Goal: Task Accomplishment & Management: Manage account settings

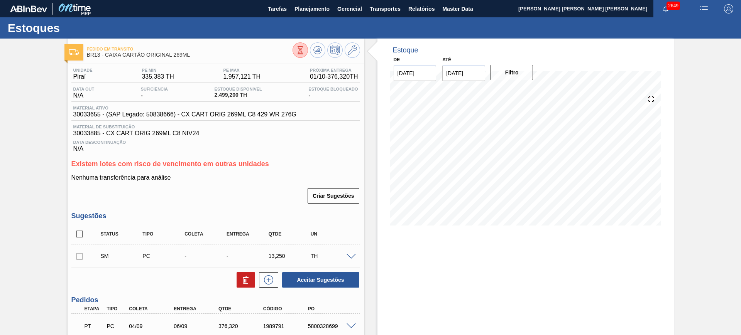
click at [351, 256] on span at bounding box center [351, 257] width 9 height 6
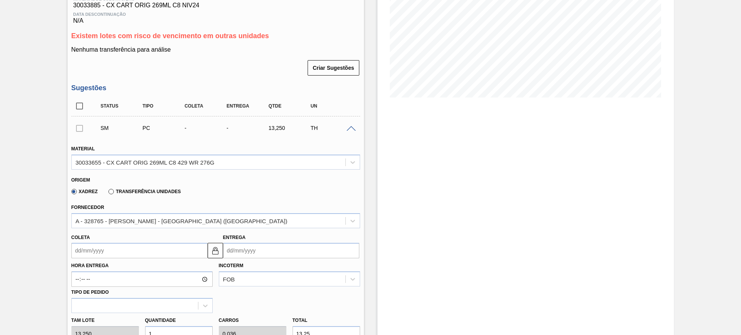
scroll to position [145, 0]
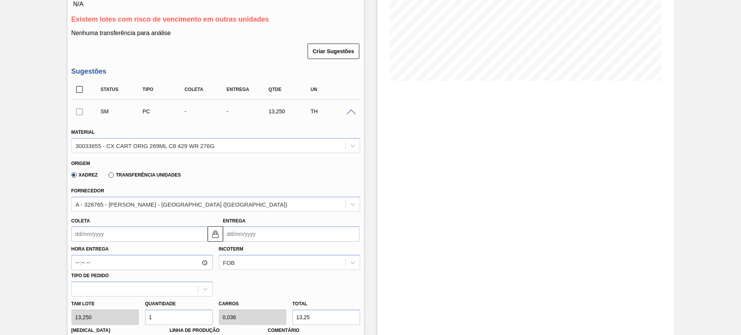
click at [276, 232] on input "Entrega" at bounding box center [291, 234] width 136 height 15
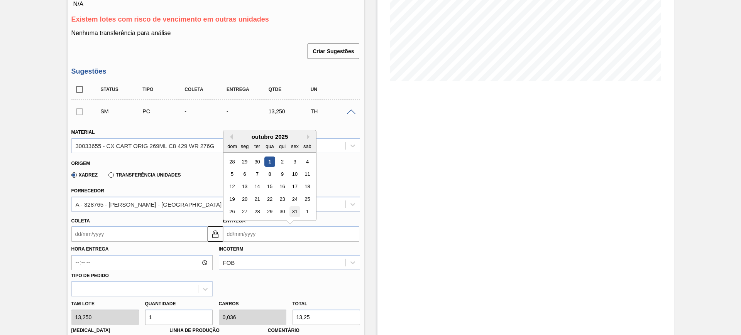
click at [297, 207] on div "31" at bounding box center [294, 212] width 10 height 10
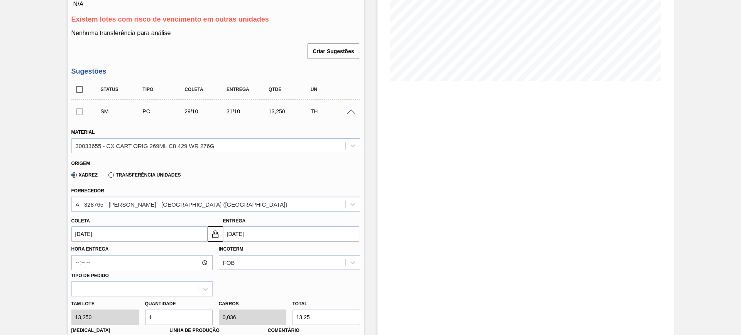
type input "[DATE]"
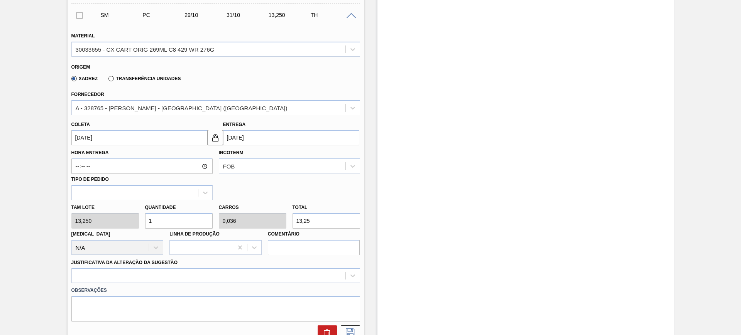
click at [314, 221] on input "13,25" at bounding box center [326, 220] width 68 height 15
click at [315, 221] on input "13,25" at bounding box center [326, 220] width 68 height 15
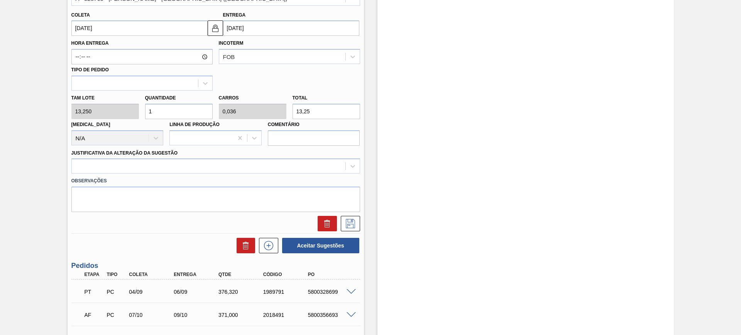
scroll to position [317, 0]
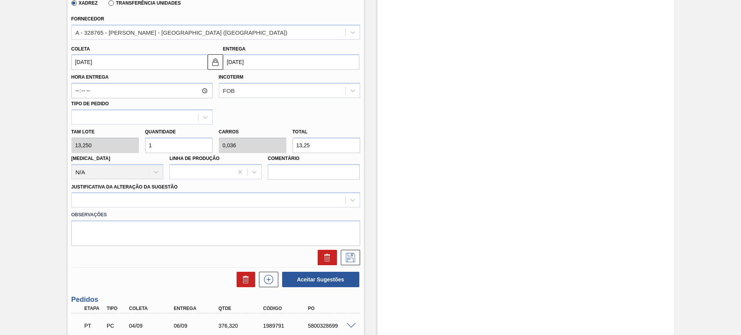
type input "0,226"
type input "0,008"
type input "3"
type input "2,792"
type input "0,1"
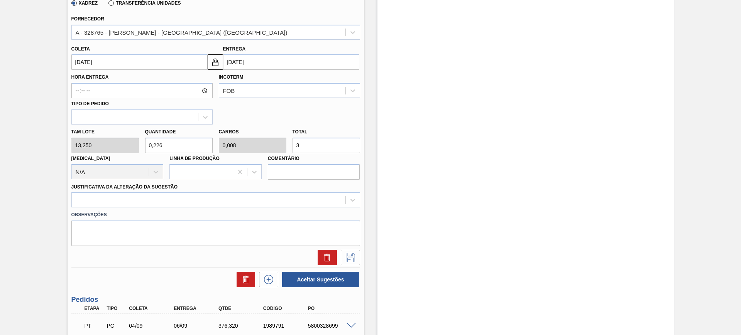
type input "37"
type input "28"
type input "1"
type input "371"
click at [254, 203] on div at bounding box center [209, 200] width 274 height 11
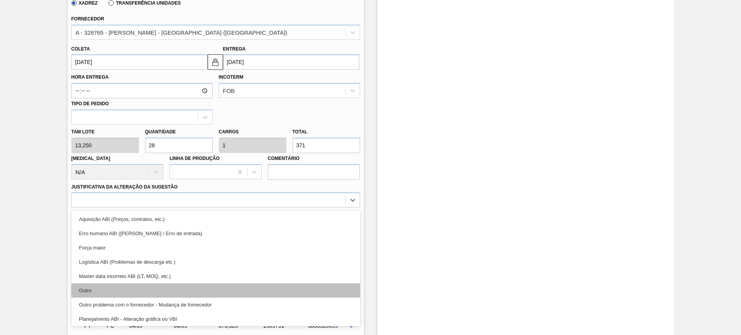
scroll to position [48, 0]
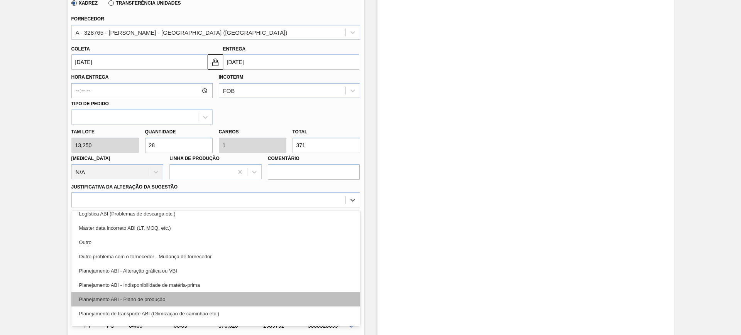
click at [212, 268] on div "Planejamento ABI - Plano de produção" at bounding box center [215, 299] width 289 height 14
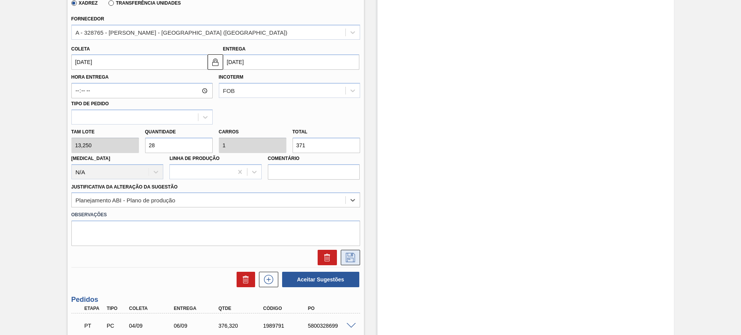
click at [352, 264] on button at bounding box center [350, 257] width 19 height 15
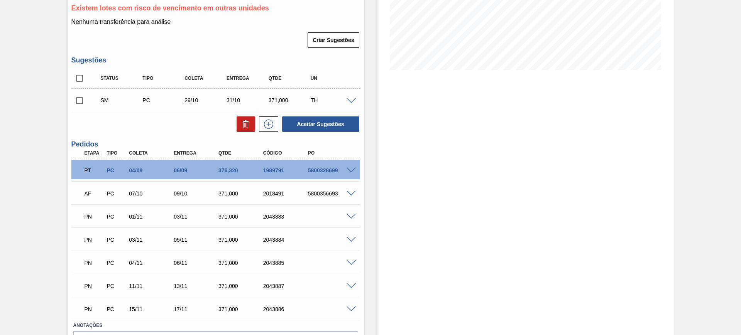
scroll to position [59, 0]
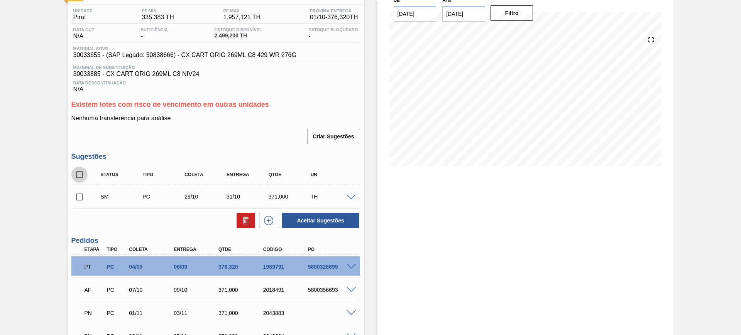
click at [79, 178] on input "checkbox" at bounding box center [79, 175] width 16 height 16
checkbox input "true"
click at [314, 228] on button "Aceitar Sugestões" at bounding box center [320, 220] width 77 height 15
checkbox input "false"
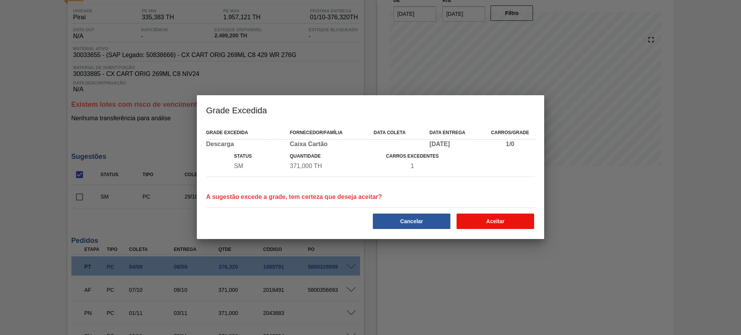
click at [489, 224] on button "Aceitar" at bounding box center [495, 221] width 78 height 15
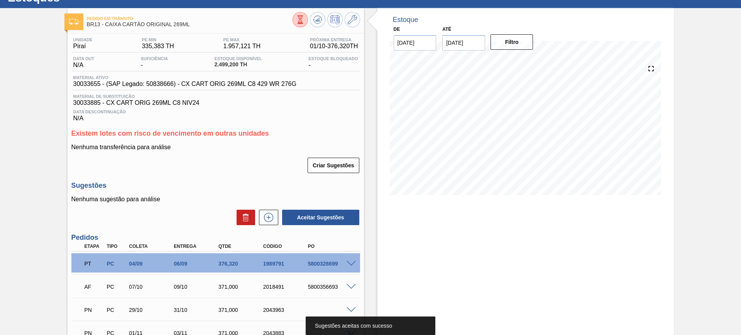
scroll to position [0, 0]
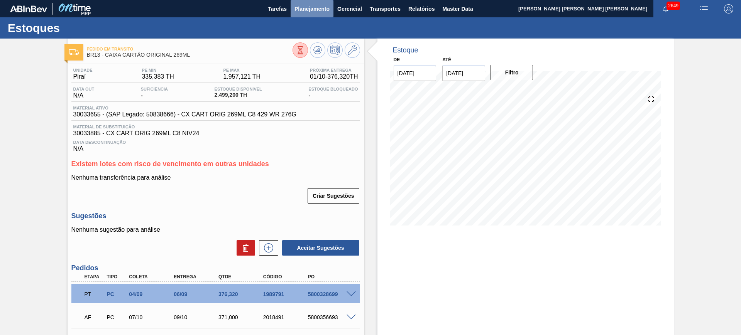
click at [324, 1] on button "Planejamento" at bounding box center [312, 8] width 43 height 17
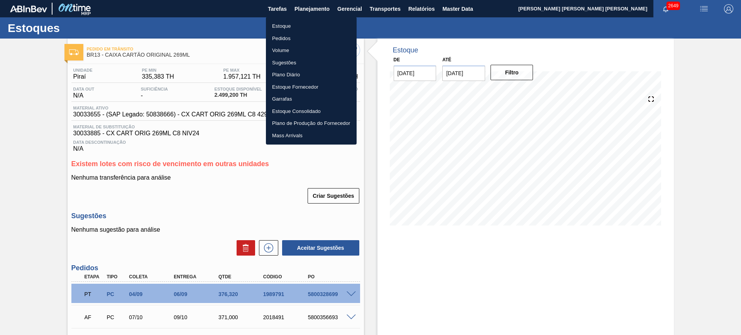
click at [307, 22] on li "Estoque" at bounding box center [311, 26] width 91 height 12
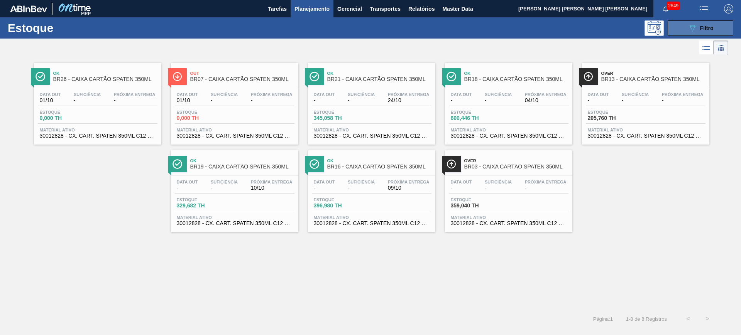
click at [592, 21] on button "089F7B8B-B2A5-4AFE-B5C0-19BA573D28AC Filtro" at bounding box center [701, 27] width 66 height 15
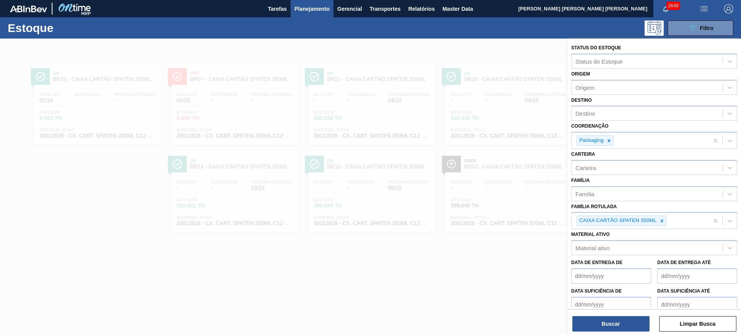
click at [528, 268] on div at bounding box center [370, 206] width 741 height 335
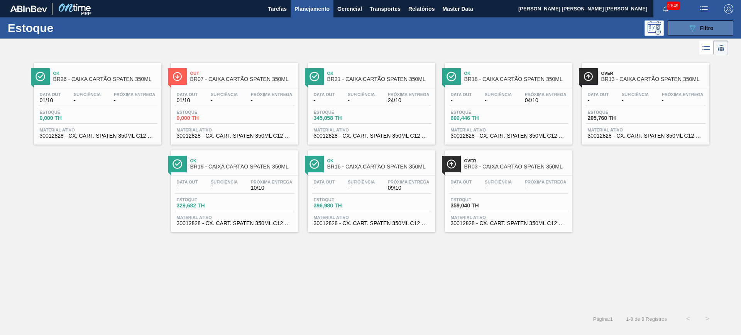
click at [592, 27] on button "089F7B8B-B2A5-4AFE-B5C0-19BA573D28AC Filtro" at bounding box center [701, 27] width 66 height 15
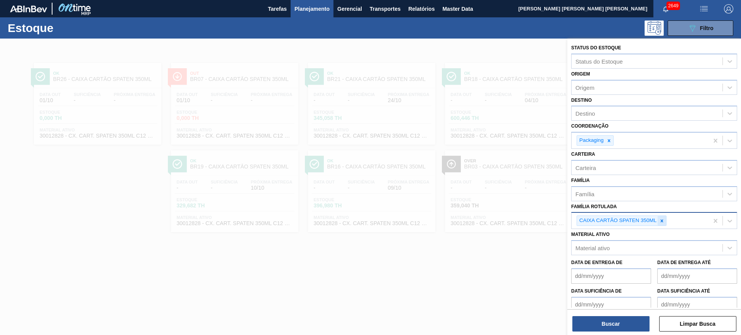
click at [592, 219] on icon at bounding box center [661, 220] width 5 height 5
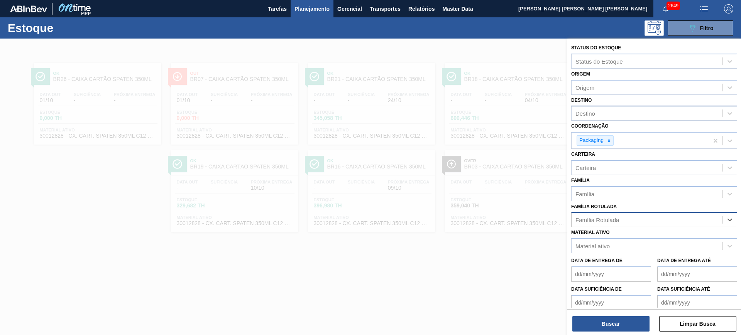
click at [592, 110] on div "Destino" at bounding box center [646, 113] width 151 height 11
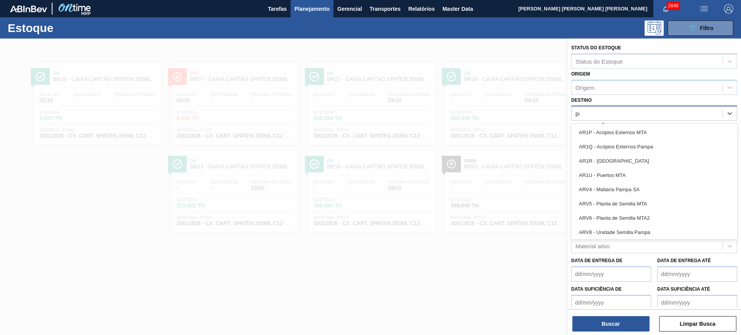
type input "pir"
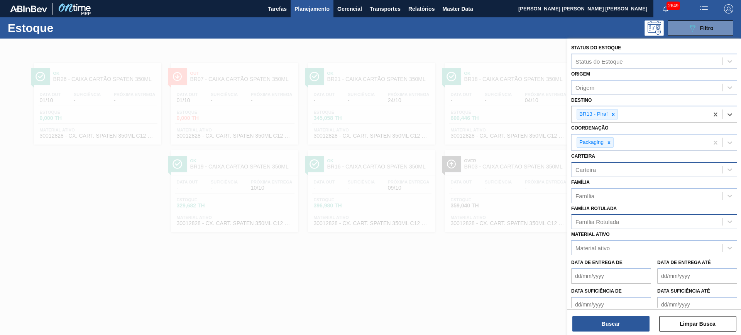
click at [592, 168] on div "Carteira" at bounding box center [646, 169] width 151 height 11
type input "folha se"
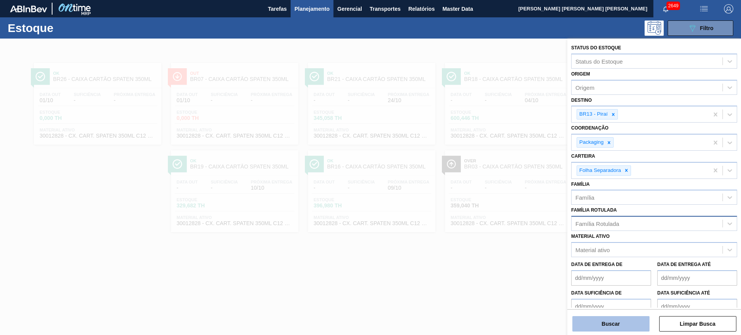
click at [592, 268] on button "Buscar" at bounding box center [610, 323] width 77 height 15
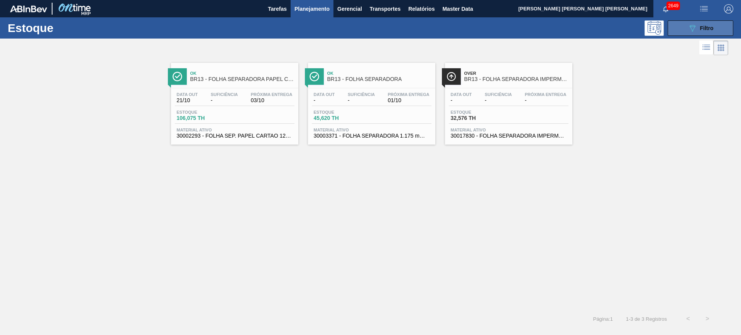
click at [592, 26] on button "089F7B8B-B2A5-4AFE-B5C0-19BA573D28AC Filtro" at bounding box center [701, 27] width 66 height 15
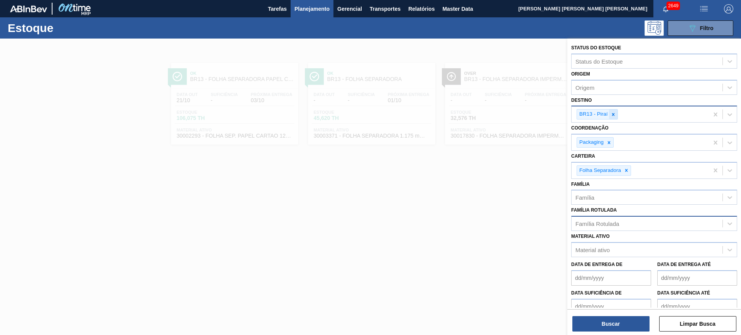
click at [592, 114] on icon at bounding box center [612, 114] width 5 height 5
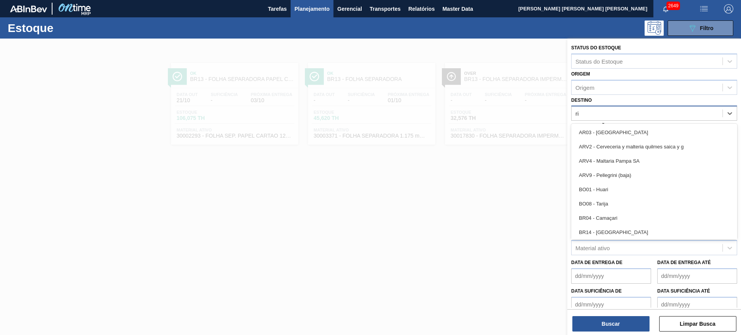
type input "rio"
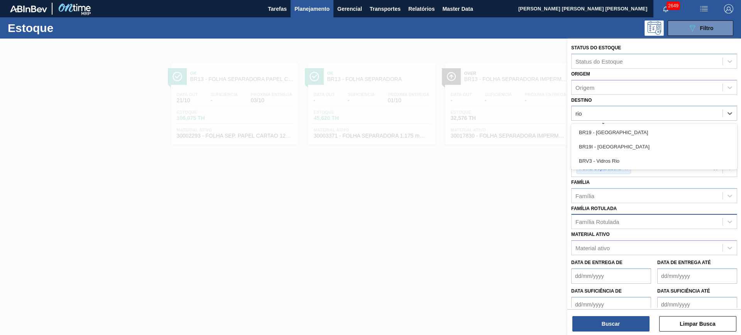
click at [592, 124] on div "BR19 - Nova Rio BR19I - Nova Rio BRV3 - Vidros Rio" at bounding box center [654, 147] width 166 height 46
click at [592, 135] on div "BR19 - [GEOGRAPHIC_DATA]" at bounding box center [654, 132] width 166 height 14
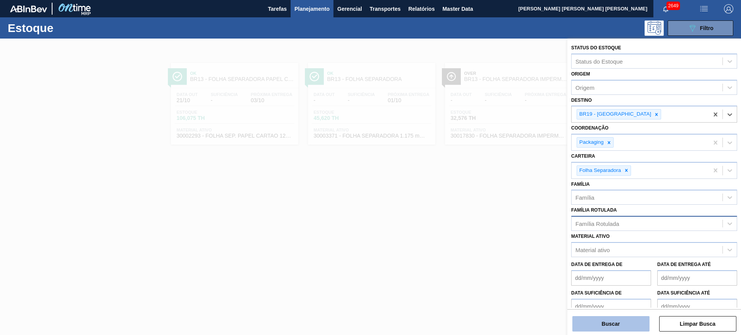
click at [592, 268] on button "Buscar" at bounding box center [610, 323] width 77 height 15
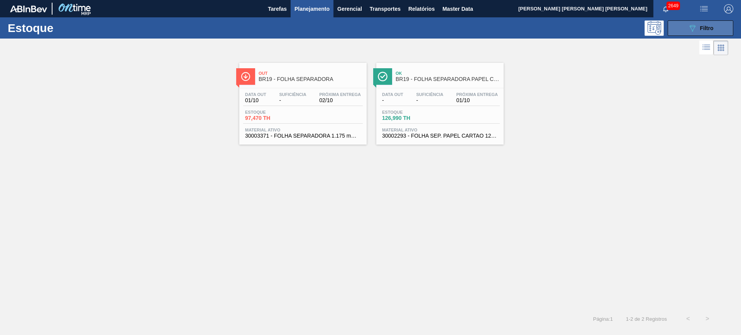
click at [592, 30] on button "089F7B8B-B2A5-4AFE-B5C0-19BA573D28AC Filtro" at bounding box center [701, 27] width 66 height 15
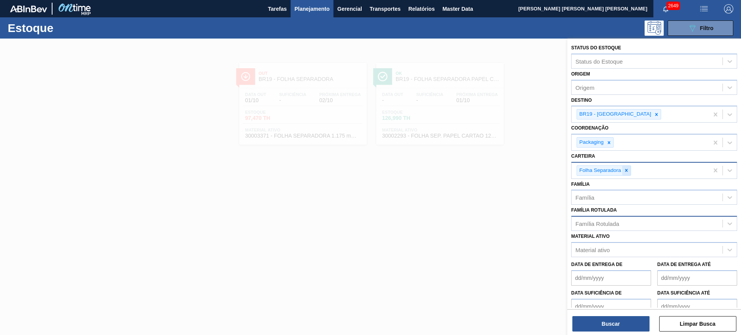
click at [592, 172] on icon at bounding box center [626, 170] width 5 height 5
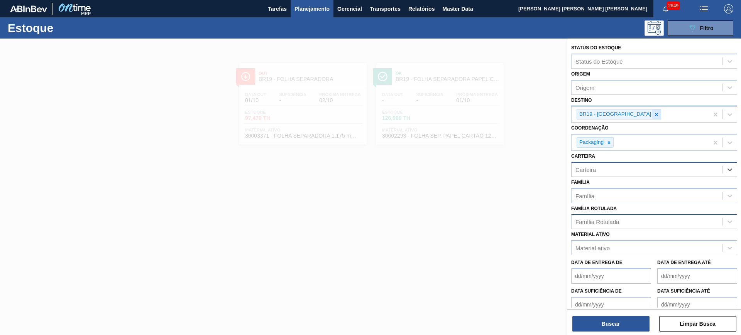
click at [592, 110] on div at bounding box center [656, 115] width 8 height 10
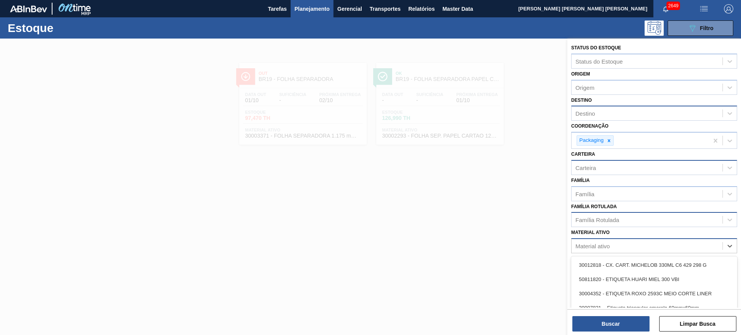
click at [592, 247] on div "Material ativo" at bounding box center [592, 246] width 34 height 7
click at [592, 225] on div "Família Rotulada" at bounding box center [646, 220] width 151 height 11
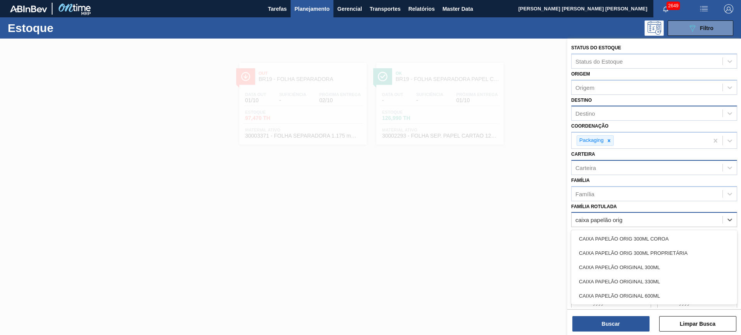
type Rotulada "caixa papelão orig"
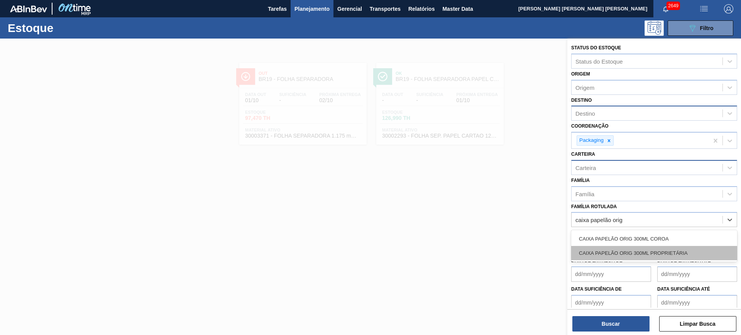
click at [592, 255] on div "CAIXA PAPELÃO ORIG 300ML PROPRIETÁRIA" at bounding box center [654, 253] width 166 height 14
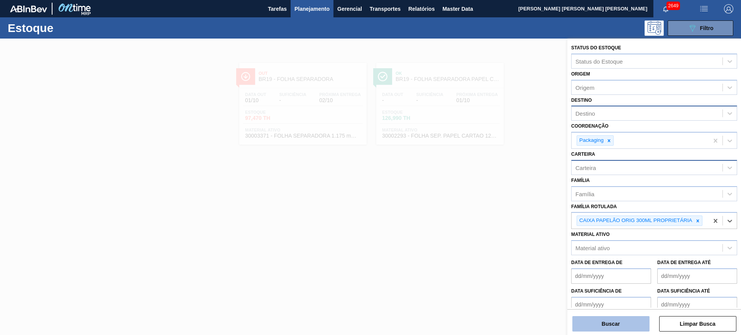
click at [592, 268] on button "Buscar" at bounding box center [610, 323] width 77 height 15
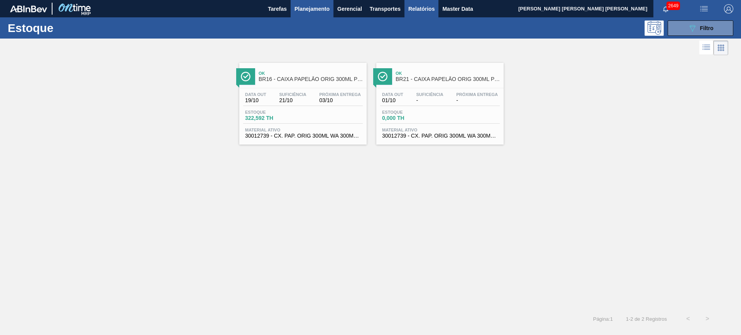
click at [424, 14] on button "Relatórios" at bounding box center [421, 8] width 34 height 17
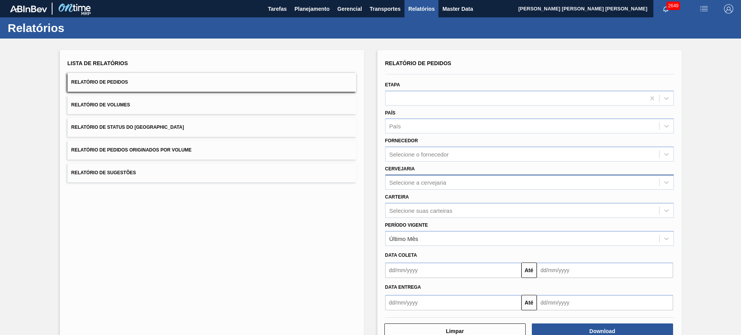
click at [448, 186] on div "Selecione a cervejaria" at bounding box center [522, 182] width 274 height 11
type input "uber"
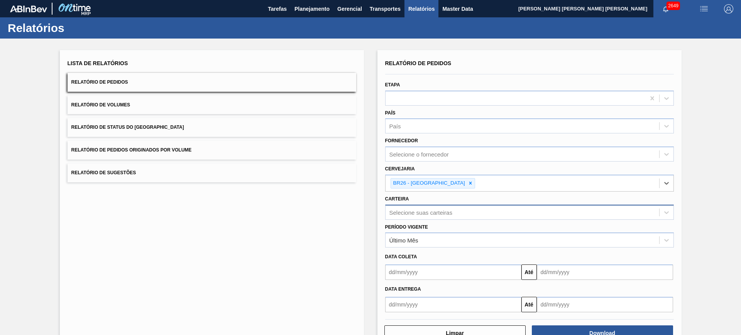
click at [434, 210] on div "Selecione suas carteiras" at bounding box center [420, 212] width 63 height 7
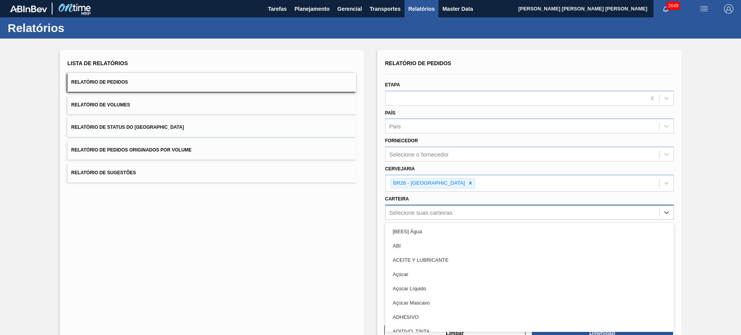
scroll to position [7, 0]
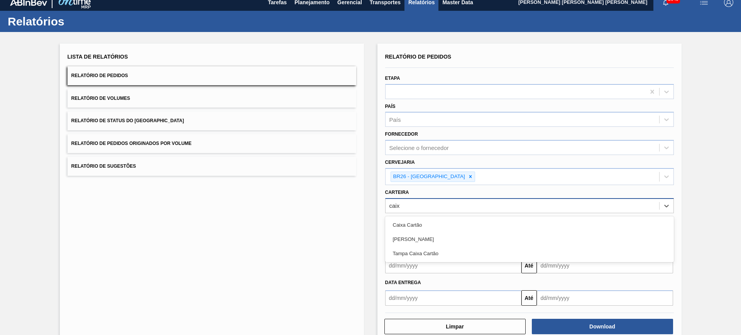
type input "caixa"
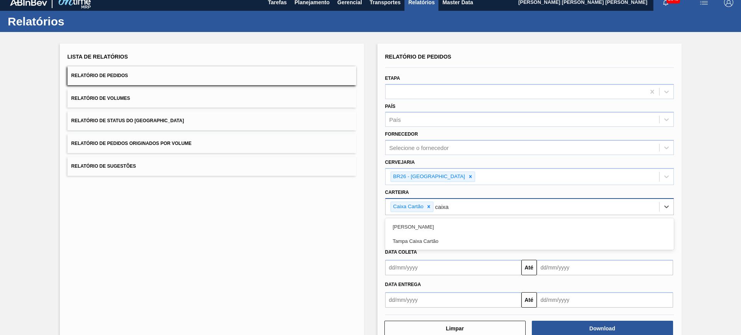
type input "caixa p"
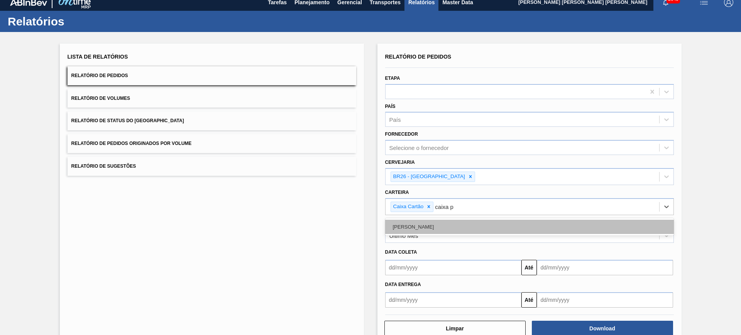
click at [451, 230] on div "Caixa Papelão" at bounding box center [529, 227] width 289 height 14
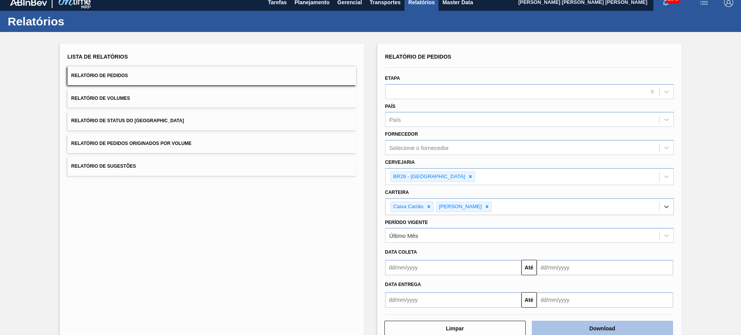
click at [592, 268] on button "Download" at bounding box center [602, 328] width 141 height 15
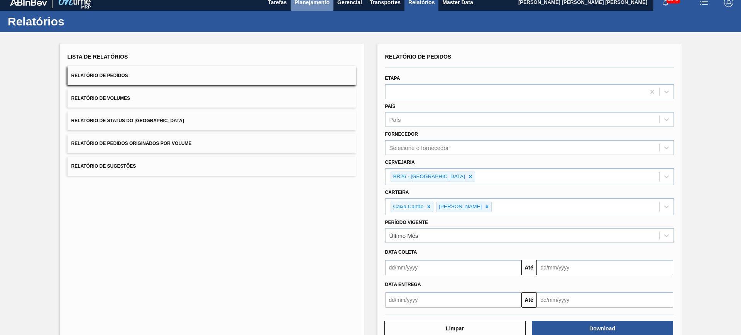
click at [297, 2] on span "Planejamento" at bounding box center [311, 2] width 35 height 9
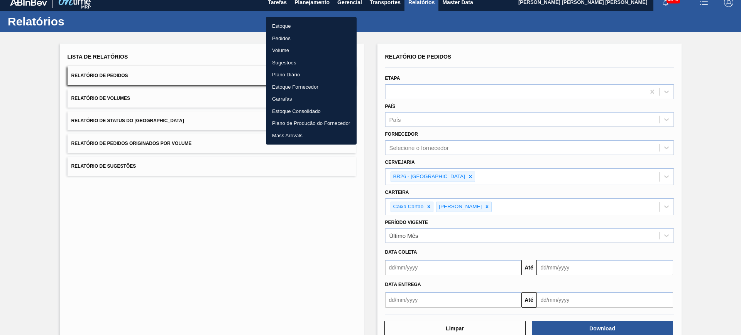
click at [299, 38] on li "Pedidos" at bounding box center [311, 38] width 91 height 12
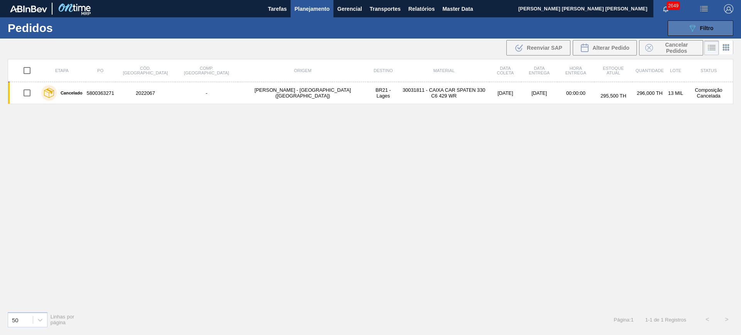
click at [592, 28] on icon "089F7B8B-B2A5-4AFE-B5C0-19BA573D28AC" at bounding box center [692, 28] width 9 height 9
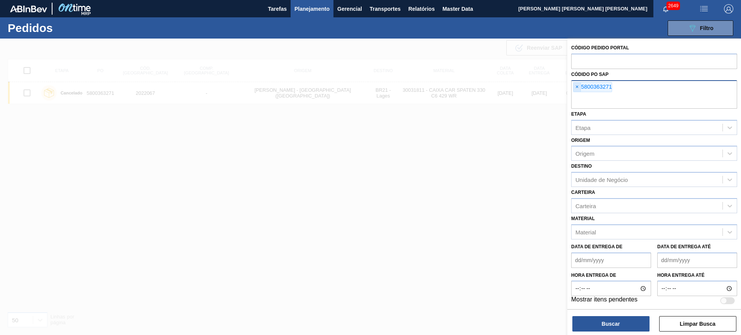
click at [574, 86] on span "×" at bounding box center [576, 87] width 7 height 9
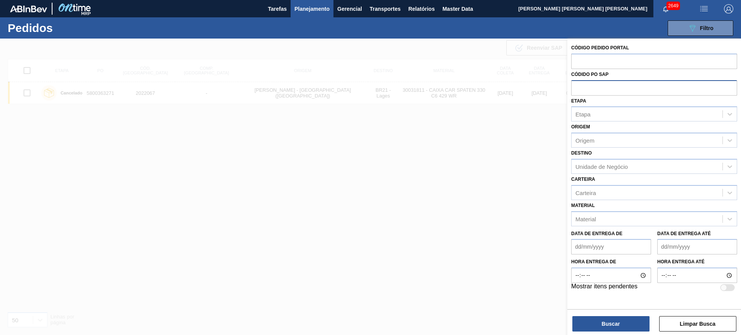
paste input "5800334195"
type input "5800334195"
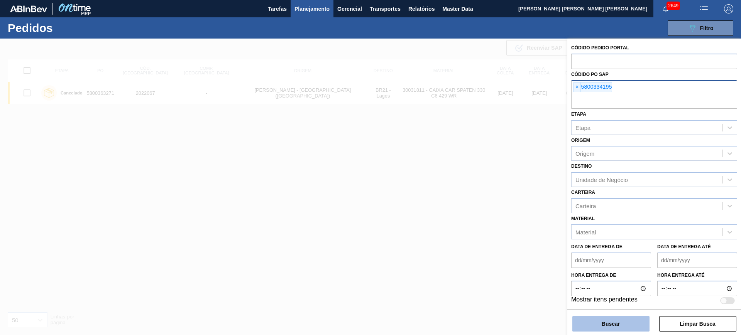
click at [592, 268] on button "Buscar" at bounding box center [610, 323] width 77 height 15
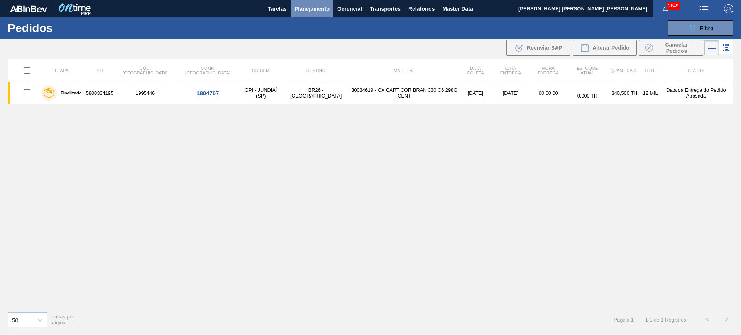
click at [324, 9] on span "Planejamento" at bounding box center [311, 8] width 35 height 9
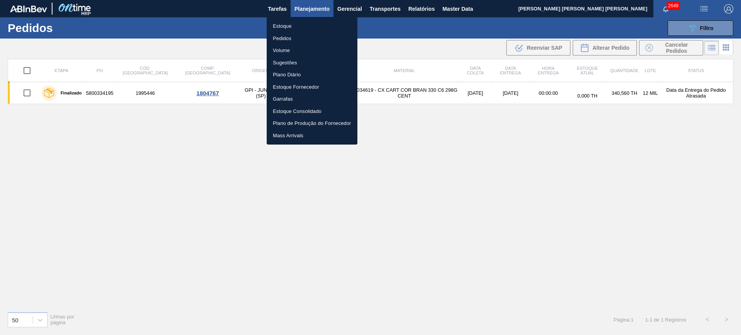
click at [443, 167] on div at bounding box center [370, 167] width 741 height 335
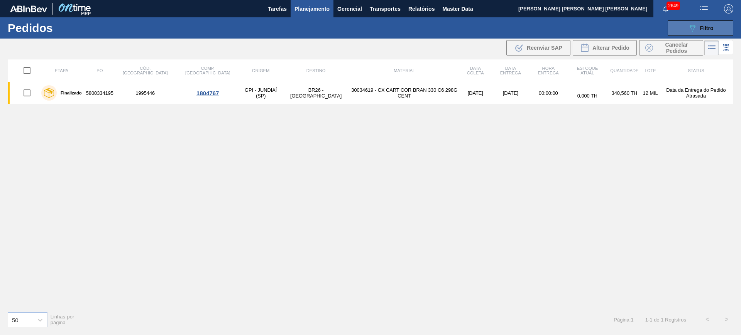
click at [592, 29] on button "089F7B8B-B2A5-4AFE-B5C0-19BA573D28AC Filtro" at bounding box center [701, 27] width 66 height 15
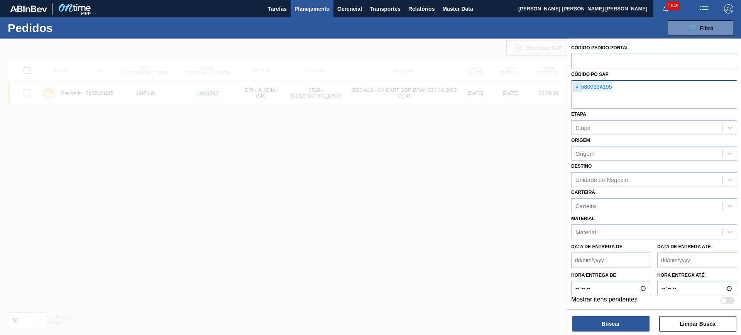
click at [578, 87] on span "×" at bounding box center [576, 87] width 7 height 9
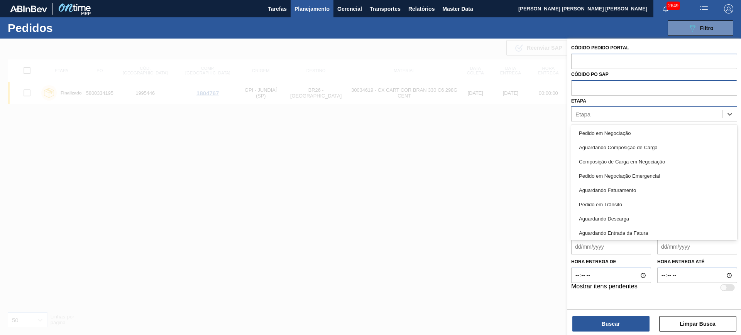
click at [592, 115] on div "Etapa" at bounding box center [646, 114] width 151 height 11
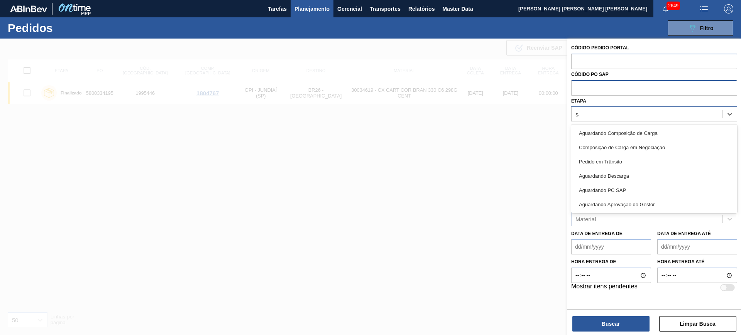
type input "sap"
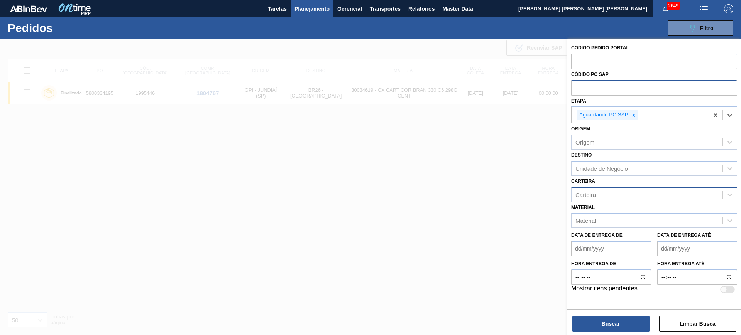
click at [592, 198] on div "Carteira" at bounding box center [646, 194] width 151 height 11
type input "folha se"
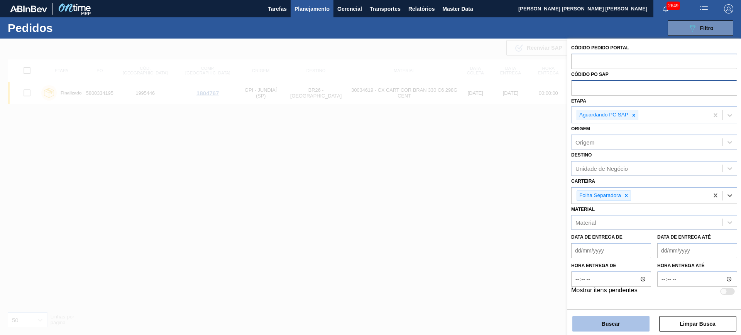
click at [592, 268] on button "Buscar" at bounding box center [610, 323] width 77 height 15
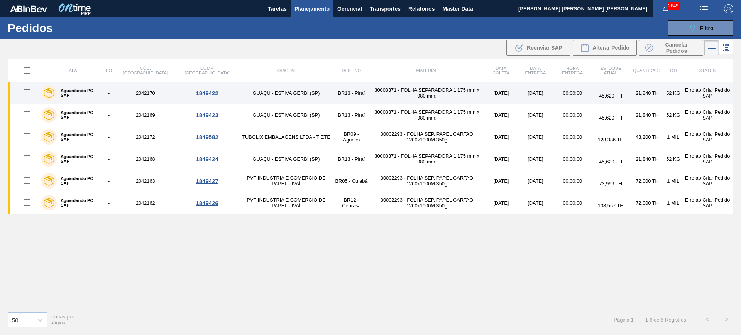
click at [27, 94] on input "checkbox" at bounding box center [27, 93] width 16 height 16
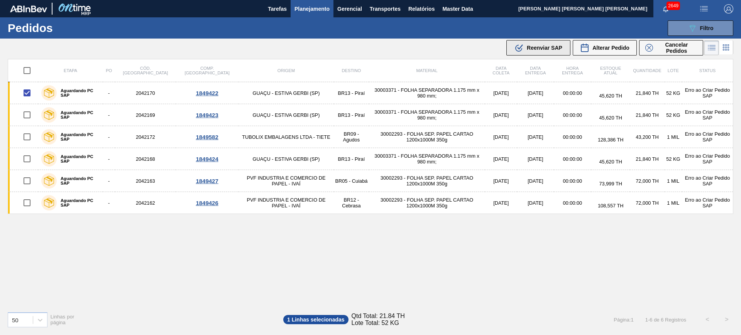
click at [541, 45] on span "Reenviar SAP" at bounding box center [544, 48] width 35 height 6
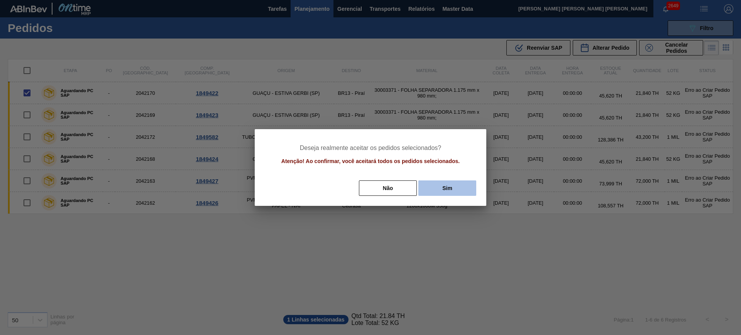
click at [460, 184] on button "Sim" at bounding box center [447, 188] width 58 height 15
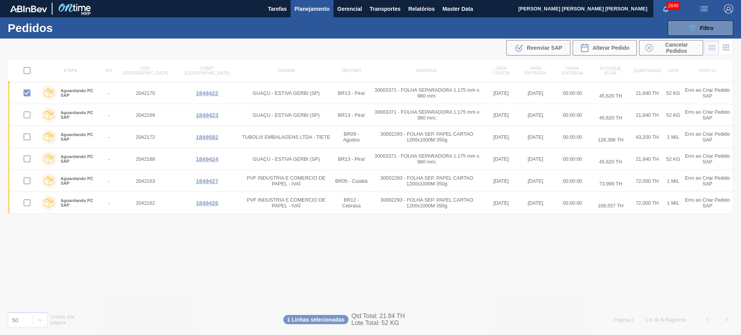
checkbox input "false"
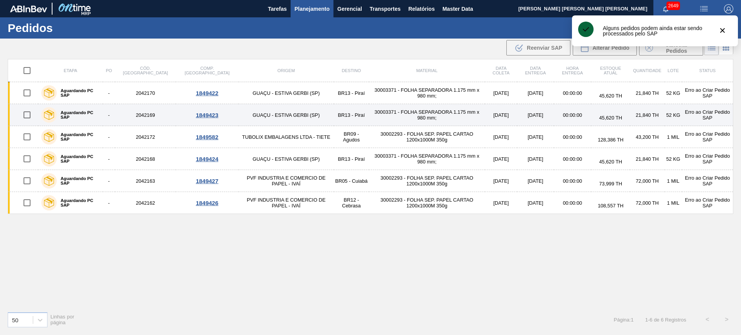
click at [27, 113] on input "checkbox" at bounding box center [27, 115] width 16 height 16
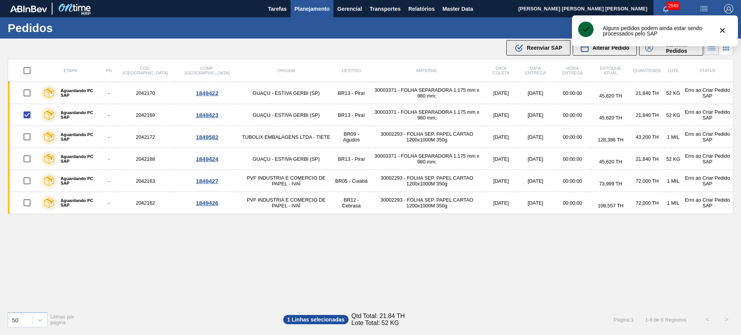
click at [530, 49] on span "Reenviar SAP" at bounding box center [544, 48] width 35 height 6
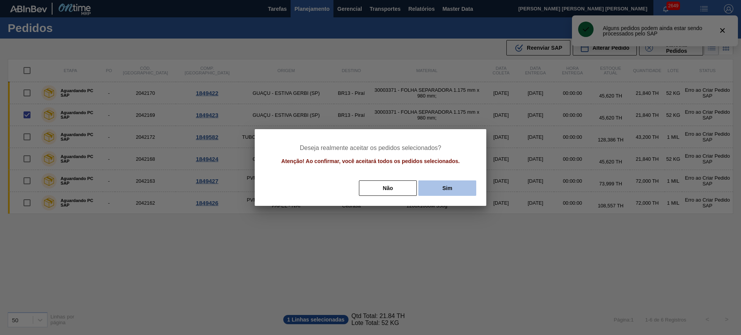
click at [451, 186] on button "Sim" at bounding box center [447, 188] width 58 height 15
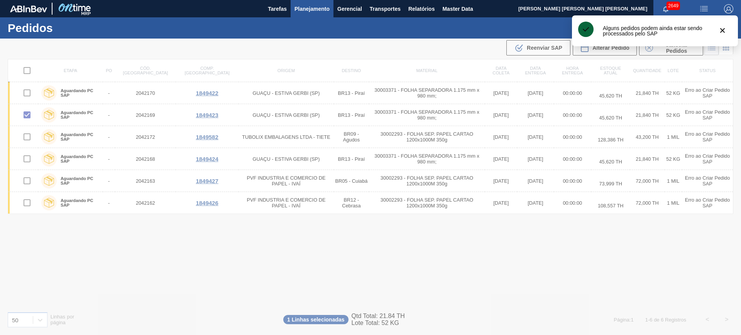
checkbox input "false"
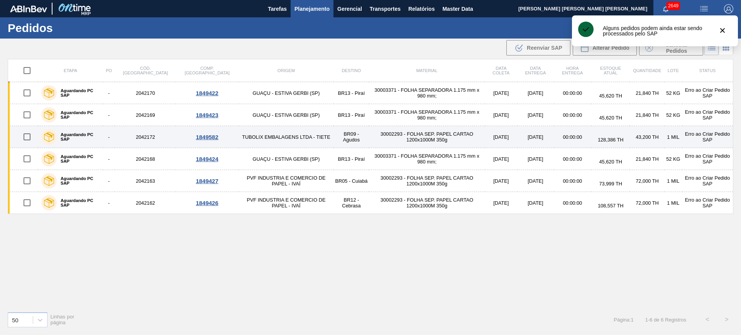
click at [29, 136] on input "checkbox" at bounding box center [27, 137] width 16 height 16
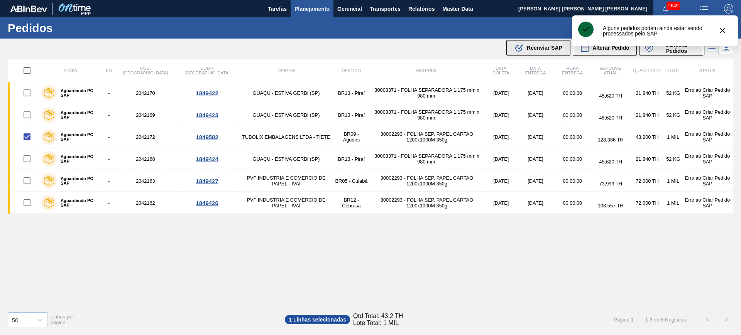
click at [534, 50] on span "Reenviar SAP" at bounding box center [544, 48] width 35 height 6
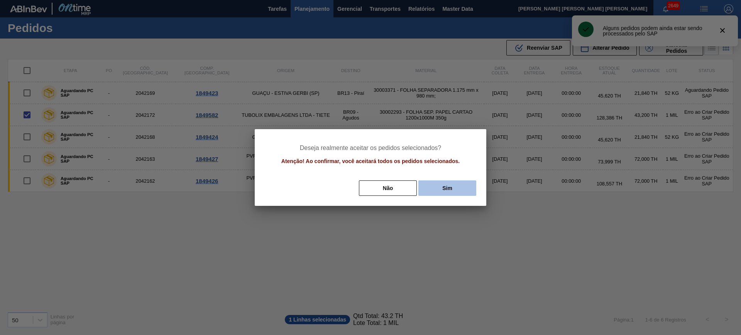
click at [422, 188] on button "Sim" at bounding box center [447, 188] width 58 height 15
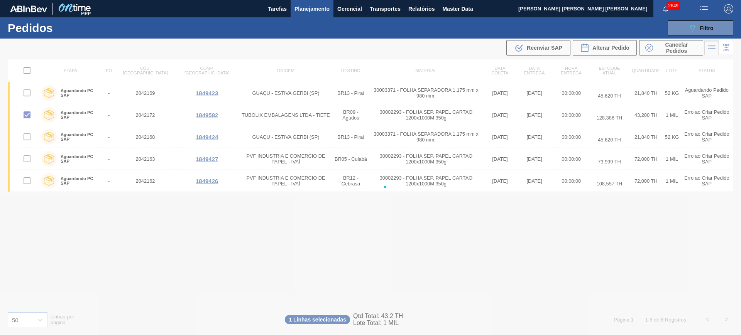
checkbox input "false"
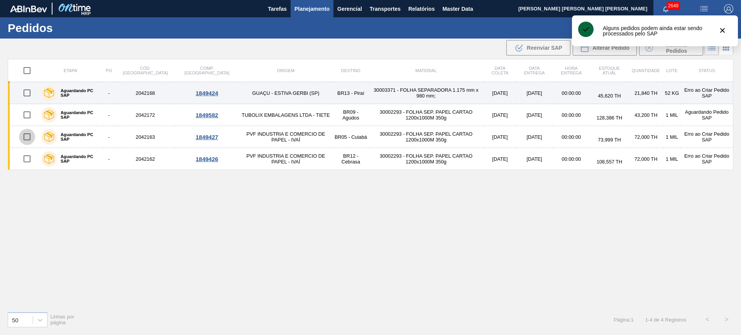
click at [32, 134] on input "checkbox" at bounding box center [27, 137] width 16 height 16
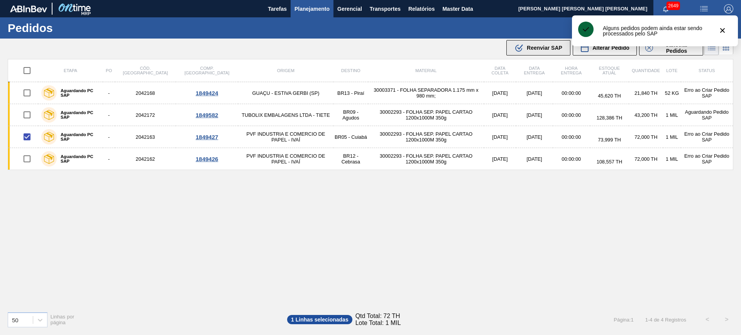
click at [549, 52] on div ".b{fill:var(--color-action-default)} Reenviar SAP" at bounding box center [538, 47] width 48 height 9
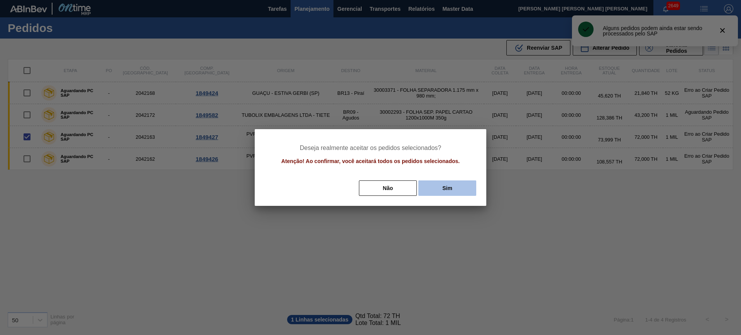
click at [436, 187] on button "Sim" at bounding box center [447, 188] width 58 height 15
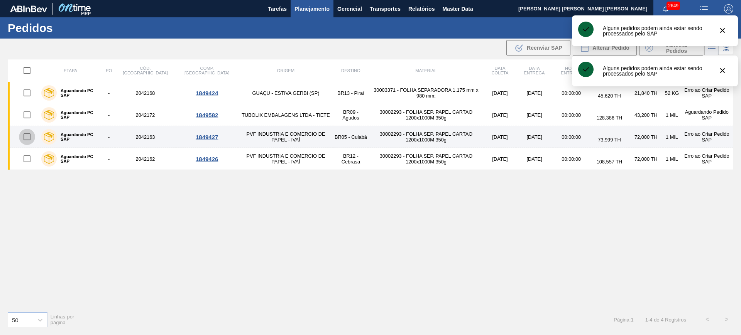
click at [27, 139] on input "checkbox" at bounding box center [27, 137] width 16 height 16
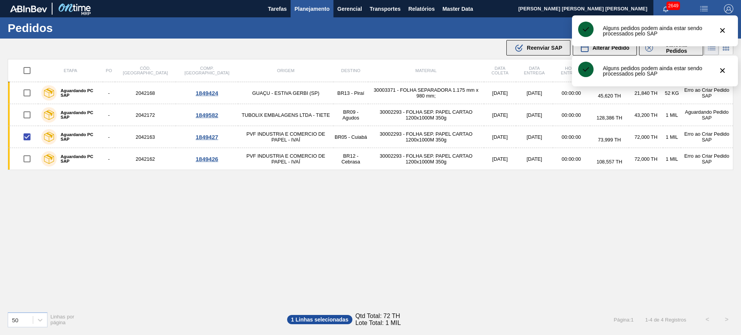
click at [538, 53] on button ".b{fill:var(--color-action-default)} Reenviar SAP" at bounding box center [538, 47] width 64 height 15
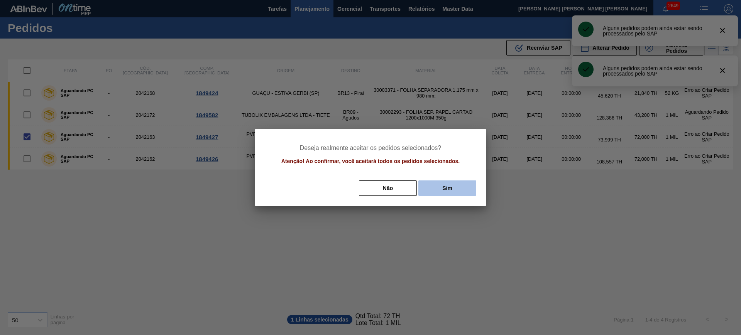
click at [458, 190] on button "Sim" at bounding box center [447, 188] width 58 height 15
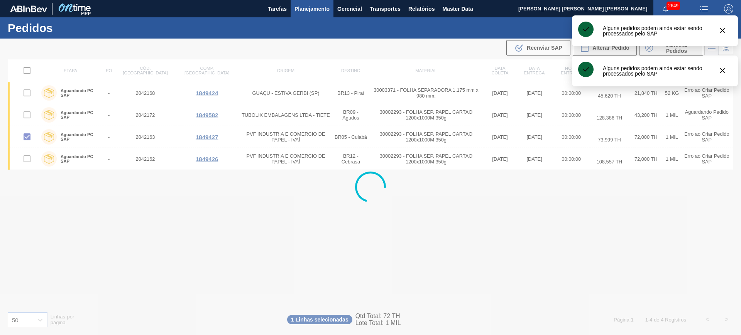
checkbox input "false"
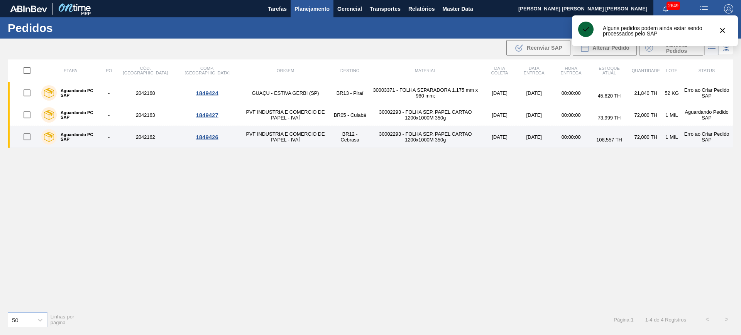
click at [29, 137] on input "checkbox" at bounding box center [27, 137] width 16 height 16
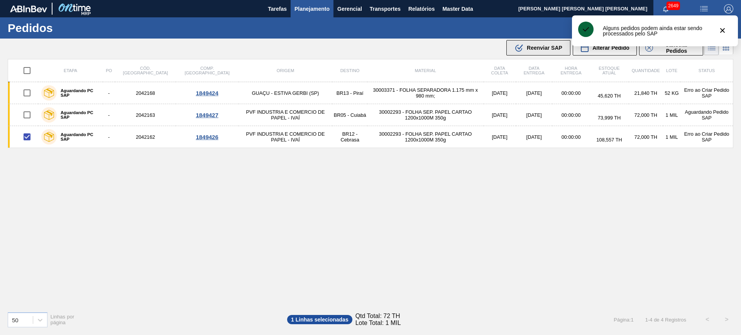
click at [523, 41] on button ".b{fill:var(--color-action-default)} Reenviar SAP" at bounding box center [538, 47] width 64 height 15
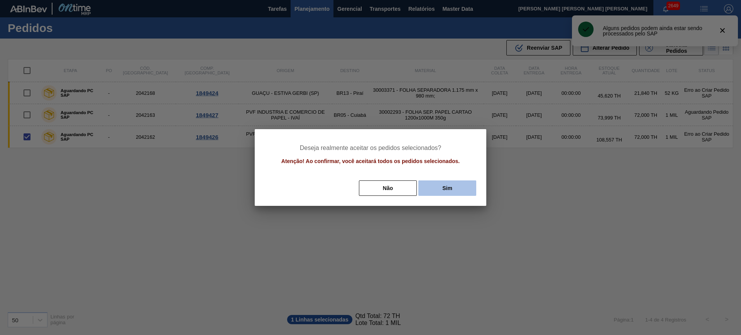
click at [466, 184] on button "Sim" at bounding box center [447, 188] width 58 height 15
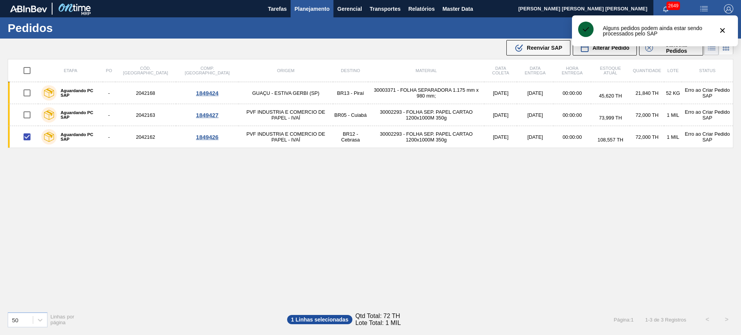
checkbox input "false"
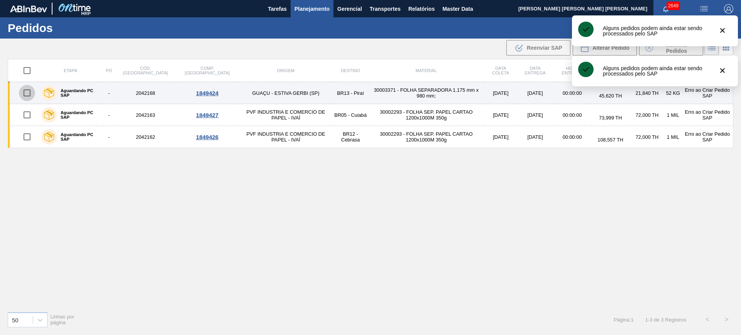
click at [26, 98] on input "checkbox" at bounding box center [27, 93] width 16 height 16
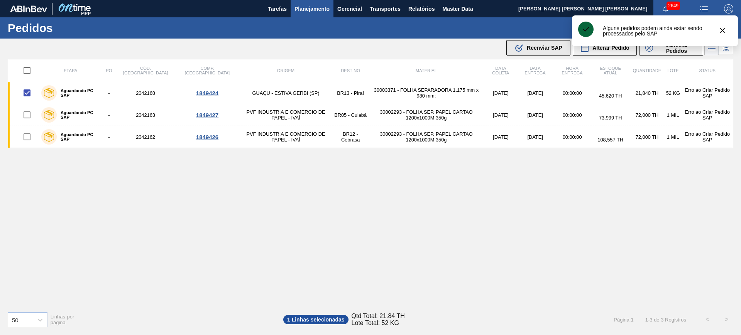
click at [507, 51] on button ".b{fill:var(--color-action-default)} Reenviar SAP" at bounding box center [538, 47] width 64 height 15
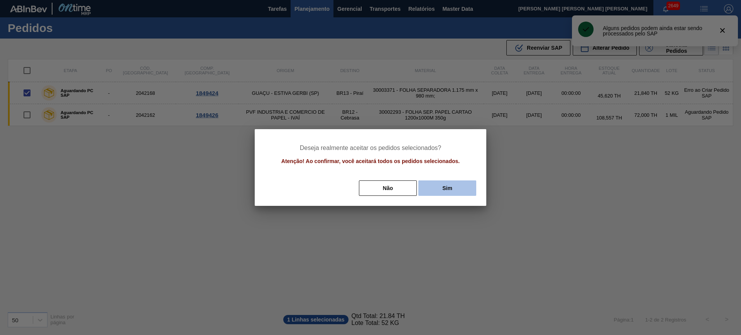
click at [454, 188] on button "Sim" at bounding box center [447, 188] width 58 height 15
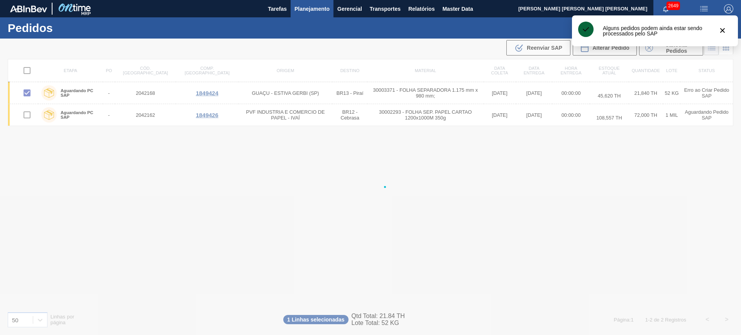
checkbox input "false"
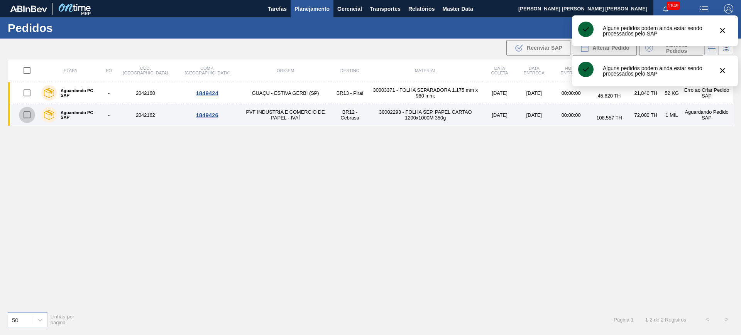
click at [29, 118] on input "checkbox" at bounding box center [27, 115] width 16 height 16
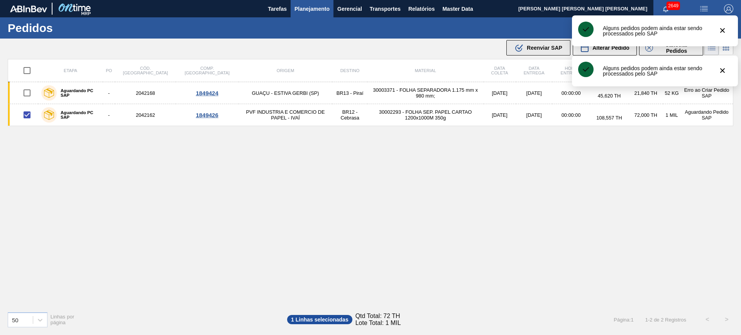
click at [512, 47] on button ".b{fill:var(--color-action-default)} Reenviar SAP" at bounding box center [538, 47] width 64 height 15
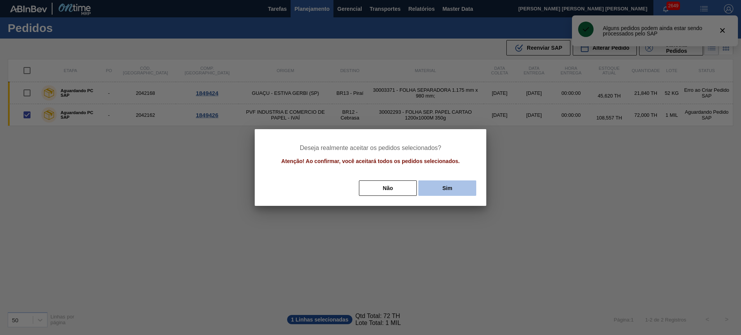
click at [458, 182] on button "Sim" at bounding box center [447, 188] width 58 height 15
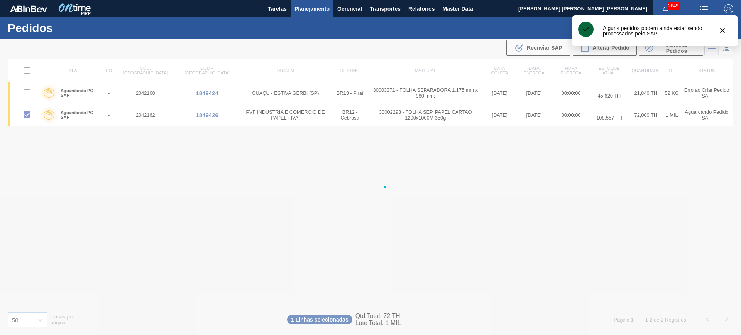
checkbox input "false"
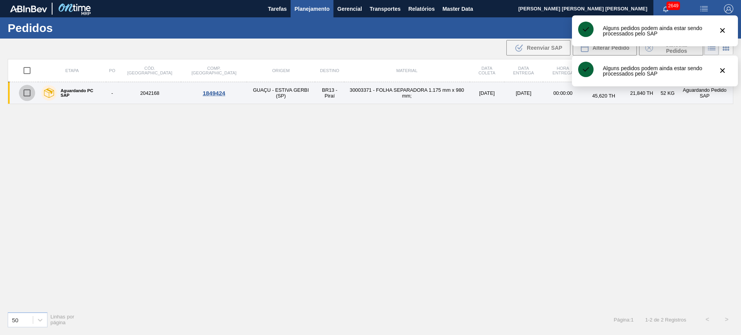
click at [29, 93] on input "checkbox" at bounding box center [27, 93] width 16 height 16
checkbox input "true"
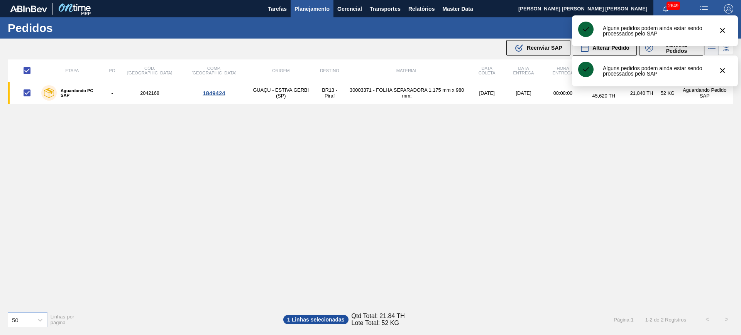
click at [521, 43] on icon ".b{fill:var(--color-action-default)}" at bounding box center [518, 47] width 9 height 9
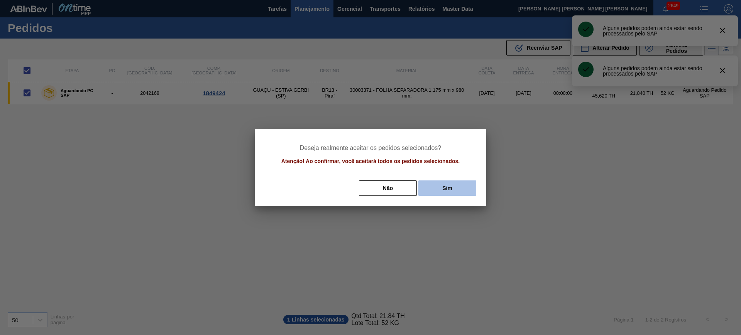
click at [461, 181] on button "Sim" at bounding box center [447, 188] width 58 height 15
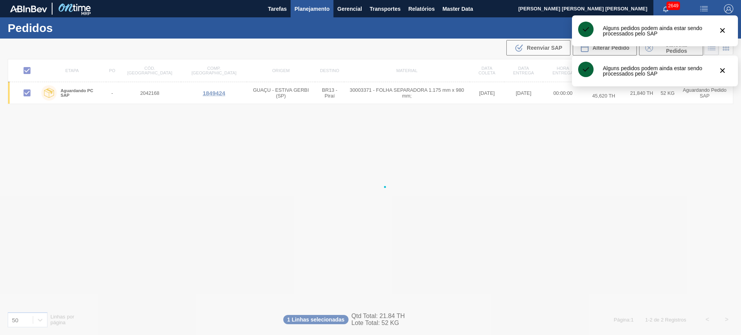
checkbox input "false"
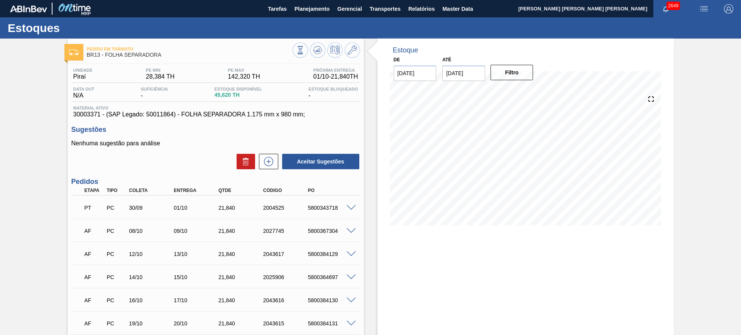
click at [354, 206] on span at bounding box center [351, 208] width 9 height 6
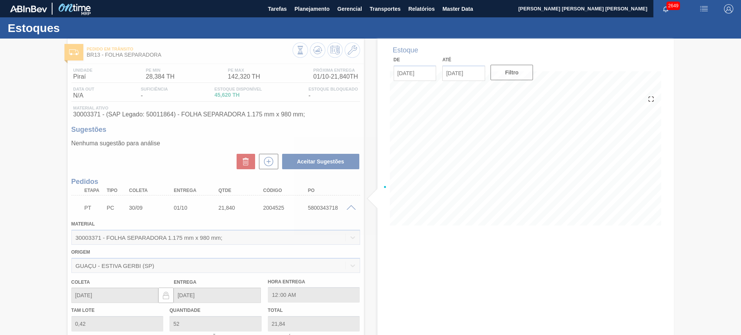
click at [352, 209] on div at bounding box center [370, 187] width 741 height 297
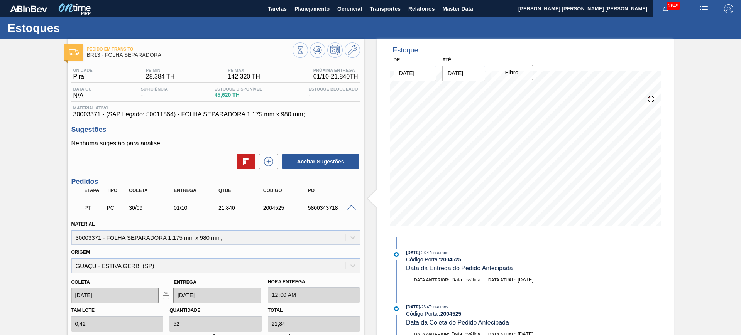
click at [352, 207] on span at bounding box center [351, 208] width 9 height 6
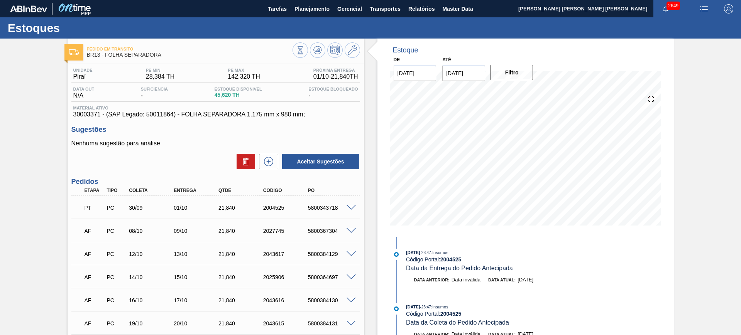
click at [319, 210] on div "5800343718" at bounding box center [331, 208] width 50 height 6
copy div "5800343718"
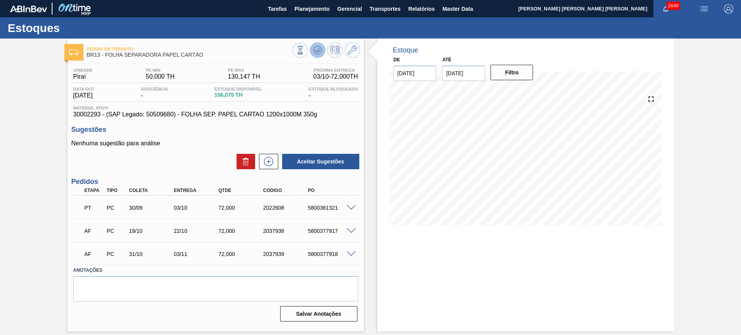
click at [317, 52] on icon at bounding box center [317, 50] width 9 height 9
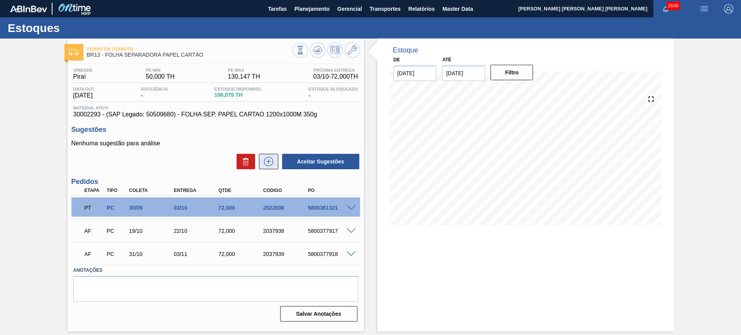
click at [269, 164] on icon at bounding box center [268, 161] width 12 height 9
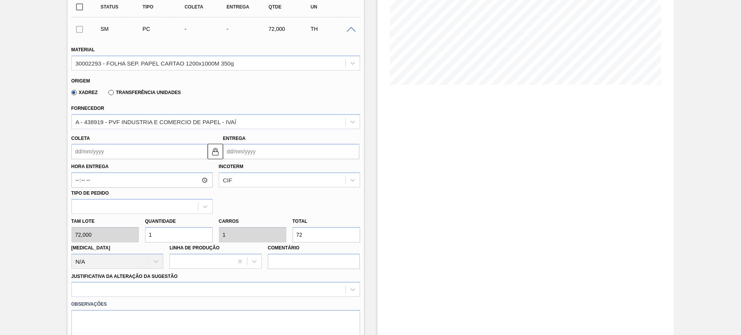
scroll to position [145, 0]
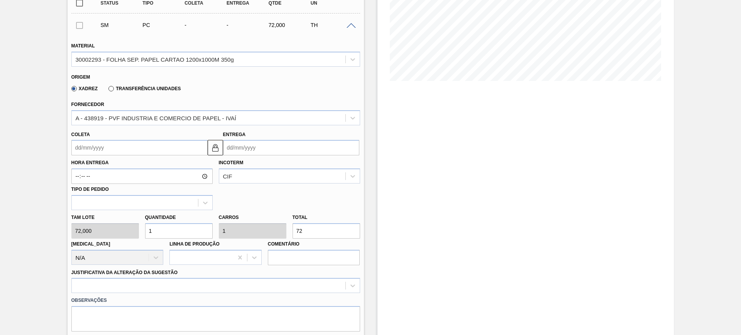
click at [252, 152] on input "Entrega" at bounding box center [291, 147] width 136 height 15
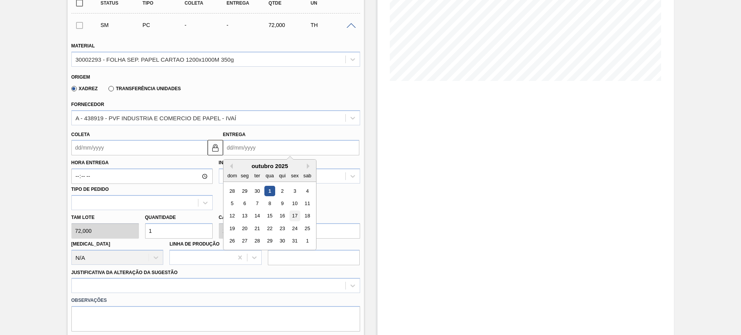
click at [293, 215] on div "17" at bounding box center [294, 216] width 10 height 10
type input "[DATE]"
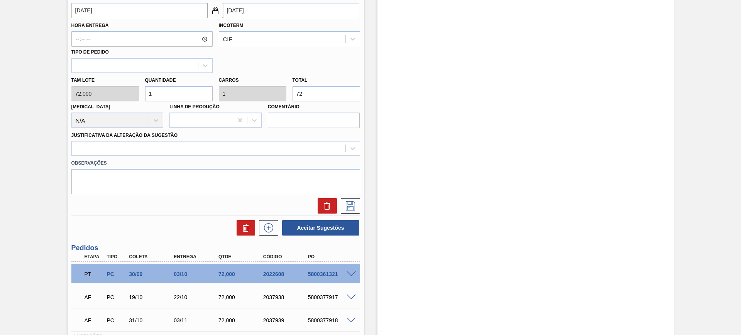
scroll to position [289, 0]
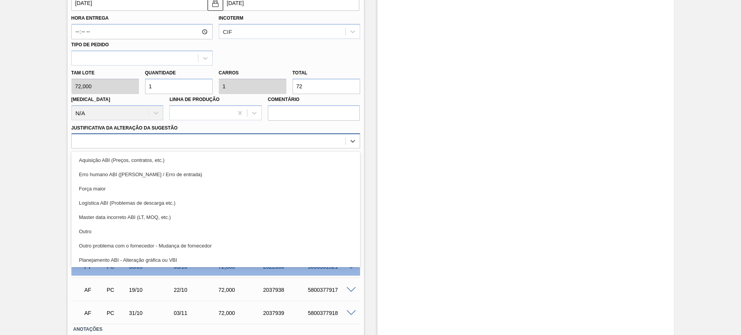
click at [183, 146] on div at bounding box center [209, 141] width 274 height 11
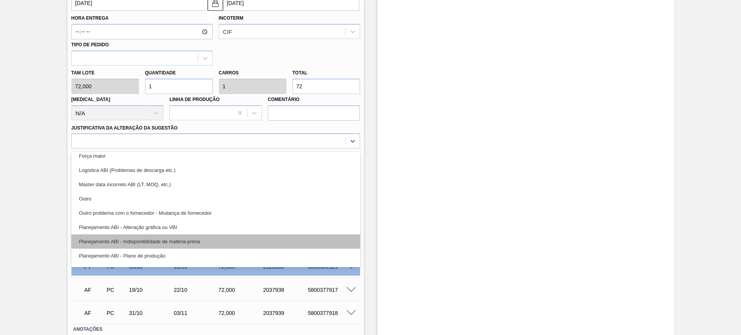
scroll to position [48, 0]
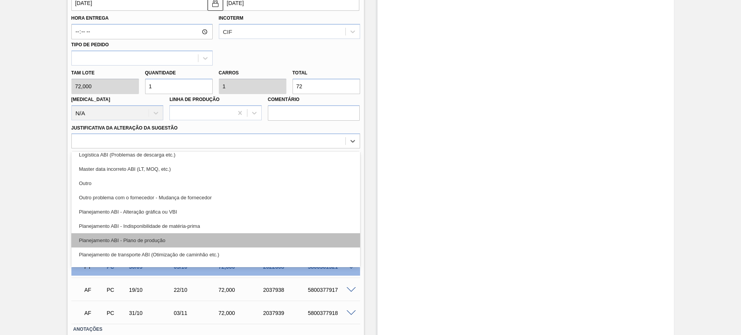
click at [219, 238] on div "Planejamento ABI - Plano de produção" at bounding box center [215, 240] width 289 height 14
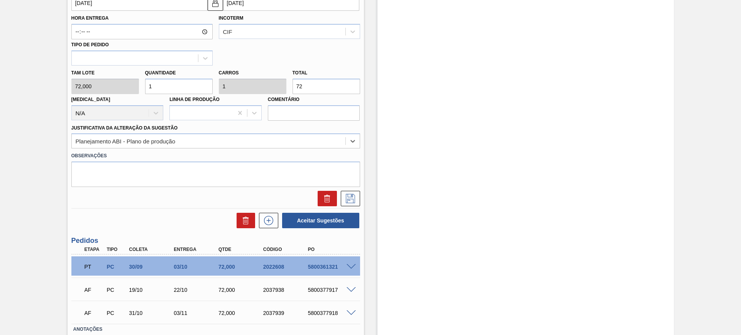
scroll to position [338, 0]
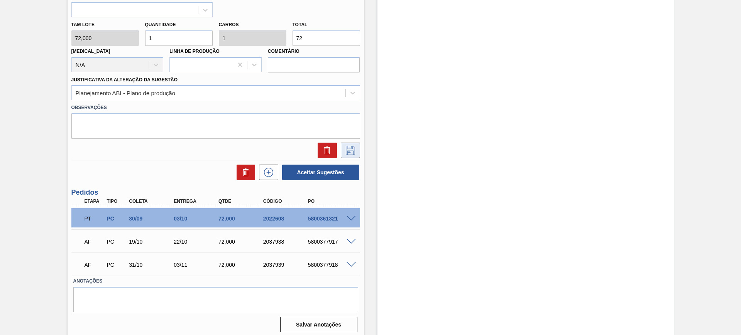
click at [353, 153] on icon at bounding box center [350, 150] width 12 height 9
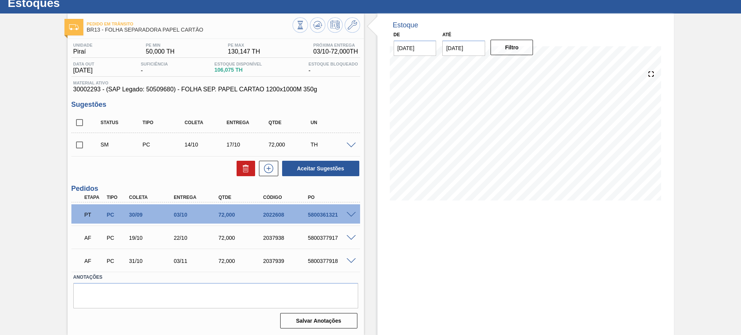
scroll to position [25, 0]
click at [349, 146] on span at bounding box center [351, 146] width 9 height 6
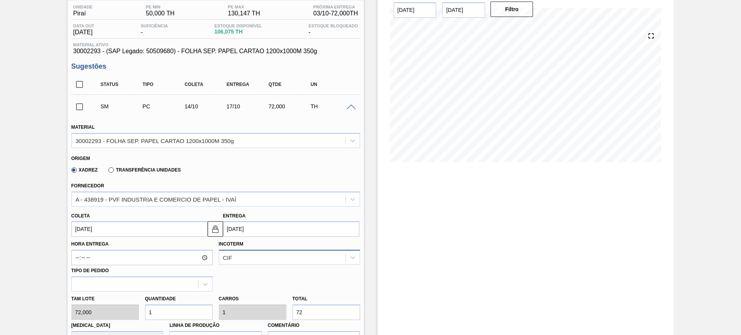
scroll to position [122, 0]
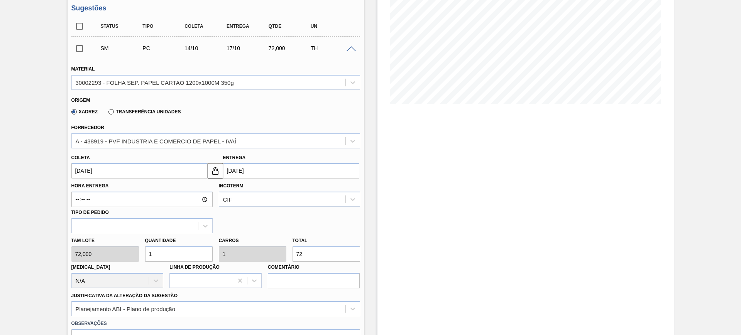
click at [242, 169] on input "[DATE]" at bounding box center [291, 170] width 136 height 15
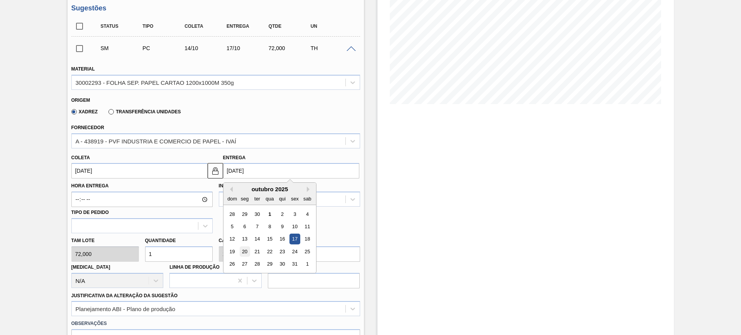
click at [245, 249] on div "20" at bounding box center [244, 252] width 10 height 10
type input "[DATE]"
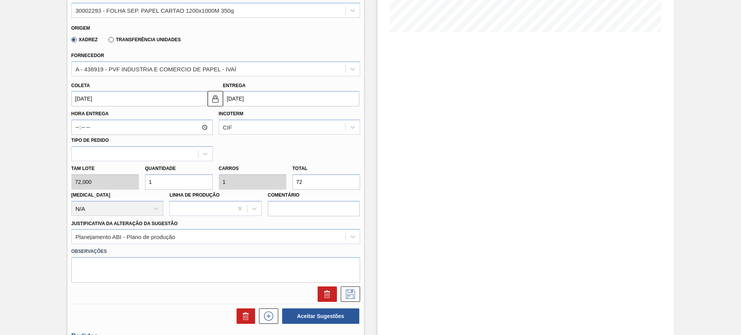
scroll to position [266, 0]
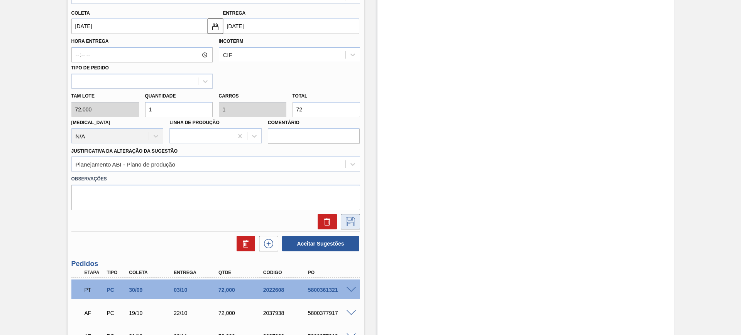
click at [355, 221] on icon at bounding box center [350, 221] width 12 height 9
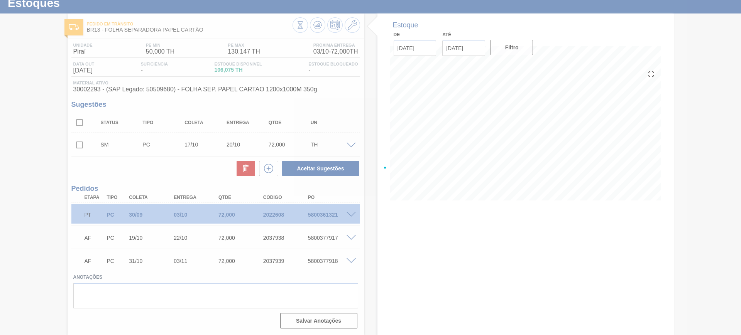
scroll to position [25, 0]
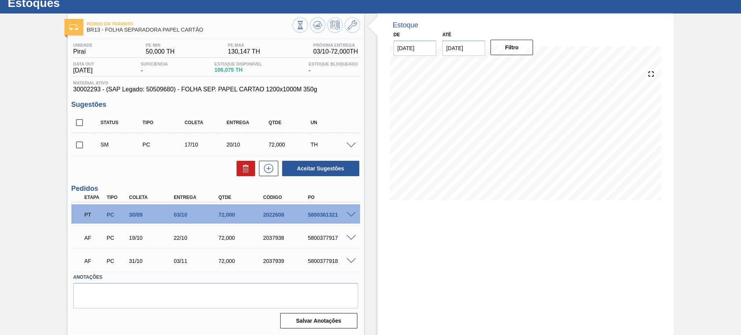
click at [79, 125] on input "checkbox" at bounding box center [79, 123] width 16 height 16
checkbox input "true"
click at [336, 169] on button "Aceitar Sugestões" at bounding box center [320, 168] width 77 height 15
checkbox input "false"
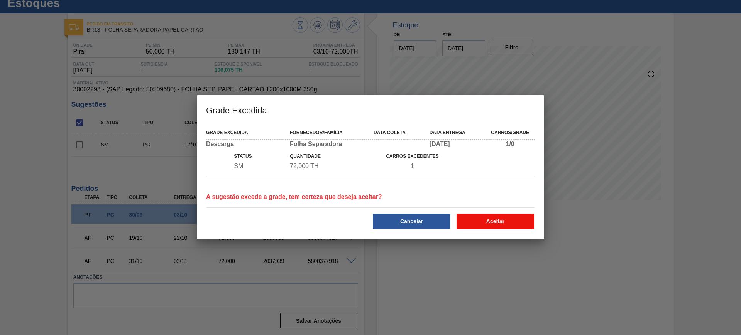
click at [499, 229] on button "Aceitar" at bounding box center [495, 221] width 78 height 15
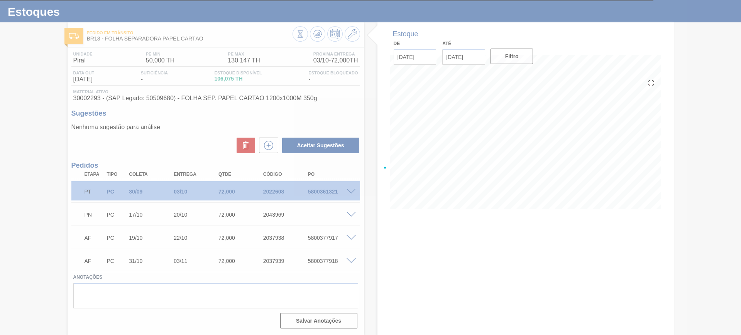
scroll to position [16, 0]
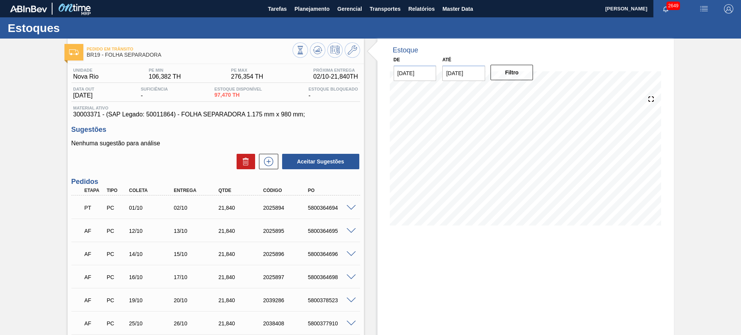
click at [270, 170] on div "Aceitar Sugestões" at bounding box center [215, 161] width 289 height 17
click at [270, 167] on button at bounding box center [268, 161] width 19 height 15
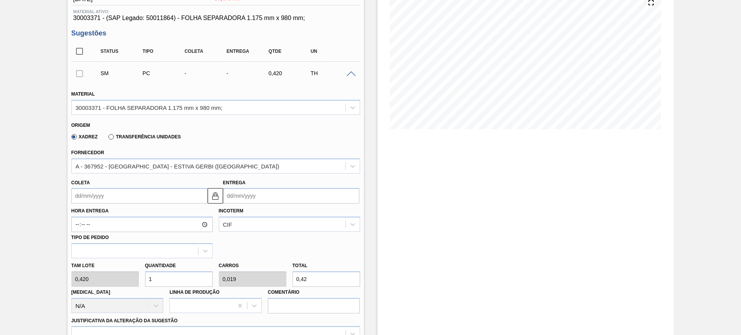
click at [245, 192] on input "Entrega" at bounding box center [291, 195] width 136 height 15
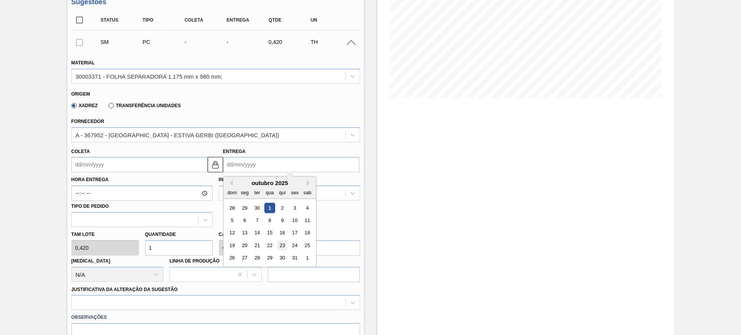
scroll to position [145, 0]
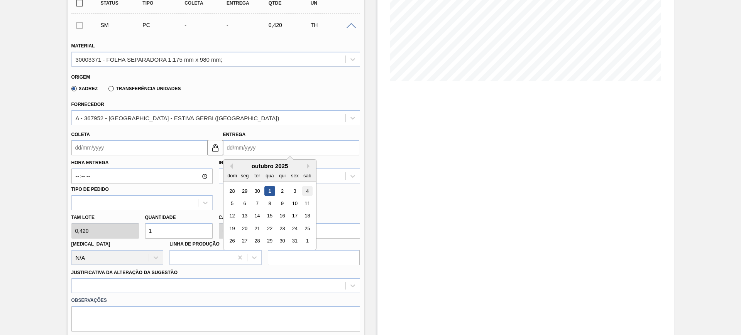
click at [310, 191] on div "4" at bounding box center [307, 191] width 10 height 10
type input "[DATE]"
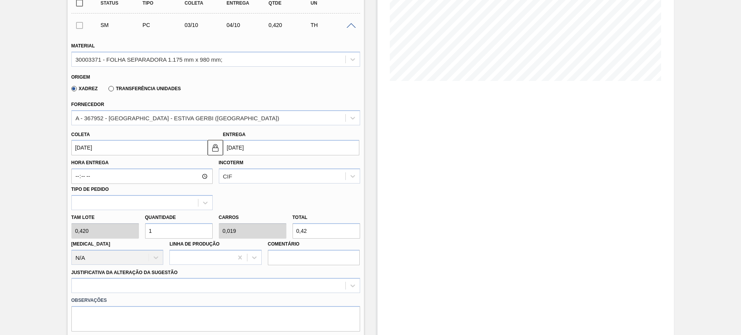
click at [306, 228] on input "0,42" at bounding box center [326, 230] width 68 height 15
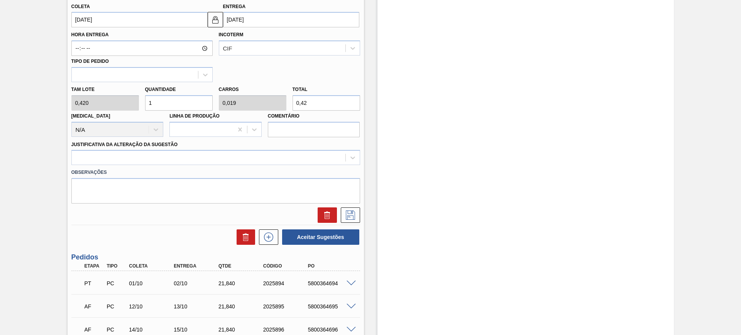
scroll to position [289, 0]
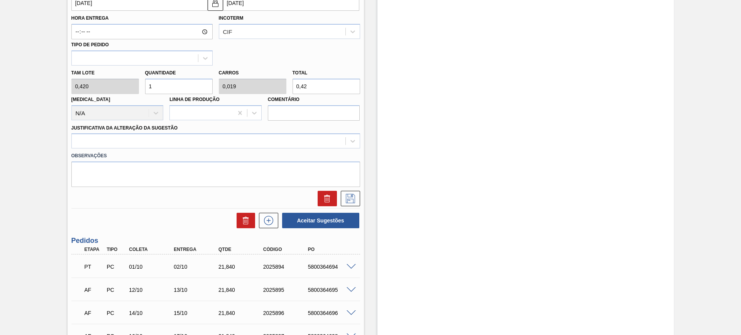
type input "4,762"
type input "0,092"
type input "2"
type input "50"
type input "0,962"
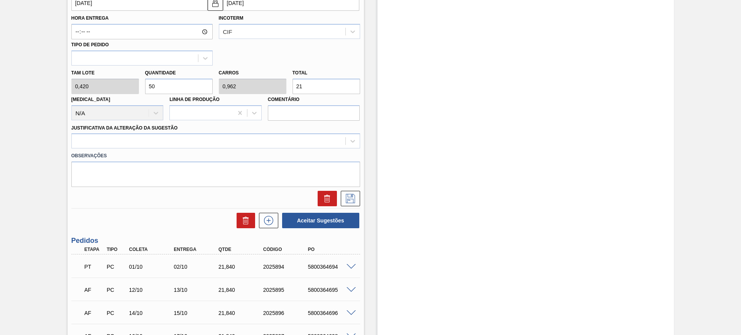
type input "21,"
type input "51,905"
type input "0,998"
type input "21,8"
type input "52"
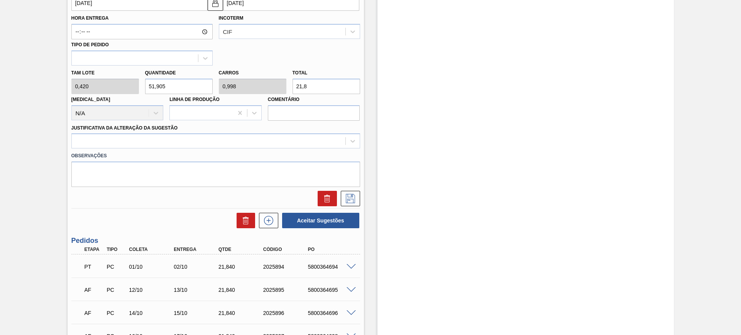
type input "1"
type input "21,84"
click at [272, 145] on div at bounding box center [209, 141] width 274 height 11
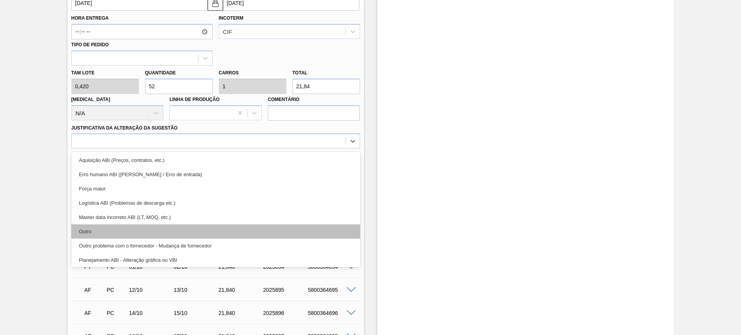
scroll to position [48, 0]
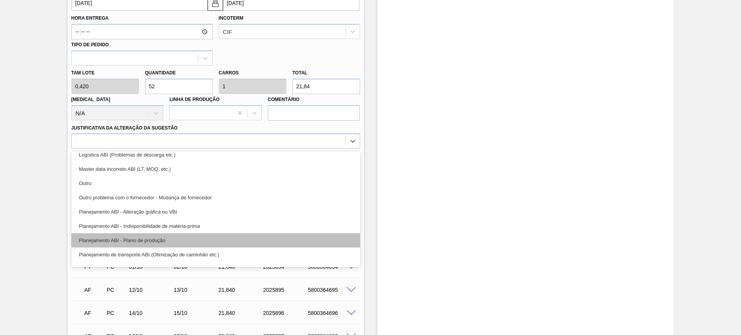
click at [212, 235] on div "Planejamento ABI - Plano de produção" at bounding box center [215, 240] width 289 height 14
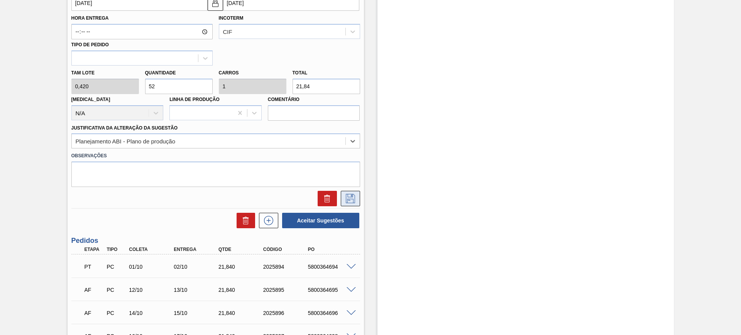
click at [346, 198] on icon at bounding box center [350, 198] width 12 height 9
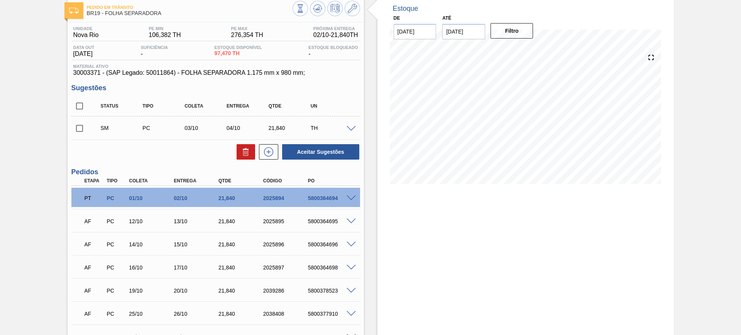
scroll to position [0, 0]
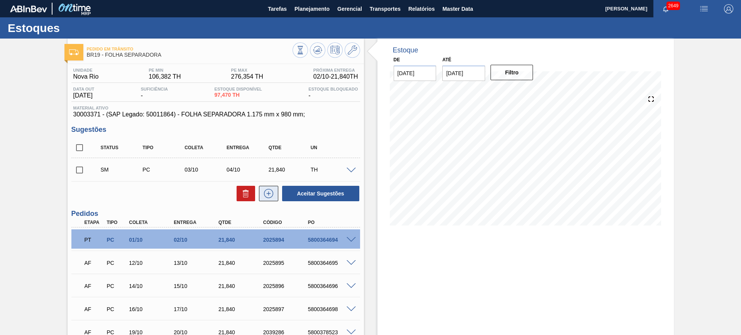
click at [270, 192] on icon at bounding box center [268, 193] width 12 height 9
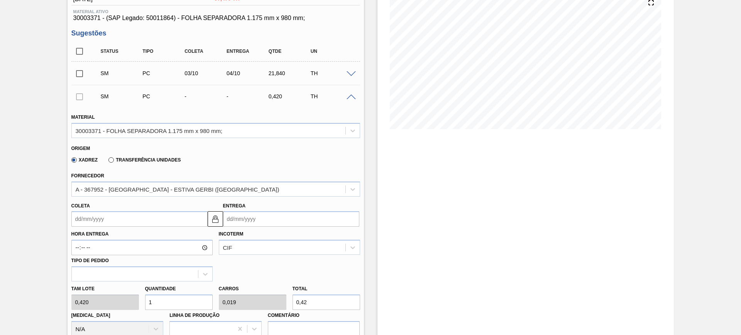
click at [277, 215] on input "Entrega" at bounding box center [291, 218] width 136 height 15
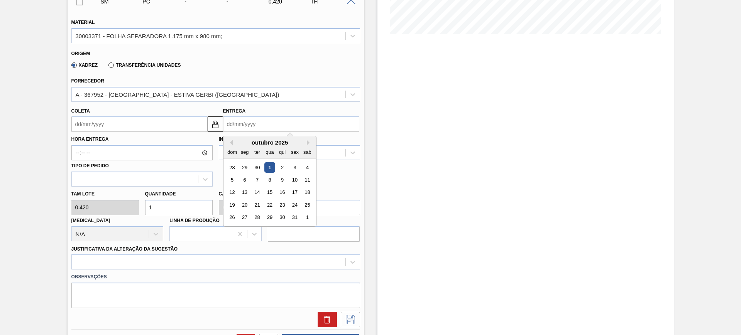
scroll to position [193, 0]
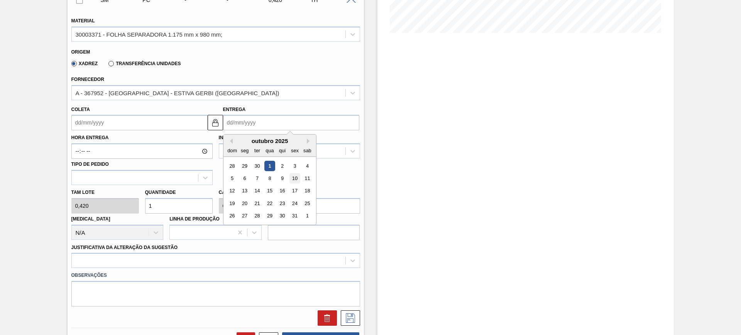
click at [294, 176] on div "10" at bounding box center [294, 178] width 10 height 10
type input "09/10/2025"
type input "10/10/2025"
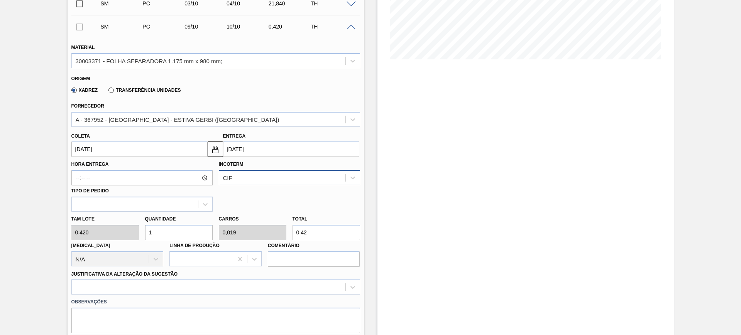
scroll to position [145, 0]
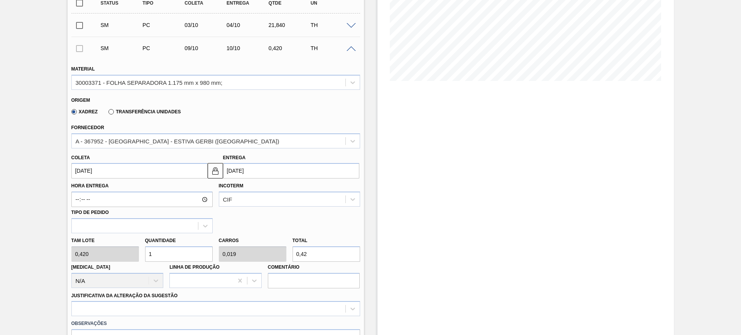
click at [329, 248] on input "0,42" at bounding box center [326, 254] width 68 height 15
type input "4,762"
type input "0,092"
type input "2"
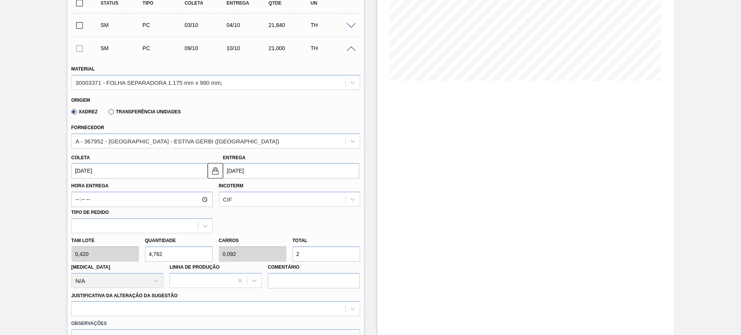
type input "50"
type input "0,962"
type input "21,"
type input "51,905"
type input "0,998"
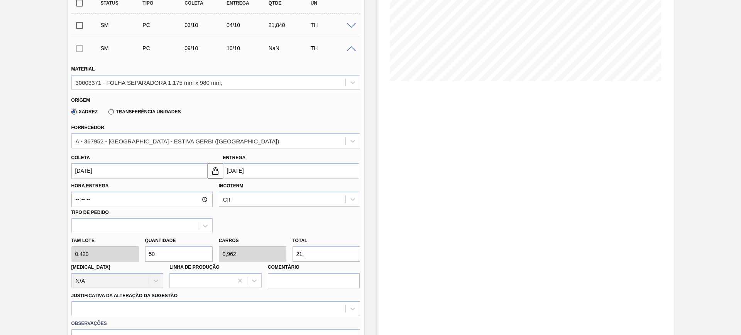
type input "21,8"
type input "52"
type input "1"
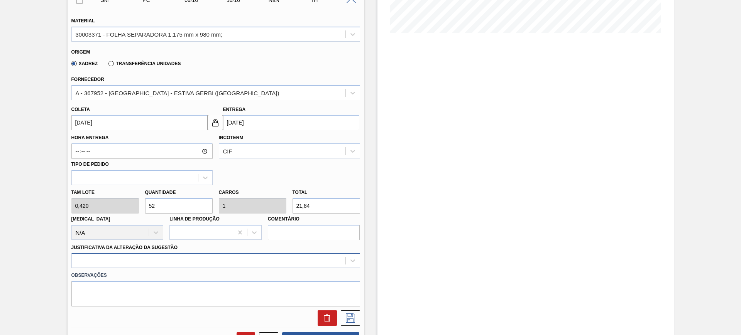
type input "21,84"
click at [311, 262] on div at bounding box center [215, 260] width 289 height 15
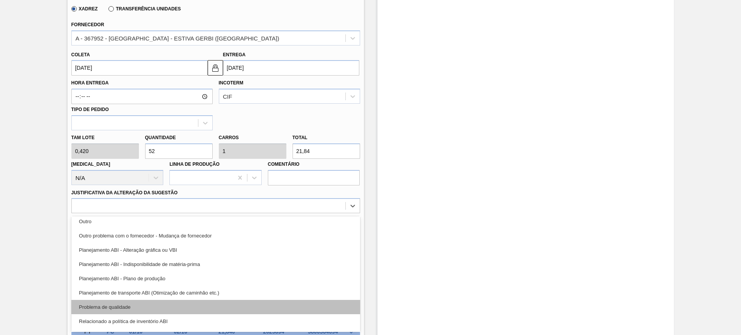
scroll to position [96, 0]
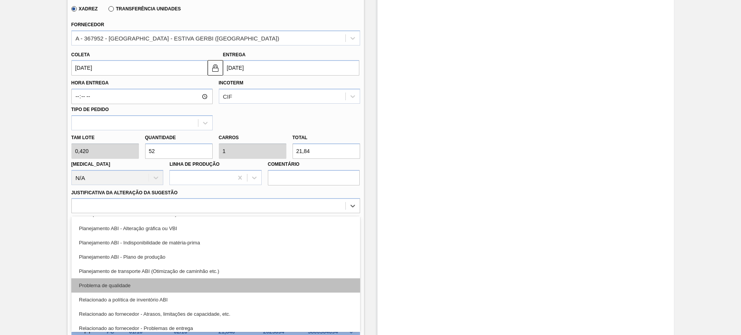
click at [216, 288] on div "Problema de qualidade" at bounding box center [215, 286] width 289 height 14
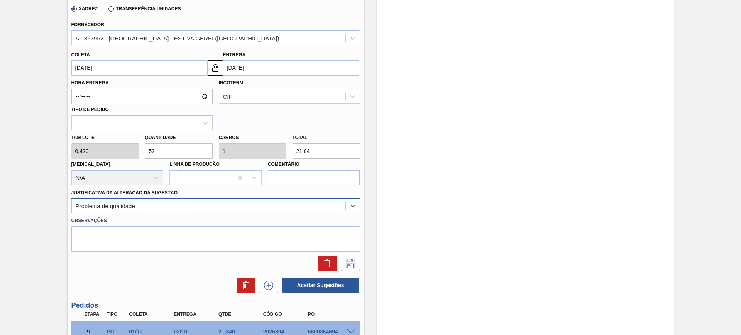
click at [218, 205] on div "Problema de qualidade" at bounding box center [209, 206] width 274 height 11
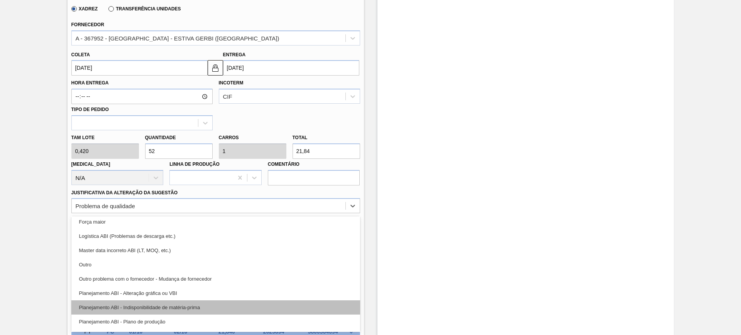
scroll to position [48, 0]
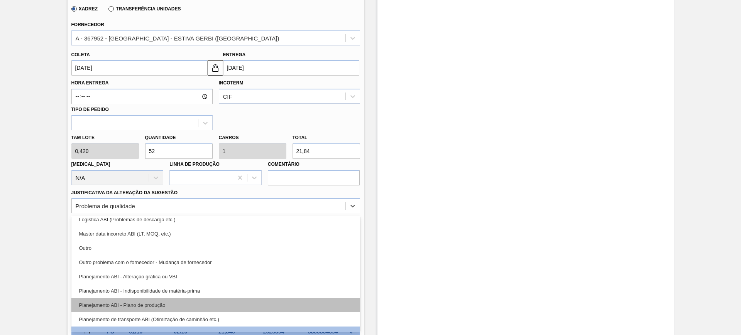
click at [202, 305] on div "Planejamento ABI - Plano de produção" at bounding box center [215, 305] width 289 height 14
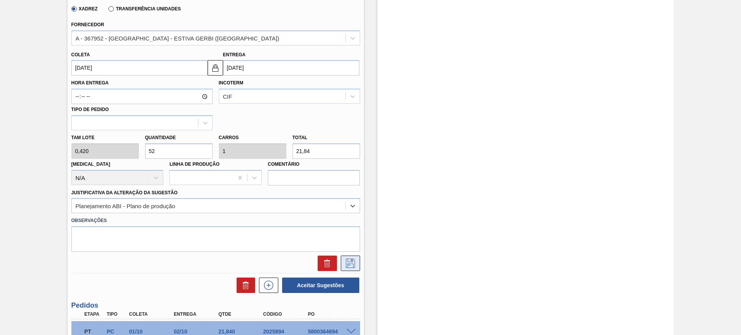
click at [347, 260] on icon at bounding box center [350, 263] width 12 height 9
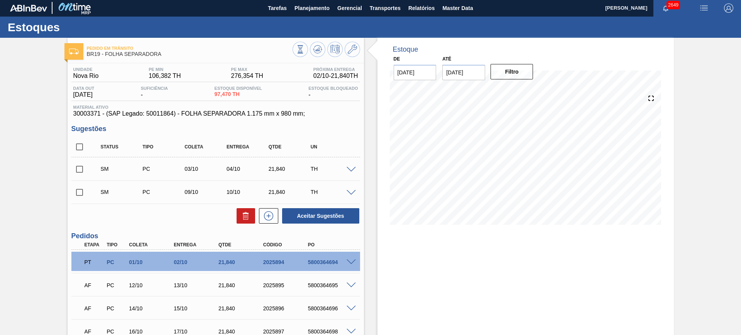
scroll to position [0, 0]
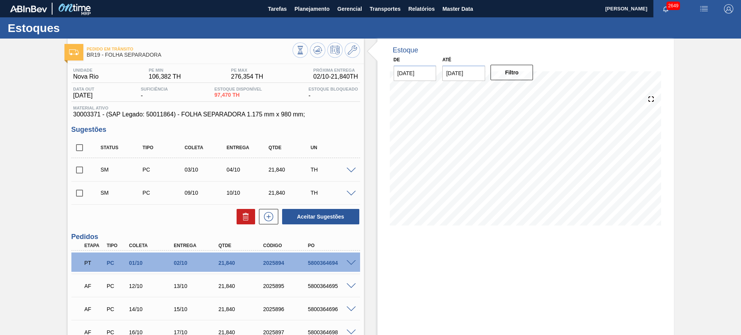
click at [77, 149] on input "checkbox" at bounding box center [79, 148] width 16 height 16
checkbox input "true"
click at [329, 215] on button "Aceitar Sugestões" at bounding box center [320, 216] width 77 height 15
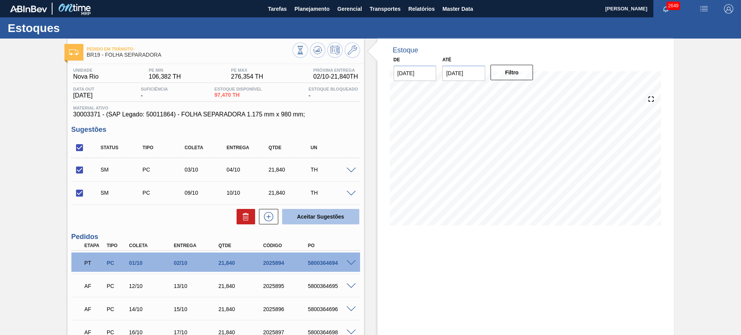
checkbox input "false"
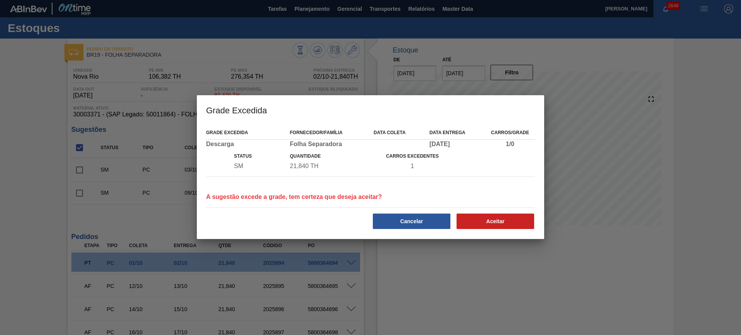
click at [495, 233] on div "Grade Excedida Fornecedor/Família Data coleta Data entrega Carros/Grade Descarg…" at bounding box center [370, 181] width 347 height 115
click at [488, 227] on button "Aceitar" at bounding box center [495, 221] width 78 height 15
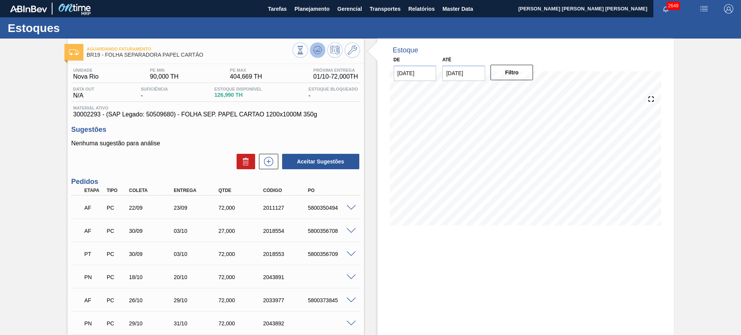
click at [318, 55] on button at bounding box center [317, 49] width 15 height 15
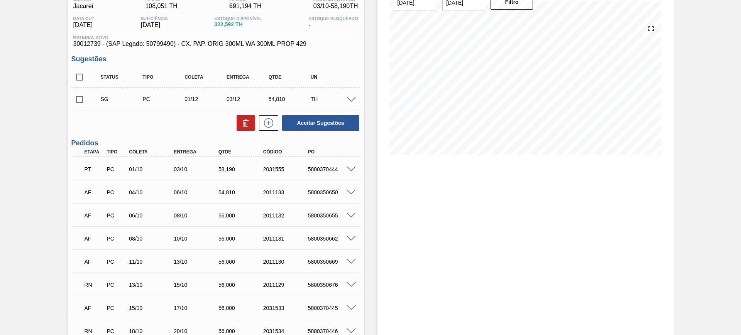
scroll to position [27, 0]
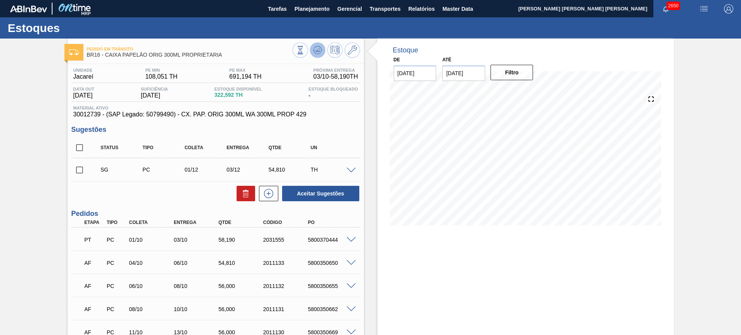
scroll to position [27, 0]
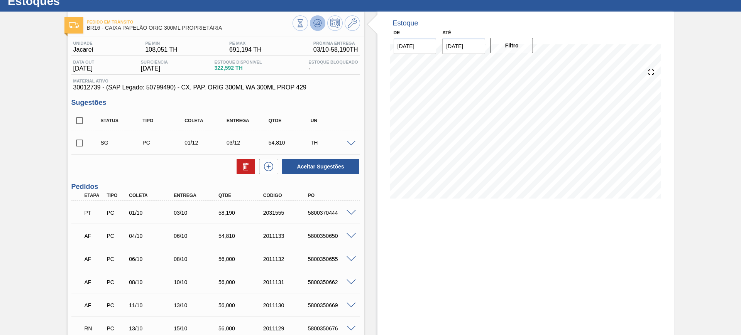
click at [322, 22] on button at bounding box center [317, 22] width 15 height 15
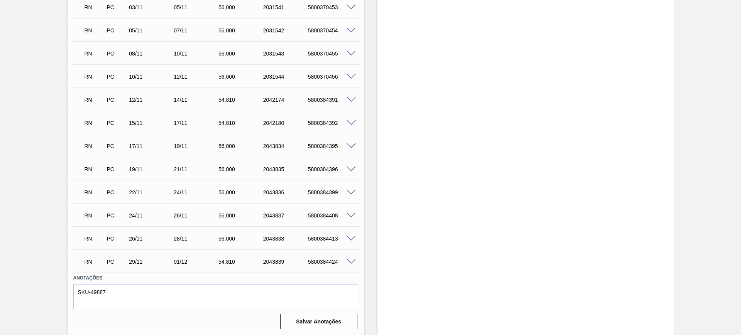
scroll to position [558, 0]
click at [350, 262] on span at bounding box center [351, 262] width 9 height 6
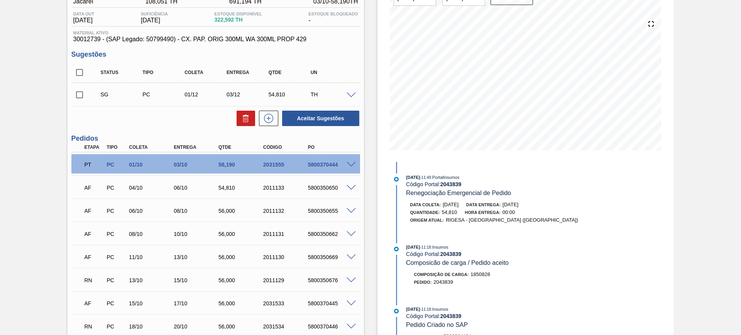
scroll to position [0, 0]
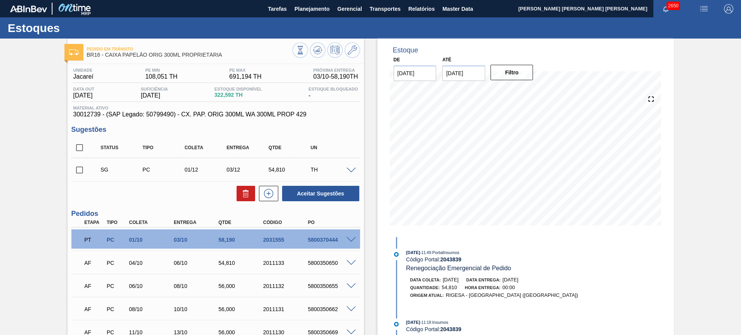
click at [79, 147] on input "checkbox" at bounding box center [79, 148] width 16 height 16
checkbox input "true"
click at [323, 196] on button "Aceitar Sugestões" at bounding box center [320, 193] width 77 height 15
checkbox input "false"
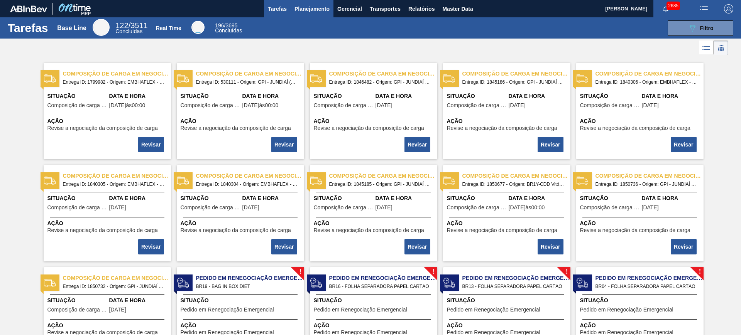
click at [322, 14] on button "Planejamento" at bounding box center [312, 8] width 43 height 17
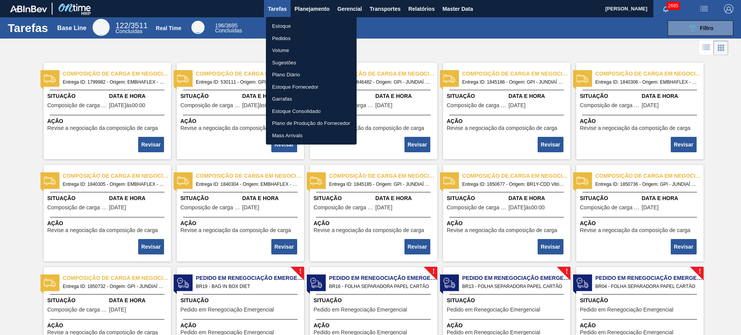
click at [312, 24] on li "Estoque" at bounding box center [311, 26] width 91 height 12
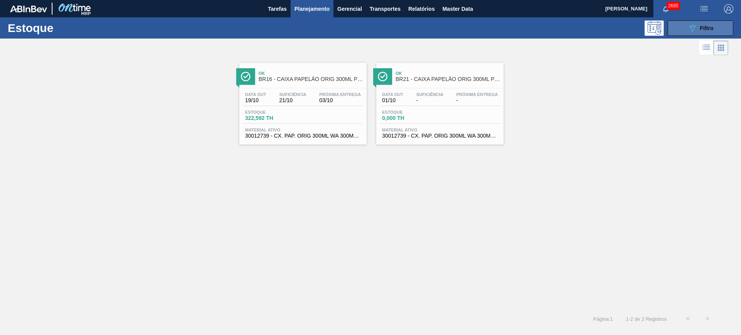
click at [706, 24] on div "089F7B8B-B2A5-4AFE-B5C0-19BA573D28AC Filtro" at bounding box center [701, 28] width 26 height 9
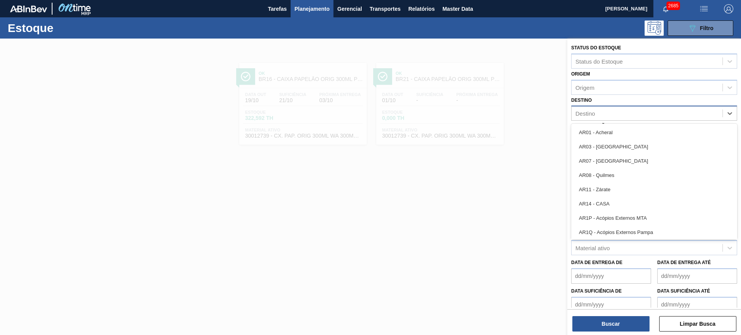
click at [599, 113] on div "Destino" at bounding box center [646, 113] width 151 height 11
type input "l"
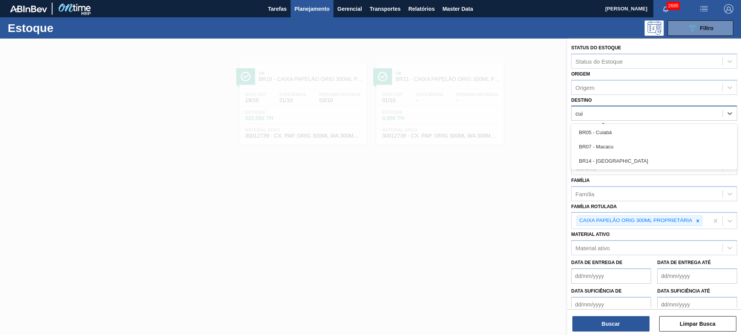
type input "cuia"
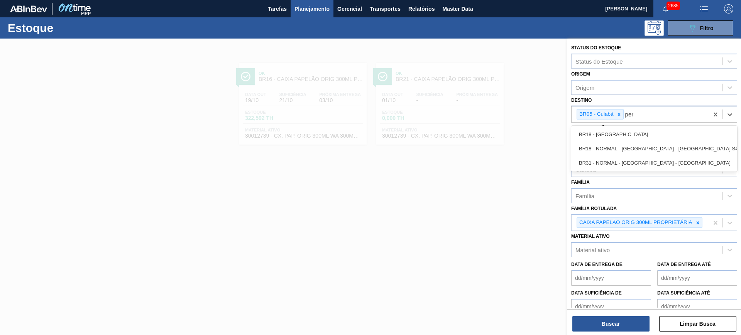
type input "pern"
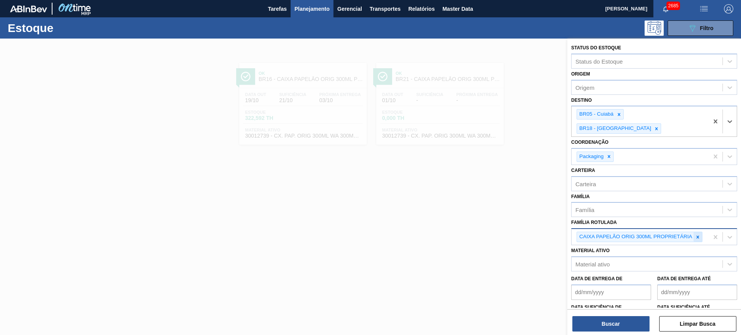
click at [698, 236] on icon at bounding box center [697, 237] width 3 height 3
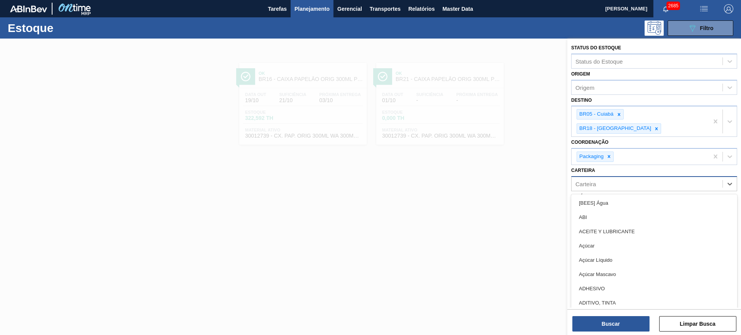
click at [645, 178] on div "Carteira" at bounding box center [646, 183] width 151 height 11
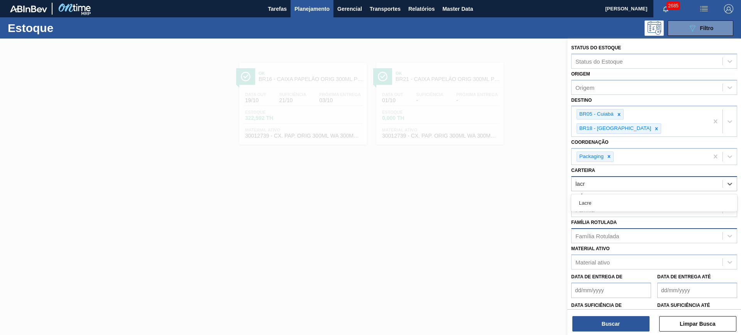
type input "lacre"
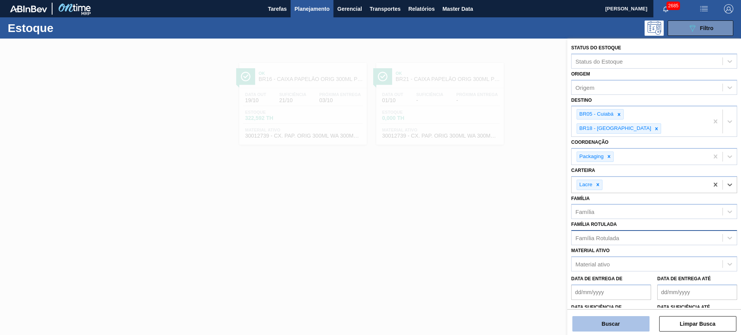
click at [604, 328] on button "Buscar" at bounding box center [610, 323] width 77 height 15
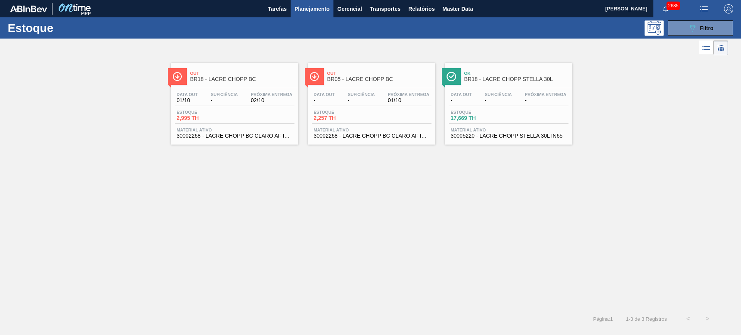
click at [686, 37] on div "Estoque 089F7B8B-B2A5-4AFE-B5C0-19BA573D28AC Filtro" at bounding box center [370, 27] width 741 height 21
click at [686, 31] on button "089F7B8B-B2A5-4AFE-B5C0-19BA573D28AC Filtro" at bounding box center [701, 27] width 66 height 15
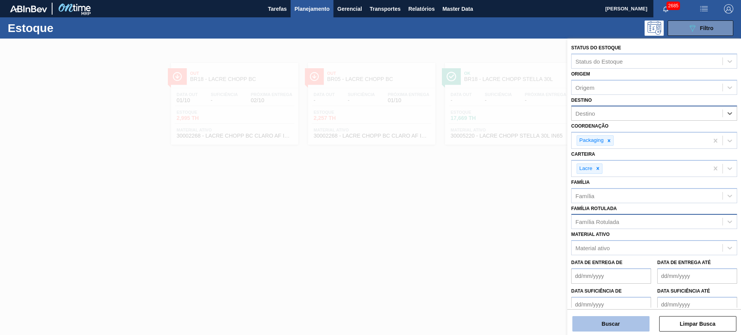
click at [625, 329] on button "Buscar" at bounding box center [610, 323] width 77 height 15
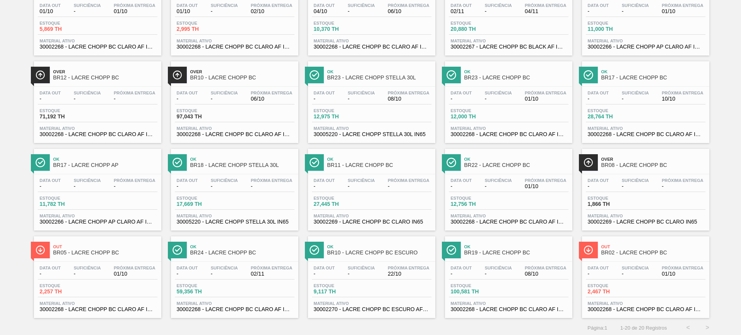
scroll to position [91, 0]
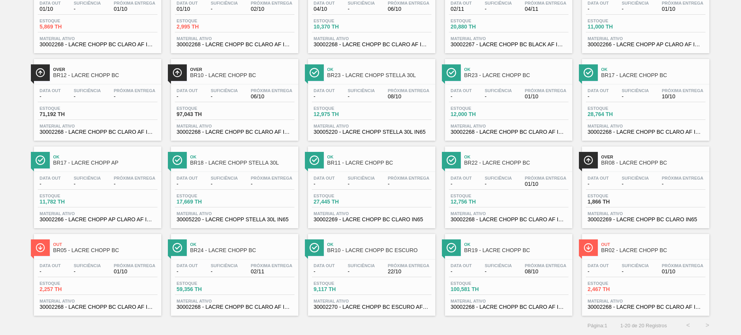
drag, startPoint x: 574, startPoint y: 211, endPoint x: 636, endPoint y: 198, distance: 63.4
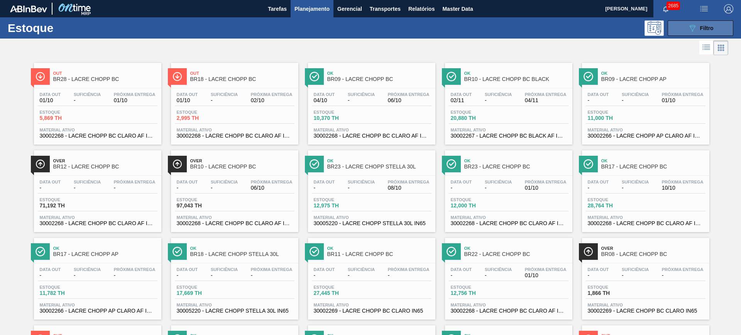
click at [690, 27] on icon "089F7B8B-B2A5-4AFE-B5C0-19BA573D28AC" at bounding box center [692, 28] width 9 height 9
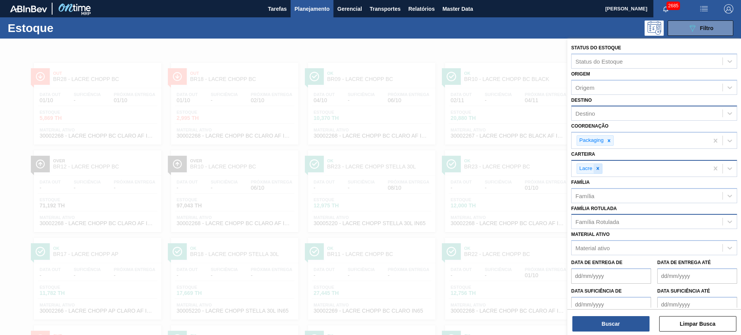
click at [596, 171] on icon at bounding box center [597, 168] width 5 height 5
type input "folha sep"
click at [619, 325] on button "Buscar" at bounding box center [610, 323] width 77 height 15
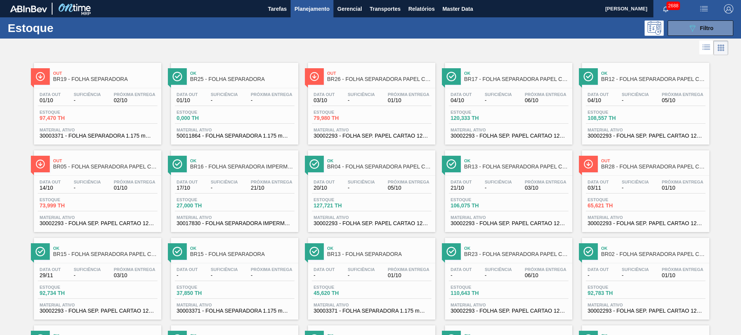
click at [320, 11] on span "Planejamento" at bounding box center [311, 8] width 35 height 9
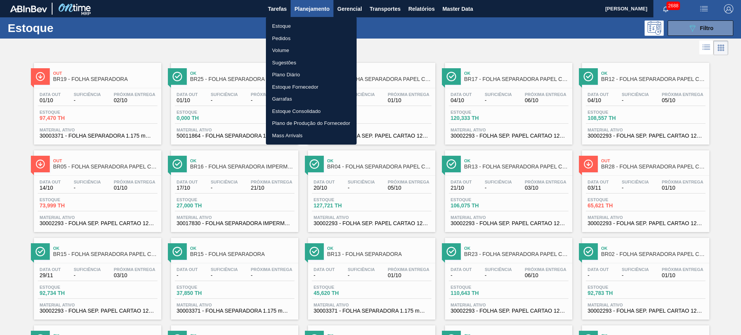
click at [289, 39] on li "Pedidos" at bounding box center [311, 38] width 91 height 12
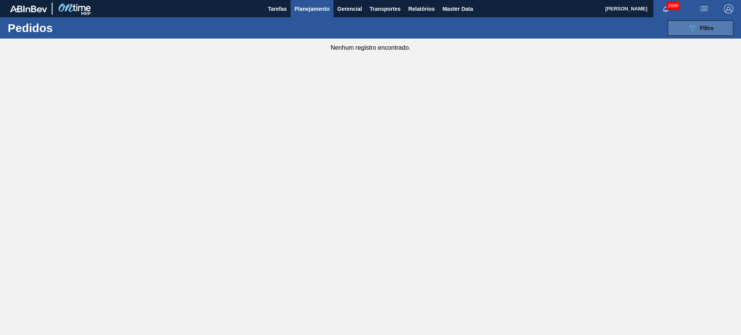
click at [691, 29] on icon "089F7B8B-B2A5-4AFE-B5C0-19BA573D28AC" at bounding box center [692, 28] width 9 height 9
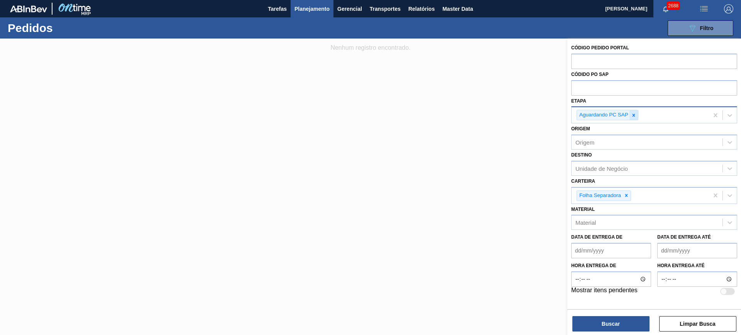
click at [633, 117] on icon at bounding box center [633, 115] width 5 height 5
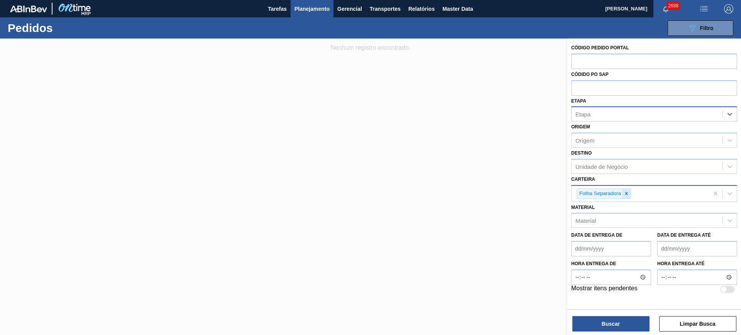
click at [624, 194] on icon at bounding box center [626, 193] width 5 height 5
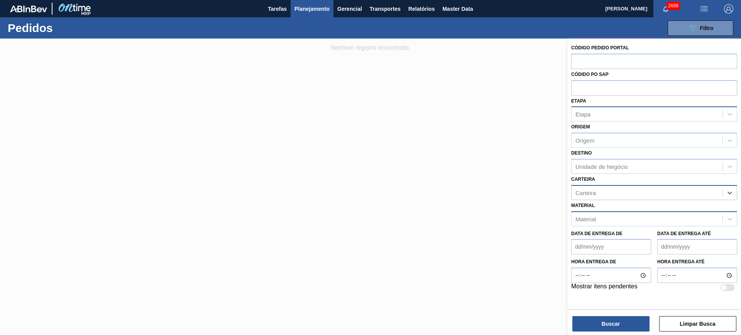
click at [616, 220] on div "Material" at bounding box center [646, 218] width 151 height 11
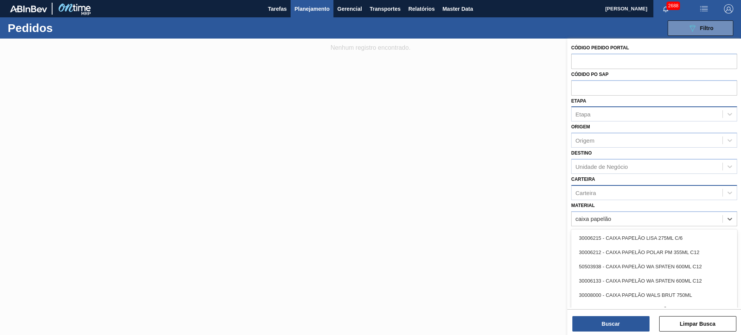
type input "caixa papelão"
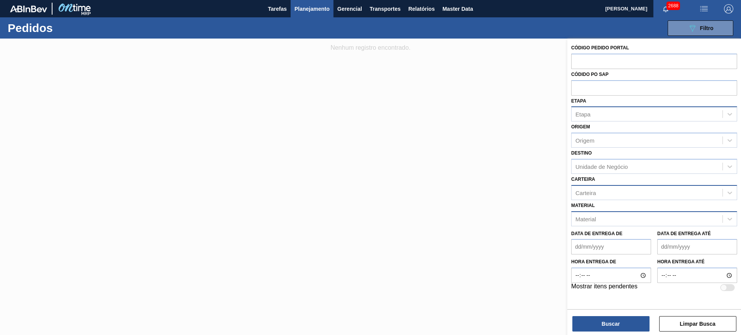
click at [604, 222] on div "Material" at bounding box center [646, 218] width 151 height 11
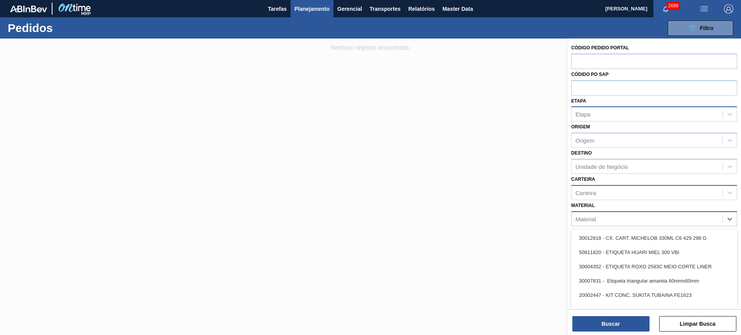
paste input "30012739"
type input "30012739"
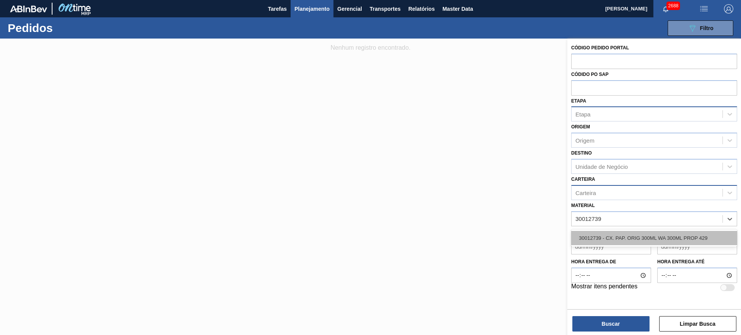
click at [609, 239] on div "30012739 - CX. PAP. ORIG 300ML WA 300ML PROP 429" at bounding box center [654, 238] width 166 height 14
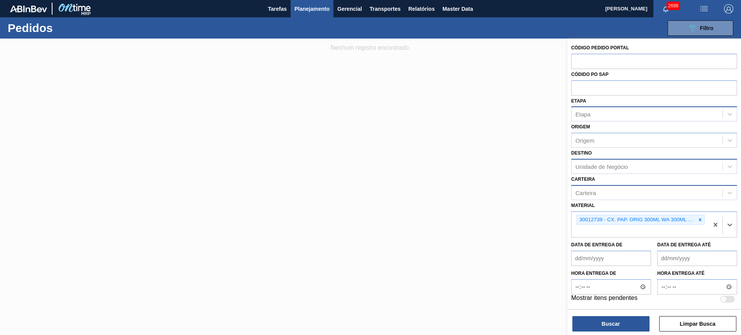
click at [608, 165] on div "Unidade de Negócio" at bounding box center [601, 166] width 52 height 7
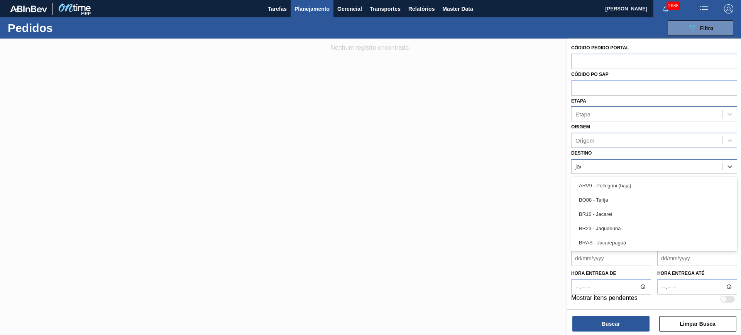
type input "jaca"
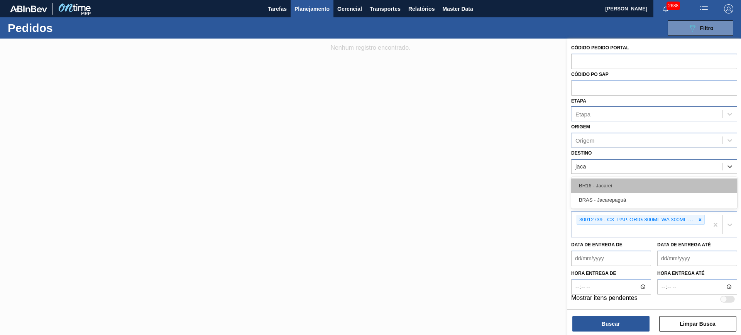
click at [598, 186] on div "BR16 - Jacareí" at bounding box center [654, 186] width 166 height 14
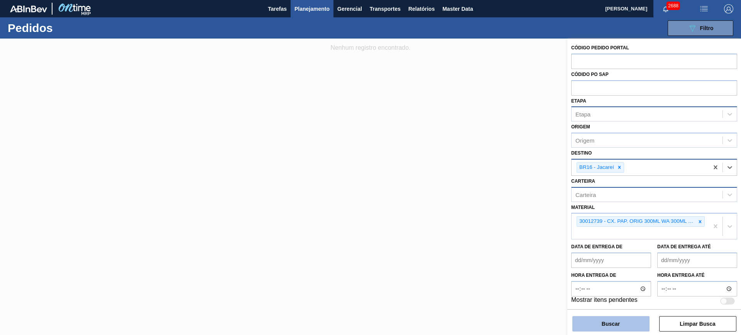
click at [619, 323] on button "Buscar" at bounding box center [610, 323] width 77 height 15
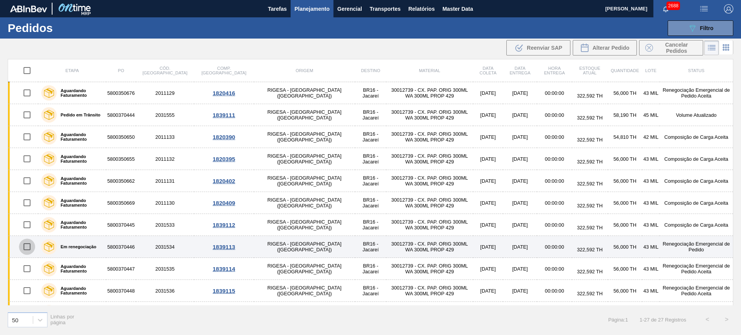
click at [25, 244] on input "checkbox" at bounding box center [27, 247] width 16 height 16
checkbox input "true"
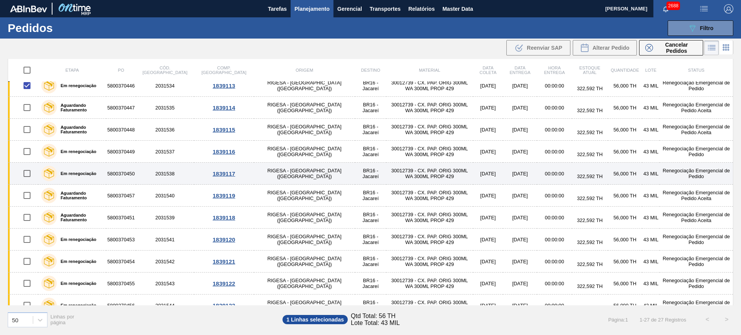
scroll to position [145, 0]
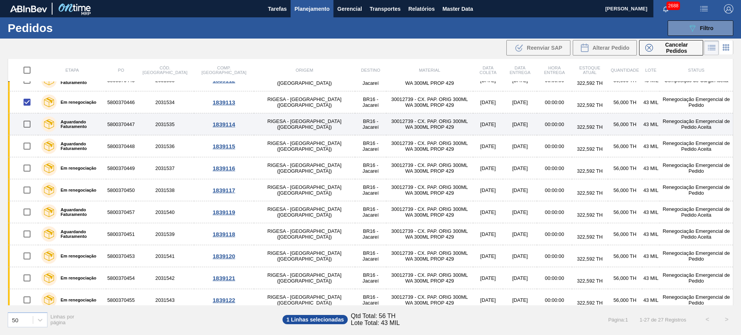
click at [27, 123] on input "checkbox" at bounding box center [27, 124] width 16 height 16
checkbox input "true"
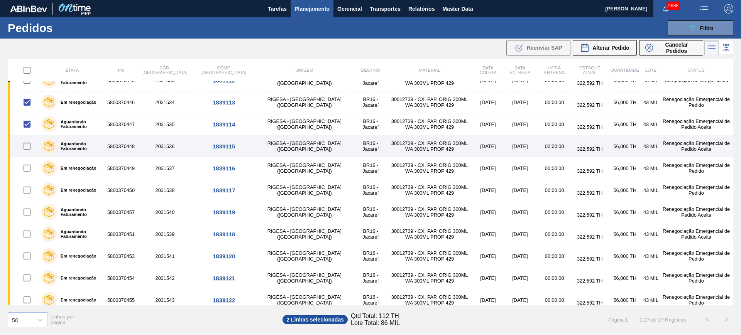
click at [28, 143] on input "checkbox" at bounding box center [27, 146] width 16 height 16
checkbox input "true"
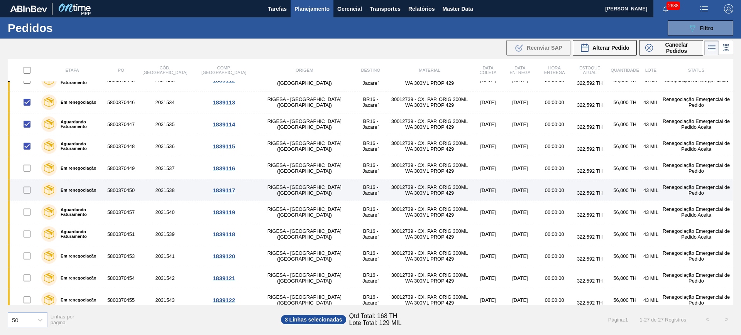
click at [29, 189] on input "checkbox" at bounding box center [27, 190] width 16 height 16
checkbox input "true"
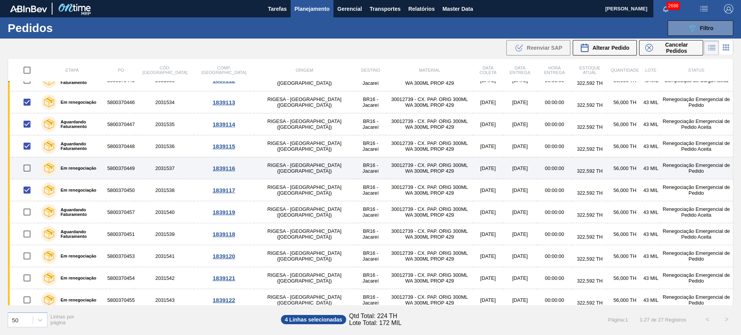
click at [26, 173] on input "checkbox" at bounding box center [27, 168] width 16 height 16
checkbox input "true"
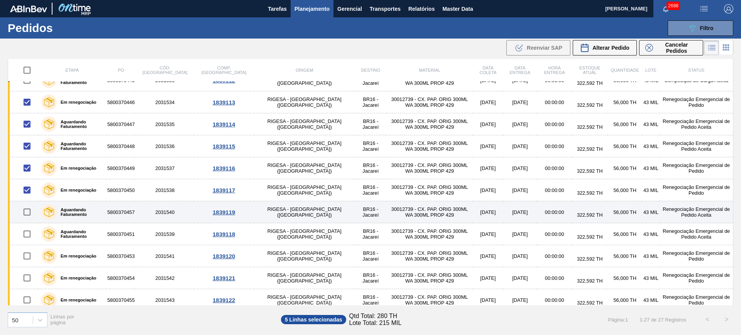
click at [28, 209] on input "checkbox" at bounding box center [27, 212] width 16 height 16
checkbox input "true"
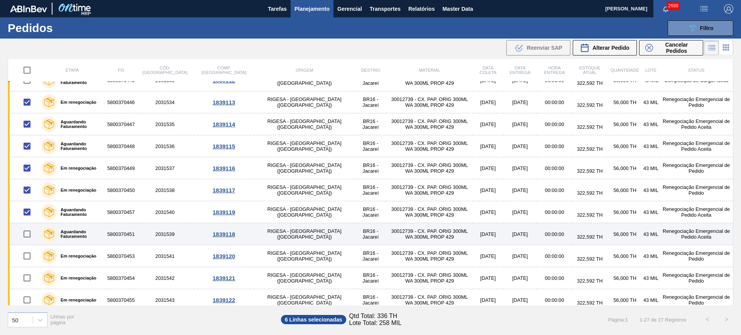
click at [28, 235] on input "checkbox" at bounding box center [27, 234] width 16 height 16
checkbox input "true"
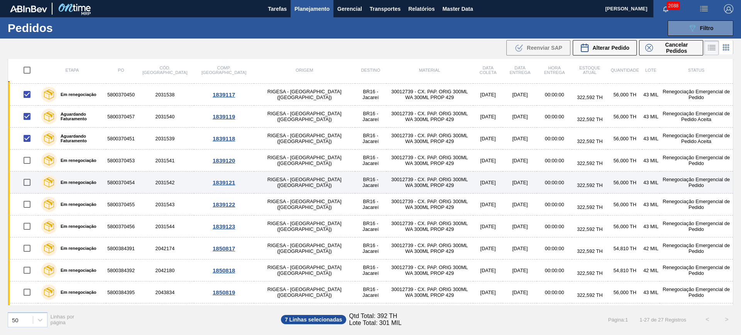
scroll to position [241, 0]
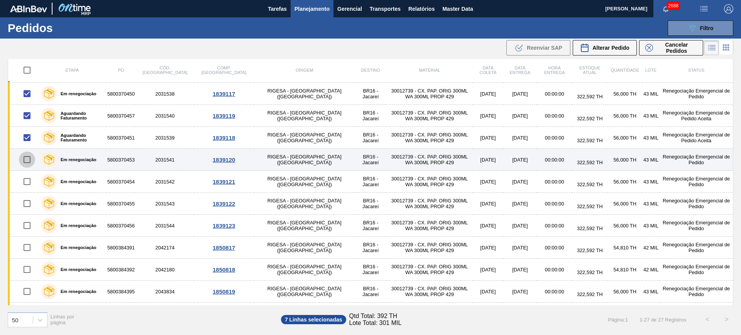
click at [25, 160] on input "checkbox" at bounding box center [27, 160] width 16 height 16
checkbox input "true"
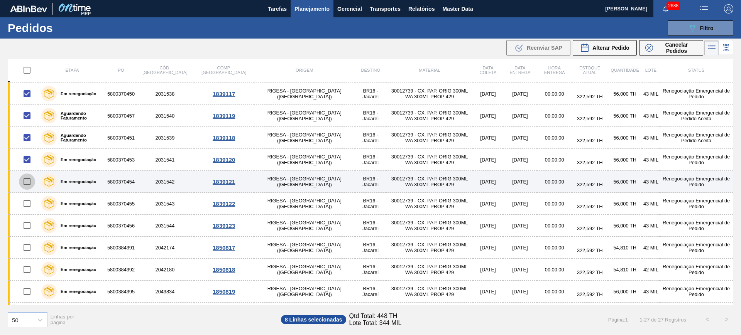
click at [27, 182] on input "checkbox" at bounding box center [27, 182] width 16 height 16
checkbox input "true"
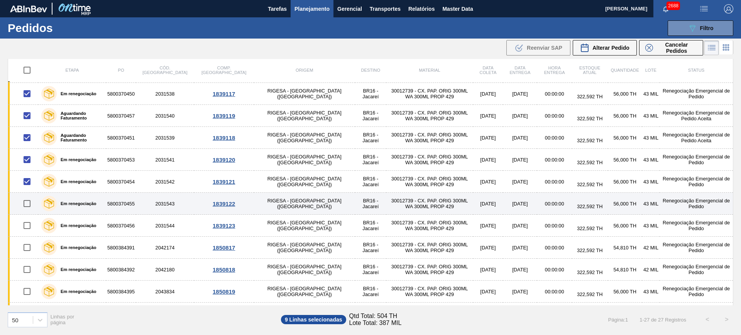
click at [26, 203] on input "checkbox" at bounding box center [27, 204] width 16 height 16
checkbox input "true"
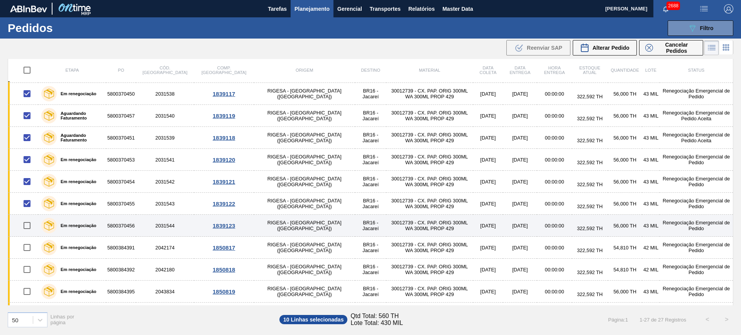
click at [29, 225] on input "checkbox" at bounding box center [27, 226] width 16 height 16
checkbox input "true"
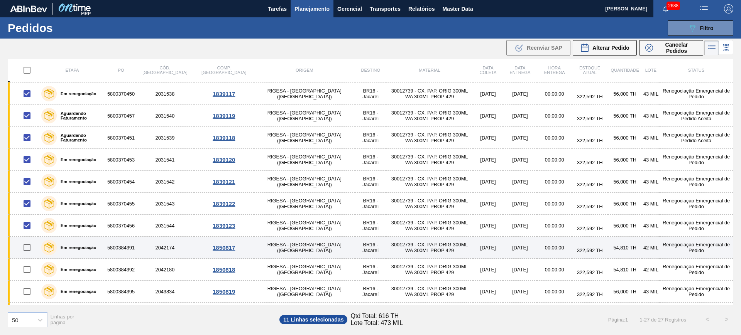
click at [25, 248] on input "checkbox" at bounding box center [27, 248] width 16 height 16
checkbox input "true"
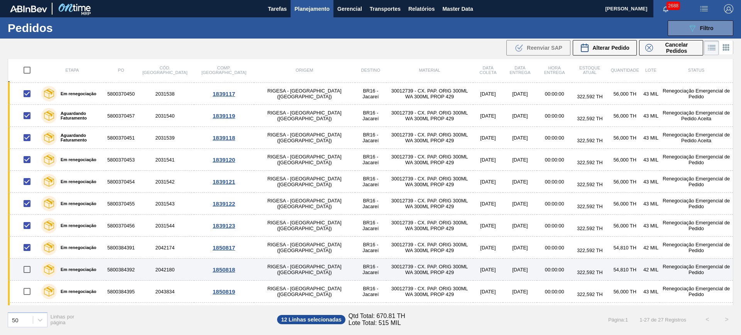
click at [26, 270] on input "checkbox" at bounding box center [27, 270] width 16 height 16
checkbox input "true"
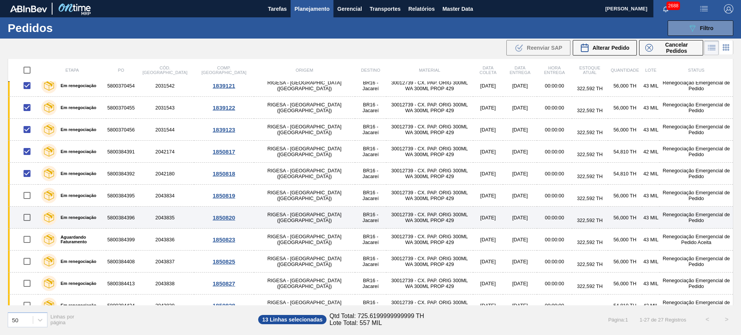
scroll to position [338, 0]
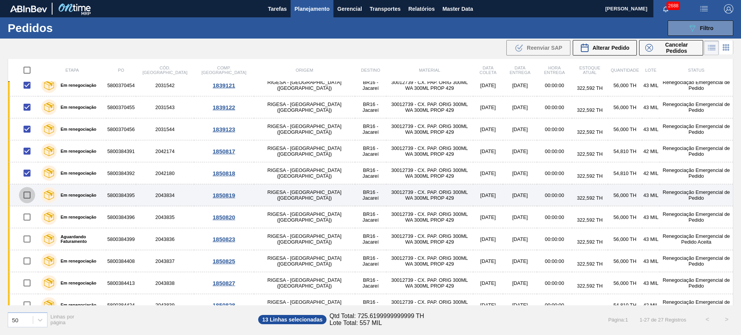
click at [28, 196] on input "checkbox" at bounding box center [27, 195] width 16 height 16
checkbox input "true"
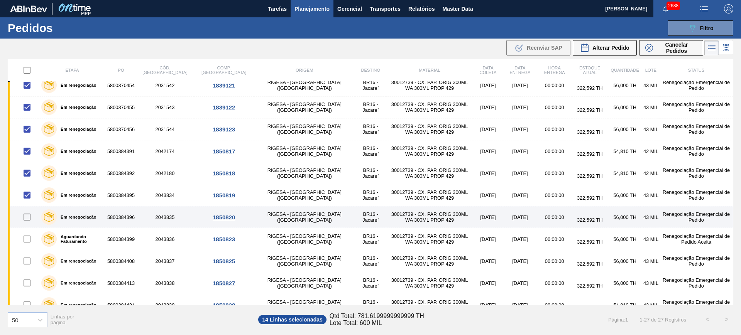
click at [27, 218] on input "checkbox" at bounding box center [27, 217] width 16 height 16
checkbox input "true"
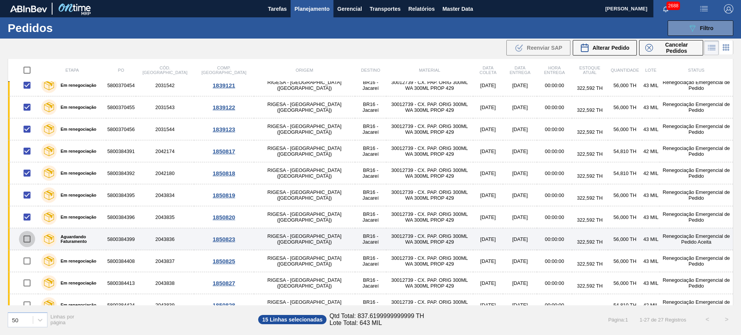
click at [23, 237] on input "checkbox" at bounding box center [27, 239] width 16 height 16
checkbox input "true"
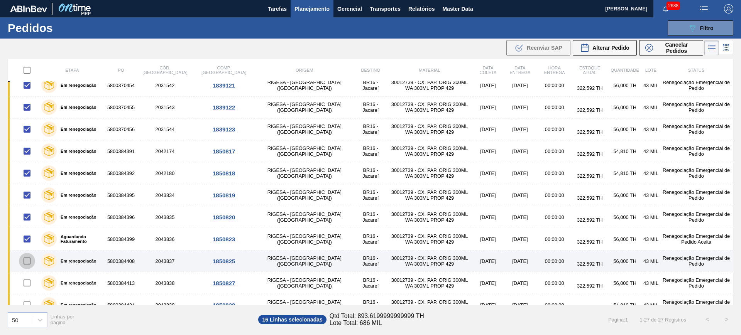
click at [30, 259] on input "checkbox" at bounding box center [27, 261] width 16 height 16
checkbox input "true"
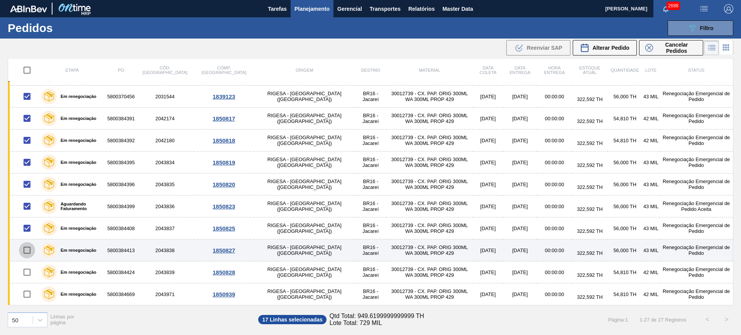
click at [26, 247] on input "checkbox" at bounding box center [27, 250] width 16 height 16
checkbox input "true"
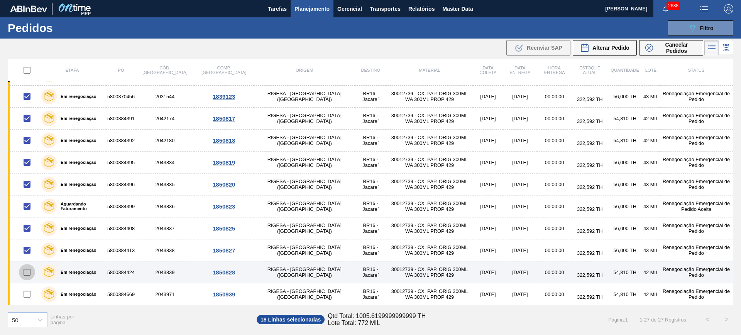
click at [26, 271] on input "checkbox" at bounding box center [27, 272] width 16 height 16
checkbox input "true"
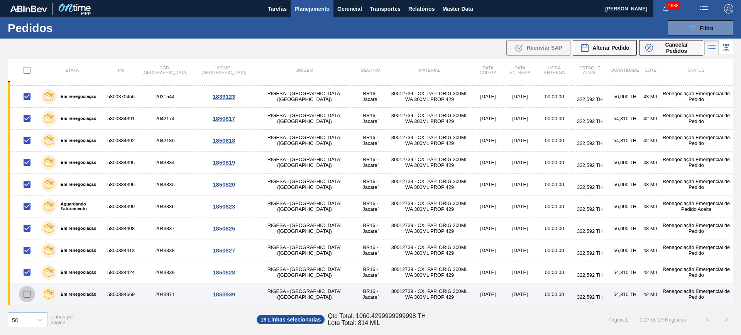
click at [25, 288] on input "checkbox" at bounding box center [27, 294] width 16 height 16
checkbox input "true"
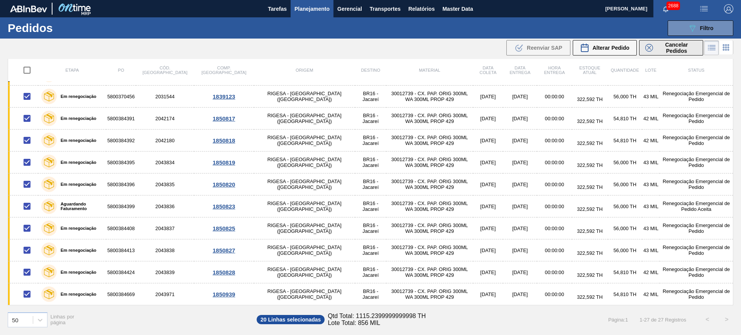
click at [660, 49] on span "Cancelar Pedidos" at bounding box center [676, 48] width 41 height 12
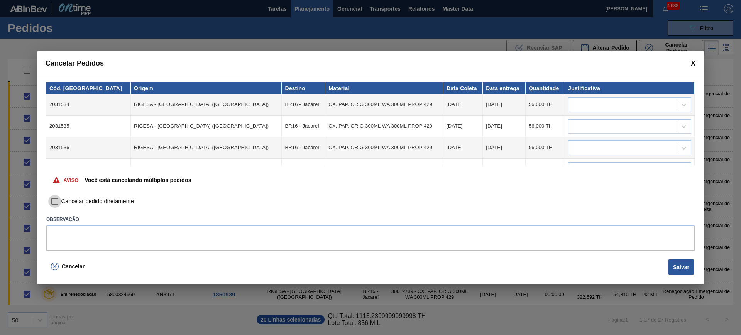
click at [58, 200] on input "Cancelar pedido diretamente" at bounding box center [54, 201] width 13 height 13
checkbox input "true"
click at [621, 101] on div at bounding box center [622, 104] width 108 height 11
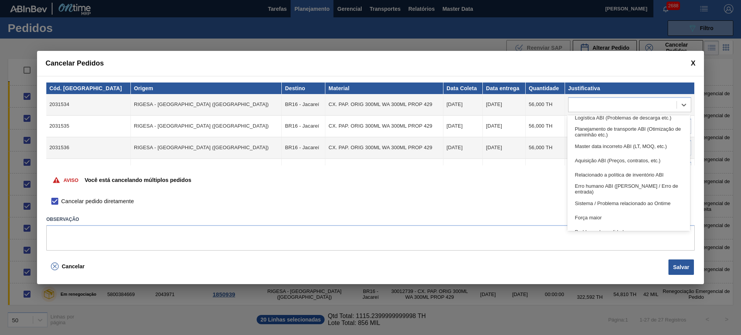
scroll to position [144, 0]
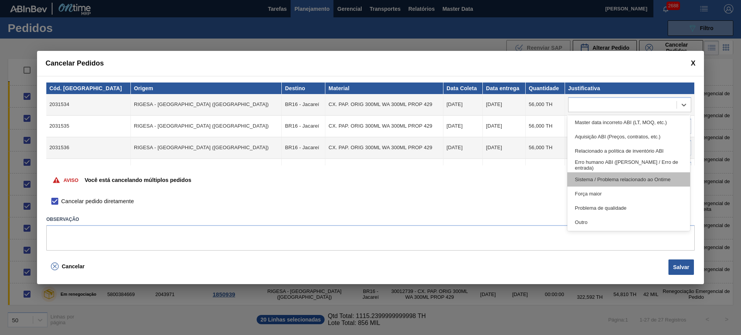
click at [654, 177] on div "Sistema / Problema relacionado ao Ontime" at bounding box center [628, 179] width 123 height 14
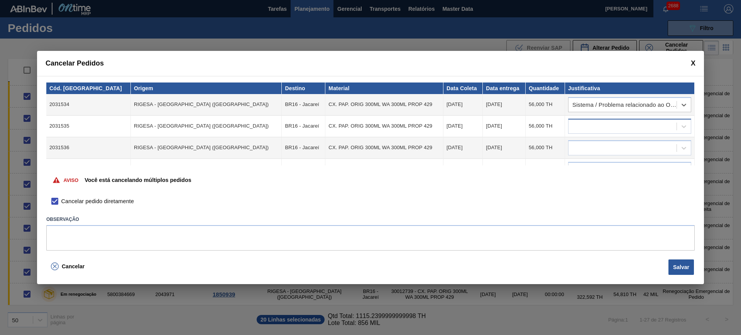
click at [640, 126] on div at bounding box center [622, 126] width 108 height 11
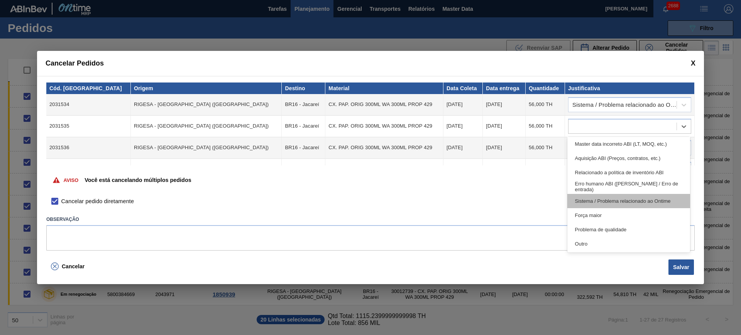
click at [651, 204] on div "Sistema / Problema relacionado ao Ontime" at bounding box center [628, 201] width 123 height 14
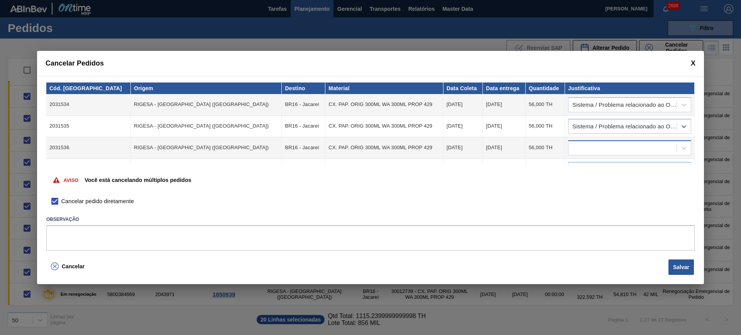
click at [642, 150] on div at bounding box center [622, 147] width 108 height 11
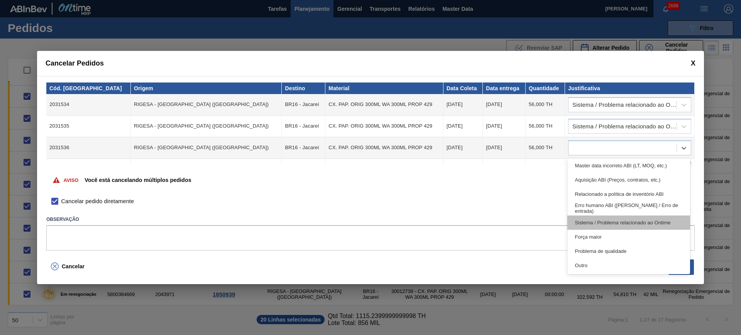
click at [663, 224] on div "Sistema / Problema relacionado ao Ontime" at bounding box center [628, 223] width 123 height 14
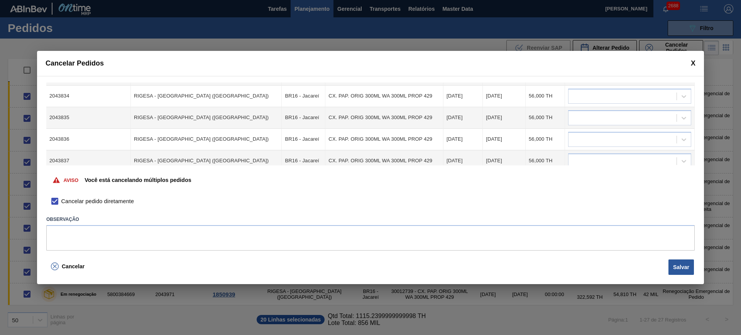
scroll to position [361, 0]
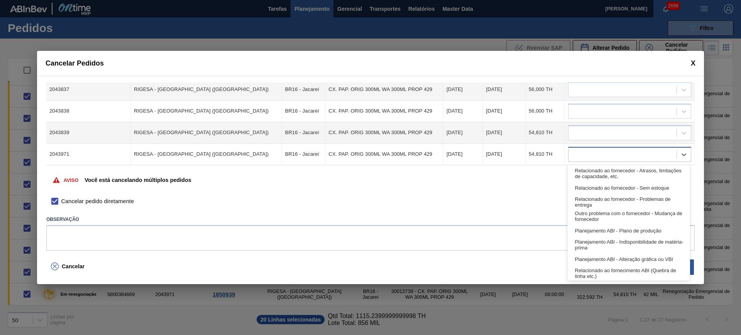
click at [629, 152] on div at bounding box center [622, 154] width 108 height 11
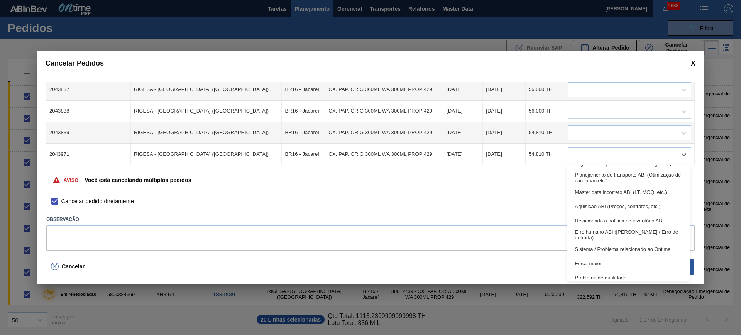
scroll to position [144, 0]
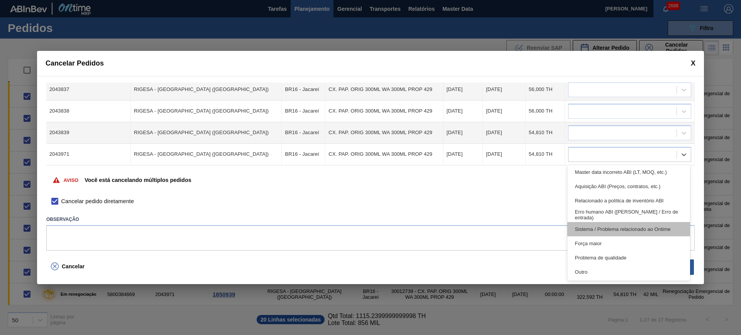
click at [663, 228] on div "Sistema / Problema relacionado ao Ontime" at bounding box center [628, 229] width 123 height 14
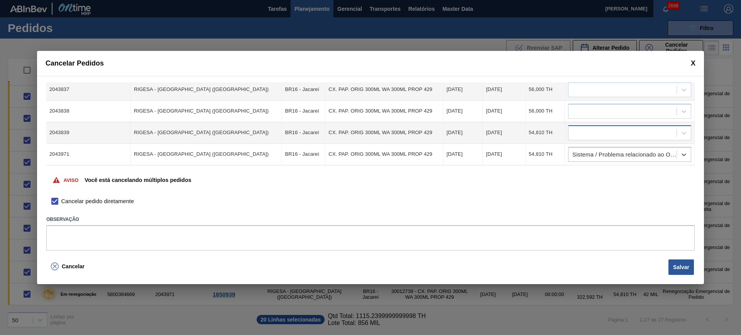
click at [625, 132] on div at bounding box center [622, 132] width 108 height 11
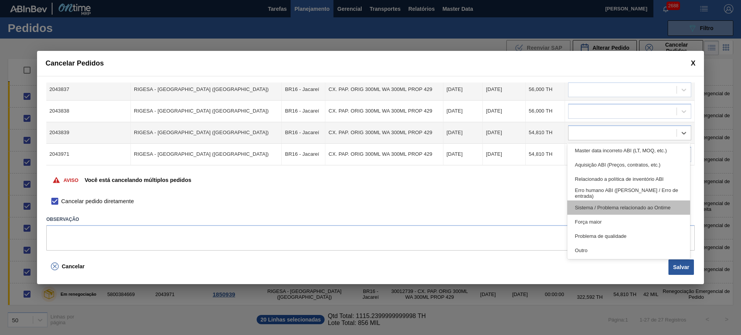
click at [664, 211] on div "Sistema / Problema relacionado ao Ontime" at bounding box center [628, 208] width 123 height 14
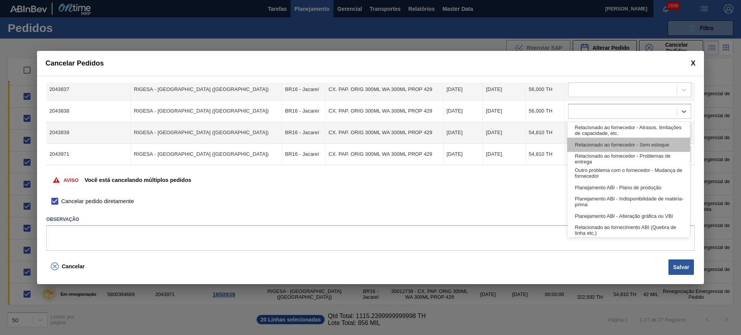
drag, startPoint x: 637, startPoint y: 108, endPoint x: 641, endPoint y: 140, distance: 32.0
click at [636, 108] on div at bounding box center [622, 111] width 108 height 11
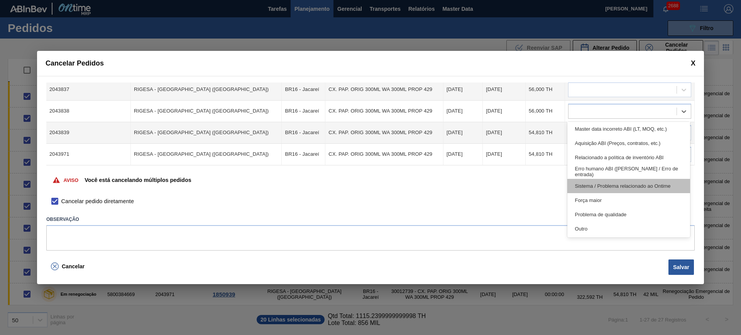
click at [655, 184] on div "Sistema / Problema relacionado ao Ontime" at bounding box center [628, 186] width 123 height 14
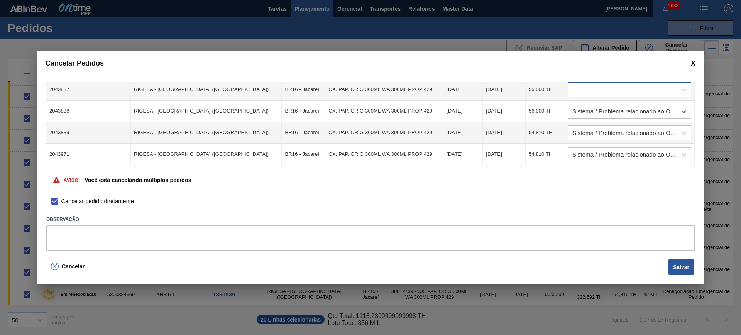
click at [628, 90] on div at bounding box center [622, 89] width 108 height 11
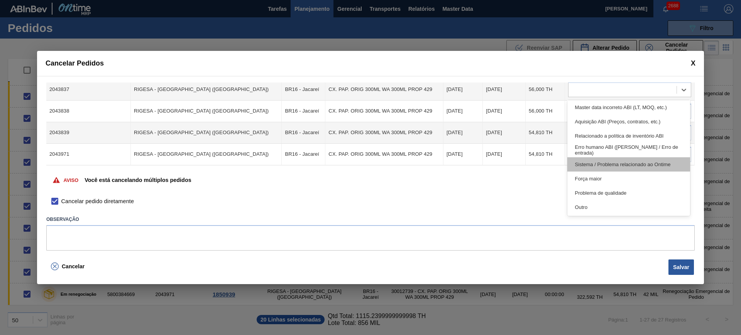
click at [650, 164] on div "Sistema / Problema relacionado ao Ontime" at bounding box center [628, 164] width 123 height 14
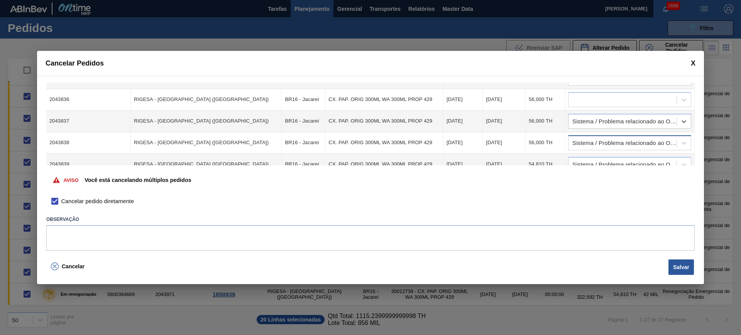
scroll to position [313, 0]
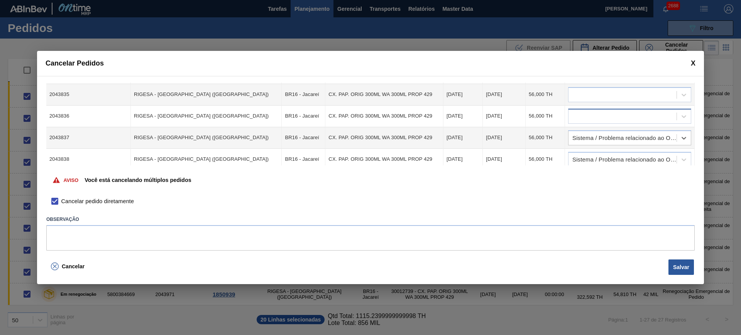
click at [642, 119] on div at bounding box center [622, 116] width 108 height 11
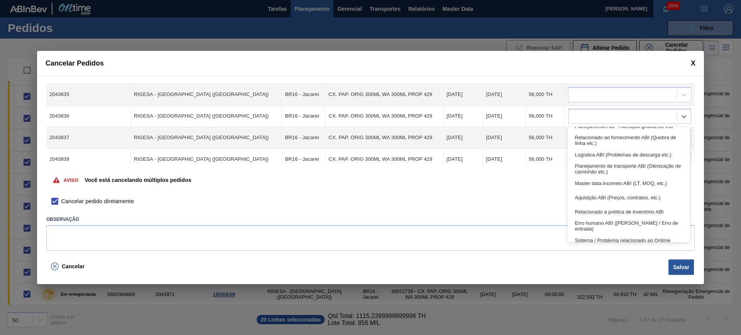
scroll to position [144, 0]
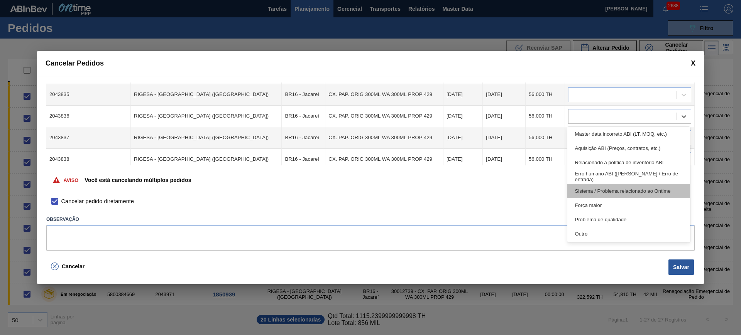
click at [673, 188] on div "Sistema / Problema relacionado ao Ontime" at bounding box center [628, 191] width 123 height 14
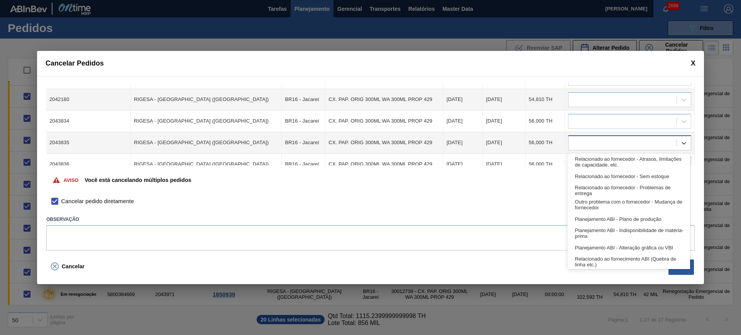
click at [631, 138] on div at bounding box center [622, 142] width 108 height 11
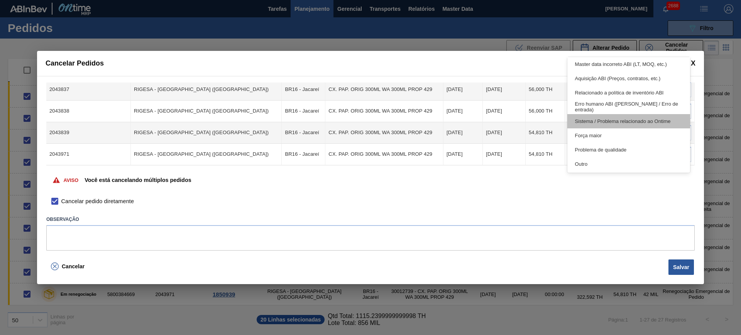
click at [653, 122] on div "Sistema / Problema relacionado ao Ontime" at bounding box center [628, 121] width 123 height 14
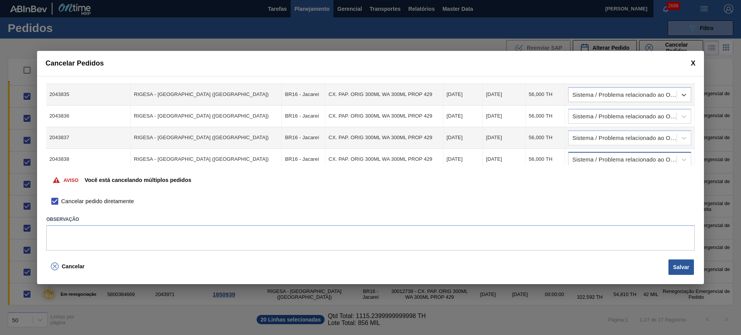
scroll to position [264, 0]
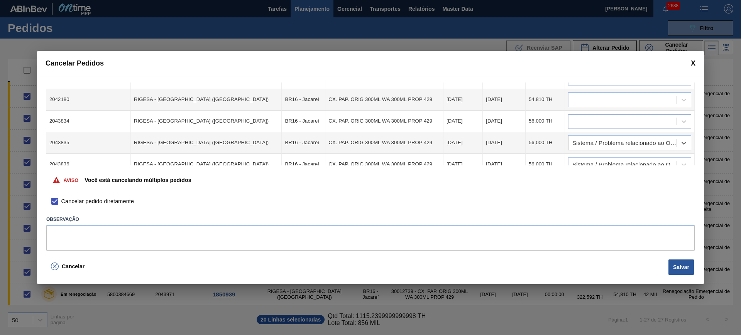
click at [646, 117] on div at bounding box center [622, 121] width 108 height 11
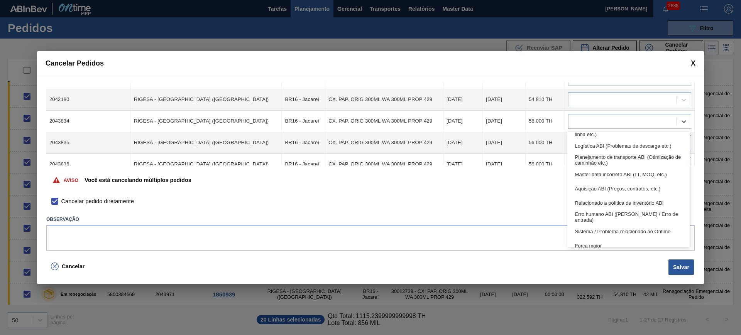
scroll to position [144, 0]
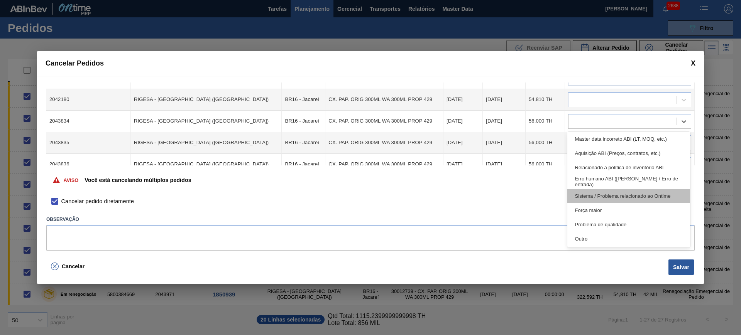
click at [658, 192] on div "Sistema / Problema relacionado ao Ontime" at bounding box center [628, 196] width 123 height 14
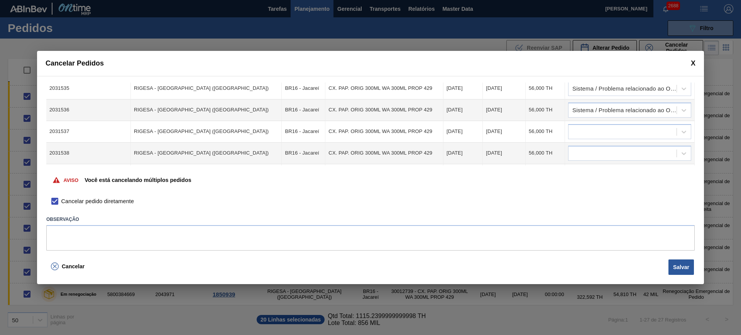
scroll to position [23, 0]
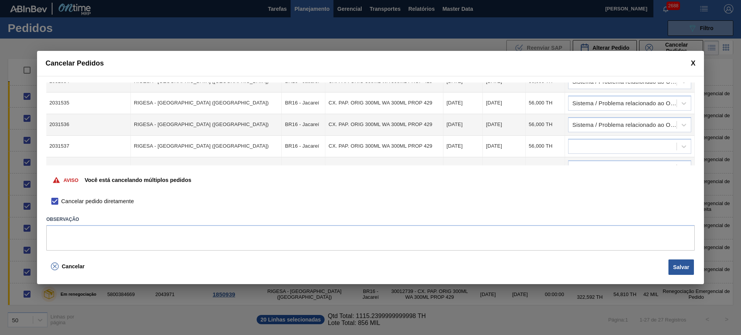
click at [641, 138] on td at bounding box center [630, 147] width 130 height 22
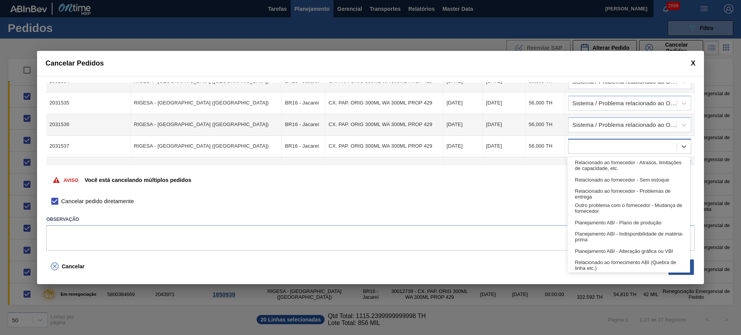
click at [642, 142] on div at bounding box center [622, 146] width 108 height 11
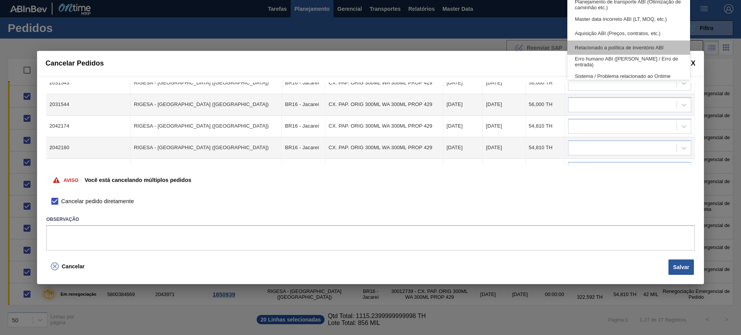
scroll to position [144, 0]
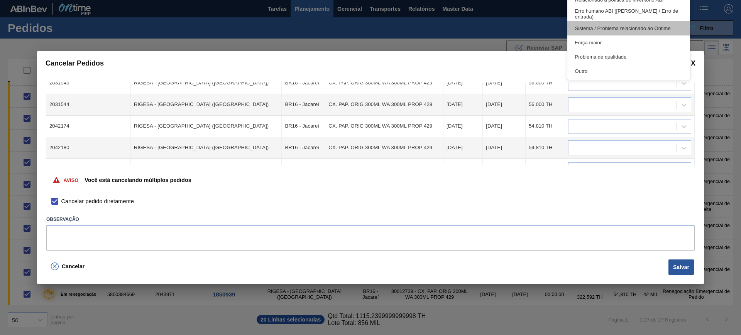
click at [660, 28] on div "Sistema / Problema relacionado ao Ontime" at bounding box center [628, 28] width 123 height 14
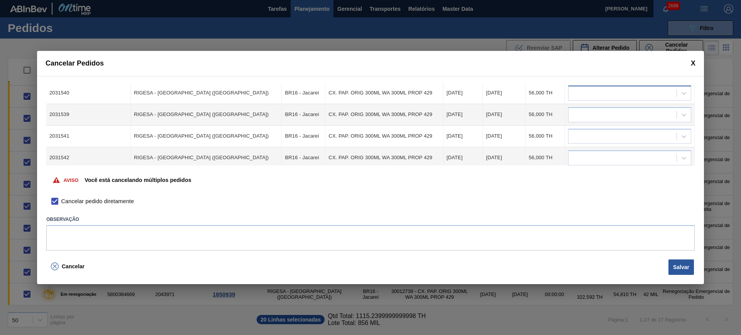
scroll to position [71, 0]
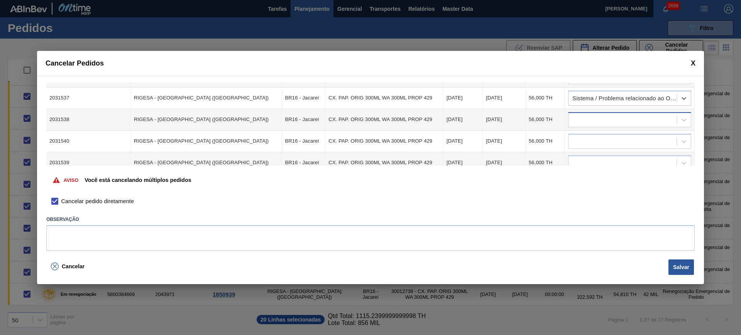
click at [629, 122] on div at bounding box center [622, 119] width 108 height 11
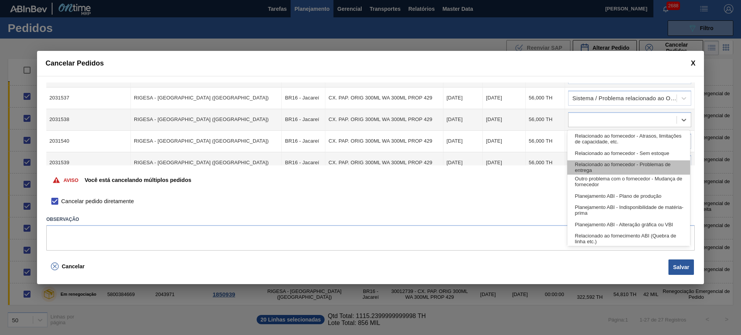
scroll to position [144, 0]
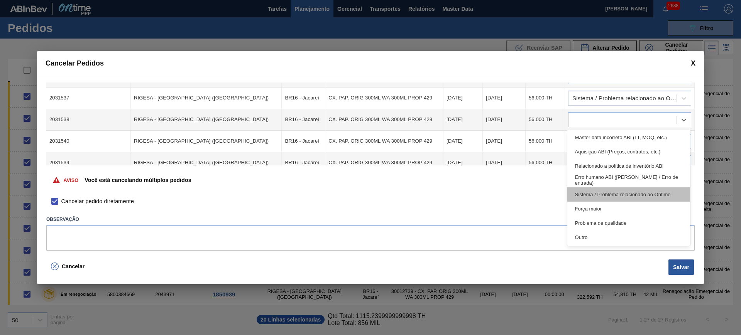
click at [649, 199] on div "Sistema / Problema relacionado ao Ontime" at bounding box center [628, 195] width 123 height 14
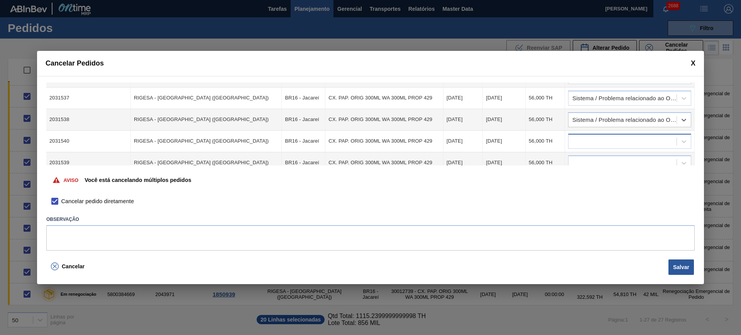
click at [637, 140] on div at bounding box center [622, 141] width 108 height 11
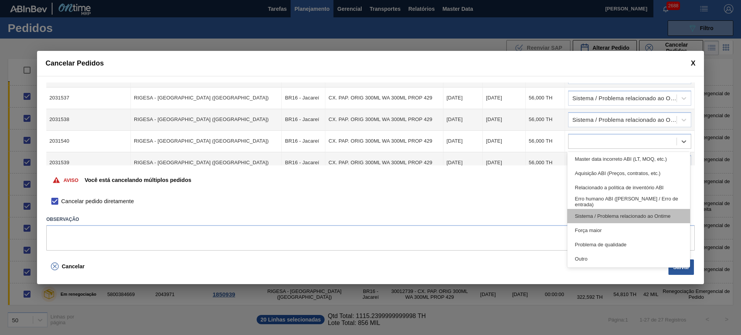
click at [640, 213] on div "Sistema / Problema relacionado ao Ontime" at bounding box center [628, 216] width 123 height 14
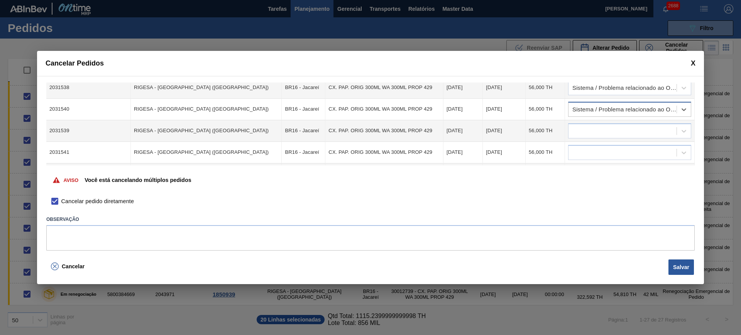
scroll to position [120, 0]
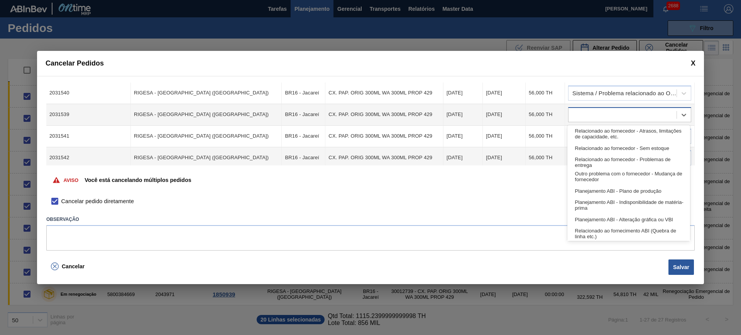
click at [635, 120] on div at bounding box center [622, 114] width 108 height 11
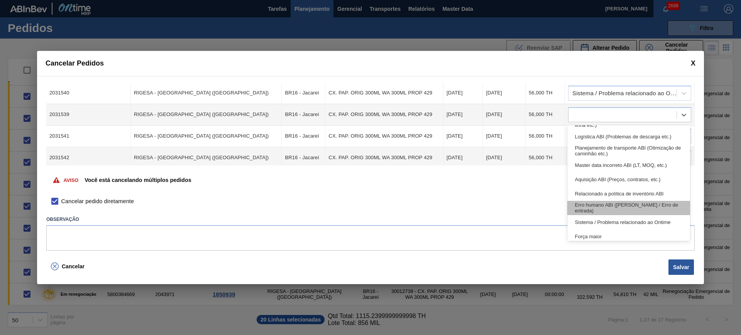
scroll to position [144, 0]
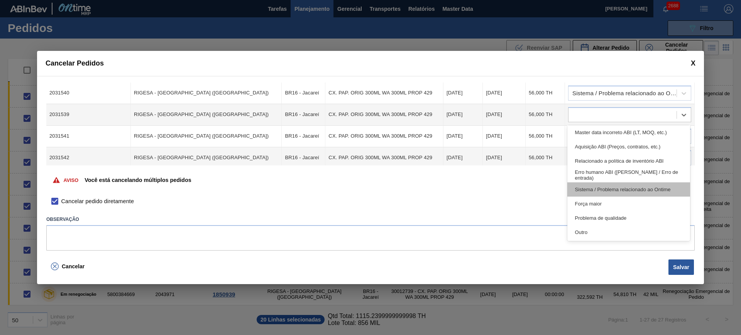
click at [631, 184] on div "Sistema / Problema relacionado ao Ontime" at bounding box center [628, 190] width 123 height 14
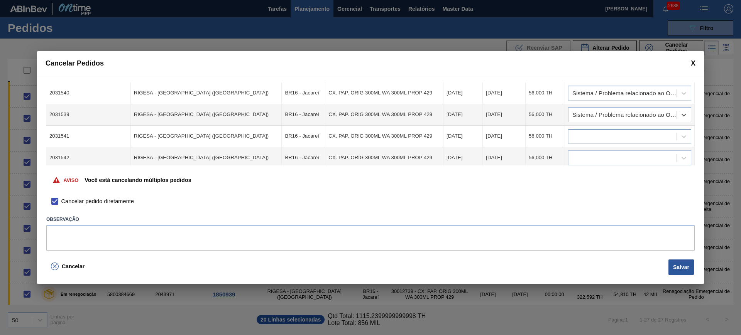
click at [618, 139] on div at bounding box center [622, 136] width 108 height 11
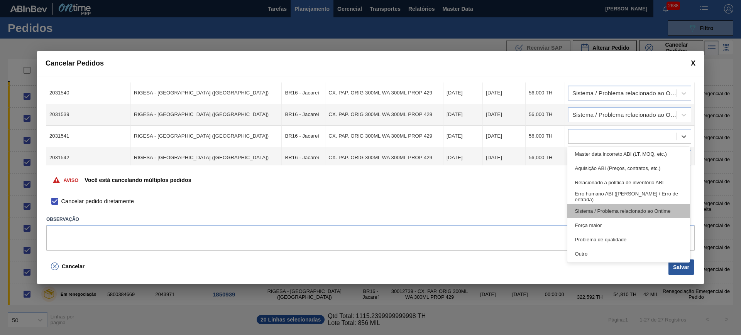
click at [644, 209] on div "Sistema / Problema relacionado ao Ontime" at bounding box center [628, 211] width 123 height 14
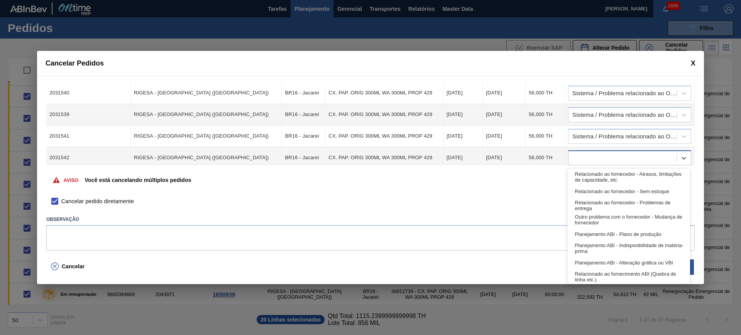
click at [639, 157] on div at bounding box center [622, 157] width 108 height 11
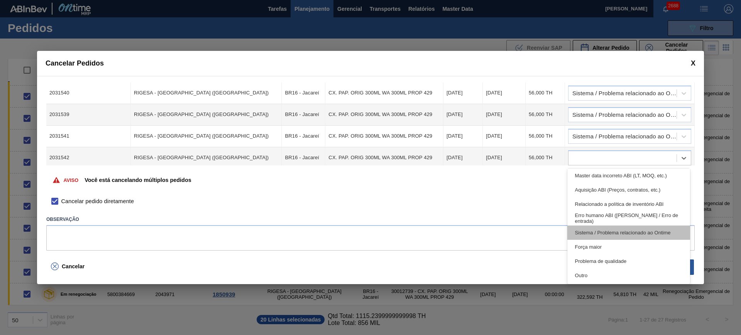
click at [653, 233] on div "Sistema / Problema relacionado ao Ontime" at bounding box center [628, 233] width 123 height 14
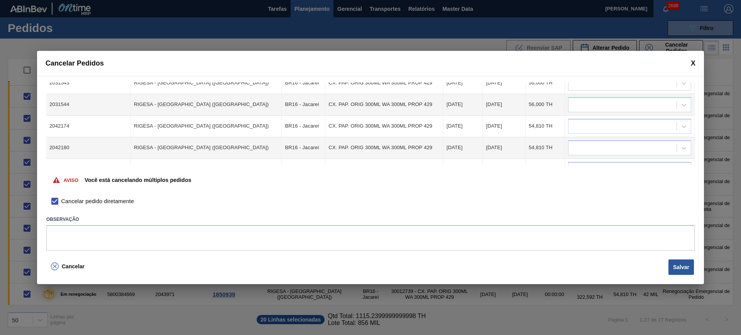
scroll to position [214, 0]
click at [617, 89] on div at bounding box center [629, 85] width 123 height 15
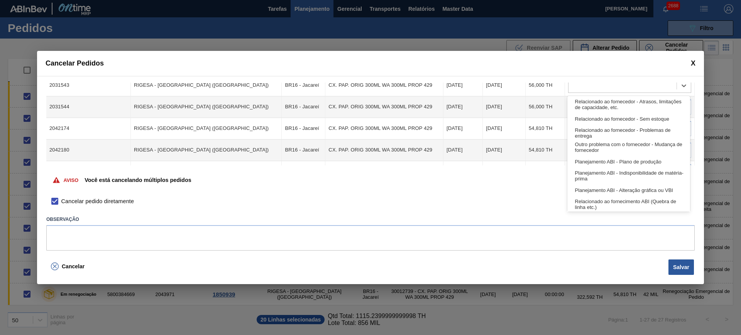
scroll to position [144, 0]
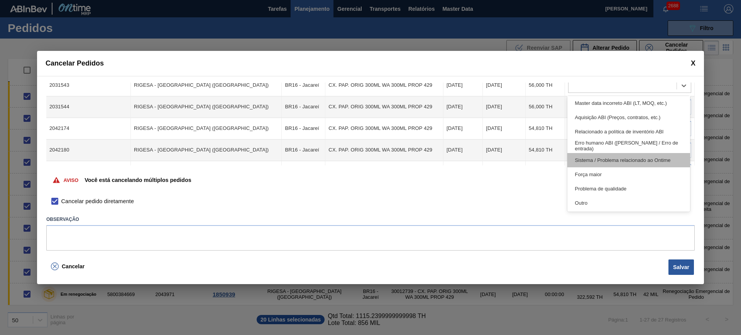
click at [639, 159] on div "Sistema / Problema relacionado ao Ontime" at bounding box center [628, 160] width 123 height 14
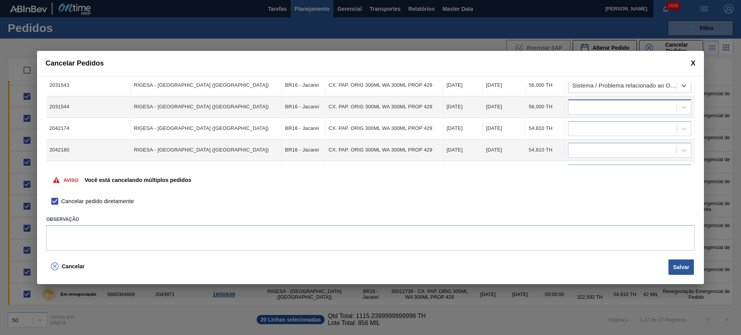
click at [623, 110] on div at bounding box center [622, 106] width 108 height 11
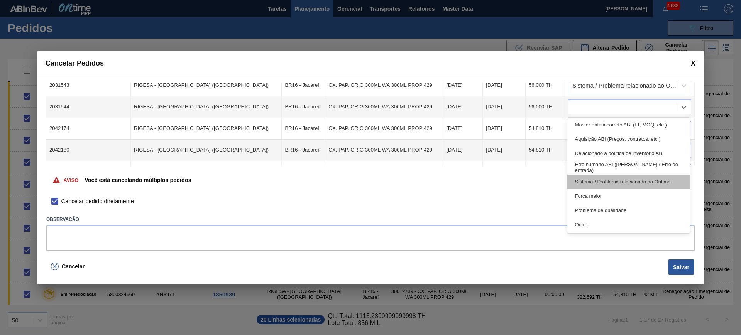
click at [638, 176] on div "Sistema / Problema relacionado ao Ontime" at bounding box center [628, 182] width 123 height 14
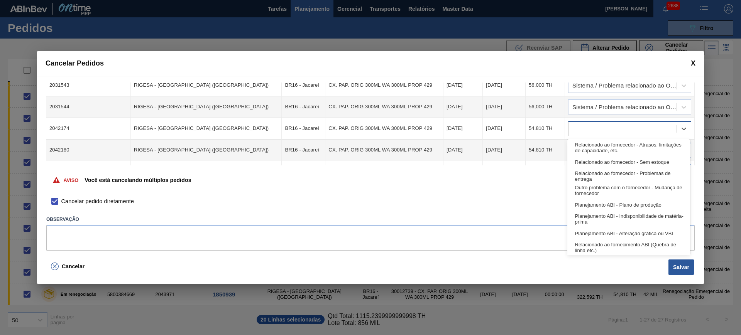
click at [616, 132] on div at bounding box center [622, 128] width 108 height 11
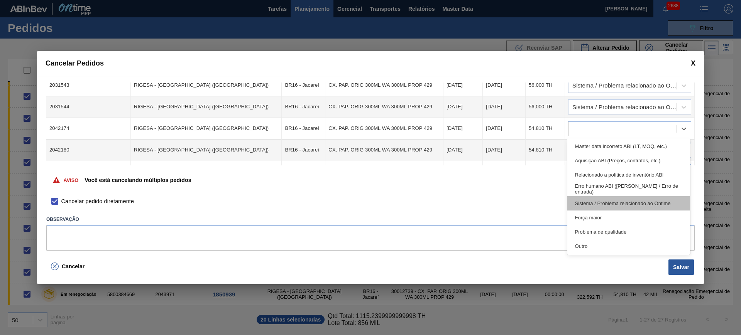
click at [641, 199] on div "Sistema / Problema relacionado ao Ontime" at bounding box center [628, 203] width 123 height 14
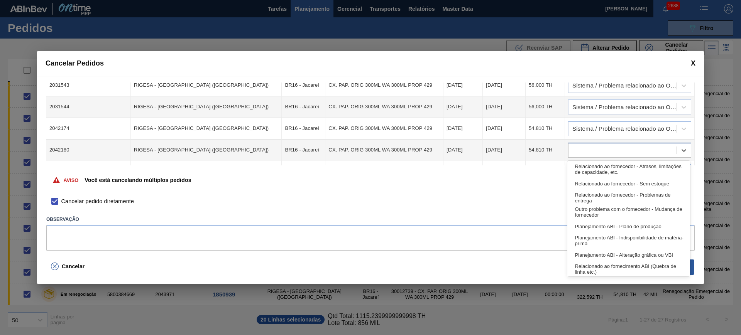
click at [611, 150] on div at bounding box center [622, 150] width 108 height 11
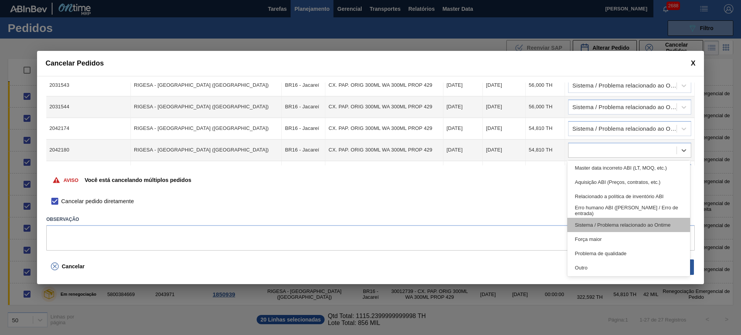
click at [644, 221] on div "Sistema / Problema relacionado ao Ontime" at bounding box center [628, 225] width 123 height 14
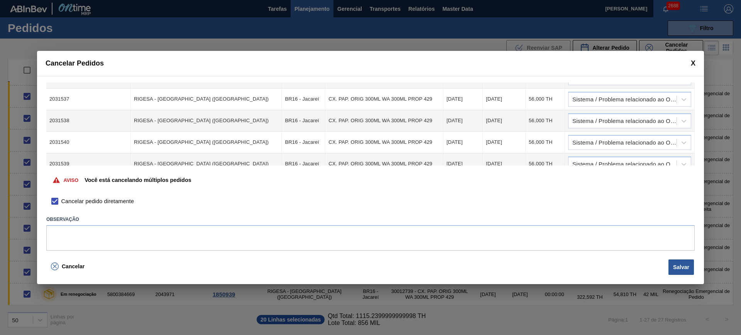
scroll to position [0, 0]
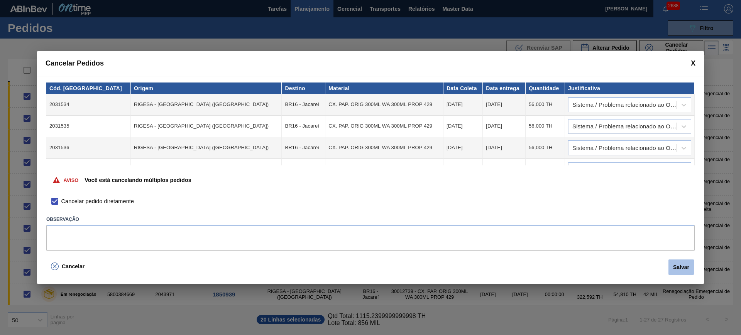
click at [686, 267] on button "Salvar" at bounding box center [680, 267] width 25 height 15
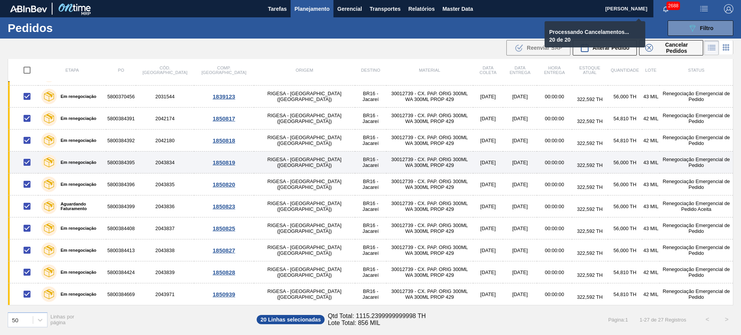
checkbox input "false"
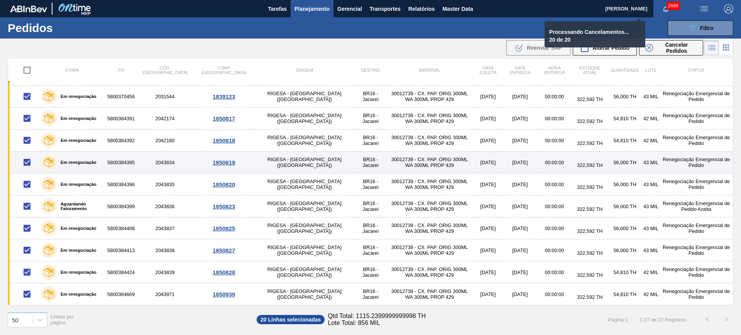
checkbox input "false"
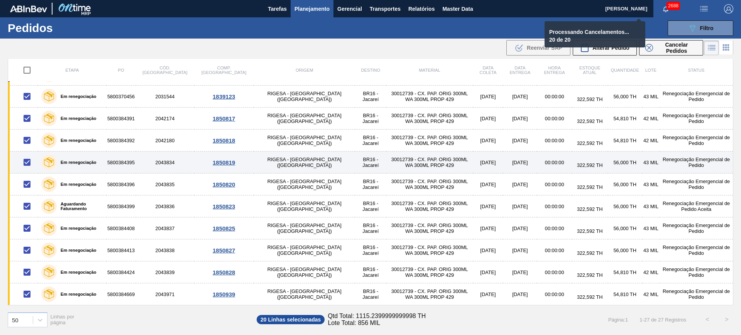
checkbox input "false"
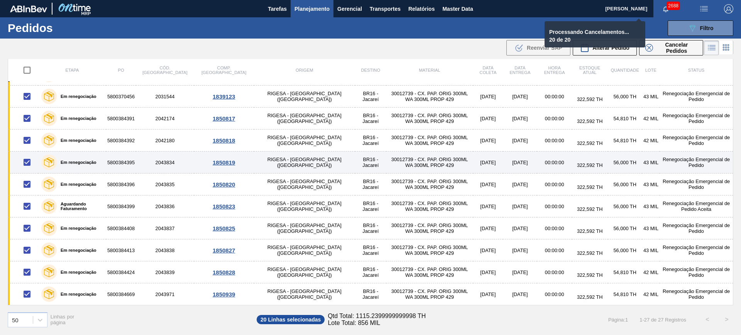
checkbox input "false"
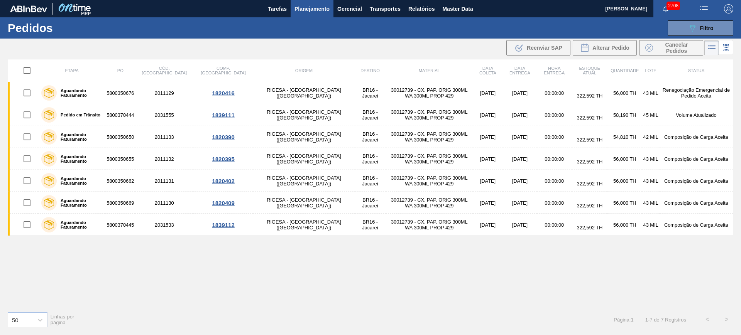
click at [319, 10] on span "Planejamento" at bounding box center [311, 8] width 35 height 9
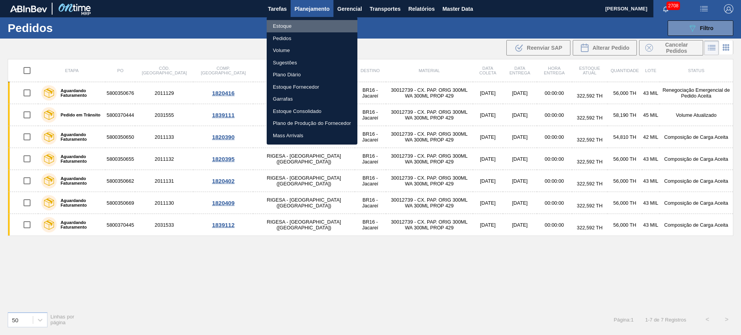
click at [306, 29] on li "Estoque" at bounding box center [312, 26] width 91 height 12
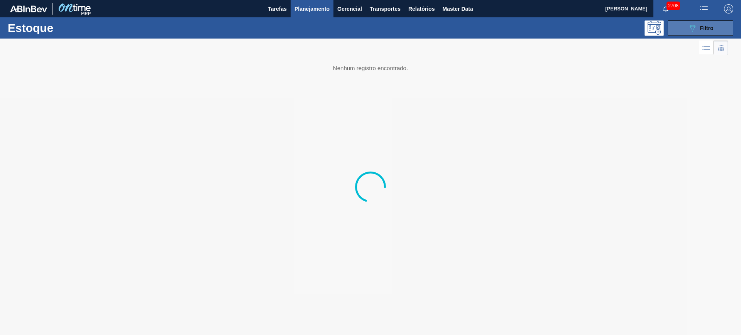
click at [700, 25] on span "Filtro" at bounding box center [707, 28] width 14 height 6
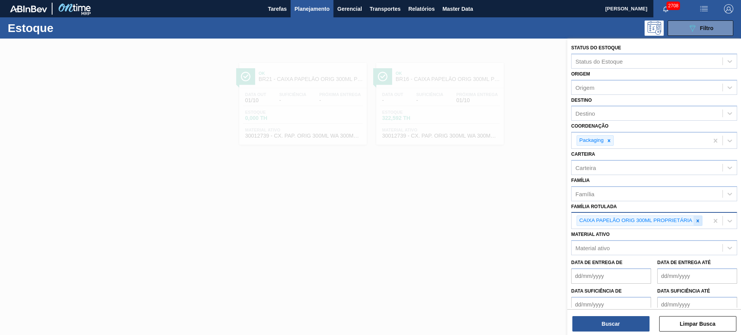
click at [699, 221] on icon at bounding box center [697, 220] width 5 height 5
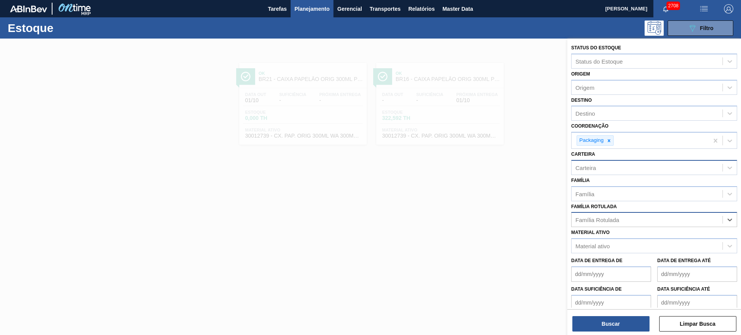
click at [606, 168] on div "Carteira" at bounding box center [646, 167] width 151 height 11
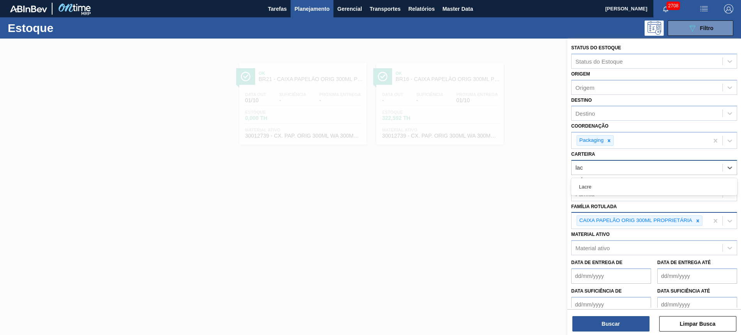
type input "lacr"
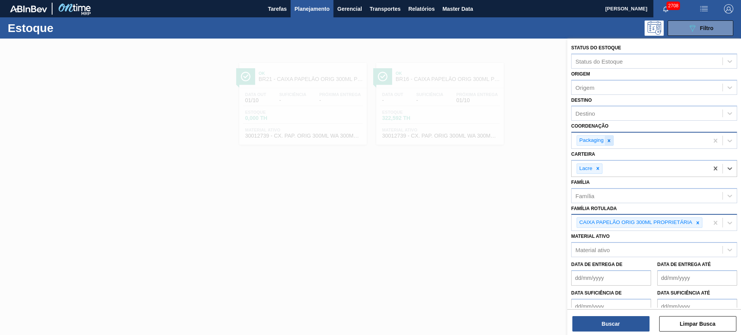
drag, startPoint x: 611, startPoint y: 137, endPoint x: 609, endPoint y: 131, distance: 6.5
click at [611, 138] on div at bounding box center [609, 141] width 8 height 10
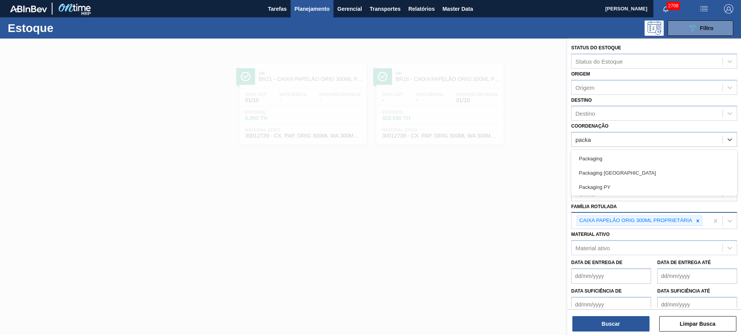
type input "packag"
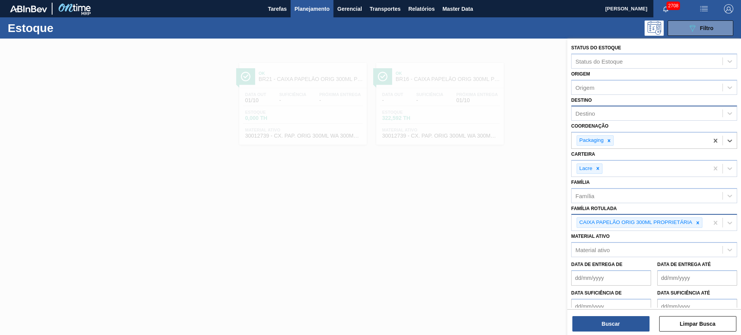
click at [606, 114] on div "Destino" at bounding box center [646, 113] width 151 height 11
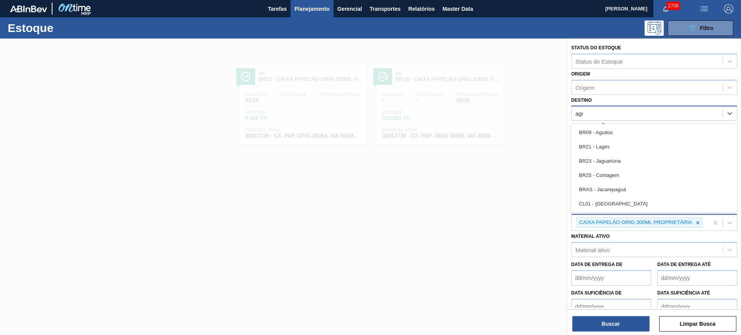
type input "agud"
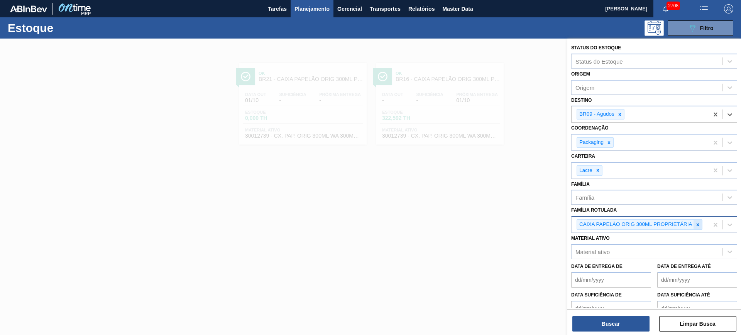
click at [699, 228] on div at bounding box center [697, 225] width 8 height 10
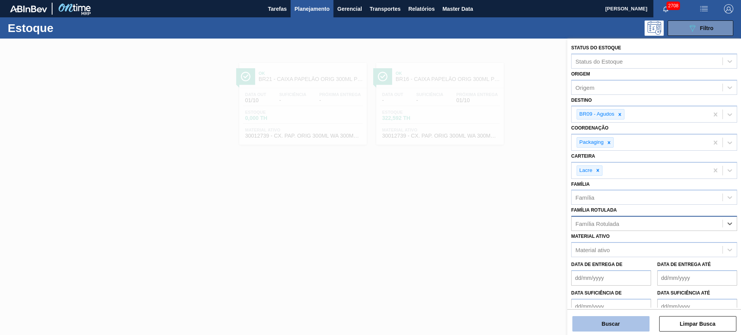
click at [640, 325] on button "Buscar" at bounding box center [610, 323] width 77 height 15
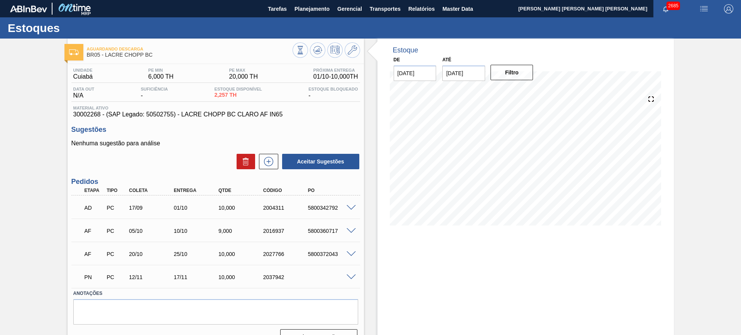
drag, startPoint x: 458, startPoint y: 249, endPoint x: 460, endPoint y: 238, distance: 11.4
click at [458, 249] on div "Estoque De 01/10/2025 Até 03/01/2026 Filtro 01/10 Projeção de Estoque 11.957 Ne…" at bounding box center [525, 195] width 296 height 313
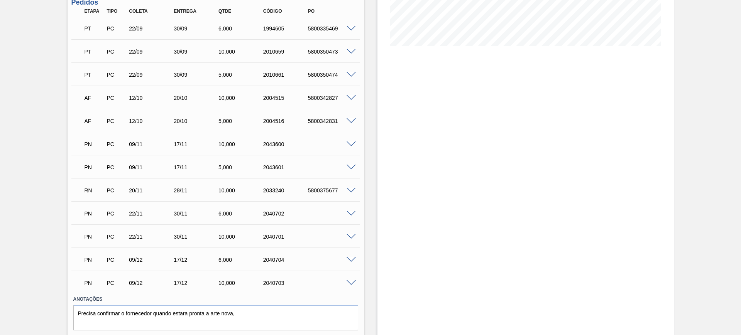
scroll to position [193, 0]
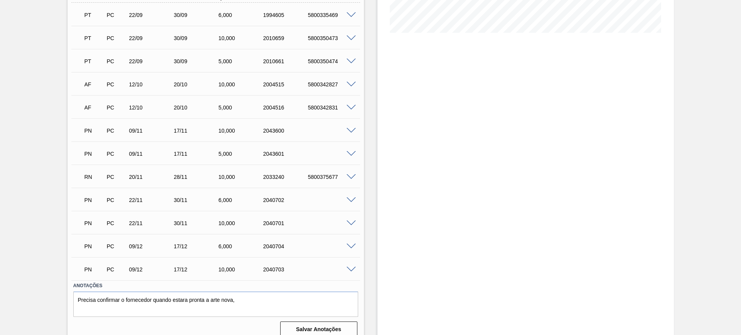
click at [347, 155] on span at bounding box center [351, 154] width 9 height 6
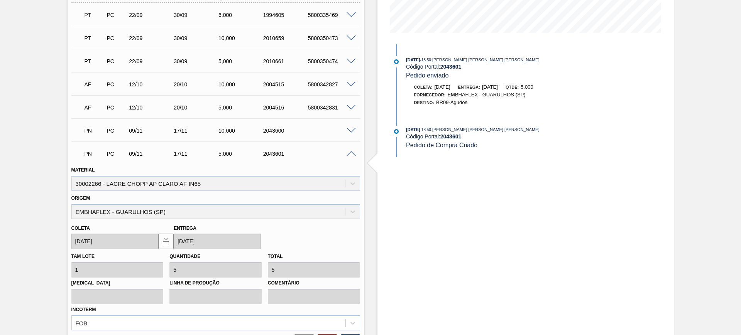
scroll to position [145, 0]
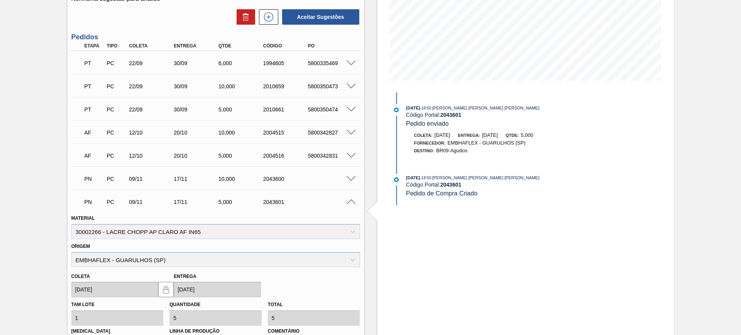
click at [348, 200] on span at bounding box center [351, 202] width 9 height 6
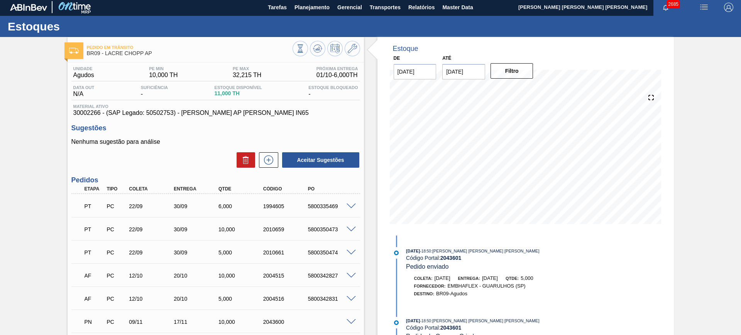
scroll to position [0, 0]
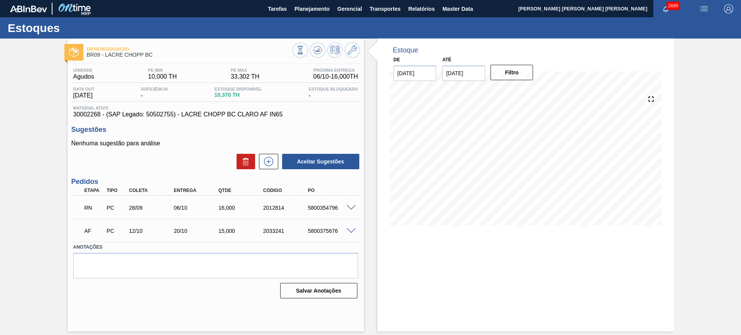
click at [351, 210] on span at bounding box center [351, 208] width 9 height 6
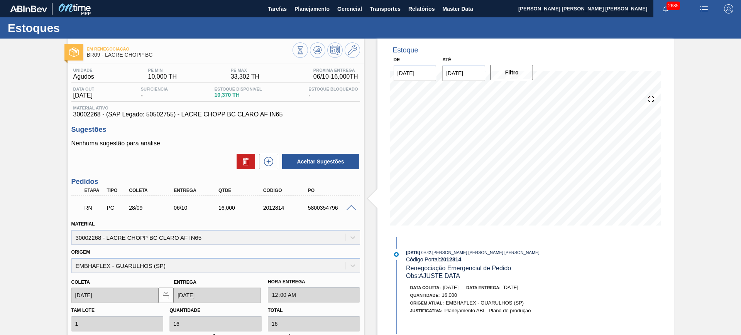
click at [347, 206] on span at bounding box center [351, 208] width 9 height 6
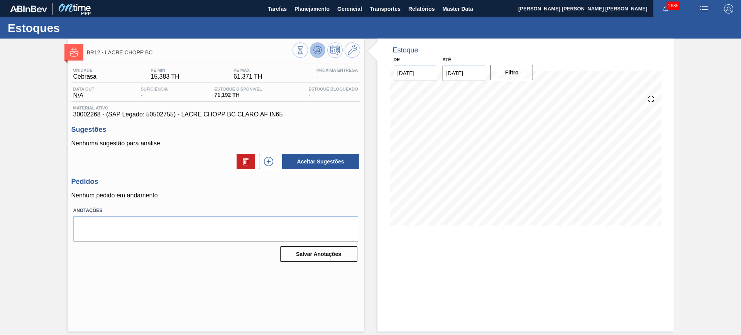
click at [320, 49] on icon at bounding box center [317, 50] width 9 height 9
click at [268, 164] on icon at bounding box center [268, 161] width 12 height 9
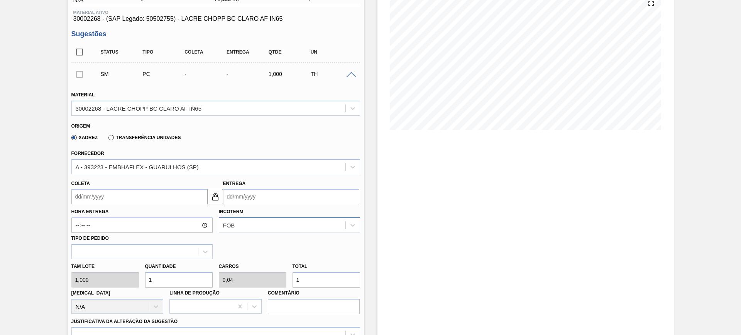
scroll to position [96, 0]
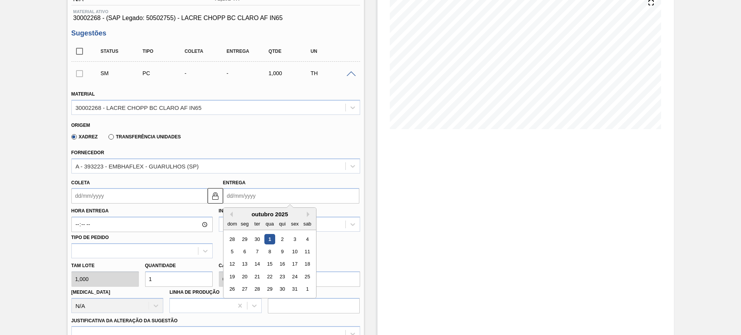
click at [249, 195] on input "Entrega" at bounding box center [291, 195] width 136 height 15
click at [308, 214] on button "Next Month" at bounding box center [309, 214] width 5 height 5
click at [244, 289] on div "24" at bounding box center [244, 289] width 10 height 10
type input "19/11/2025"
type input "24/11/2025"
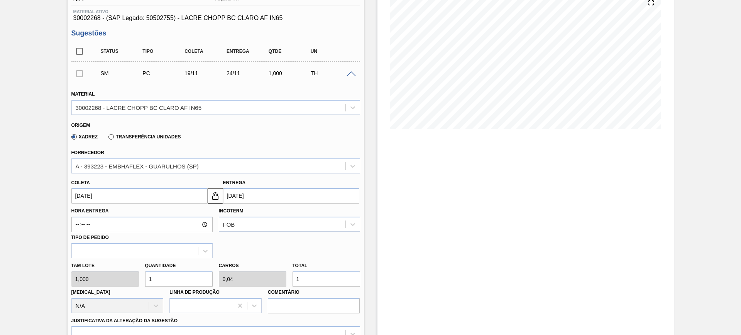
scroll to position [193, 0]
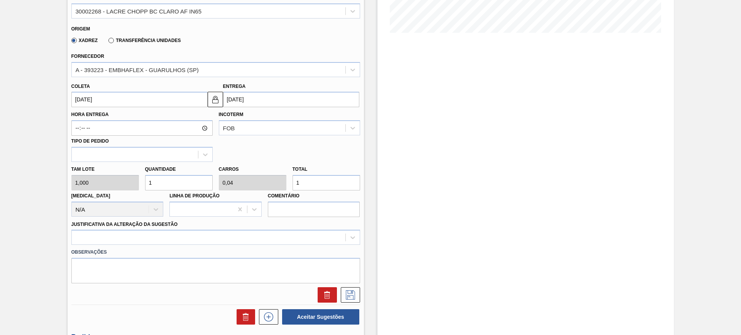
click at [324, 184] on input "1" at bounding box center [326, 182] width 68 height 15
type input "10"
type input "0,4"
type input "10"
click at [269, 237] on div at bounding box center [215, 237] width 289 height 15
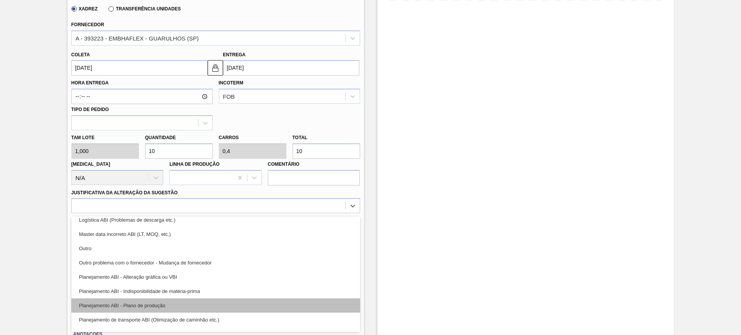
scroll to position [48, 0]
click at [233, 304] on div "Planejamento ABI - Plano de produção" at bounding box center [215, 305] width 289 height 14
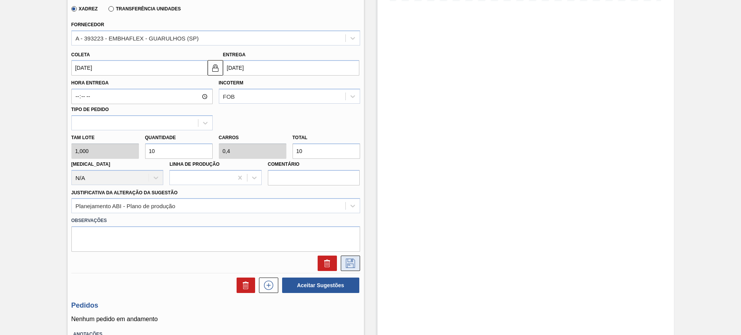
click at [346, 269] on button at bounding box center [350, 263] width 19 height 15
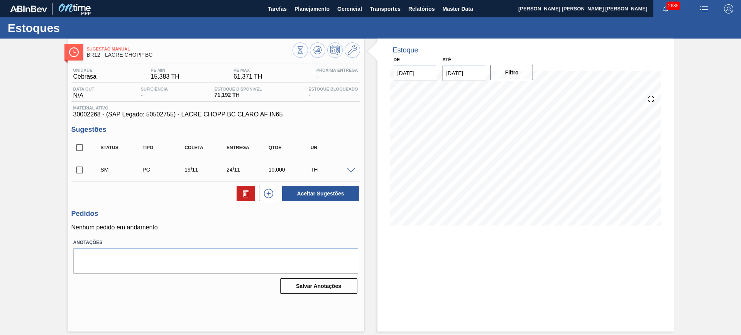
scroll to position [0, 0]
click at [350, 171] on span at bounding box center [351, 171] width 9 height 6
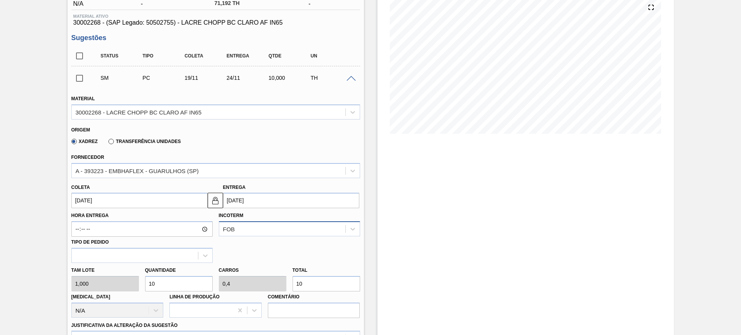
scroll to position [96, 0]
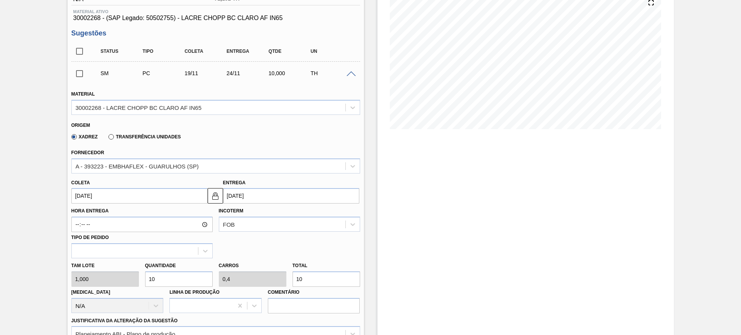
click at [325, 278] on input "10" at bounding box center [326, 279] width 68 height 15
type input "2"
type input "0,08"
type input "2"
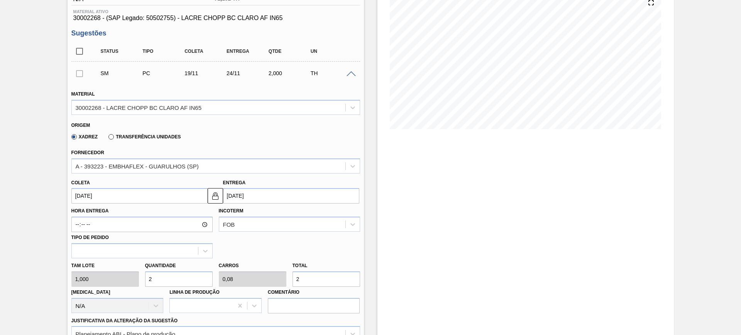
type input "25"
type input "1"
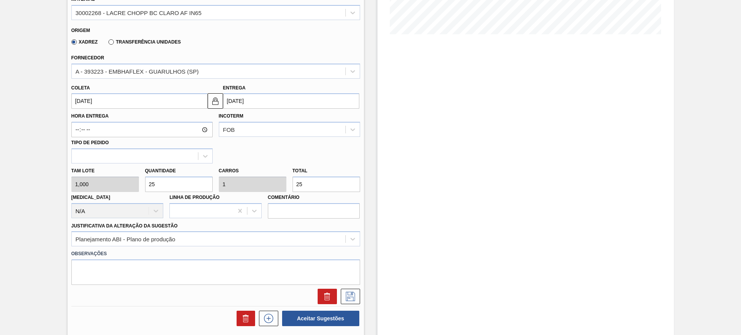
scroll to position [193, 0]
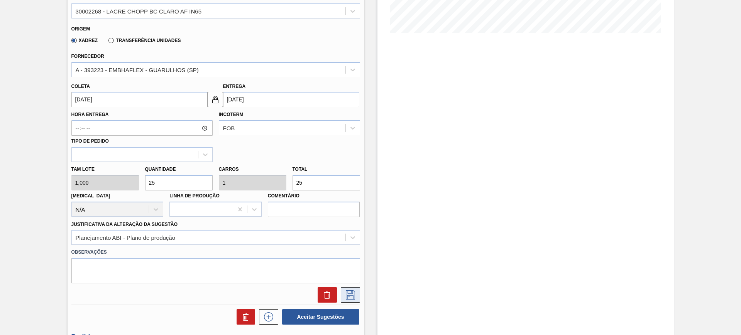
type input "25"
click at [357, 299] on button at bounding box center [350, 294] width 19 height 15
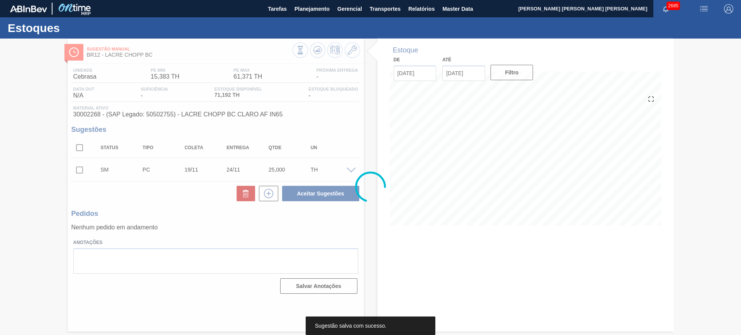
scroll to position [0, 0]
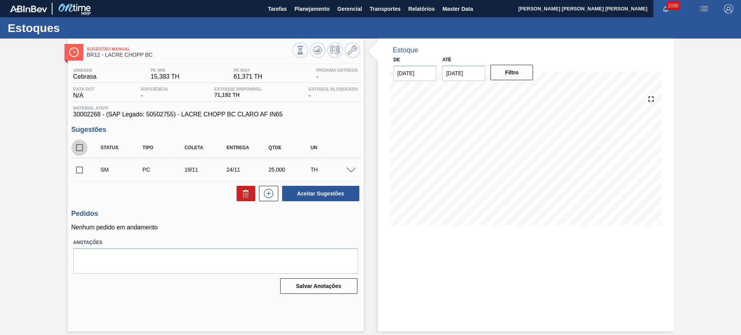
click at [81, 147] on input "checkbox" at bounding box center [79, 148] width 16 height 16
checkbox input "true"
click at [340, 186] on button "Aceitar Sugestões" at bounding box center [320, 193] width 77 height 15
checkbox input "false"
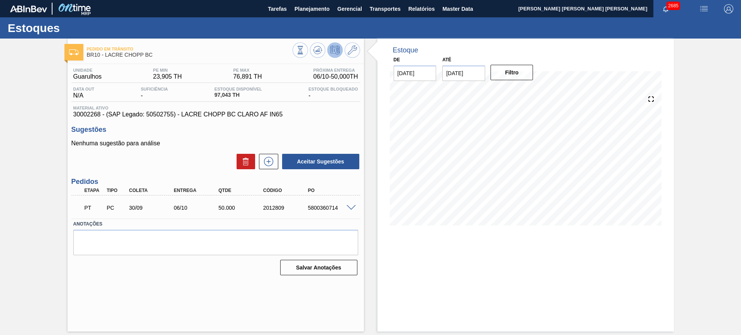
click at [328, 48] on button at bounding box center [334, 49] width 15 height 15
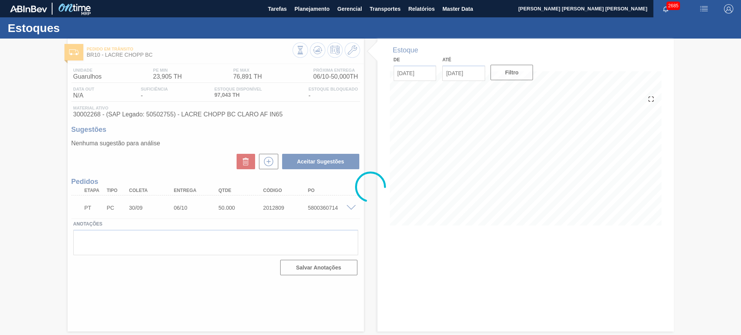
click at [319, 49] on div at bounding box center [370, 187] width 741 height 297
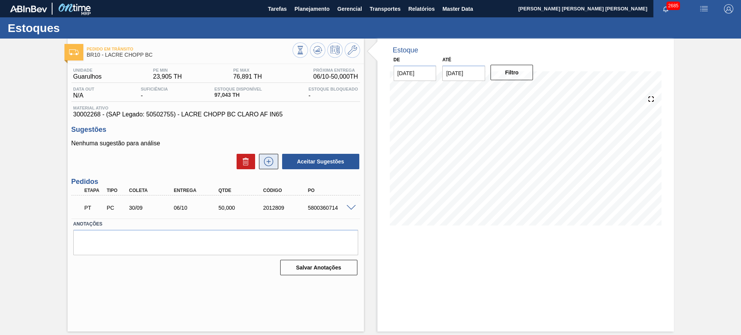
click at [269, 165] on icon at bounding box center [268, 161] width 12 height 9
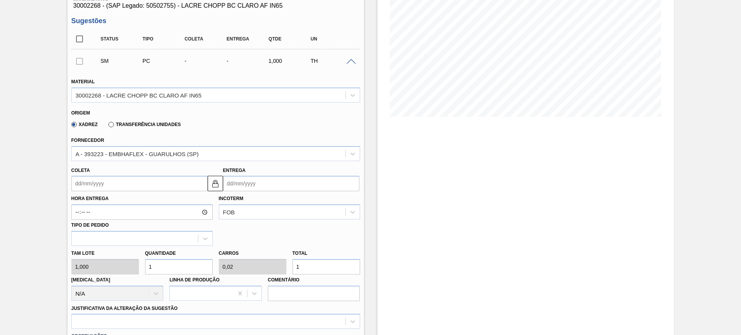
scroll to position [145, 0]
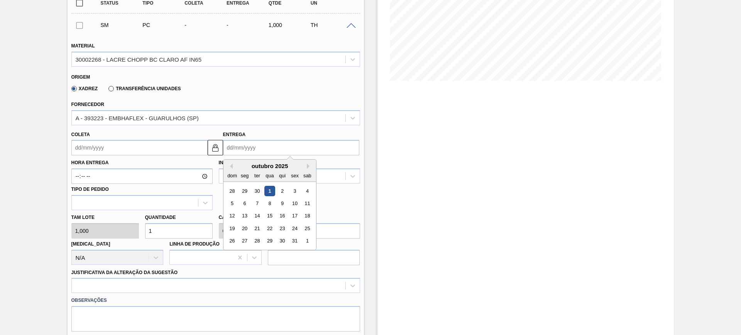
click at [248, 151] on input "Entrega" at bounding box center [291, 147] width 136 height 15
click at [291, 241] on div "31" at bounding box center [294, 241] width 10 height 10
type input "25/10/2025"
type input "31/10/2025"
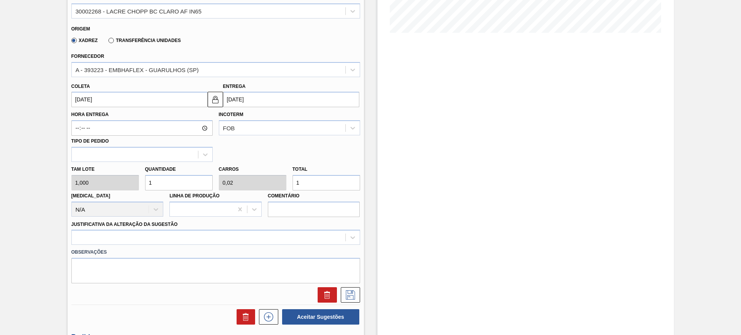
scroll to position [96, 0]
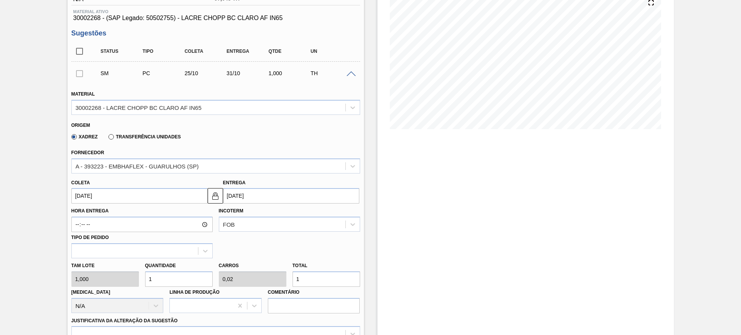
click at [269, 195] on input "31/10/2025" at bounding box center [291, 195] width 136 height 15
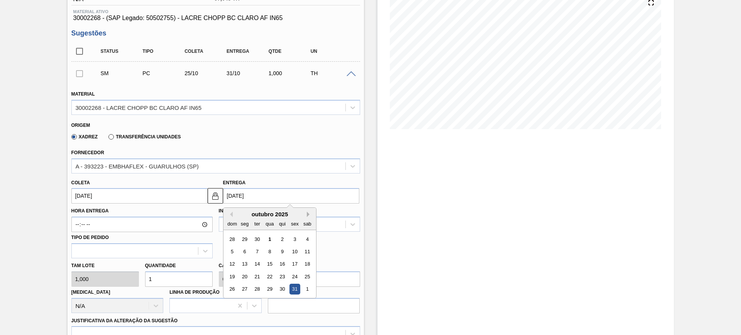
click at [308, 214] on button "Next Month" at bounding box center [309, 214] width 5 height 5
click at [247, 290] on div "24" at bounding box center [244, 289] width 10 height 10
type input "18/11/2025"
type input "[DATE]"
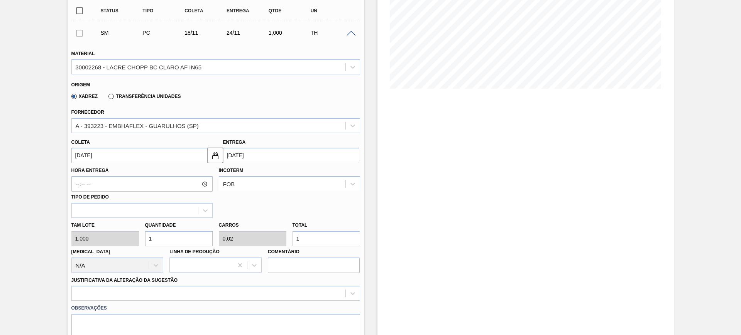
scroll to position [193, 0]
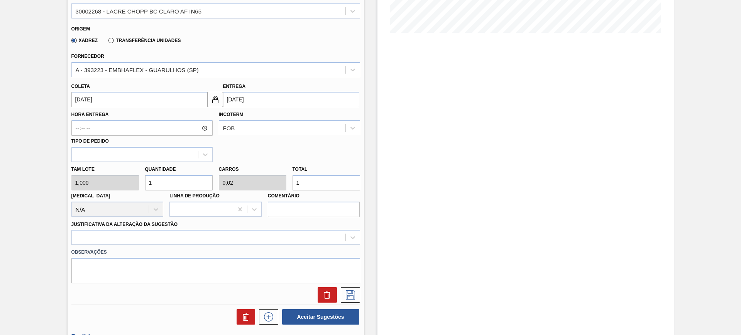
click at [319, 188] on input "1" at bounding box center [326, 182] width 68 height 15
type input "10"
type input "0,2"
type input "10"
click at [304, 239] on div at bounding box center [215, 237] width 289 height 15
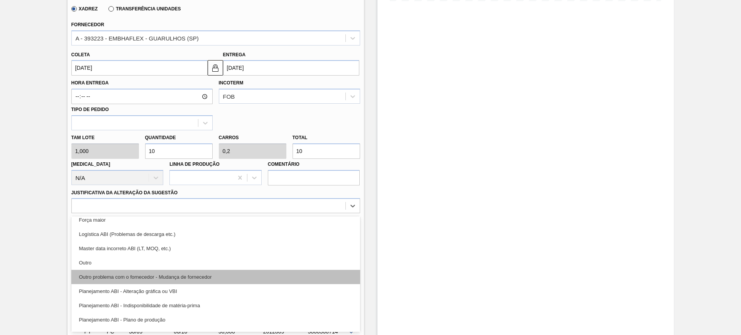
scroll to position [48, 0]
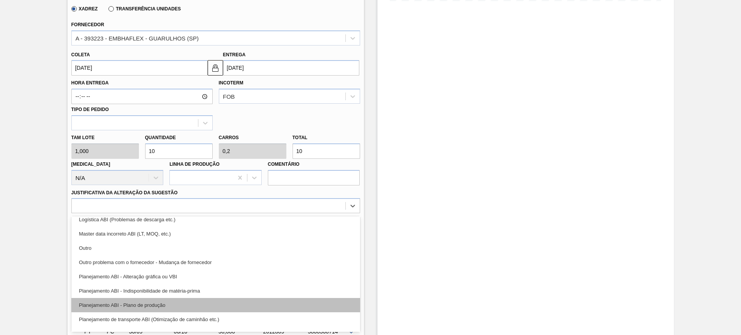
click at [228, 304] on div "Planejamento ABI - Plano de produção" at bounding box center [215, 305] width 289 height 14
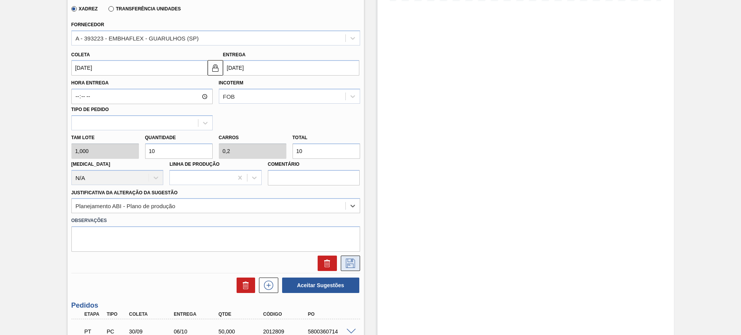
click at [342, 267] on button at bounding box center [350, 263] width 19 height 15
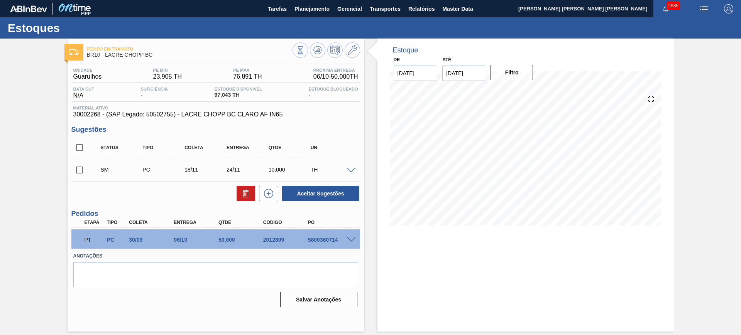
scroll to position [0, 0]
click at [351, 168] on span at bounding box center [351, 171] width 9 height 6
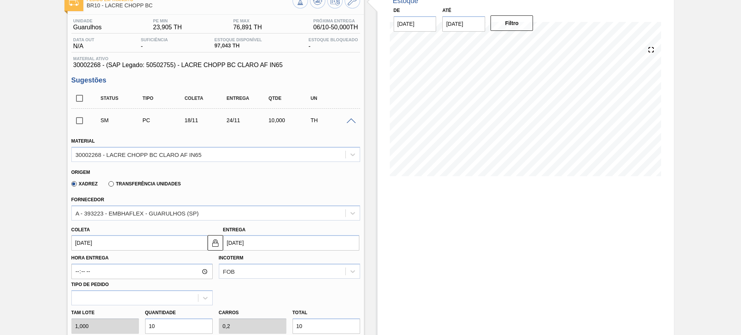
scroll to position [96, 0]
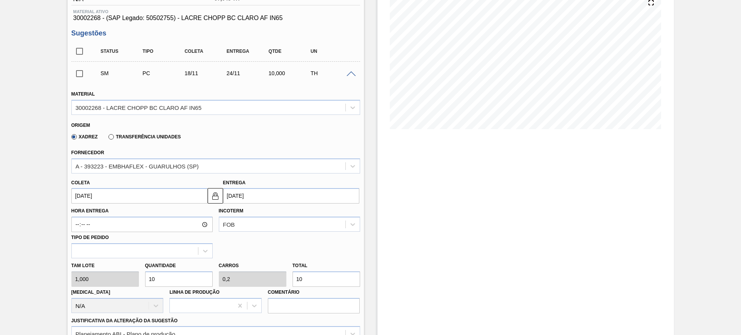
click at [310, 276] on input "10" at bounding box center [326, 279] width 68 height 15
type input "1"
type input "0,02"
type input "1"
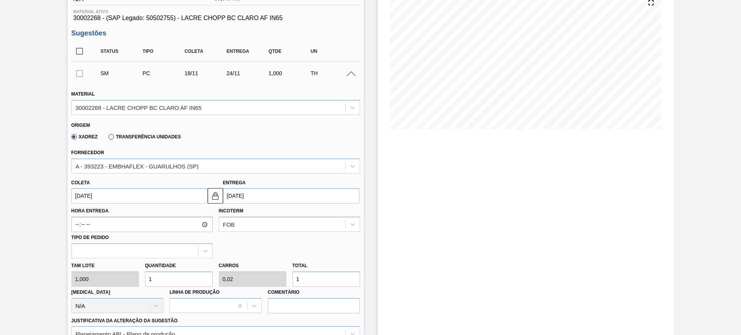
type input "15"
type input "0,3"
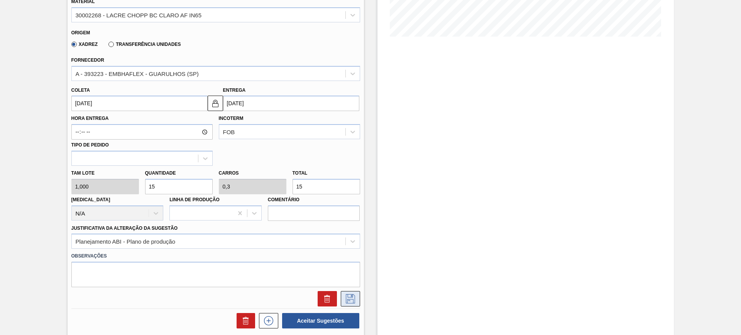
scroll to position [193, 0]
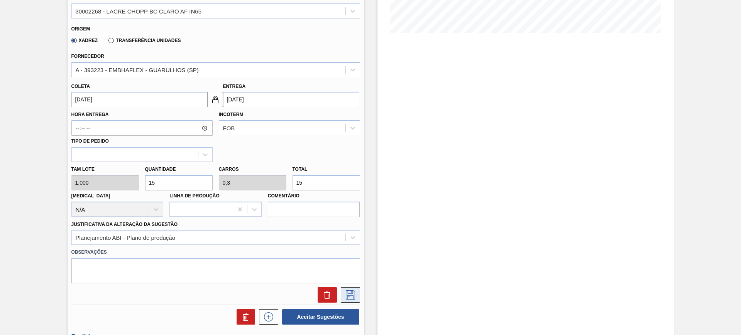
type input "15"
click at [353, 296] on icon at bounding box center [350, 295] width 12 height 9
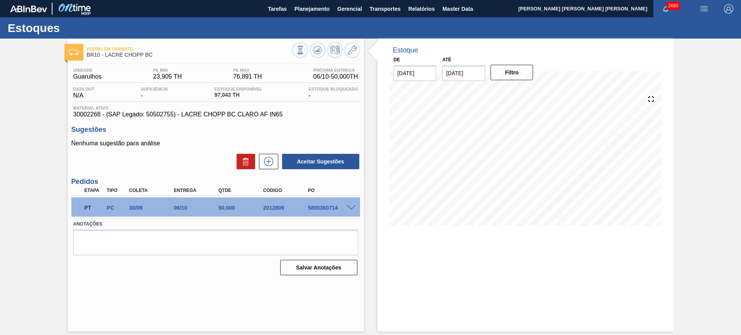
scroll to position [0, 0]
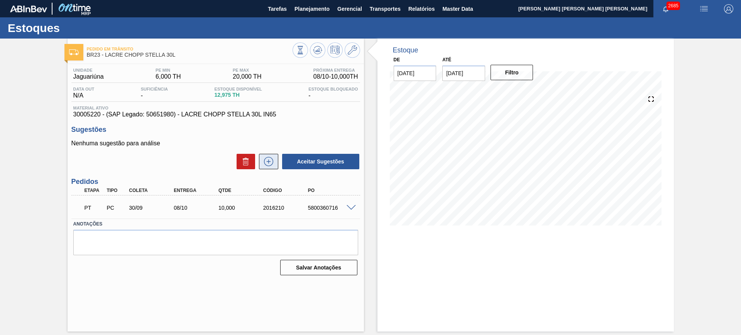
click at [271, 164] on icon at bounding box center [268, 161] width 12 height 9
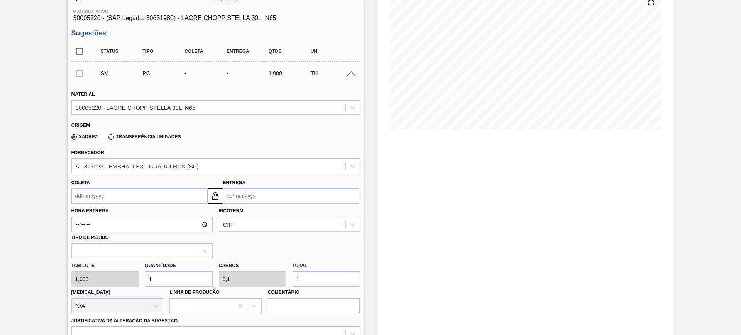
click at [251, 190] on input "Entrega" at bounding box center [291, 195] width 136 height 15
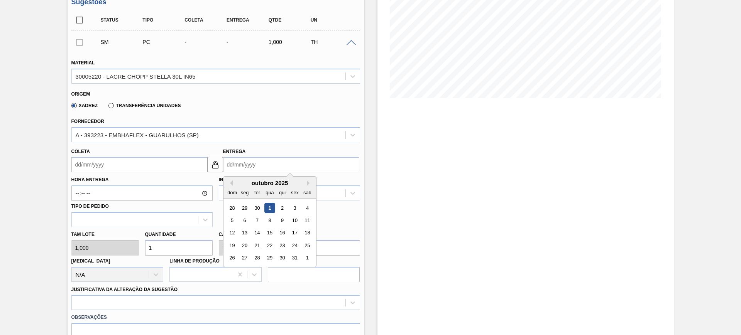
scroll to position [145, 0]
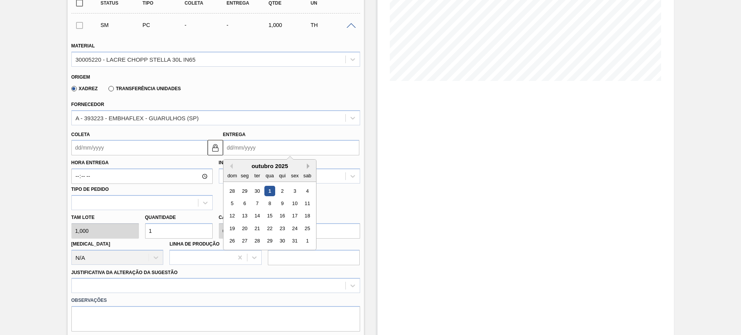
click at [308, 166] on button "Next Month" at bounding box center [309, 166] width 5 height 5
click at [300, 228] on div "16 17 18 19 20 21 22" at bounding box center [270, 229] width 88 height 12
click at [292, 228] on div "21" at bounding box center [294, 228] width 10 height 10
type input "[DATE]"
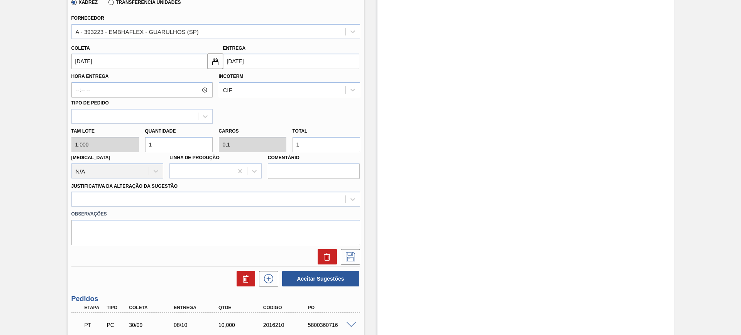
scroll to position [241, 0]
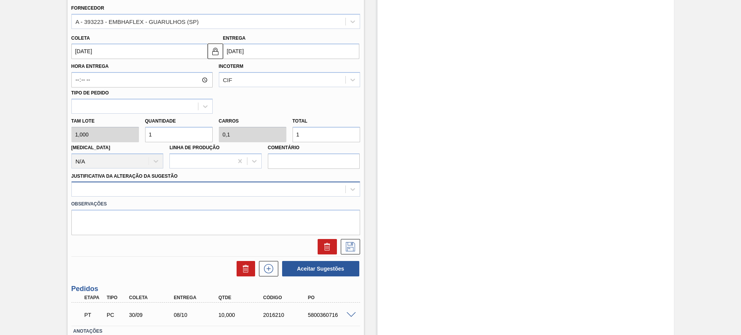
click at [188, 193] on div at bounding box center [209, 189] width 274 height 11
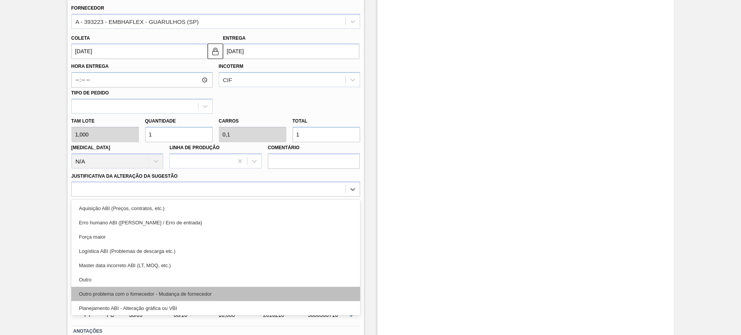
scroll to position [48, 0]
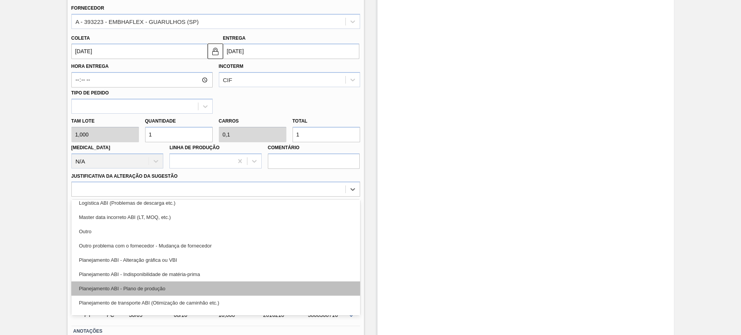
click at [195, 287] on div "Planejamento ABI - Plano de produção" at bounding box center [215, 289] width 289 height 14
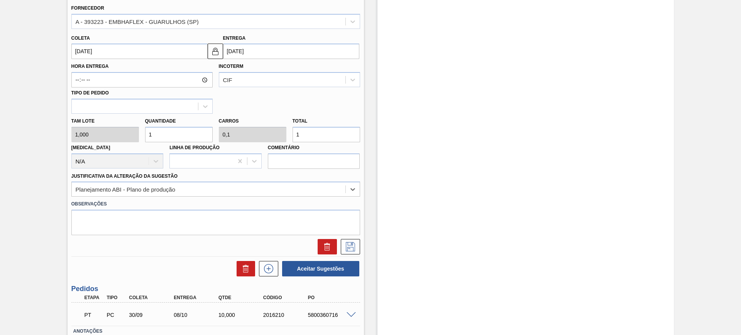
click at [311, 130] on input "1" at bounding box center [326, 134] width 68 height 15
type input "10"
type input "1"
type input "10"
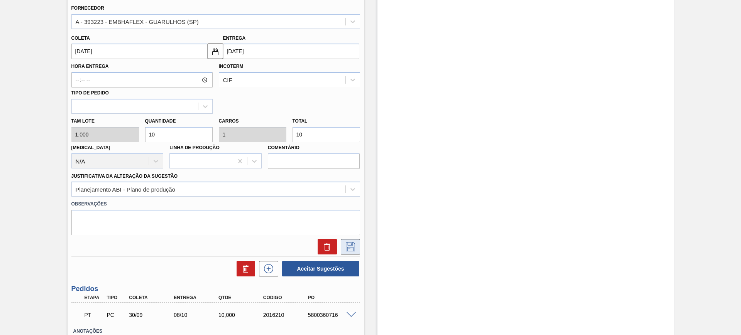
click at [353, 243] on icon at bounding box center [350, 246] width 9 height 9
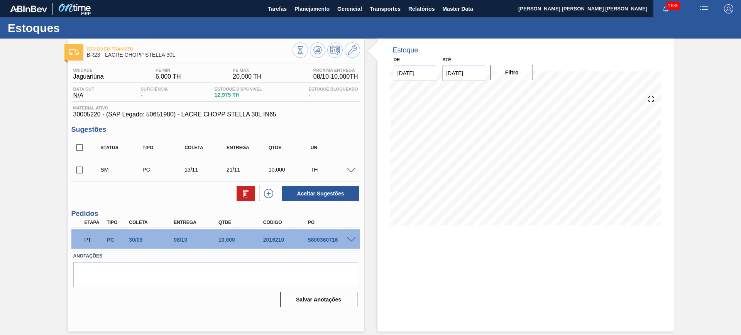
scroll to position [0, 0]
click at [82, 146] on input "checkbox" at bounding box center [79, 148] width 16 height 16
checkbox input "true"
click at [313, 189] on button "Aceitar Sugestões" at bounding box center [320, 193] width 77 height 15
checkbox input "false"
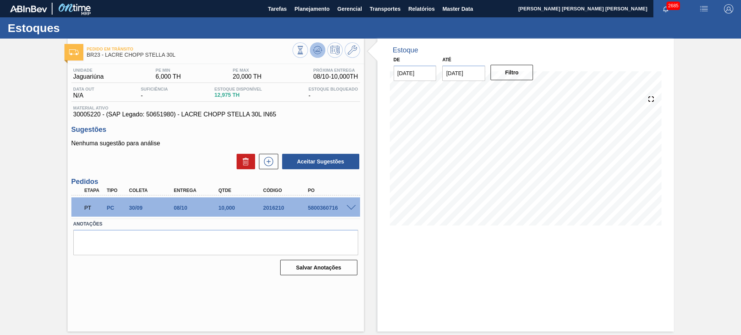
click at [319, 54] on icon at bounding box center [317, 50] width 9 height 9
click at [270, 161] on icon at bounding box center [268, 161] width 12 height 9
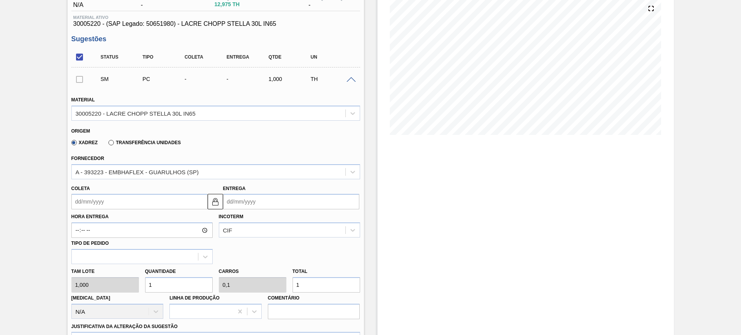
scroll to position [96, 0]
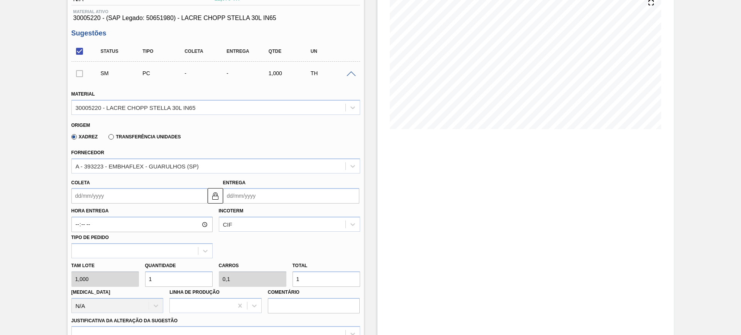
click at [276, 201] on input "Entrega" at bounding box center [291, 195] width 136 height 15
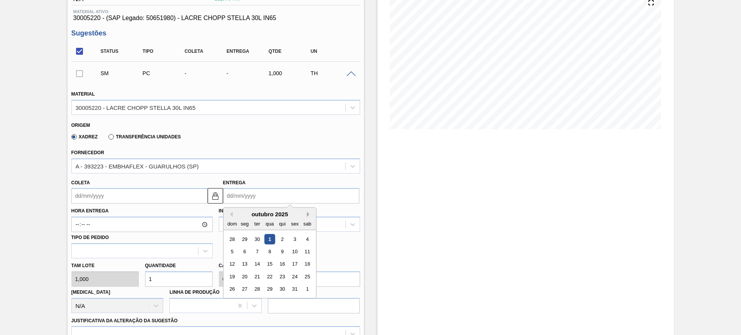
click at [308, 215] on button "Next Month" at bounding box center [309, 214] width 5 height 5
click at [296, 292] on div "28" at bounding box center [294, 289] width 10 height 10
type input "20/11/2025"
type input "28/11/2025"
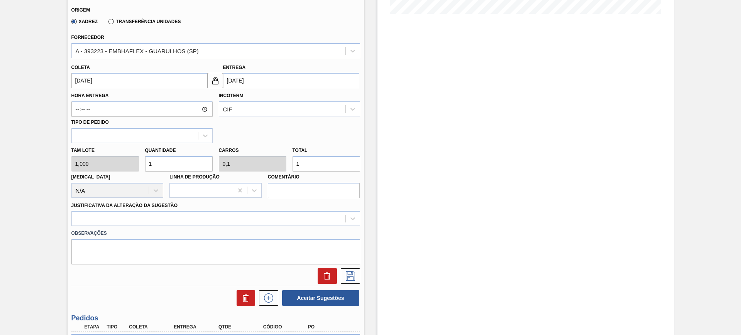
scroll to position [241, 0]
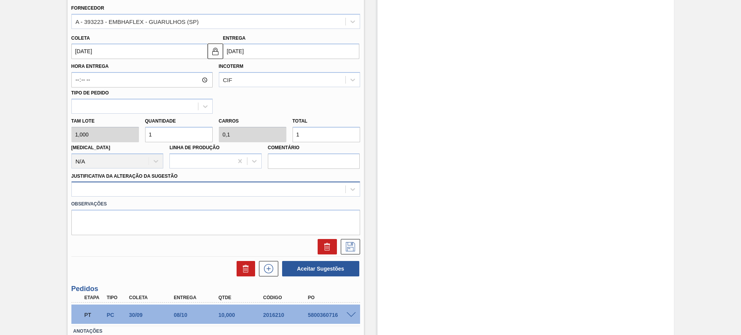
click at [237, 188] on div at bounding box center [209, 189] width 274 height 11
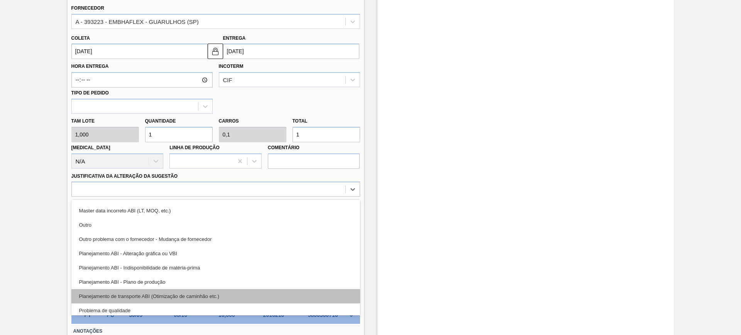
scroll to position [96, 0]
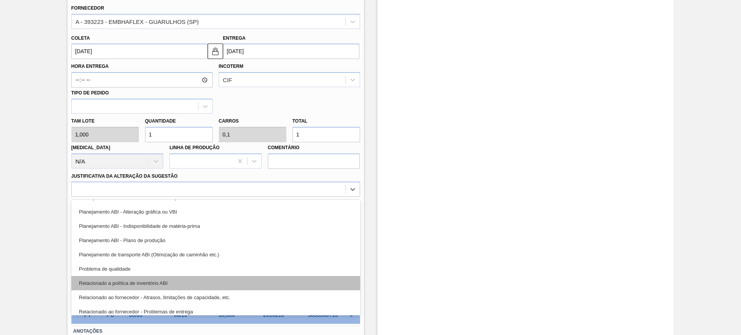
click at [238, 282] on div "Relacionado a política de inventório ABI" at bounding box center [215, 283] width 289 height 14
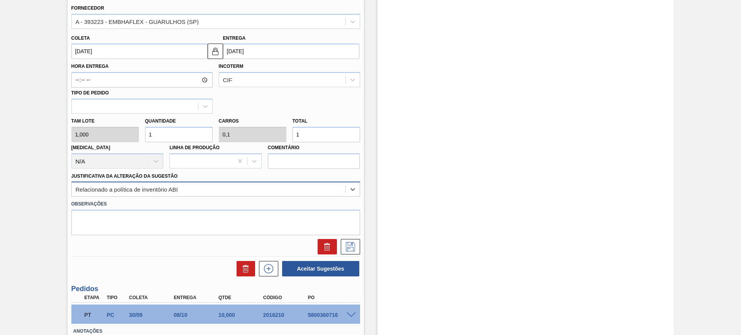
click at [225, 192] on div "Relacionado a política de inventório ABI" at bounding box center [209, 189] width 274 height 11
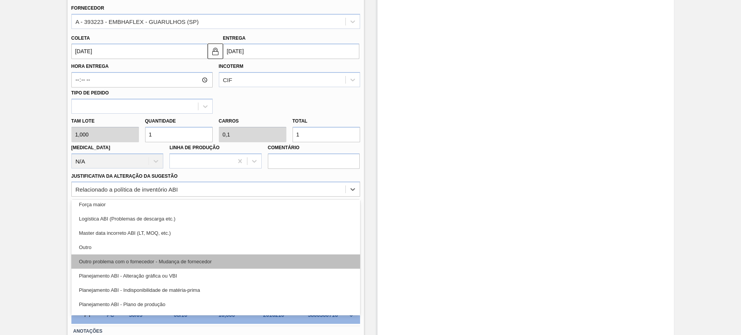
scroll to position [48, 0]
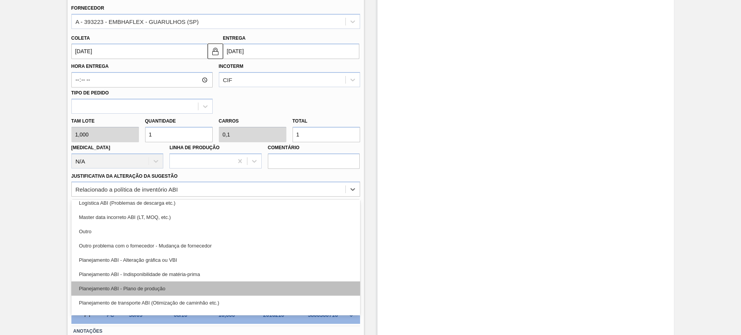
click at [229, 282] on div "Planejamento ABI - Plano de produção" at bounding box center [215, 289] width 289 height 14
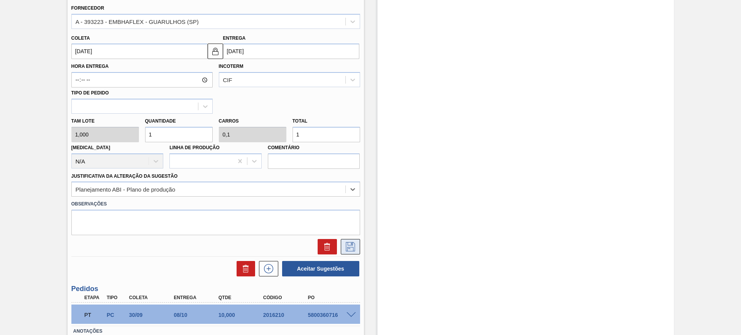
click at [350, 245] on icon at bounding box center [350, 246] width 12 height 9
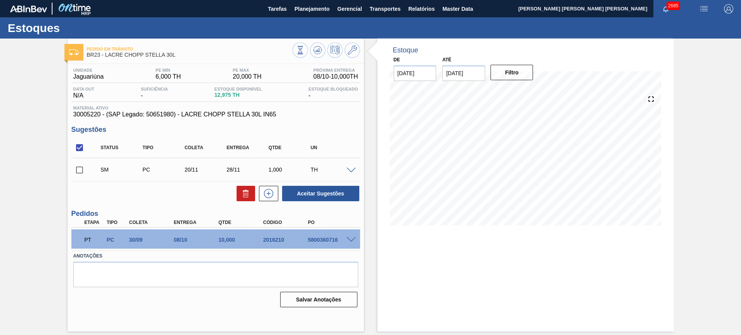
scroll to position [0, 0]
click at [352, 171] on span at bounding box center [351, 171] width 9 height 6
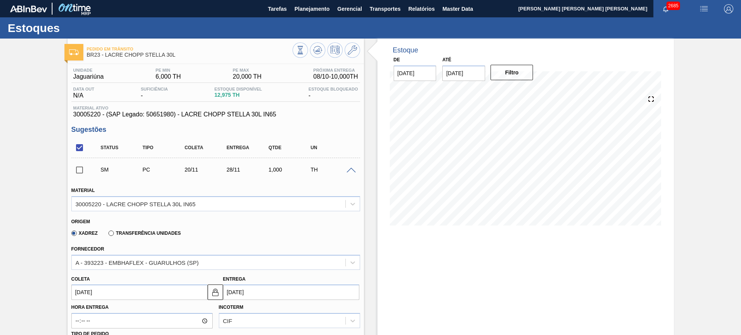
scroll to position [96, 0]
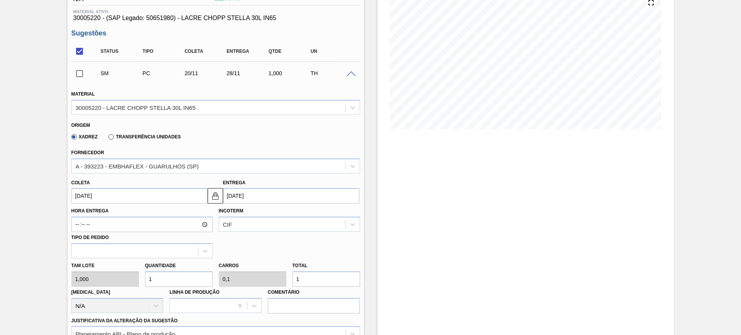
click at [302, 283] on input "1" at bounding box center [326, 279] width 68 height 15
type input "15"
type input "1,5"
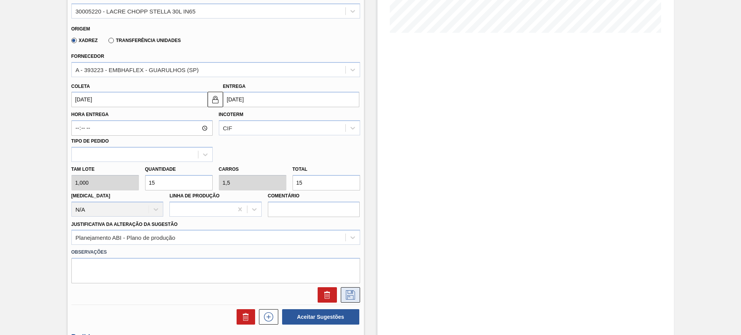
type input "15"
click at [352, 295] on icon at bounding box center [350, 295] width 12 height 9
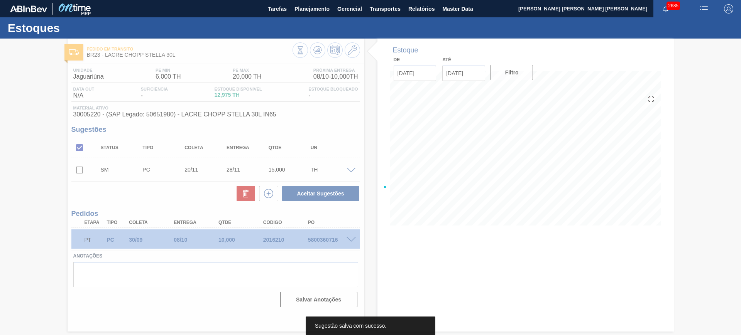
scroll to position [0, 0]
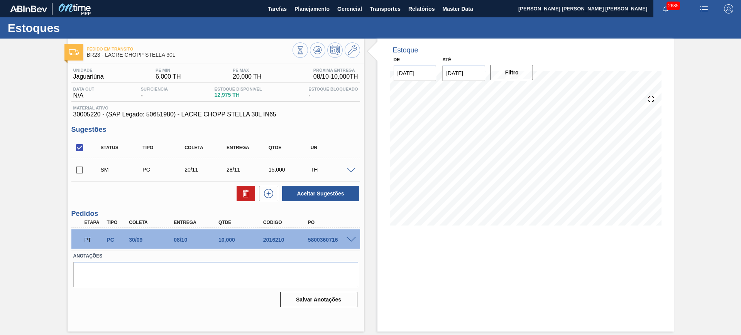
click at [355, 169] on span at bounding box center [351, 171] width 9 height 6
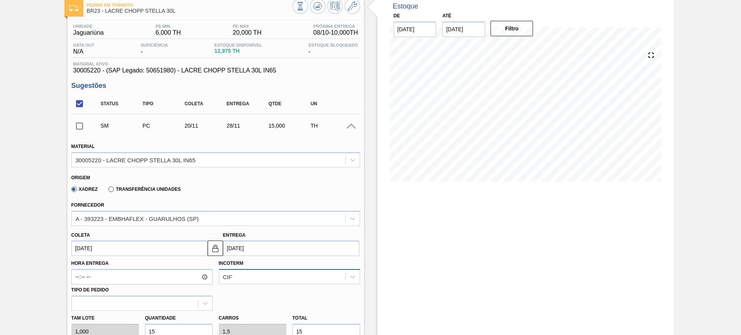
scroll to position [96, 0]
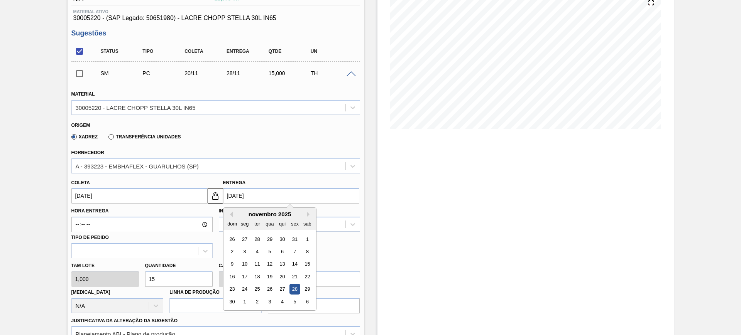
click at [268, 201] on input "28/11/2025" at bounding box center [291, 195] width 136 height 15
click at [292, 278] on div "21" at bounding box center [294, 277] width 10 height 10
type input "13/11/2025"
type input "21/11/2025"
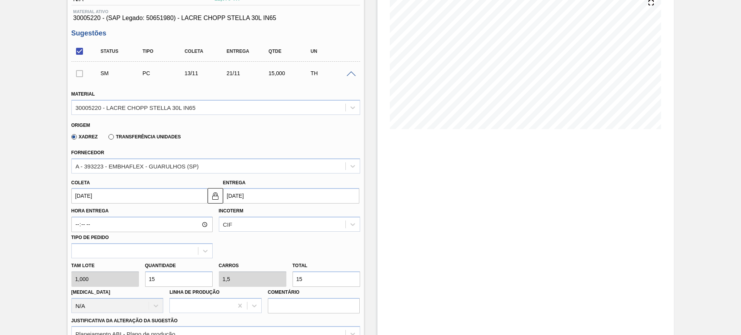
scroll to position [193, 0]
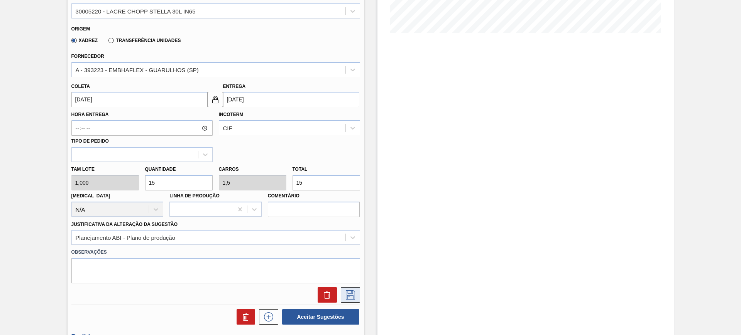
click at [346, 292] on icon at bounding box center [350, 295] width 12 height 9
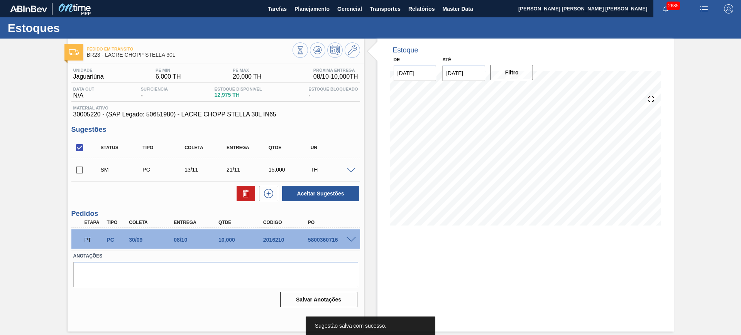
scroll to position [0, 0]
click at [351, 168] on span at bounding box center [351, 171] width 9 height 6
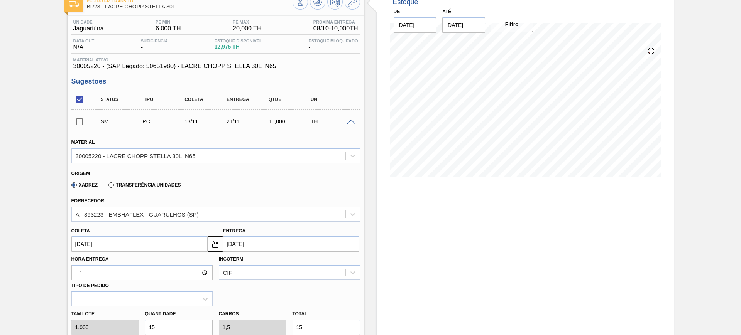
scroll to position [96, 0]
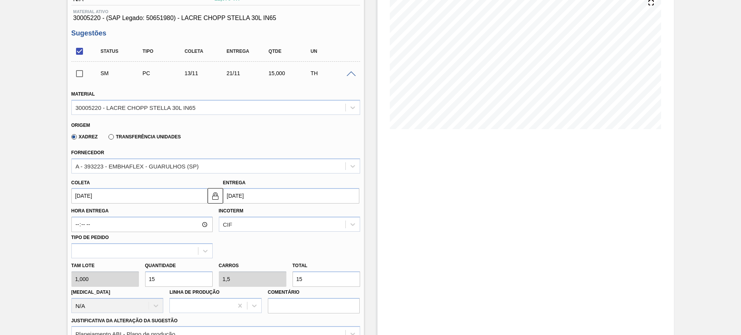
click at [322, 286] on input "15" at bounding box center [326, 279] width 68 height 15
type input "1"
type input "0,1"
type input "1"
type input "10"
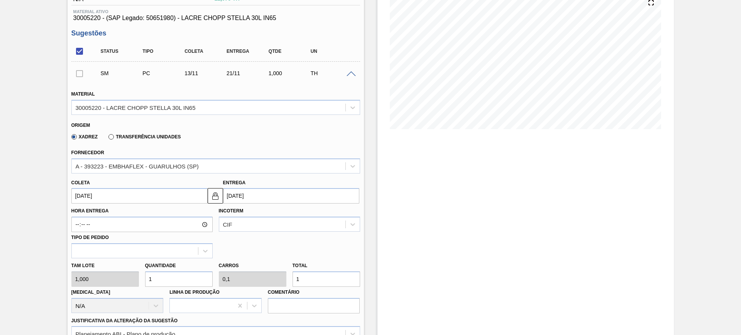
type input "1"
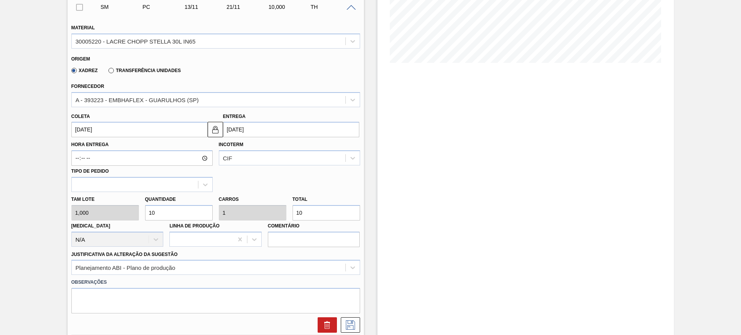
scroll to position [241, 0]
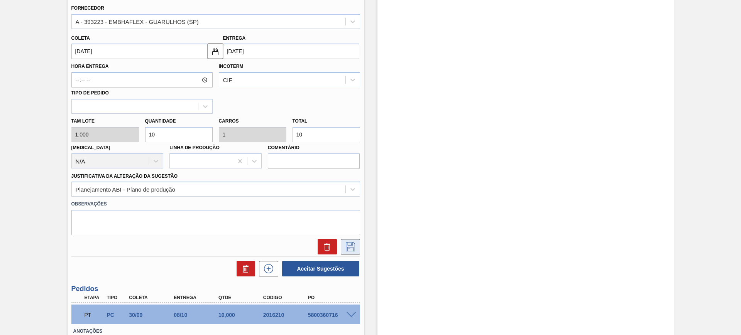
type input "10"
click at [353, 244] on icon at bounding box center [350, 246] width 12 height 9
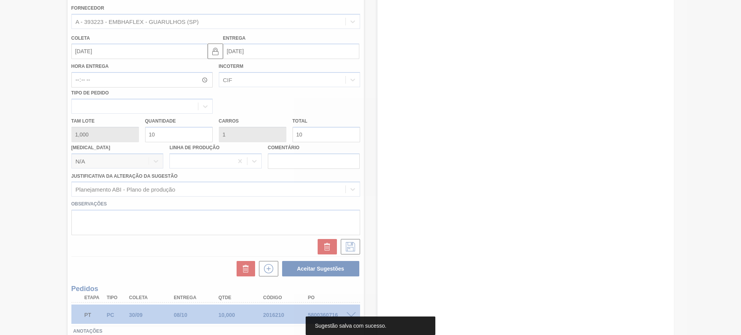
scroll to position [0, 0]
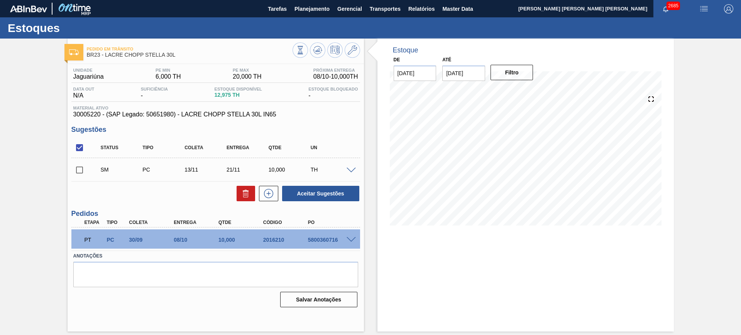
click at [80, 146] on input "checkbox" at bounding box center [79, 148] width 16 height 16
checkbox input "true"
click at [318, 196] on button "Aceitar Sugestões" at bounding box center [320, 193] width 77 height 15
checkbox input "false"
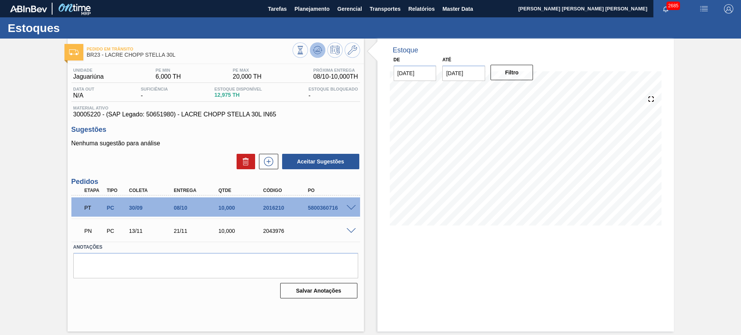
click at [311, 53] on button at bounding box center [317, 49] width 15 height 15
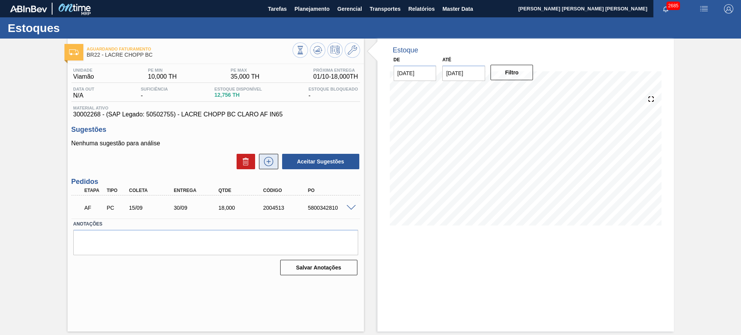
click at [267, 166] on button at bounding box center [268, 161] width 19 height 15
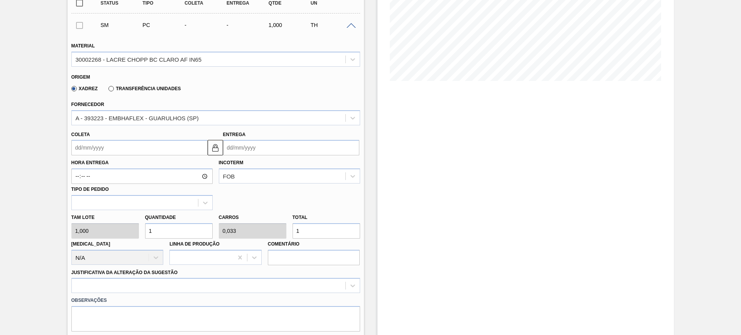
scroll to position [96, 0]
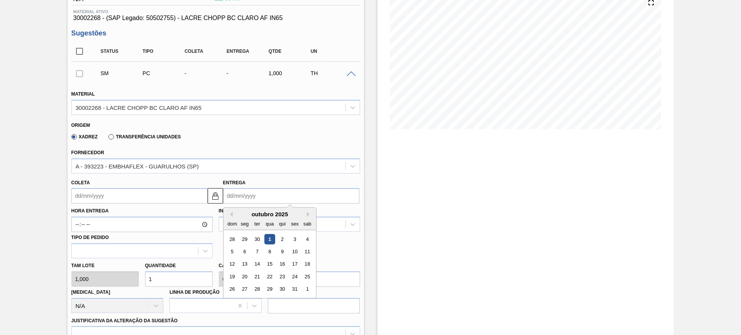
click at [259, 190] on input "Entrega" at bounding box center [291, 195] width 136 height 15
click at [309, 211] on div "outubro 2025 dom seg ter qua qui sex sab" at bounding box center [269, 219] width 93 height 22
click at [308, 213] on button "Next Month" at bounding box center [309, 214] width 5 height 5
click at [281, 277] on div "20" at bounding box center [282, 277] width 10 height 10
type input "[DATE]"
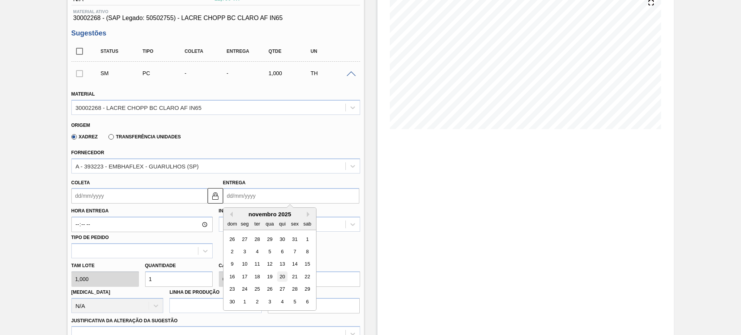
type input "[DATE]"
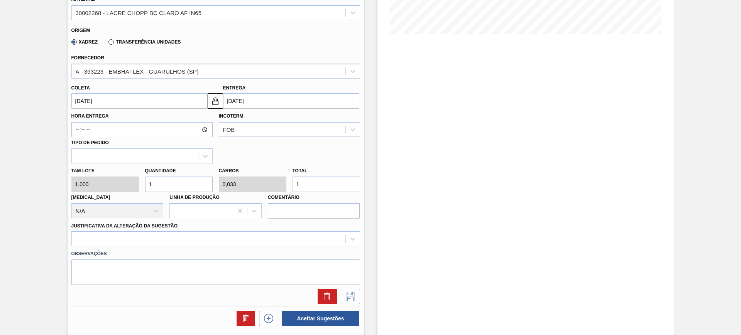
scroll to position [193, 0]
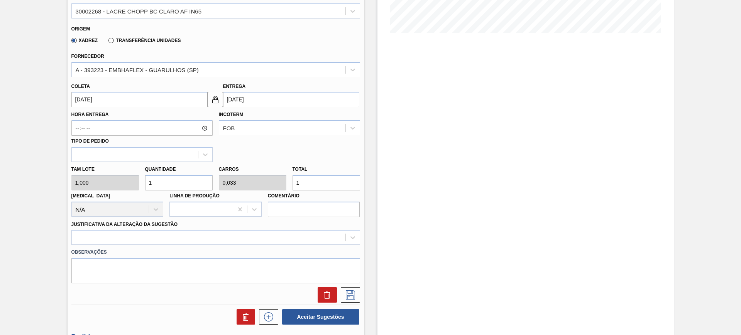
click at [314, 186] on input "1" at bounding box center [326, 182] width 68 height 15
type input "2"
type input "0,067"
type input "2"
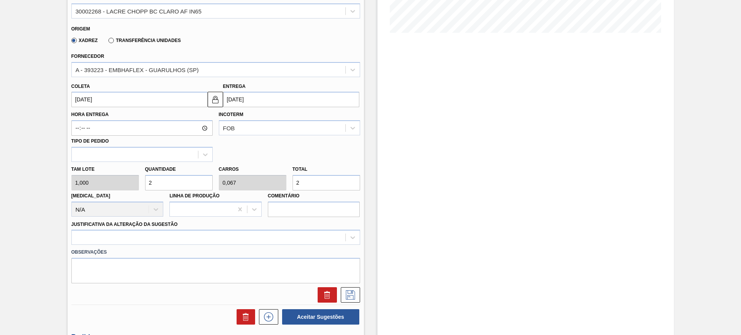
type input "25"
type input "0,833"
type input "25"
click at [269, 246] on div "Observações" at bounding box center [215, 264] width 295 height 39
click at [264, 241] on div at bounding box center [215, 237] width 289 height 15
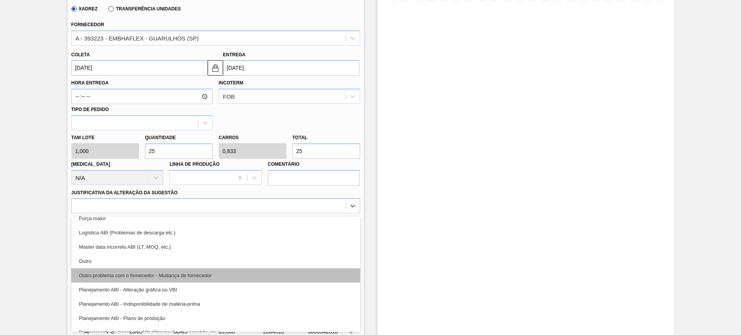
scroll to position [48, 0]
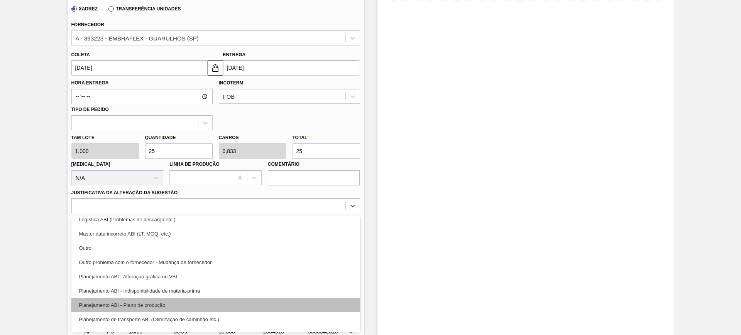
click at [227, 303] on div "Planejamento ABI - Plano de produção" at bounding box center [215, 305] width 289 height 14
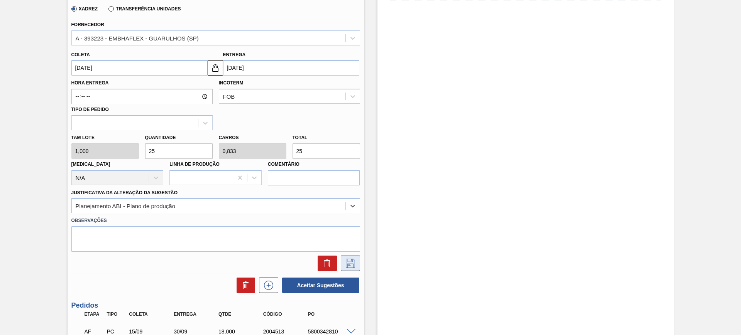
click at [348, 262] on icon at bounding box center [350, 263] width 12 height 9
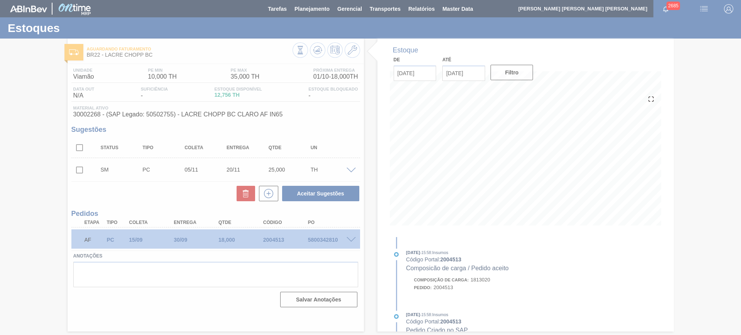
scroll to position [0, 0]
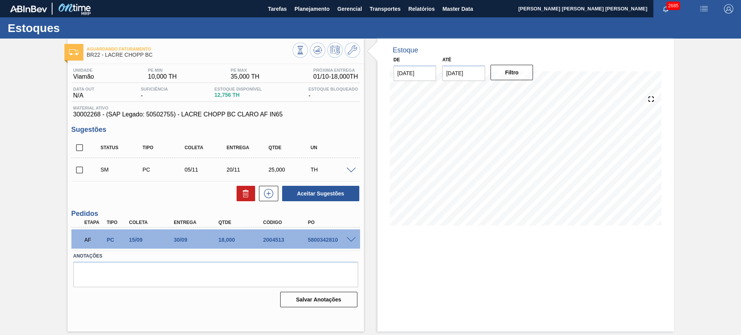
click at [353, 166] on div "SM PC 05/11 20/11 25,000 TH" at bounding box center [215, 169] width 289 height 19
click at [351, 169] on span at bounding box center [351, 171] width 9 height 6
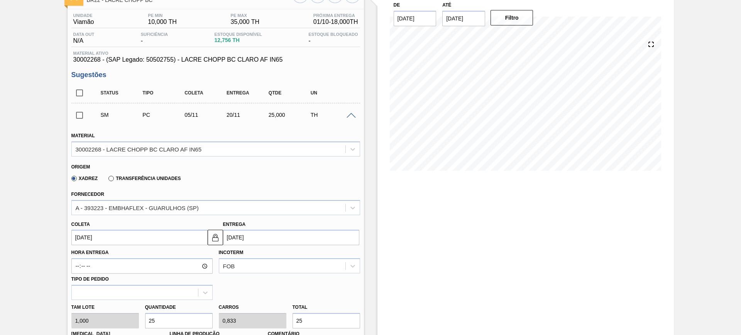
scroll to position [96, 0]
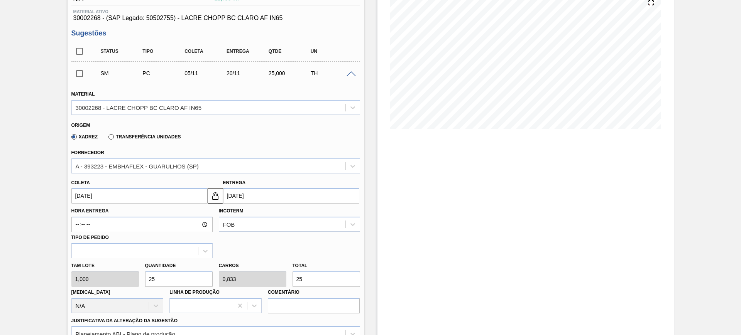
click at [304, 279] on input "25" at bounding box center [326, 279] width 68 height 15
type input "2"
type input "0,067"
type input "2"
type input "20"
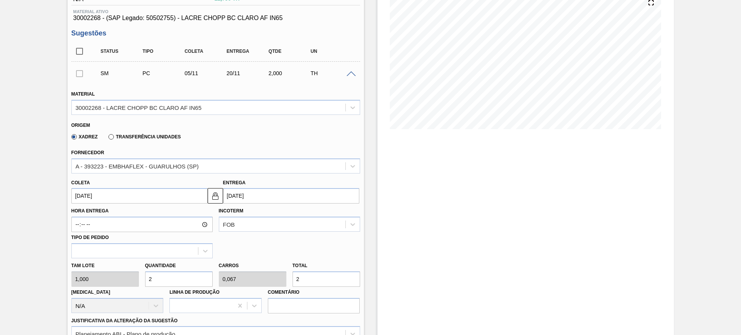
type input "0,667"
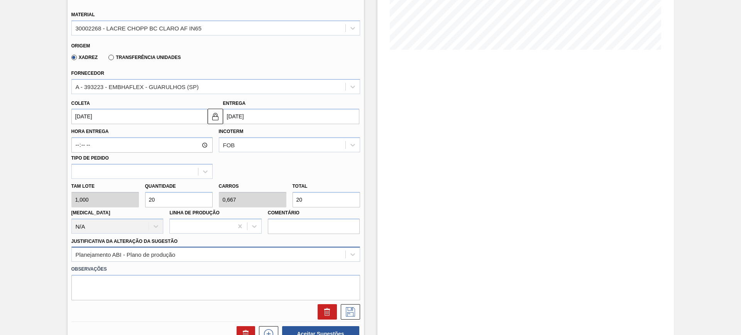
scroll to position [193, 0]
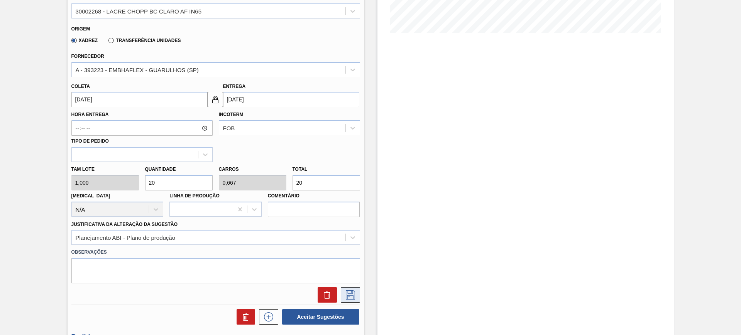
type input "20"
click at [349, 299] on icon at bounding box center [350, 295] width 12 height 9
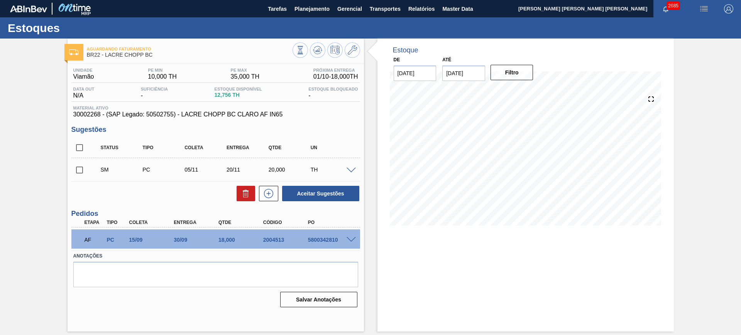
scroll to position [0, 0]
click at [81, 149] on input "checkbox" at bounding box center [79, 148] width 16 height 16
checkbox input "true"
click at [321, 196] on button "Aceitar Sugestões" at bounding box center [320, 193] width 77 height 15
checkbox input "false"
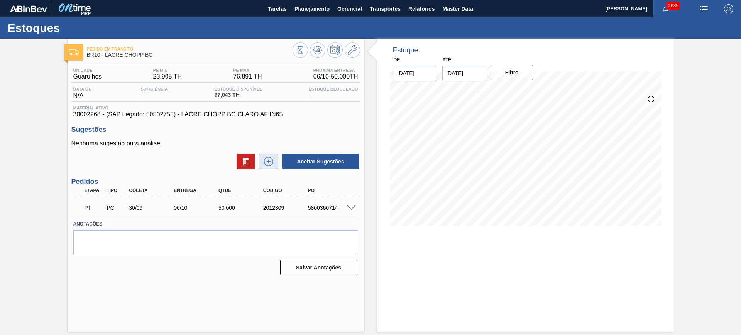
click at [272, 164] on icon at bounding box center [268, 161] width 9 height 9
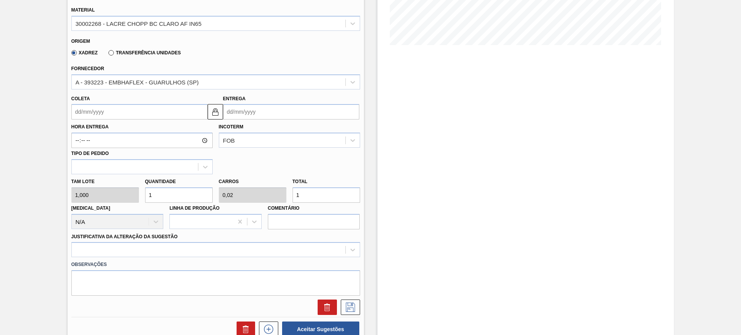
scroll to position [193, 0]
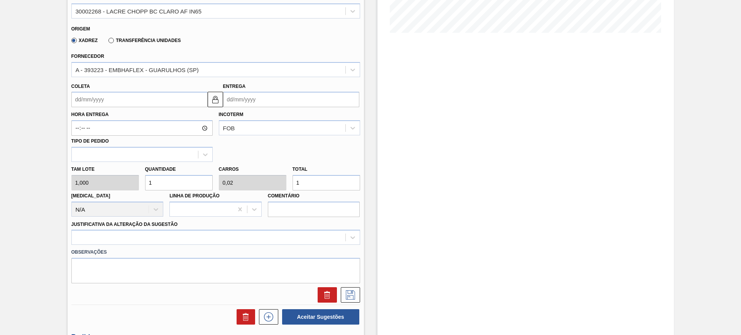
click at [309, 188] on input "1" at bounding box center [326, 182] width 68 height 15
type input "10"
type input "0,2"
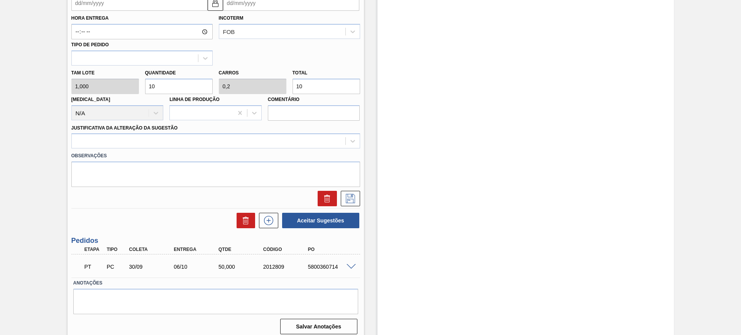
type input "10"
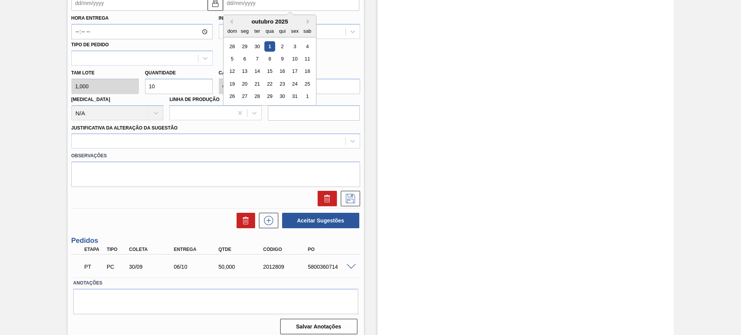
click at [254, 4] on input "Entrega" at bounding box center [291, 2] width 136 height 15
click at [308, 21] on button "Next Month" at bounding box center [309, 21] width 5 height 5
click at [291, 95] on div "28" at bounding box center [294, 96] width 10 height 10
type input "22/11/2025"
type input "28/11/2025"
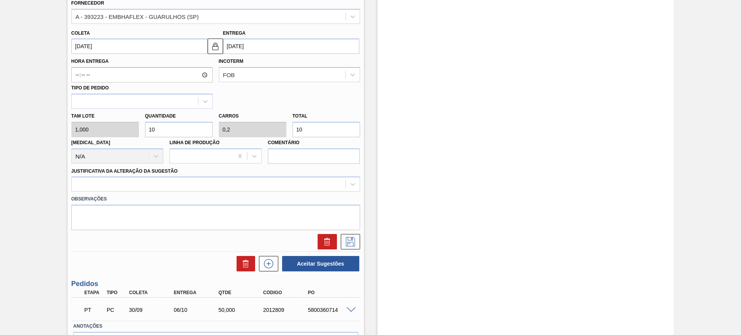
scroll to position [247, 0]
click at [246, 186] on div at bounding box center [209, 183] width 274 height 11
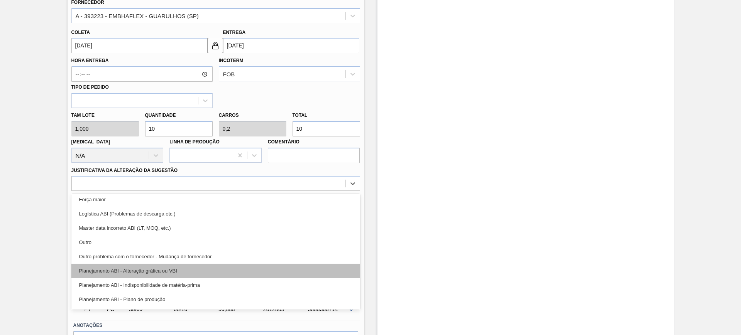
scroll to position [48, 0]
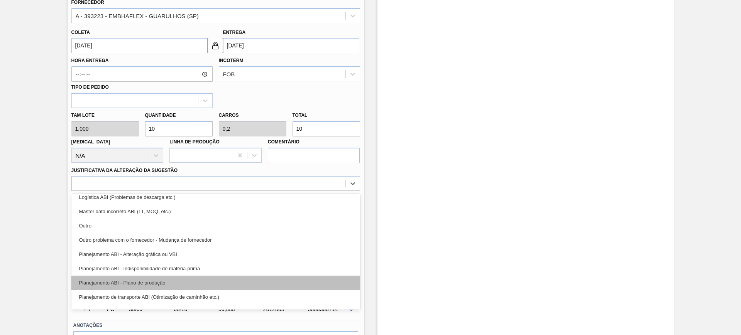
click at [230, 281] on div "Planejamento ABI - Plano de produção" at bounding box center [215, 283] width 289 height 14
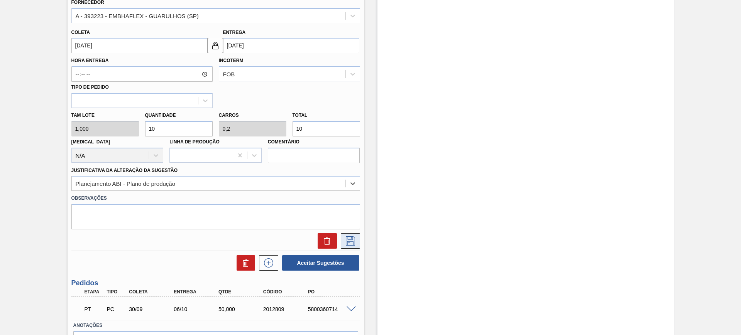
click at [346, 242] on icon at bounding box center [350, 241] width 12 height 9
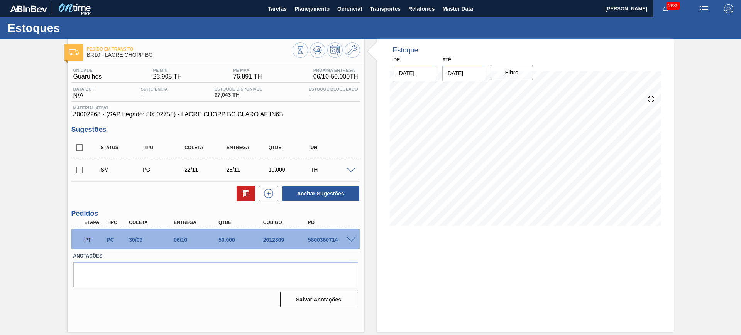
scroll to position [0, 0]
click at [353, 169] on span at bounding box center [351, 171] width 9 height 6
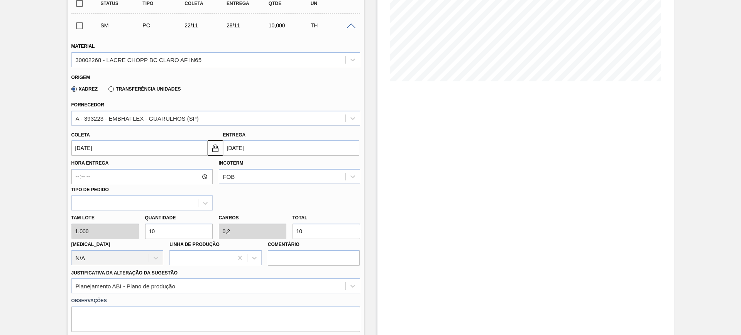
scroll to position [145, 0]
click at [297, 139] on div "Entrega 28/11/2025" at bounding box center [291, 142] width 136 height 27
click at [297, 153] on input "28/11/2025" at bounding box center [291, 147] width 136 height 15
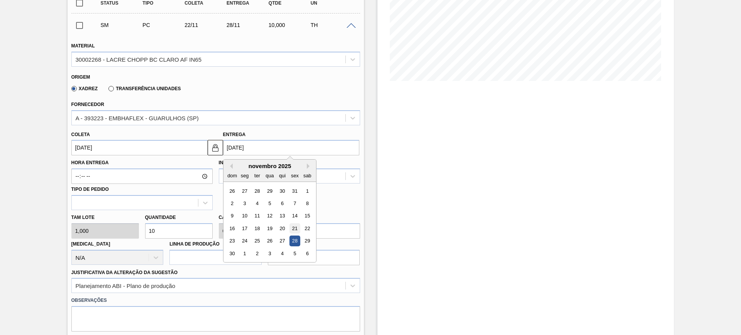
click at [297, 226] on div "21" at bounding box center [294, 228] width 10 height 10
type input "15/11/2025"
type input "21/11/2025"
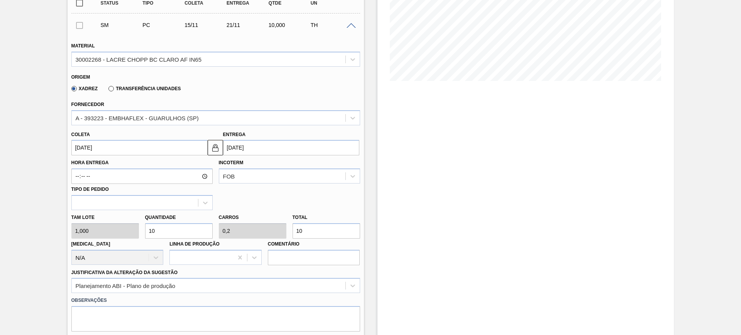
click at [308, 232] on input "10" at bounding box center [326, 230] width 68 height 15
type input "1"
type input "0,02"
type input "1"
type input "15"
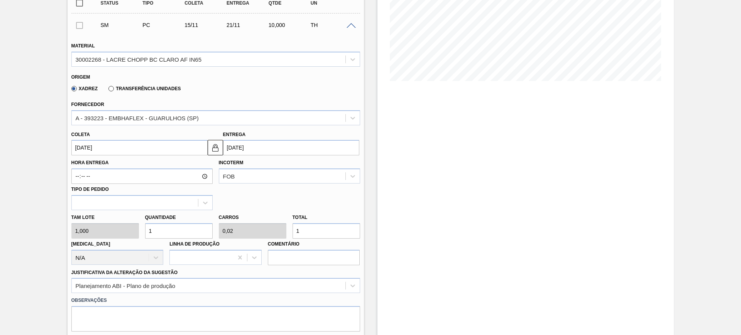
type input "0,3"
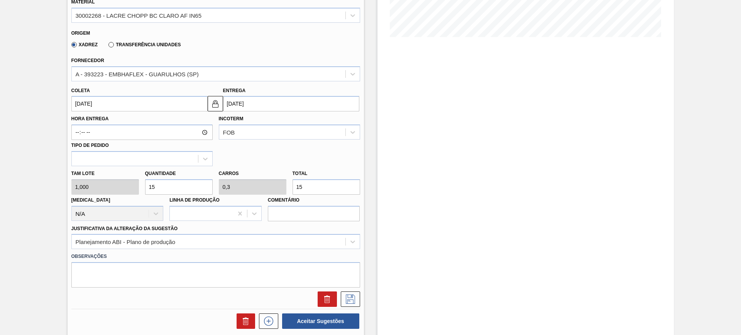
scroll to position [241, 0]
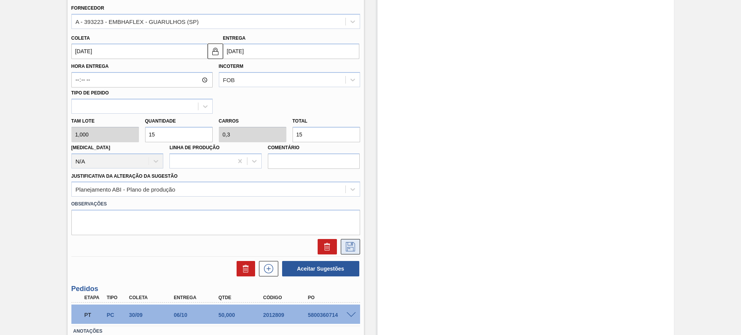
type input "15"
click at [353, 247] on icon at bounding box center [350, 246] width 12 height 9
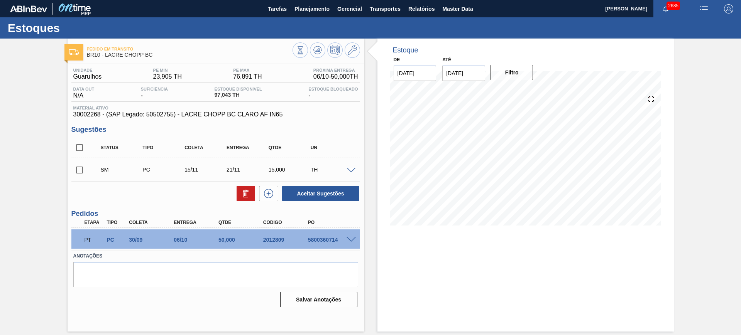
scroll to position [0, 0]
click at [276, 193] on button at bounding box center [268, 193] width 19 height 15
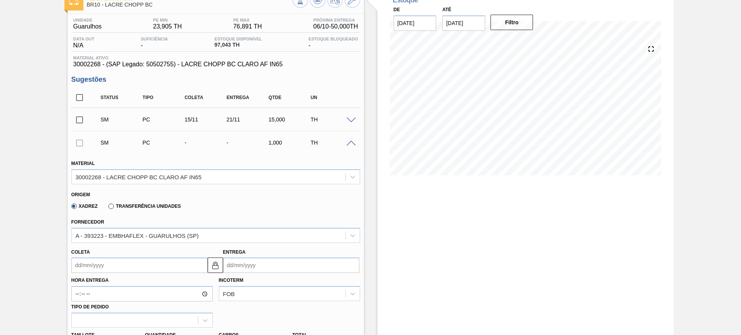
scroll to position [145, 0]
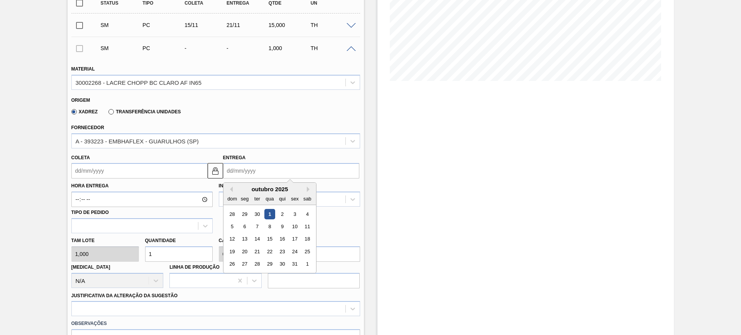
click at [261, 167] on input "Entrega" at bounding box center [291, 170] width 136 height 15
click at [309, 189] on button "Next Month" at bounding box center [309, 189] width 5 height 5
click at [295, 262] on div "28" at bounding box center [294, 264] width 10 height 10
type input "22/11/2025"
type input "28/11/2025"
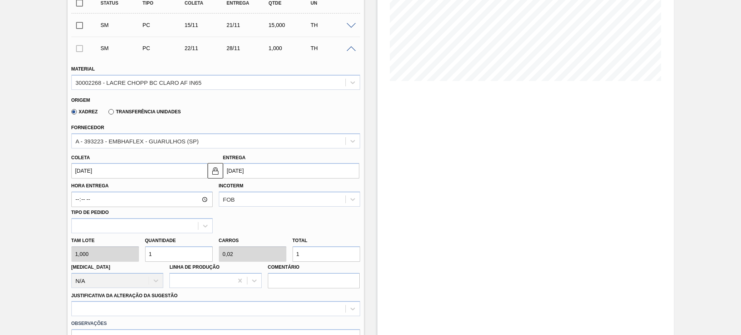
click at [311, 252] on input "1" at bounding box center [326, 254] width 68 height 15
type input "15"
type input "0,3"
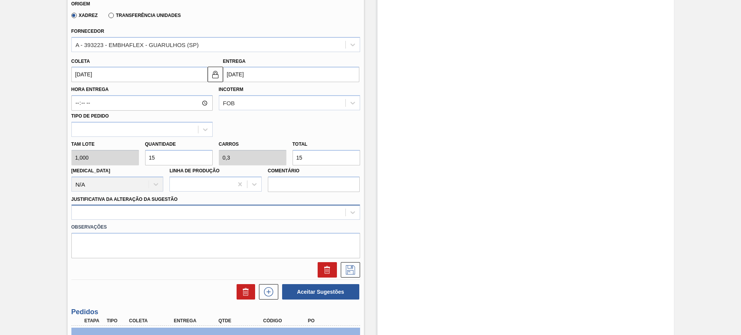
type input "15"
click at [289, 215] on div "Material 30002268 - LACRE CHOPP BC CLARO AF IN65 Origem Xadrez Transferência Un…" at bounding box center [215, 119] width 289 height 316
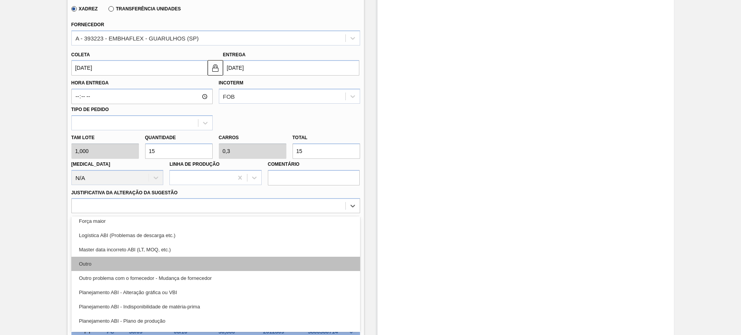
scroll to position [48, 0]
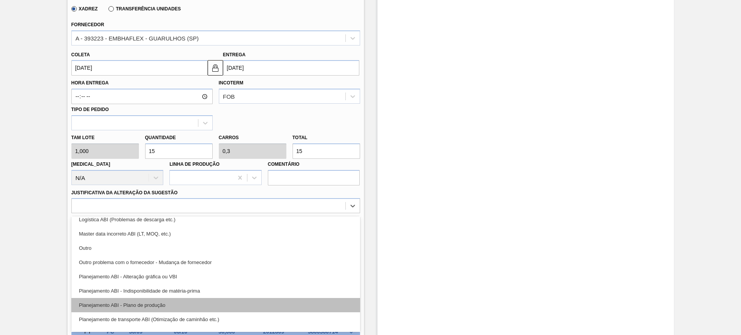
click at [258, 307] on div "Planejamento ABI - Plano de produção" at bounding box center [215, 305] width 289 height 14
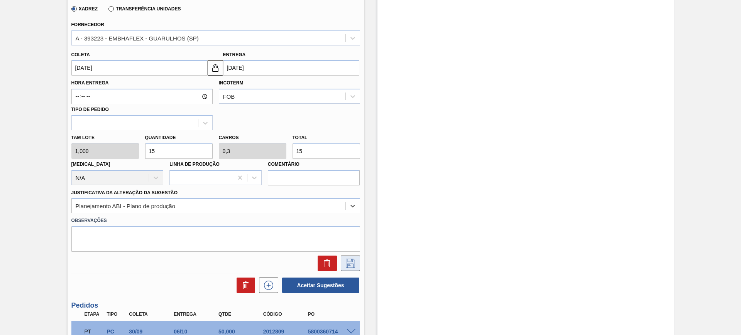
click at [352, 259] on icon at bounding box center [350, 263] width 9 height 9
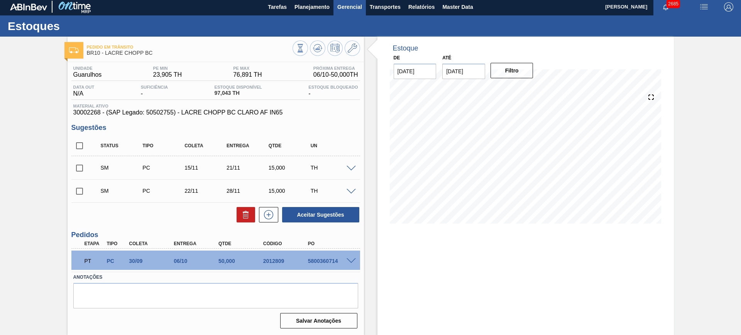
scroll to position [2, 0]
click at [353, 189] on span at bounding box center [351, 192] width 9 height 6
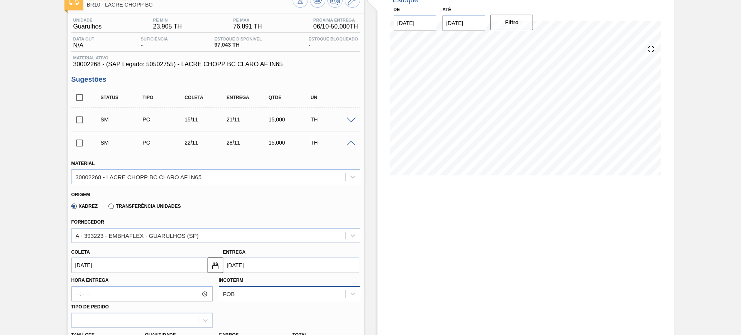
scroll to position [147, 0]
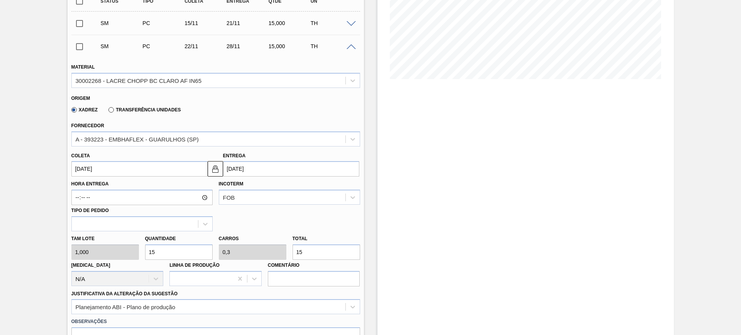
click at [330, 247] on input "15" at bounding box center [326, 252] width 68 height 15
type input "2"
type input "0,04"
type input "2"
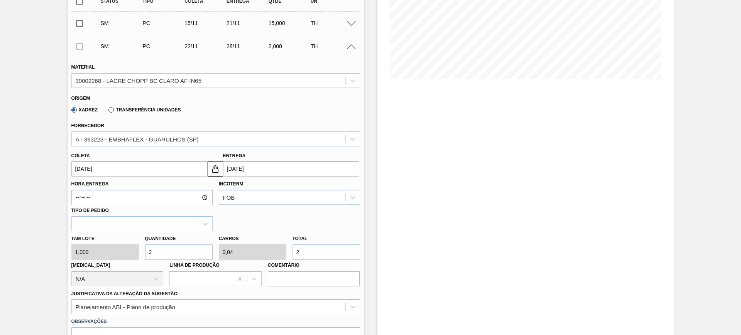
type input "25"
type input "0,5"
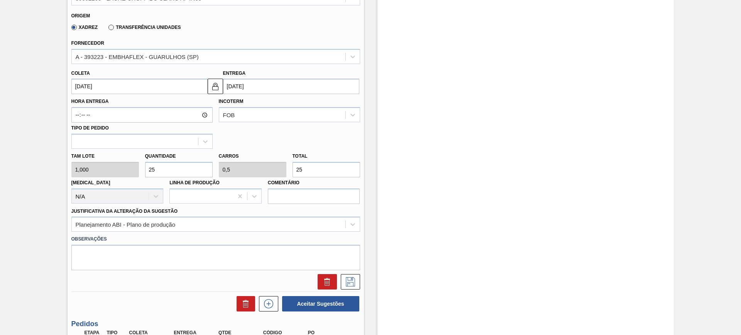
scroll to position [243, 0]
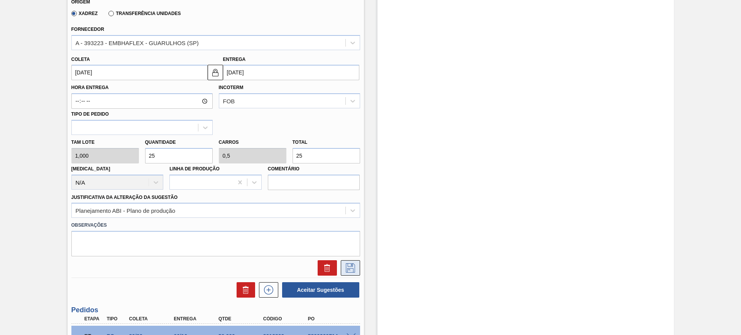
type input "25"
click at [346, 270] on icon at bounding box center [350, 268] width 12 height 9
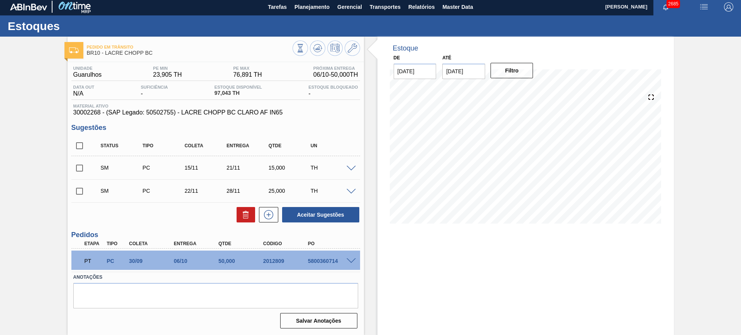
scroll to position [2, 0]
drag, startPoint x: 79, startPoint y: 145, endPoint x: 88, endPoint y: 146, distance: 8.2
click at [80, 145] on input "checkbox" at bounding box center [79, 146] width 16 height 16
checkbox input "true"
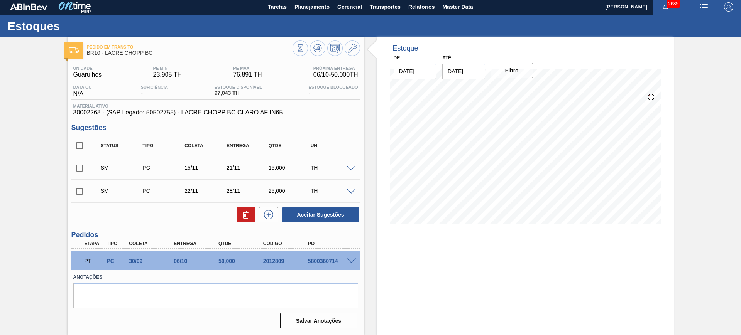
checkbox input "true"
click at [332, 208] on button "Aceitar Sugestões" at bounding box center [320, 214] width 77 height 15
checkbox input "false"
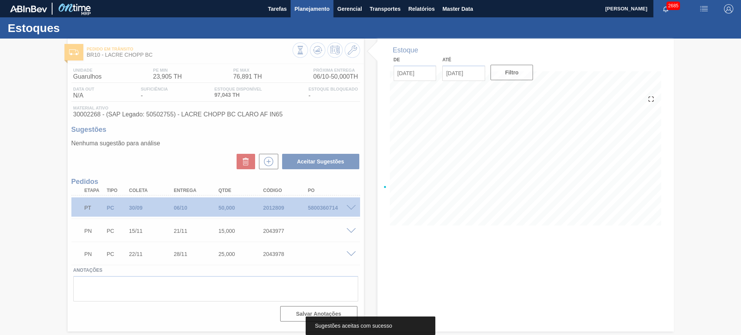
scroll to position [0, 0]
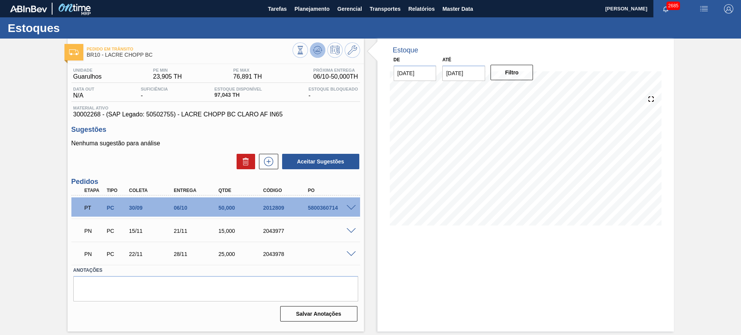
click at [314, 54] on icon at bounding box center [317, 50] width 9 height 9
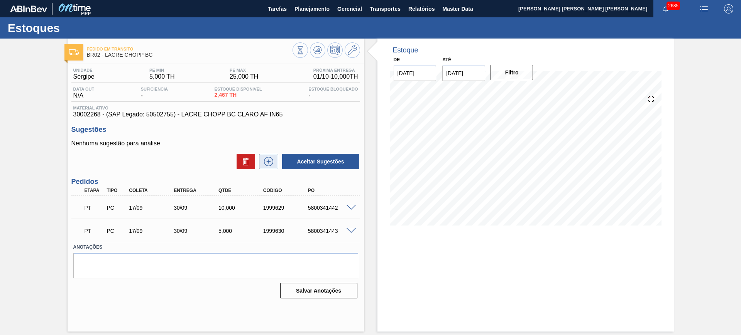
click at [270, 163] on icon at bounding box center [268, 161] width 12 height 9
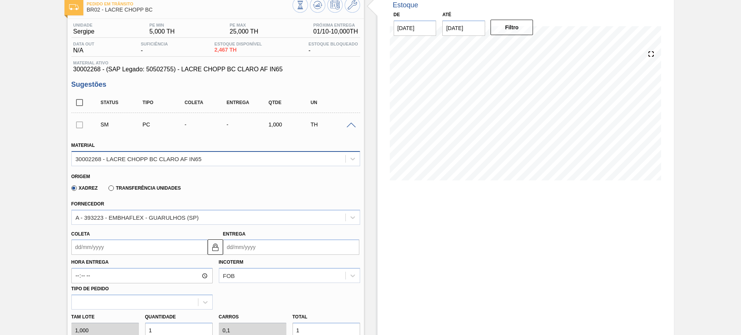
scroll to position [96, 0]
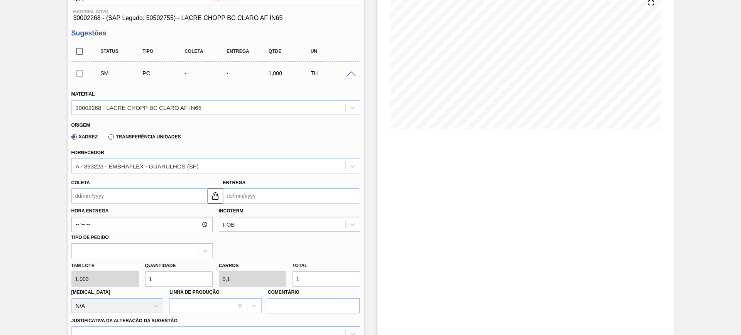
click at [265, 191] on input "Entrega" at bounding box center [291, 195] width 136 height 15
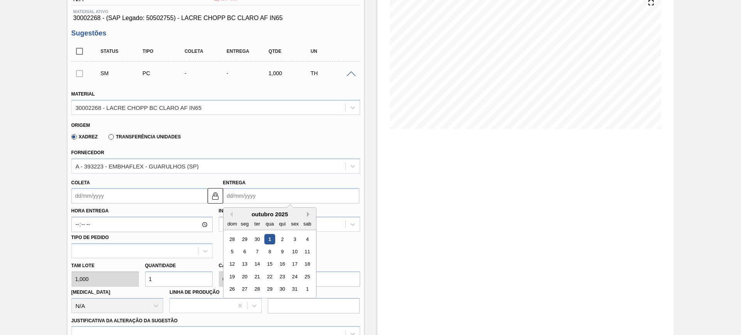
click at [311, 214] on button "Next Month" at bounding box center [309, 214] width 5 height 5
click at [245, 276] on div "17" at bounding box center [244, 277] width 10 height 10
type input "04/11/2025"
type input "17/11/2025"
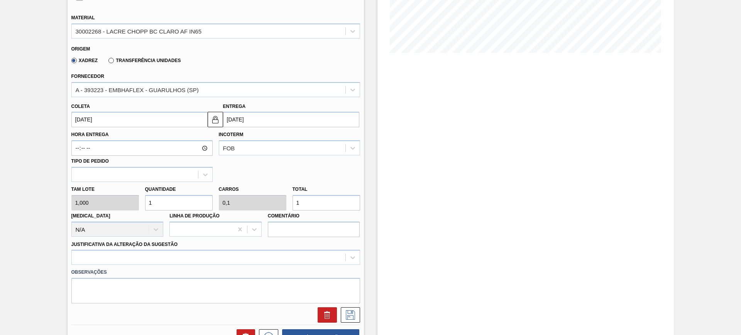
scroll to position [193, 0]
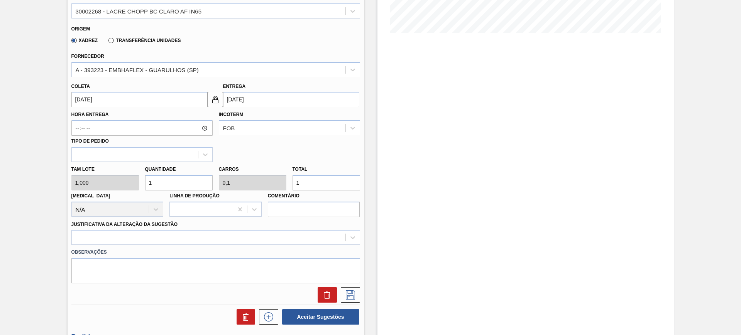
click at [321, 182] on input "1" at bounding box center [326, 182] width 68 height 15
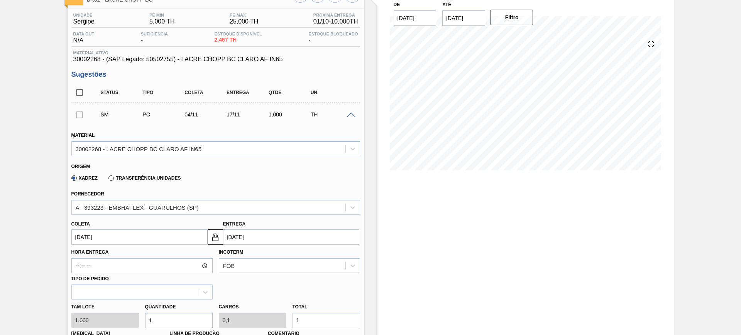
scroll to position [48, 0]
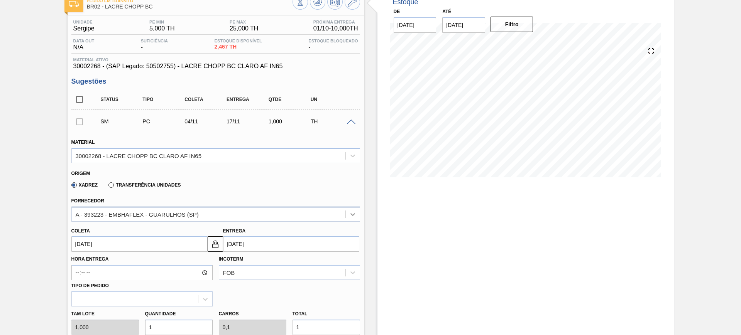
type input "0"
type input "2"
type input "0,2"
type input "2"
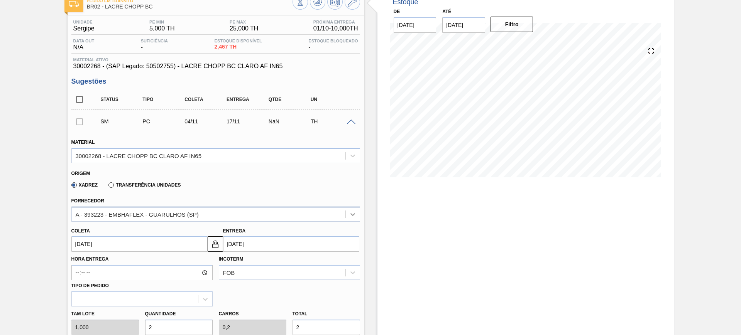
type input "20"
type input "2"
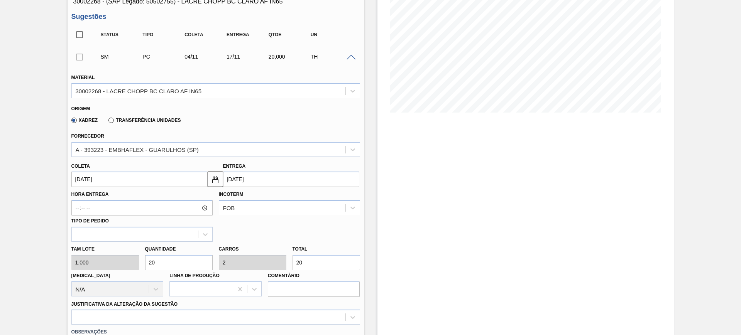
scroll to position [96, 0]
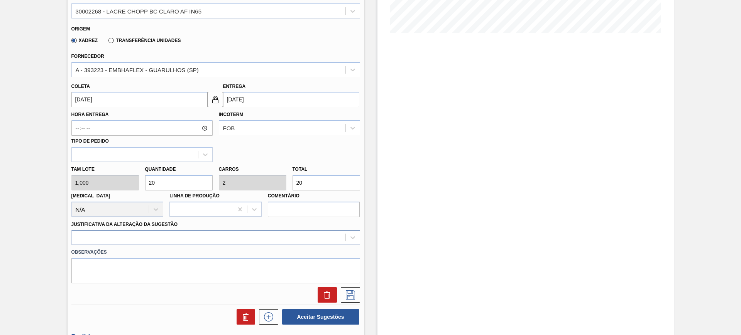
type input "20"
click at [202, 239] on div at bounding box center [215, 237] width 289 height 15
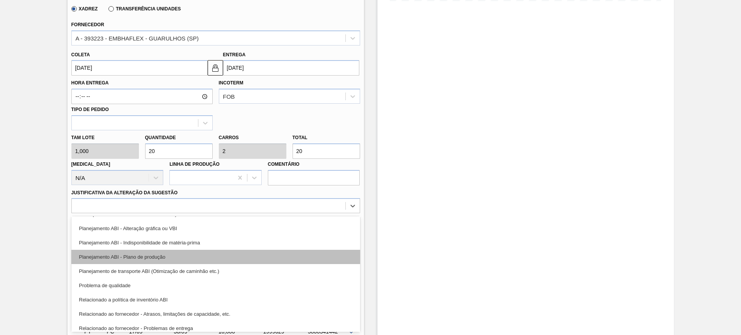
click at [202, 258] on div "Planejamento ABI - Plano de produção" at bounding box center [215, 257] width 289 height 14
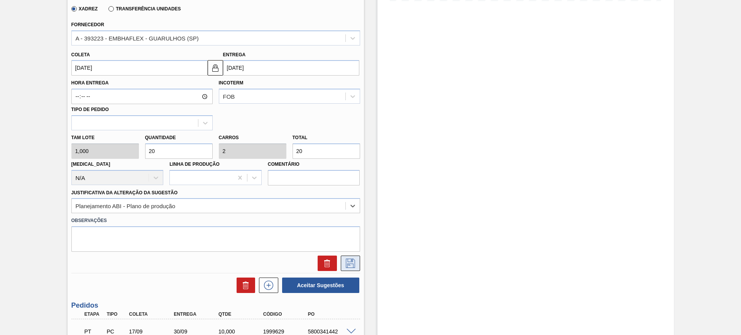
click at [353, 261] on icon at bounding box center [350, 263] width 12 height 9
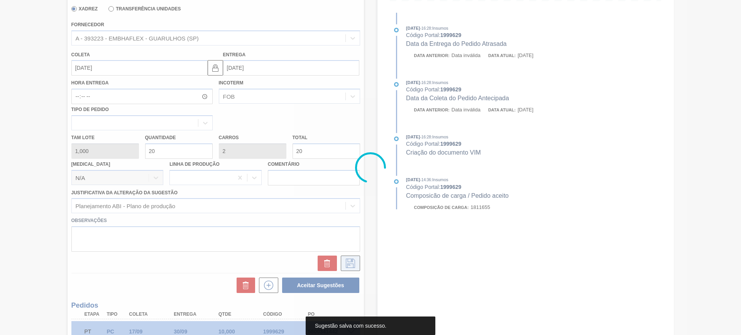
scroll to position [2, 0]
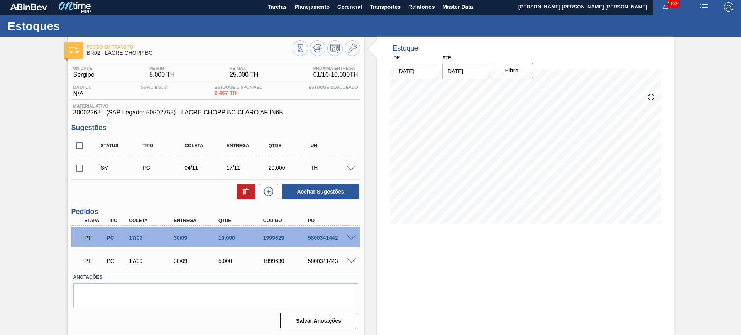
click at [349, 167] on span at bounding box center [351, 169] width 9 height 6
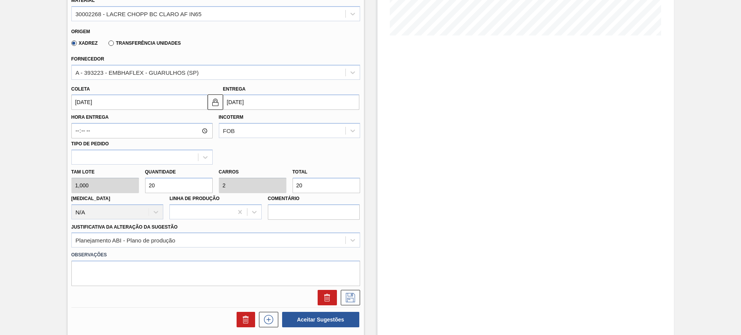
scroll to position [195, 0]
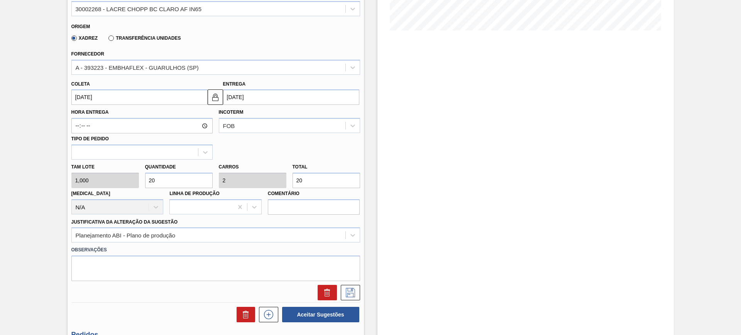
click at [317, 183] on input "20" at bounding box center [326, 180] width 68 height 15
type input "1"
type input "0,1"
type input "1"
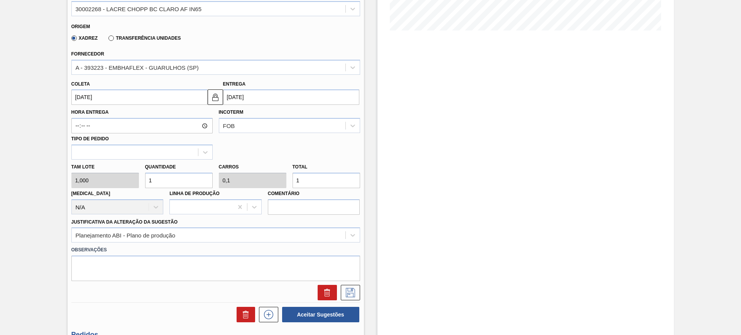
type input "15"
type input "1,5"
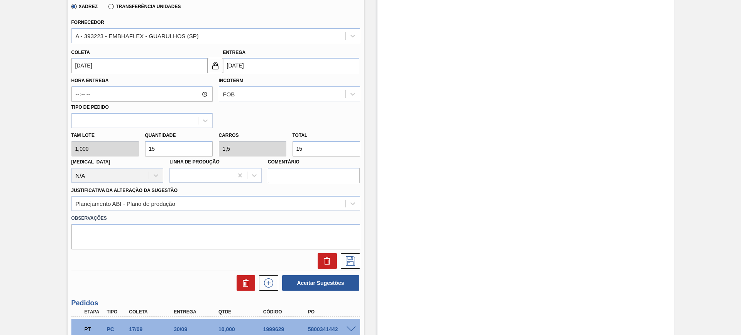
scroll to position [243, 0]
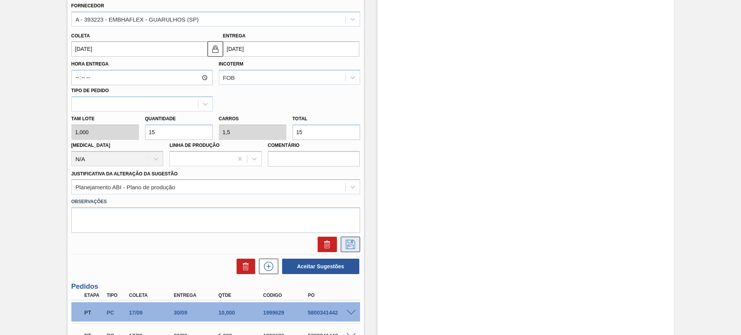
type input "15"
click at [348, 241] on icon at bounding box center [350, 244] width 12 height 9
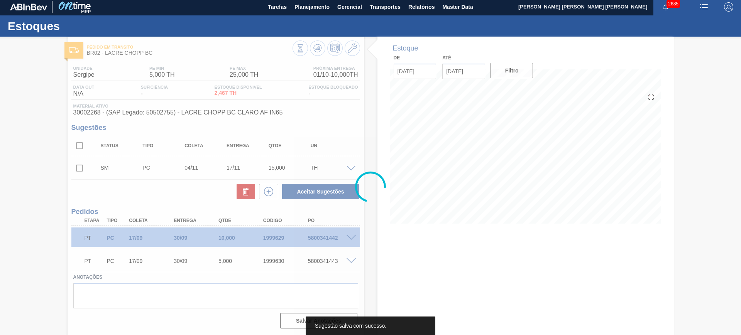
scroll to position [2, 0]
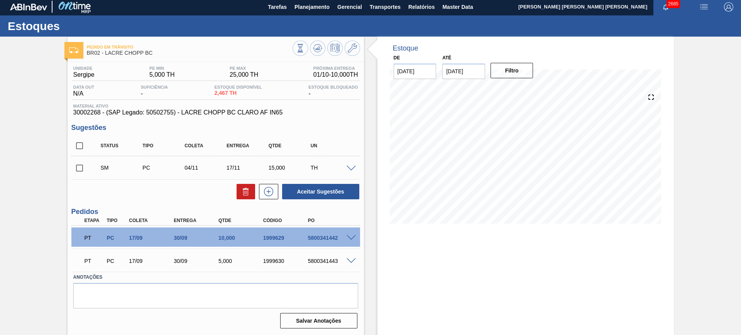
click at [353, 167] on span at bounding box center [351, 169] width 9 height 6
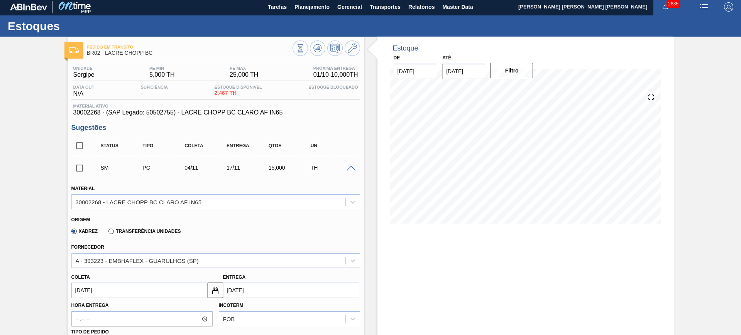
click at [264, 288] on input "17/11/2025" at bounding box center [291, 290] width 136 height 15
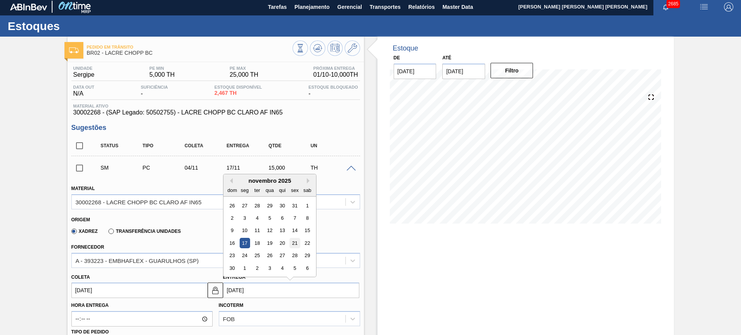
click at [294, 242] on div "21" at bounding box center [294, 243] width 10 height 10
type input "[DATE]"
type input "21/11/2025"
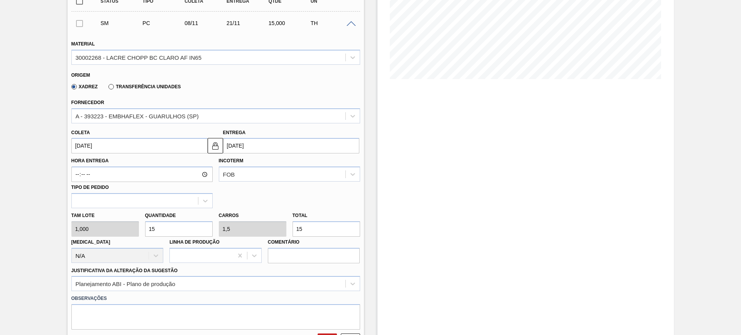
scroll to position [195, 0]
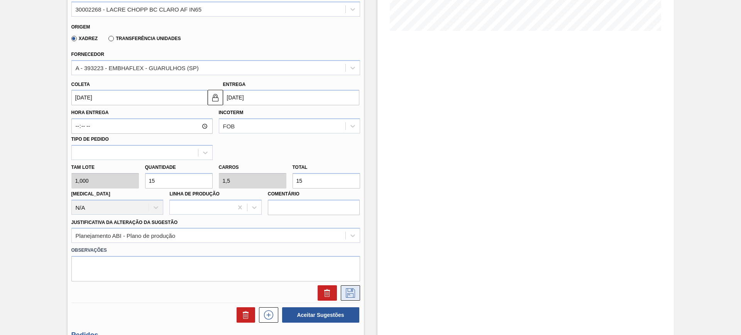
click at [351, 295] on icon at bounding box center [350, 293] width 12 height 9
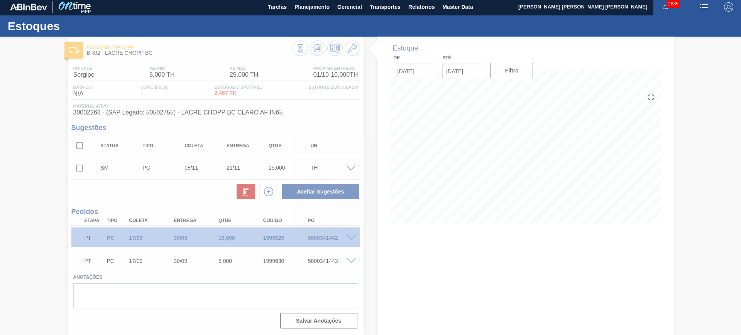
scroll to position [2, 0]
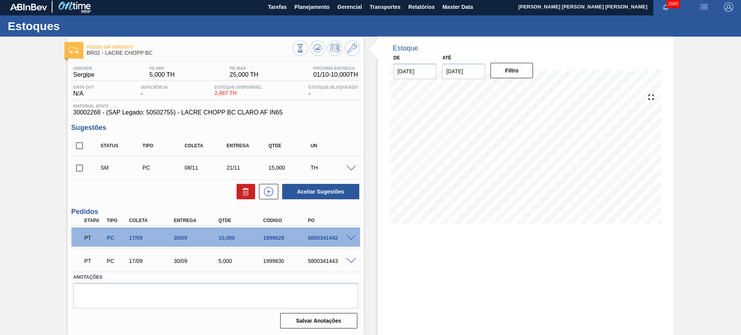
click at [82, 147] on input "checkbox" at bounding box center [79, 146] width 16 height 16
checkbox input "true"
click at [307, 191] on button "Aceitar Sugestões" at bounding box center [320, 191] width 77 height 15
checkbox input "false"
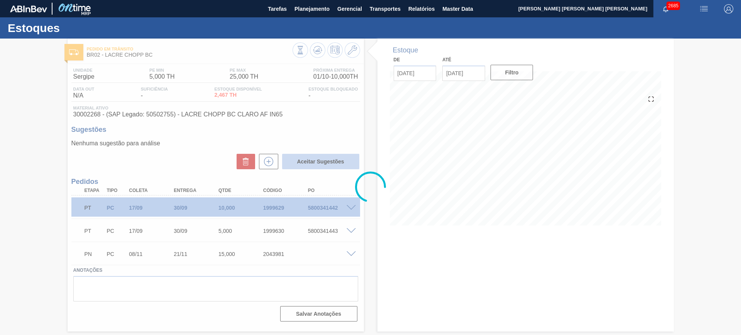
scroll to position [0, 0]
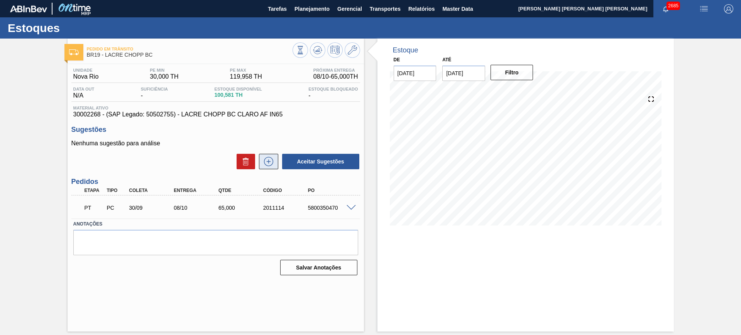
click at [270, 162] on icon at bounding box center [268, 161] width 12 height 9
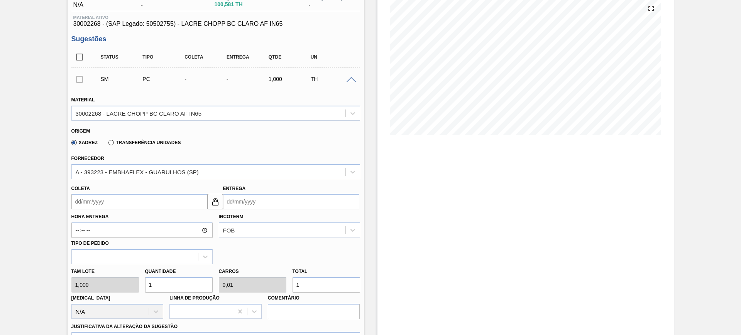
scroll to position [96, 0]
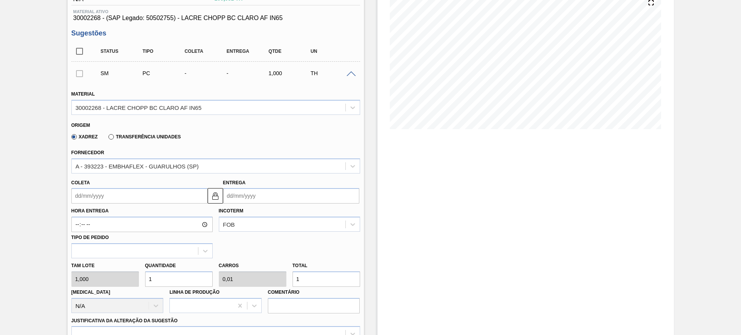
click at [252, 194] on input "Entrega" at bounding box center [291, 195] width 136 height 15
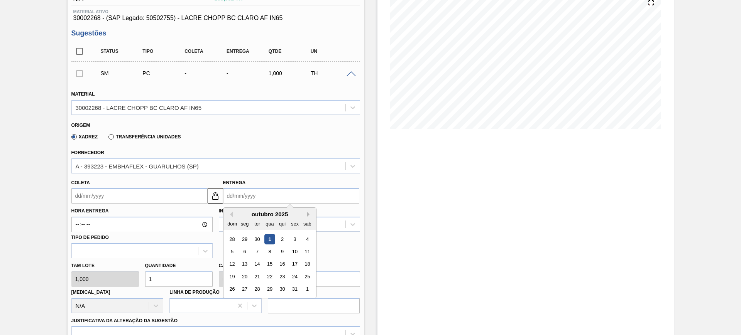
click at [309, 216] on button "Next Month" at bounding box center [309, 214] width 5 height 5
click at [297, 289] on div "28" at bounding box center [294, 289] width 10 height 10
type input "[DATE]"
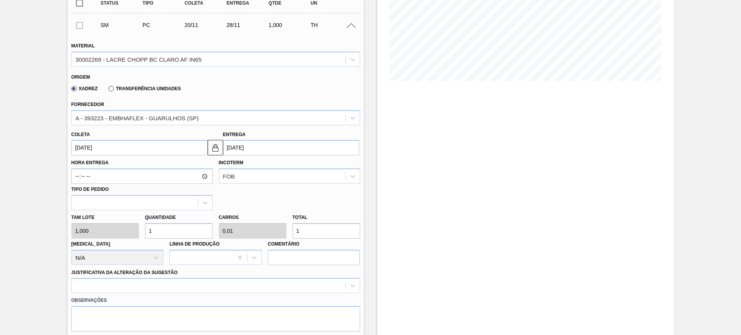
click at [319, 231] on input "1" at bounding box center [326, 230] width 68 height 15
click at [318, 230] on input "1" at bounding box center [326, 230] width 68 height 15
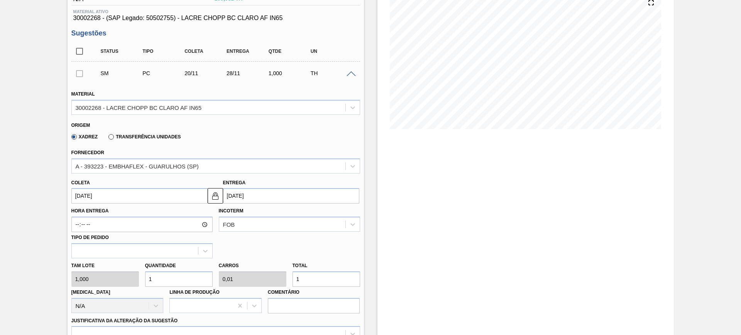
type input "2"
type input "0,02"
type input "2"
type input "25"
type input "0,25"
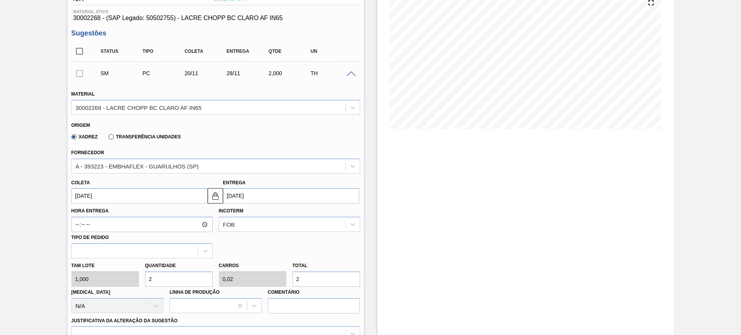
type input "25"
click at [312, 278] on input "25" at bounding box center [326, 279] width 68 height 15
type input "2"
type input "0,02"
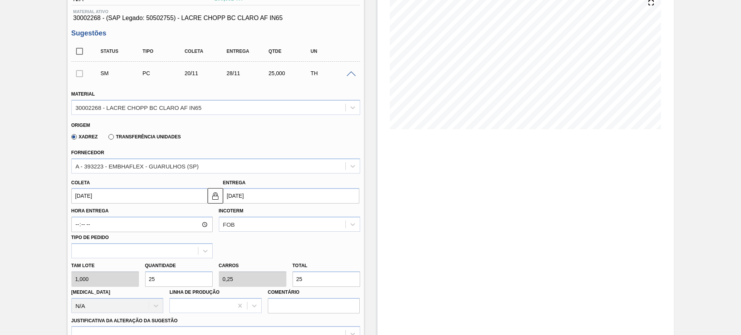
type input "2"
type input "0"
type input "3"
type input "0,03"
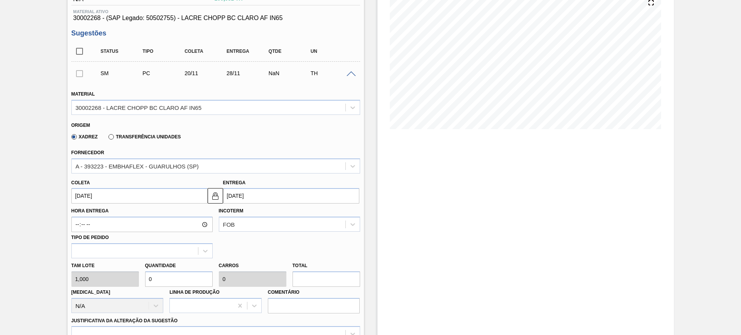
type input "3"
type input "30"
type input "0,3"
type input "30"
type input "3"
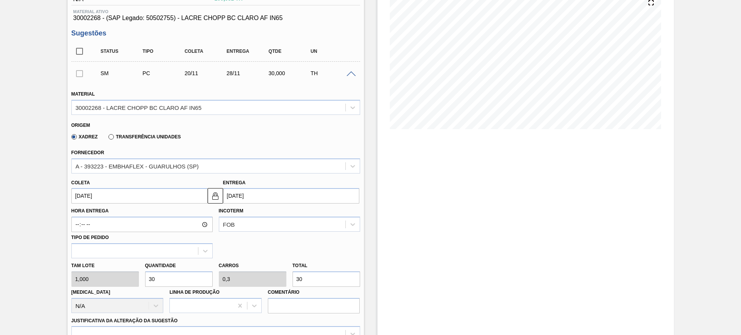
type input "0,03"
type input "3"
type input "35"
type input "0,35"
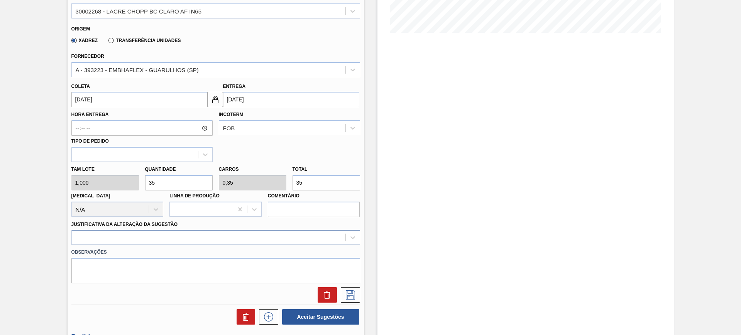
type input "35"
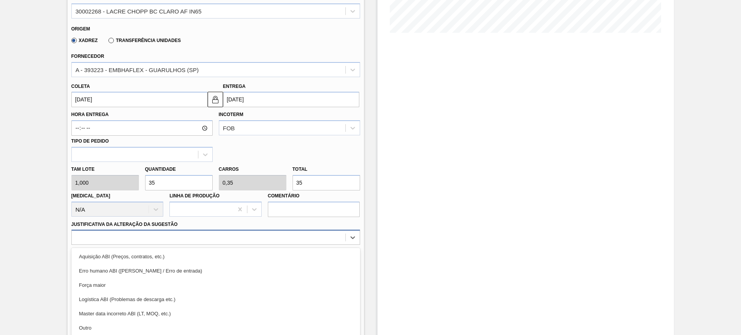
click at [282, 242] on div "option Erro humano ABI (Cálculo / Erro de entrada) focused, 2 of 18. 18 results…" at bounding box center [215, 237] width 289 height 15
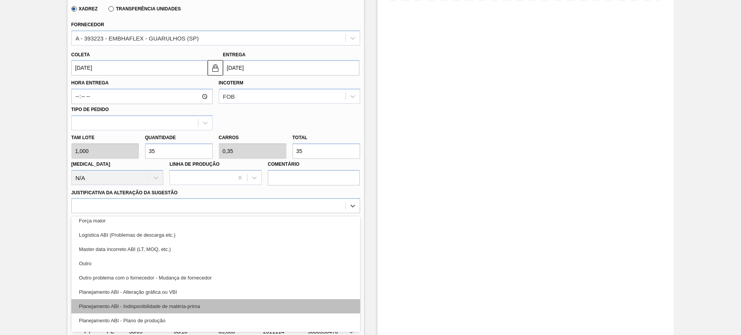
scroll to position [48, 0]
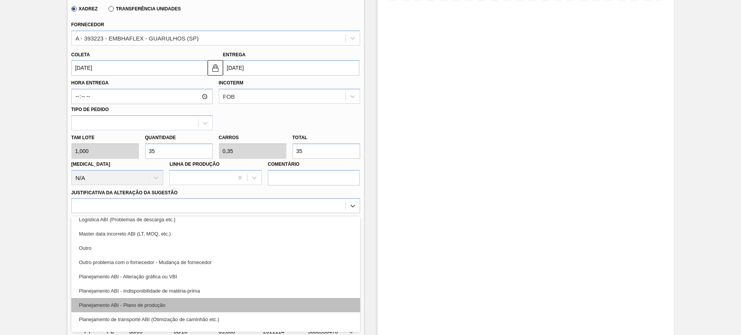
click at [255, 303] on div "Planejamento ABI - Plano de produção" at bounding box center [215, 305] width 289 height 14
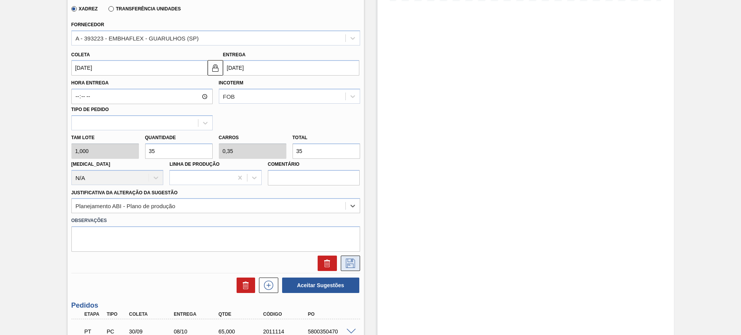
click at [343, 264] on button at bounding box center [350, 263] width 19 height 15
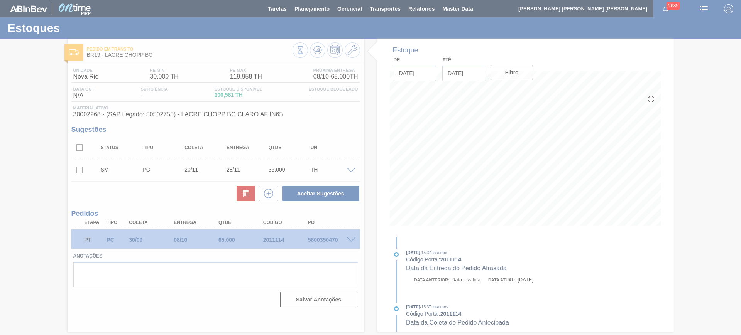
scroll to position [0, 0]
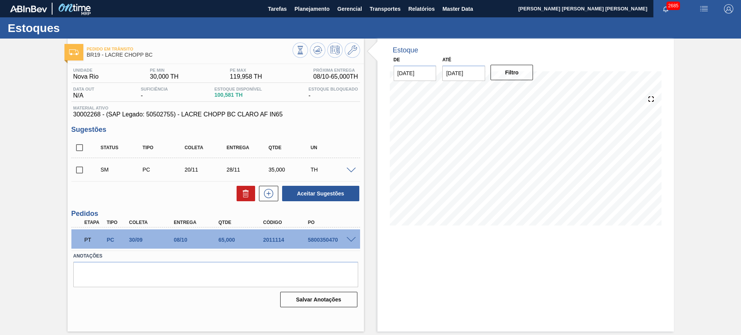
click at [351, 169] on span at bounding box center [351, 171] width 9 height 6
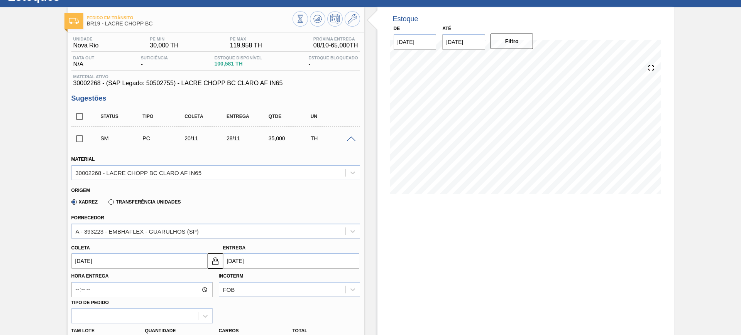
scroll to position [48, 0]
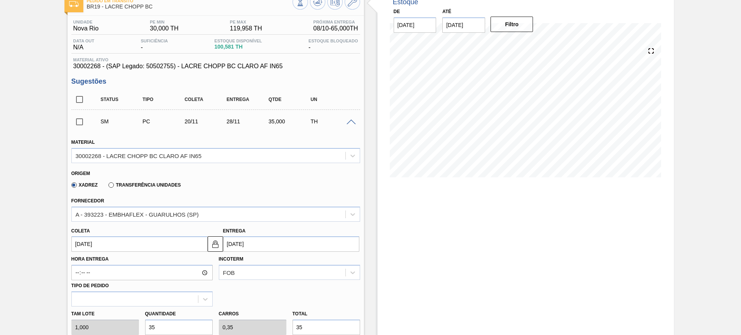
click at [306, 323] on input "35" at bounding box center [326, 327] width 68 height 15
type input "5"
type input "0,05"
type input "5"
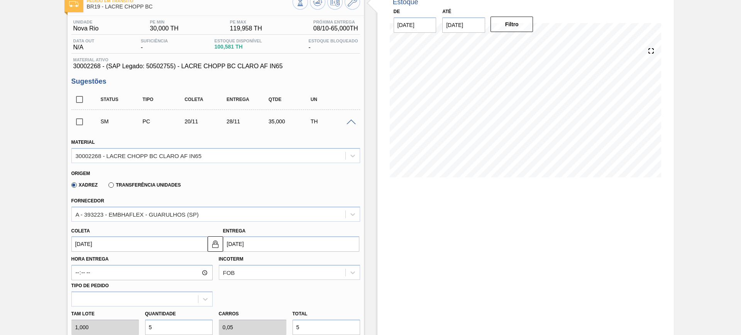
type input "50"
type input "0,5"
type input "50"
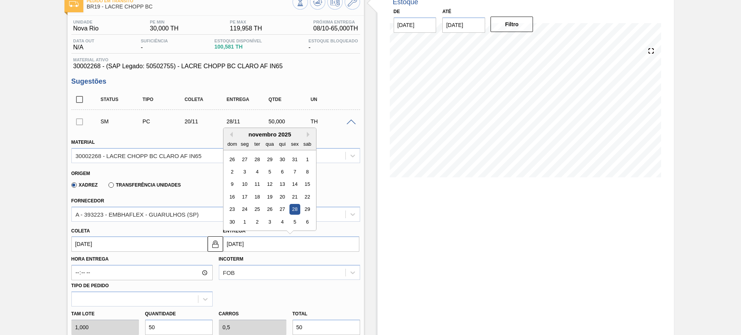
click at [241, 239] on input "28/11/2025" at bounding box center [291, 244] width 136 height 15
click at [298, 195] on div "21" at bounding box center [294, 197] width 10 height 10
type input "13/11/2025"
type input "21/11/2025"
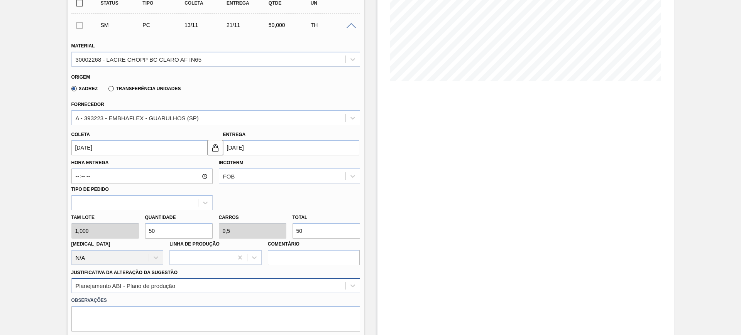
scroll to position [193, 0]
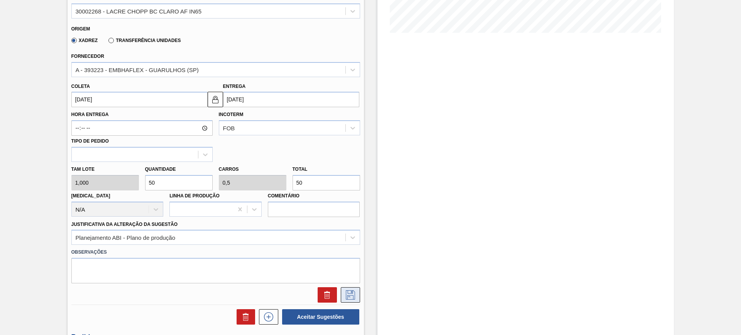
click at [349, 296] on icon at bounding box center [350, 295] width 12 height 9
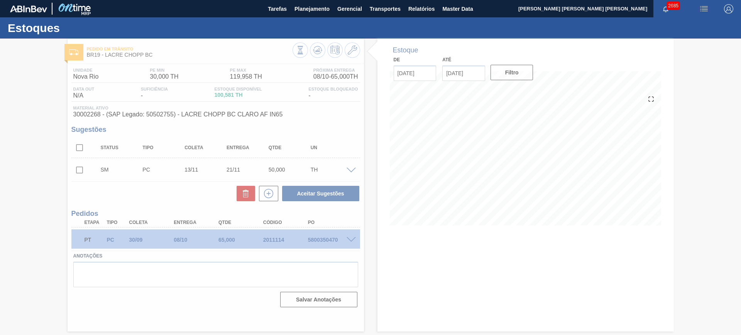
scroll to position [0, 0]
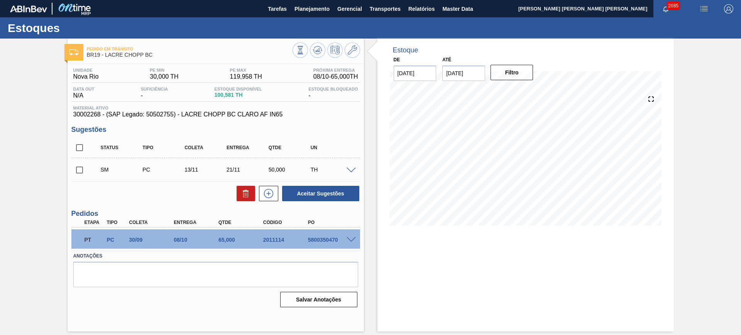
click at [82, 144] on input "checkbox" at bounding box center [79, 148] width 16 height 16
checkbox input "true"
click at [309, 186] on button "Aceitar Sugestões" at bounding box center [320, 193] width 77 height 15
checkbox input "false"
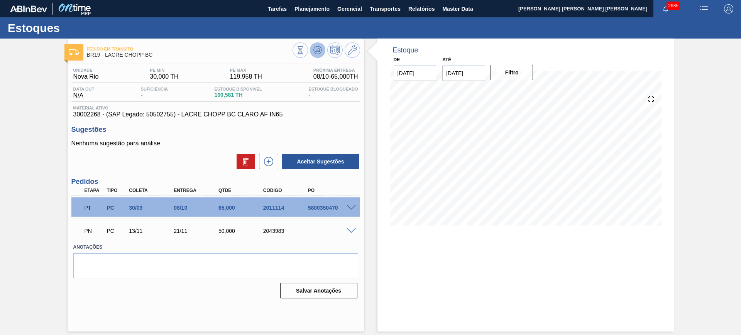
click at [318, 52] on icon at bounding box center [317, 50] width 9 height 9
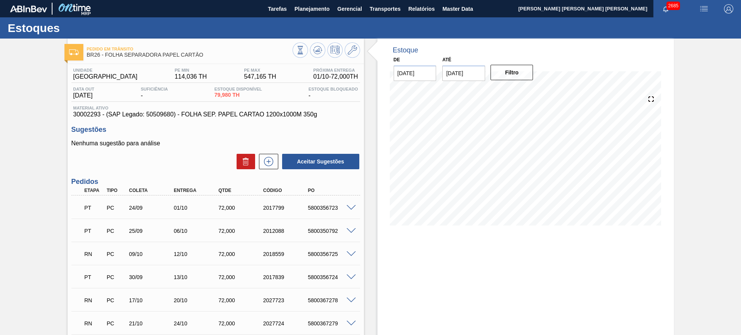
click at [352, 254] on span at bounding box center [351, 255] width 9 height 6
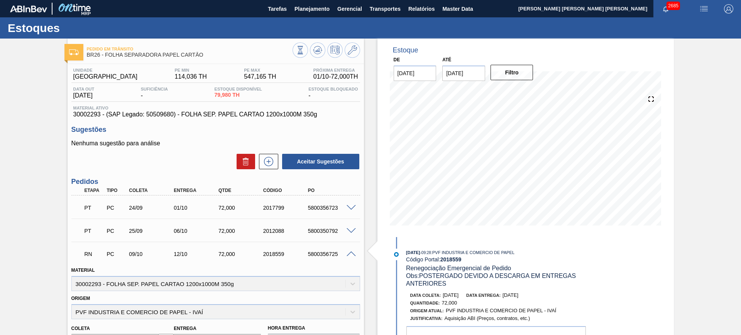
scroll to position [48, 0]
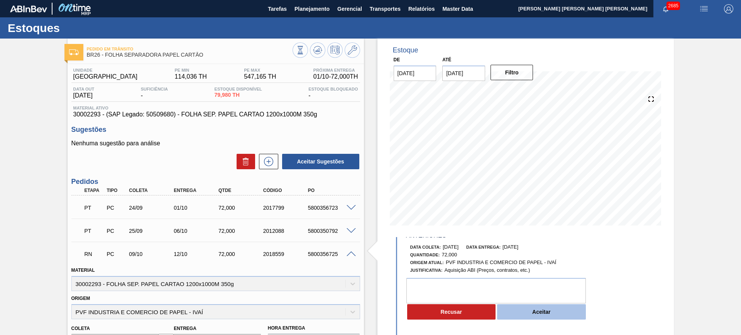
click at [554, 316] on button "Aceitar" at bounding box center [541, 311] width 89 height 15
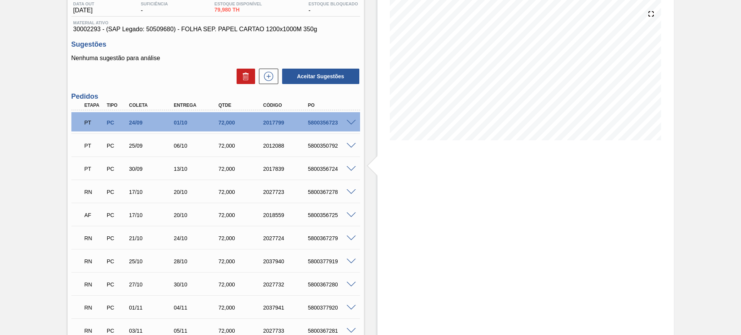
scroll to position [96, 0]
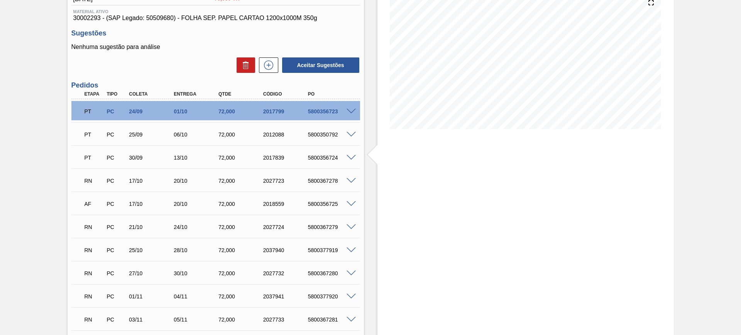
click at [353, 180] on span at bounding box center [351, 181] width 9 height 6
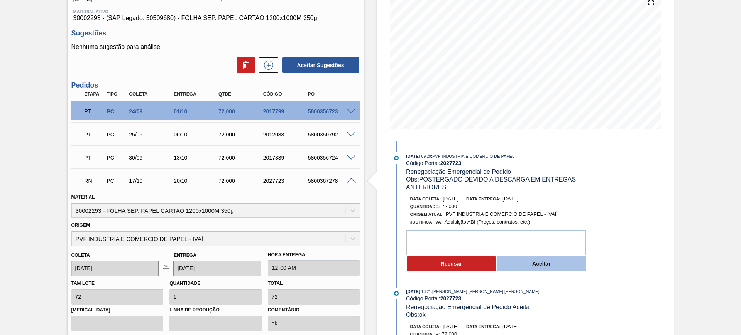
click at [541, 267] on button "Aceitar" at bounding box center [541, 263] width 89 height 15
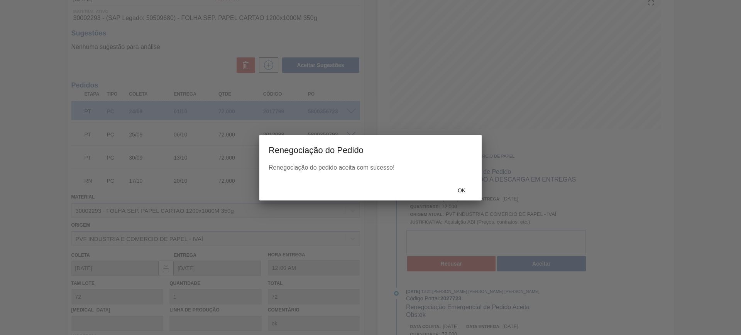
click at [467, 188] on span "Ok" at bounding box center [461, 191] width 20 height 6
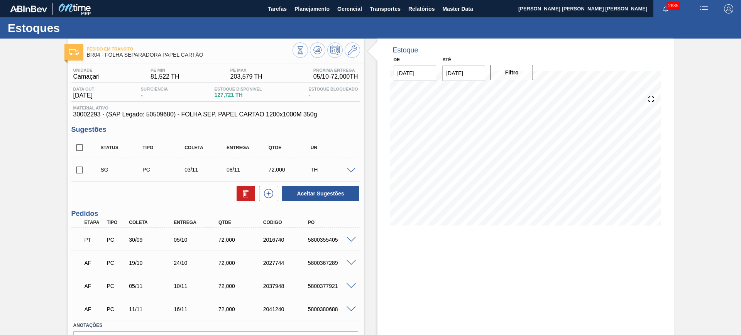
click at [81, 145] on input "checkbox" at bounding box center [79, 148] width 16 height 16
checkbox input "true"
click at [326, 191] on button "Aceitar Sugestões" at bounding box center [320, 193] width 77 height 15
checkbox input "false"
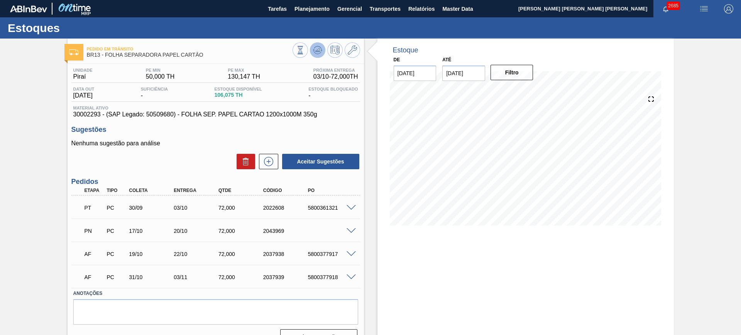
click at [319, 47] on icon at bounding box center [317, 50] width 9 height 9
click at [266, 168] on button at bounding box center [268, 161] width 19 height 15
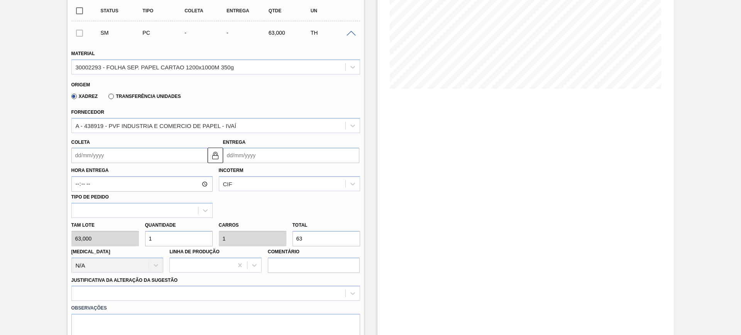
scroll to position [145, 0]
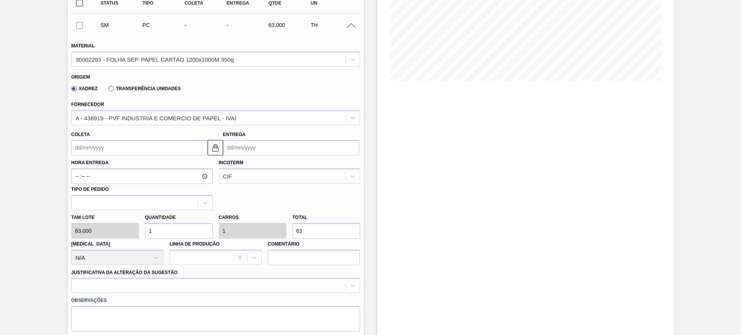
click at [268, 146] on input "Entrega" at bounding box center [291, 147] width 136 height 15
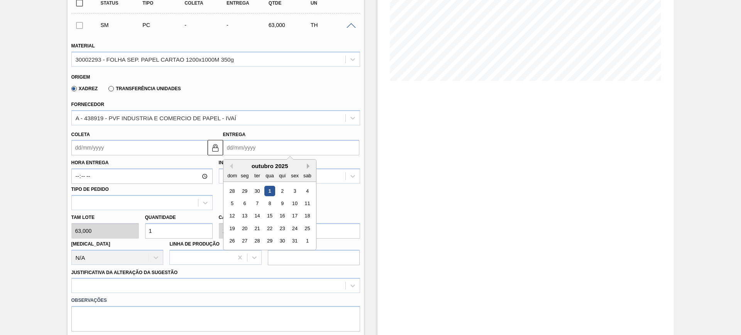
click at [309, 164] on button "Next Month" at bounding box center [309, 166] width 5 height 5
click at [230, 166] on button "Previous Month" at bounding box center [229, 166] width 5 height 5
click at [247, 241] on div "27" at bounding box center [244, 241] width 10 height 10
type input "09/10/2025"
type input "[DATE]"
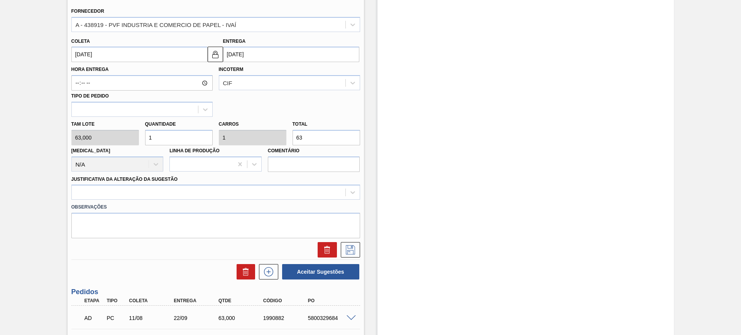
scroll to position [241, 0]
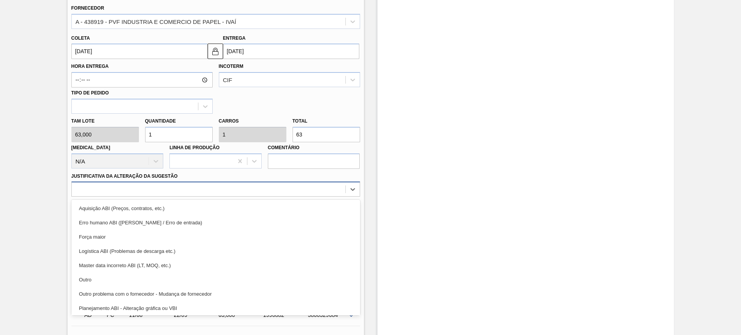
click at [236, 188] on div at bounding box center [209, 189] width 274 height 11
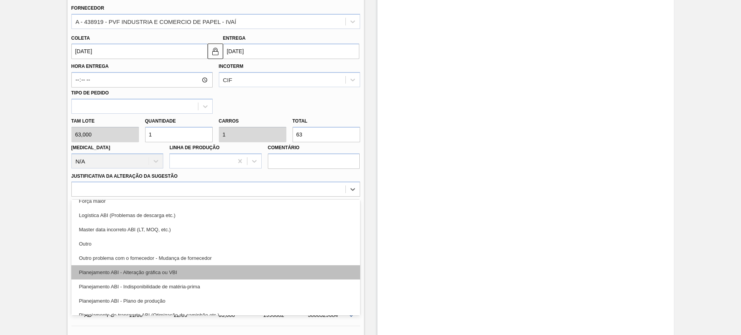
scroll to position [48, 0]
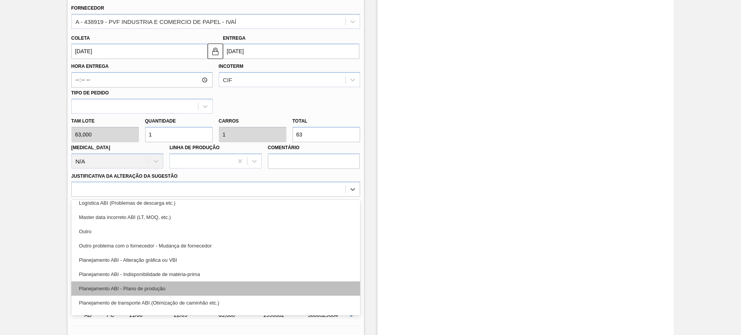
click at [245, 287] on div "Planejamento ABI - Plano de produção" at bounding box center [215, 289] width 289 height 14
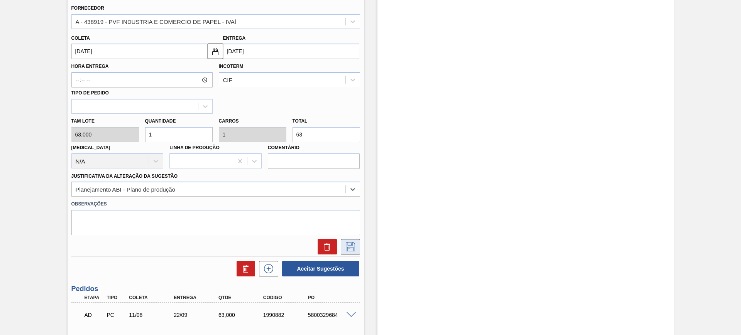
click at [343, 247] on button at bounding box center [350, 246] width 19 height 15
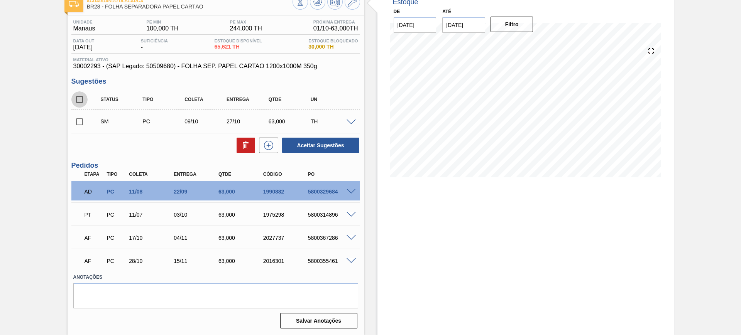
click at [79, 101] on input "checkbox" at bounding box center [79, 99] width 16 height 16
checkbox input "true"
click at [305, 144] on button "Aceitar Sugestões" at bounding box center [320, 145] width 77 height 15
checkbox input "false"
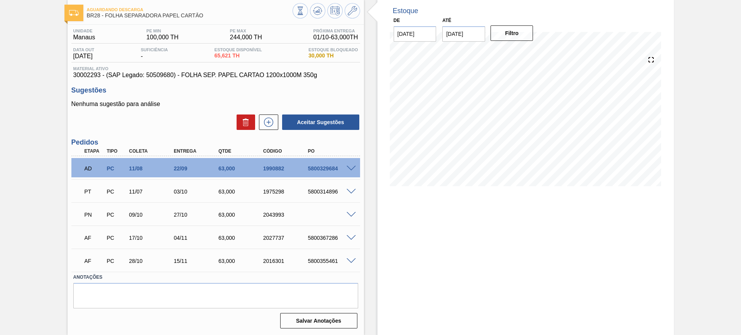
scroll to position [39, 0]
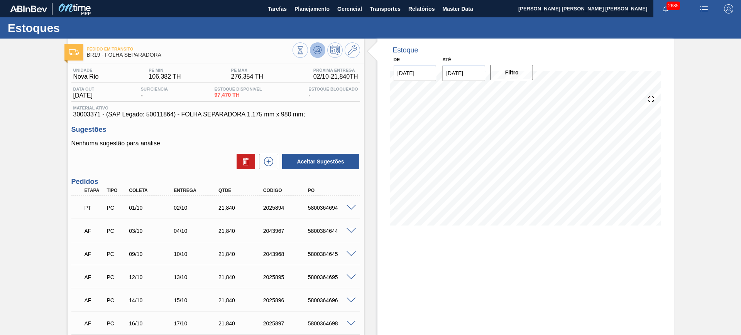
click at [310, 48] on button at bounding box center [317, 49] width 15 height 15
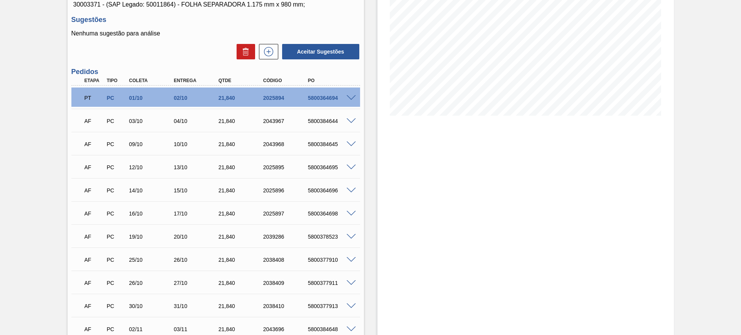
scroll to position [105, 0]
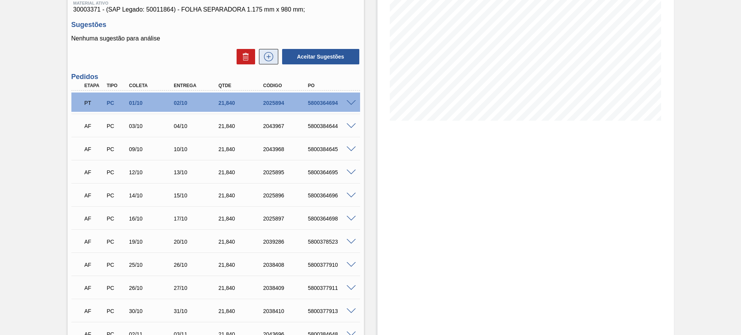
click at [270, 61] on button at bounding box center [268, 56] width 19 height 15
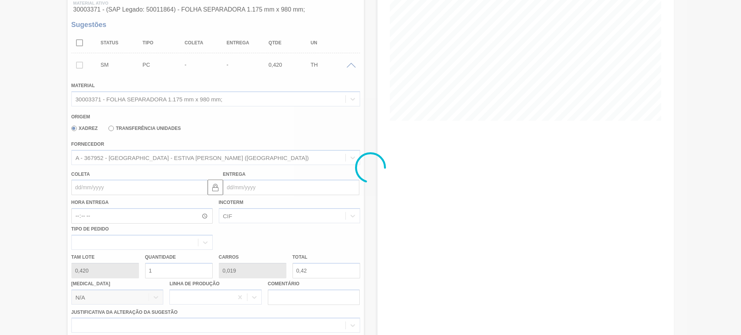
click at [274, 190] on div at bounding box center [370, 167] width 741 height 335
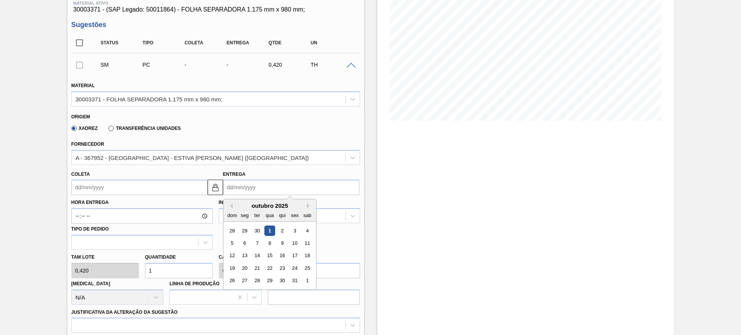
click at [253, 191] on input "Entrega" at bounding box center [291, 187] width 136 height 15
click at [270, 243] on div "8" at bounding box center [269, 243] width 10 height 10
type input "07/10/2025"
type input "08/10/2025"
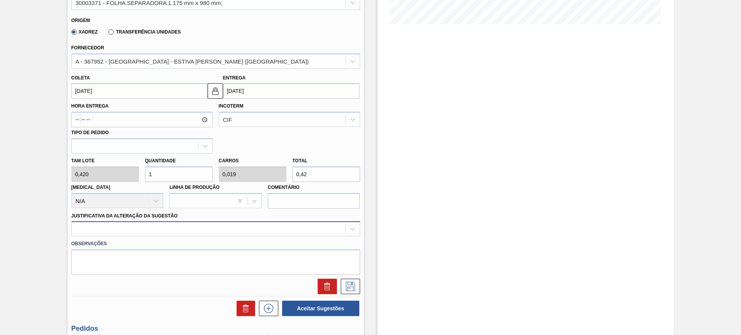
click at [227, 228] on div at bounding box center [215, 228] width 289 height 15
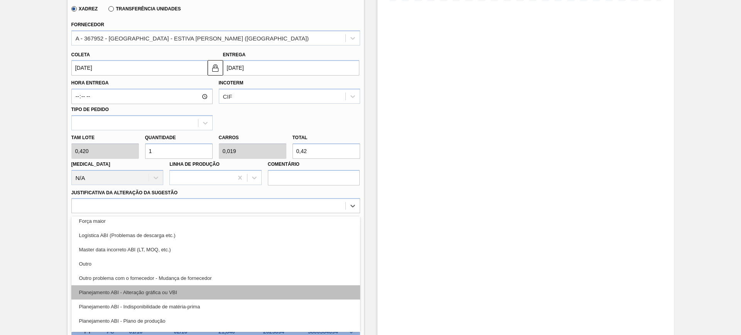
scroll to position [48, 0]
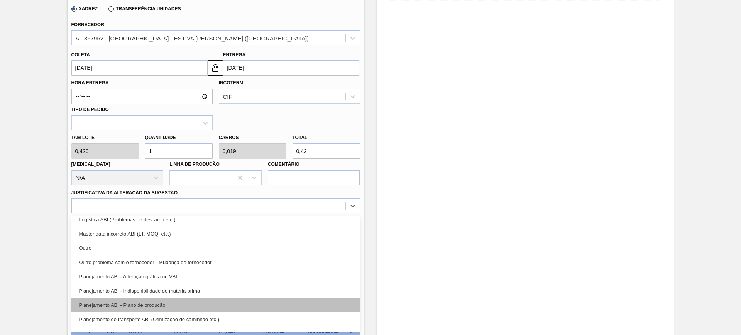
click at [231, 301] on div "Planejamento ABI - Plano de produção" at bounding box center [215, 305] width 289 height 14
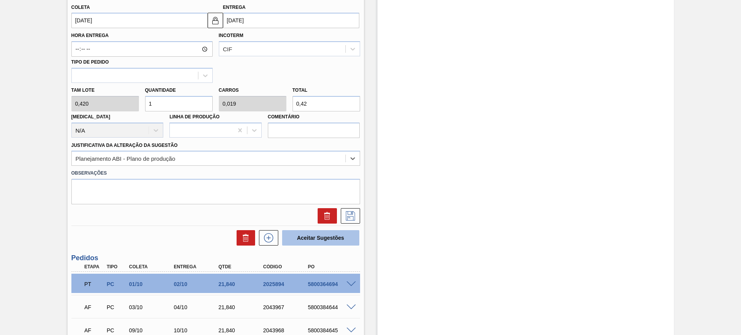
scroll to position [176, 0]
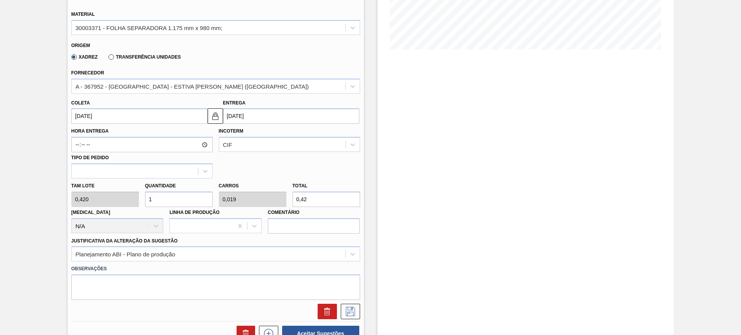
click at [306, 195] on input "0,42" at bounding box center [326, 199] width 68 height 15
type input "4,762"
type input "0,092"
type input "2"
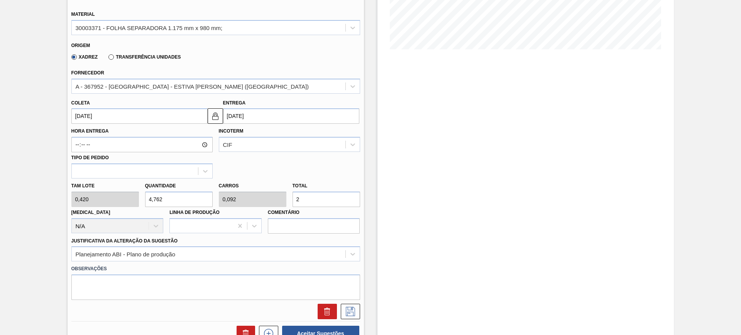
type input "50"
type input "0,962"
type input "21,"
type input "51,905"
type input "0,998"
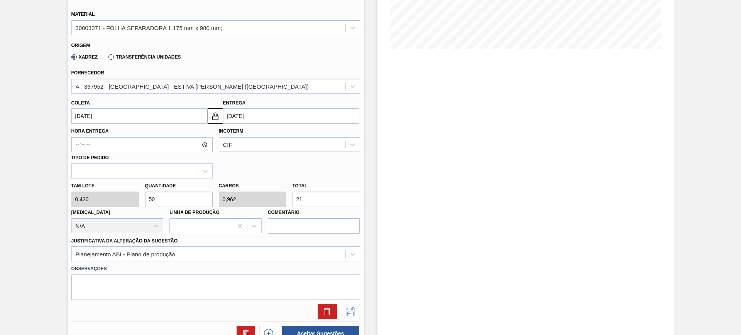
type input "21,8"
type input "52"
type input "1"
type input "21,84"
click at [348, 305] on button at bounding box center [350, 311] width 19 height 15
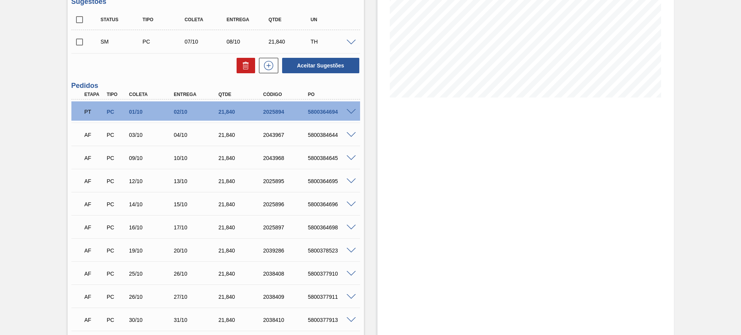
scroll to position [80, 0]
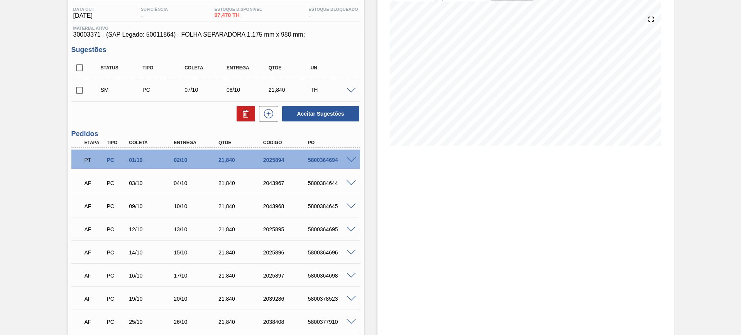
click at [83, 66] on input "checkbox" at bounding box center [79, 68] width 16 height 16
checkbox input "true"
click at [306, 113] on button "Aceitar Sugestões" at bounding box center [320, 113] width 77 height 15
checkbox input "false"
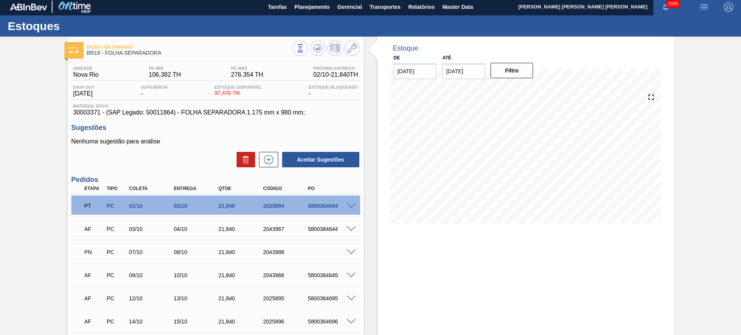
scroll to position [0, 0]
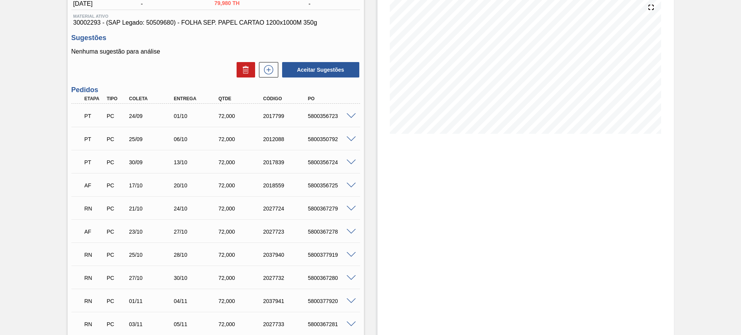
scroll to position [96, 0]
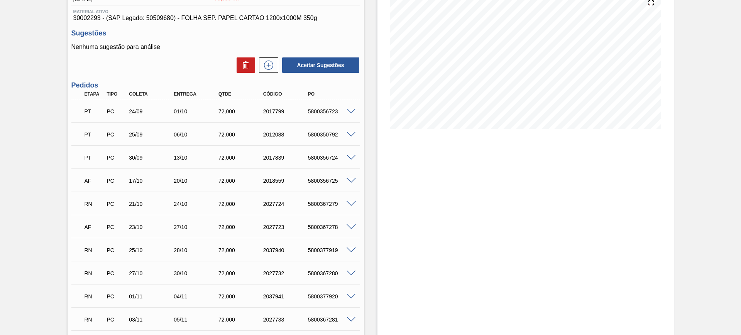
click at [352, 204] on span at bounding box center [351, 204] width 9 height 6
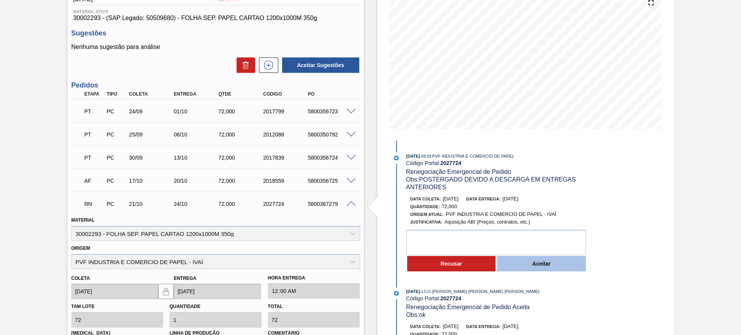
click at [533, 262] on button "Aceitar" at bounding box center [541, 263] width 89 height 15
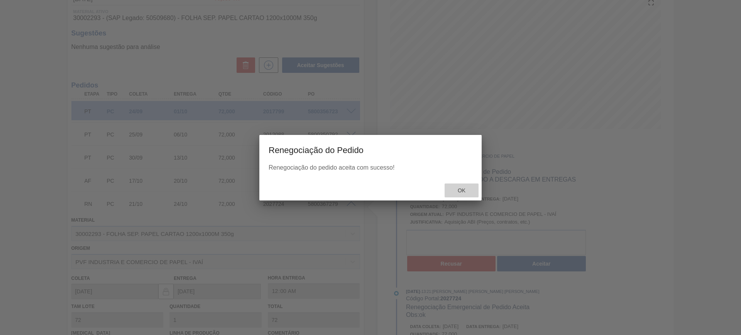
click at [468, 189] on span "Ok" at bounding box center [461, 191] width 20 height 6
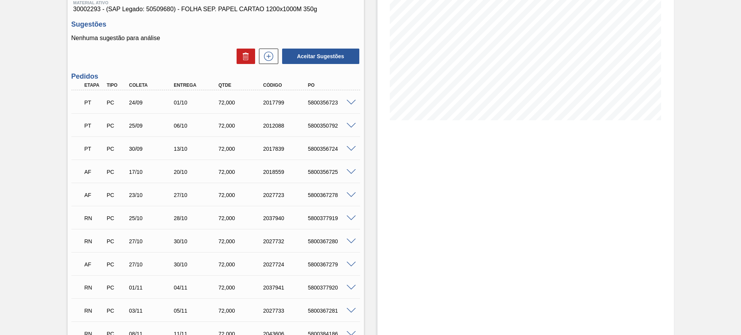
scroll to position [82, 0]
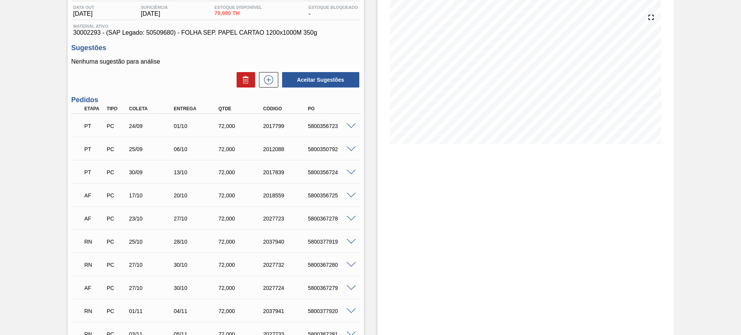
click at [352, 239] on span at bounding box center [351, 242] width 9 height 6
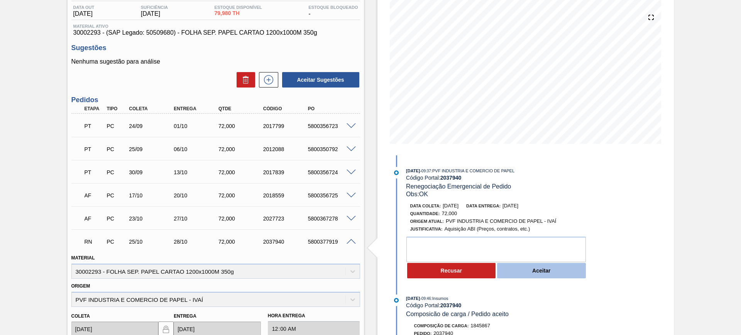
click at [536, 271] on button "Aceitar" at bounding box center [541, 270] width 89 height 15
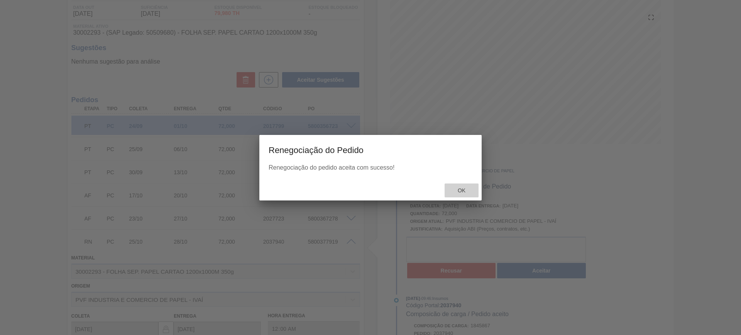
click at [467, 189] on span "Ok" at bounding box center [461, 191] width 20 height 6
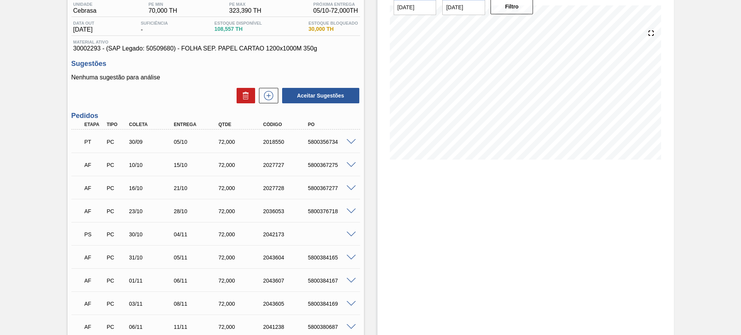
scroll to position [96, 0]
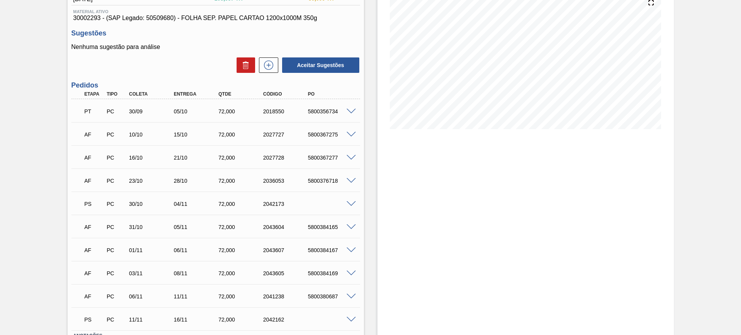
click at [352, 226] on span at bounding box center [351, 228] width 9 height 6
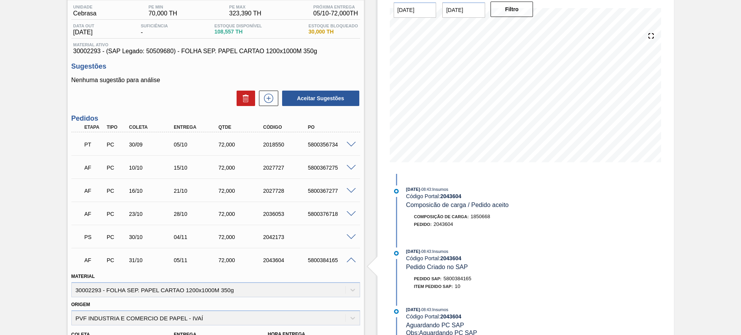
scroll to position [48, 0]
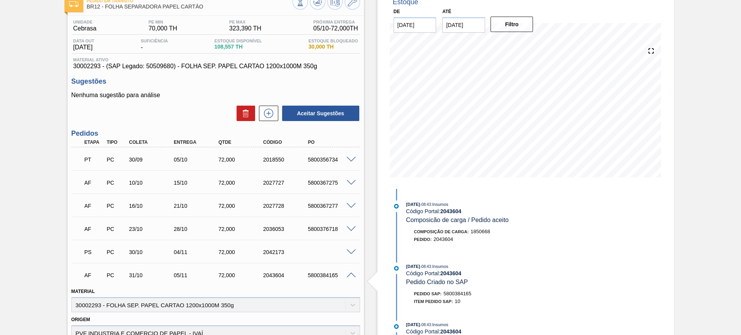
drag, startPoint x: 355, startPoint y: 248, endPoint x: 350, endPoint y: 249, distance: 4.7
click at [354, 249] on div at bounding box center [352, 252] width 15 height 6
click at [350, 250] on span at bounding box center [351, 253] width 9 height 6
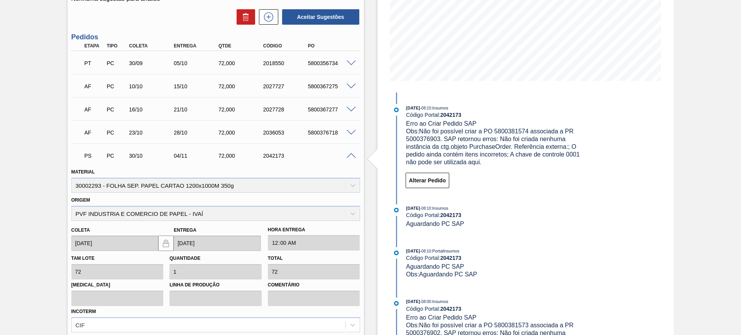
scroll to position [241, 0]
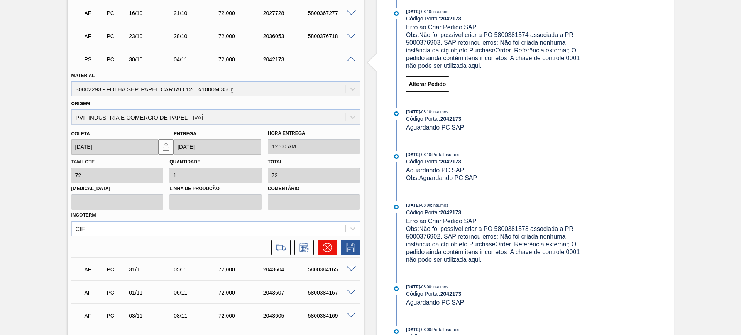
click at [327, 248] on icon at bounding box center [327, 247] width 5 height 5
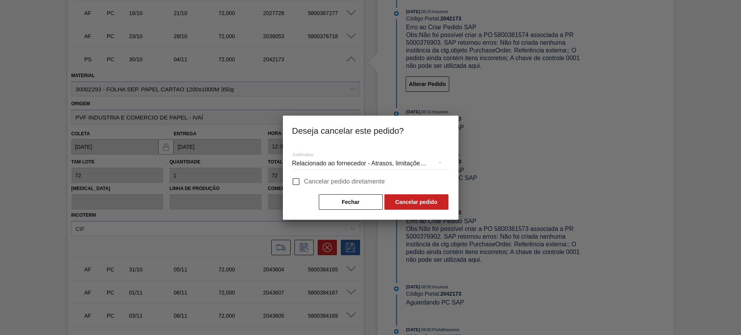
click at [323, 186] on span "Cancelar pedido diretamente" at bounding box center [344, 181] width 81 height 9
click at [304, 186] on input "Cancelar pedido diretamente" at bounding box center [296, 182] width 16 height 16
checkbox input "true"
click at [401, 203] on button "Cancelar pedido" at bounding box center [416, 201] width 64 height 15
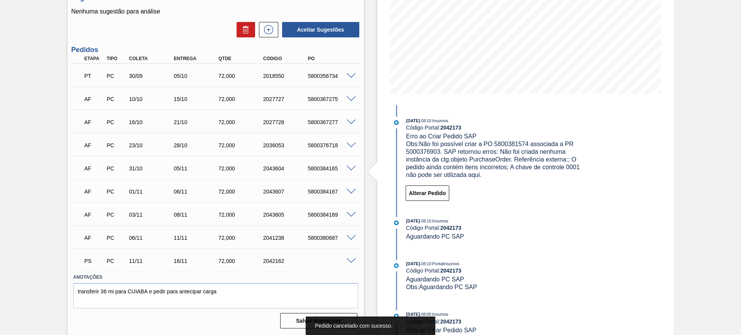
scroll to position [35, 0]
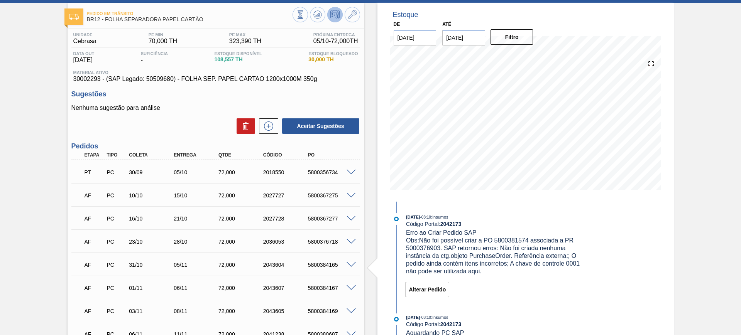
click at [327, 15] on button at bounding box center [334, 14] width 15 height 15
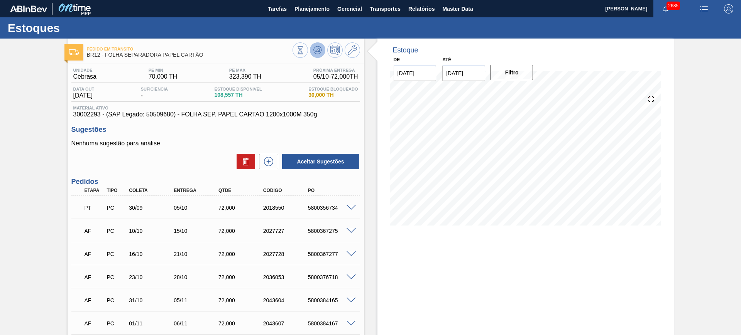
click at [315, 46] on icon at bounding box center [317, 50] width 9 height 9
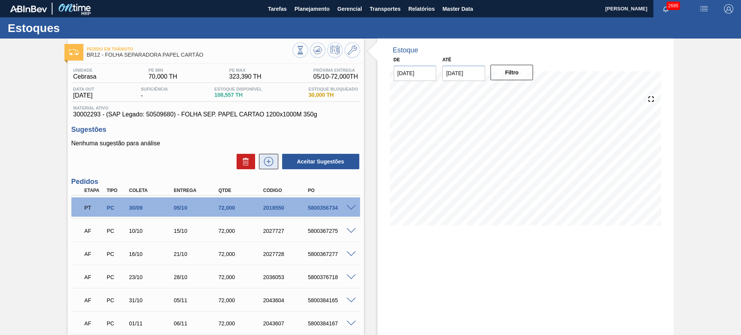
click at [274, 157] on button at bounding box center [268, 161] width 19 height 15
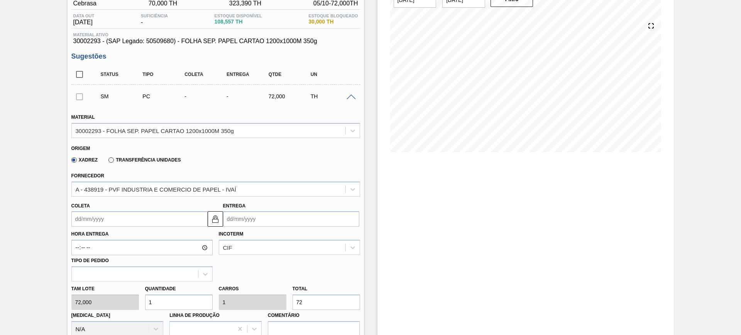
scroll to position [145, 0]
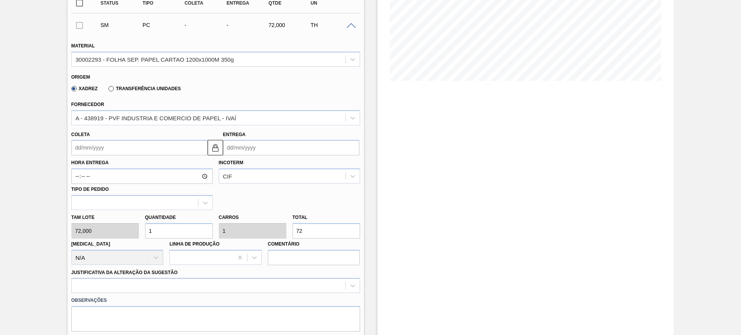
click at [348, 29] on div "SM PC - - 72,000 TH" at bounding box center [215, 24] width 289 height 19
click at [348, 28] on div "SM PC - - 72,000 TH" at bounding box center [215, 24] width 289 height 19
click at [348, 25] on span at bounding box center [351, 26] width 9 height 6
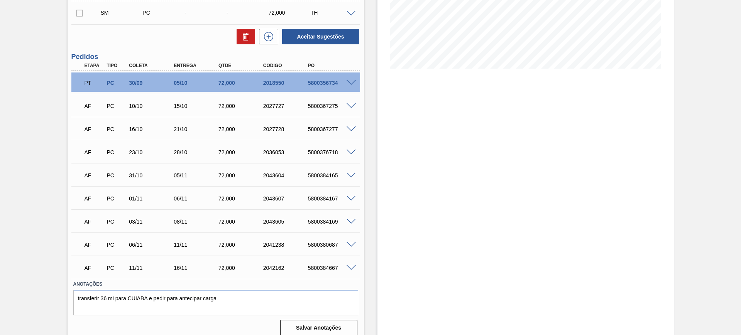
scroll to position [164, 0]
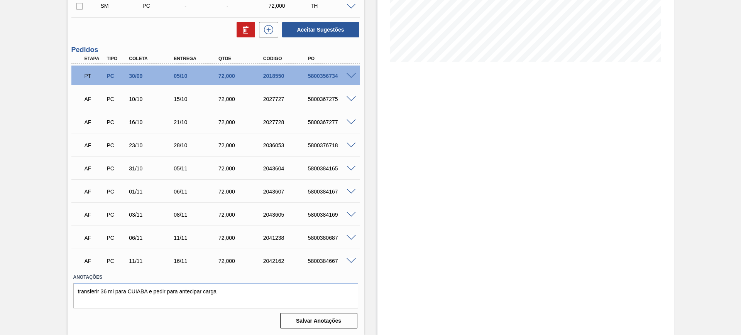
click at [353, 169] on span at bounding box center [351, 169] width 9 height 6
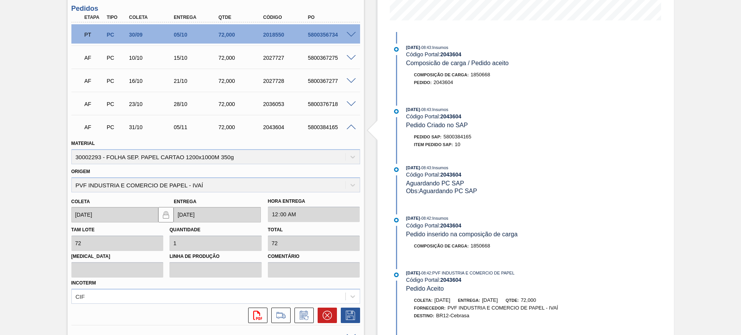
scroll to position [309, 0]
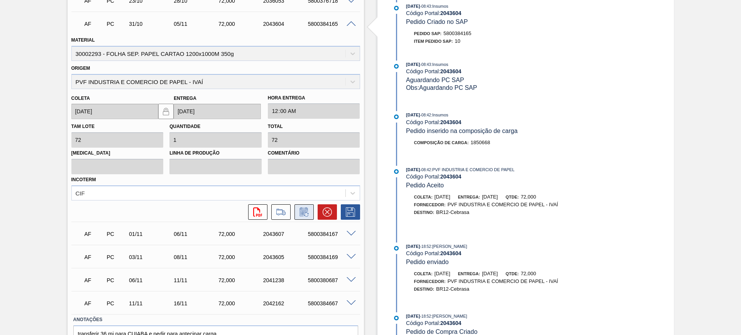
click at [306, 216] on icon at bounding box center [304, 212] width 12 height 9
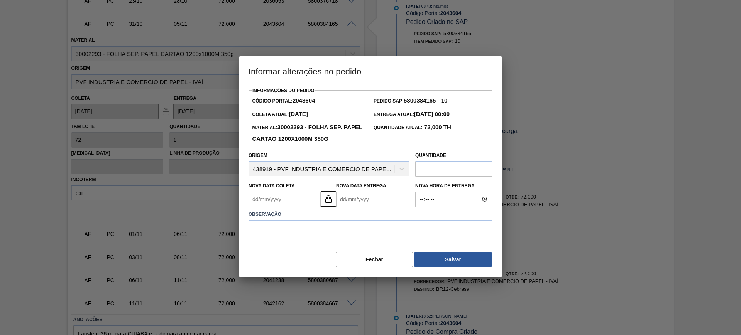
click at [358, 201] on Entrega2043604 "Nova Data Entrega" at bounding box center [372, 199] width 72 height 15
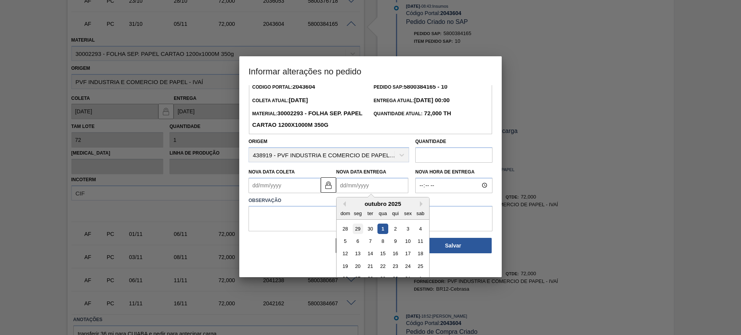
scroll to position [26, 0]
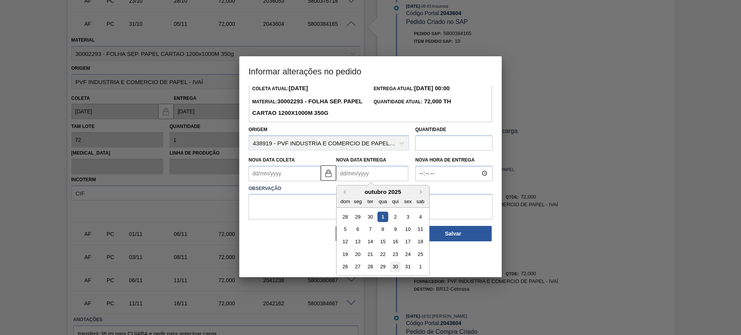
click at [393, 269] on div "30" at bounding box center [395, 267] width 10 height 10
type Coleta2043604 "25/10/2025"
type Entrega2043604 "30/10/2025"
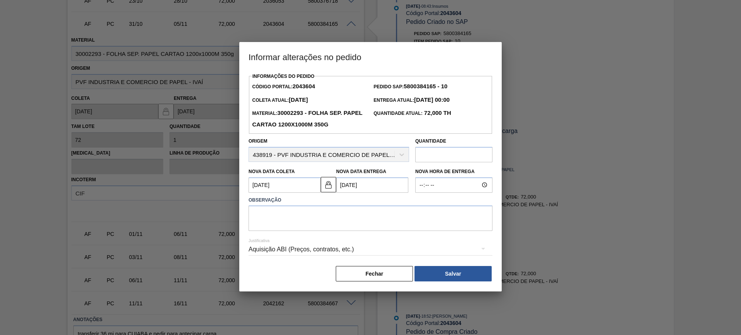
scroll to position [0, 0]
click at [354, 224] on textarea at bounding box center [370, 218] width 244 height 25
type textarea "AJUSTE DATA"
click at [303, 251] on div "Aquisição ABI (Preços, contratos, etc.)" at bounding box center [370, 250] width 244 height 22
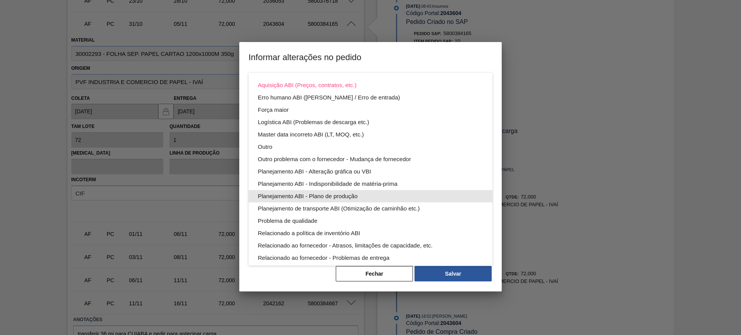
click at [354, 193] on div "Planejamento ABI - Plano de produção" at bounding box center [370, 196] width 225 height 12
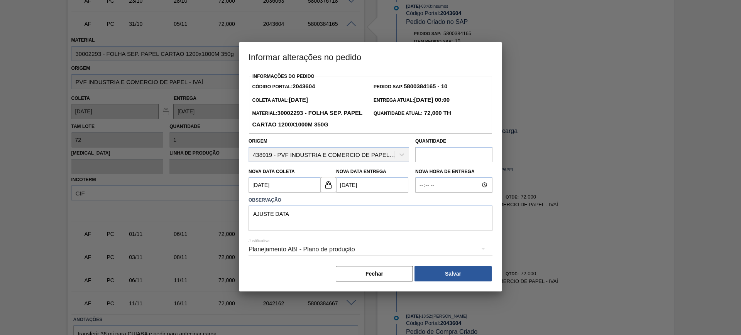
click at [452, 273] on button "Salvar" at bounding box center [452, 273] width 77 height 15
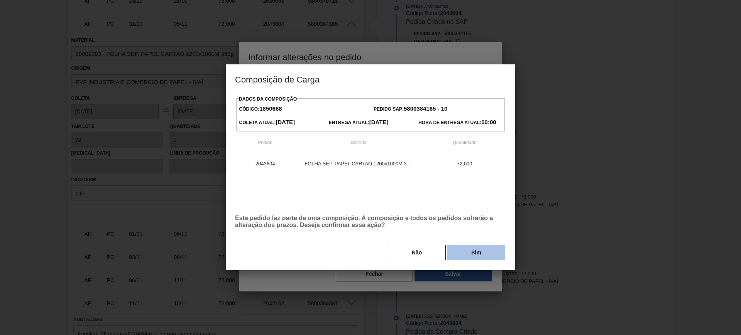
click at [457, 248] on button "Sim" at bounding box center [476, 252] width 58 height 15
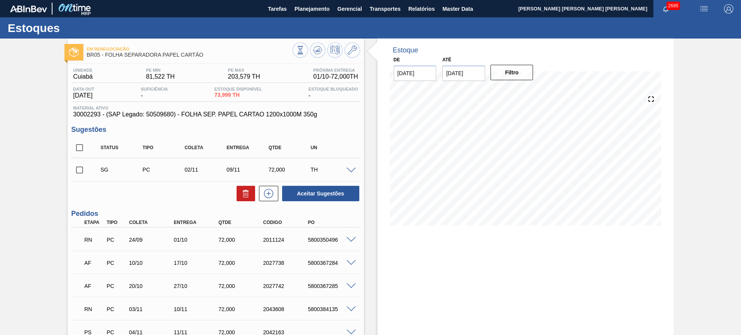
click at [350, 238] on span at bounding box center [351, 240] width 9 height 6
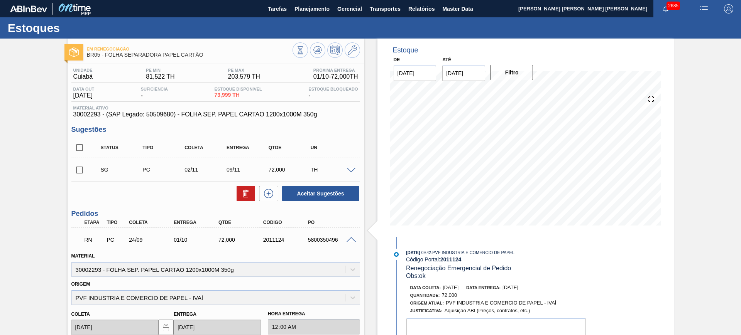
scroll to position [48, 0]
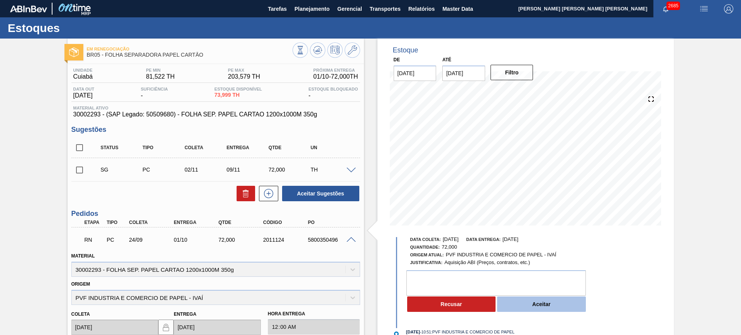
click at [547, 307] on button "Aceitar" at bounding box center [541, 304] width 89 height 15
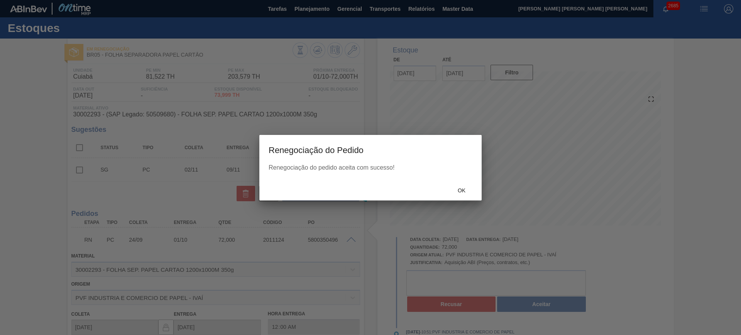
scroll to position [118, 0]
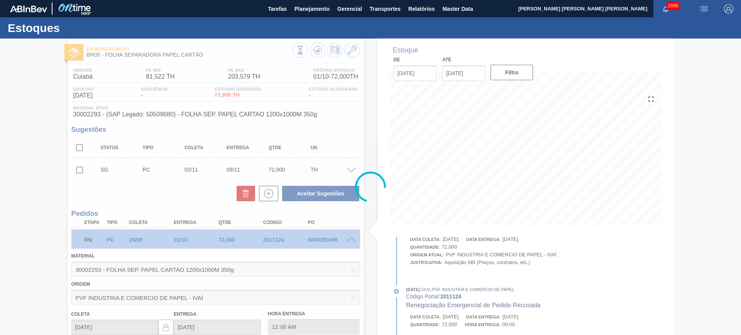
type input "ok"
type input "[DATE]"
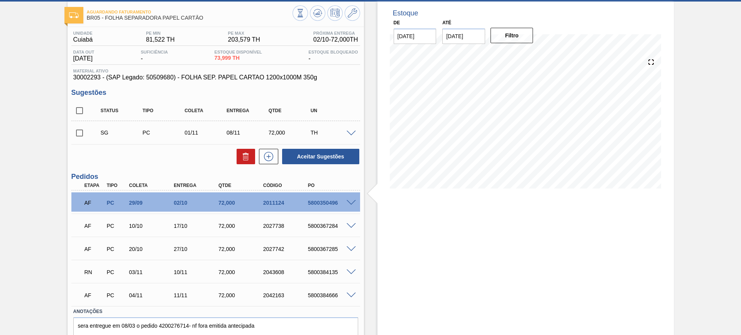
scroll to position [71, 0]
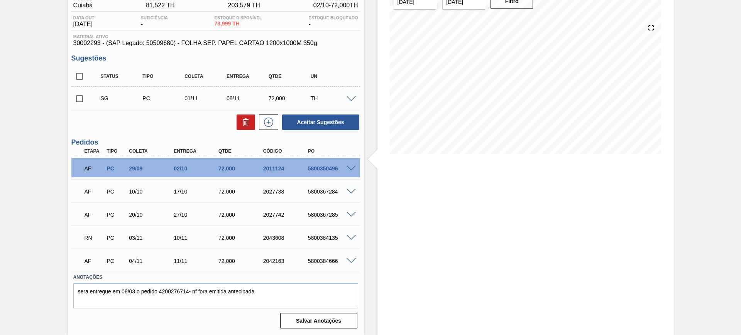
click at [353, 237] on span at bounding box center [351, 238] width 9 height 6
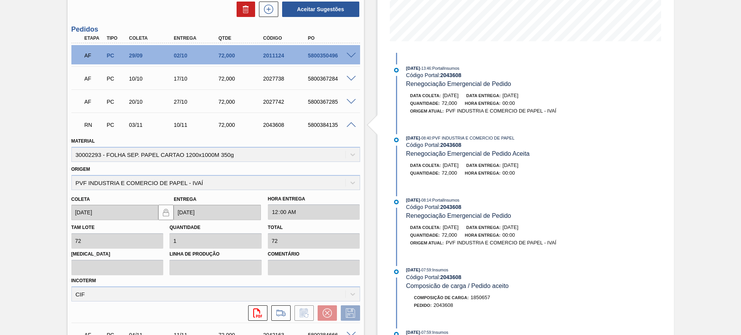
scroll to position [120, 0]
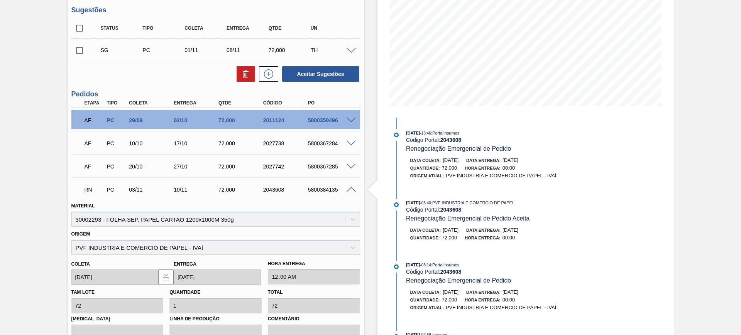
click at [350, 189] on span at bounding box center [351, 190] width 9 height 6
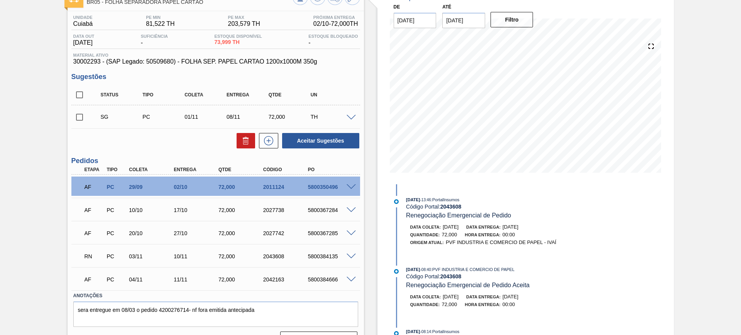
scroll to position [23, 0]
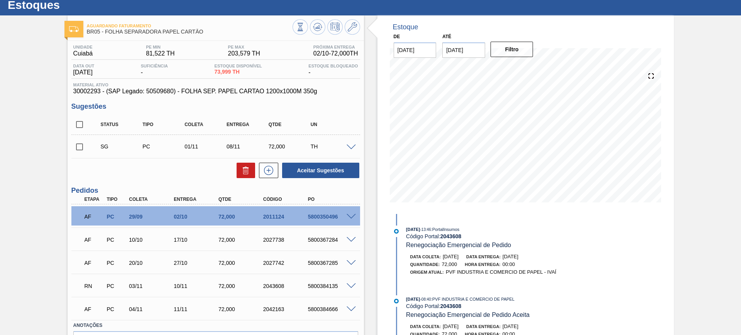
click at [350, 147] on span at bounding box center [351, 148] width 9 height 6
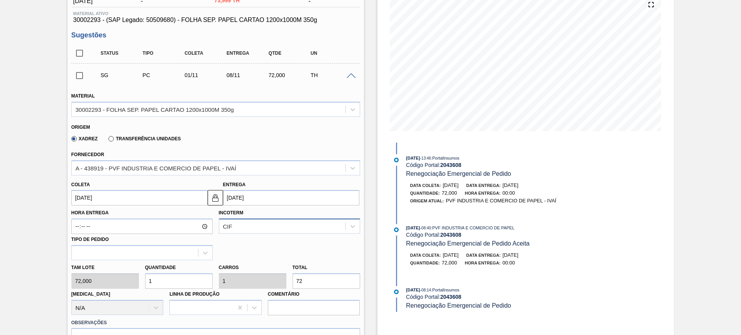
scroll to position [120, 0]
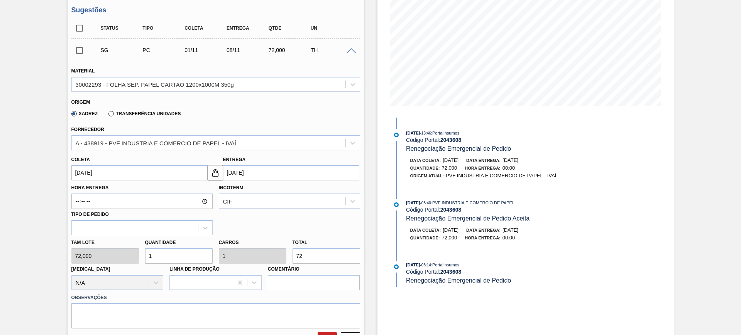
click at [271, 174] on input "08/11/2025" at bounding box center [291, 172] width 136 height 15
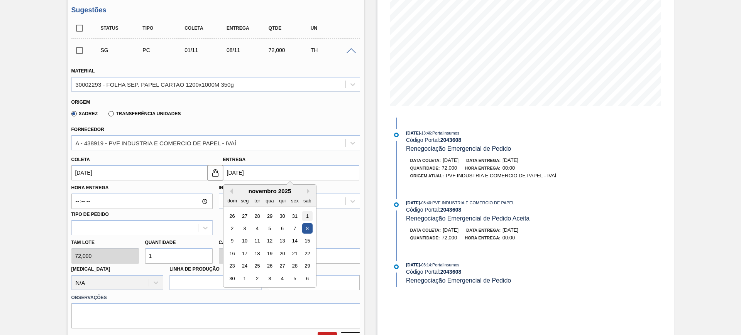
click at [310, 215] on div "1" at bounding box center [307, 216] width 10 height 10
type input "25/10/2025"
type input "01/11/2025"
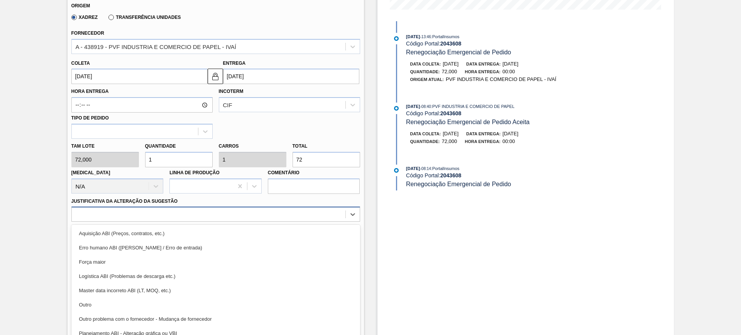
click at [267, 210] on div at bounding box center [209, 214] width 274 height 11
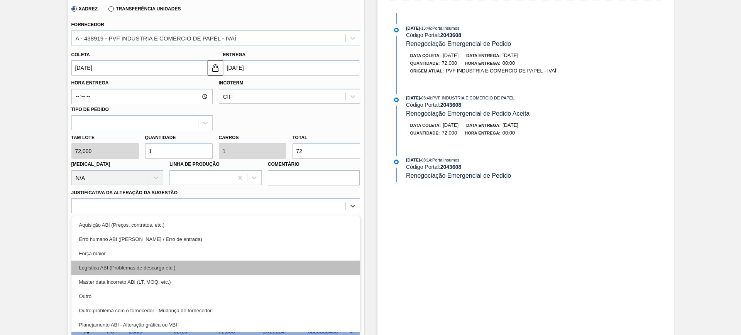
scroll to position [48, 0]
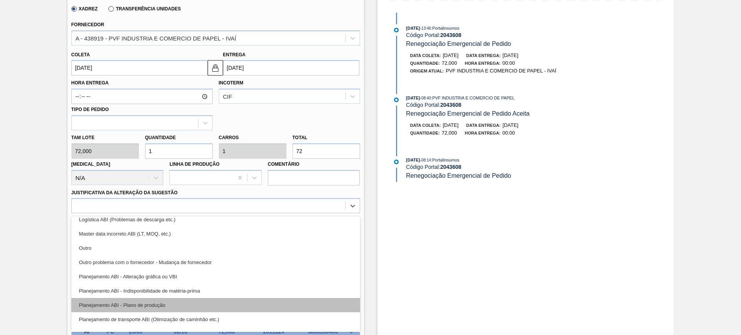
click at [242, 305] on div "Planejamento ABI - Plano de produção" at bounding box center [215, 305] width 289 height 14
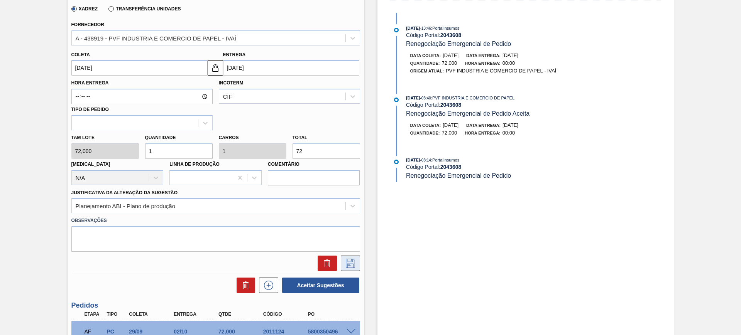
click at [347, 257] on button at bounding box center [350, 263] width 19 height 15
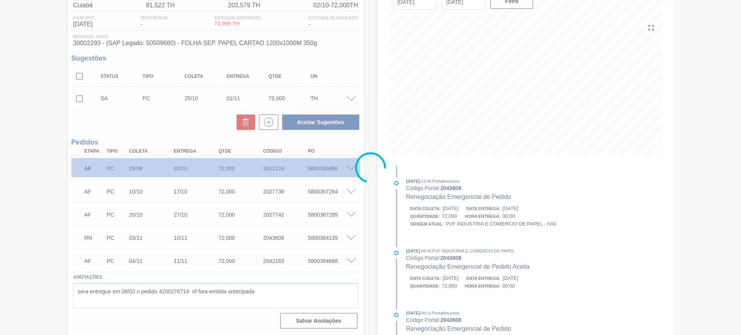
scroll to position [71, 0]
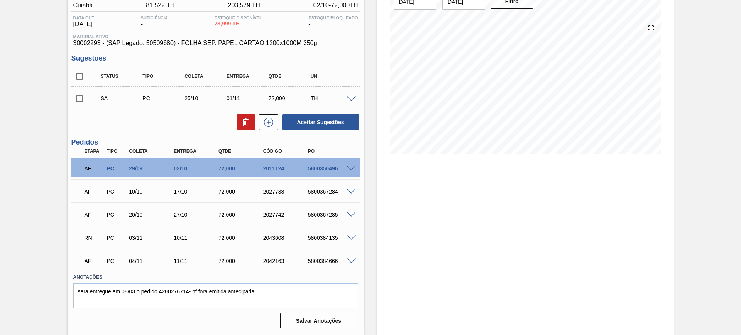
click at [82, 76] on input "checkbox" at bounding box center [79, 76] width 16 height 16
checkbox input "true"
click at [293, 120] on button "Aceitar Sugestões" at bounding box center [320, 122] width 77 height 15
checkbox input "false"
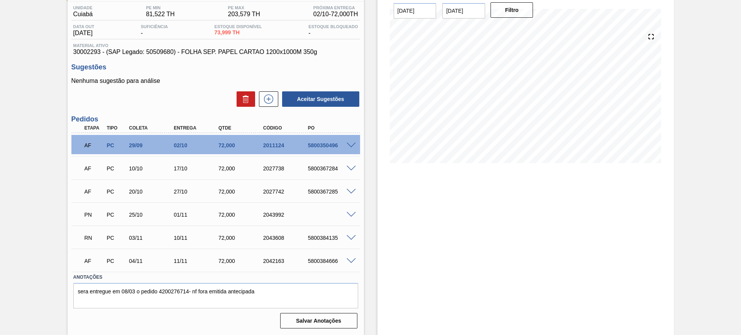
scroll to position [63, 0]
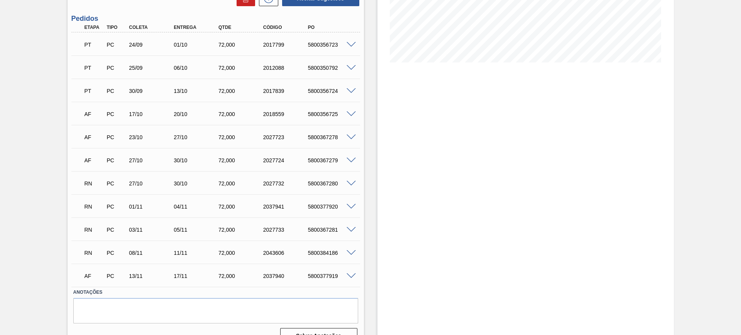
scroll to position [178, 0]
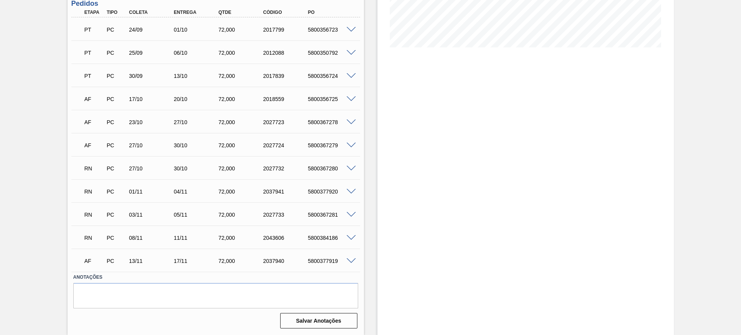
click at [348, 235] on span at bounding box center [351, 238] width 9 height 6
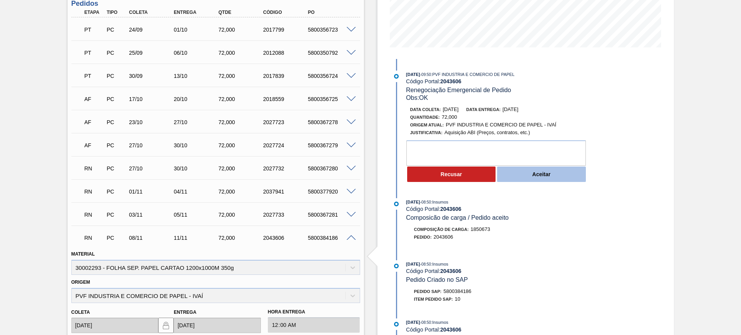
click at [524, 175] on button "Aceitar" at bounding box center [541, 174] width 89 height 15
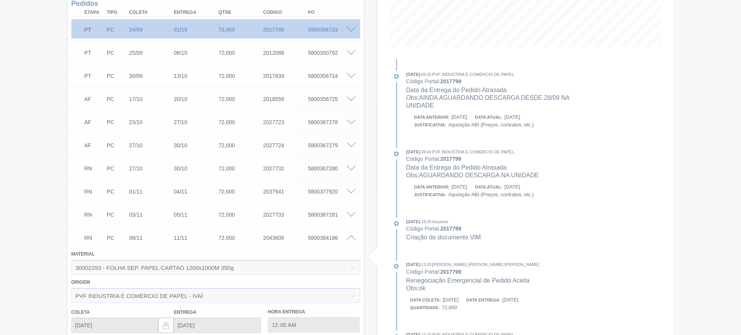
type input "OK"
type input "[DATE]"
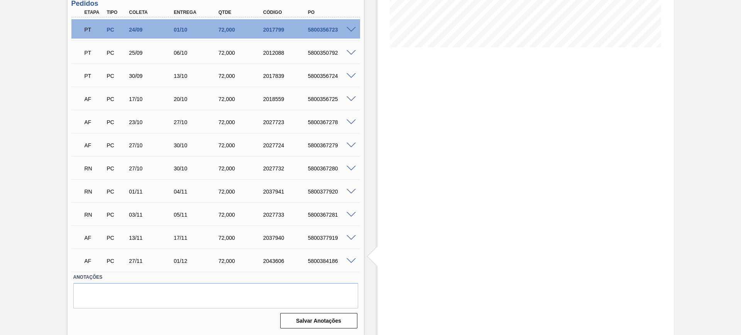
click at [348, 166] on span at bounding box center [351, 169] width 9 height 6
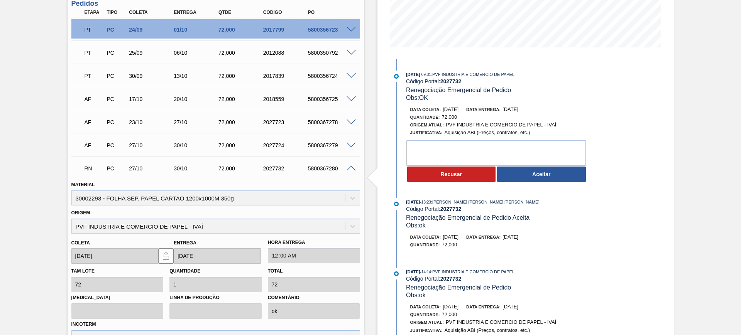
drag, startPoint x: 514, startPoint y: 173, endPoint x: 500, endPoint y: 147, distance: 29.7
click at [514, 173] on button "Aceitar" at bounding box center [541, 174] width 89 height 15
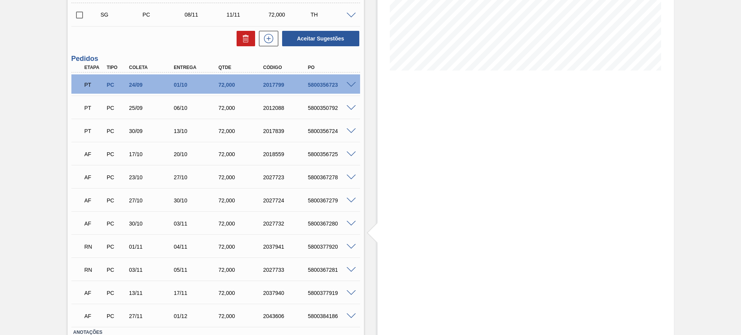
scroll to position [193, 0]
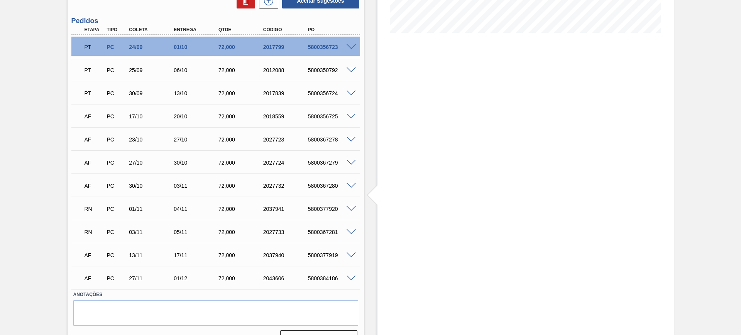
click at [349, 207] on span at bounding box center [351, 209] width 9 height 6
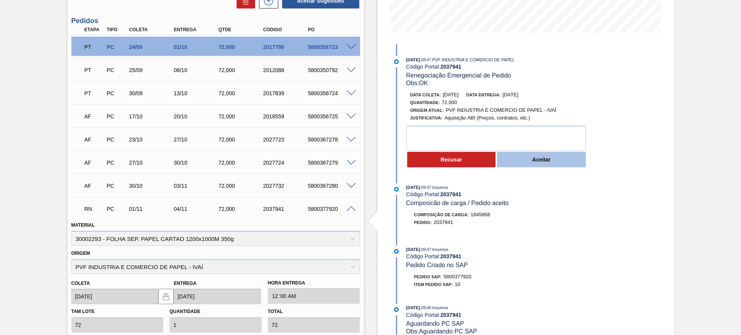
click at [542, 161] on button "Aceitar" at bounding box center [541, 159] width 89 height 15
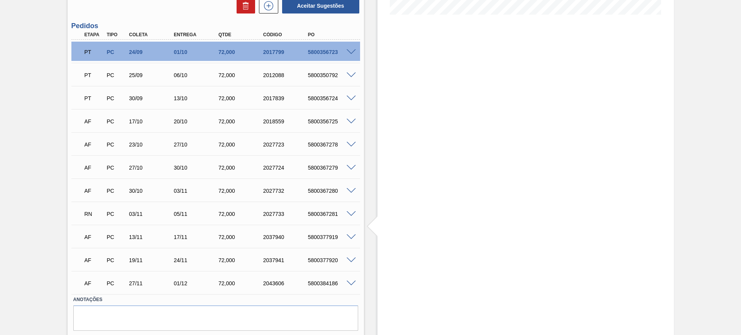
scroll to position [216, 0]
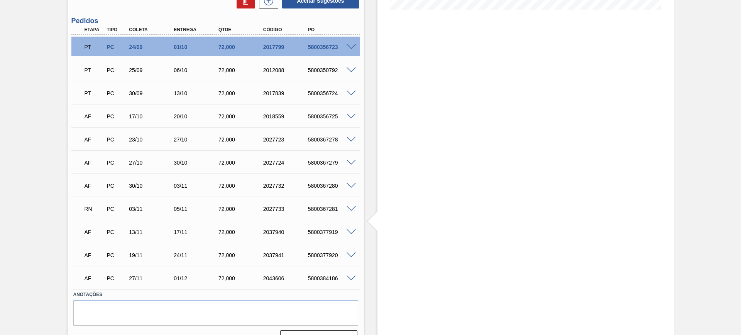
click at [353, 206] on div at bounding box center [352, 209] width 15 height 6
click at [356, 208] on div at bounding box center [352, 209] width 15 height 6
click at [354, 208] on span at bounding box center [351, 209] width 9 height 6
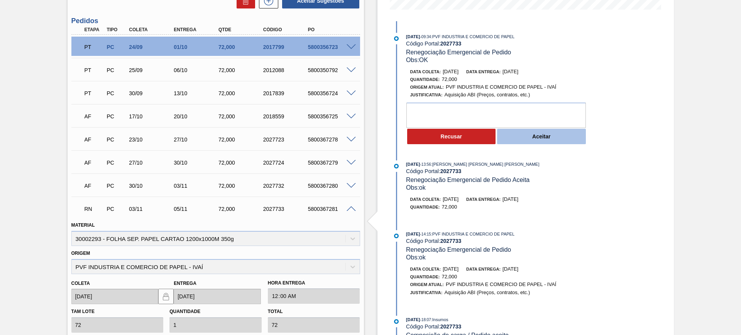
click at [518, 137] on button "Aceitar" at bounding box center [541, 136] width 89 height 15
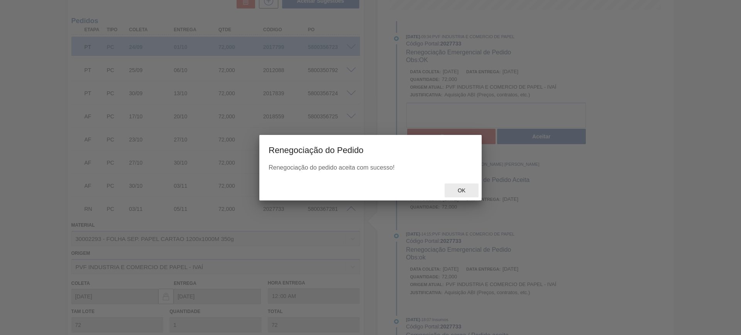
click at [468, 194] on div "Ok" at bounding box center [462, 191] width 34 height 14
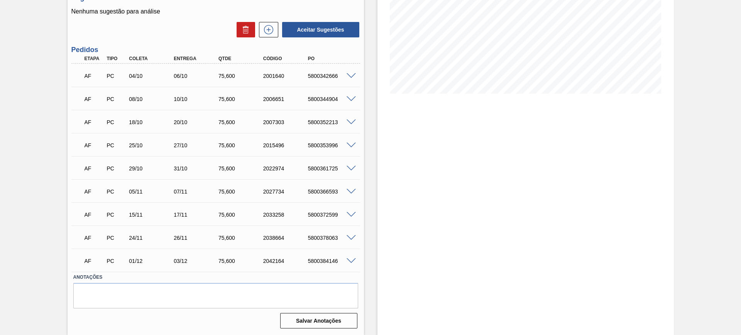
scroll to position [84, 0]
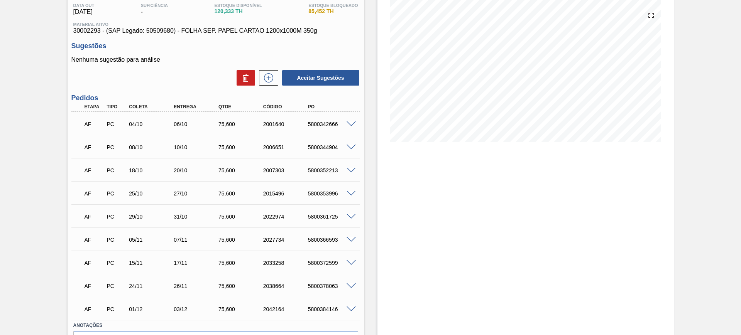
click at [573, 252] on div "Estoque De 01/10/2025 Até 03/01/2026 Filtro 31/10 Projeção de Estoque 238.872 N…" at bounding box center [525, 169] width 296 height 429
click at [349, 123] on span at bounding box center [351, 125] width 9 height 6
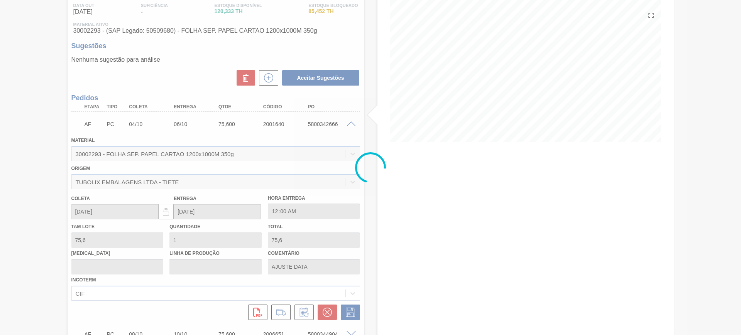
click at [350, 123] on div at bounding box center [370, 167] width 741 height 335
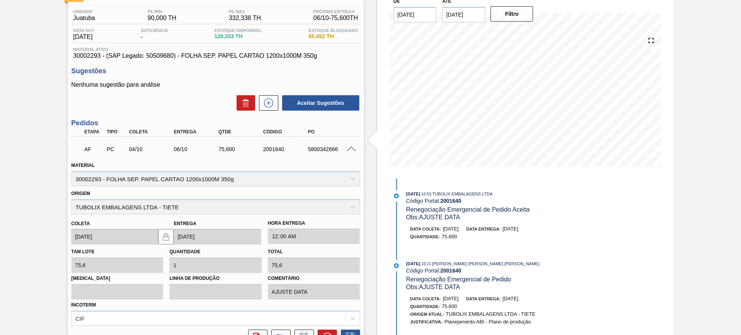
scroll to position [35, 0]
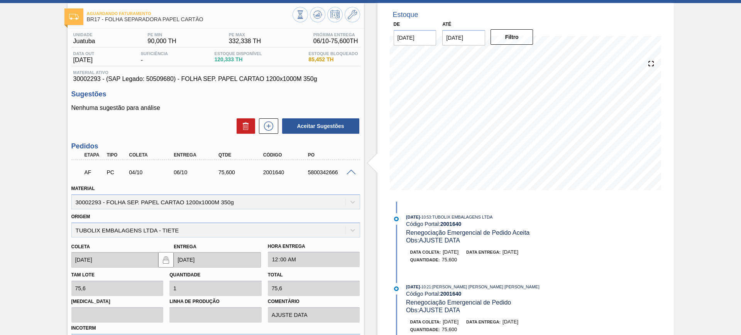
click at [345, 169] on div at bounding box center [352, 172] width 15 height 6
click at [346, 168] on div "AF PC 04/10 06/10 75,600 2001640 5800342666" at bounding box center [213, 171] width 268 height 15
click at [348, 170] on span at bounding box center [351, 173] width 9 height 6
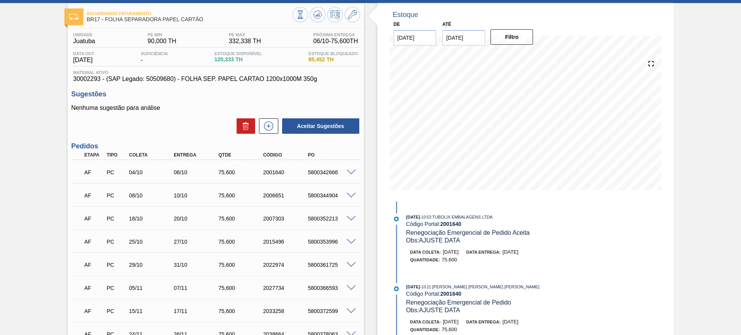
scroll to position [0, 0]
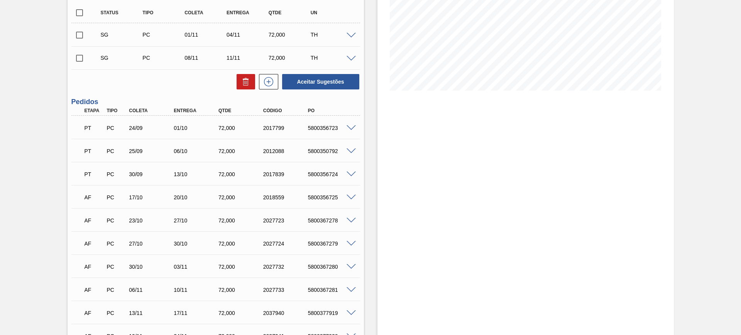
scroll to position [89, 0]
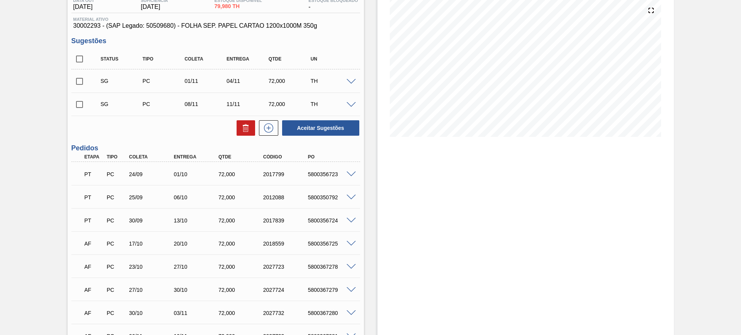
click at [354, 196] on span at bounding box center [351, 198] width 9 height 6
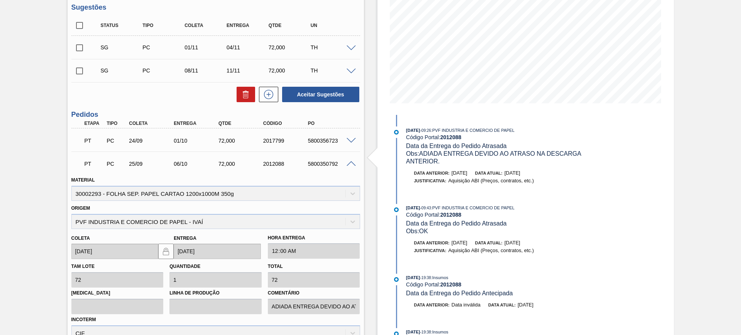
scroll to position [185, 0]
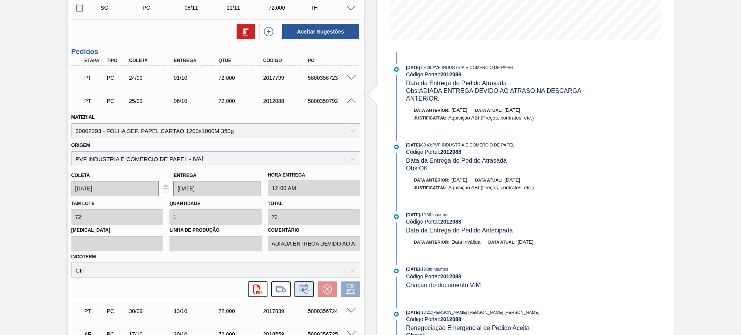
click at [299, 289] on icon at bounding box center [304, 289] width 12 height 9
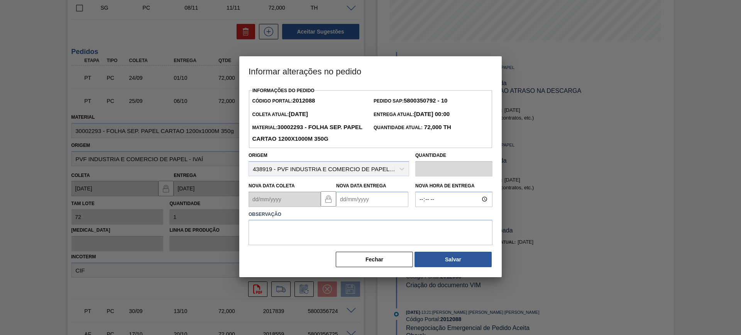
click at [372, 193] on div at bounding box center [372, 199] width 72 height 15
click at [368, 207] on Entrega2012088 "Nova Data Entrega" at bounding box center [372, 199] width 72 height 15
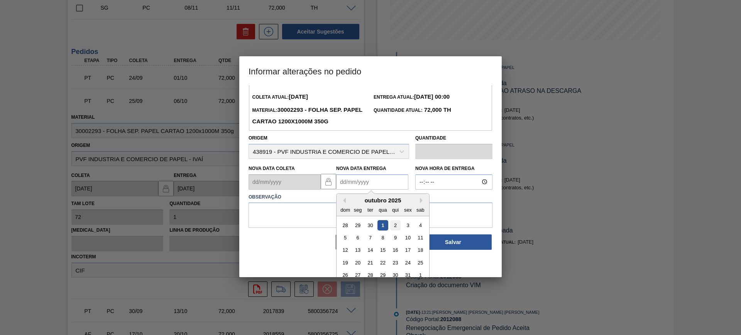
scroll to position [26, 0]
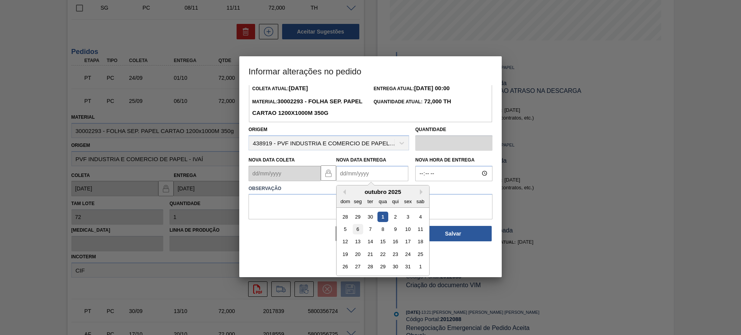
click at [359, 233] on div "6" at bounding box center [358, 229] width 10 height 10
type Entrega2012088 "[DATE]"
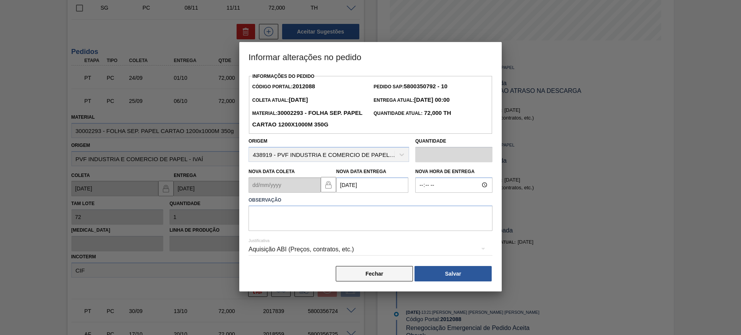
click at [386, 277] on button "Fechar" at bounding box center [374, 273] width 77 height 15
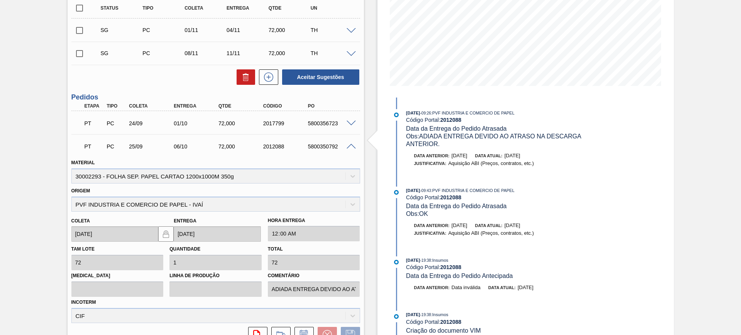
scroll to position [41, 0]
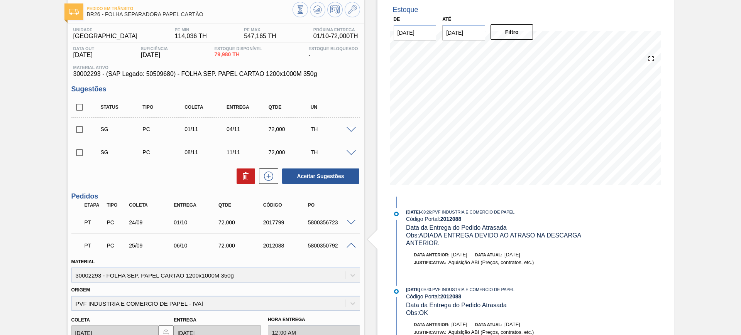
click at [350, 243] on span at bounding box center [351, 246] width 9 height 6
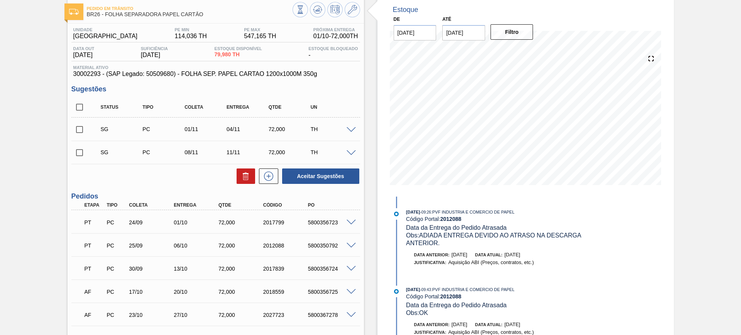
click at [352, 245] on span at bounding box center [351, 246] width 9 height 6
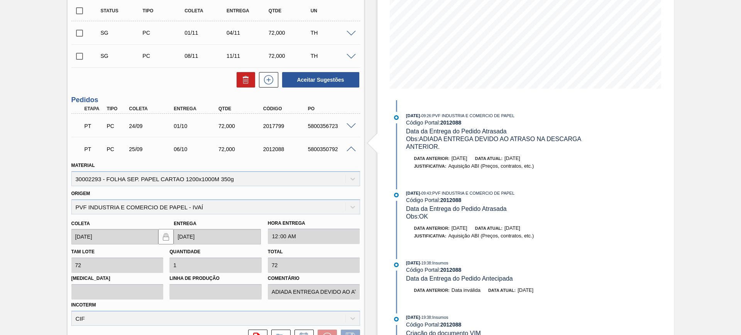
scroll to position [185, 0]
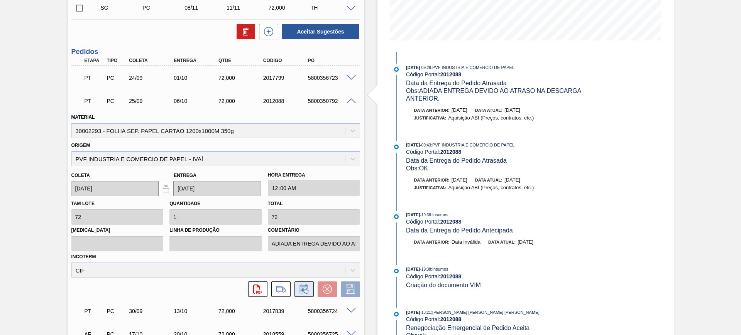
click at [306, 284] on button at bounding box center [303, 289] width 19 height 15
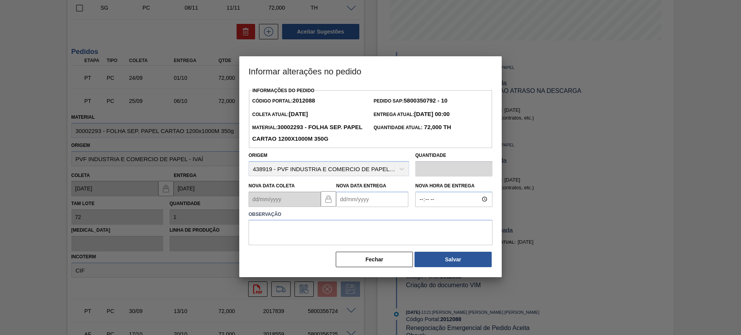
click at [352, 199] on Entrega2012088 "Nova Data Entrega" at bounding box center [372, 199] width 72 height 15
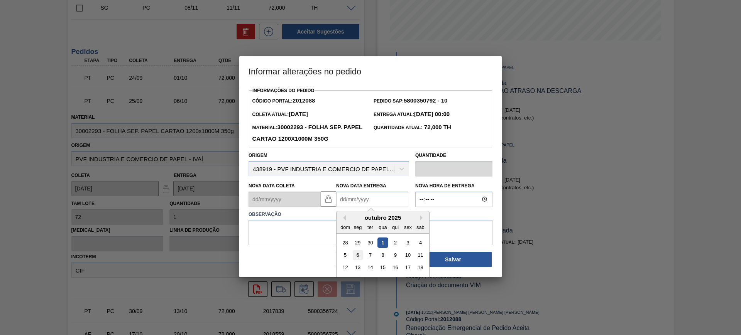
click at [356, 258] on div "6" at bounding box center [358, 255] width 10 height 10
type Entrega2012088 "[DATE]"
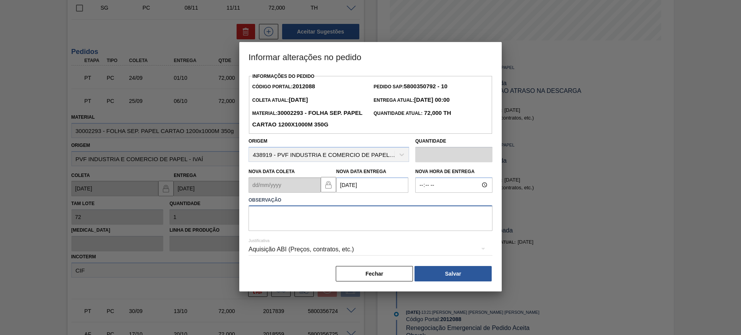
click at [348, 217] on textarea at bounding box center [370, 218] width 244 height 25
type textarea "AJUSTE DATA"
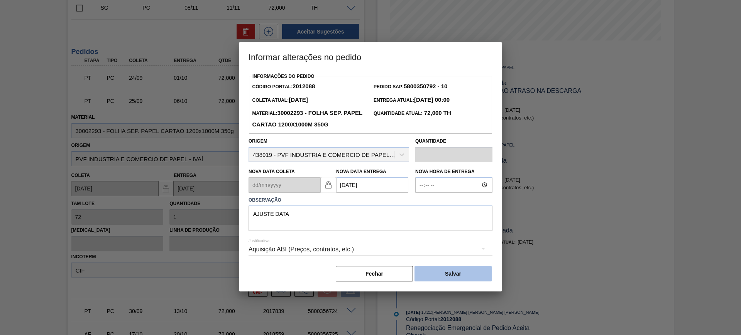
click at [442, 275] on button "Salvar" at bounding box center [452, 273] width 77 height 15
click at [382, 275] on button "Fechar" at bounding box center [374, 273] width 77 height 15
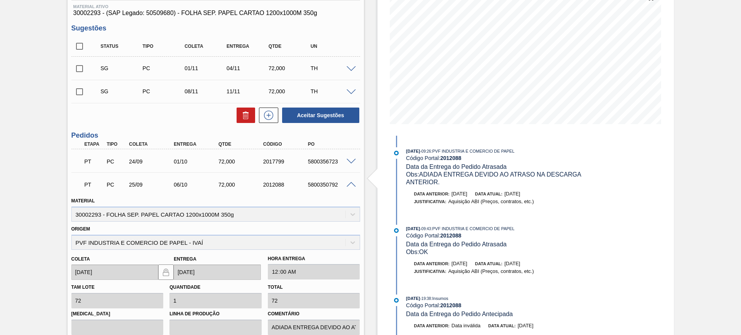
scroll to position [89, 0]
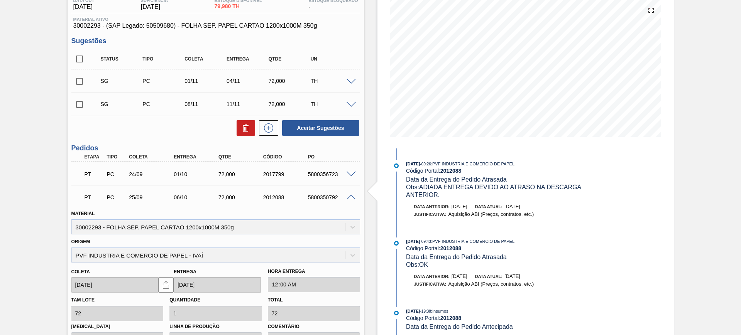
click at [348, 201] on div "PT PC 25/09 06/10 72,000 2012088 5800350792" at bounding box center [215, 196] width 289 height 19
click at [350, 194] on div at bounding box center [352, 197] width 15 height 6
click at [353, 197] on span at bounding box center [351, 198] width 9 height 6
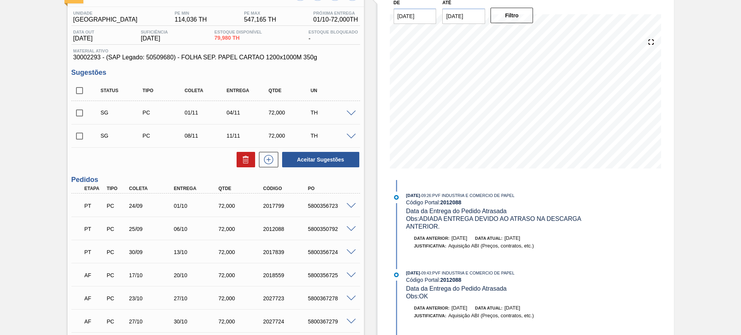
scroll to position [41, 0]
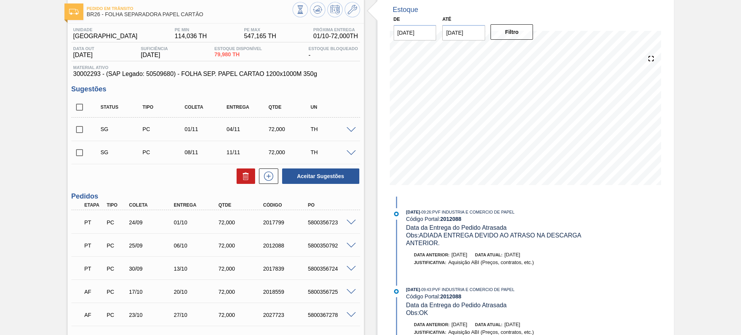
click at [80, 108] on input "checkbox" at bounding box center [79, 107] width 16 height 16
checkbox input "true"
click at [246, 183] on button at bounding box center [246, 176] width 19 height 15
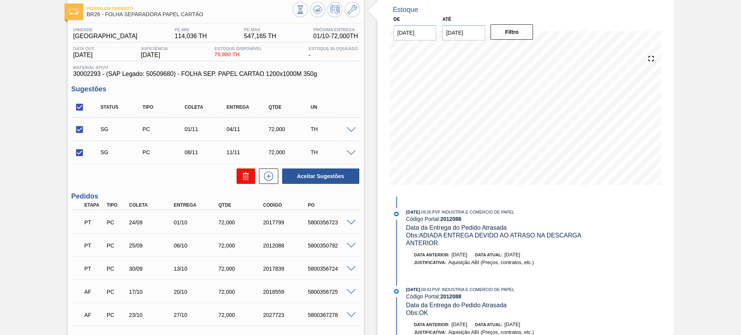
checkbox input "false"
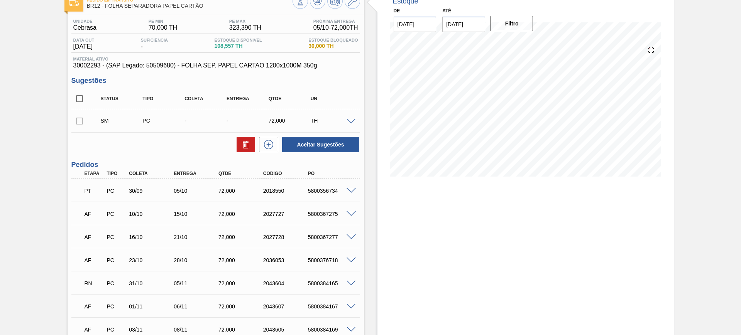
scroll to position [19, 0]
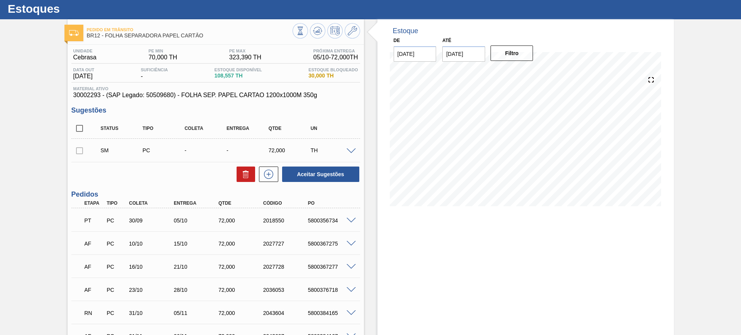
click at [348, 151] on span at bounding box center [351, 152] width 9 height 6
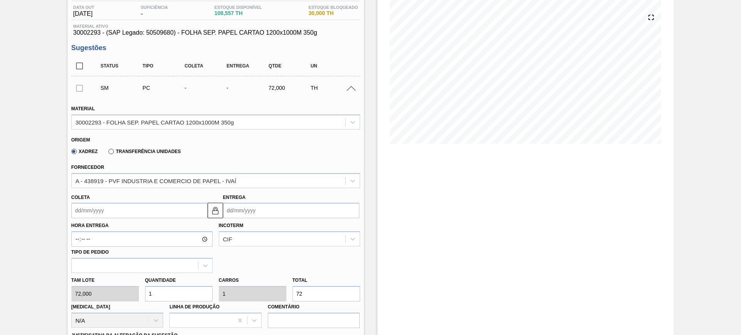
scroll to position [164, 0]
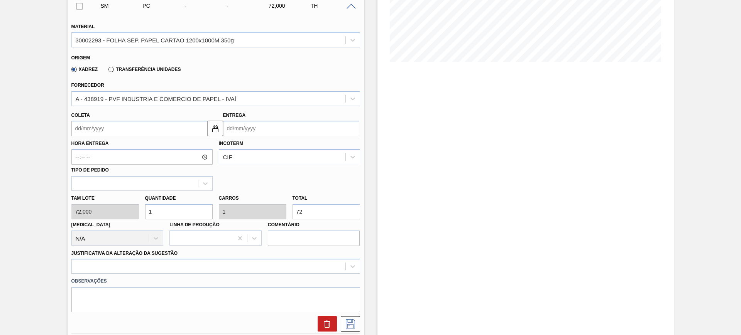
click at [260, 129] on input "Entrega" at bounding box center [291, 128] width 136 height 15
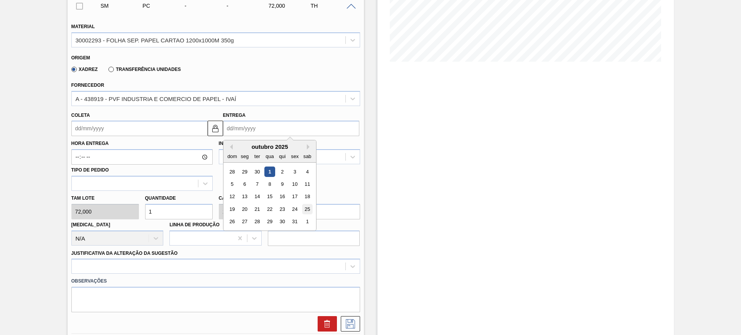
click at [309, 207] on div "25" at bounding box center [307, 209] width 10 height 10
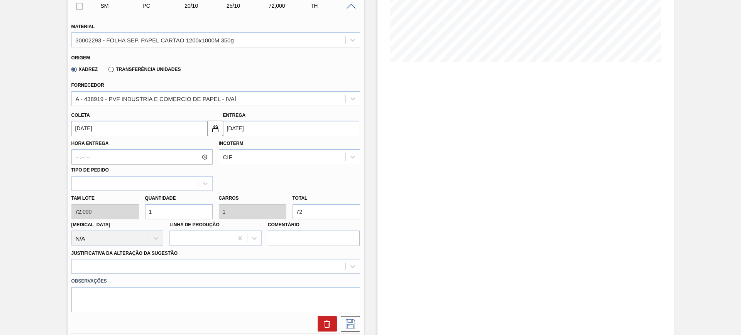
type input "[DATE]"
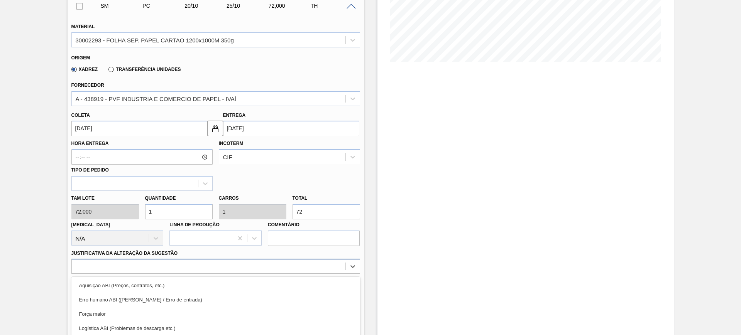
click at [254, 262] on div "option Logística ABI (Problemas de descarga etc.) focused, 4 of 18. 18 results …" at bounding box center [215, 266] width 289 height 15
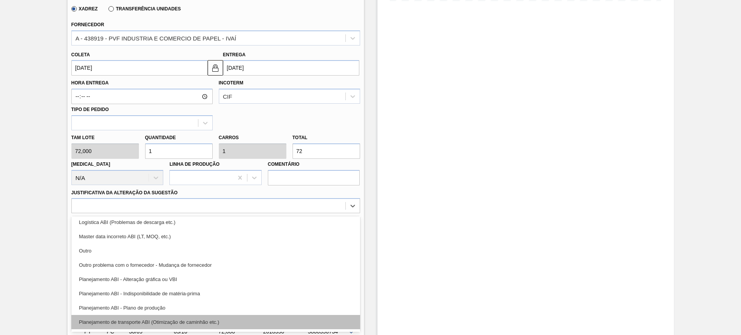
scroll to position [96, 0]
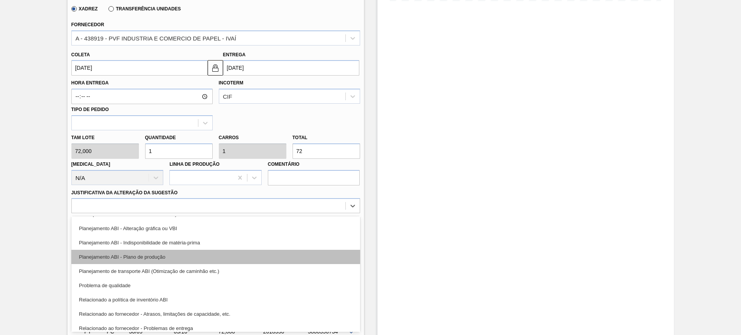
click at [228, 252] on div "Planejamento ABI - Plano de produção" at bounding box center [215, 257] width 289 height 14
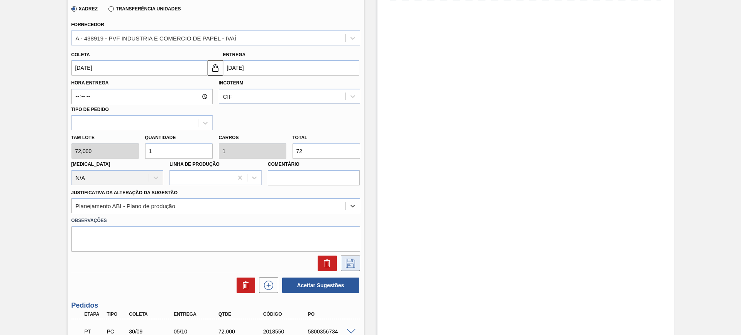
click at [354, 261] on icon at bounding box center [350, 263] width 9 height 9
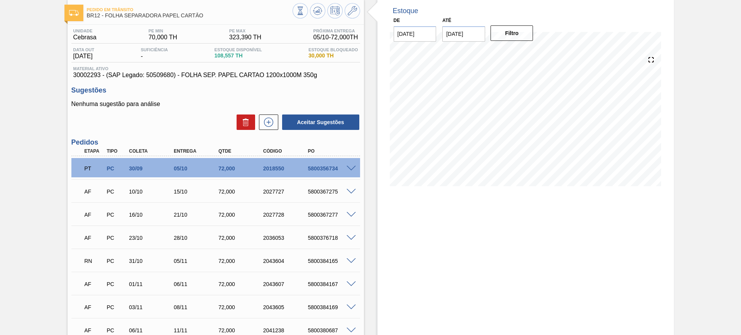
scroll to position [35, 0]
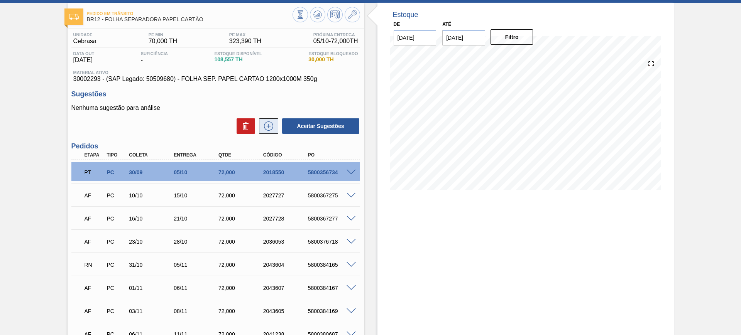
click at [273, 128] on icon at bounding box center [268, 126] width 12 height 9
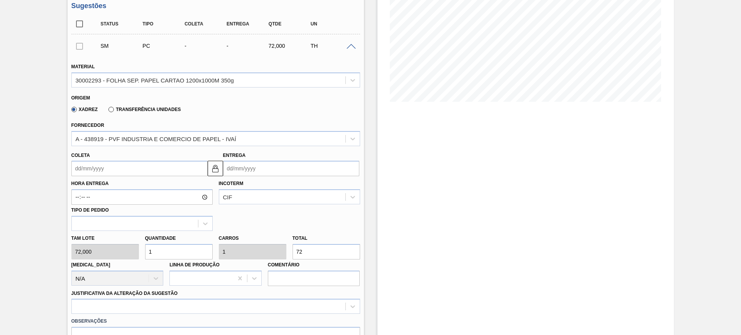
scroll to position [132, 0]
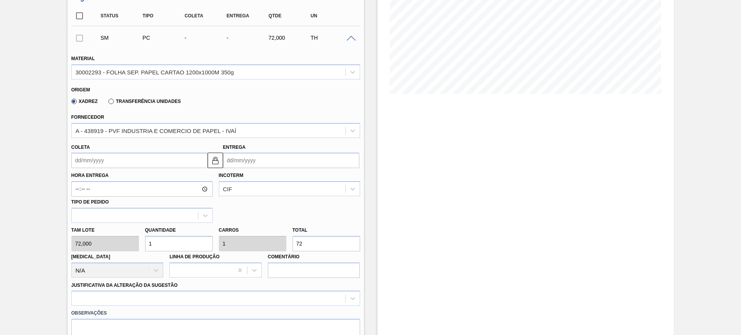
click at [273, 163] on input "Entrega" at bounding box center [291, 160] width 136 height 15
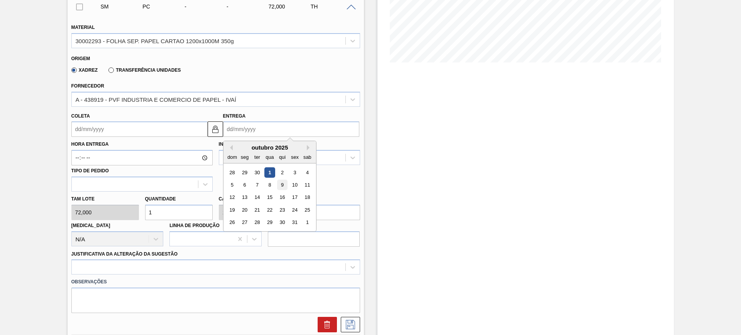
scroll to position [180, 0]
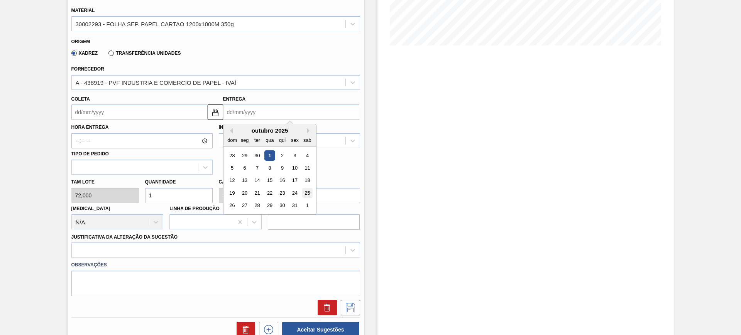
click at [303, 190] on div "25" at bounding box center [307, 193] width 10 height 10
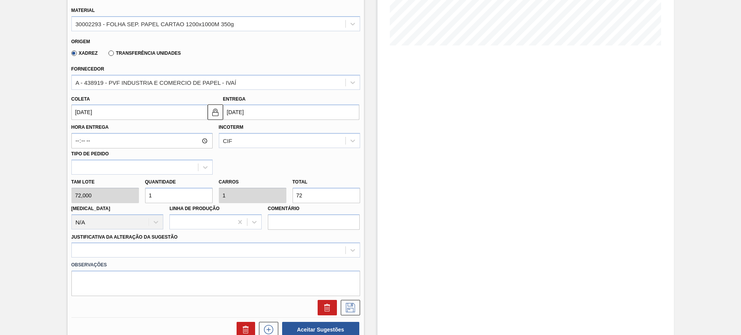
type input "[DATE]"
type input "25/10/2025"
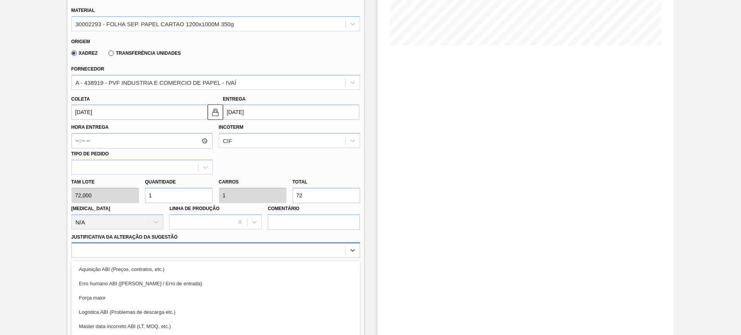
click at [278, 244] on div "option Erro humano ABI (Cálculo / Erro de entrada) focused, 2 of 18. 18 results…" at bounding box center [215, 250] width 289 height 15
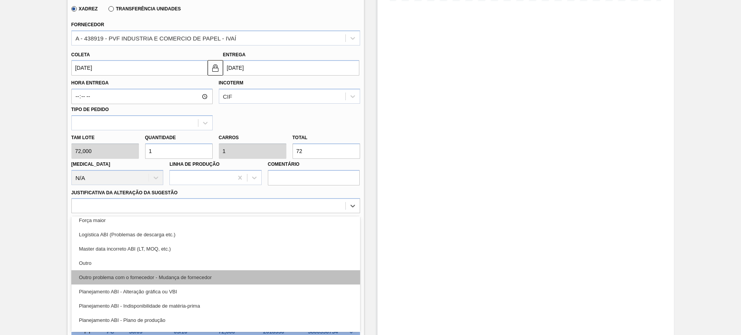
scroll to position [48, 0]
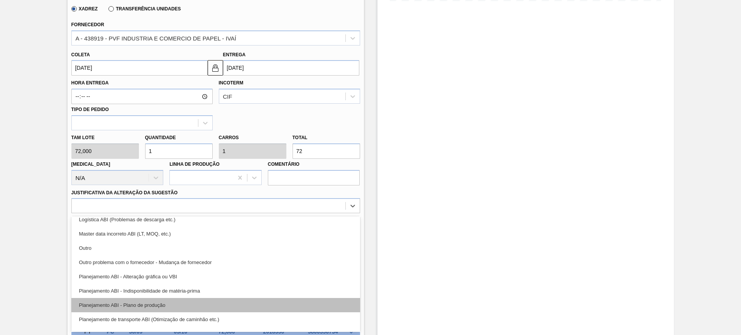
click at [235, 302] on div "Planejamento ABI - Plano de produção" at bounding box center [215, 305] width 289 height 14
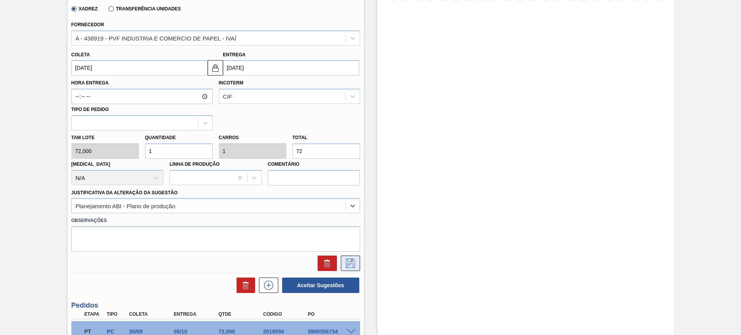
click at [344, 260] on icon at bounding box center [350, 263] width 12 height 9
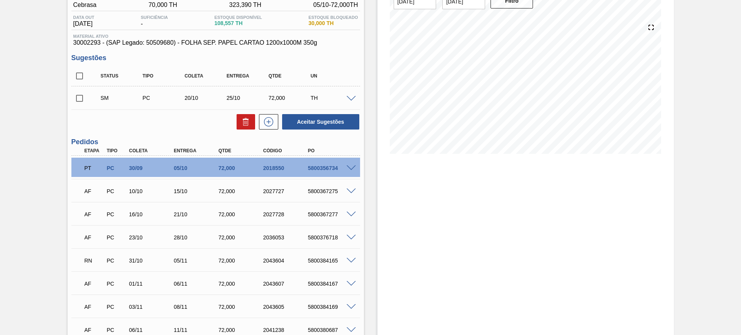
scroll to position [68, 0]
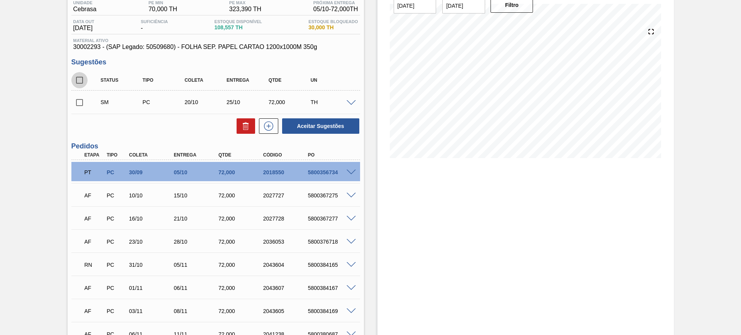
click at [82, 80] on input "checkbox" at bounding box center [79, 80] width 16 height 16
checkbox input "true"
click at [324, 129] on button "Aceitar Sugestões" at bounding box center [320, 125] width 77 height 15
checkbox input "false"
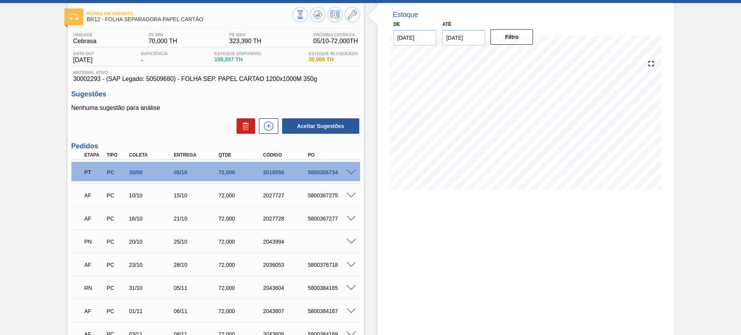
scroll to position [0, 0]
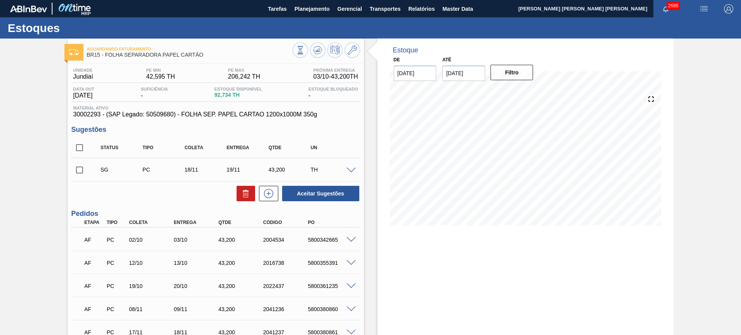
click at [353, 169] on span at bounding box center [351, 171] width 9 height 6
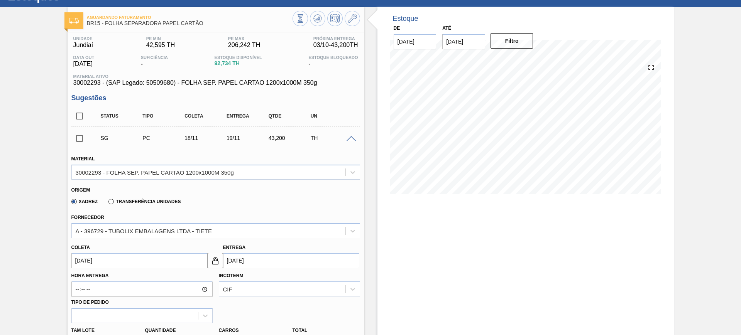
scroll to position [48, 0]
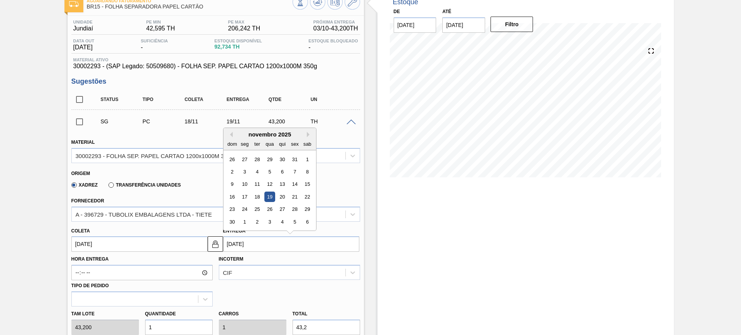
click at [257, 247] on input "[DATE]" at bounding box center [291, 244] width 136 height 15
click at [228, 132] on button "Previous Month" at bounding box center [229, 134] width 5 height 5
click at [291, 203] on div "26 27 28 29 30 31 1" at bounding box center [270, 209] width 88 height 12
click at [292, 211] on div "31" at bounding box center [294, 210] width 10 height 10
type input "[DATE]"
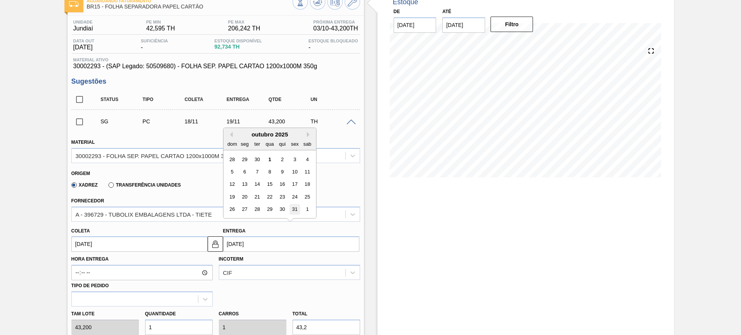
type input "[DATE]"
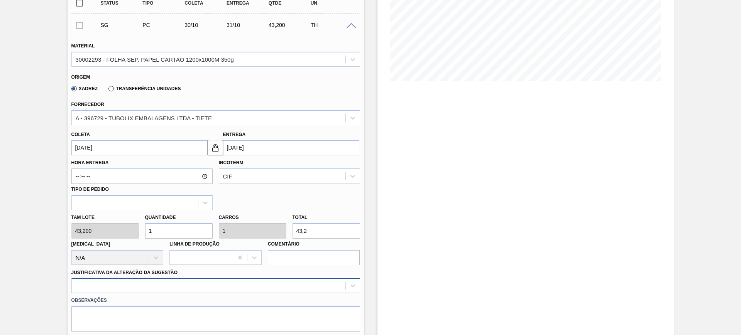
click at [279, 286] on div at bounding box center [215, 285] width 289 height 15
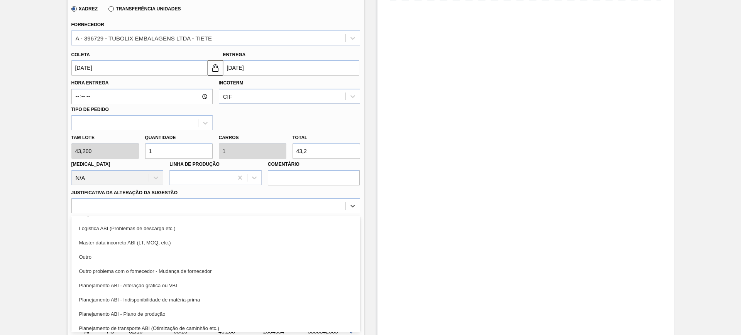
scroll to position [96, 0]
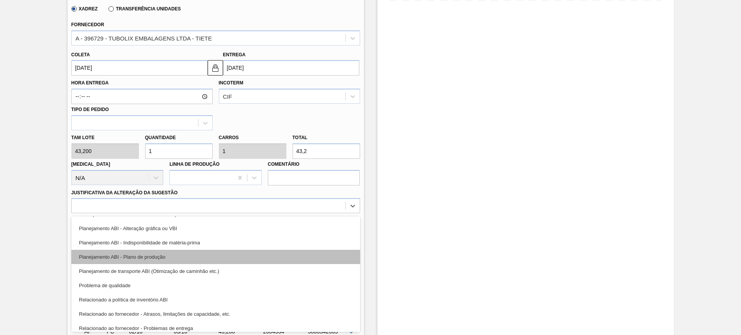
click at [203, 257] on div "Planejamento ABI - Plano de produção" at bounding box center [215, 257] width 289 height 14
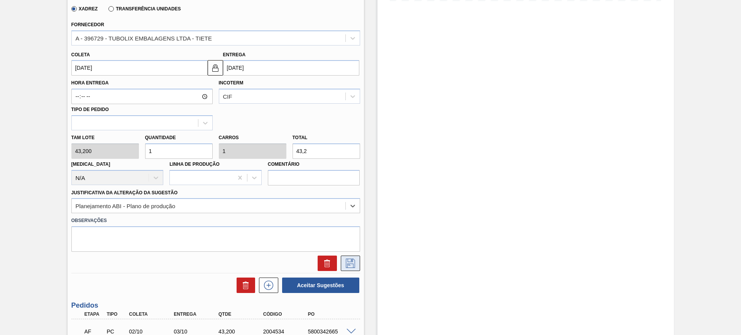
click at [352, 262] on icon at bounding box center [350, 263] width 9 height 9
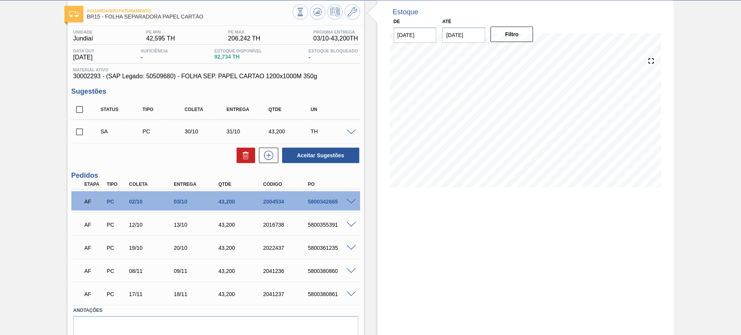
scroll to position [0, 0]
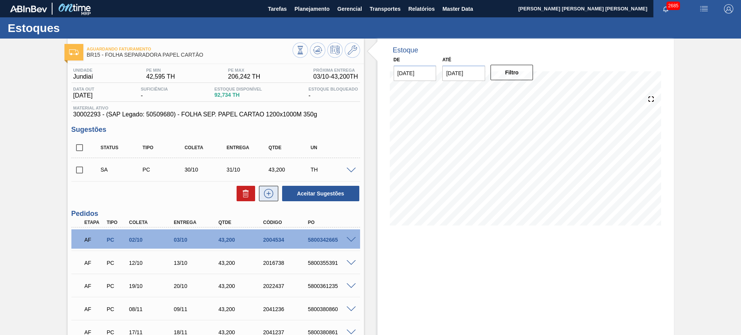
click at [270, 194] on icon at bounding box center [268, 193] width 12 height 9
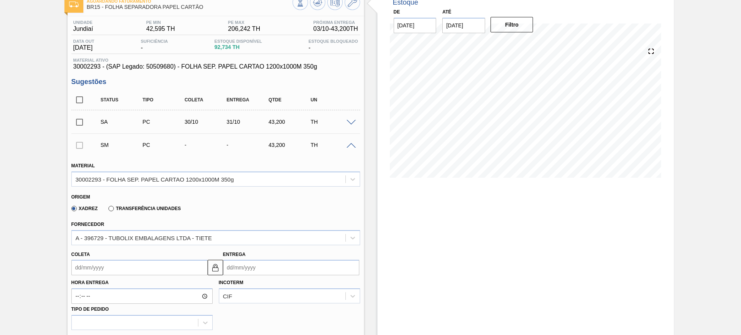
scroll to position [145, 0]
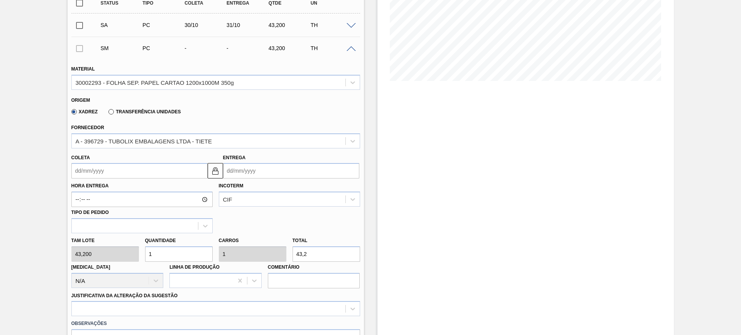
click at [252, 168] on input "Entrega" at bounding box center [291, 170] width 136 height 15
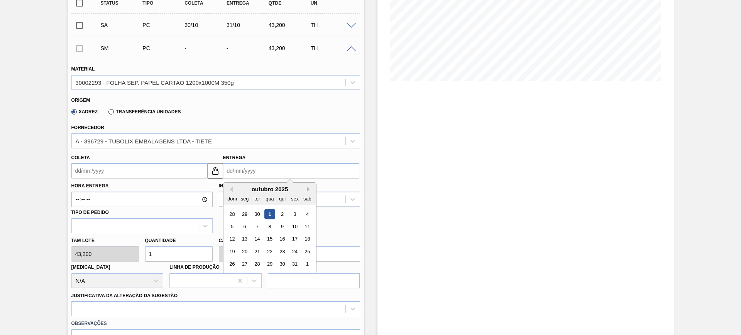
click at [307, 191] on button "Next Month" at bounding box center [309, 189] width 5 height 5
click at [273, 263] on div "26" at bounding box center [269, 264] width 10 height 10
type input "25/11/2025"
type input "26/11/2025"
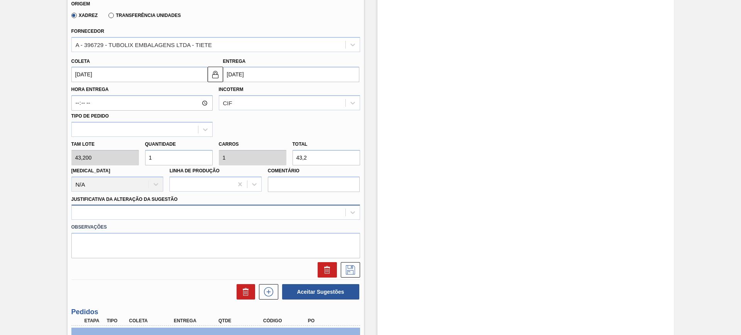
click at [232, 213] on div at bounding box center [215, 212] width 289 height 15
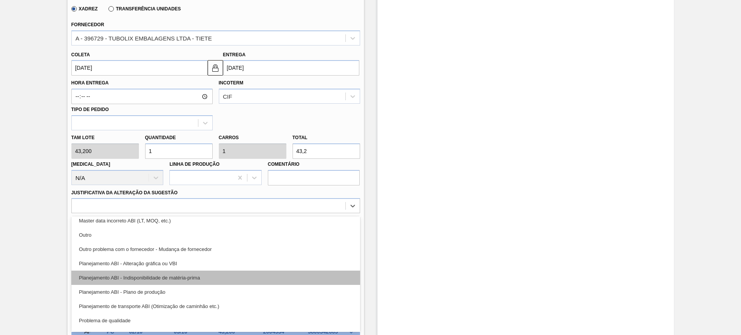
scroll to position [96, 0]
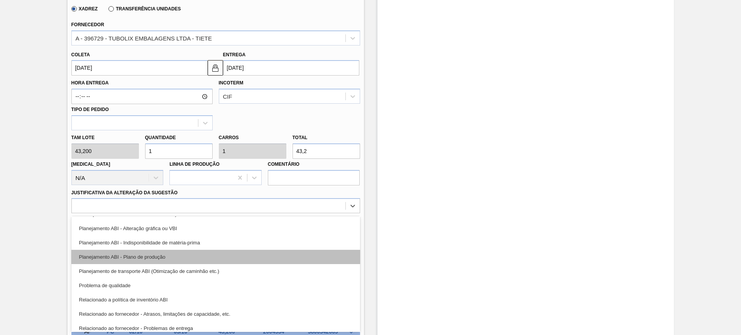
click at [223, 254] on div "Planejamento ABI - Plano de produção" at bounding box center [215, 257] width 289 height 14
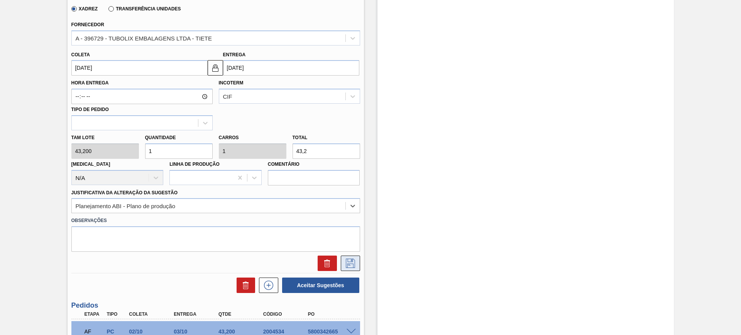
click at [352, 260] on icon at bounding box center [350, 263] width 12 height 9
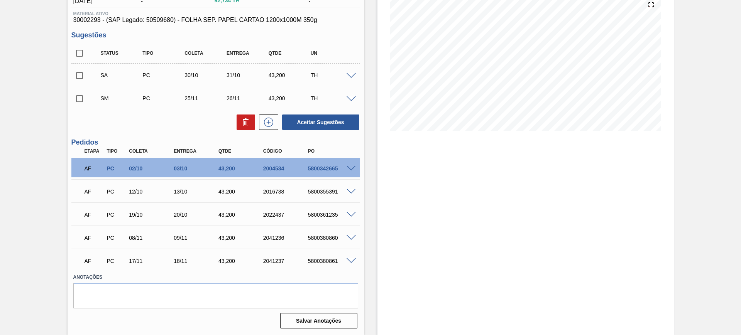
scroll to position [95, 0]
drag, startPoint x: 77, startPoint y: 52, endPoint x: 105, endPoint y: 59, distance: 28.6
click at [77, 52] on input "checkbox" at bounding box center [79, 53] width 16 height 16
checkbox input "true"
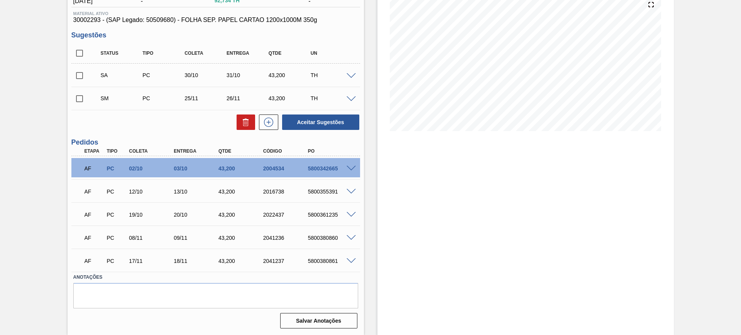
checkbox input "true"
click at [314, 120] on button "Aceitar Sugestões" at bounding box center [320, 122] width 77 height 15
checkbox input "false"
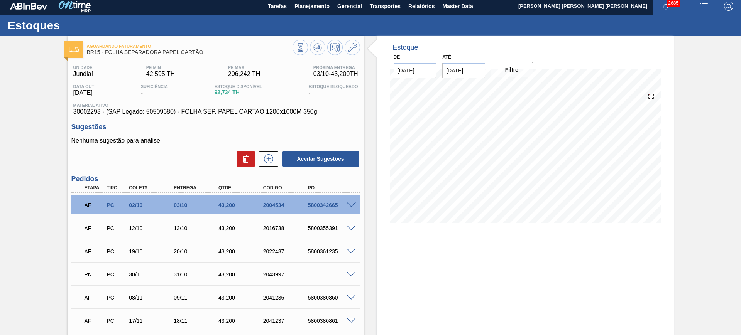
scroll to position [0, 0]
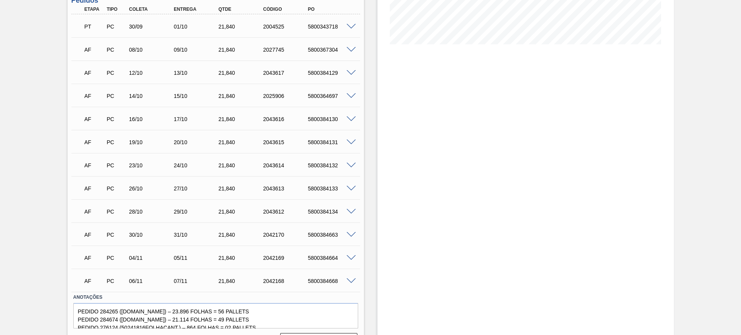
scroll to position [193, 0]
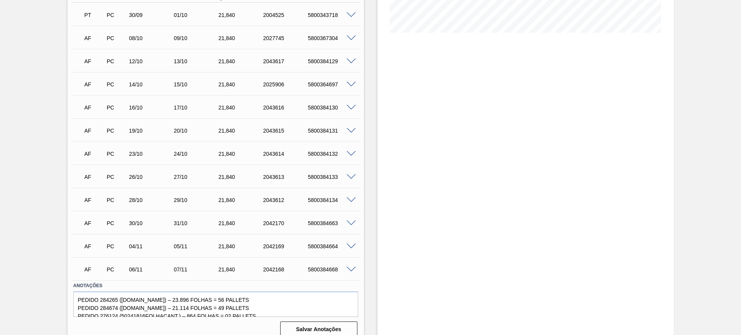
click at [348, 274] on div "AF PC 06/11 07/11 21,[PHONE_NUMBER] 5800384668" at bounding box center [215, 268] width 289 height 19
click at [348, 270] on span at bounding box center [351, 270] width 9 height 6
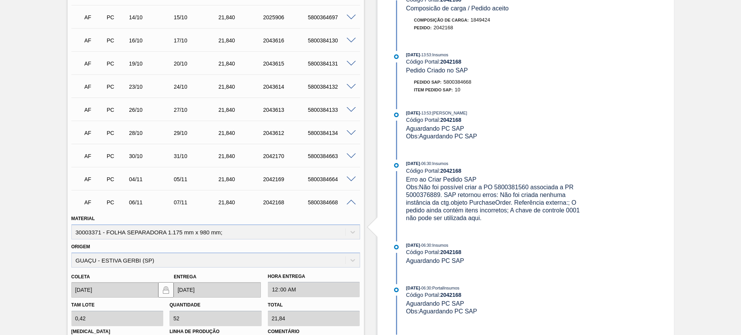
scroll to position [338, 0]
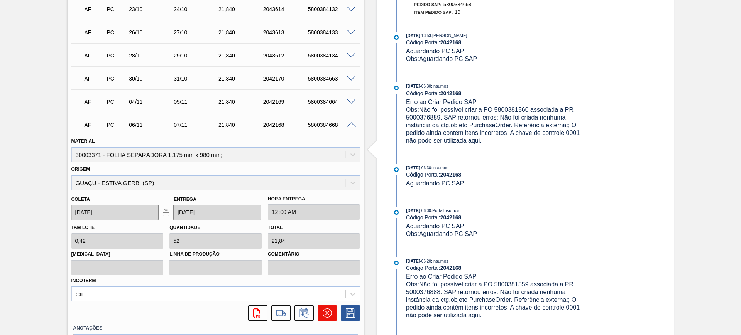
click at [326, 315] on icon at bounding box center [327, 313] width 9 height 9
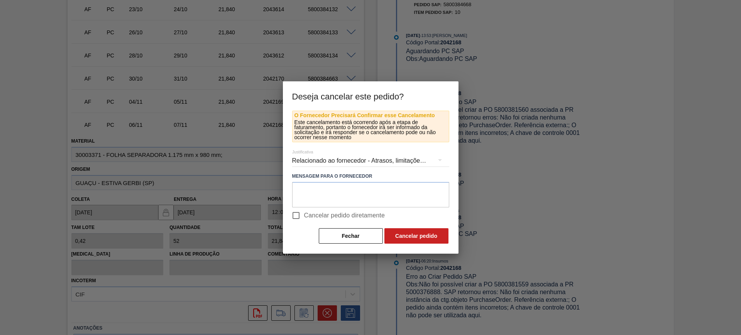
click at [317, 222] on label "Cancelar pedido diretamente" at bounding box center [336, 216] width 97 height 16
click at [304, 222] on input "Cancelar pedido diretamente" at bounding box center [296, 216] width 16 height 16
checkbox input "true"
click at [414, 233] on button "Cancelar pedido" at bounding box center [416, 235] width 64 height 15
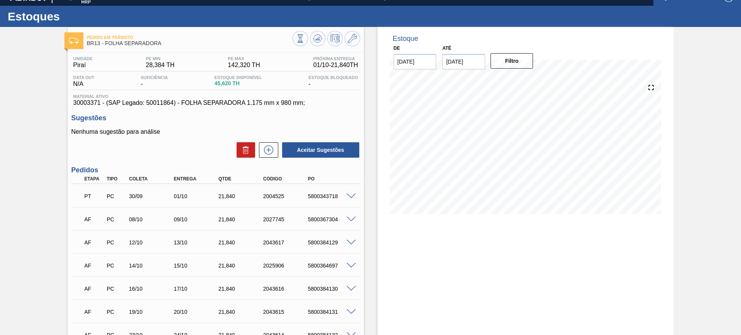
scroll to position [8, 0]
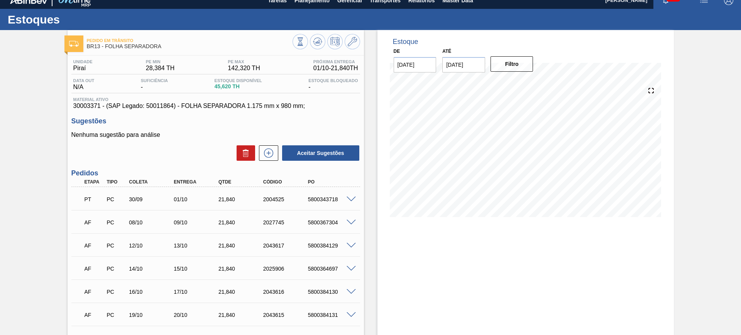
click at [325, 42] on div at bounding box center [326, 42] width 68 height 17
click at [320, 39] on icon at bounding box center [318, 40] width 8 height 4
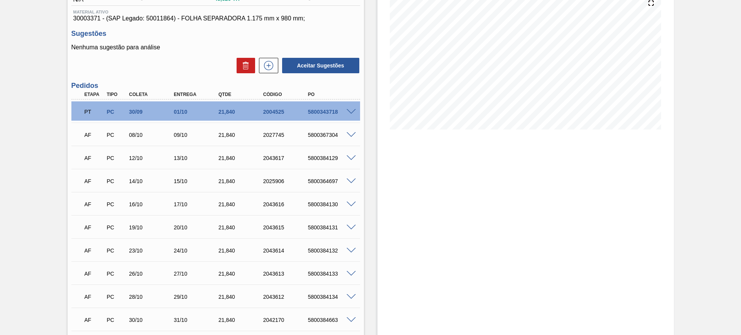
scroll to position [178, 0]
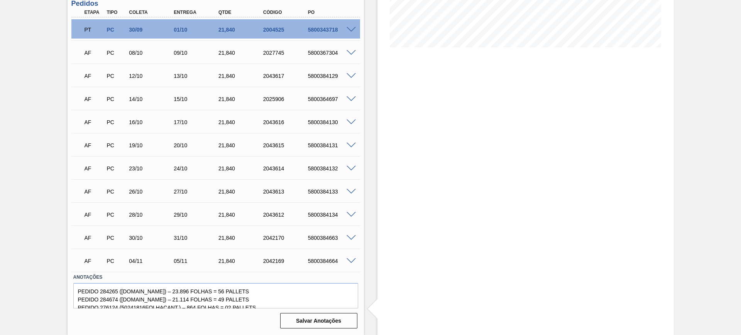
click at [352, 259] on span at bounding box center [351, 262] width 9 height 6
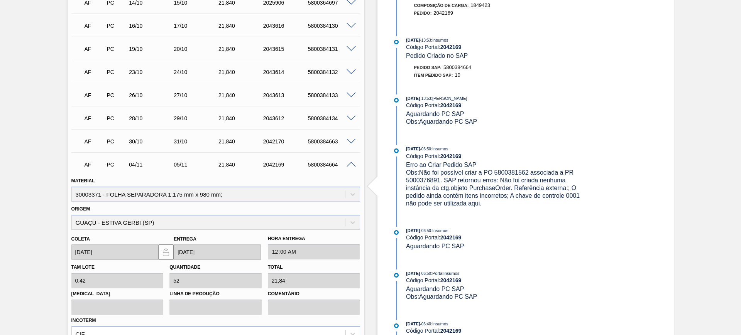
scroll to position [365, 0]
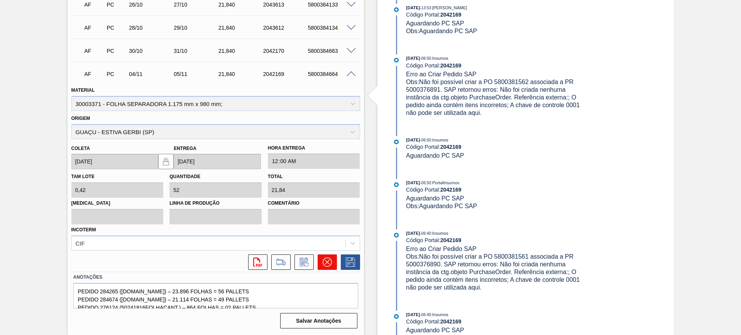
click at [325, 264] on icon at bounding box center [327, 262] width 5 height 5
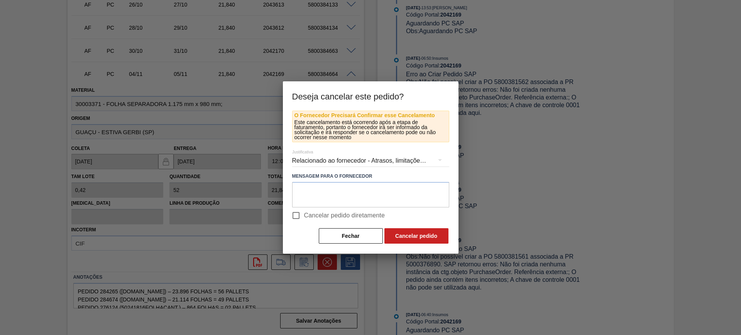
click at [314, 212] on span "Cancelar pedido diretamente" at bounding box center [344, 215] width 81 height 9
click at [304, 212] on input "Cancelar pedido diretamente" at bounding box center [296, 216] width 16 height 16
checkbox input "true"
click at [404, 231] on button "Cancelar pedido" at bounding box center [416, 235] width 64 height 15
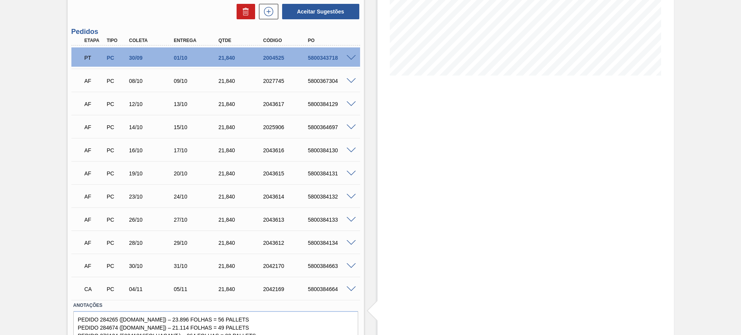
scroll to position [34, 0]
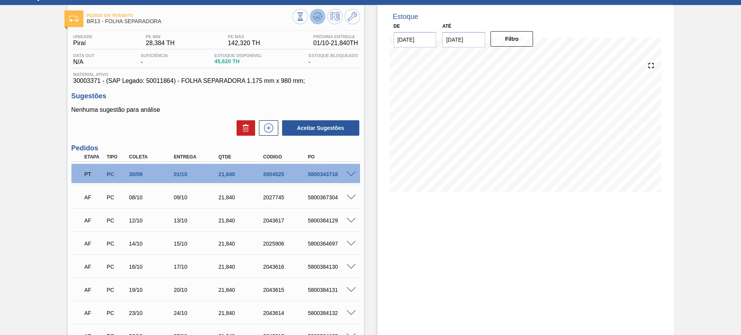
click at [314, 15] on icon at bounding box center [317, 16] width 9 height 9
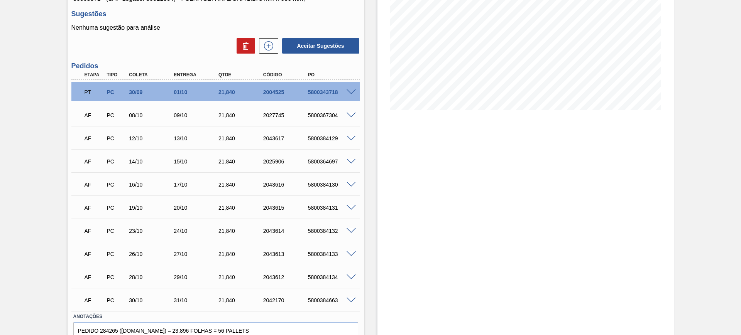
scroll to position [155, 0]
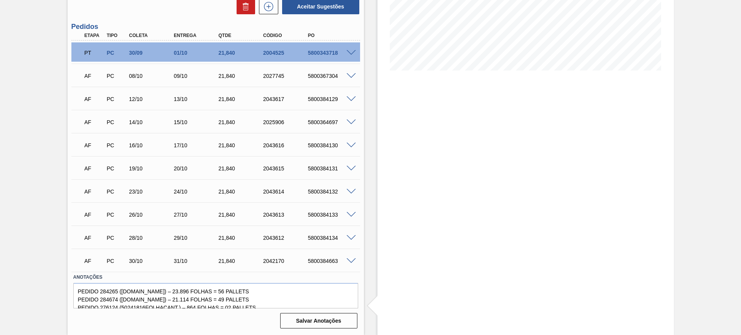
click at [352, 260] on span at bounding box center [351, 262] width 9 height 6
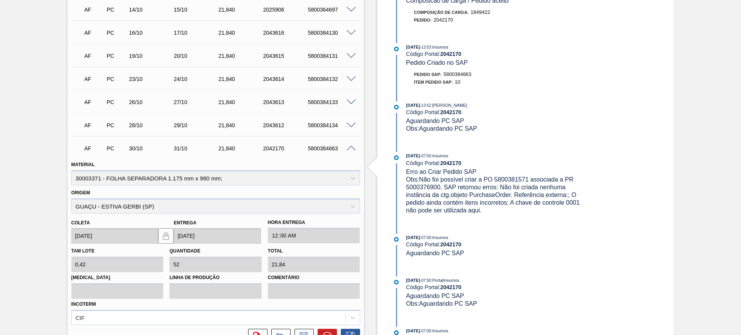
scroll to position [338, 0]
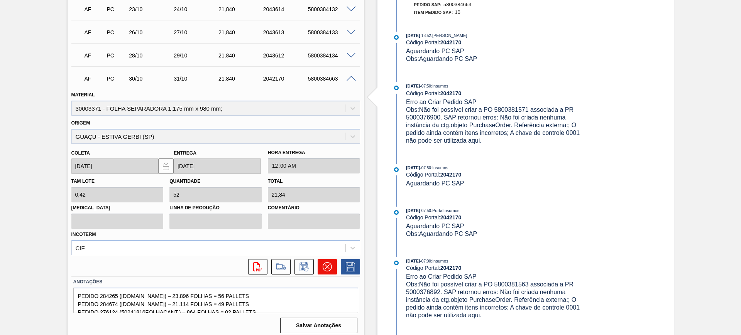
click at [326, 264] on icon at bounding box center [327, 266] width 9 height 9
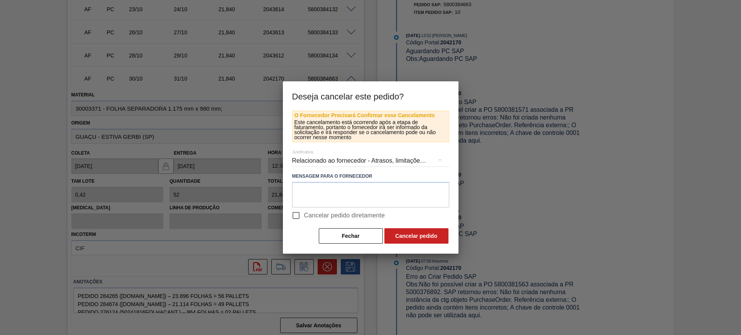
click at [340, 217] on span "Cancelar pedido diretamente" at bounding box center [344, 215] width 81 height 9
click at [304, 217] on input "Cancelar pedido diretamente" at bounding box center [296, 216] width 16 height 16
checkbox input "true"
click at [413, 243] on button "Cancelar pedido" at bounding box center [416, 235] width 64 height 15
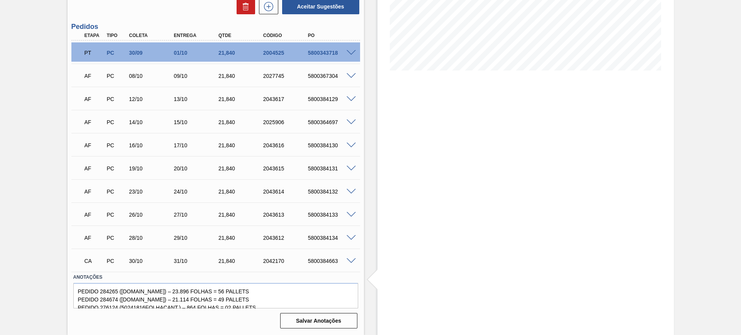
scroll to position [10, 0]
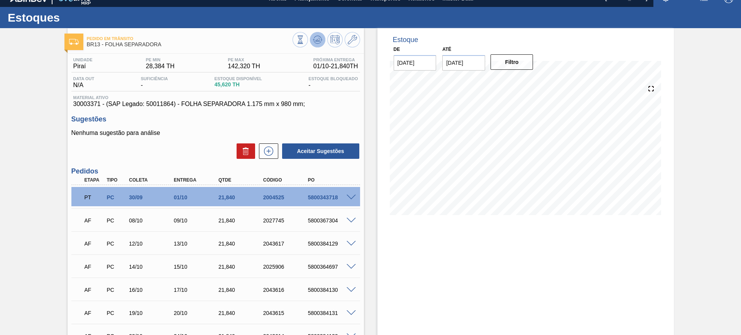
click at [314, 37] on icon at bounding box center [317, 39] width 9 height 9
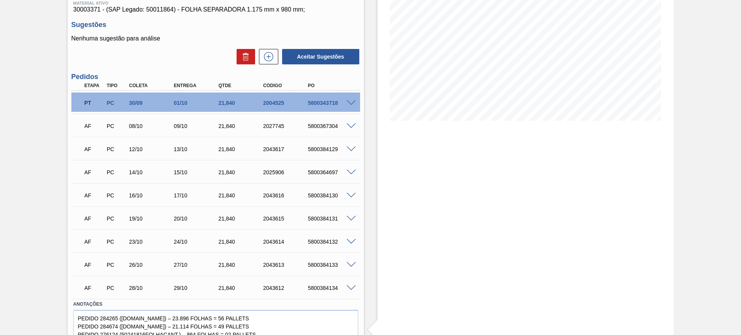
scroll to position [107, 0]
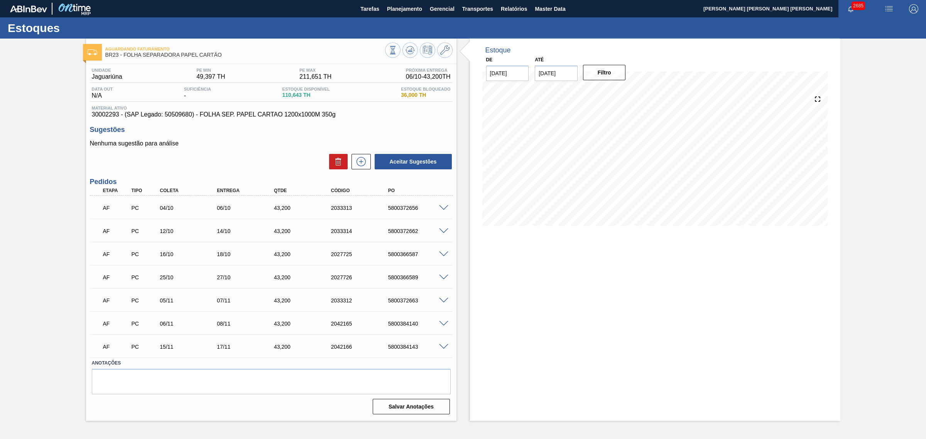
click at [445, 206] on span at bounding box center [443, 208] width 9 height 6
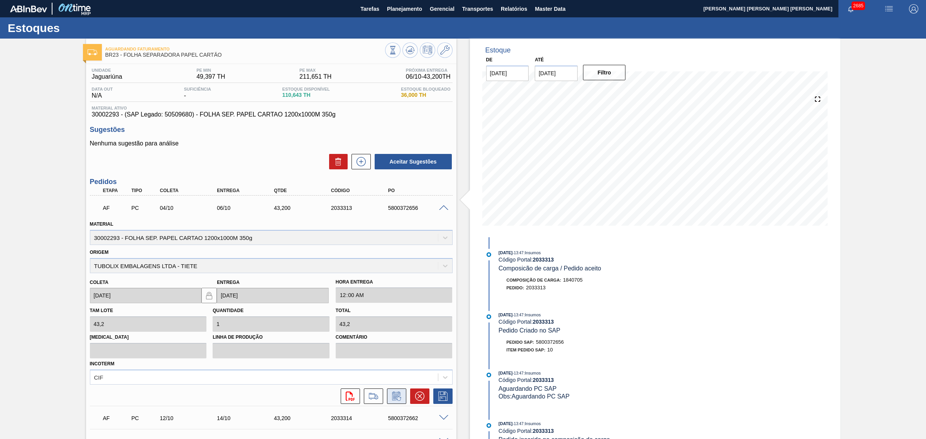
click at [394, 335] on icon at bounding box center [396, 396] width 12 height 9
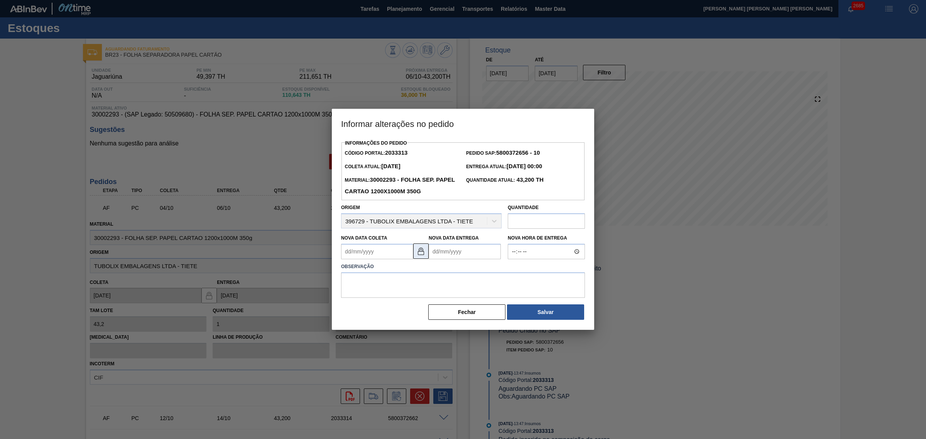
click at [422, 250] on img at bounding box center [420, 251] width 9 height 9
click at [392, 254] on Coleta2033313 "Nova Data Coleta" at bounding box center [377, 251] width 72 height 15
click at [401, 298] on div "2" at bounding box center [400, 295] width 10 height 10
type Coleta2033313 "[DATE]"
click at [439, 252] on Entrega2033313 "Nova Data Entrega" at bounding box center [465, 251] width 72 height 15
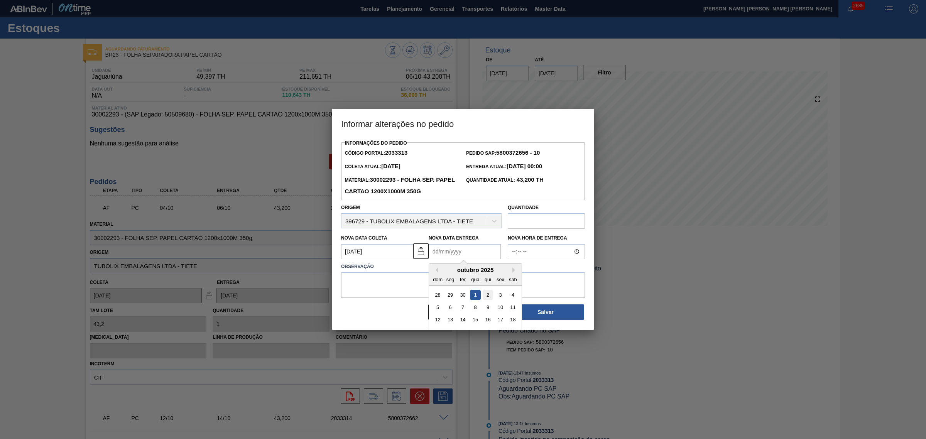
click at [487, 294] on div "2" at bounding box center [488, 295] width 10 height 10
type Entrega2033313 "[DATE]"
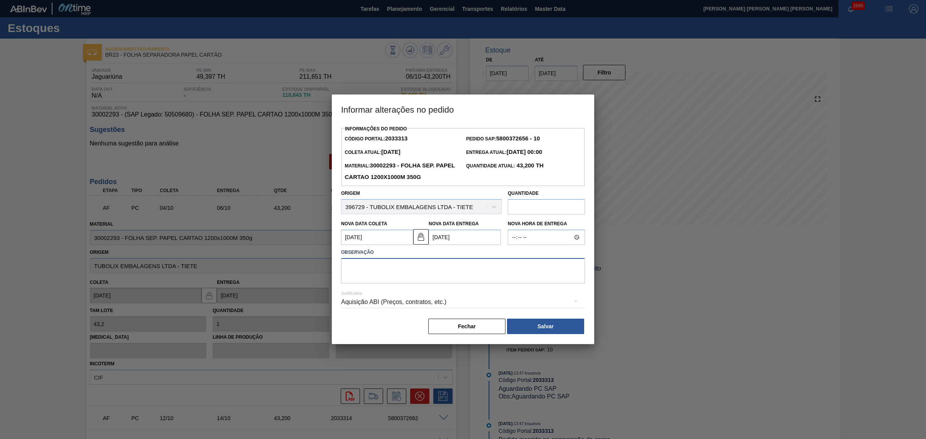
click at [467, 272] on textarea at bounding box center [463, 270] width 244 height 25
type textarea "AJUSTE DATA"
click at [453, 299] on div "Aquisição ABI (Preços, contratos, etc.)" at bounding box center [463, 302] width 244 height 22
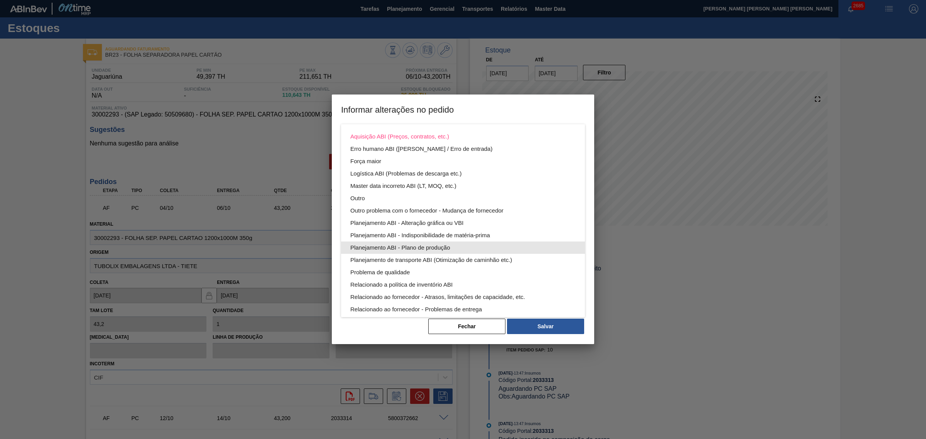
click at [478, 244] on div "Planejamento ABI - Plano de produção" at bounding box center [462, 248] width 225 height 12
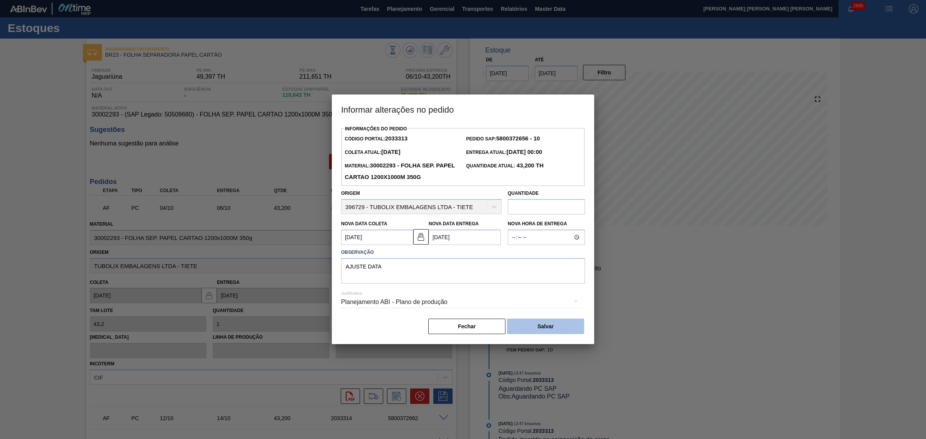
click at [532, 325] on button "Salvar" at bounding box center [545, 326] width 77 height 15
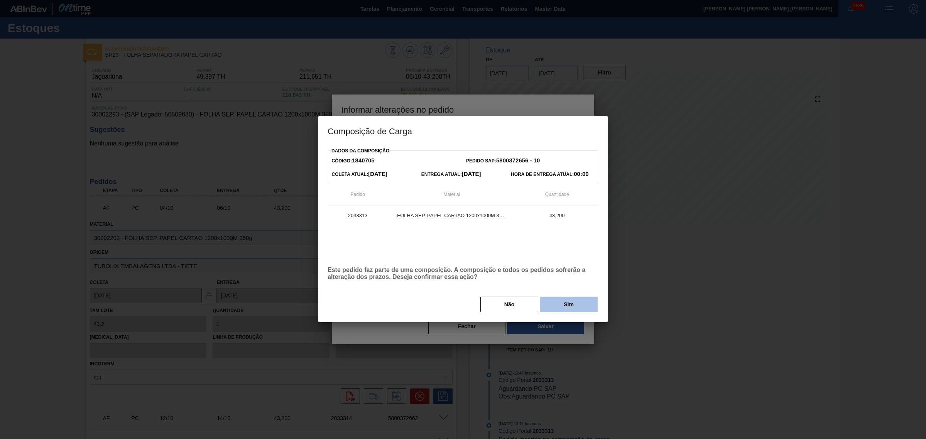
click at [584, 301] on button "Sim" at bounding box center [569, 304] width 58 height 15
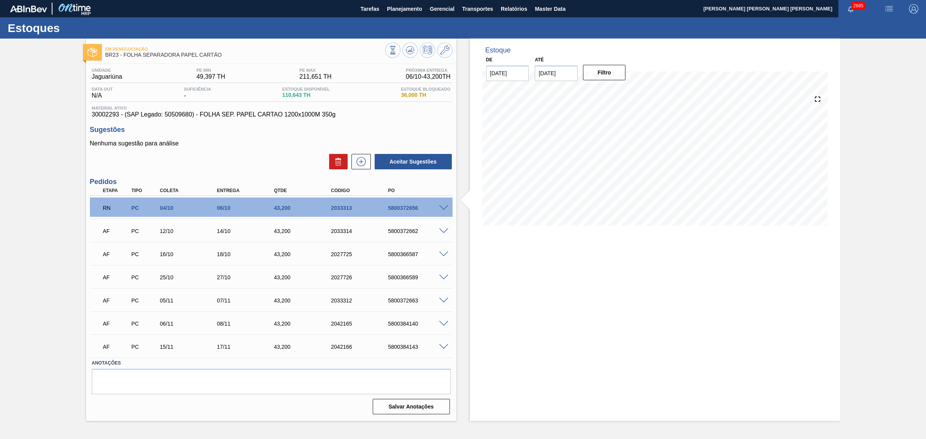
click at [402, 208] on div "5800372656" at bounding box center [418, 208] width 65 height 6
copy div "5800372656"
click at [362, 165] on icon at bounding box center [361, 161] width 12 height 9
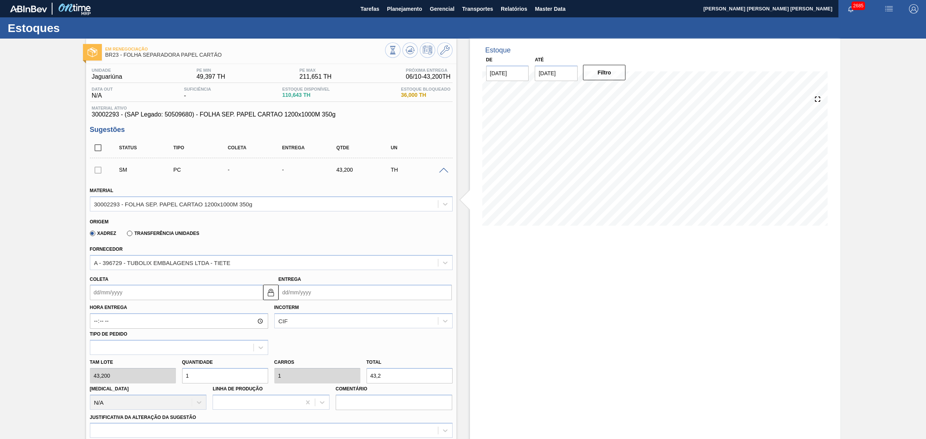
click at [336, 294] on input "Entrega" at bounding box center [365, 292] width 173 height 15
click at [564, 291] on div "Estoque De [DATE] Até [DATE] Filtro" at bounding box center [655, 404] width 370 height 731
click at [318, 291] on input "Entrega" at bounding box center [365, 292] width 173 height 15
click at [328, 335] on div "8" at bounding box center [325, 348] width 10 height 10
type input "[DATE]"
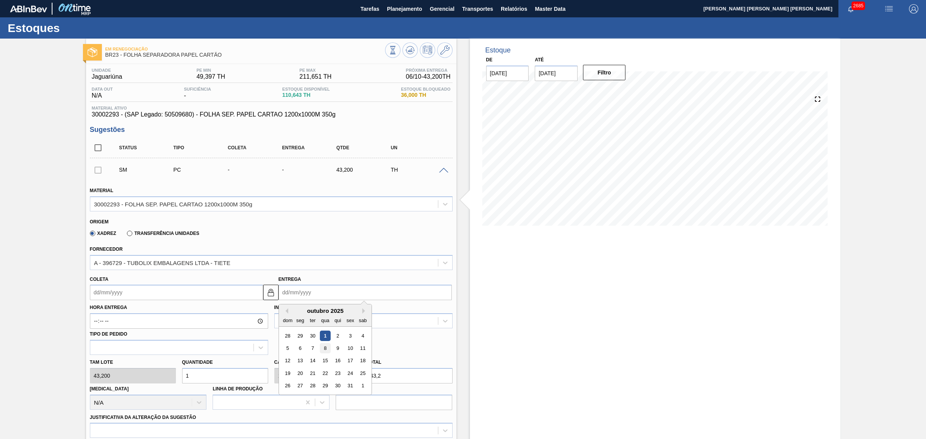
type input "[DATE]"
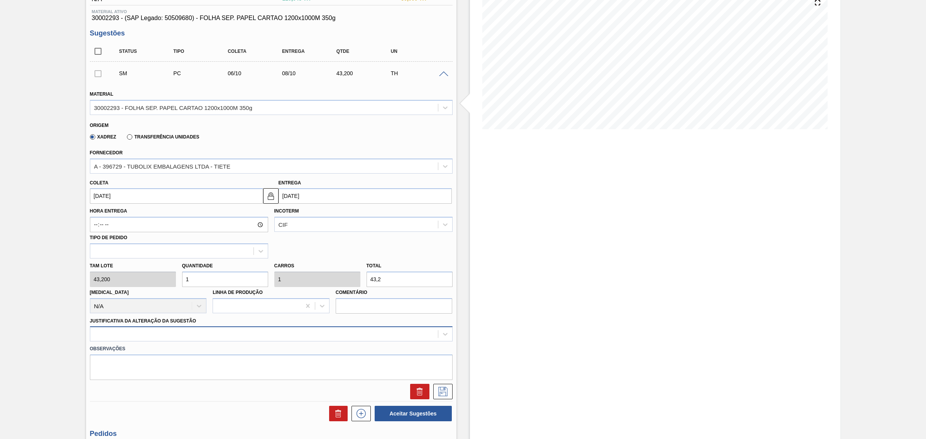
click at [279, 329] on div at bounding box center [271, 333] width 363 height 15
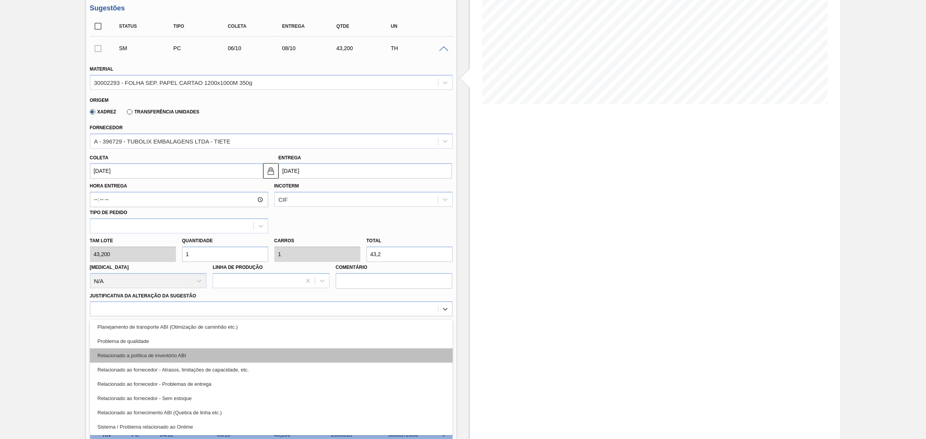
scroll to position [96, 0]
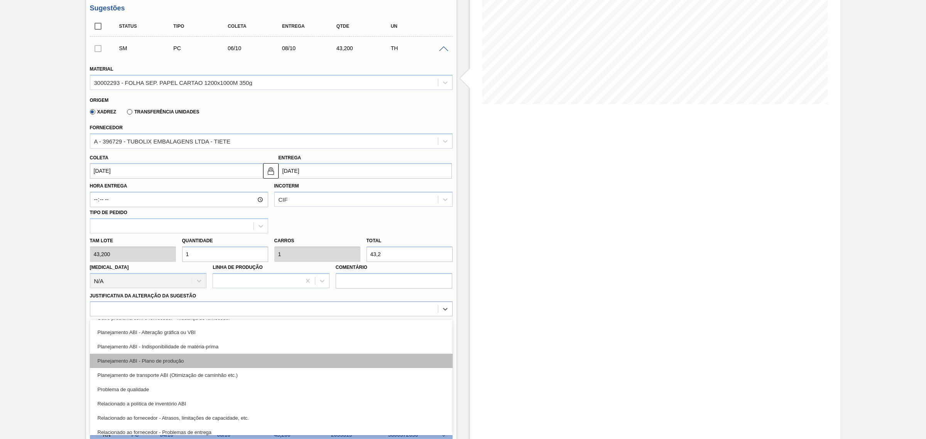
click at [247, 335] on div "Planejamento ABI - Plano de produção" at bounding box center [271, 361] width 363 height 14
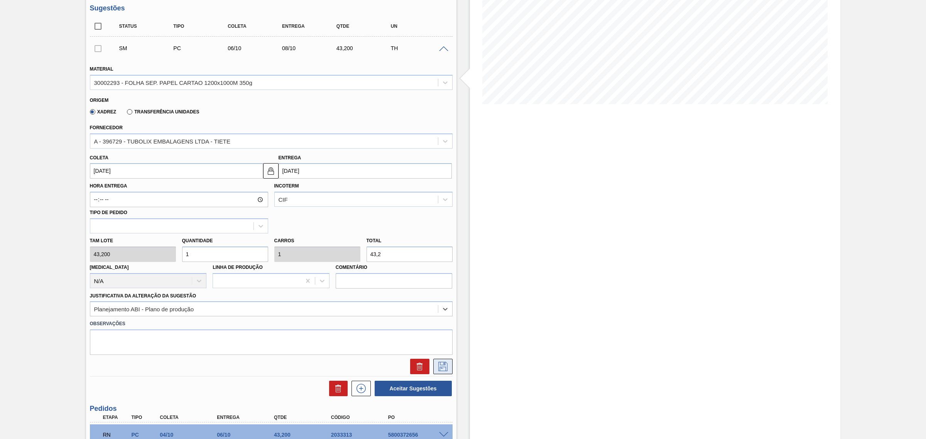
click at [445, 335] on button at bounding box center [442, 366] width 19 height 15
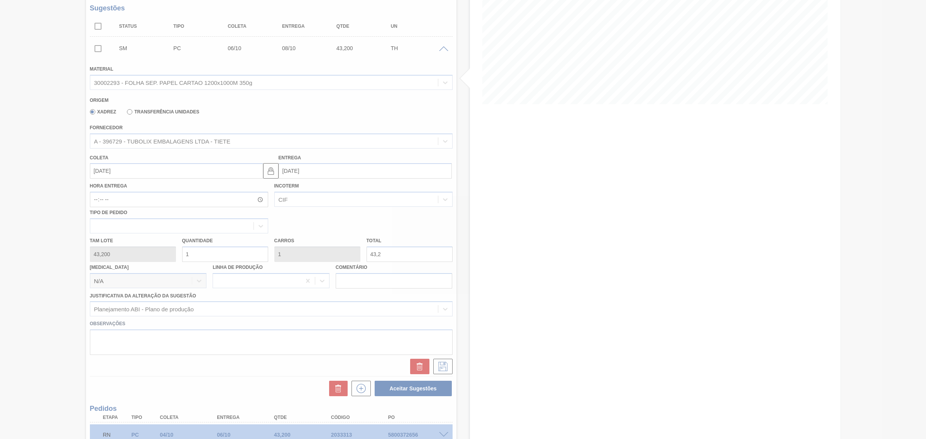
scroll to position [14, 0]
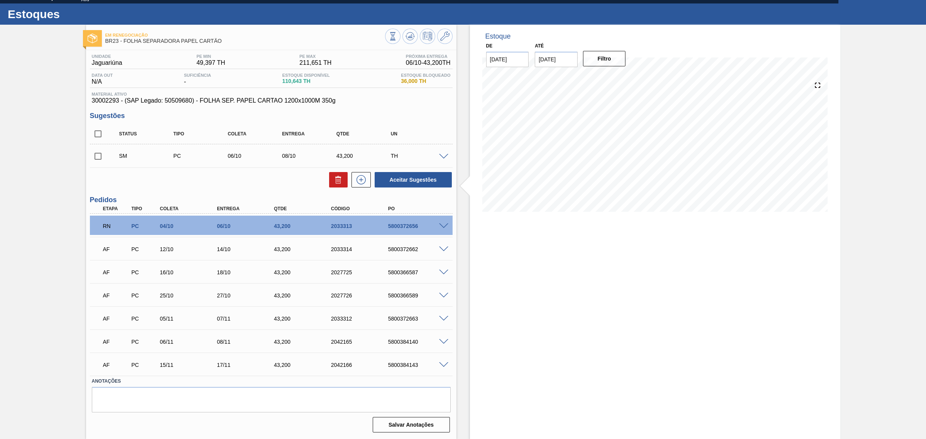
click at [101, 132] on input "checkbox" at bounding box center [98, 134] width 16 height 16
checkbox input "true"
click at [422, 180] on button "Aceitar Sugestões" at bounding box center [413, 179] width 77 height 15
checkbox input "false"
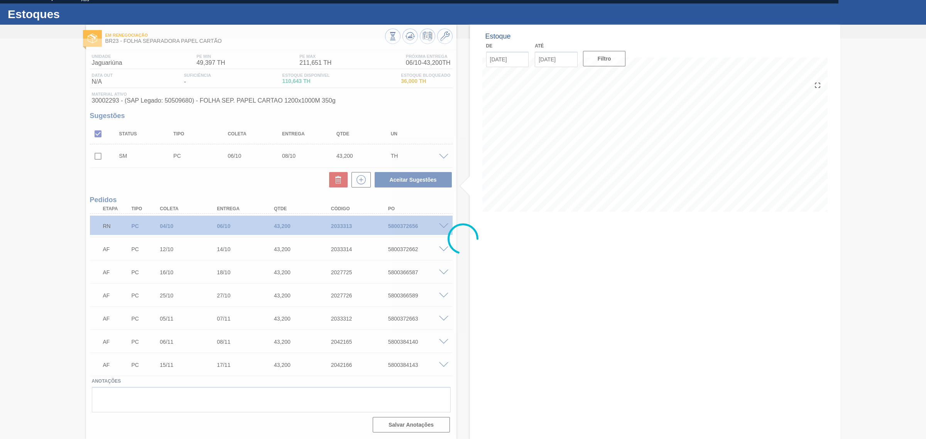
scroll to position [6, 0]
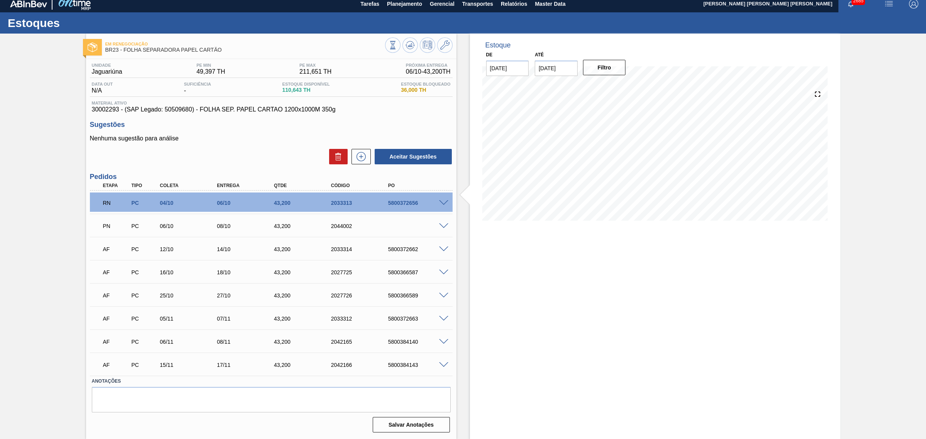
click at [336, 229] on div "2044002" at bounding box center [361, 226] width 65 height 6
click at [335, 223] on div "2044002" at bounding box center [361, 226] width 65 height 6
copy div "2044002"
click at [441, 319] on span at bounding box center [443, 319] width 9 height 6
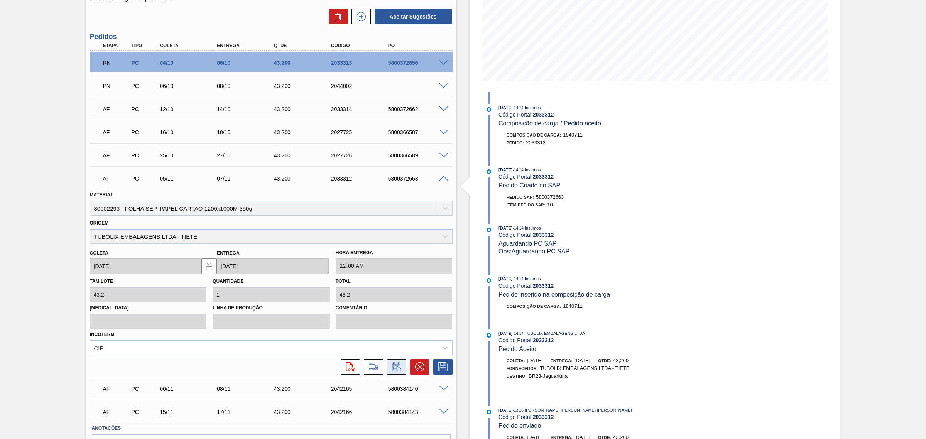
scroll to position [150, 0]
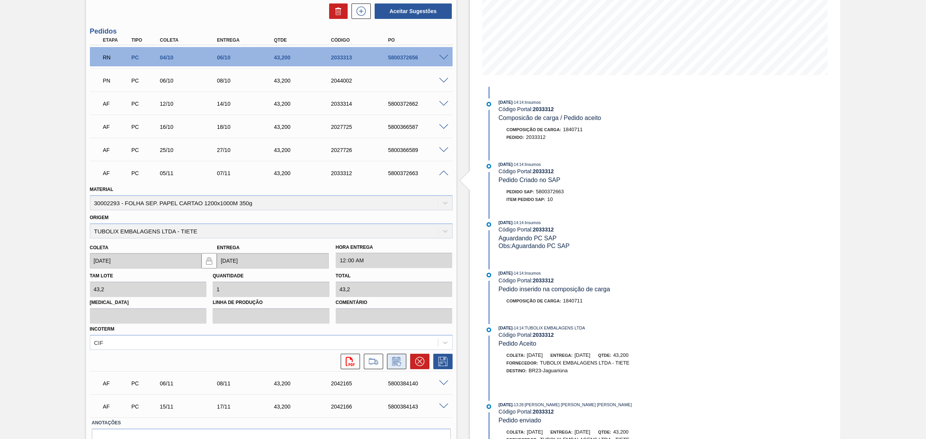
click at [400, 335] on icon at bounding box center [396, 361] width 12 height 9
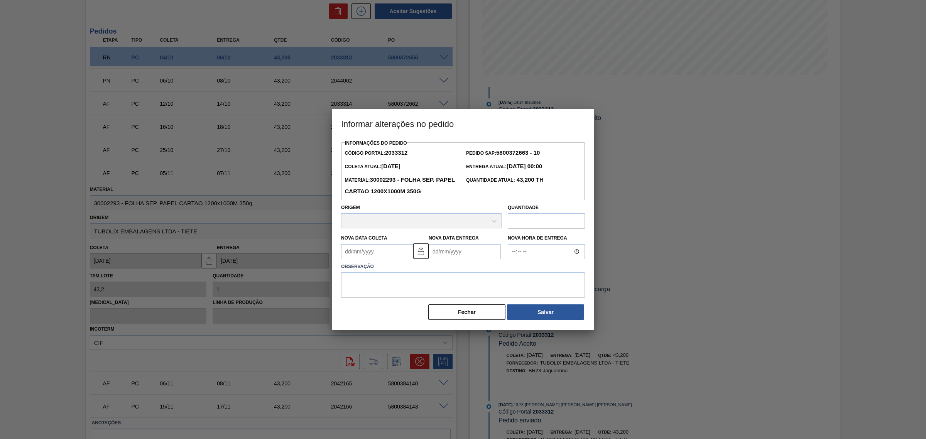
click at [444, 257] on Entrega2033312 "Nova Data Entrega" at bounding box center [465, 251] width 72 height 15
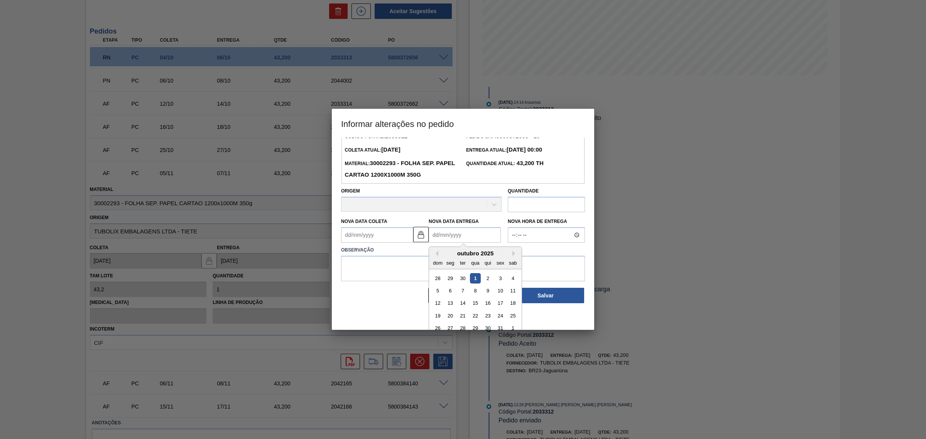
scroll to position [26, 0]
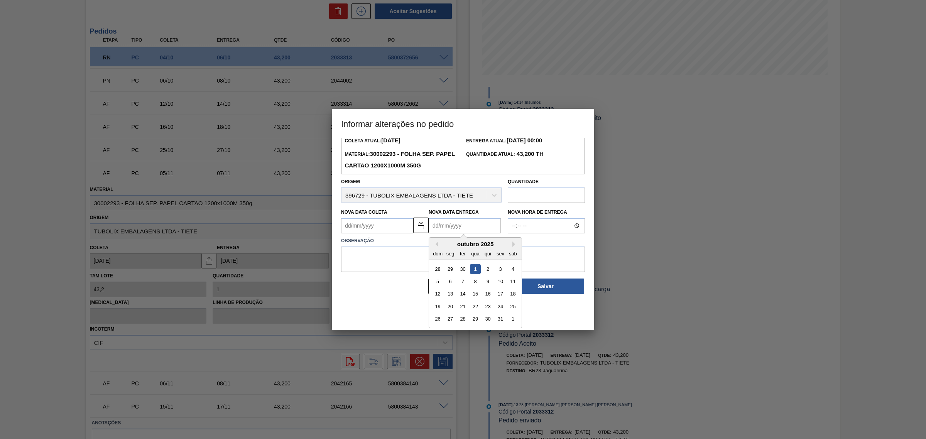
click at [512, 246] on div "outubro 2025" at bounding box center [475, 244] width 93 height 7
click at [514, 243] on button "Next Month" at bounding box center [514, 244] width 5 height 5
click at [450, 280] on div "3" at bounding box center [450, 281] width 10 height 10
type Coleta2033312 "[DATE]"
type Entrega2033312 "03/11/2025"
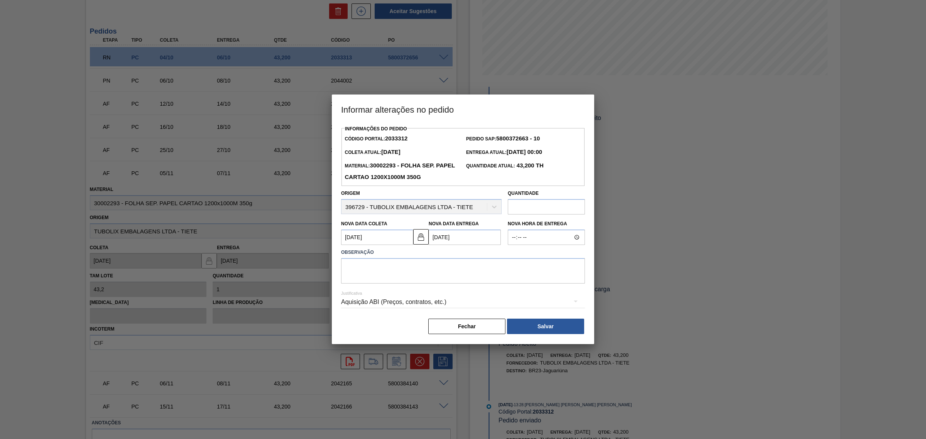
scroll to position [0, 0]
click at [452, 266] on textarea at bounding box center [463, 270] width 244 height 25
type textarea "AJUSTE DATA"
click at [442, 301] on div "Aquisição ABI (Preços, contratos, etc.)" at bounding box center [463, 302] width 244 height 22
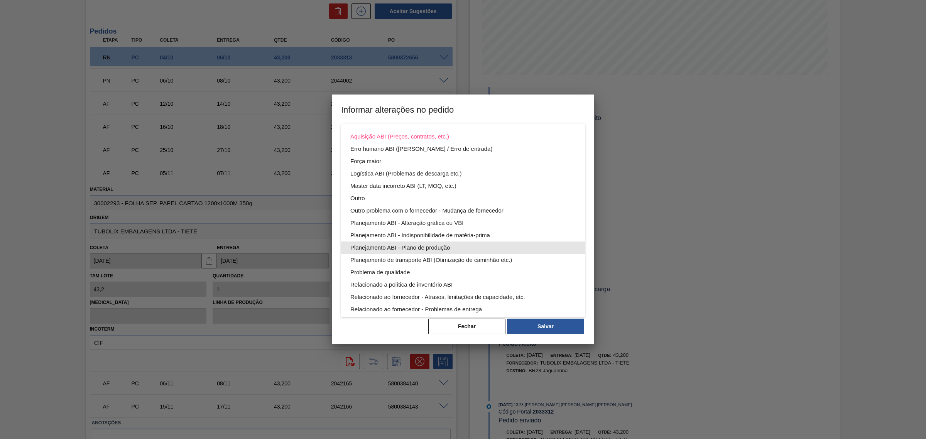
click at [452, 244] on div "Planejamento ABI - Plano de produção" at bounding box center [462, 248] width 225 height 12
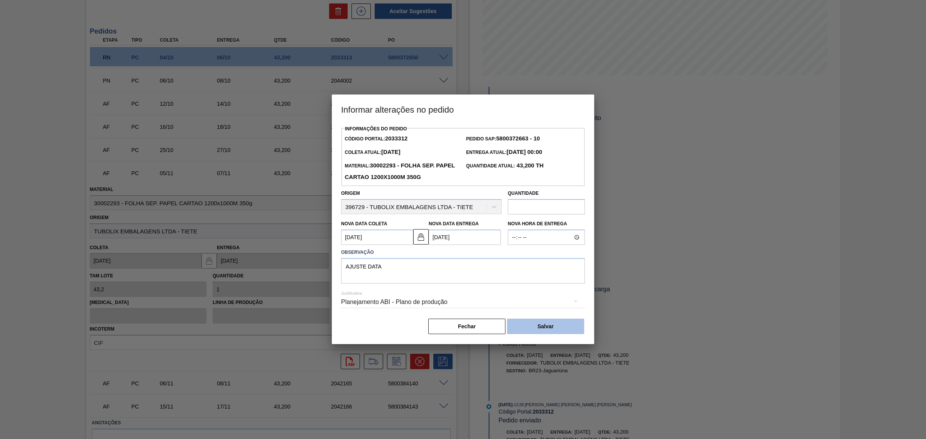
click at [558, 327] on button "Salvar" at bounding box center [545, 326] width 77 height 15
click at [558, 321] on button "Salvar" at bounding box center [545, 326] width 77 height 15
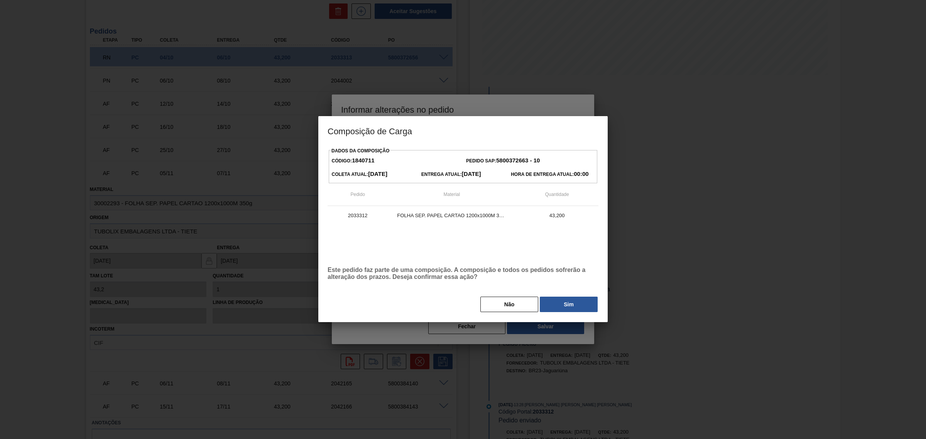
click at [559, 297] on div "Não Sim" at bounding box center [463, 304] width 271 height 17
click at [554, 298] on button "Sim" at bounding box center [569, 304] width 58 height 15
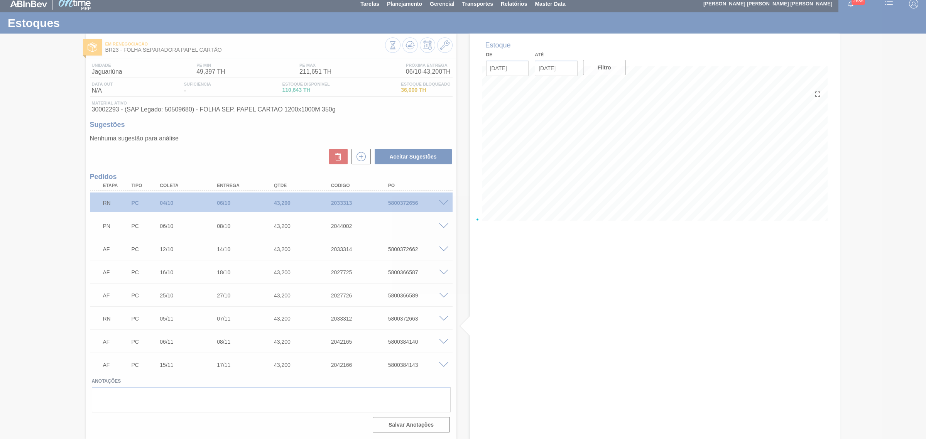
scroll to position [6, 0]
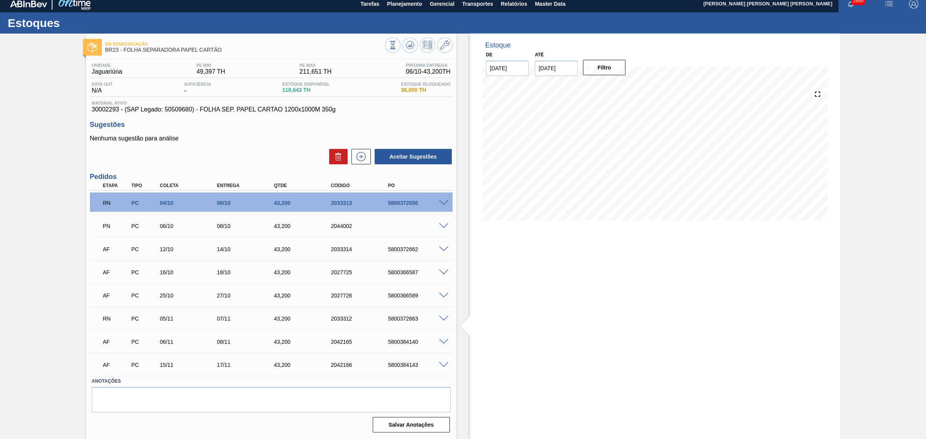
click at [398, 319] on div "5800372663" at bounding box center [418, 319] width 65 height 6
copy div "5800372663"
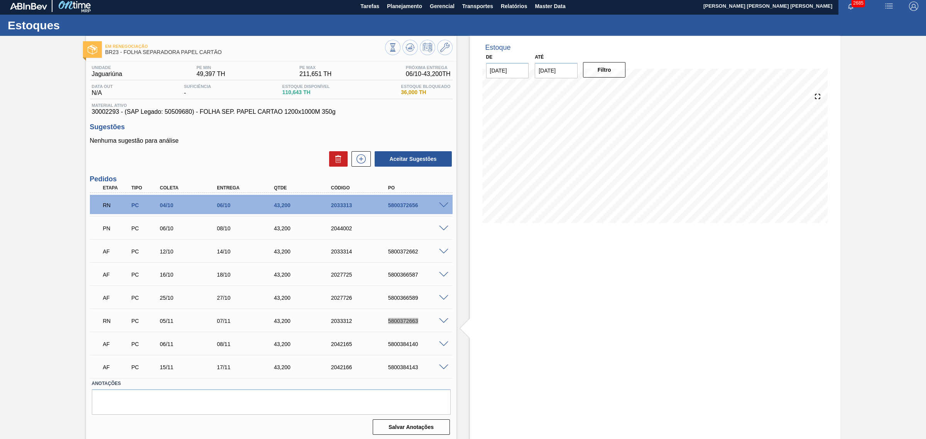
scroll to position [0, 0]
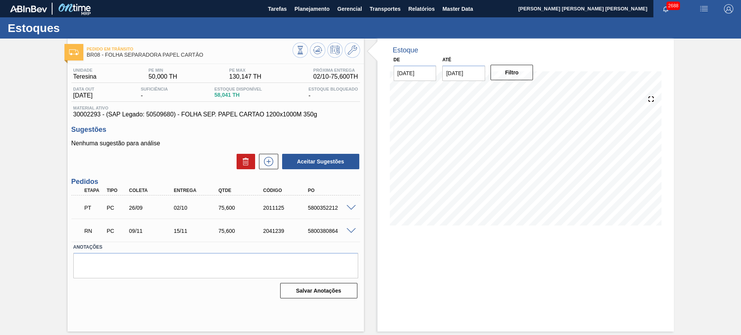
click at [224, 113] on span "30002293 - (SAP Legado: 50509680) - FOLHA SEP. PAPEL CARTAO 1200x1000M 350g" at bounding box center [215, 114] width 285 height 7
click at [219, 111] on span "30002293 - (SAP Legado: 50509680) - FOLHA SEP. PAPEL CARTAO 1200x1000M 350g" at bounding box center [215, 114] width 285 height 7
click at [353, 228] on span at bounding box center [351, 231] width 9 height 6
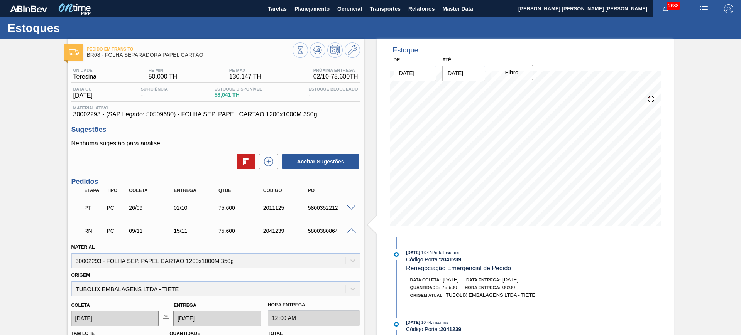
click at [352, 232] on span at bounding box center [351, 231] width 9 height 6
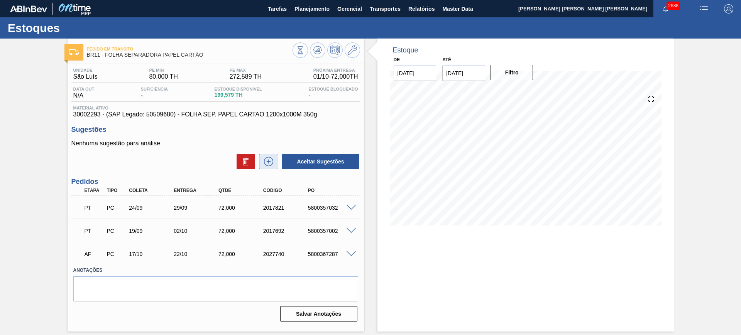
click at [269, 158] on icon at bounding box center [268, 161] width 12 height 9
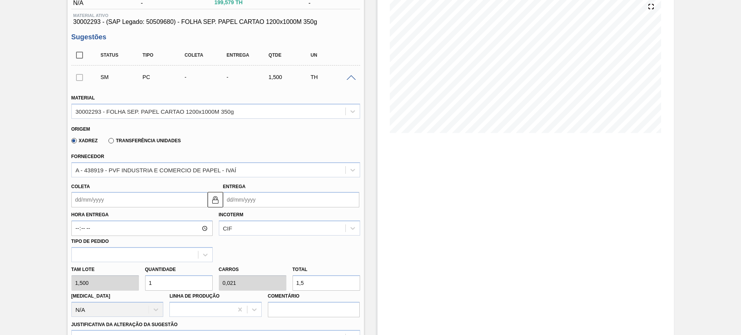
scroll to position [96, 0]
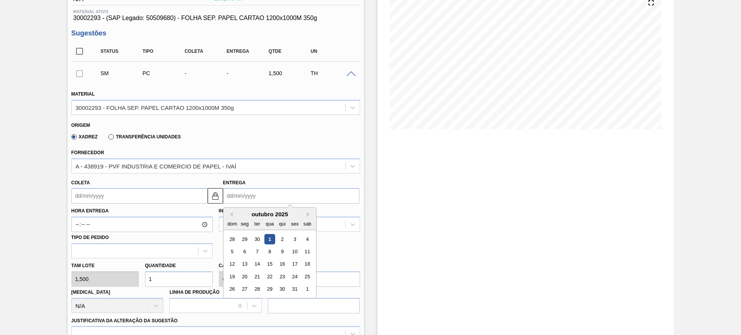
click at [261, 195] on input "Entrega" at bounding box center [291, 195] width 136 height 15
click at [308, 217] on button "Next Month" at bounding box center [309, 214] width 5 height 5
click at [285, 279] on div "20" at bounding box center [282, 277] width 10 height 10
type input "15/11/2025"
type input "20/11/2025"
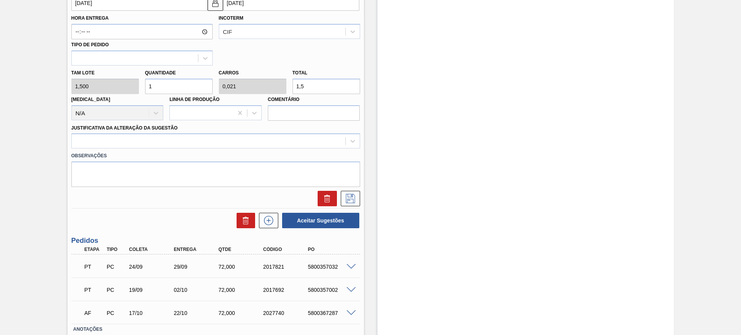
scroll to position [241, 0]
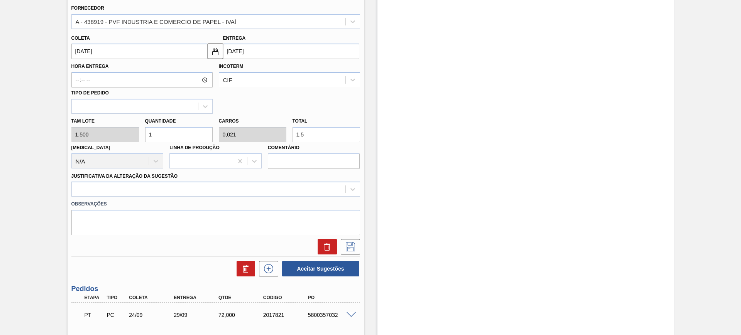
click at [323, 132] on input "1,5" at bounding box center [326, 134] width 68 height 15
type input "4,667"
type input "0,097"
type input "7"
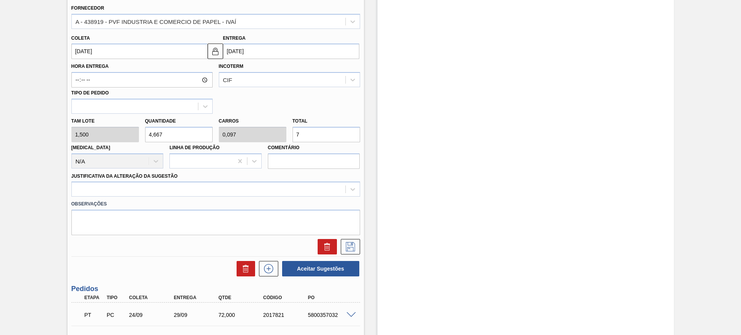
type input "48"
type input "1"
type input "72"
click at [193, 191] on div at bounding box center [209, 189] width 274 height 11
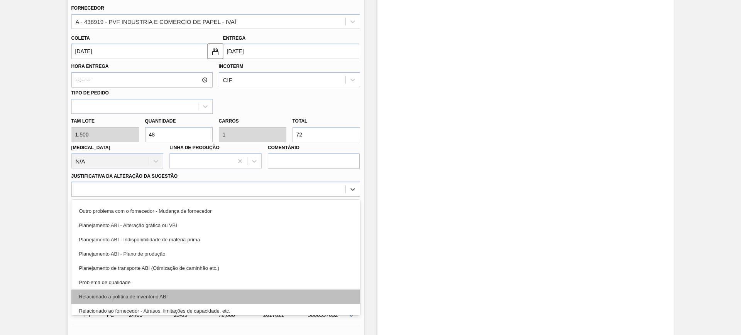
scroll to position [96, 0]
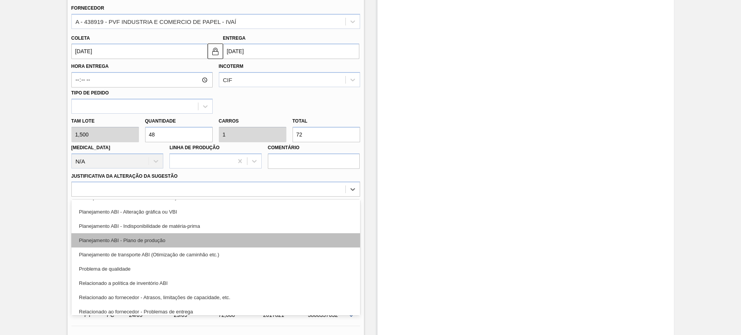
click at [205, 246] on div "Planejamento ABI - Plano de produção" at bounding box center [215, 240] width 289 height 14
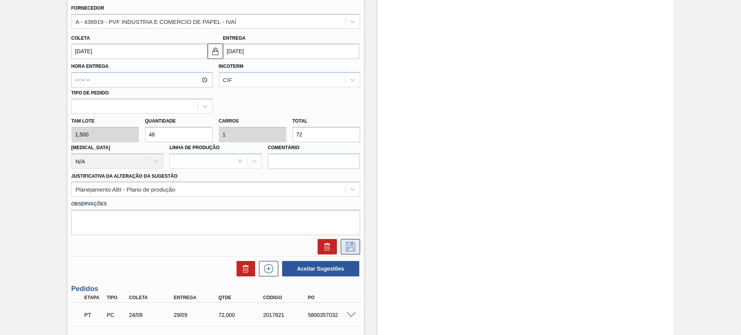
click at [356, 247] on button at bounding box center [350, 246] width 19 height 15
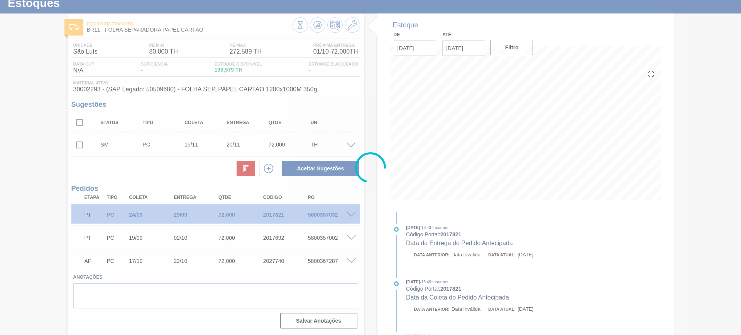
scroll to position [25, 0]
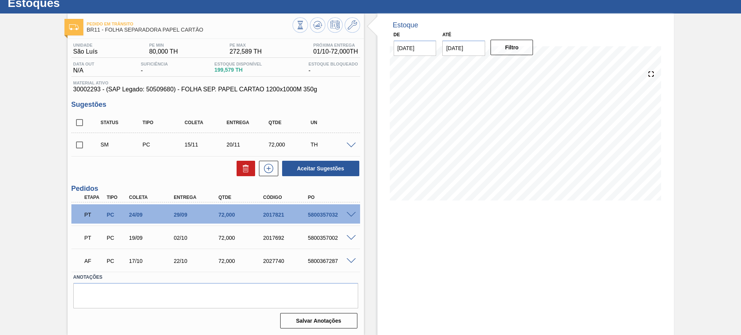
click at [78, 120] on input "checkbox" at bounding box center [79, 123] width 16 height 16
checkbox input "true"
click at [304, 162] on button "Aceitar Sugestões" at bounding box center [320, 168] width 77 height 15
checkbox input "false"
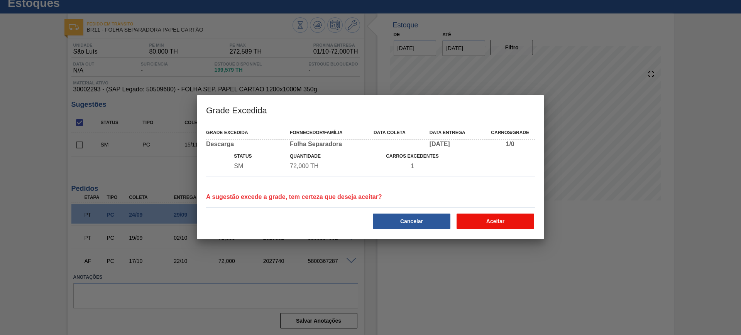
click at [484, 217] on button "Aceitar" at bounding box center [495, 221] width 78 height 15
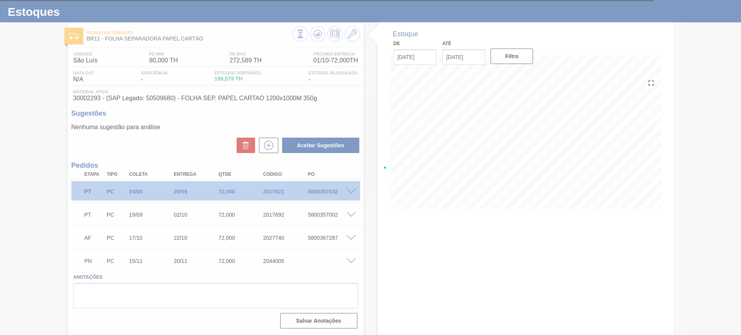
scroll to position [16, 0]
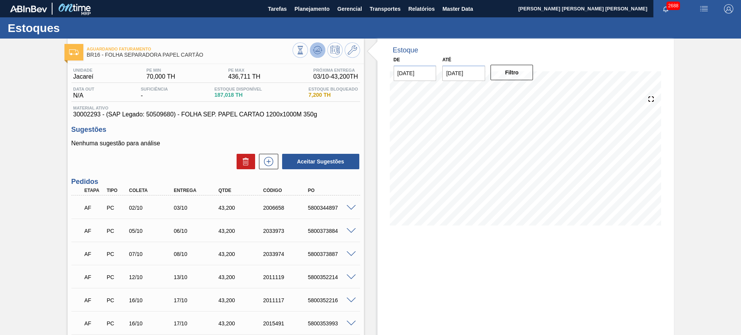
click at [319, 51] on icon at bounding box center [317, 50] width 9 height 9
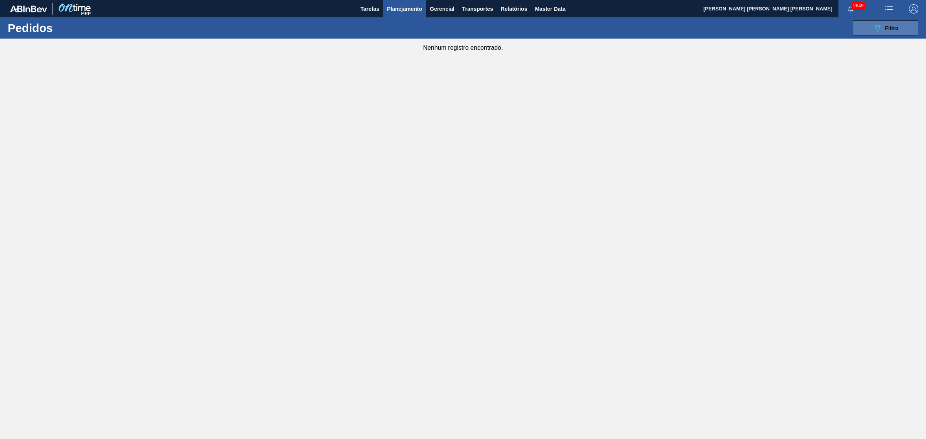
click at [740, 25] on button "089F7B8B-B2A5-4AFE-B5C0-19BA573D28AC Filtro" at bounding box center [886, 27] width 66 height 15
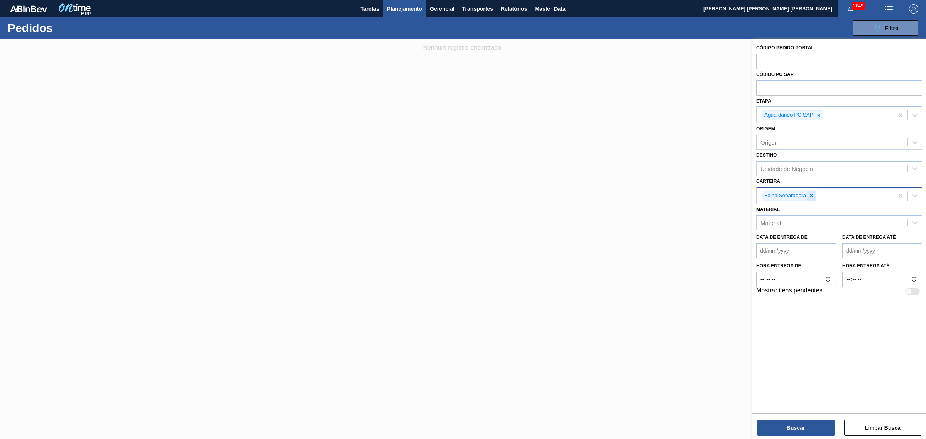
click at [740, 199] on div at bounding box center [811, 196] width 8 height 10
click at [740, 116] on icon at bounding box center [818, 115] width 5 height 5
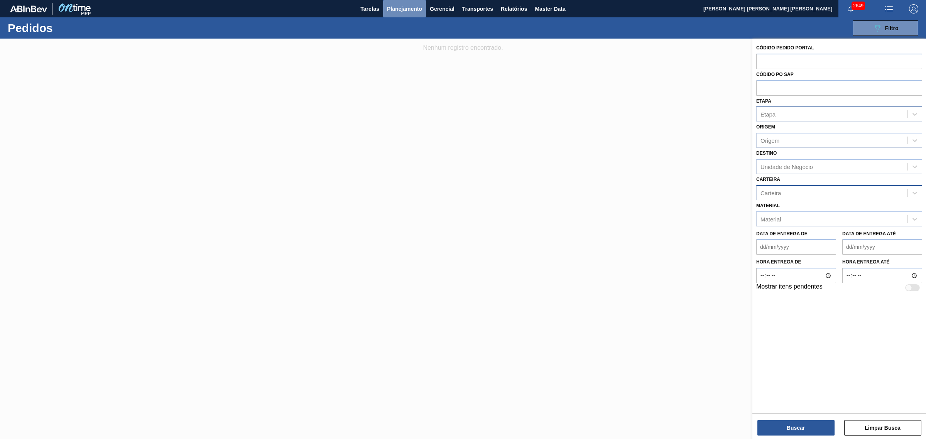
click at [417, 10] on span "Planejamento" at bounding box center [404, 8] width 35 height 9
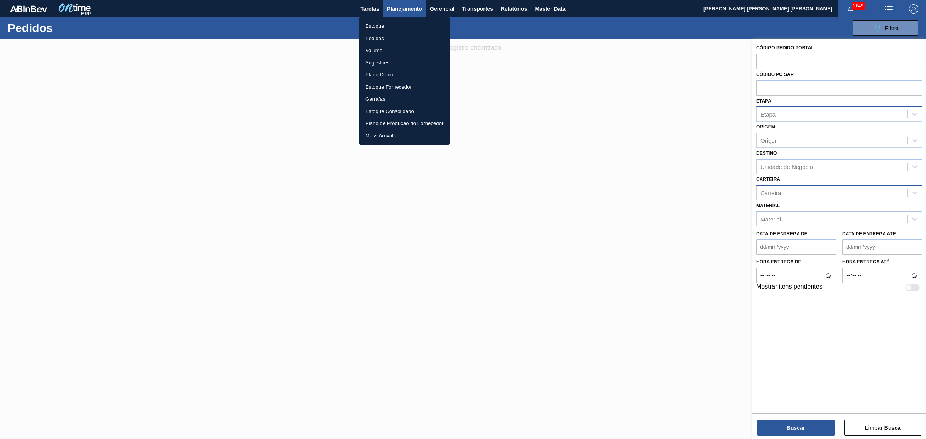
click at [396, 25] on li "Estoque" at bounding box center [404, 26] width 91 height 12
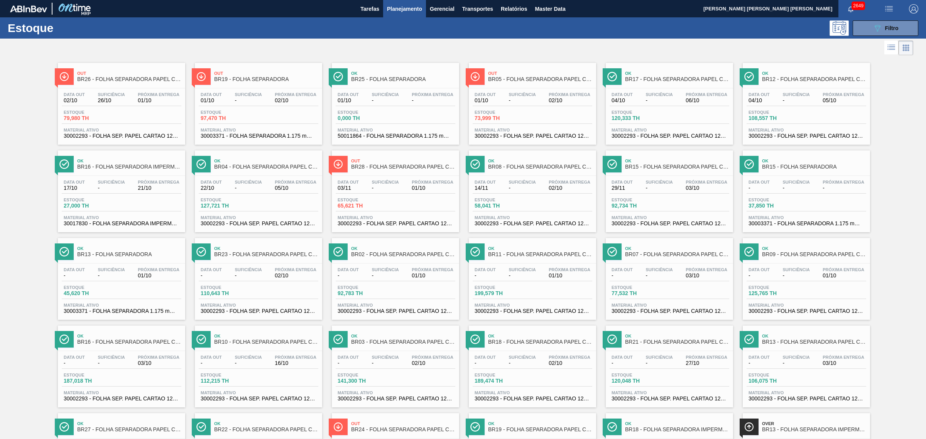
click at [740, 17] on div "2649" at bounding box center [857, 8] width 38 height 17
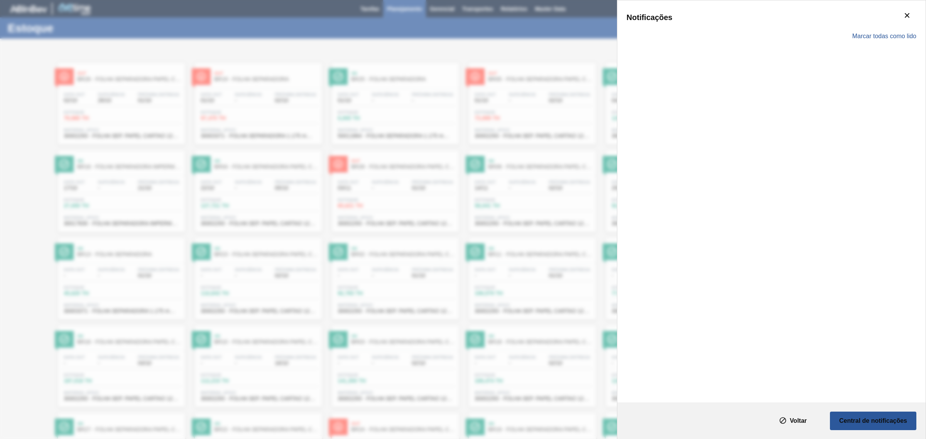
click at [740, 26] on div "Marcar todas como lido" at bounding box center [772, 36] width 290 height 22
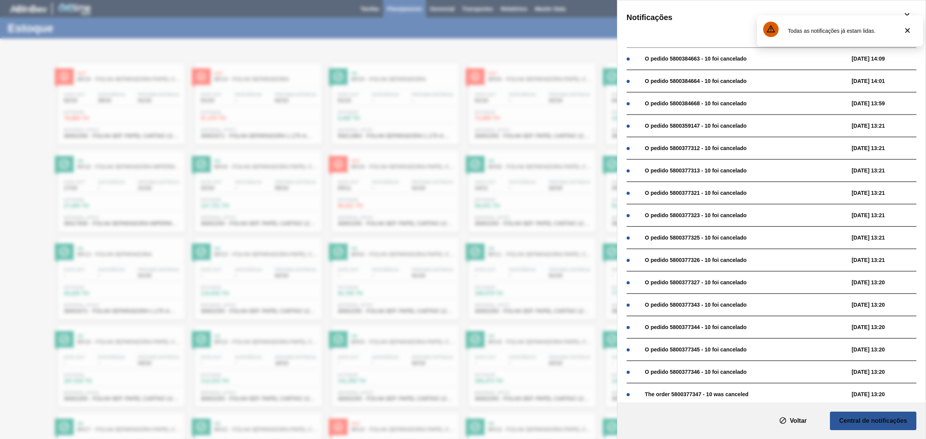
drag, startPoint x: 468, startPoint y: 209, endPoint x: 547, endPoint y: 187, distance: 82.0
click at [468, 209] on div "Notificações Marcar todas como lido O pedido 5800384663 - 10 foi cancelado 01/1…" at bounding box center [463, 219] width 926 height 439
click at [516, 53] on div "Notificações Marcar todas como lido O pedido 5800384663 - 10 foi cancelado 01/1…" at bounding box center [463, 219] width 926 height 439
click at [740, 31] on icon "botão de ícone" at bounding box center [907, 30] width 5 height 5
click at [740, 17] on icon "botão de ícone" at bounding box center [907, 15] width 9 height 9
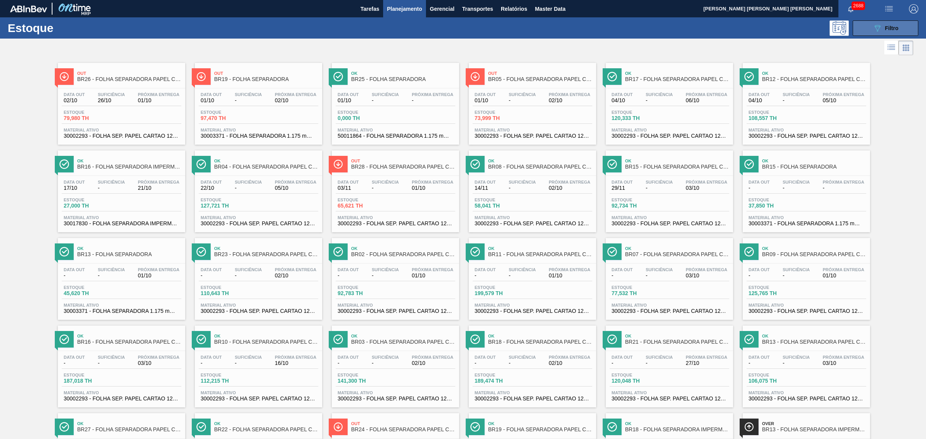
click at [740, 28] on button "089F7B8B-B2A5-4AFE-B5C0-19BA573D28AC Filtro" at bounding box center [886, 27] width 66 height 15
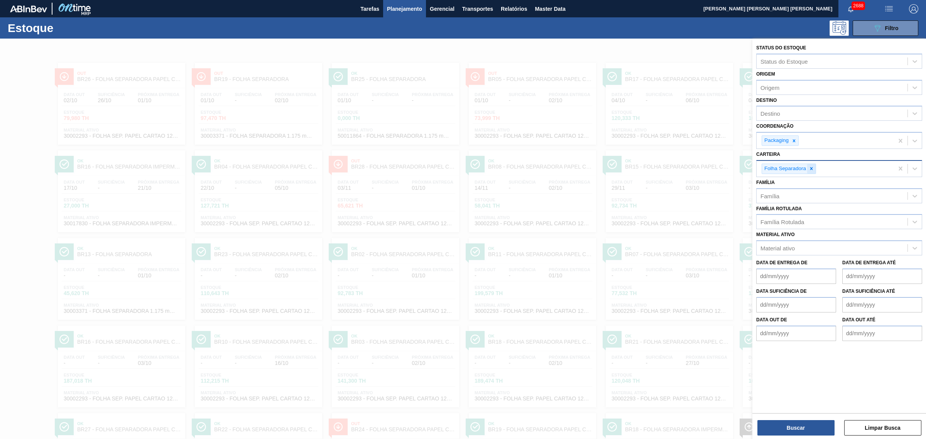
click at [740, 172] on div at bounding box center [811, 169] width 8 height 10
click at [740, 117] on div "Destino" at bounding box center [832, 113] width 151 height 11
click at [740, 100] on div "Destino option AR01 - Acheral focused, 1 of 93. 93 results available. Use Up an…" at bounding box center [839, 108] width 166 height 26
click at [740, 215] on div "Família Rotulada" at bounding box center [832, 220] width 151 height 11
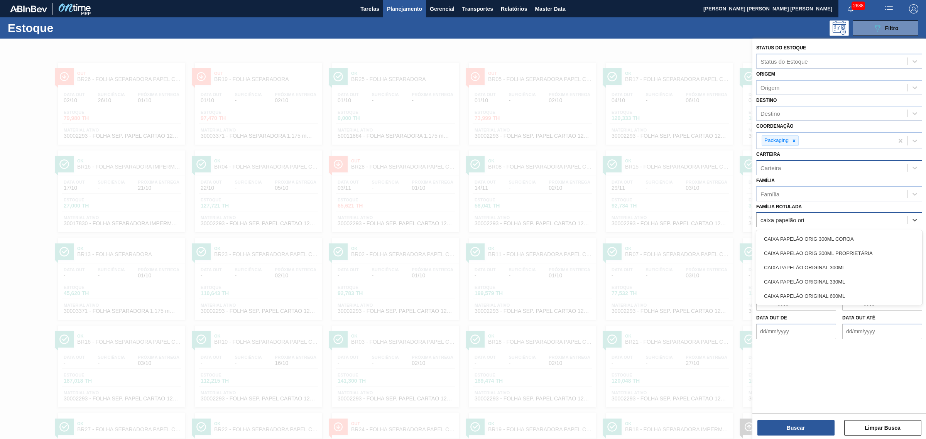
type Rotulada "caixa papelão orig"
click at [740, 254] on div "CAIXA PAPELÃO ORIG 300ML PROPRIETÁRIA" at bounding box center [839, 253] width 166 height 14
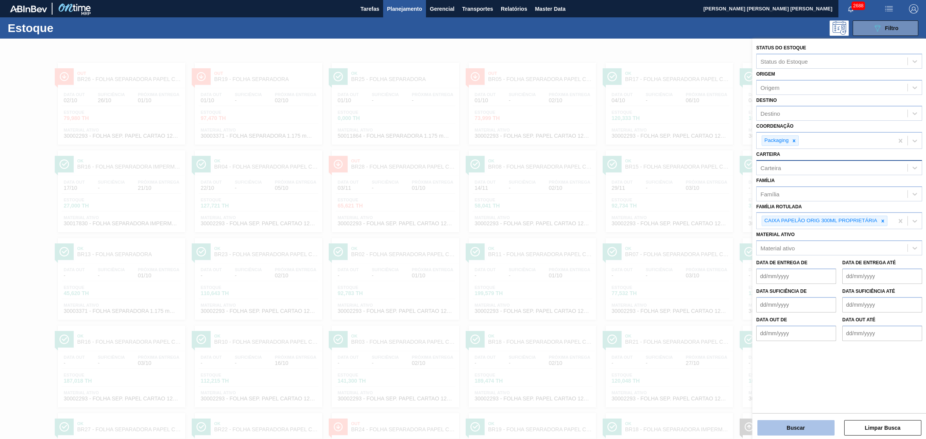
click at [740, 335] on button "Buscar" at bounding box center [795, 427] width 77 height 15
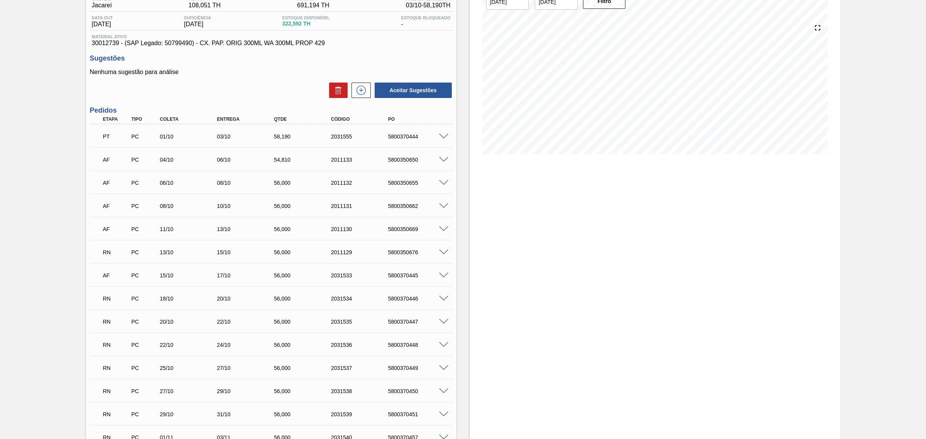
scroll to position [48, 0]
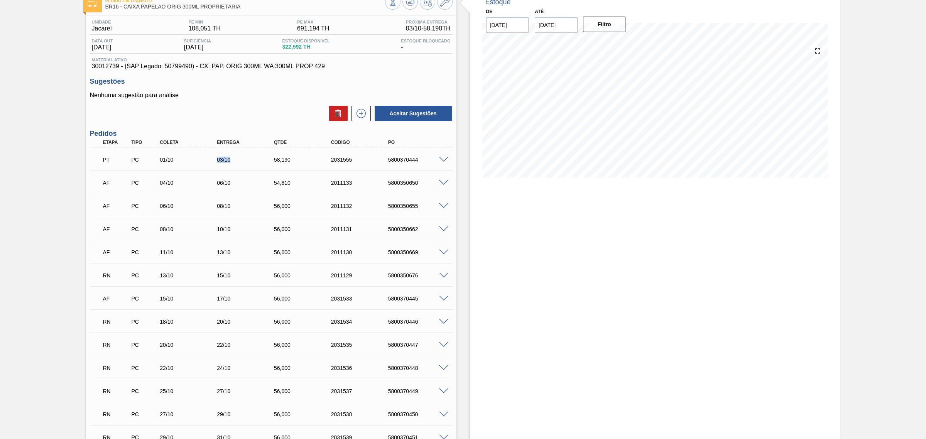
drag, startPoint x: 209, startPoint y: 164, endPoint x: 232, endPoint y: 165, distance: 23.2
click at [232, 165] on div "PT PC 01/10 03/10 58,190 2031555 5800370444" at bounding box center [269, 158] width 342 height 15
drag, startPoint x: 157, startPoint y: 163, endPoint x: 178, endPoint y: 165, distance: 21.0
click at [178, 165] on div "PT PC 01/10 03/10 58,190 2031555 5800370444" at bounding box center [269, 158] width 342 height 15
drag, startPoint x: 156, startPoint y: 184, endPoint x: 174, endPoint y: 184, distance: 18.1
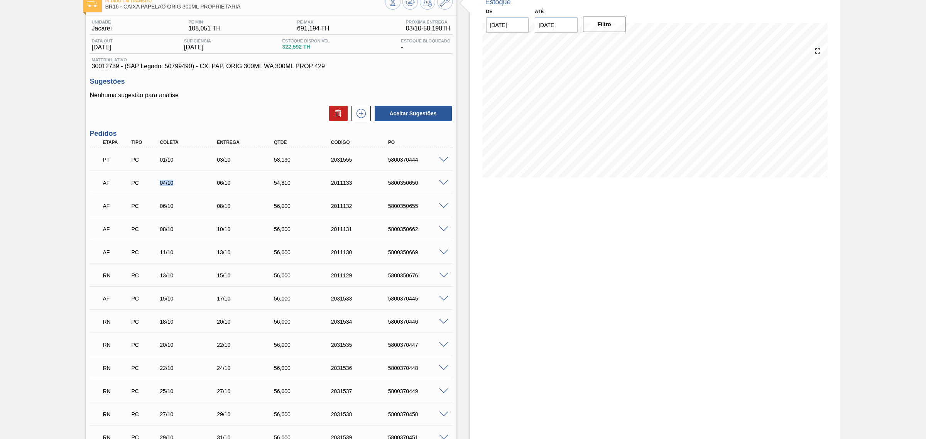
click at [174, 184] on div "04/10" at bounding box center [183, 183] width 57 height 6
drag, startPoint x: 159, startPoint y: 207, endPoint x: 183, endPoint y: 208, distance: 24.7
click at [183, 208] on div "06/10" at bounding box center [190, 206] width 65 height 6
drag, startPoint x: 164, startPoint y: 229, endPoint x: 160, endPoint y: 247, distance: 18.5
click at [184, 233] on div "AF PC 08/10 10/10 56,000 2011131 5800350662" at bounding box center [269, 228] width 342 height 15
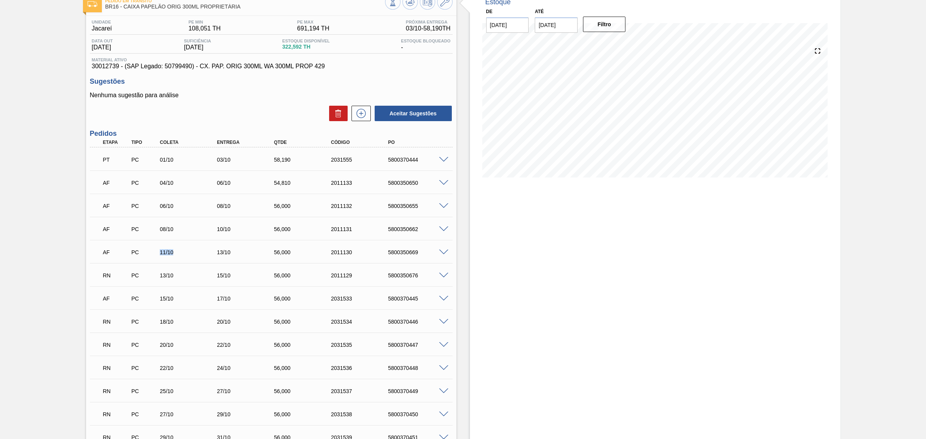
drag, startPoint x: 157, startPoint y: 249, endPoint x: 180, endPoint y: 257, distance: 24.0
click at [180, 257] on div "AF PC 11/10 13/10 56,000 2011130 5800350669" at bounding box center [269, 251] width 342 height 15
click at [442, 254] on span at bounding box center [443, 253] width 9 height 6
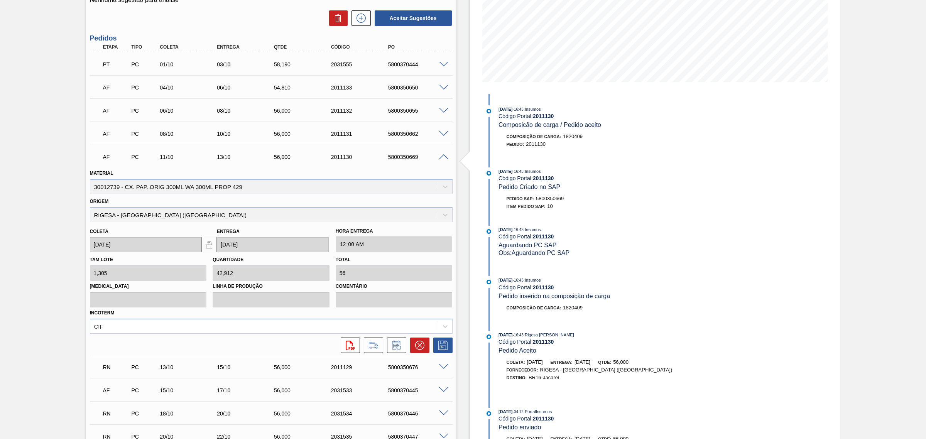
scroll to position [145, 0]
click at [402, 349] on icon at bounding box center [396, 344] width 12 height 9
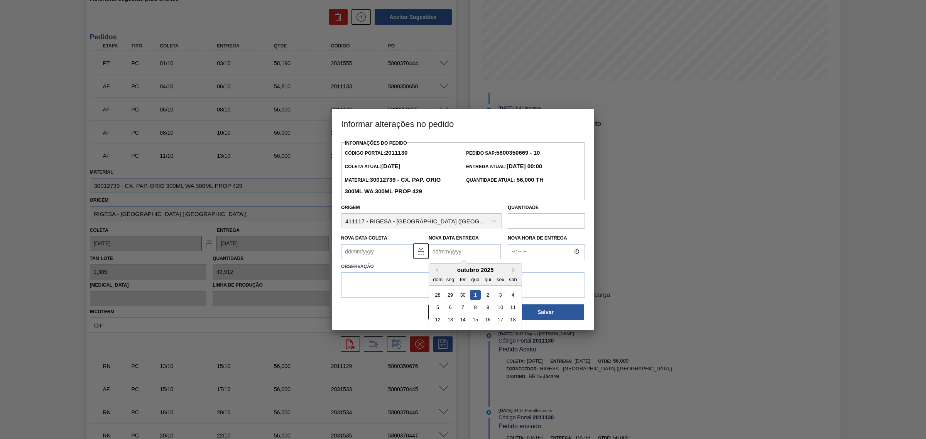
click at [452, 257] on Entrega2011130 "Nova Data Entrega" at bounding box center [465, 251] width 72 height 15
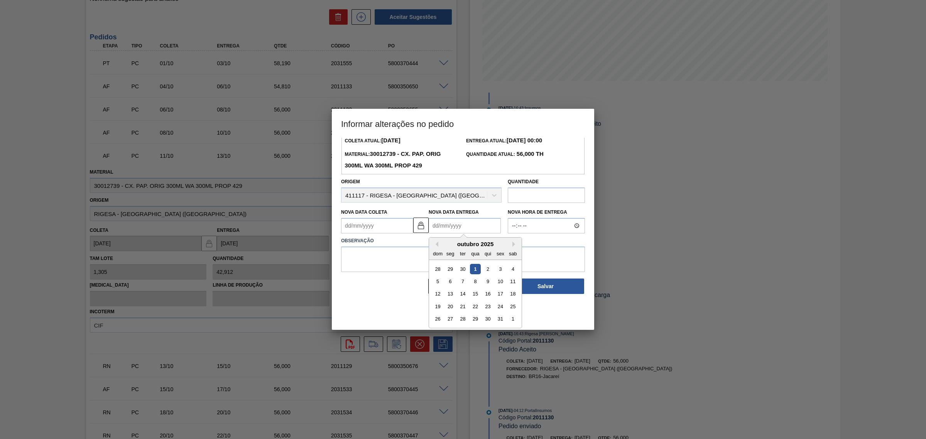
scroll to position [0, 0]
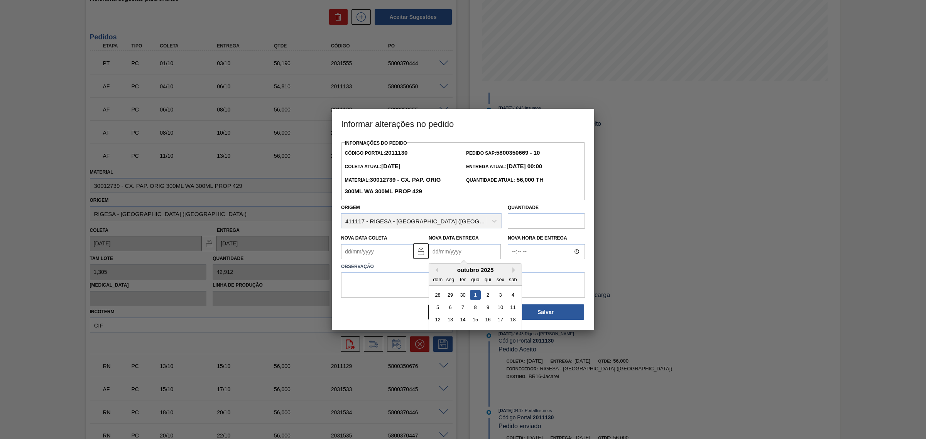
click at [233, 148] on div at bounding box center [463, 219] width 926 height 439
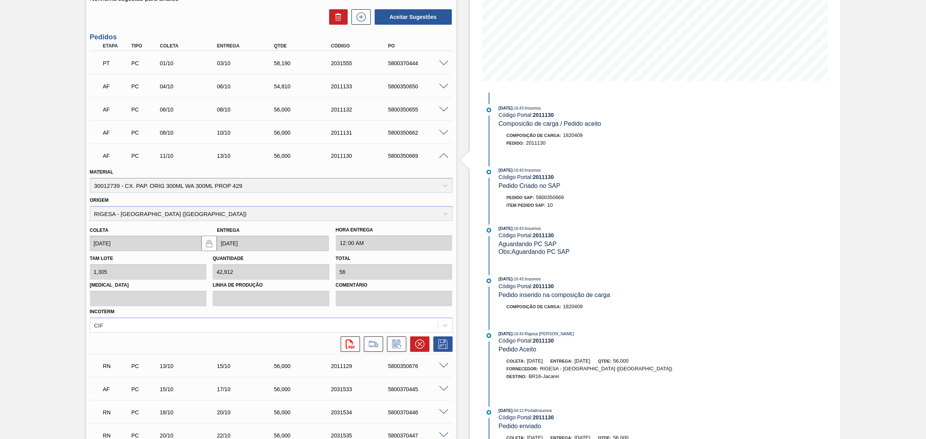
click at [445, 156] on span at bounding box center [443, 156] width 9 height 6
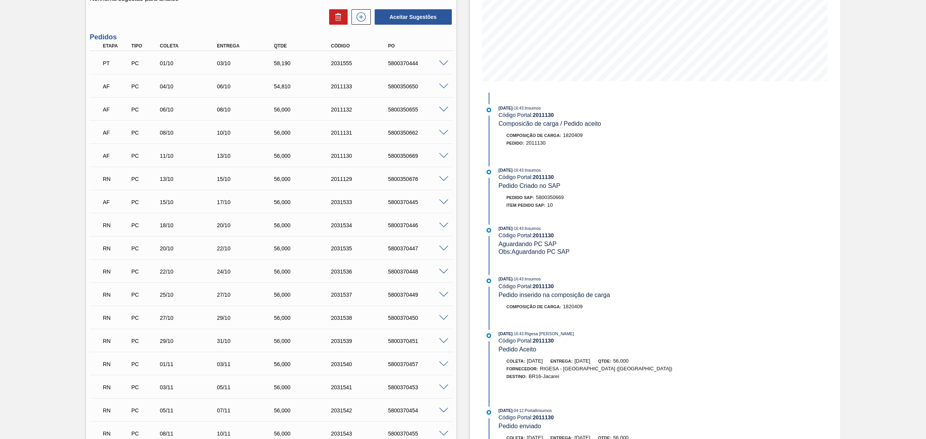
click at [443, 181] on span at bounding box center [443, 179] width 9 height 6
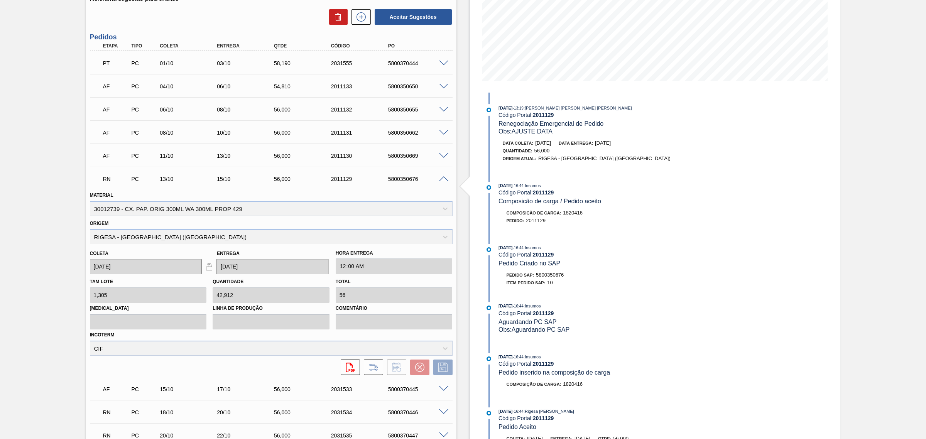
click at [442, 177] on span at bounding box center [443, 179] width 9 height 6
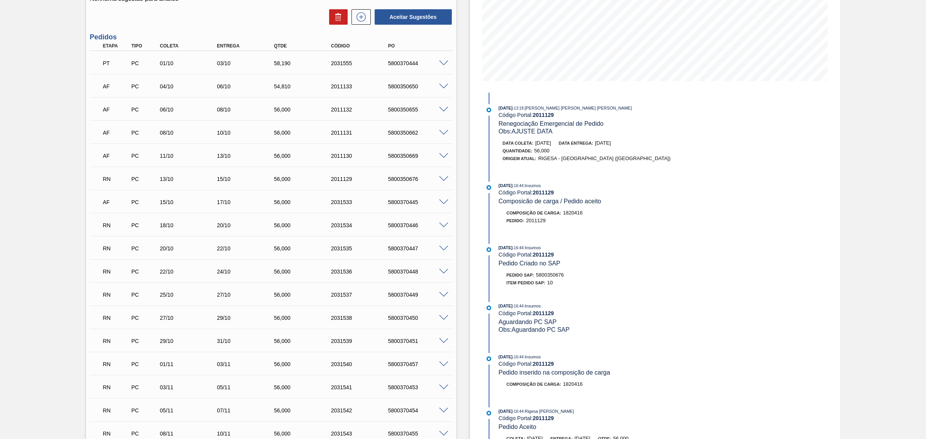
click at [445, 179] on span at bounding box center [443, 179] width 9 height 6
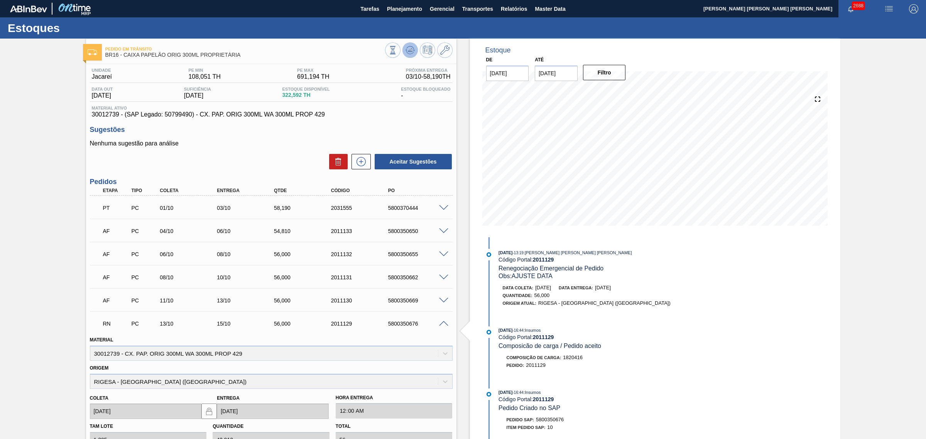
click at [411, 53] on icon at bounding box center [410, 50] width 9 height 9
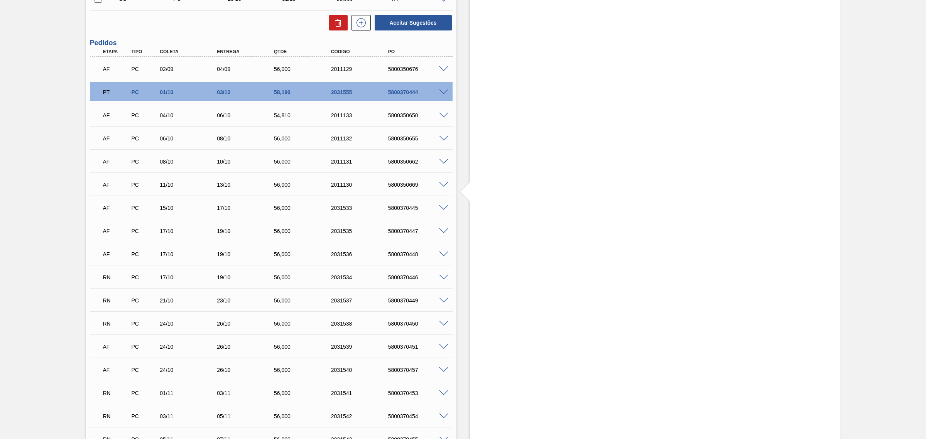
scroll to position [327, 0]
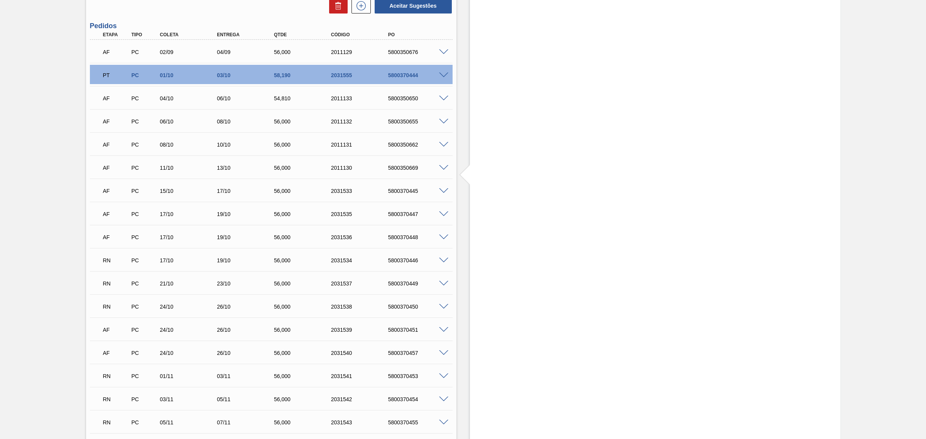
click at [212, 240] on div "19/10" at bounding box center [240, 237] width 57 height 6
click at [593, 193] on div "Estoque De [DATE] Até [DATE] Filtro 10/10 Projeção de Estoque 284.148 [DOMAIN_N…" at bounding box center [655, 220] width 370 height 1016
drag, startPoint x: 159, startPoint y: 166, endPoint x: 234, endPoint y: 171, distance: 75.0
click at [234, 171] on div "AF PC 11/10 13/10 56,000 2011130 5800350669" at bounding box center [269, 166] width 342 height 15
click at [164, 167] on div "11/10" at bounding box center [190, 168] width 65 height 6
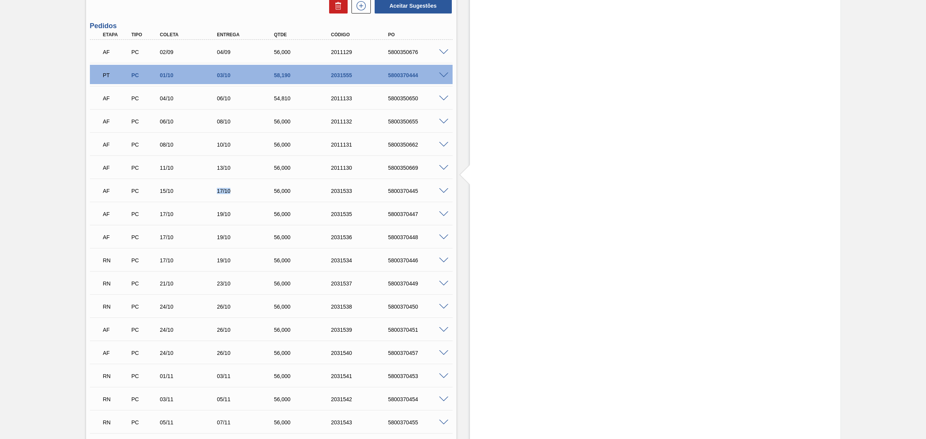
drag, startPoint x: 213, startPoint y: 198, endPoint x: 253, endPoint y: 197, distance: 39.8
click at [253, 197] on div "AF PC 15/10 17/10 56,000 2031533 5800370445" at bounding box center [269, 190] width 342 height 15
drag, startPoint x: 182, startPoint y: 215, endPoint x: 218, endPoint y: 217, distance: 36.7
click at [218, 217] on div "AF PC 17/10 19/10 56,000 2031535 5800370447" at bounding box center [269, 213] width 342 height 15
drag, startPoint x: 101, startPoint y: 193, endPoint x: 416, endPoint y: 196, distance: 314.9
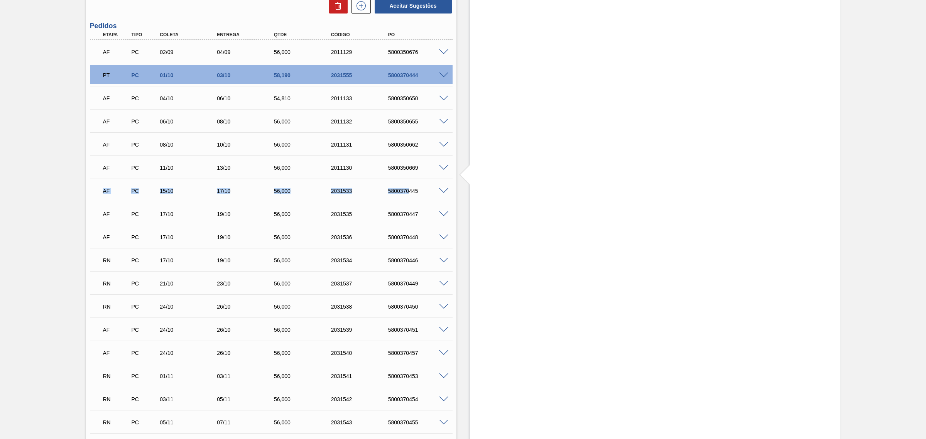
click at [413, 194] on div "AF PC 15/10 17/10 56,000 2031533 5800370445" at bounding box center [269, 190] width 342 height 15
click at [417, 193] on div "5800370445" at bounding box center [418, 191] width 65 height 6
drag, startPoint x: 410, startPoint y: 191, endPoint x: 419, endPoint y: 193, distance: 9.0
click at [419, 193] on div "5800370445" at bounding box center [418, 191] width 65 height 6
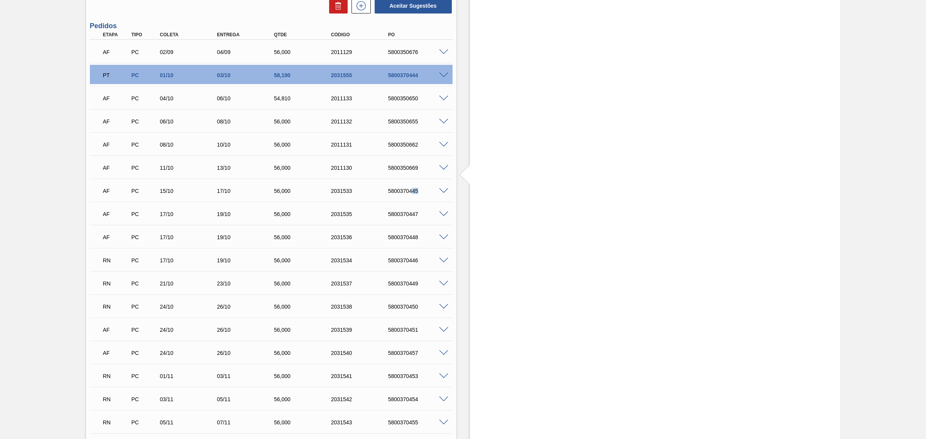
click at [415, 194] on div "5800370445" at bounding box center [418, 191] width 65 height 6
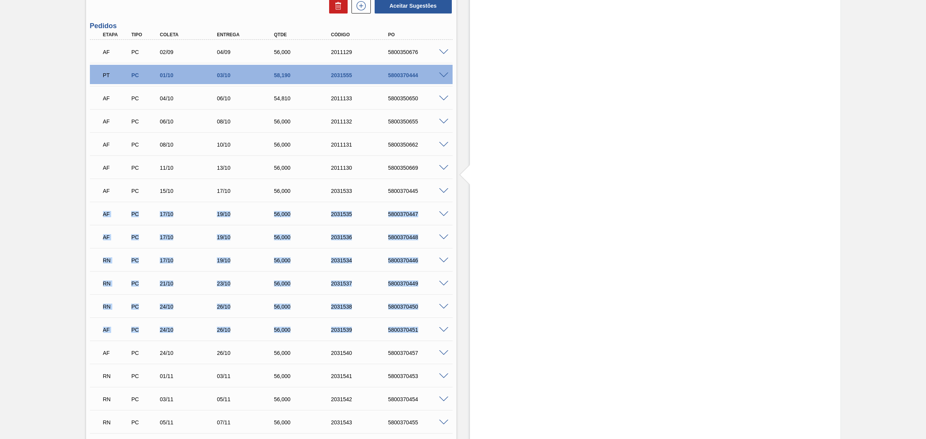
drag, startPoint x: 115, startPoint y: 216, endPoint x: 426, endPoint y: 328, distance: 330.5
click at [426, 328] on div "AF PC 02/09 04/09 56,000 2011129 5800350676 Material 30012739 - CX. PAP. ORIG 3…" at bounding box center [271, 352] width 363 height 625
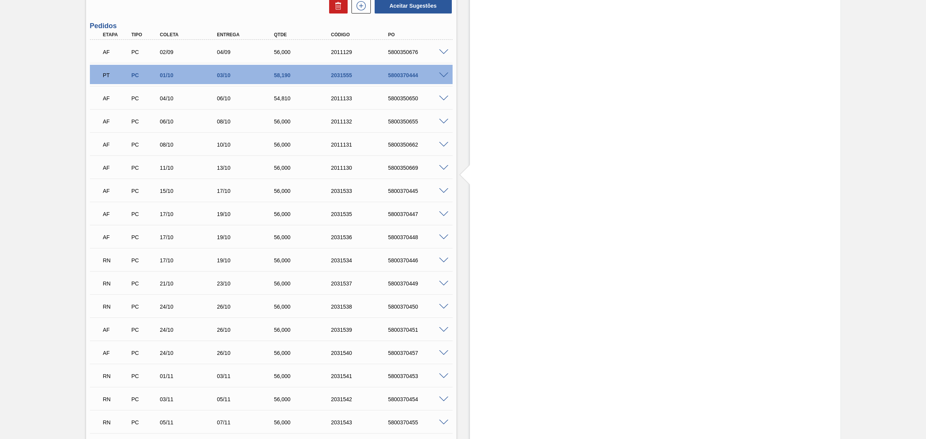
click at [516, 220] on div "Estoque De 01/10/2025 Até 03/01/2026 Filtro 10/10 Projeção de Estoque 284.148 N…" at bounding box center [655, 220] width 370 height 1016
drag, startPoint x: 103, startPoint y: 191, endPoint x: 352, endPoint y: 195, distance: 248.9
click at [352, 195] on div "AF PC 15/10 17/10 56,000 2031533 5800370445" at bounding box center [269, 190] width 342 height 15
click at [413, 189] on div "5800370445" at bounding box center [418, 191] width 65 height 6
click at [216, 178] on div "AF PC 11/10 13/10 56,000 2011130 5800350669 Material 30012739 - CX. PAP. ORIG 3…" at bounding box center [271, 167] width 363 height 23
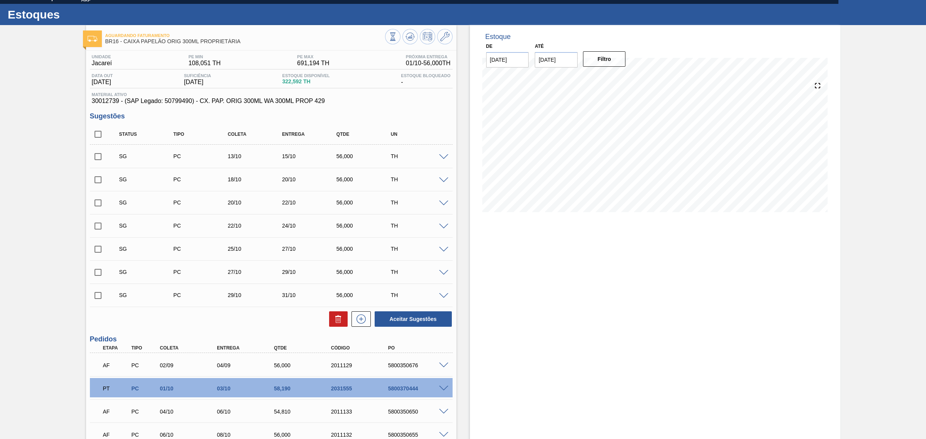
scroll to position [0, 0]
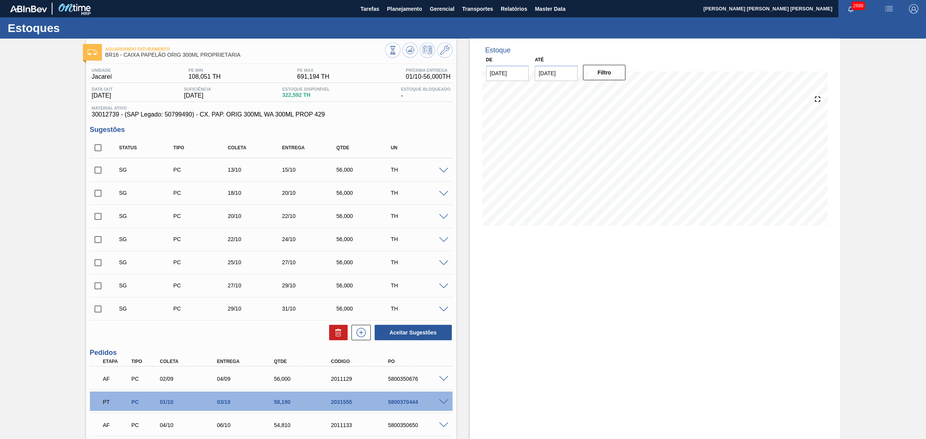
click at [113, 112] on div "Material ativo 30012739 - (SAP Legado: 50799490) - CX. PAP. ORIG 300ML WA 300ML…" at bounding box center [271, 112] width 363 height 12
copy span "30012739"
click at [409, 49] on icon at bounding box center [409, 49] width 5 height 3
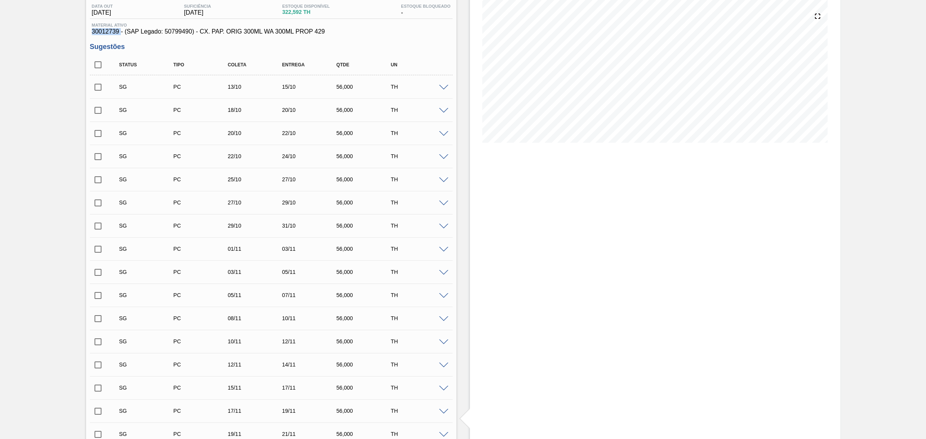
scroll to position [68, 0]
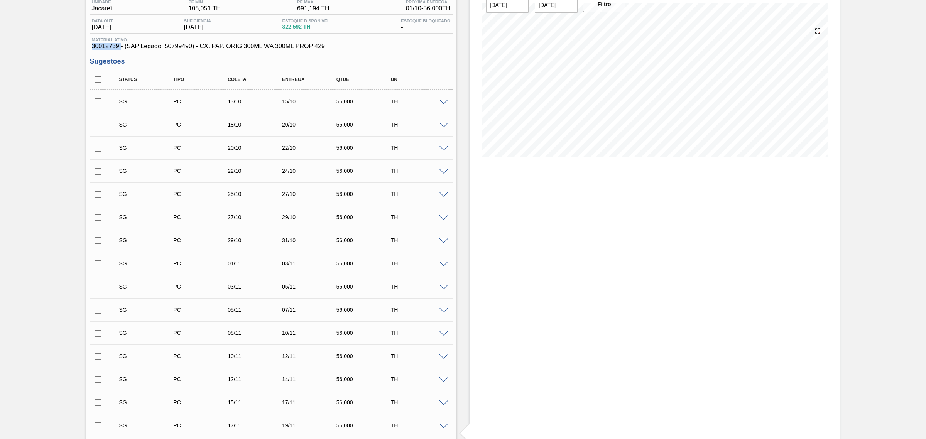
click at [103, 104] on input "checkbox" at bounding box center [98, 102] width 16 height 16
checkbox input "true"
click at [96, 197] on input "checkbox" at bounding box center [98, 194] width 16 height 16
checkbox input "true"
click at [99, 218] on input "checkbox" at bounding box center [98, 218] width 16 height 16
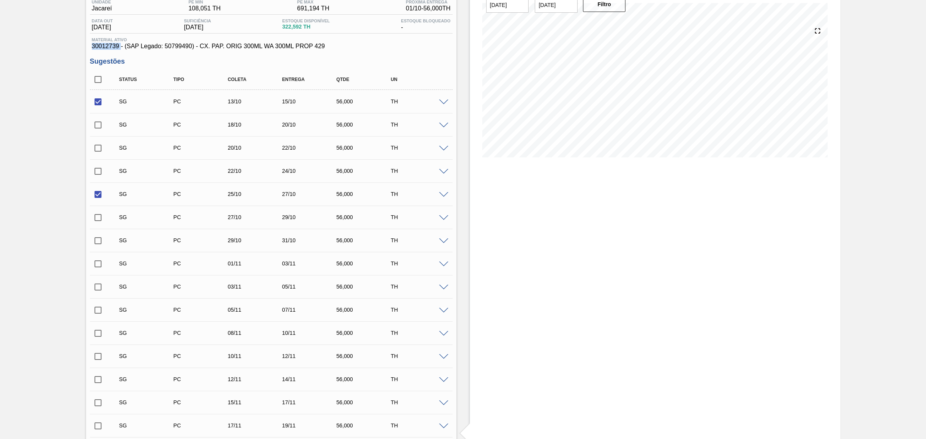
checkbox input "true"
click at [97, 240] on input "checkbox" at bounding box center [98, 241] width 16 height 16
checkbox input "true"
click at [100, 334] on input "checkbox" at bounding box center [98, 333] width 16 height 16
checkbox input "true"
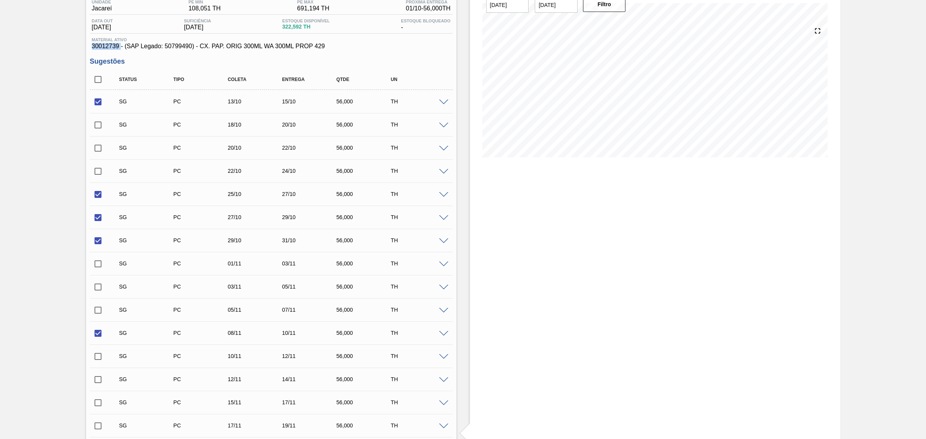
click at [96, 356] on input "checkbox" at bounding box center [98, 356] width 16 height 16
checkbox input "true"
click at [97, 377] on input "checkbox" at bounding box center [98, 380] width 16 height 16
checkbox input "true"
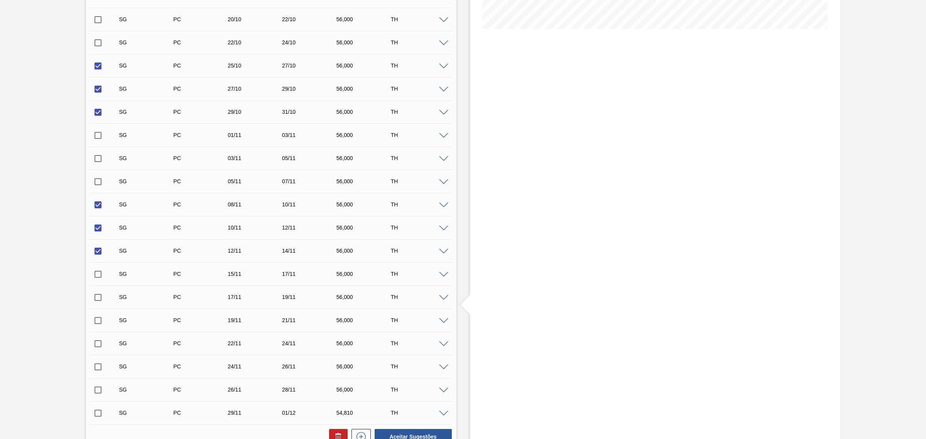
scroll to position [213, 0]
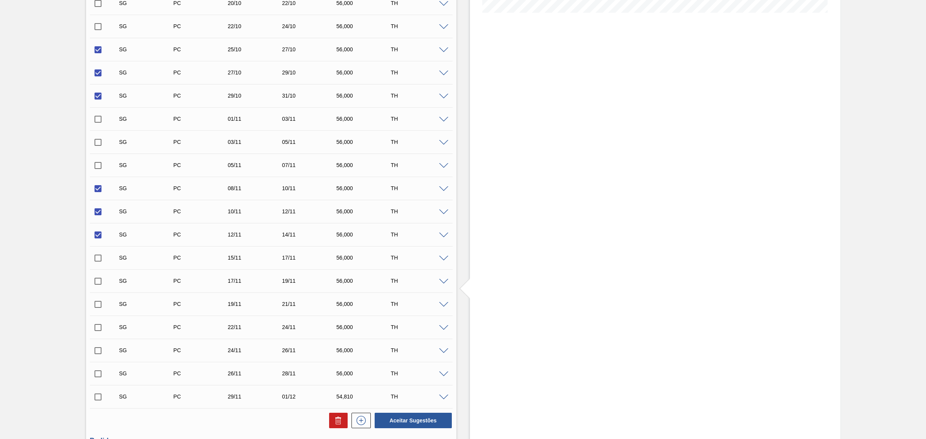
click at [100, 328] on input "checkbox" at bounding box center [98, 327] width 16 height 16
checkbox input "true"
click at [98, 350] on input "checkbox" at bounding box center [98, 351] width 16 height 16
checkbox input "true"
click at [98, 372] on input "checkbox" at bounding box center [98, 374] width 16 height 16
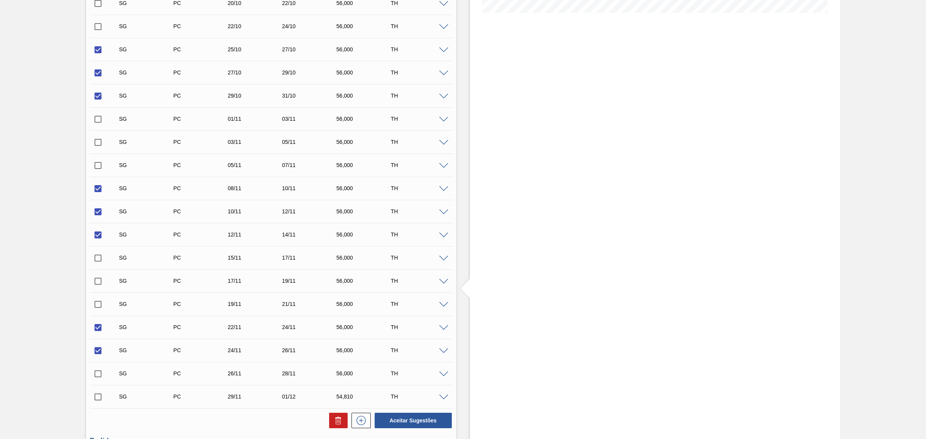
checkbox input "true"
click at [95, 400] on input "checkbox" at bounding box center [98, 397] width 16 height 16
checkbox input "true"
click at [402, 417] on button "Aceitar Sugestões" at bounding box center [413, 420] width 77 height 15
checkbox input "false"
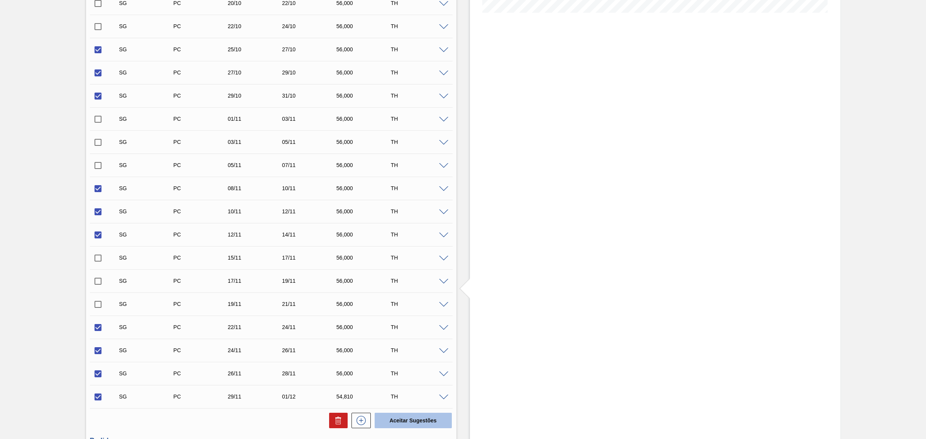
checkbox input "false"
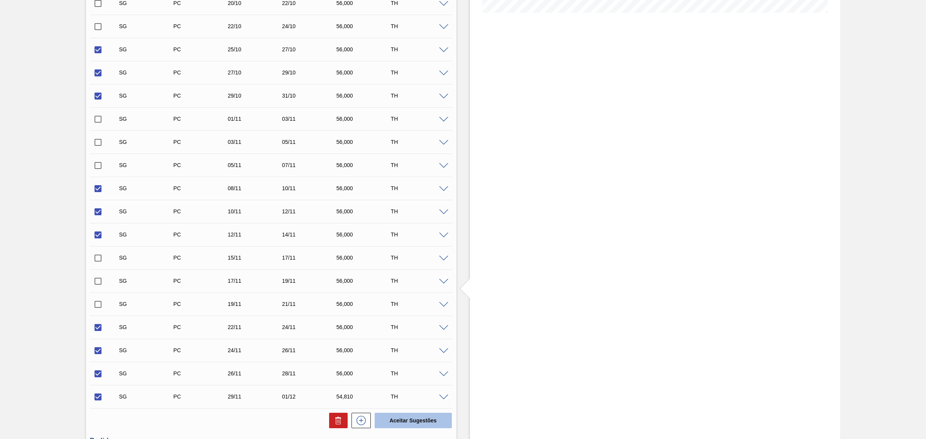
checkbox input "false"
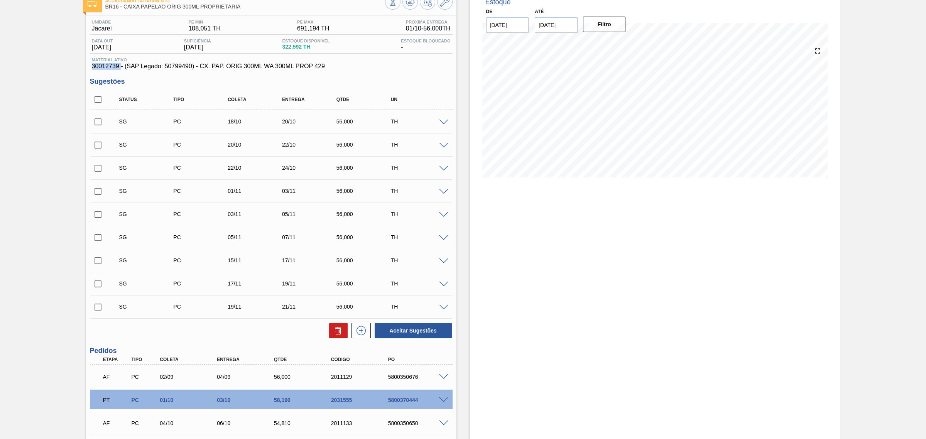
scroll to position [20, 0]
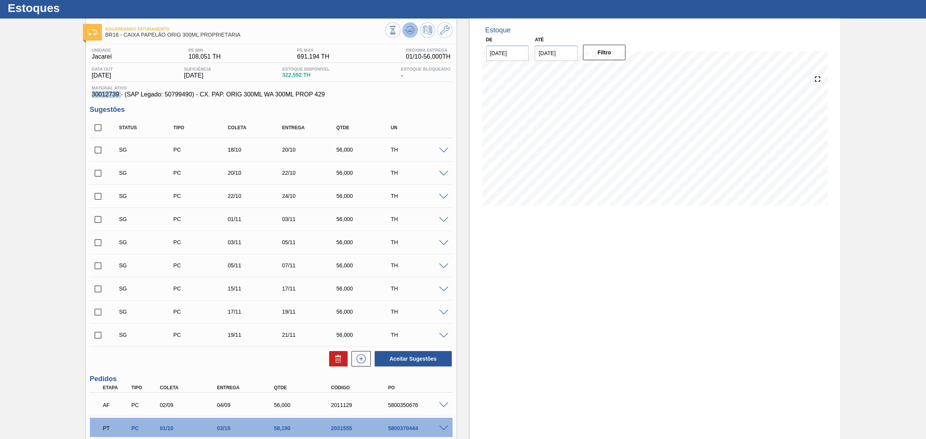
click at [407, 29] on icon at bounding box center [410, 29] width 9 height 9
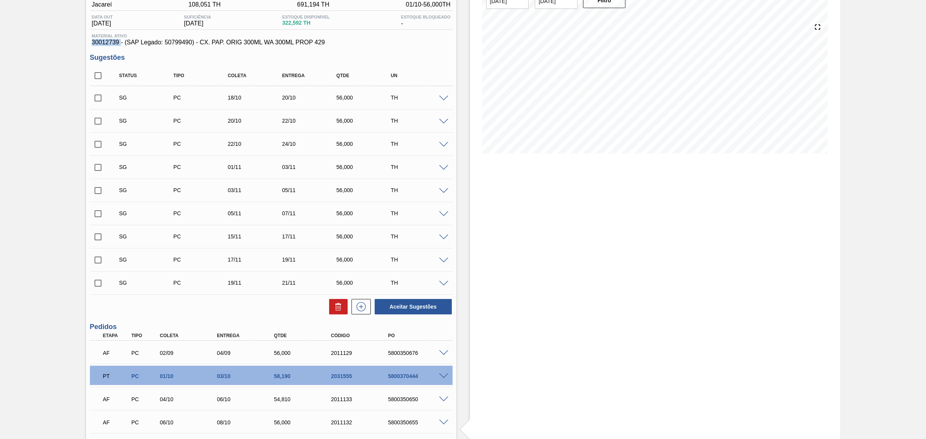
scroll to position [68, 0]
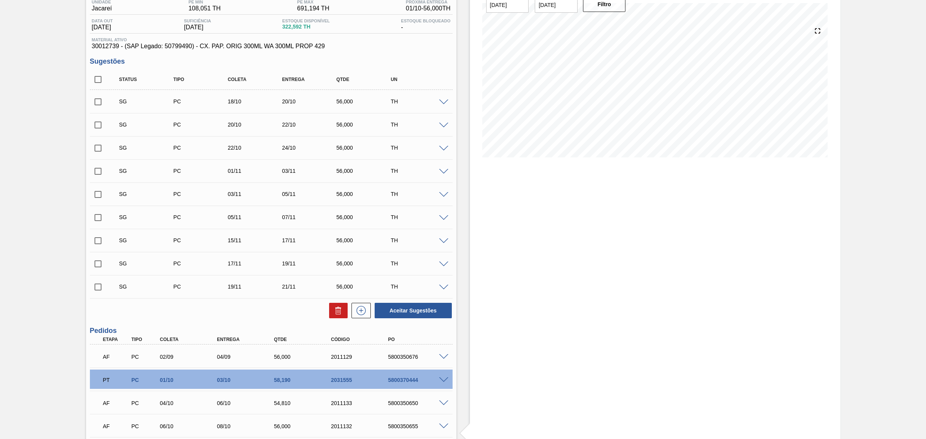
click at [441, 100] on div at bounding box center [444, 102] width 15 height 6
click at [445, 101] on span at bounding box center [443, 103] width 9 height 6
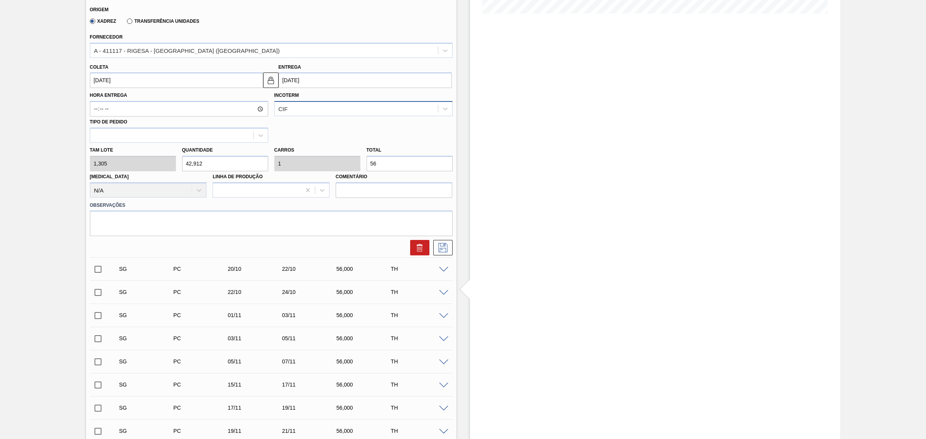
scroll to position [213, 0]
click at [329, 87] on input "[DATE]" at bounding box center [365, 79] width 173 height 15
click at [290, 160] on div "19" at bounding box center [287, 160] width 10 height 10
type input "17/10/2025"
type input "19/10/2025"
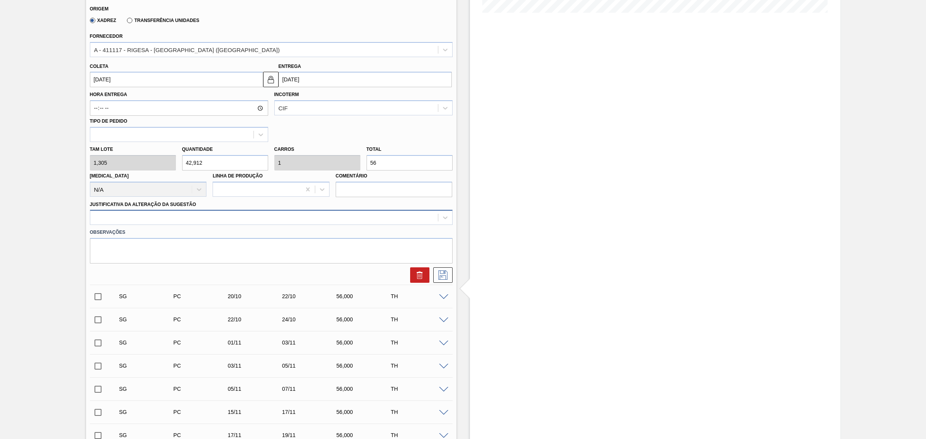
click at [300, 220] on div at bounding box center [264, 217] width 348 height 11
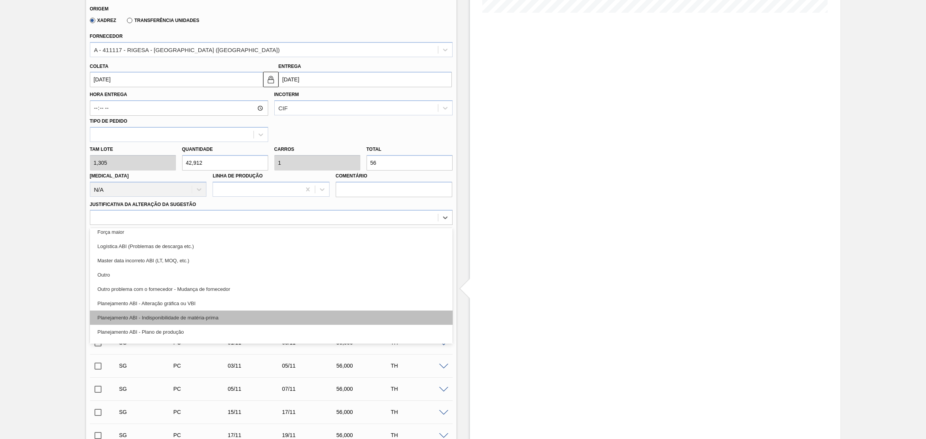
scroll to position [48, 0]
click at [255, 317] on div "Planejamento ABI - Plano de produção" at bounding box center [271, 317] width 363 height 14
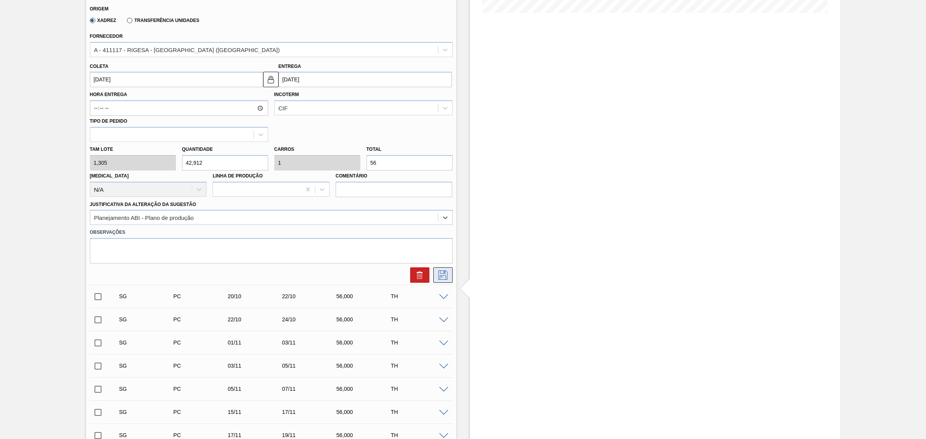
click at [444, 273] on icon at bounding box center [443, 274] width 12 height 9
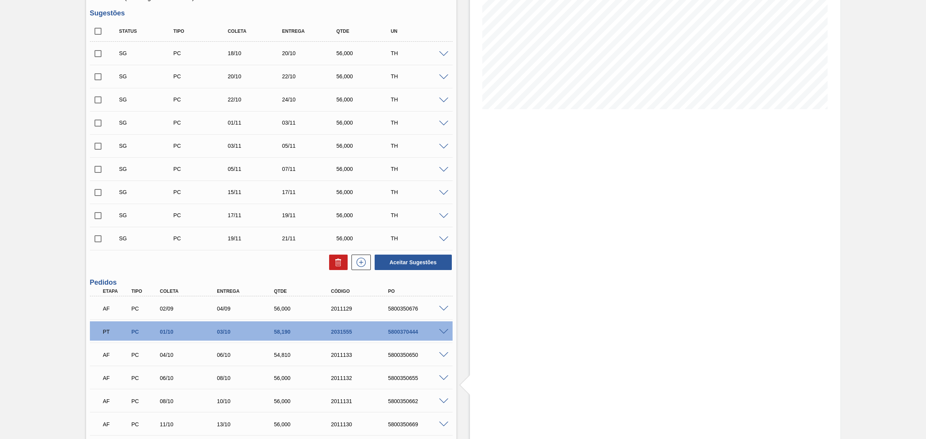
scroll to position [68, 0]
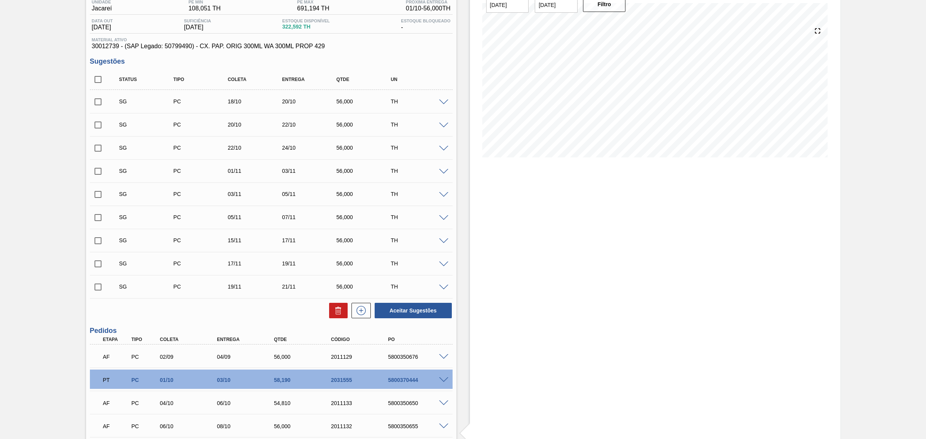
click at [444, 125] on span at bounding box center [443, 126] width 9 height 6
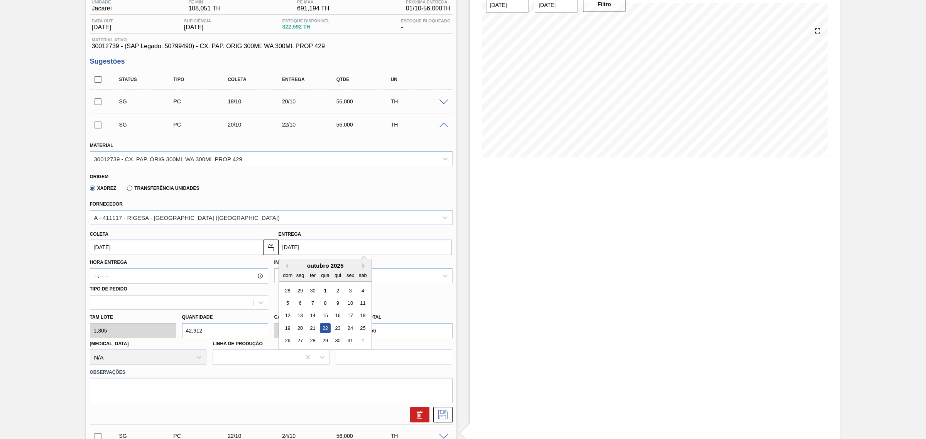
click at [338, 252] on input "22/10/2025" at bounding box center [365, 247] width 173 height 15
click at [314, 331] on div "21" at bounding box center [312, 328] width 10 height 10
type input "19/10/2025"
type input "21/10/2025"
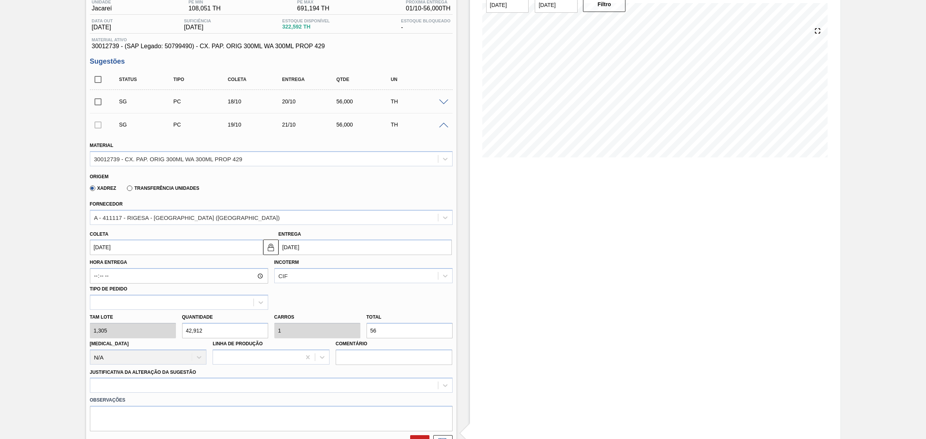
scroll to position [165, 0]
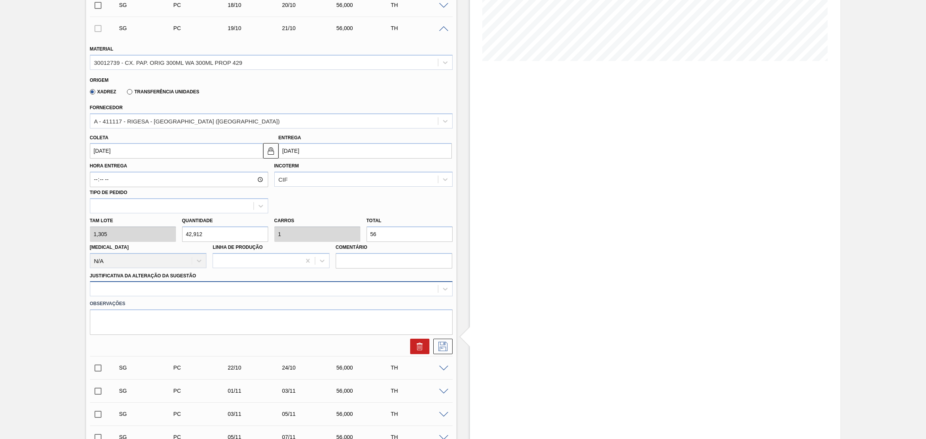
click at [322, 294] on div at bounding box center [264, 289] width 348 height 11
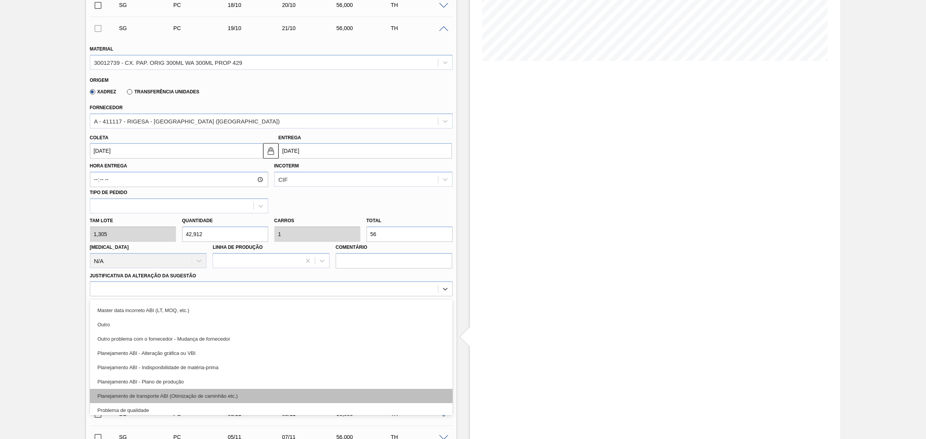
scroll to position [96, 0]
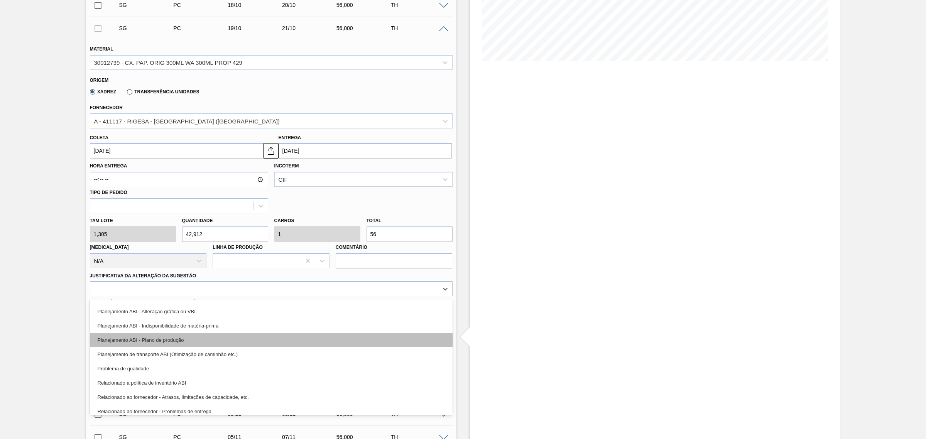
click at [236, 340] on div "Planejamento ABI - Plano de produção" at bounding box center [271, 340] width 363 height 14
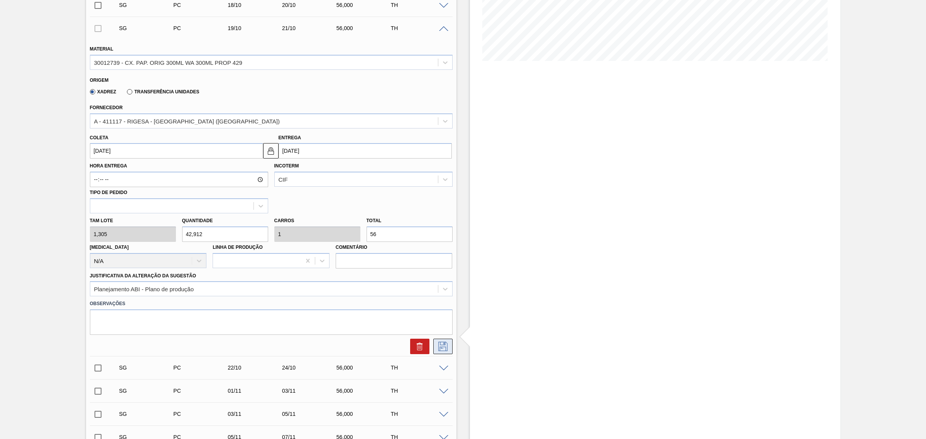
click at [443, 344] on icon at bounding box center [443, 346] width 12 height 9
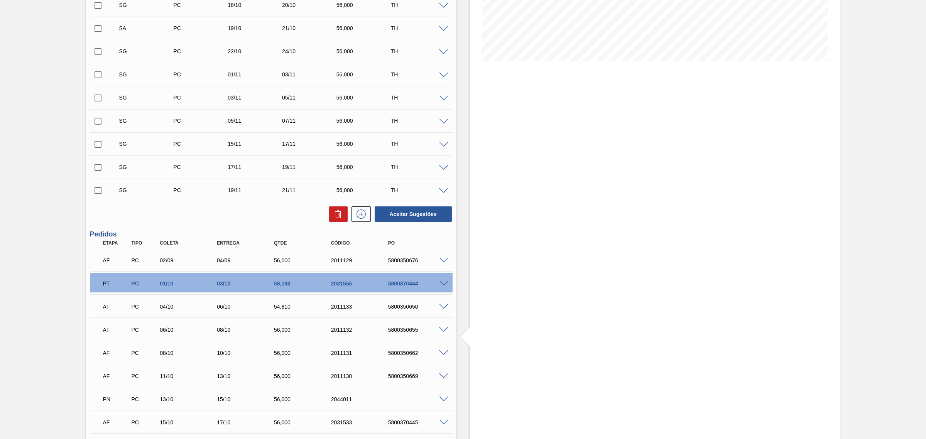
click at [446, 53] on span at bounding box center [443, 52] width 9 height 6
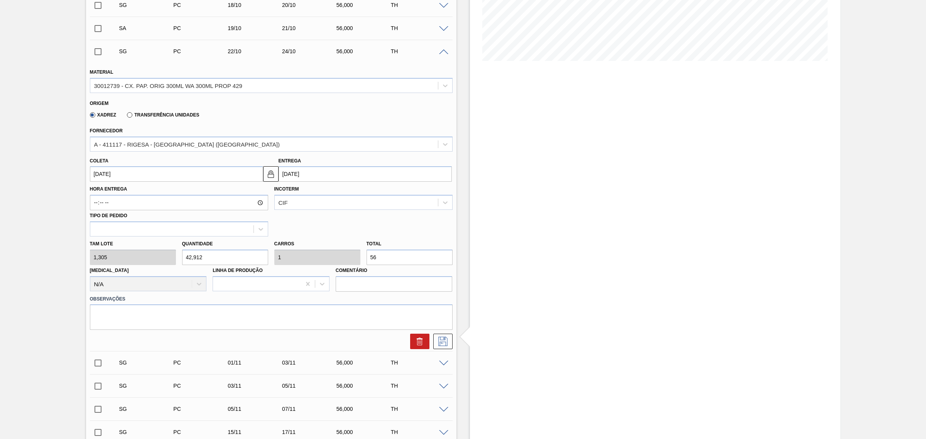
click at [309, 180] on input "24/10/2025" at bounding box center [365, 173] width 173 height 15
click at [338, 256] on div "23" at bounding box center [337, 255] width 10 height 10
type input "21/10/2025"
type input "23/10/2025"
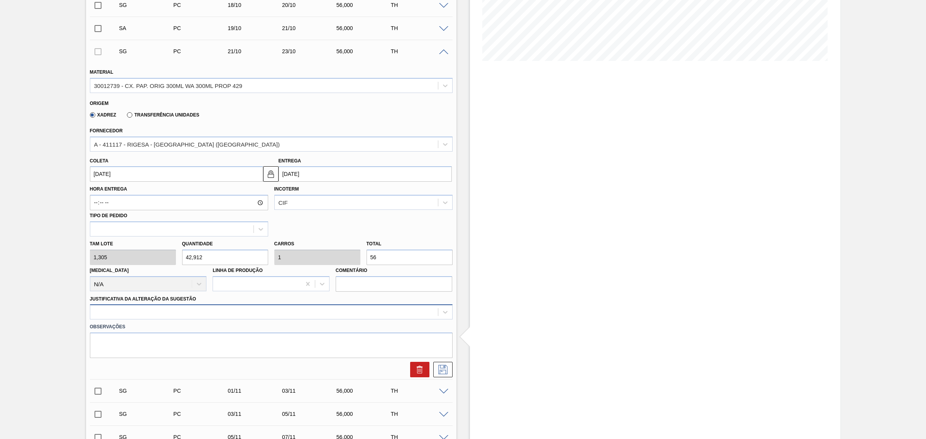
click at [411, 309] on div at bounding box center [264, 312] width 348 height 11
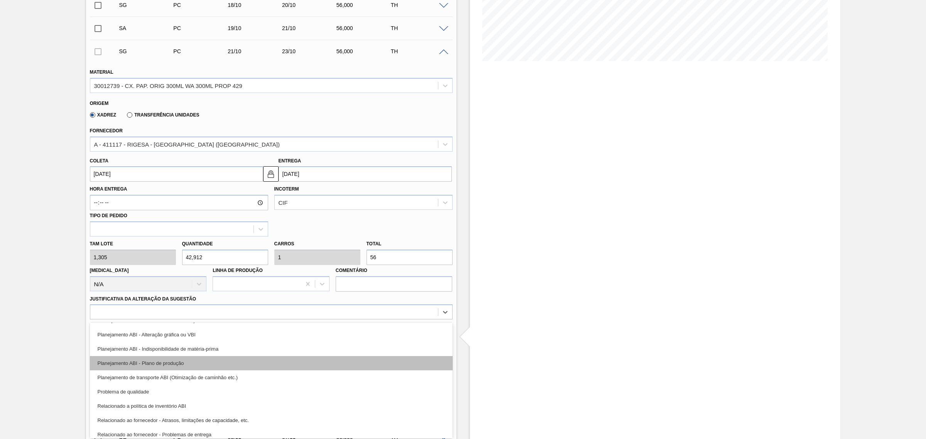
click at [250, 363] on div "Planejamento ABI - Plano de produção" at bounding box center [271, 363] width 363 height 14
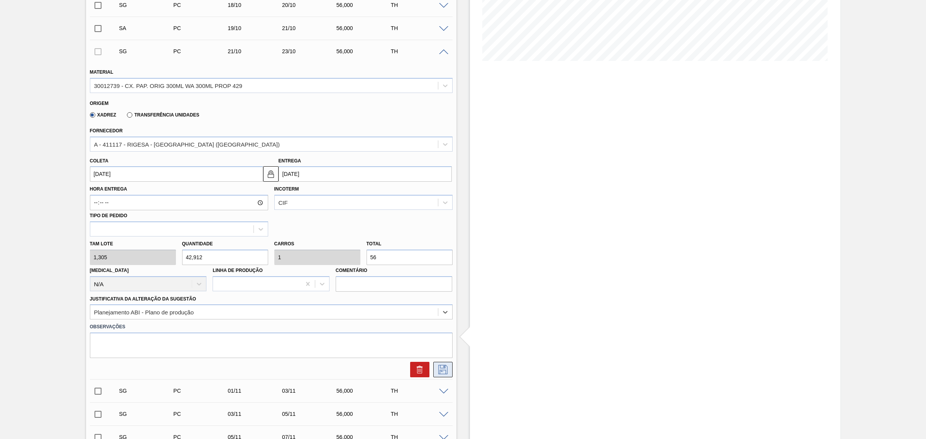
click at [440, 369] on icon at bounding box center [443, 369] width 12 height 9
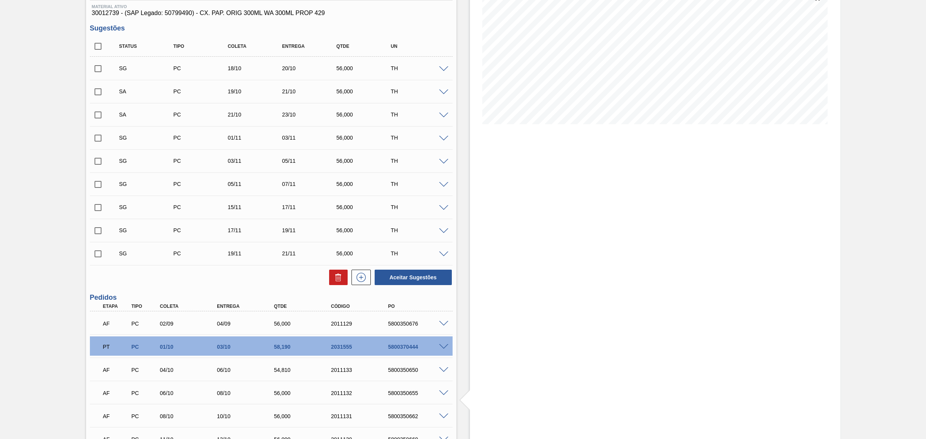
scroll to position [68, 0]
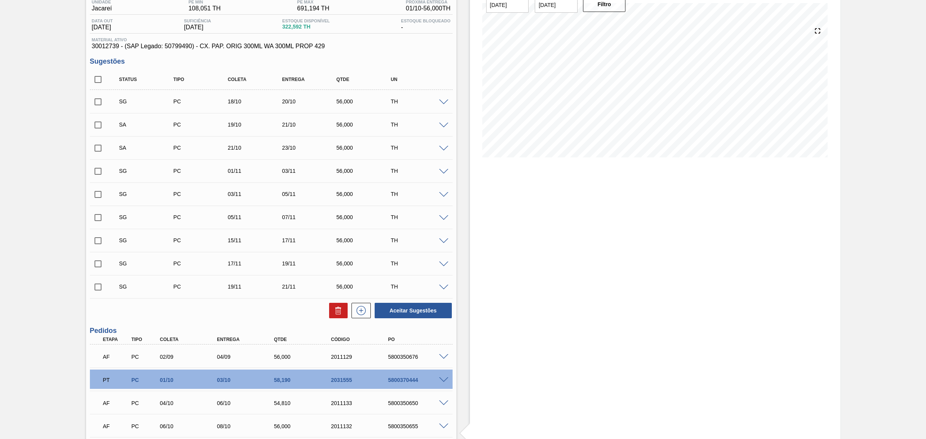
click at [442, 172] on span at bounding box center [443, 172] width 9 height 6
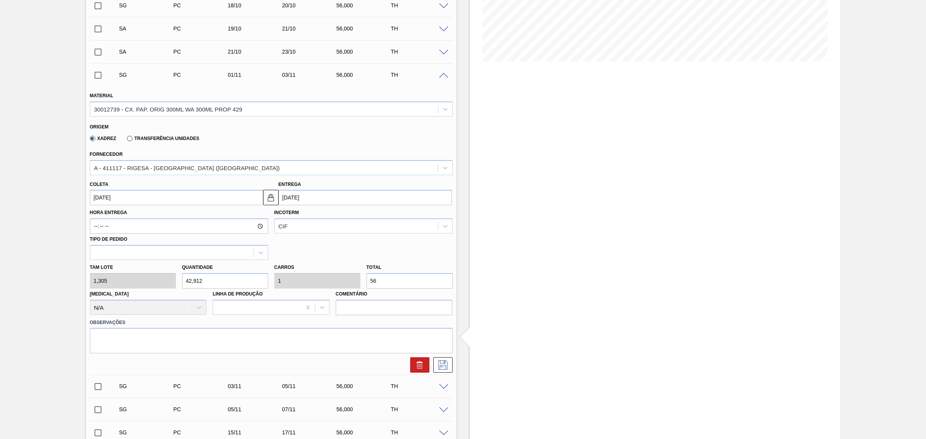
scroll to position [165, 0]
click at [319, 203] on input "03/11/2025" at bounding box center [365, 196] width 173 height 15
click at [284, 216] on button "Previous Month" at bounding box center [285, 215] width 5 height 5
click at [361, 281] on div "25" at bounding box center [362, 278] width 10 height 10
type input "23/10/2025"
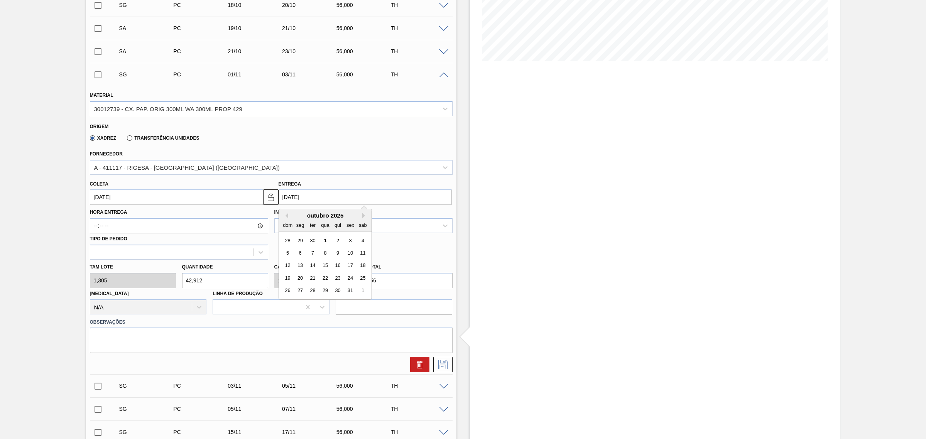
type input "25/10/2025"
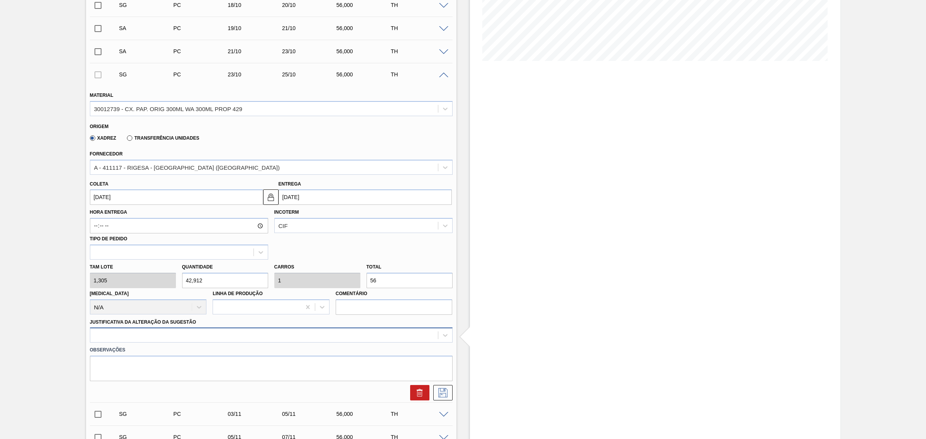
click at [328, 340] on div at bounding box center [271, 335] width 363 height 15
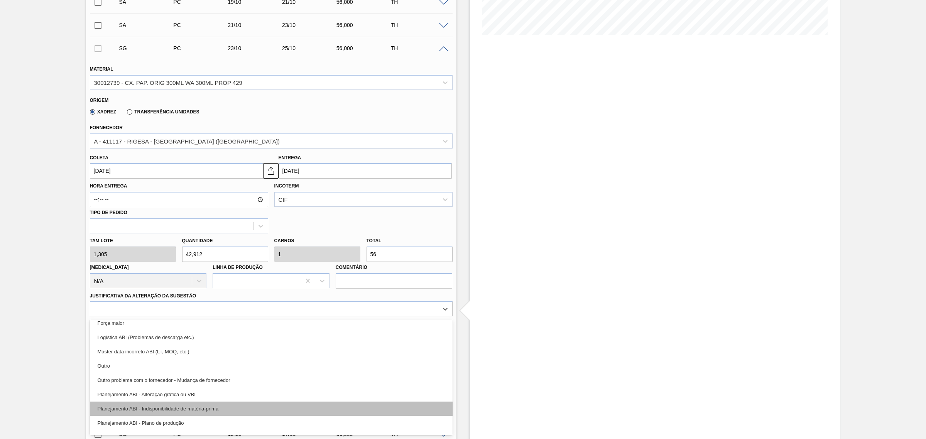
scroll to position [48, 0]
click at [289, 414] on div "Planejamento ABI - Plano de produção" at bounding box center [271, 408] width 363 height 14
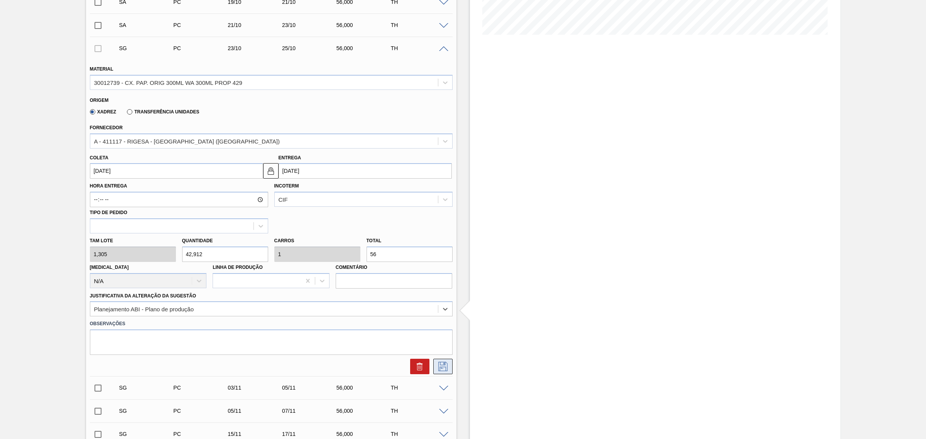
click at [450, 369] on button at bounding box center [442, 366] width 19 height 15
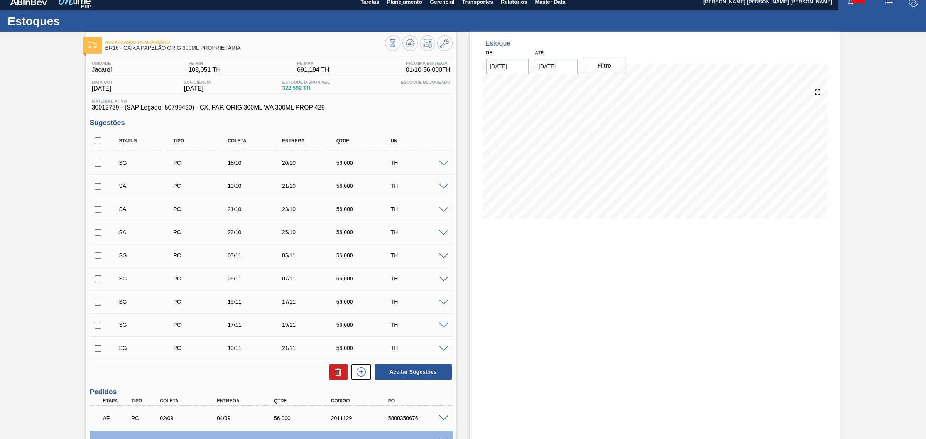
scroll to position [0, 0]
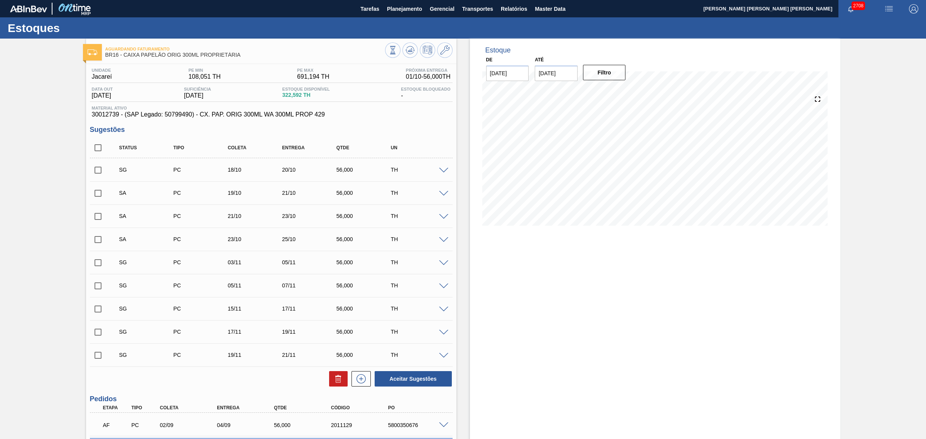
click at [95, 172] on input "checkbox" at bounding box center [98, 170] width 16 height 16
checkbox input "true"
click at [99, 195] on input "checkbox" at bounding box center [98, 193] width 16 height 16
checkbox input "true"
click at [98, 217] on input "checkbox" at bounding box center [98, 216] width 16 height 16
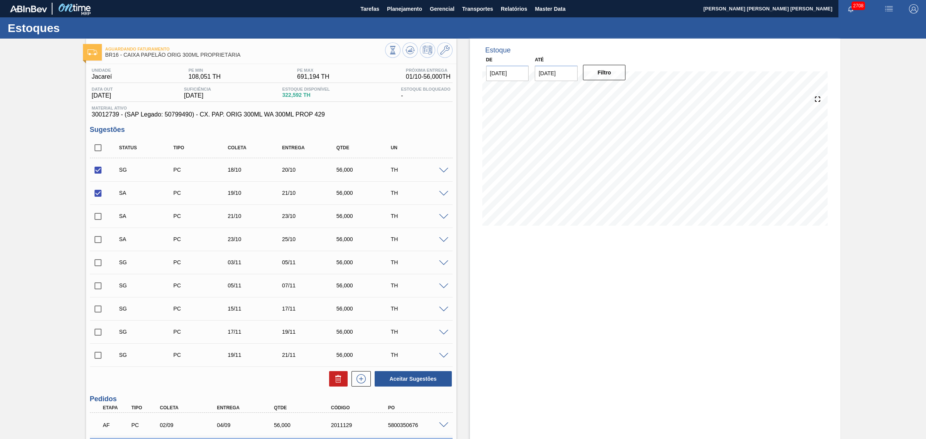
checkbox input "true"
click at [98, 234] on input "checkbox" at bounding box center [98, 240] width 16 height 16
checkbox input "true"
click at [433, 375] on button "Aceitar Sugestões" at bounding box center [413, 378] width 77 height 15
checkbox input "false"
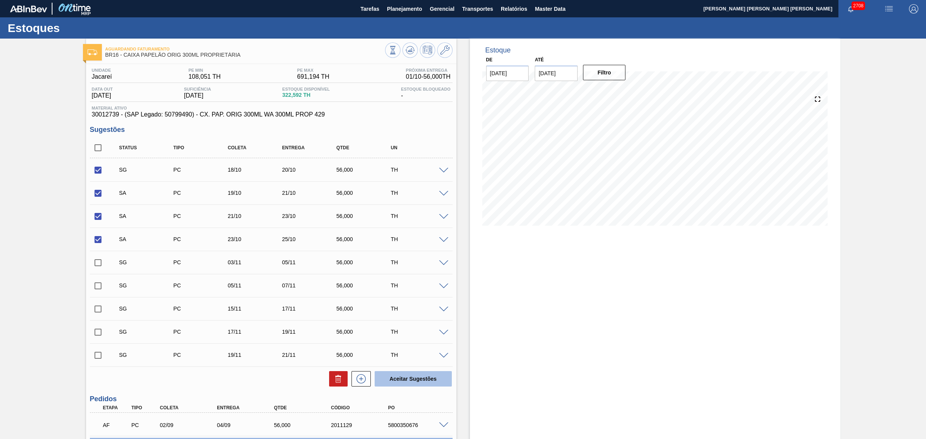
checkbox input "false"
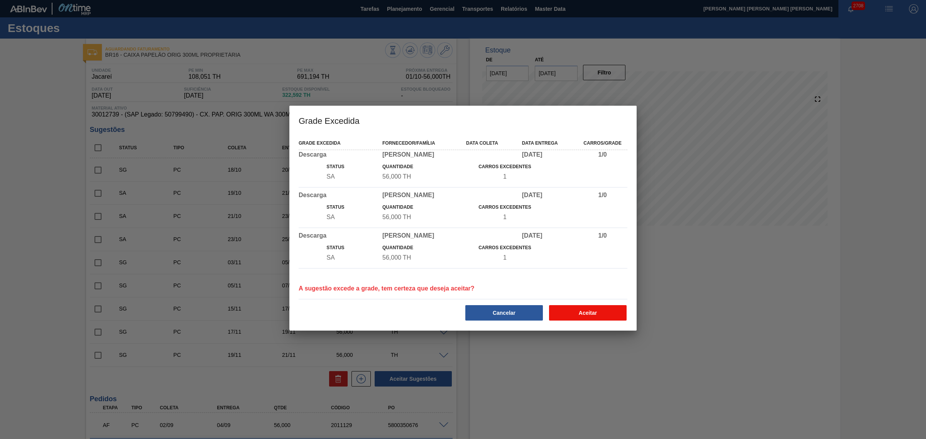
click at [569, 319] on button "Aceitar" at bounding box center [588, 312] width 78 height 15
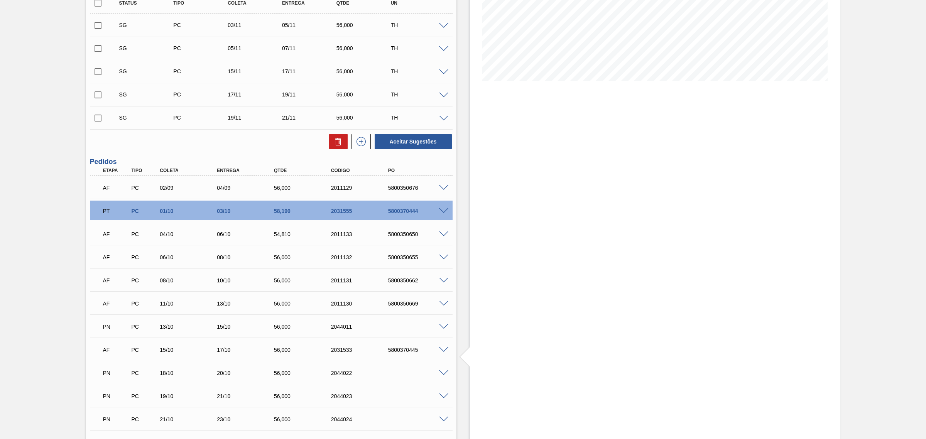
scroll to position [193, 0]
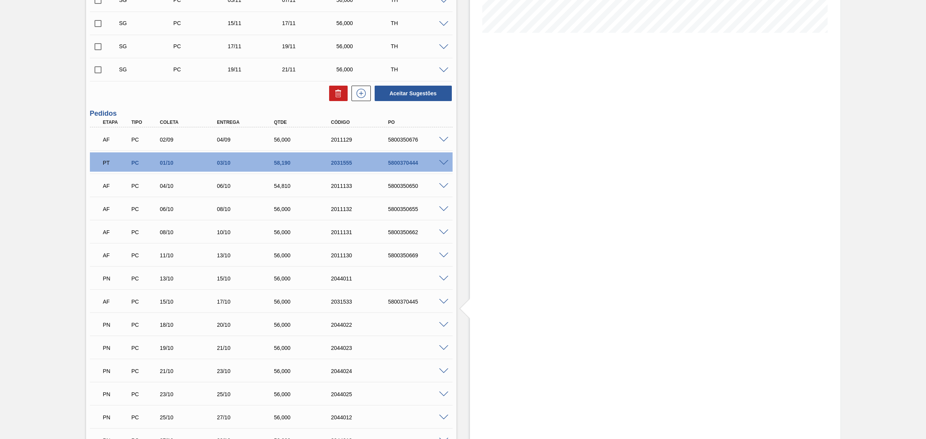
click at [445, 327] on span at bounding box center [443, 325] width 9 height 6
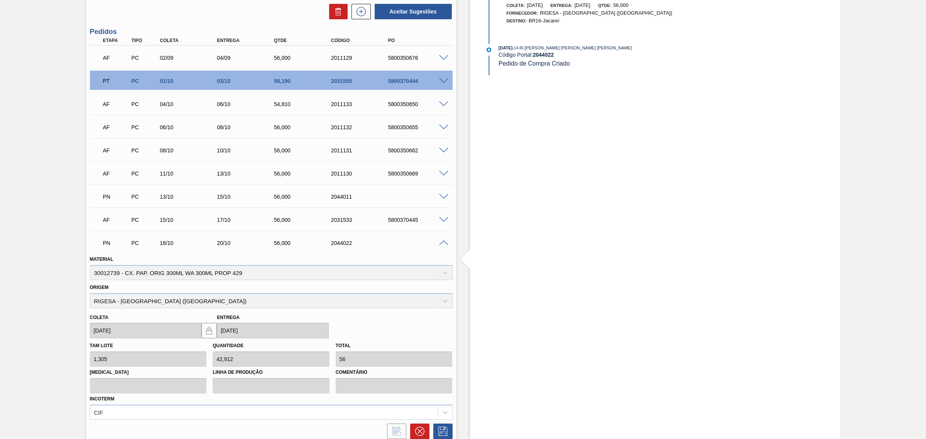
scroll to position [289, 0]
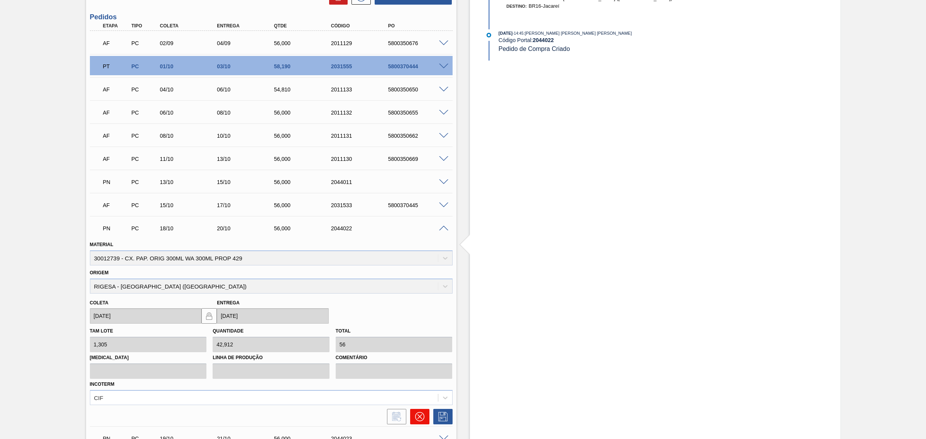
click at [420, 414] on icon at bounding box center [419, 416] width 9 height 9
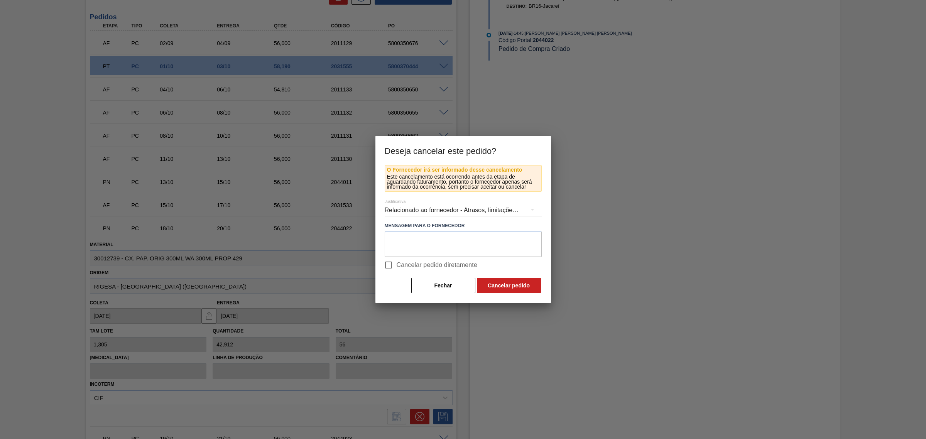
click at [400, 265] on span "Cancelar pedido diretamente" at bounding box center [437, 264] width 81 height 9
click at [397, 265] on input "Cancelar pedido diretamente" at bounding box center [388, 265] width 16 height 16
checkbox input "true"
click at [490, 286] on button "Cancelar pedido" at bounding box center [509, 285] width 64 height 15
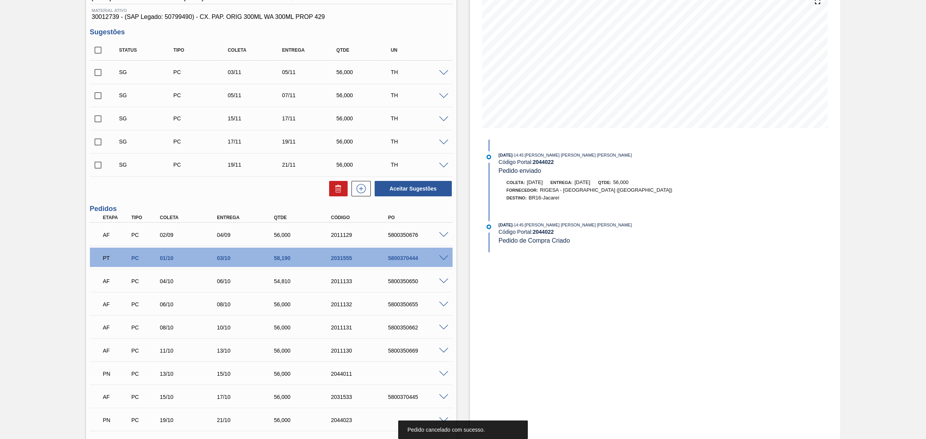
scroll to position [96, 0]
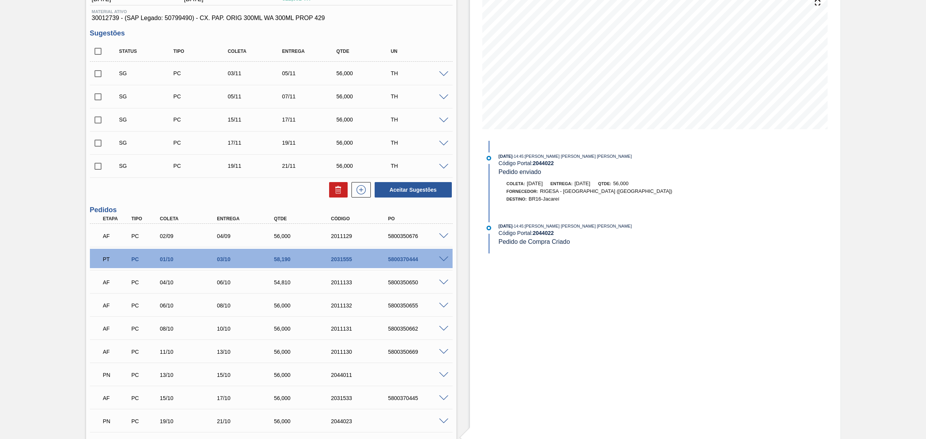
click at [442, 77] on span at bounding box center [443, 74] width 9 height 6
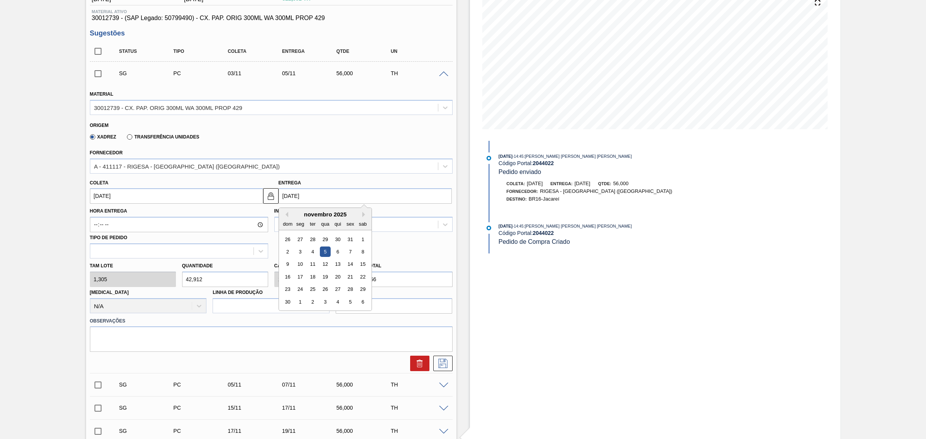
click at [333, 195] on input "05/11/2025" at bounding box center [365, 195] width 173 height 15
click at [284, 216] on button "Previous Month" at bounding box center [285, 214] width 5 height 5
click at [290, 281] on div "19" at bounding box center [287, 277] width 10 height 10
type input "17/10/2025"
type input "19/10/2025"
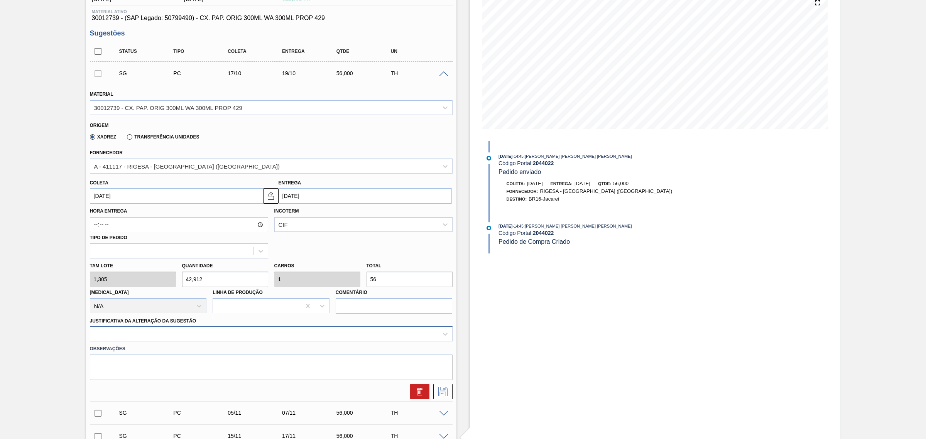
click at [299, 338] on div at bounding box center [271, 333] width 363 height 15
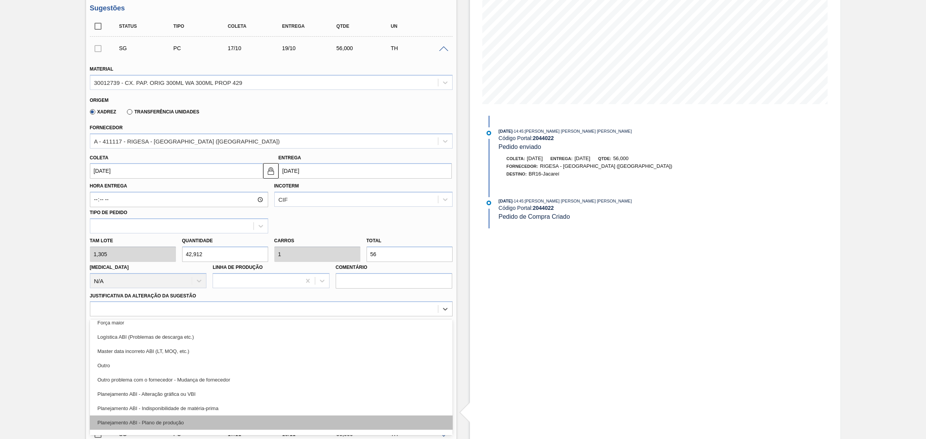
scroll to position [48, 0]
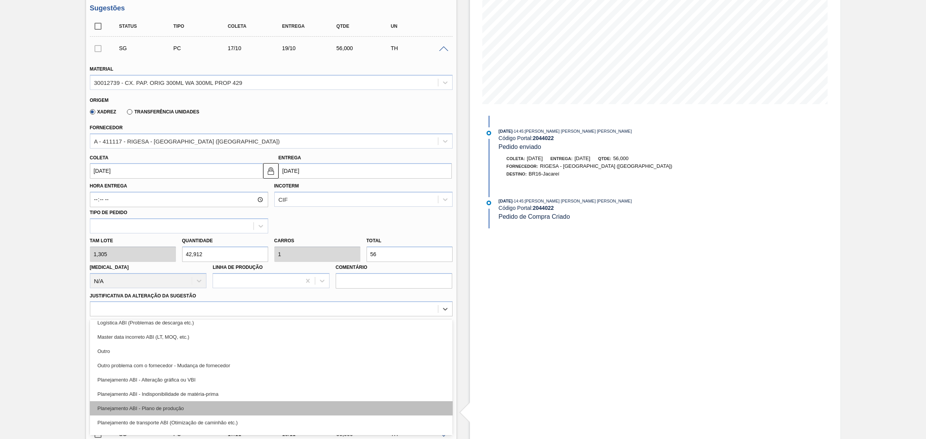
click at [270, 410] on div "Planejamento ABI - Plano de produção" at bounding box center [271, 408] width 363 height 14
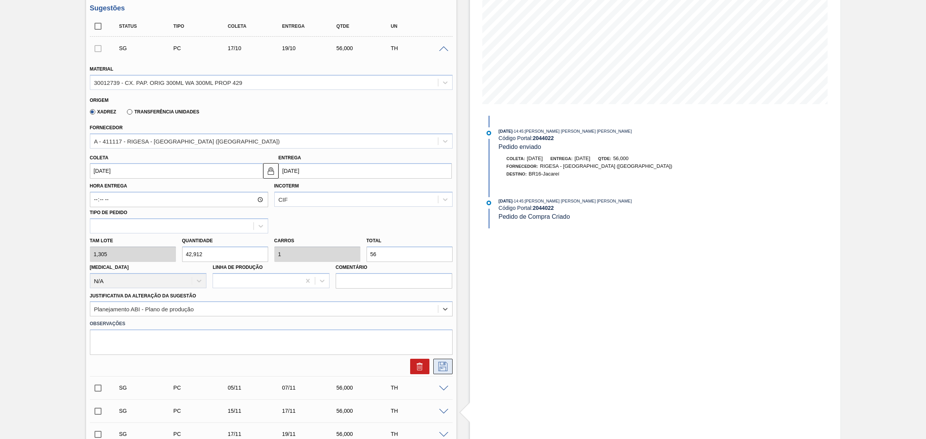
click at [439, 365] on icon at bounding box center [443, 366] width 12 height 9
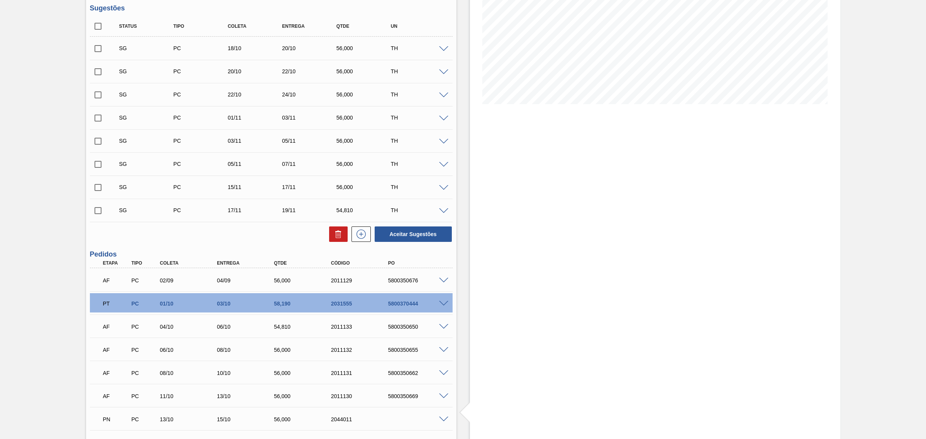
click at [442, 213] on span at bounding box center [443, 211] width 9 height 6
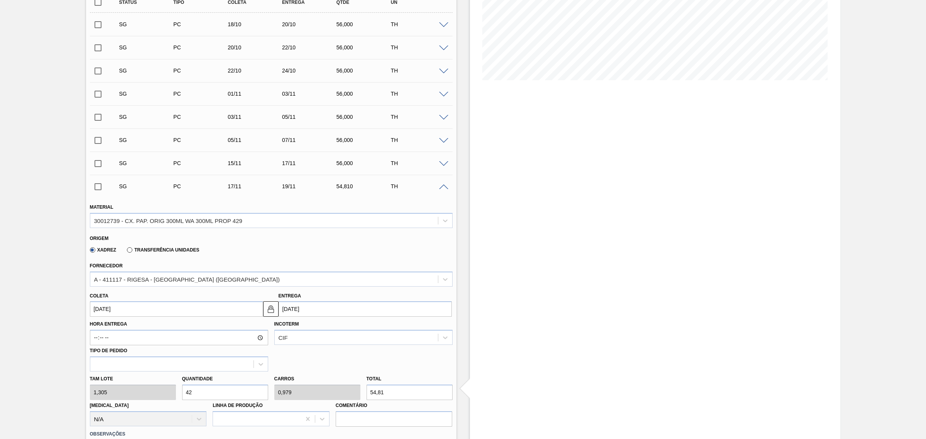
scroll to position [170, 0]
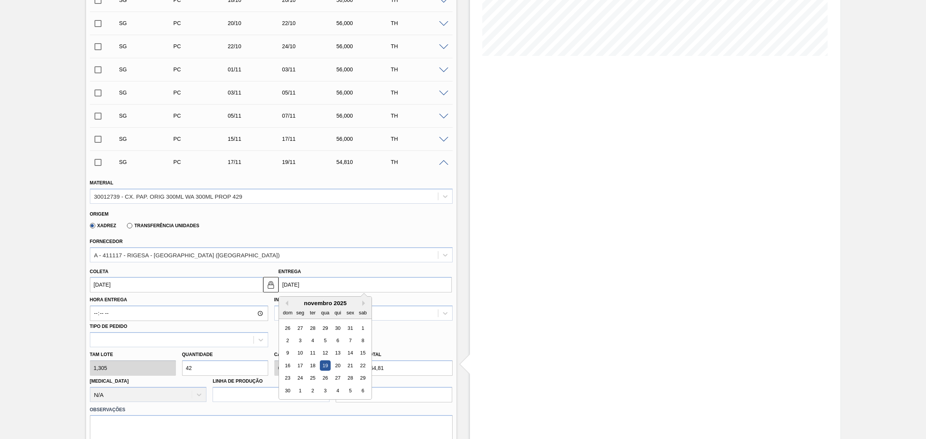
click at [313, 291] on input "19/11/2025" at bounding box center [365, 284] width 173 height 15
click at [284, 304] on button "Previous Month" at bounding box center [285, 303] width 5 height 5
click at [288, 367] on div "19" at bounding box center [287, 365] width 10 height 10
type input "17/10/2025"
type input "19/10/2025"
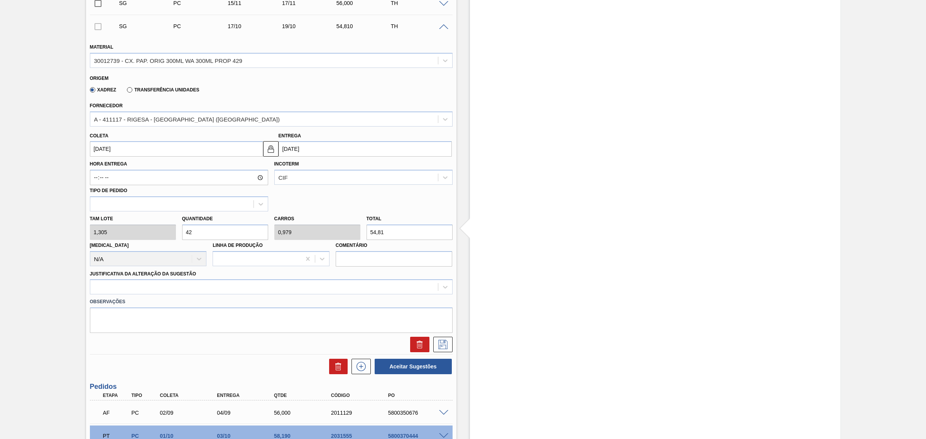
scroll to position [314, 0]
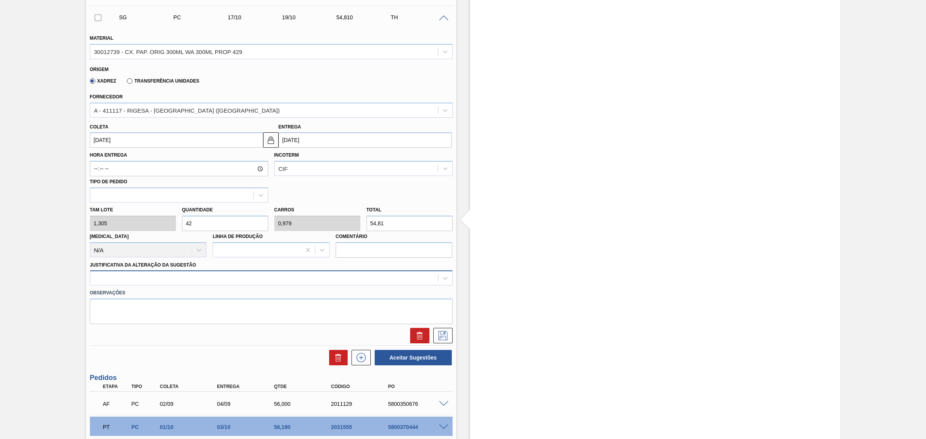
click at [297, 280] on div at bounding box center [264, 278] width 348 height 11
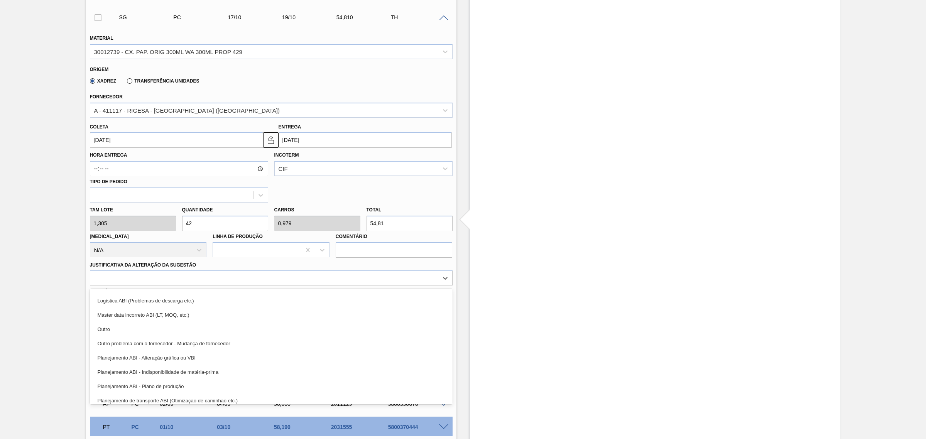
scroll to position [96, 0]
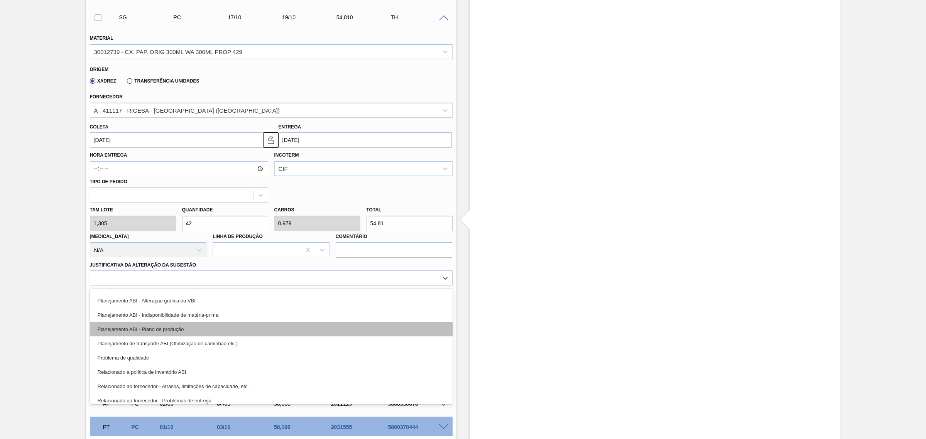
click at [260, 329] on div "Planejamento ABI - Plano de produção" at bounding box center [271, 329] width 363 height 14
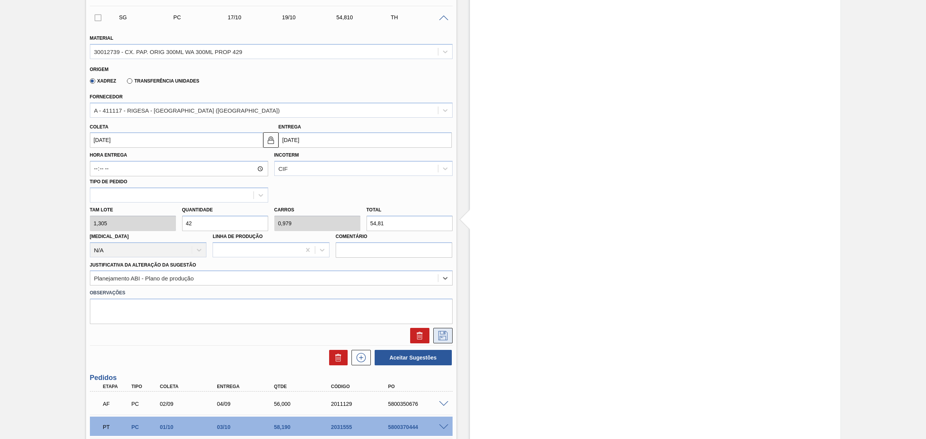
click at [437, 333] on icon at bounding box center [443, 335] width 12 height 9
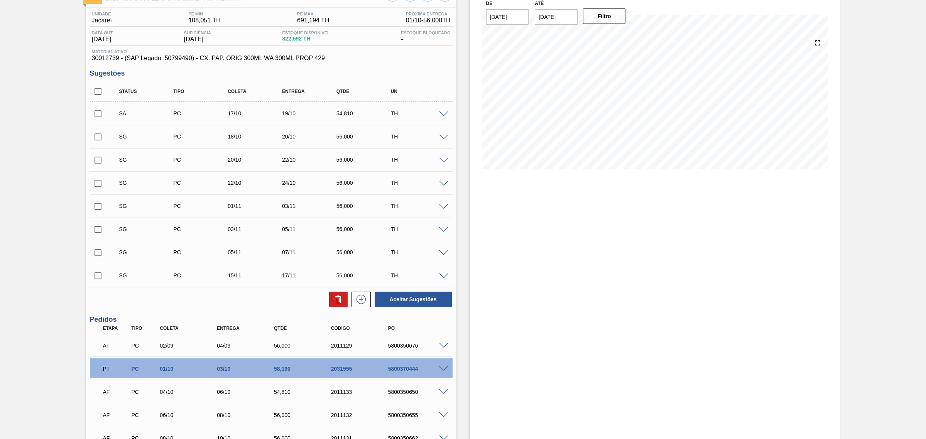
scroll to position [56, 0]
click at [100, 116] on input "checkbox" at bounding box center [98, 114] width 16 height 16
click at [401, 299] on button "Aceitar Sugestões" at bounding box center [413, 299] width 77 height 15
checkbox input "false"
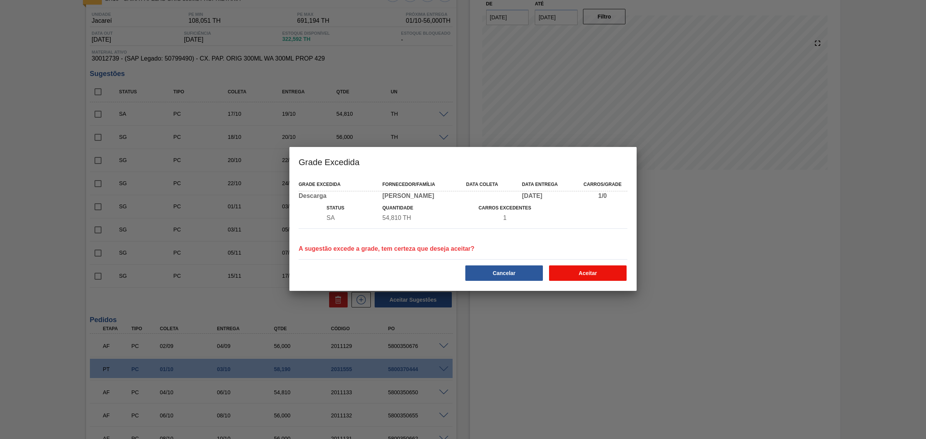
click at [578, 274] on button "Aceitar" at bounding box center [588, 272] width 78 height 15
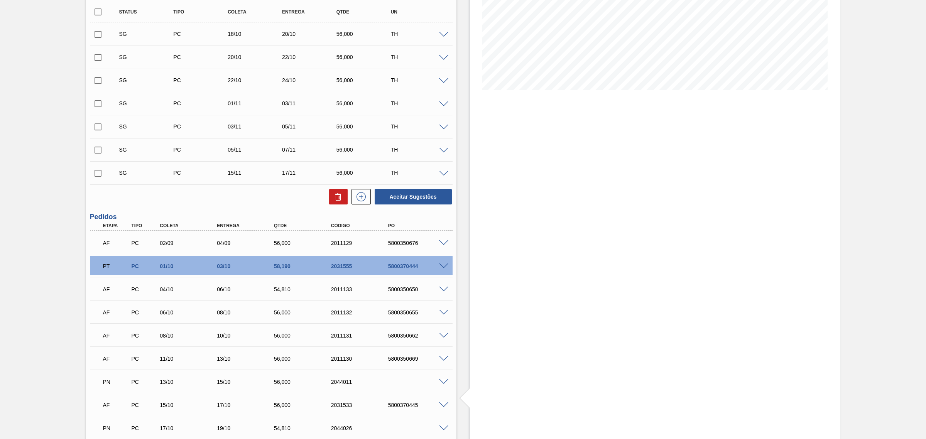
scroll to position [104, 0]
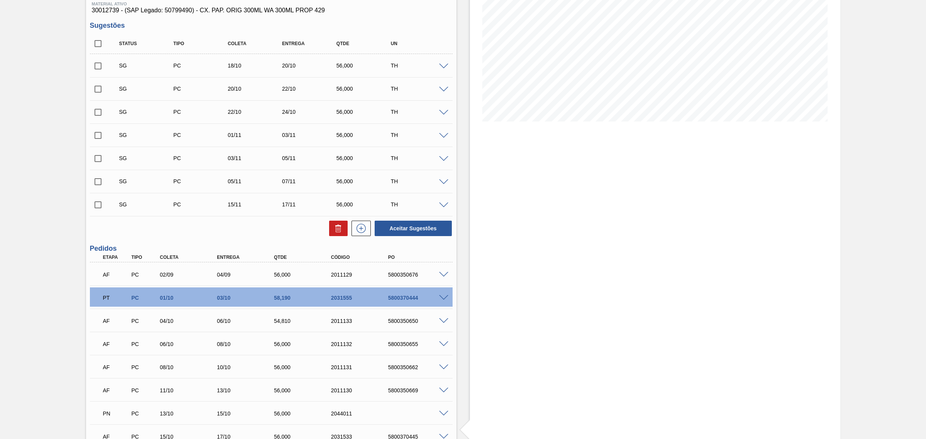
click at [437, 66] on div at bounding box center [444, 66] width 15 height 6
click at [443, 67] on span at bounding box center [443, 67] width 9 height 6
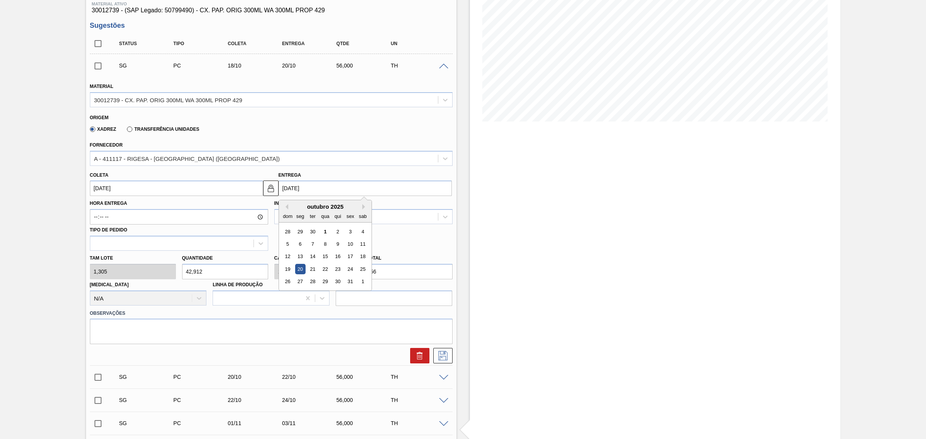
click at [301, 191] on input "[DATE]" at bounding box center [365, 188] width 173 height 15
click at [365, 208] on button "Next Month" at bounding box center [364, 206] width 5 height 5
click at [291, 245] on div "2" at bounding box center [287, 244] width 10 height 10
type input "31/10/2025"
type input "02/11/2025"
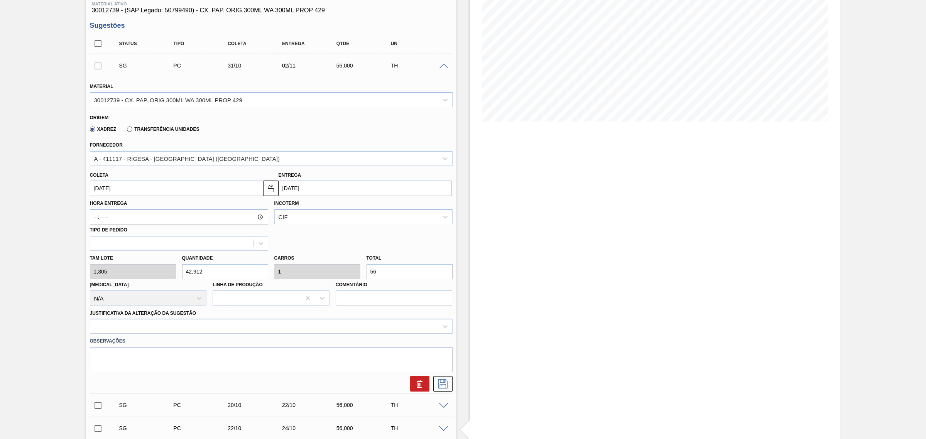
click at [282, 317] on div "Justificativa da Alteração da Sugestão" at bounding box center [271, 321] width 363 height 26
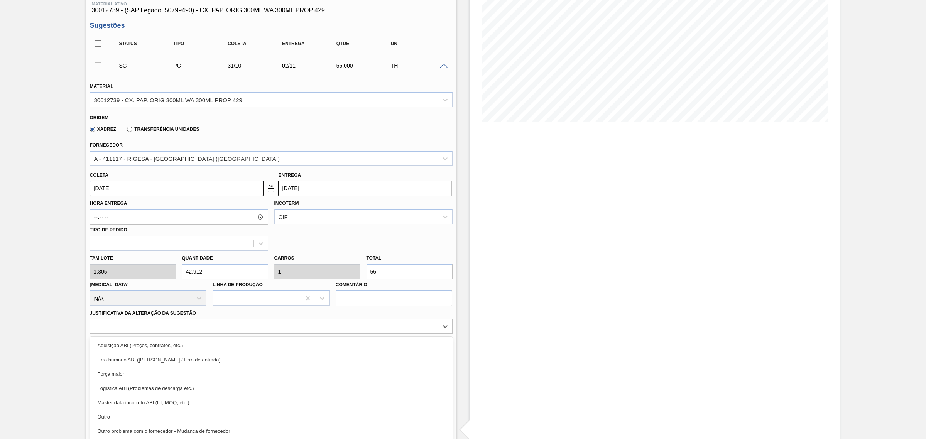
click at [283, 329] on div "option Aquisição ABI (Preços, contratos, etc.) focused, 1 of 18. 18 results ava…" at bounding box center [271, 326] width 363 height 15
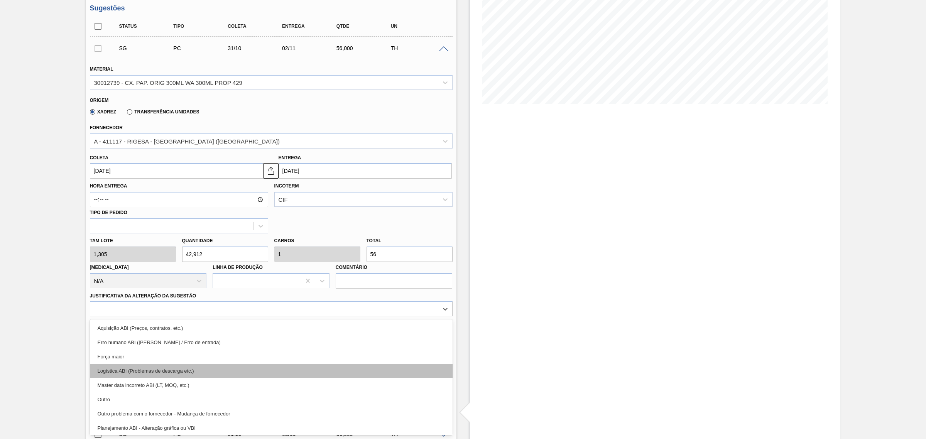
scroll to position [48, 0]
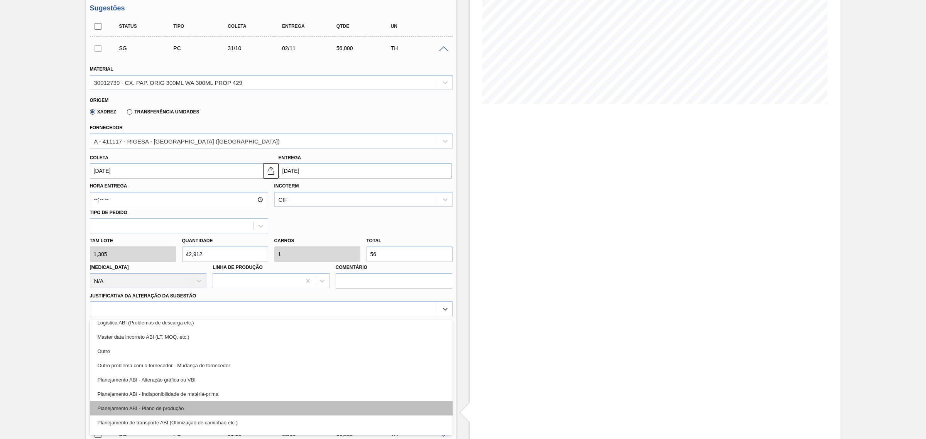
click at [259, 408] on div "Planejamento ABI - Plano de produção" at bounding box center [271, 408] width 363 height 14
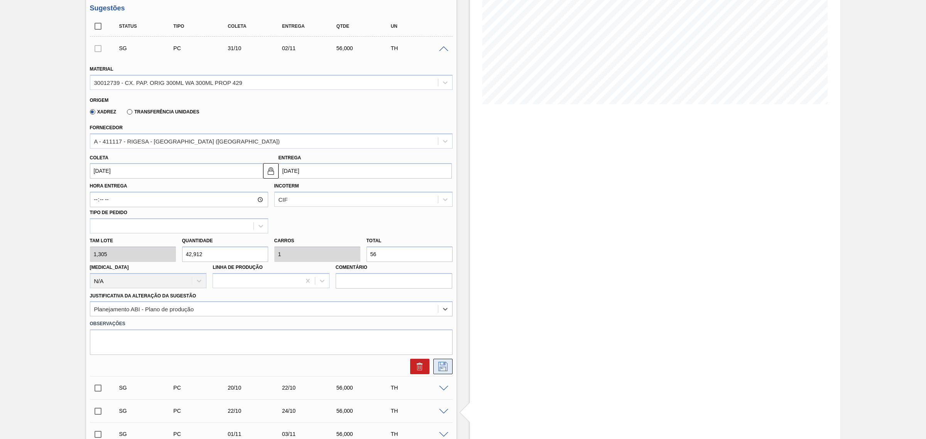
click at [443, 372] on button at bounding box center [442, 366] width 19 height 15
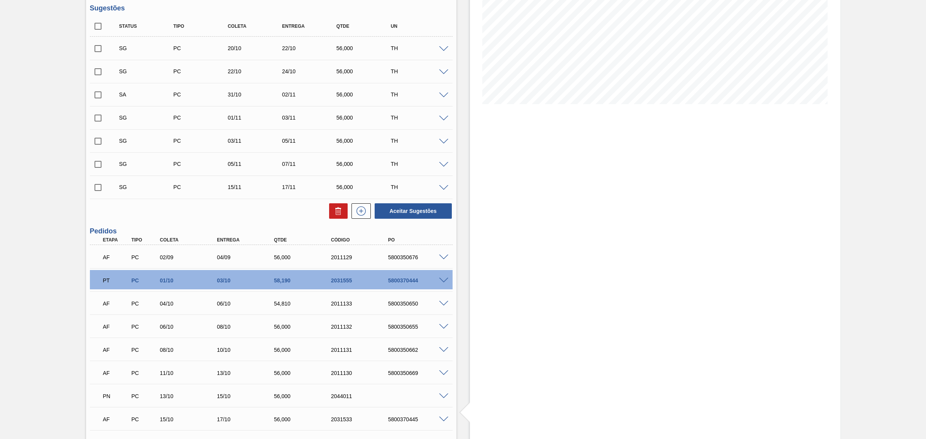
click at [444, 72] on span at bounding box center [443, 72] width 9 height 6
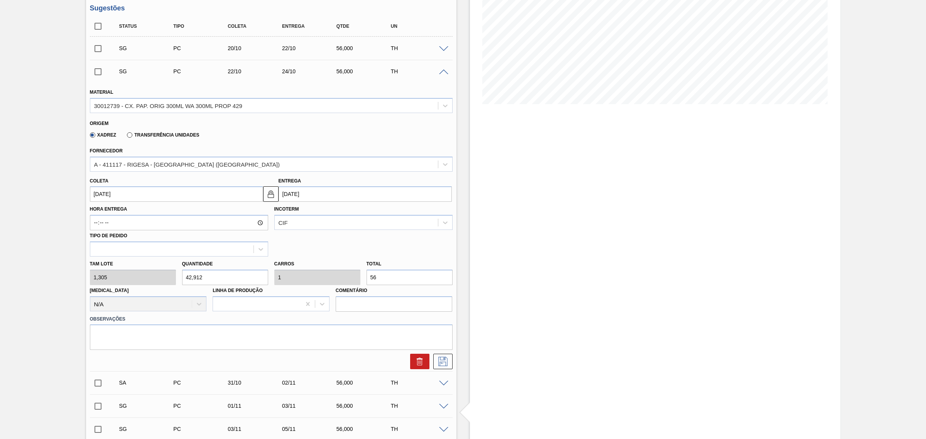
click at [304, 199] on input "24/10/2025" at bounding box center [365, 193] width 173 height 15
click at [366, 214] on button "Next Month" at bounding box center [364, 212] width 5 height 5
click at [316, 249] on div "4" at bounding box center [312, 250] width 10 height 10
type input "02/11/2025"
type input "04/11/2025"
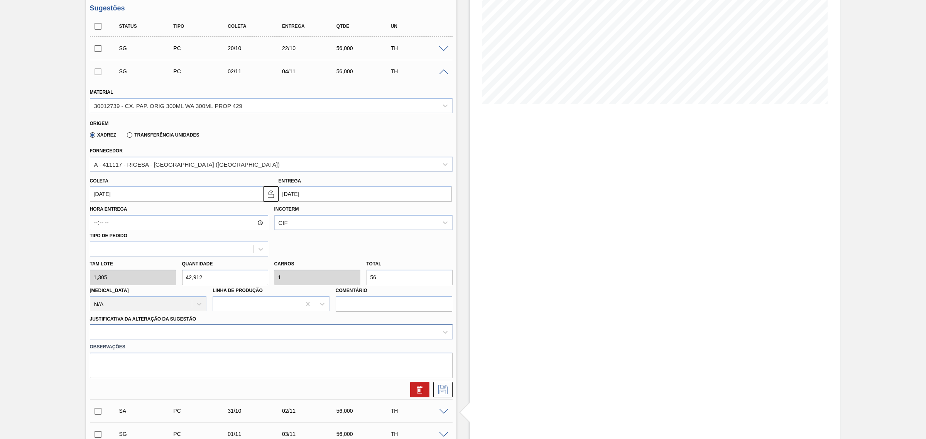
click at [318, 331] on div at bounding box center [271, 332] width 363 height 15
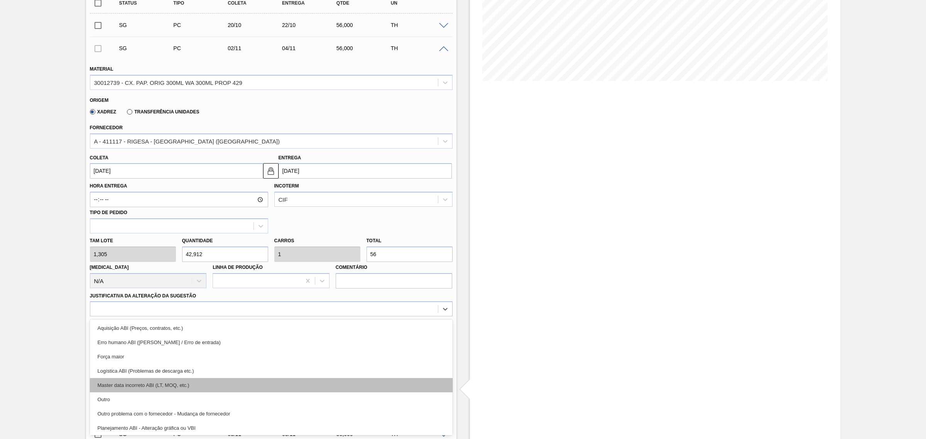
scroll to position [96, 0]
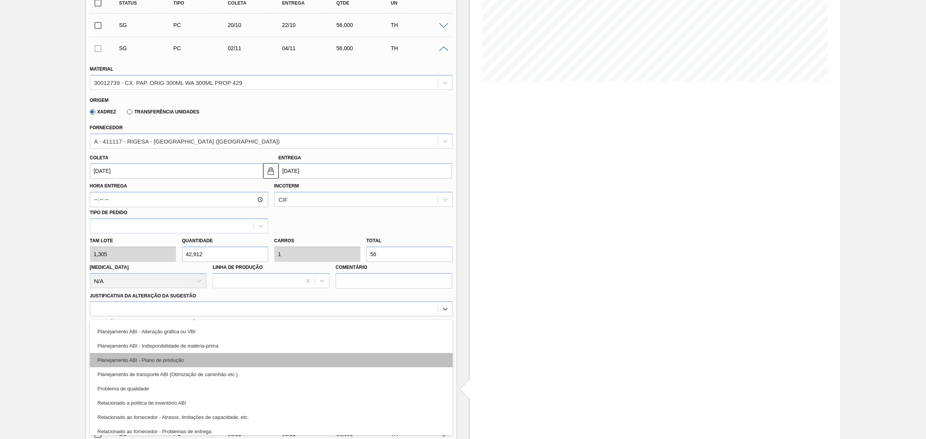
click at [272, 360] on div "Planejamento ABI - Plano de produção" at bounding box center [271, 360] width 363 height 14
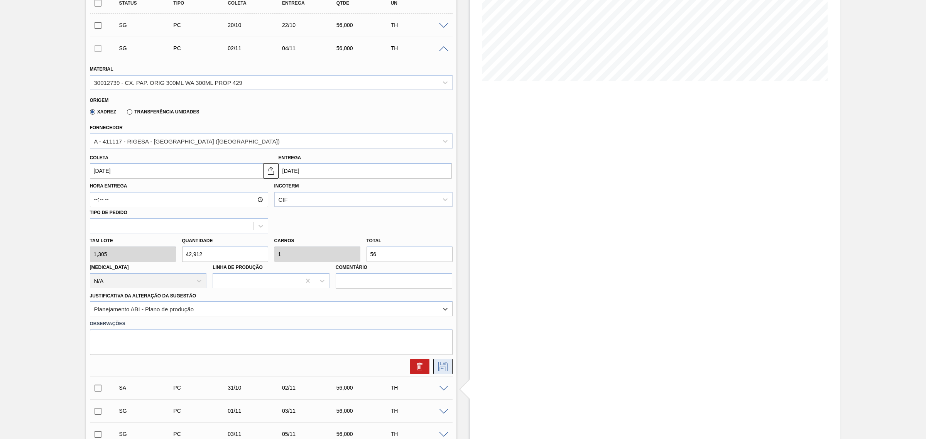
click at [446, 365] on icon at bounding box center [442, 366] width 9 height 9
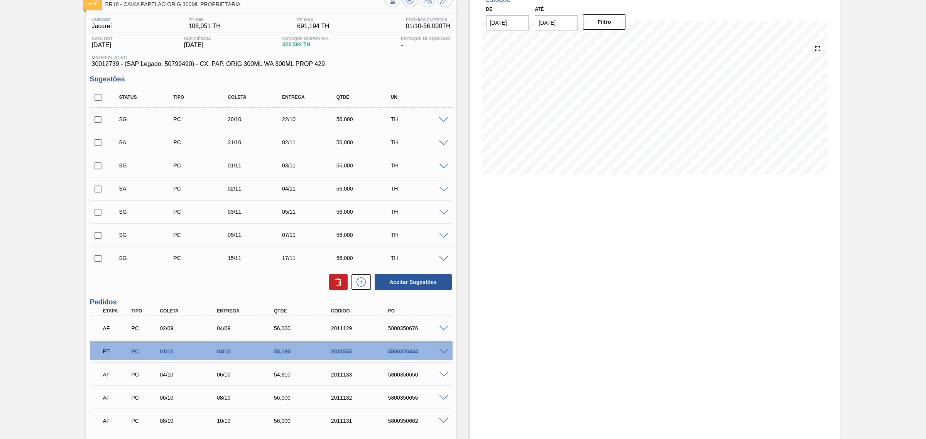
scroll to position [48, 0]
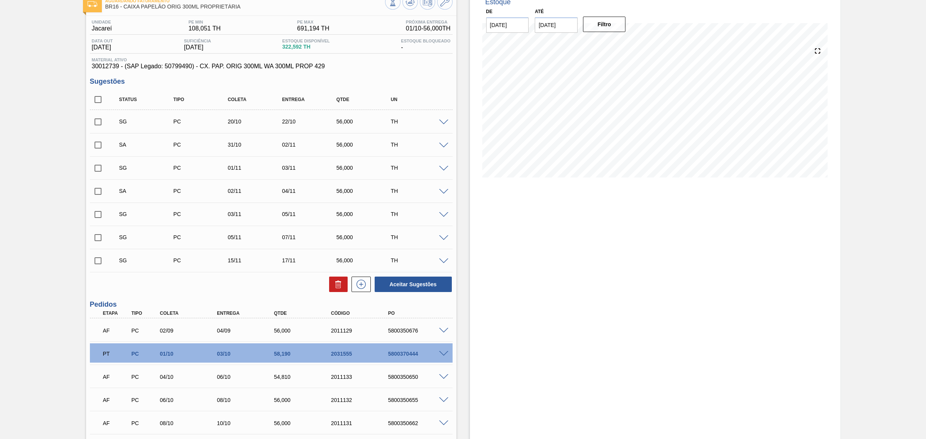
click at [441, 167] on span at bounding box center [443, 169] width 9 height 6
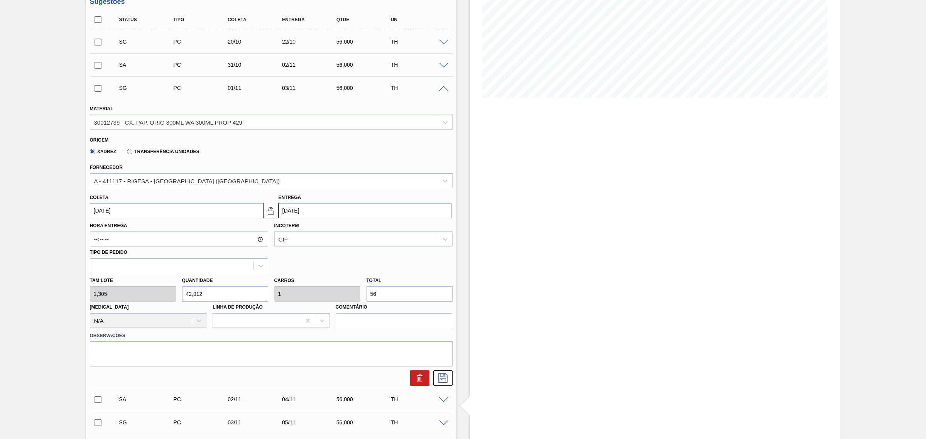
scroll to position [145, 0]
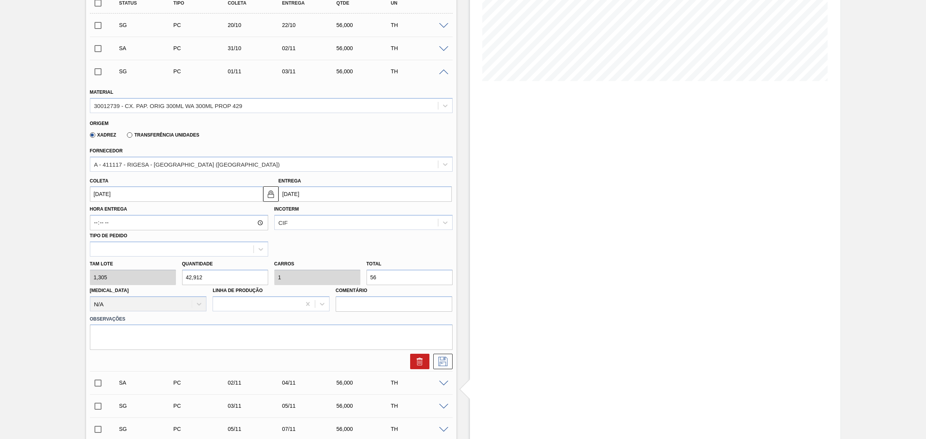
click at [309, 196] on input "03/11/2025" at bounding box center [365, 193] width 173 height 15
click at [342, 253] on div "6" at bounding box center [337, 250] width 10 height 10
type input "04/11/2025"
type input "06/11/2025"
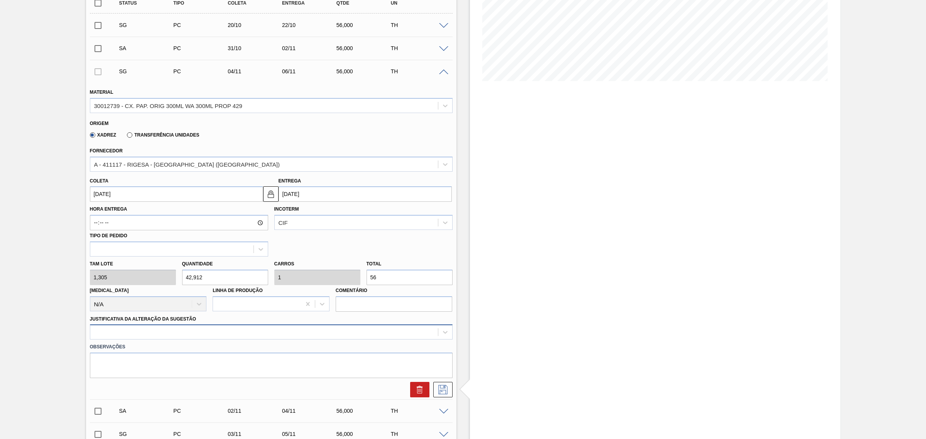
click at [322, 336] on div at bounding box center [271, 332] width 363 height 15
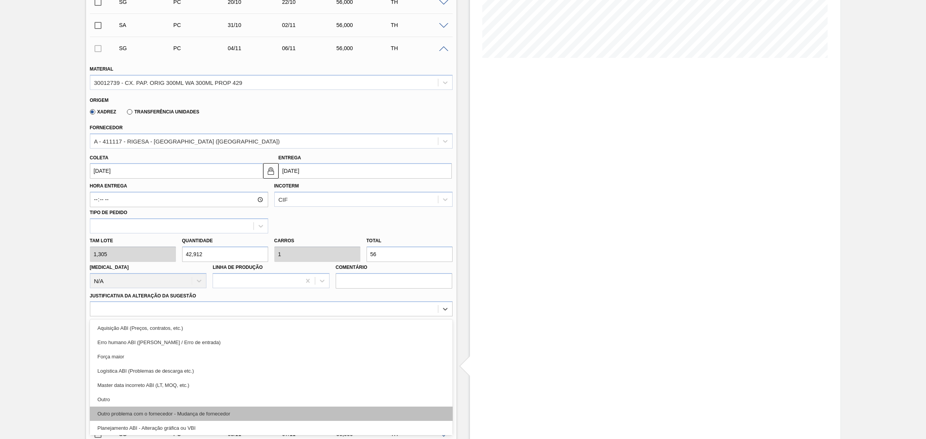
click at [278, 416] on div "Outro problema com o fornecedor - Mudança de fornecedor" at bounding box center [271, 414] width 363 height 14
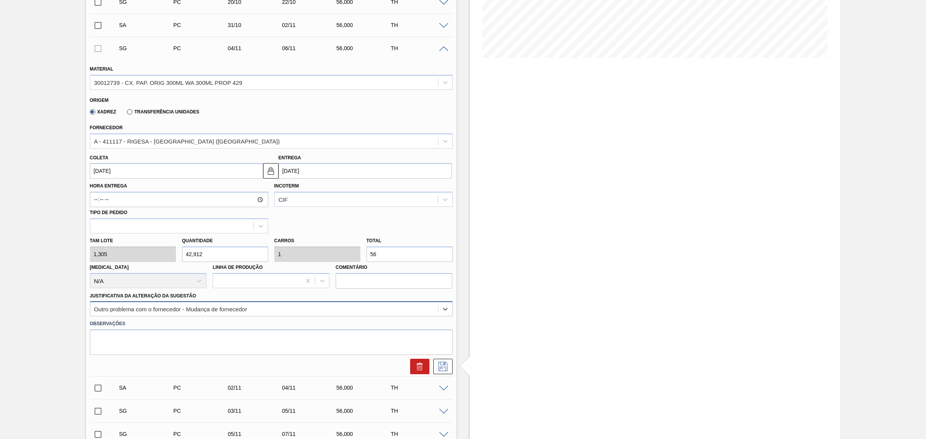
click at [259, 309] on div "Outro problema com o fornecedor - Mudança de fornecedor" at bounding box center [264, 309] width 348 height 11
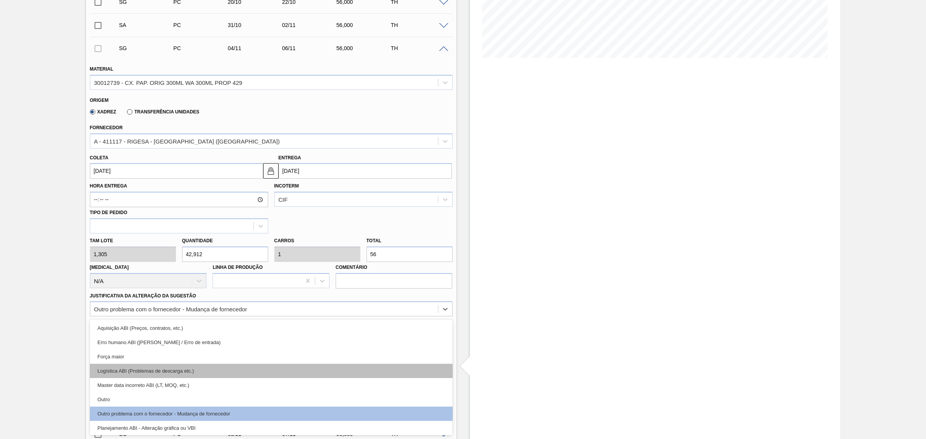
scroll to position [48, 0]
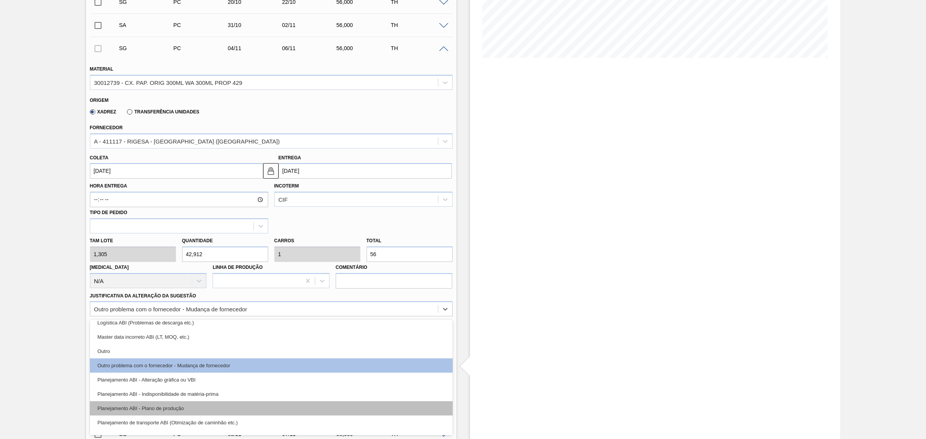
click at [253, 409] on div "Planejamento ABI - Plano de produção" at bounding box center [271, 408] width 363 height 14
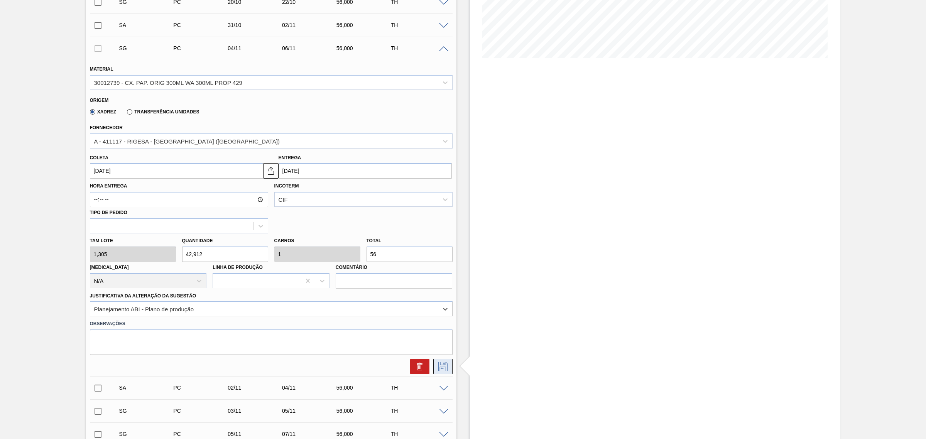
click at [440, 367] on icon at bounding box center [443, 366] width 12 height 9
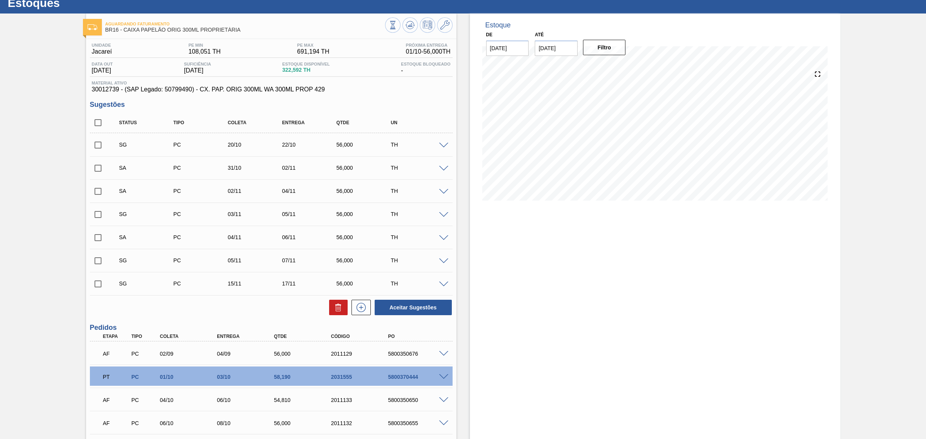
scroll to position [23, 0]
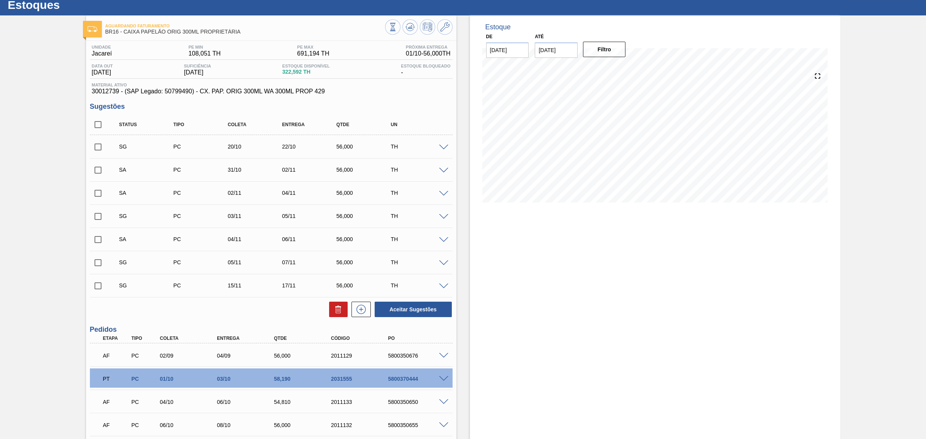
click at [442, 145] on div at bounding box center [444, 147] width 15 height 6
click at [442, 147] on span at bounding box center [443, 148] width 9 height 6
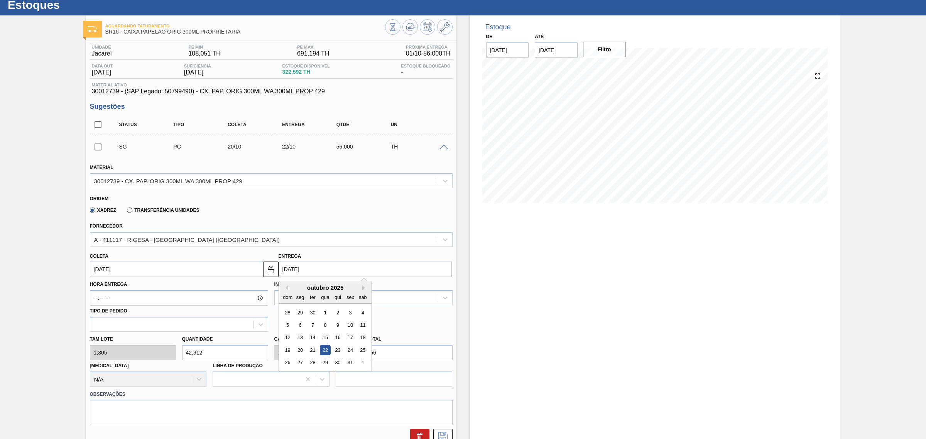
click at [315, 272] on input "22/10/2025" at bounding box center [365, 269] width 173 height 15
click at [363, 290] on button "Next Month" at bounding box center [364, 287] width 5 height 5
click at [360, 330] on div "8" at bounding box center [362, 325] width 10 height 10
type input "06/11/2025"
type input "08/11/2025"
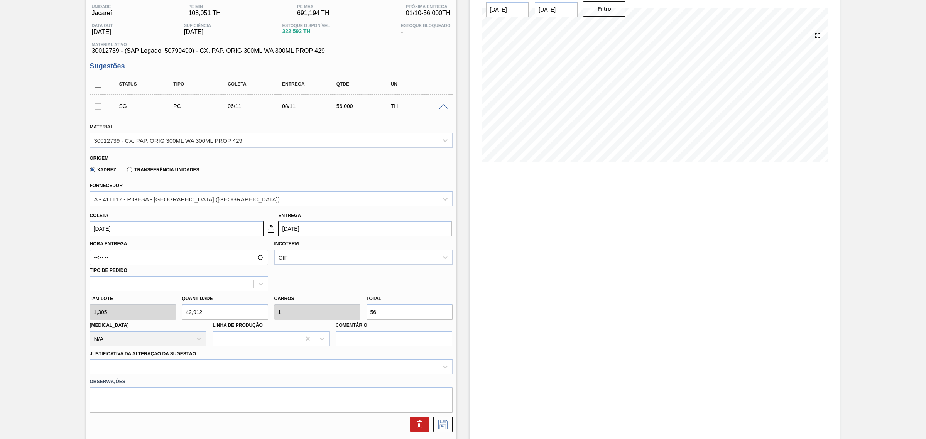
scroll to position [120, 0]
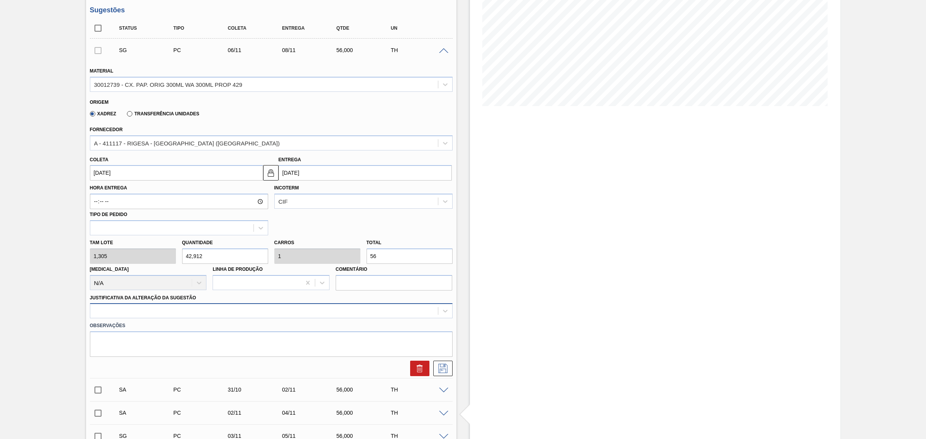
click at [355, 313] on div at bounding box center [264, 311] width 348 height 11
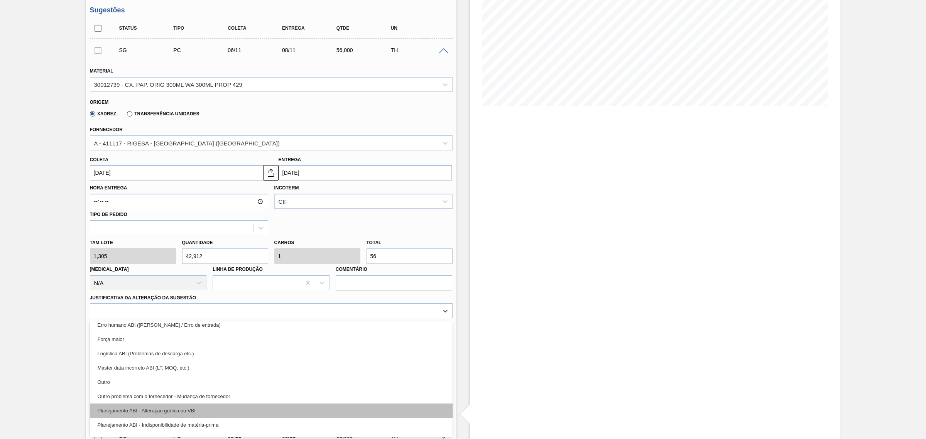
scroll to position [48, 0]
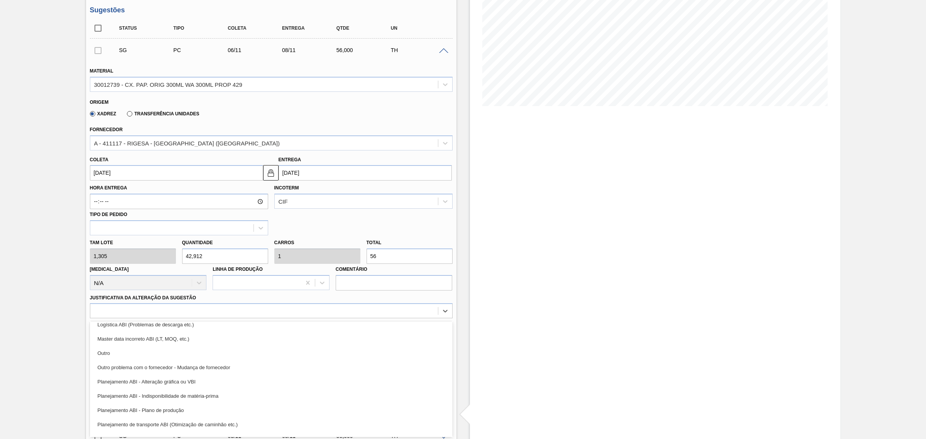
click at [325, 413] on div "Planejamento ABI - Plano de produção" at bounding box center [271, 410] width 363 height 14
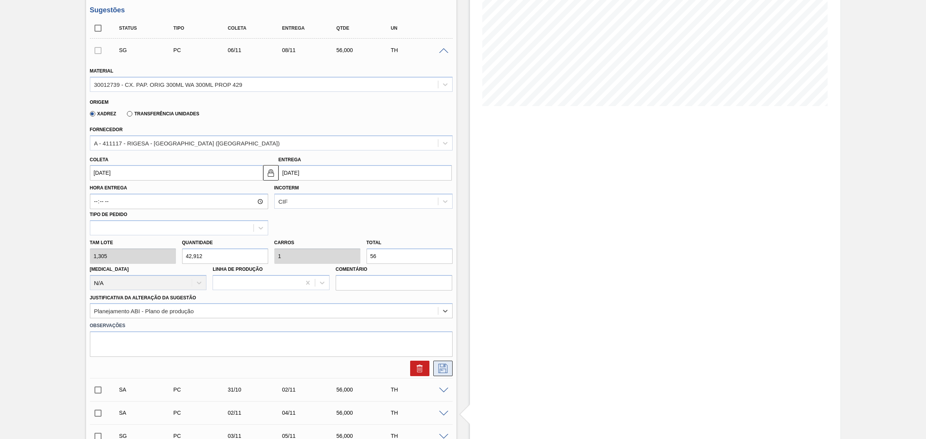
click at [445, 372] on icon at bounding box center [442, 368] width 9 height 9
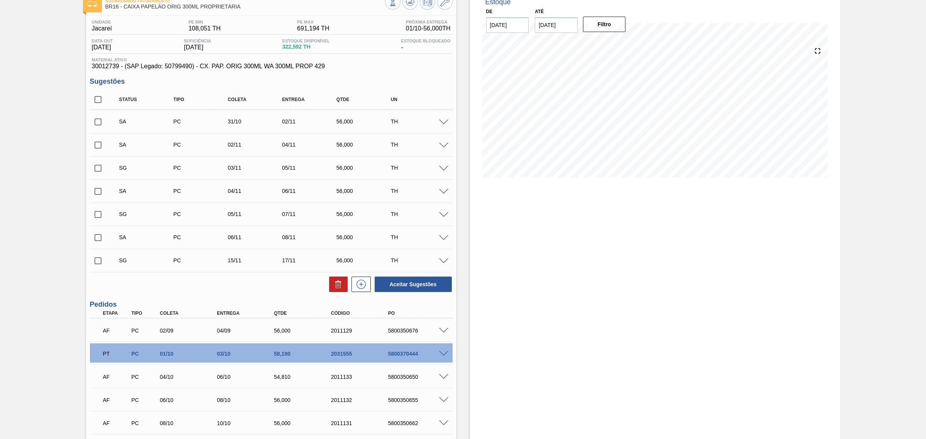
scroll to position [0, 0]
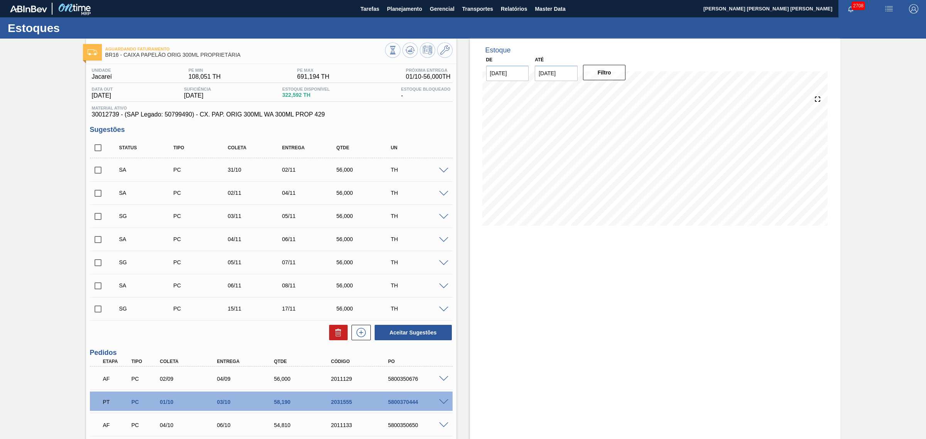
click at [440, 216] on span at bounding box center [443, 217] width 9 height 6
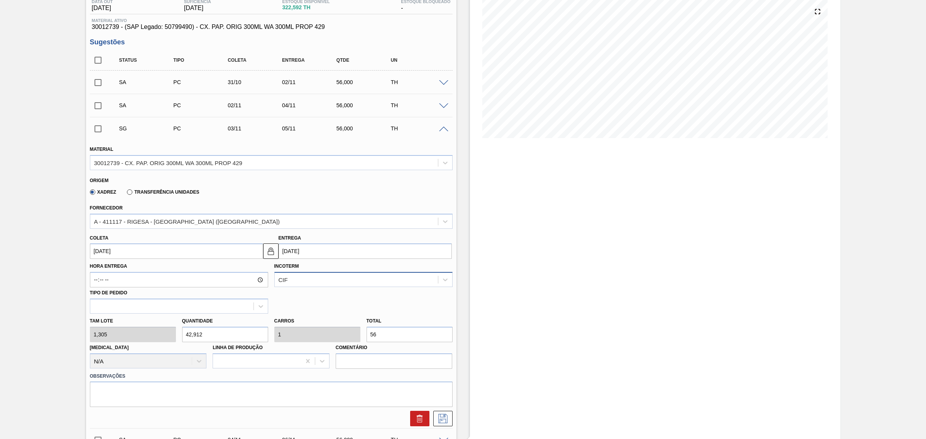
scroll to position [96, 0]
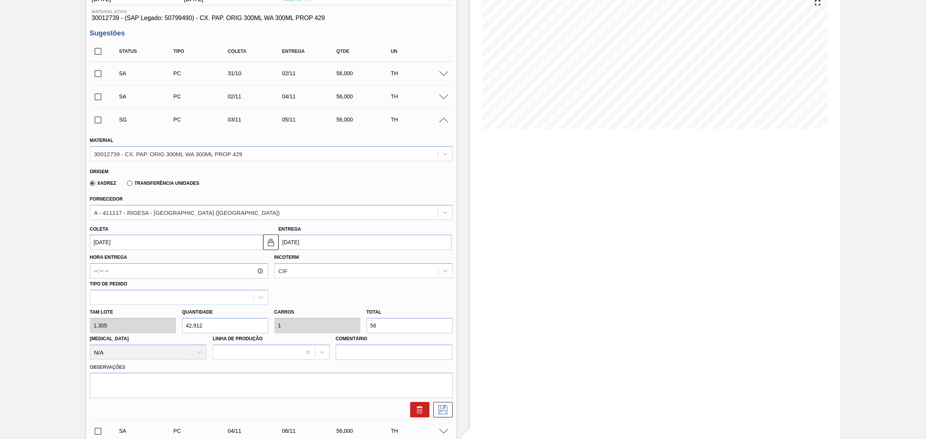
click at [332, 244] on input "05/11/2025" at bounding box center [365, 242] width 173 height 15
click at [292, 327] on div "16" at bounding box center [287, 323] width 10 height 10
type input "14/11/2025"
type input "16/11/2025"
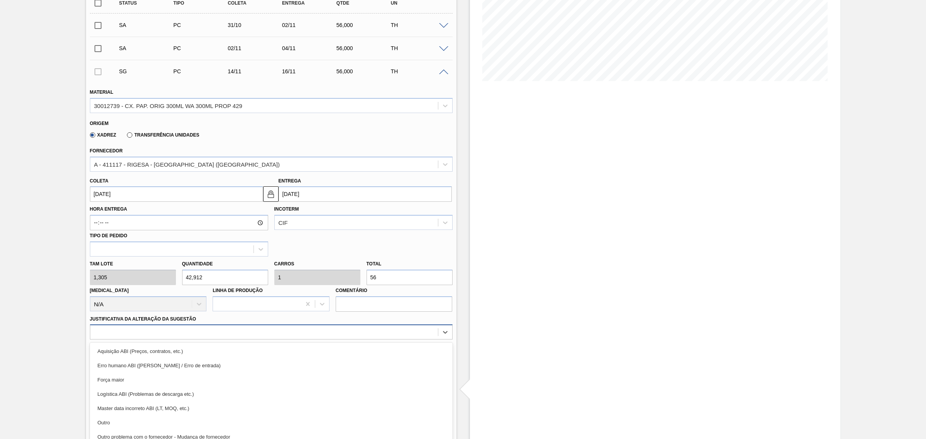
click at [307, 332] on div "option Aquisição ABI (Preços, contratos, etc.) focused, 1 of 18. 18 results ava…" at bounding box center [271, 332] width 363 height 15
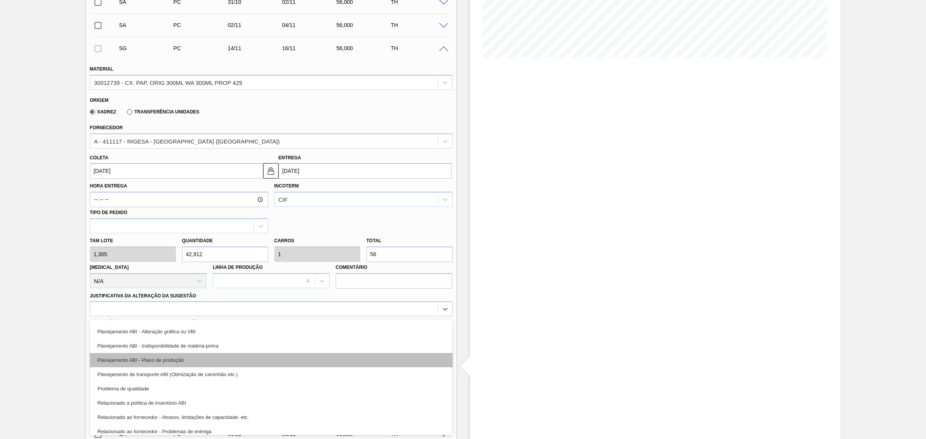
click at [274, 361] on div "Planejamento ABI - Plano de produção" at bounding box center [271, 360] width 363 height 14
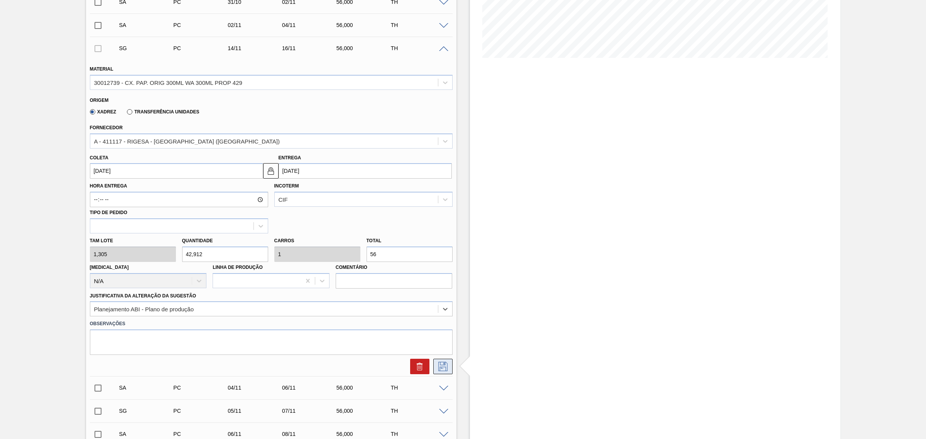
click at [438, 371] on icon at bounding box center [442, 366] width 9 height 9
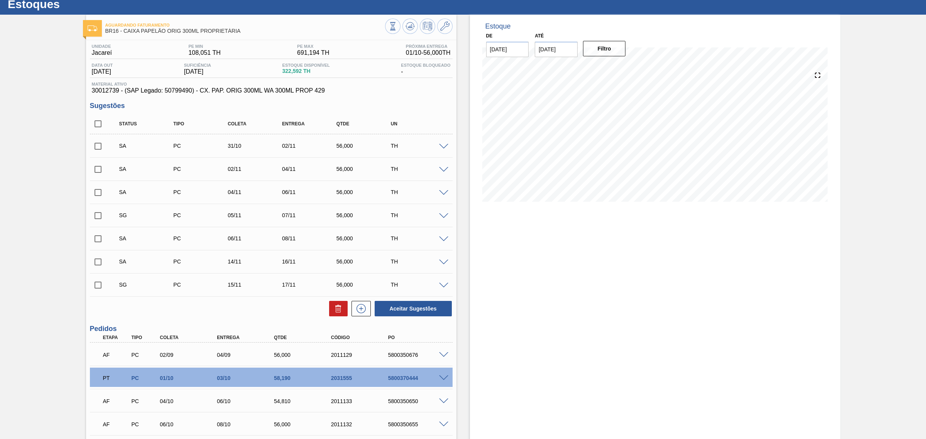
scroll to position [23, 0]
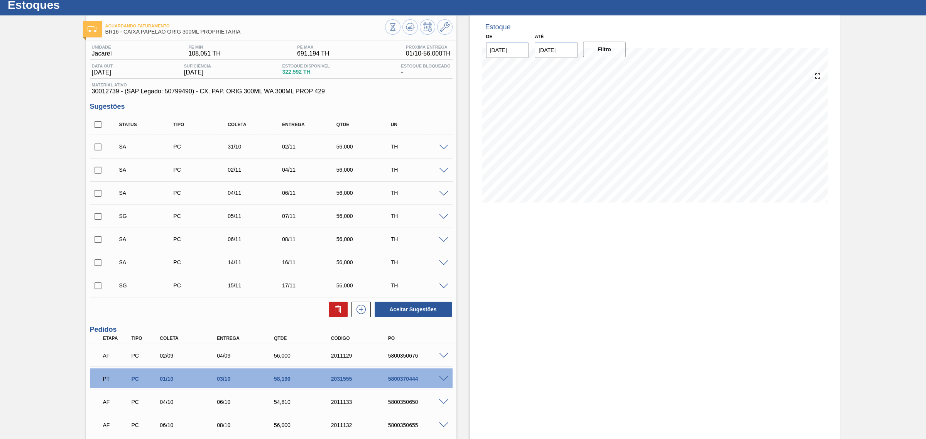
click at [441, 217] on span at bounding box center [443, 217] width 9 height 6
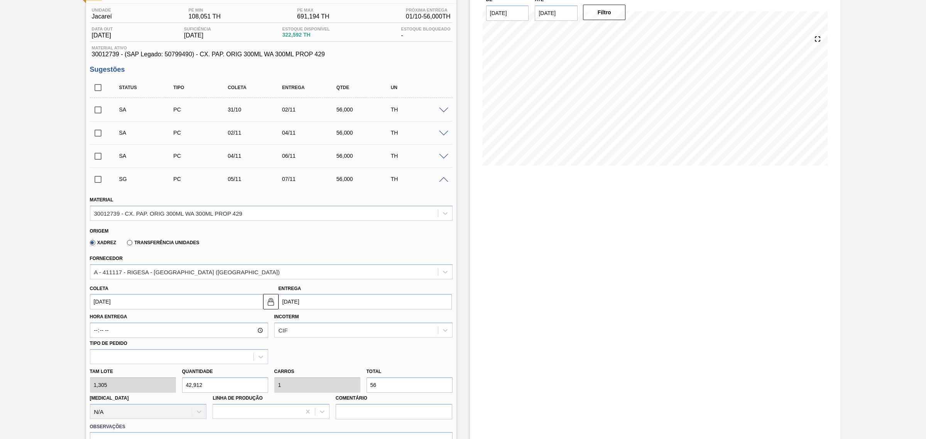
scroll to position [71, 0]
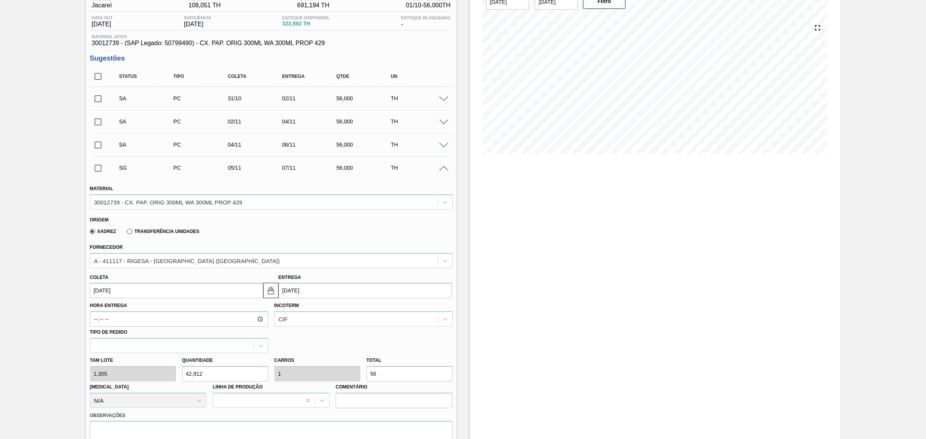
click at [317, 291] on input "07/11/2025" at bounding box center [365, 290] width 173 height 15
click at [313, 374] on div "18" at bounding box center [312, 371] width 10 height 10
type input "16/11/2025"
type input "18/11/2025"
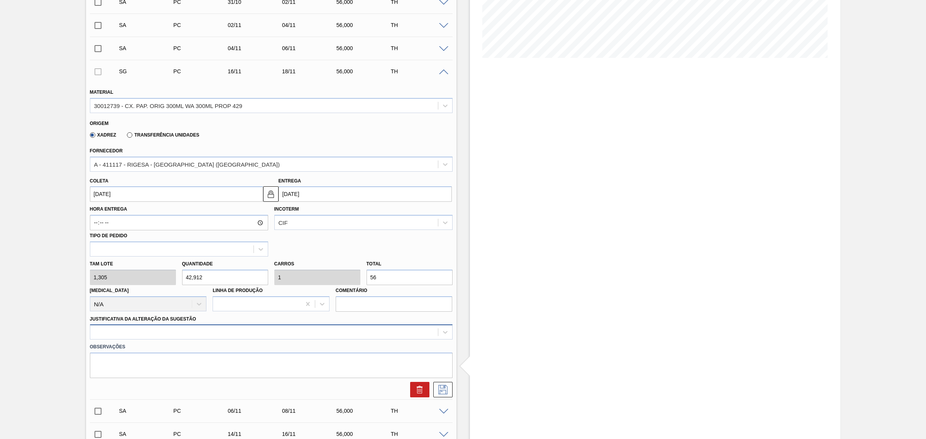
click at [309, 337] on div at bounding box center [271, 332] width 363 height 15
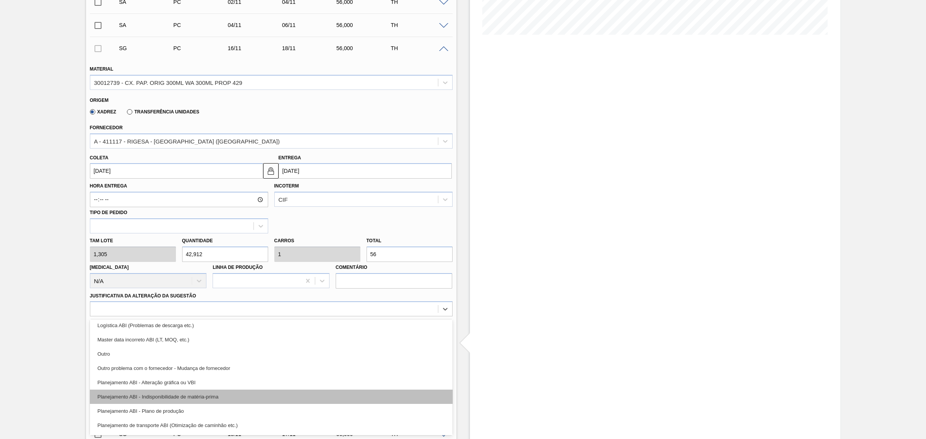
scroll to position [96, 0]
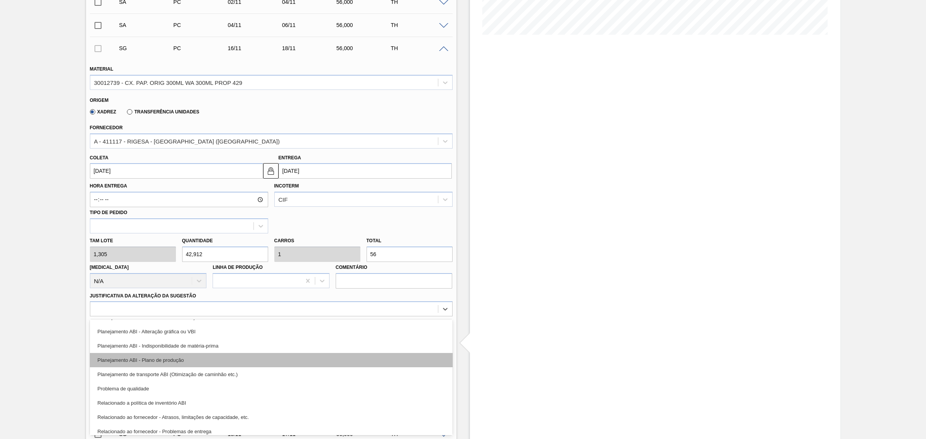
click at [287, 361] on div "Planejamento ABI - Plano de produção" at bounding box center [271, 360] width 363 height 14
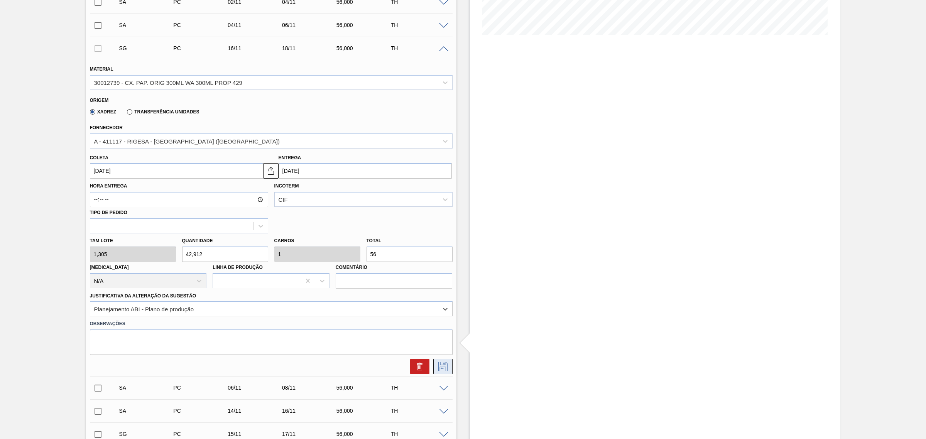
click at [448, 365] on icon at bounding box center [443, 366] width 12 height 9
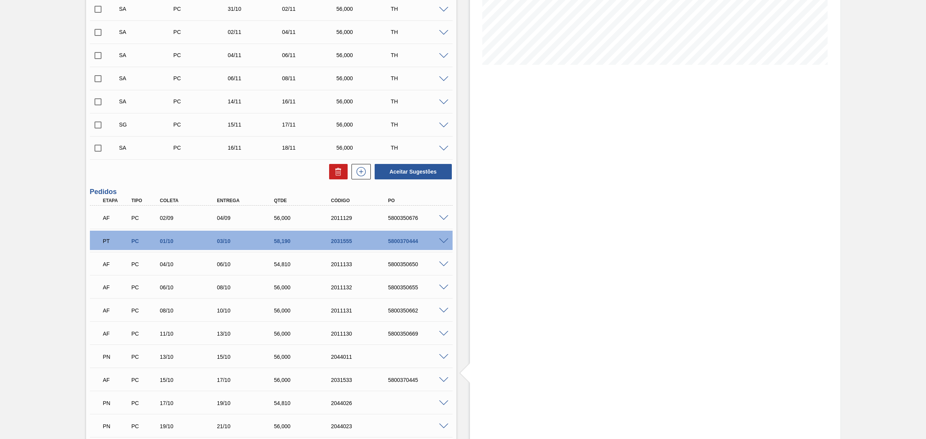
scroll to position [46, 0]
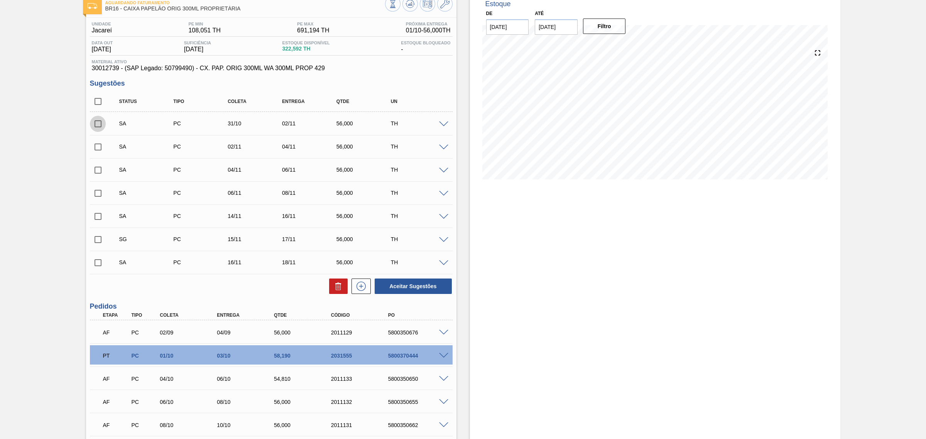
click at [97, 125] on input "checkbox" at bounding box center [98, 124] width 16 height 16
checkbox input "true"
click at [97, 149] on input "checkbox" at bounding box center [98, 147] width 16 height 16
checkbox input "true"
click at [101, 172] on input "checkbox" at bounding box center [98, 170] width 16 height 16
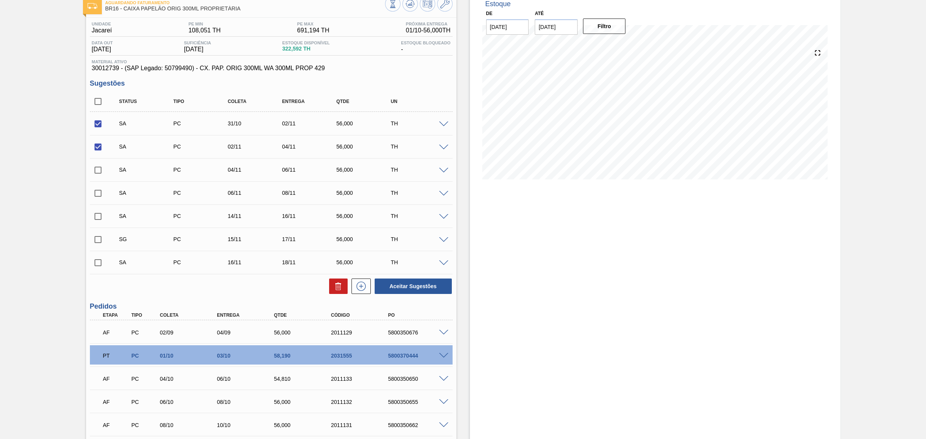
checkbox input "true"
click at [99, 195] on input "checkbox" at bounding box center [98, 193] width 16 height 16
checkbox input "true"
click at [100, 217] on input "checkbox" at bounding box center [98, 216] width 16 height 16
checkbox input "true"
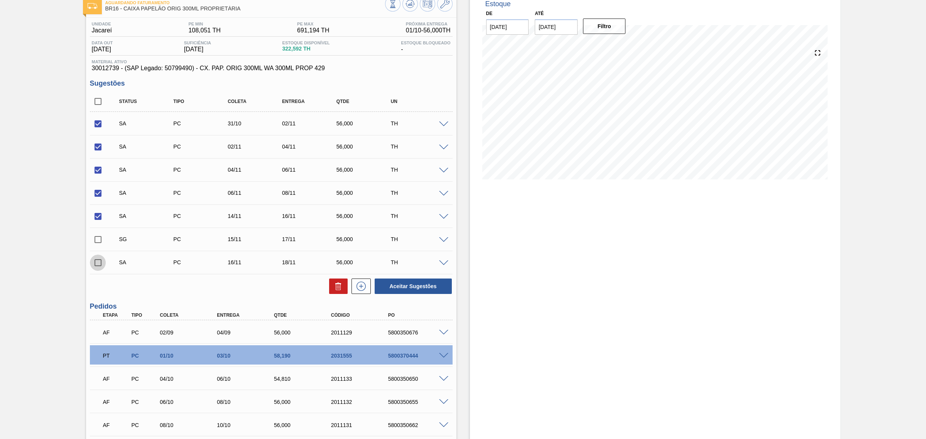
click at [98, 269] on input "checkbox" at bounding box center [98, 263] width 16 height 16
checkbox input "true"
click at [427, 291] on button "Aceitar Sugestões" at bounding box center [413, 286] width 77 height 15
checkbox input "false"
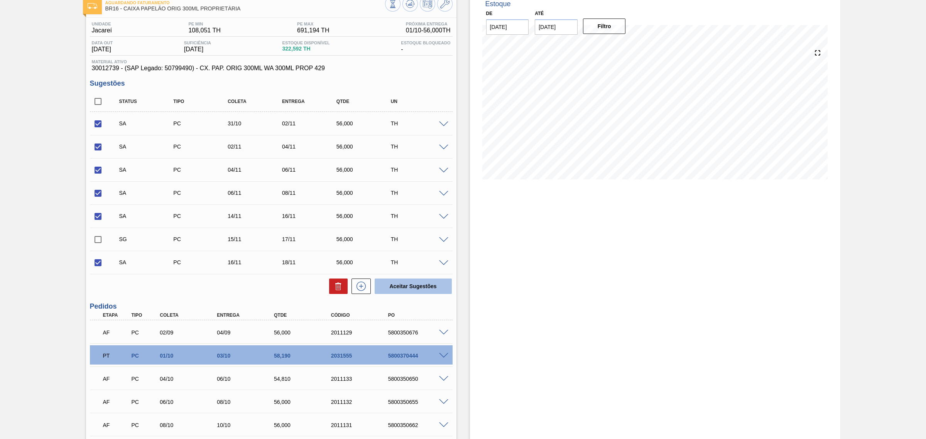
checkbox input "false"
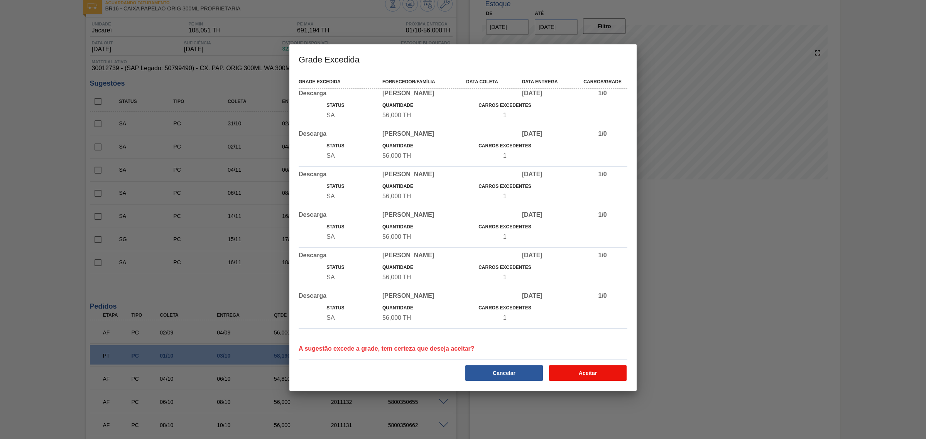
click at [570, 376] on button "Aceitar" at bounding box center [588, 372] width 78 height 15
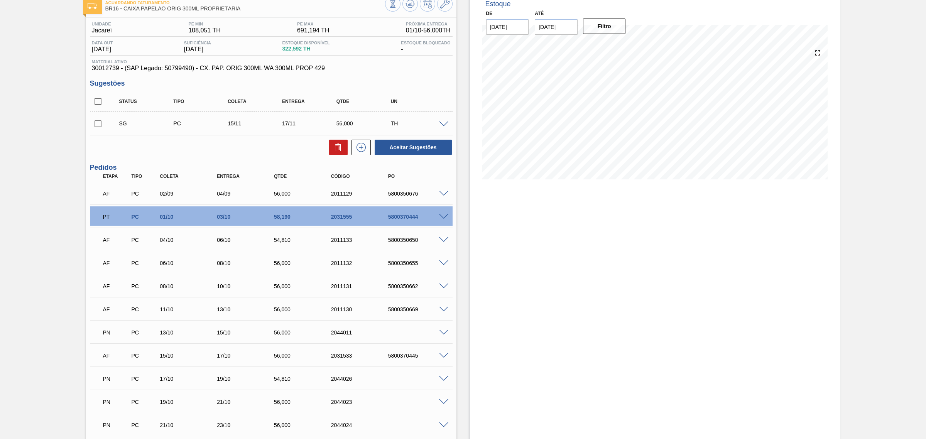
click at [444, 122] on div at bounding box center [444, 124] width 15 height 6
click at [445, 123] on span at bounding box center [443, 125] width 9 height 6
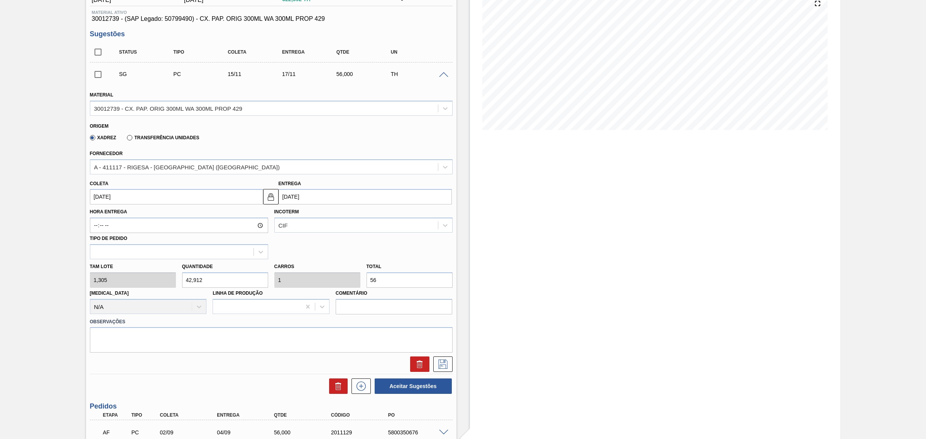
scroll to position [143, 0]
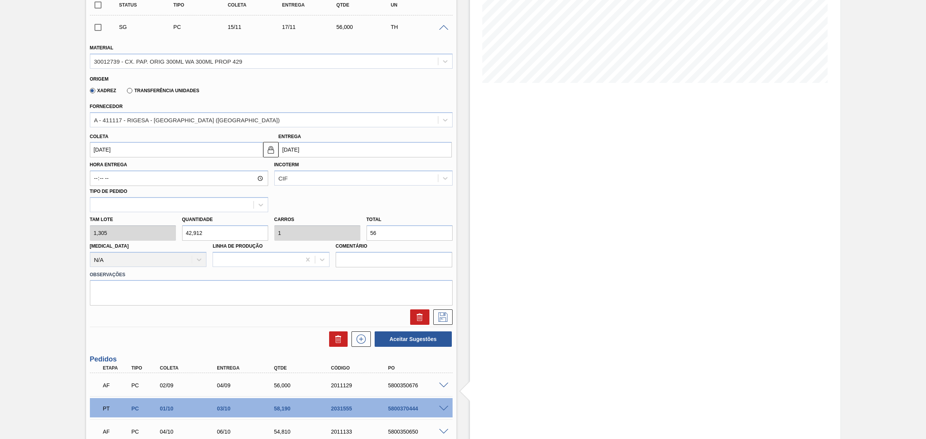
click at [317, 145] on input "17/11/2025" at bounding box center [365, 149] width 173 height 15
click at [340, 235] on div "20" at bounding box center [337, 230] width 10 height 10
type input "18/11/2025"
type input "20/11/2025"
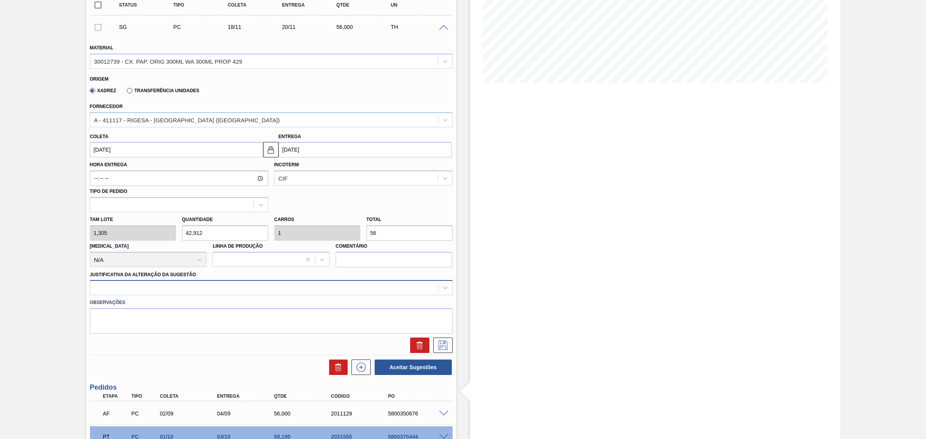
click at [314, 288] on div at bounding box center [264, 287] width 348 height 11
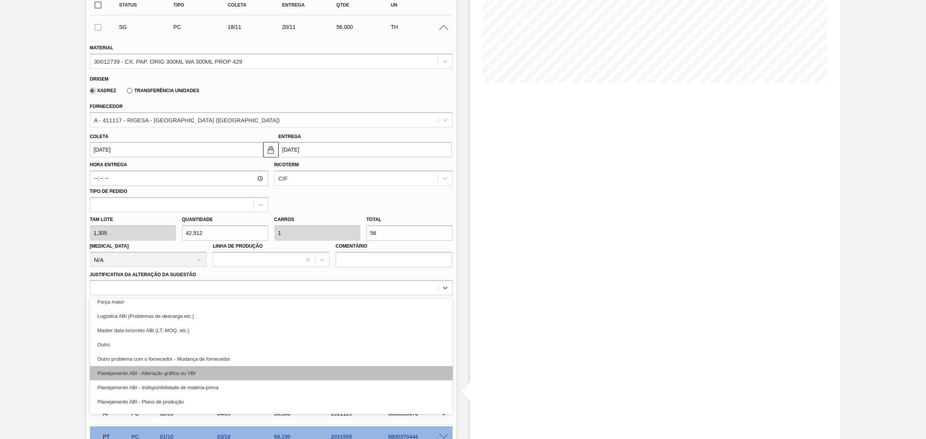
scroll to position [48, 0]
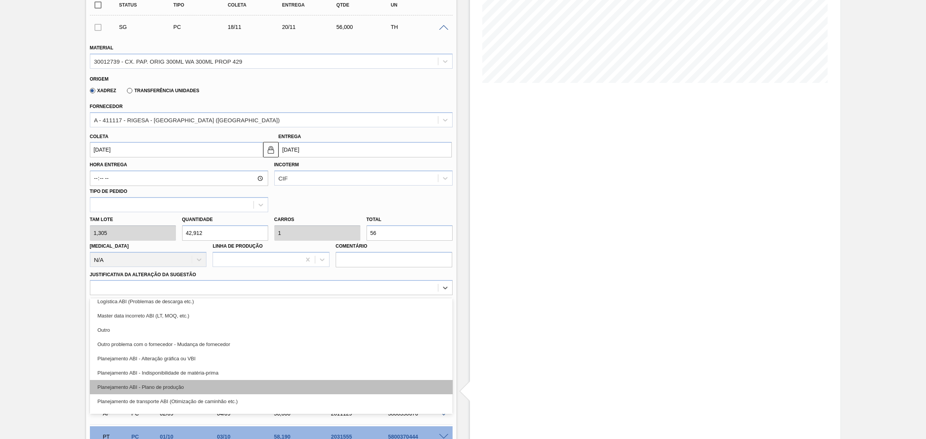
click at [261, 383] on div "Planejamento ABI - Plano de produção" at bounding box center [271, 387] width 363 height 14
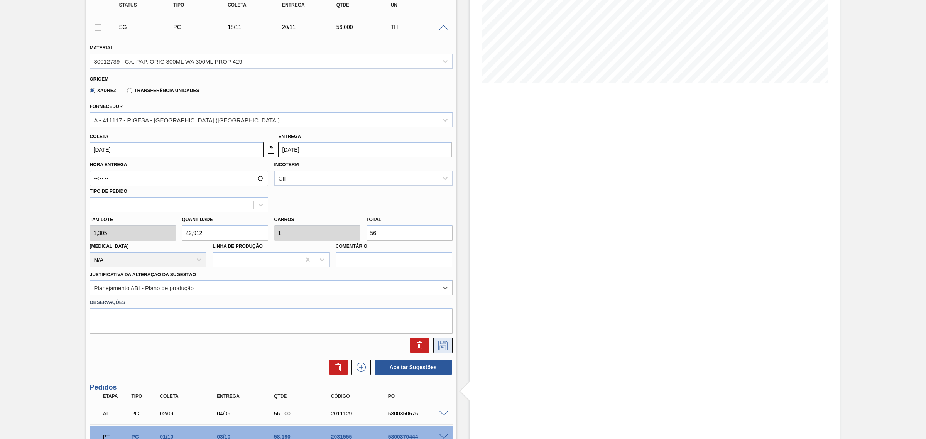
click at [449, 341] on button at bounding box center [442, 345] width 19 height 15
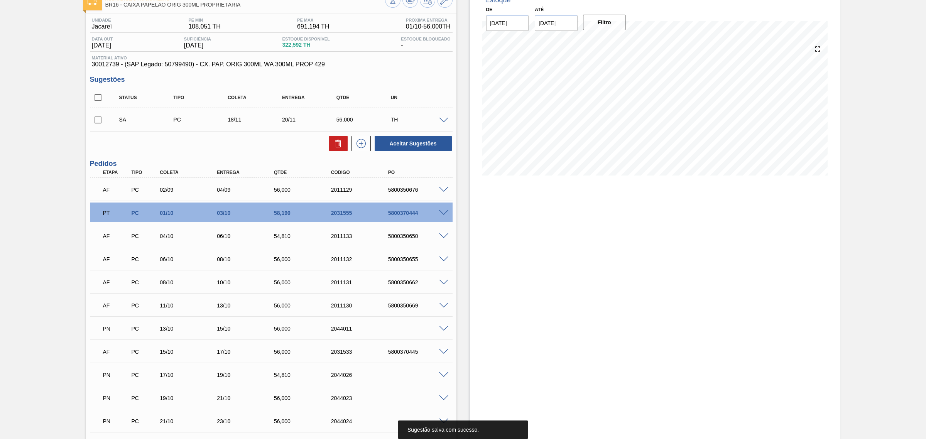
scroll to position [46, 0]
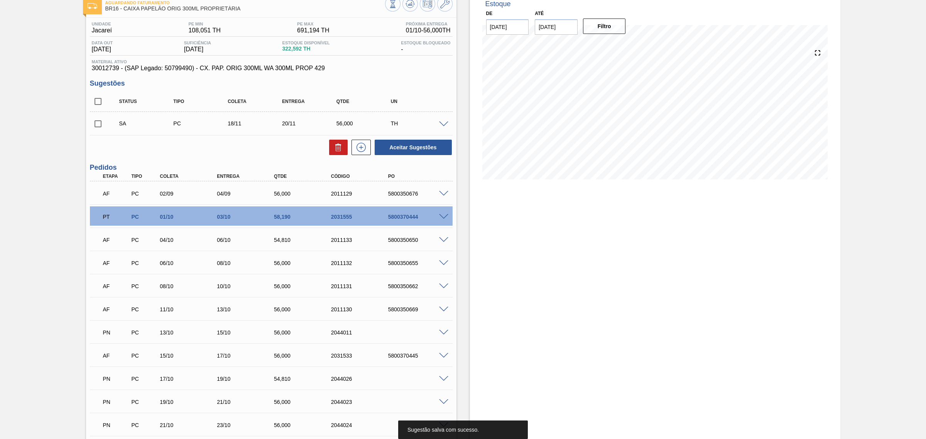
click at [103, 103] on input "checkbox" at bounding box center [98, 101] width 16 height 16
checkbox input "true"
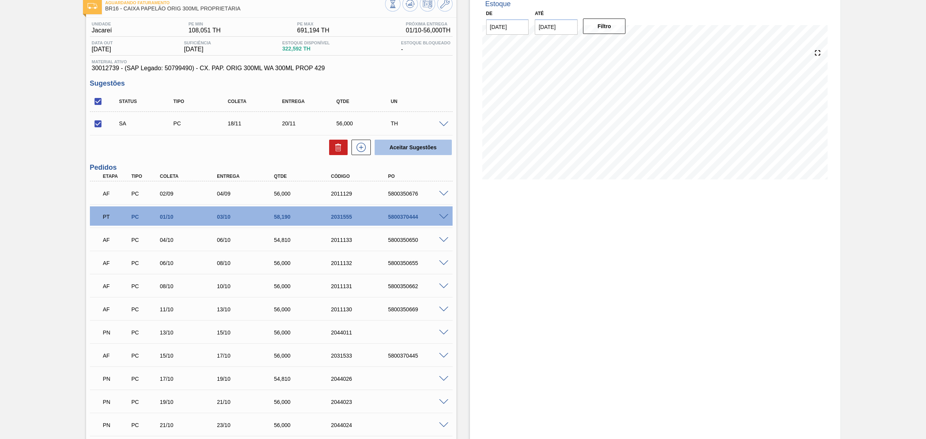
click at [418, 154] on button "Aceitar Sugestões" at bounding box center [413, 147] width 77 height 15
checkbox input "false"
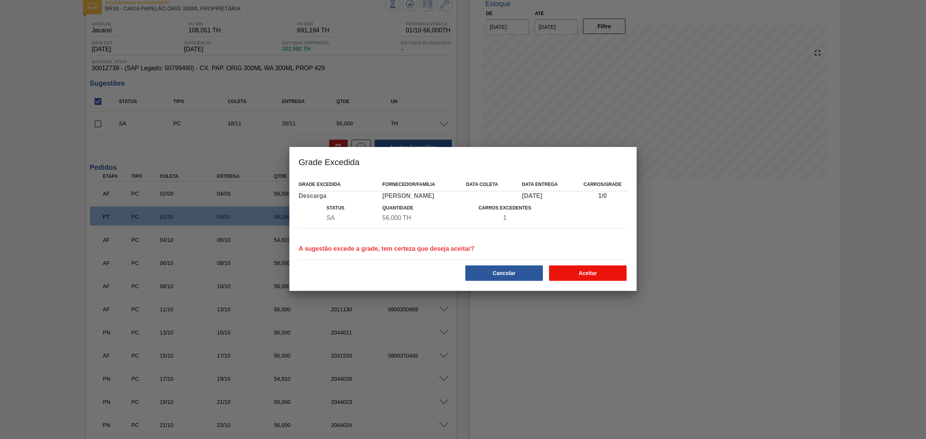
click at [570, 274] on button "Aceitar" at bounding box center [588, 272] width 78 height 15
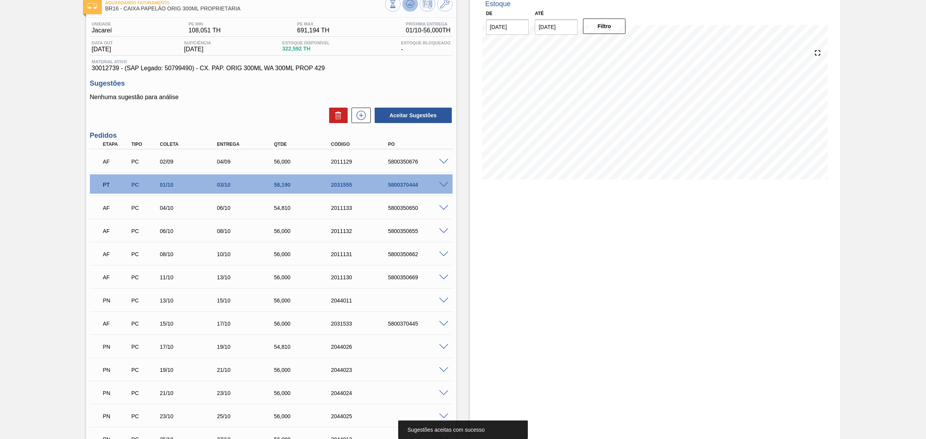
click at [412, 10] on button at bounding box center [409, 3] width 15 height 15
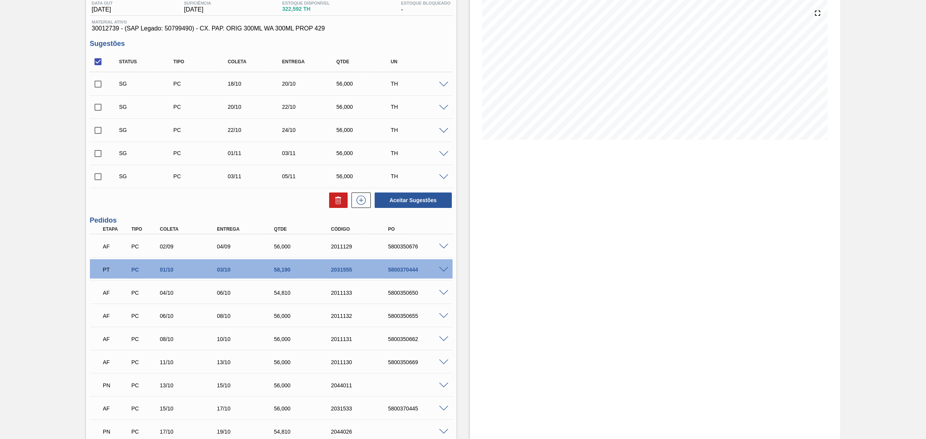
scroll to position [86, 0]
click at [440, 84] on span at bounding box center [443, 85] width 9 height 6
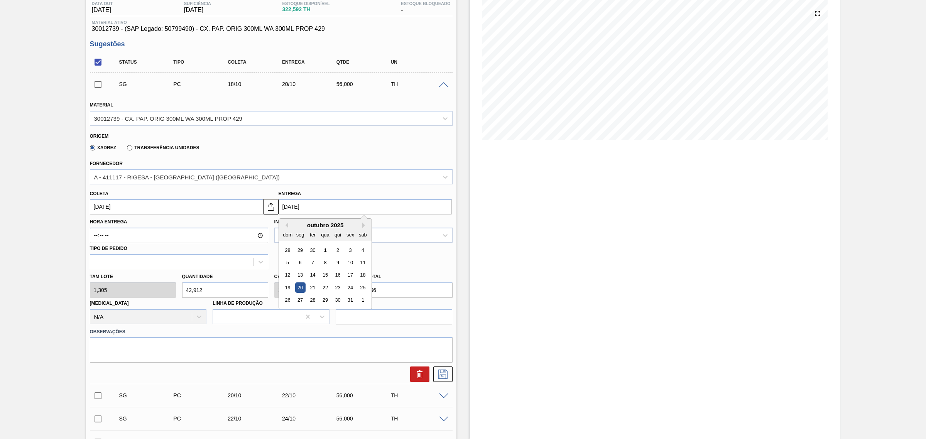
click at [329, 215] on input "[DATE]" at bounding box center [365, 206] width 173 height 15
click at [365, 223] on div "outubro 2025" at bounding box center [325, 225] width 93 height 7
click at [365, 223] on div "Previous Month Next Month outubro 2025 dom seg ter qua qui sex sab 28 29 30 1 2…" at bounding box center [325, 263] width 93 height 91
click at [364, 225] on button "Next Month" at bounding box center [364, 225] width 5 height 5
click at [363, 286] on div "22" at bounding box center [362, 287] width 10 height 10
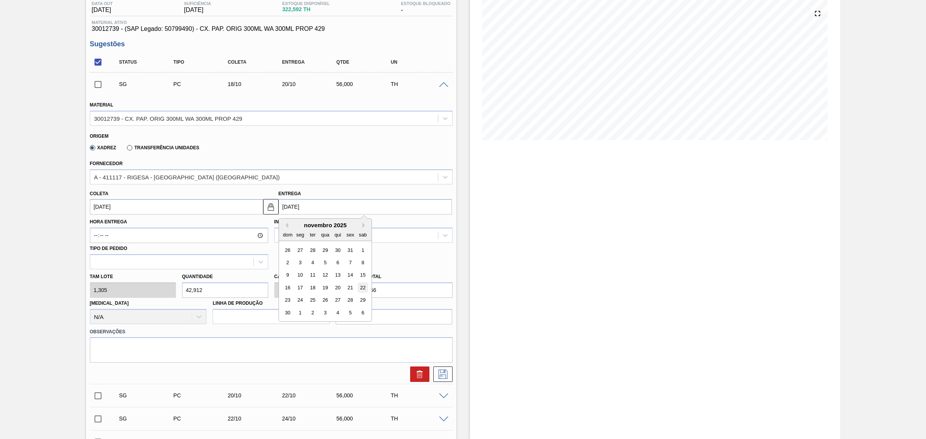
type input "20/11/2025"
type input "22/11/2025"
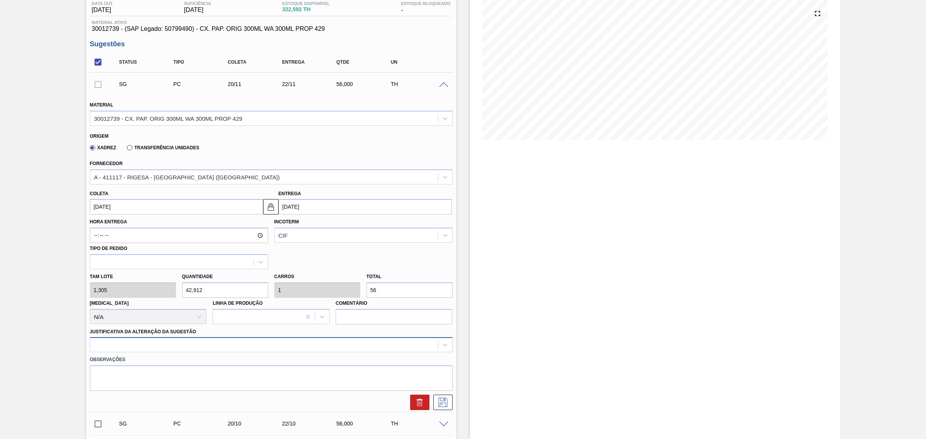
scroll to position [122, 0]
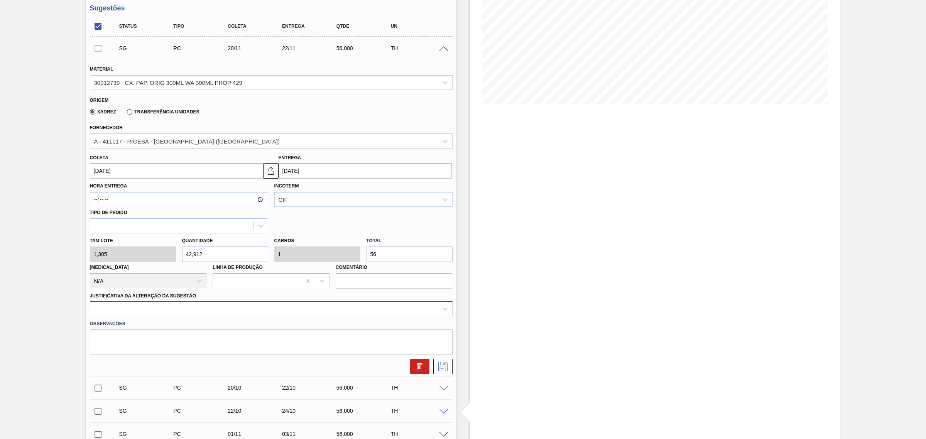
click at [284, 316] on div at bounding box center [271, 308] width 363 height 15
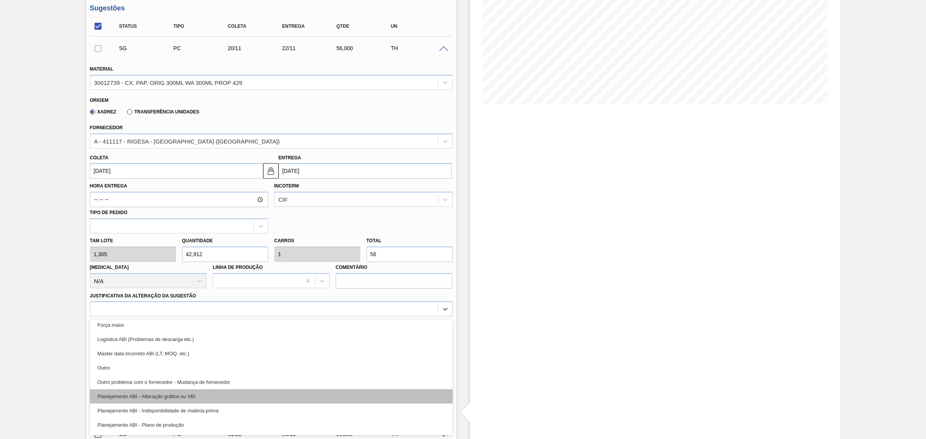
scroll to position [48, 0]
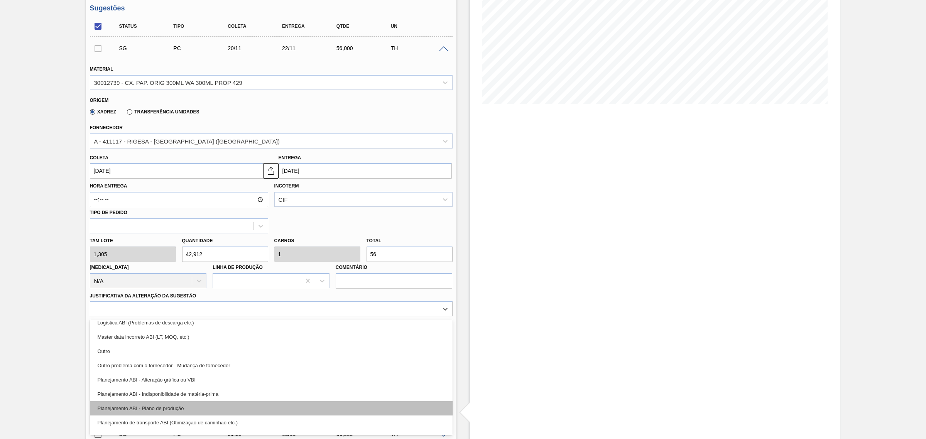
click at [250, 408] on div "Planejamento ABI - Plano de produção" at bounding box center [271, 408] width 363 height 14
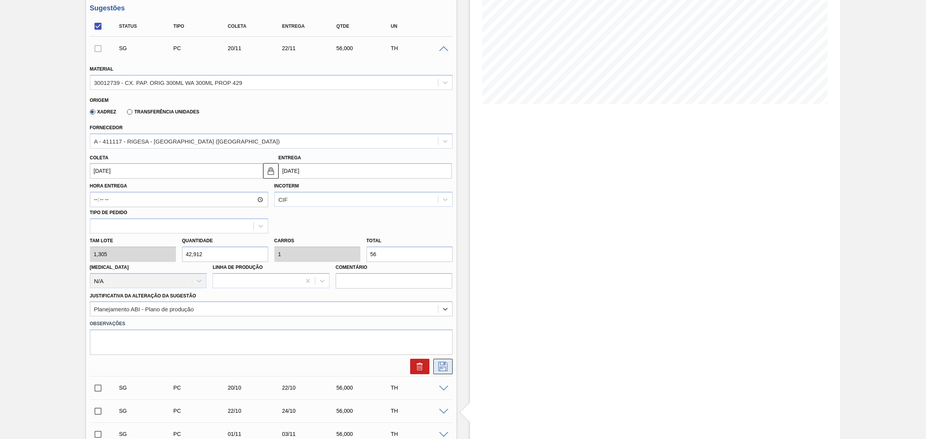
click at [444, 371] on icon at bounding box center [443, 366] width 12 height 9
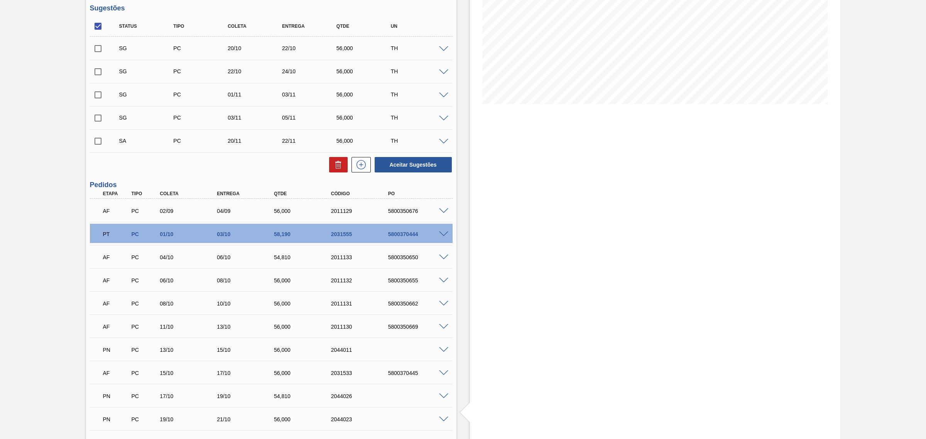
click at [442, 70] on div at bounding box center [444, 72] width 15 height 6
click at [442, 51] on span at bounding box center [443, 49] width 9 height 6
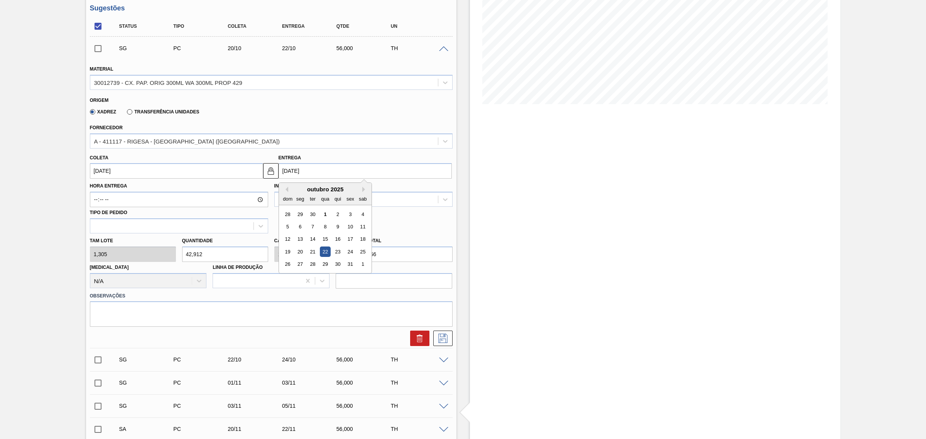
click at [333, 176] on input "22/10/2025" at bounding box center [365, 170] width 173 height 15
click at [365, 189] on button "Next Month" at bounding box center [364, 189] width 5 height 5
click at [289, 280] on div "30" at bounding box center [287, 277] width 10 height 10
type input "28/11/2025"
type input "30/11/2025"
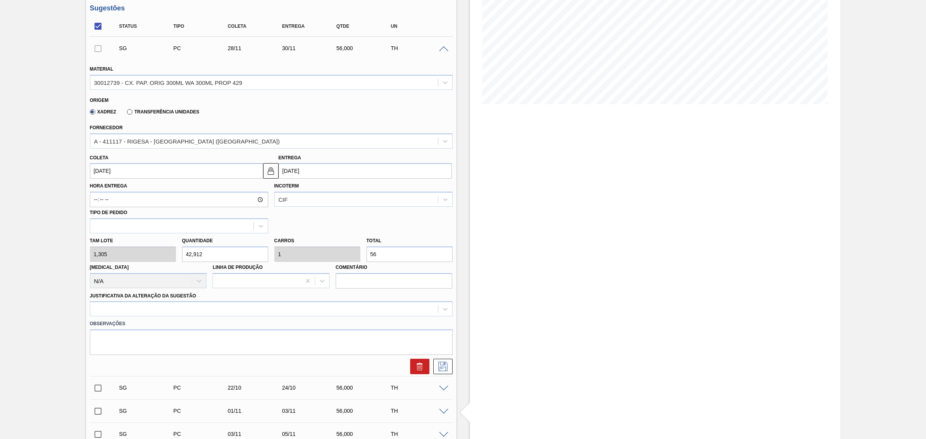
click at [317, 298] on div "Justificativa da Alteração da Sugestão" at bounding box center [271, 304] width 363 height 26
click at [311, 311] on div at bounding box center [264, 309] width 348 height 11
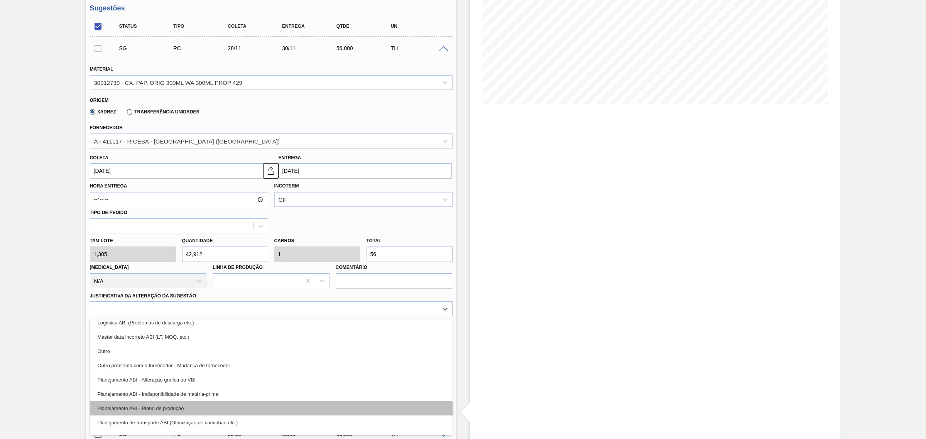
click at [257, 407] on div "Planejamento ABI - Plano de produção" at bounding box center [271, 408] width 363 height 14
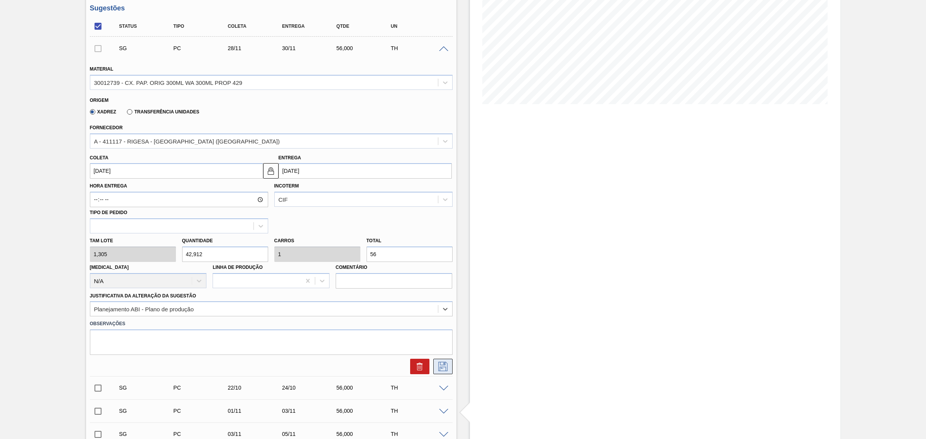
click at [444, 368] on icon at bounding box center [443, 366] width 12 height 9
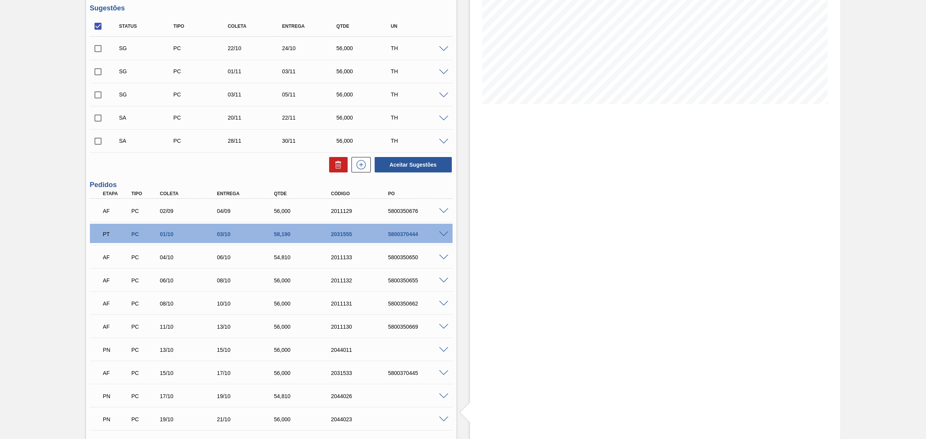
click at [98, 120] on input "checkbox" at bounding box center [98, 118] width 16 height 16
checkbox input "true"
click at [98, 144] on input "checkbox" at bounding box center [98, 141] width 16 height 16
checkbox input "true"
click at [433, 169] on button "Aceitar Sugestões" at bounding box center [413, 164] width 77 height 15
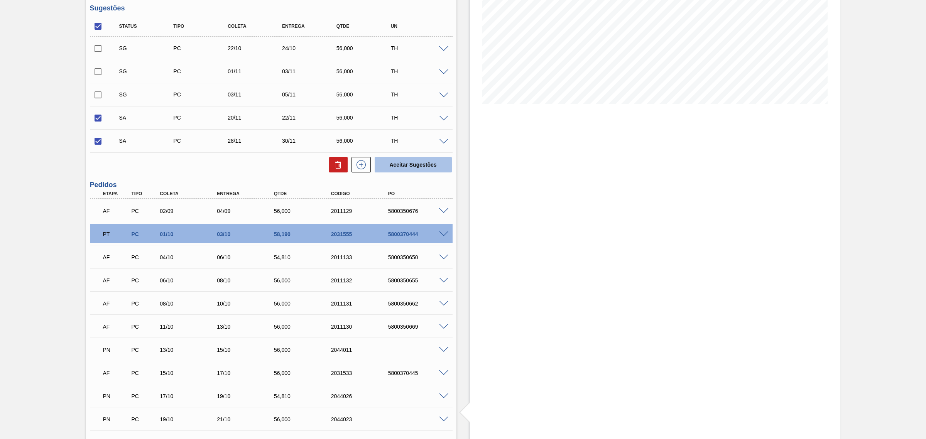
checkbox input "false"
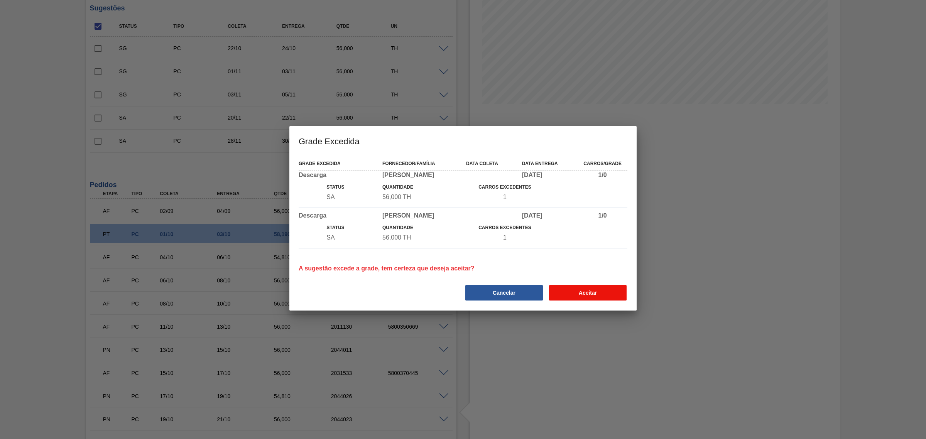
click at [595, 294] on button "Aceitar" at bounding box center [588, 292] width 78 height 15
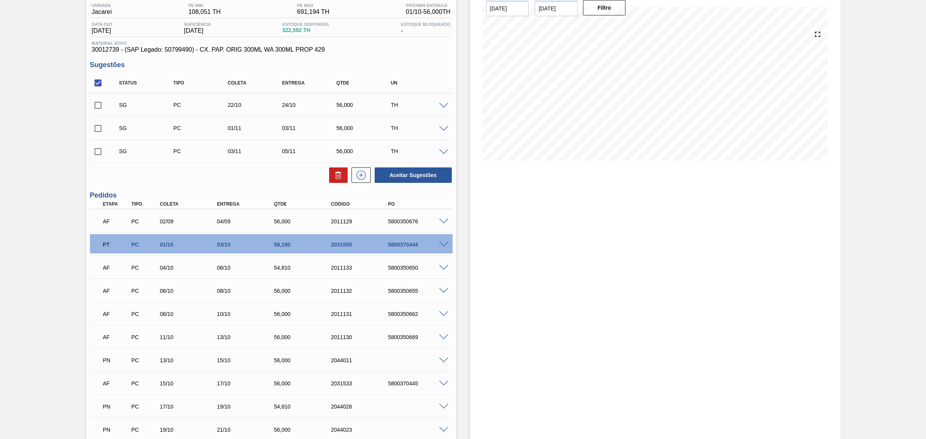
scroll to position [0, 0]
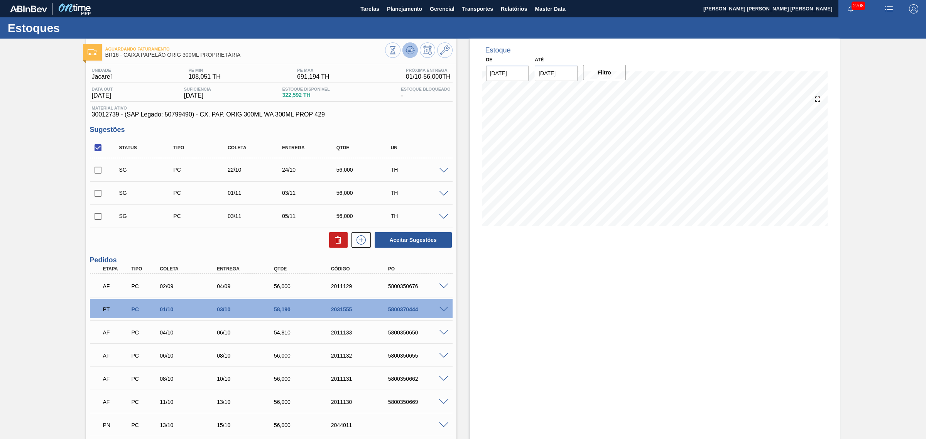
click at [410, 56] on button at bounding box center [409, 49] width 15 height 15
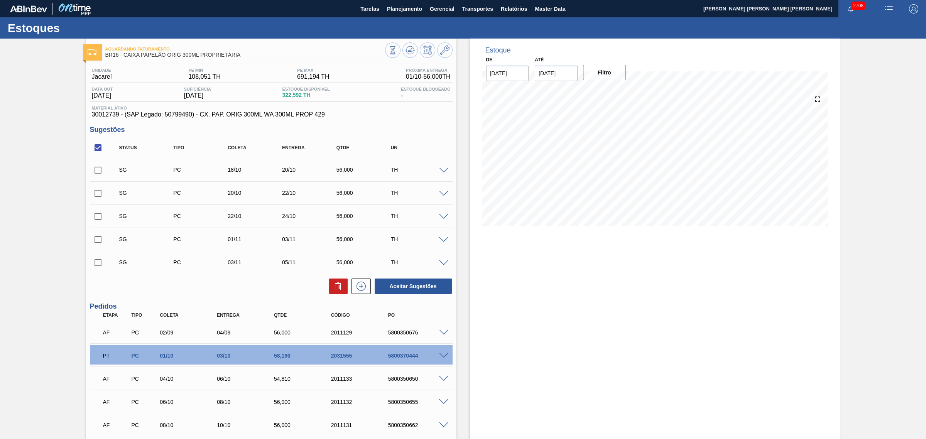
click at [442, 170] on span at bounding box center [443, 171] width 9 height 6
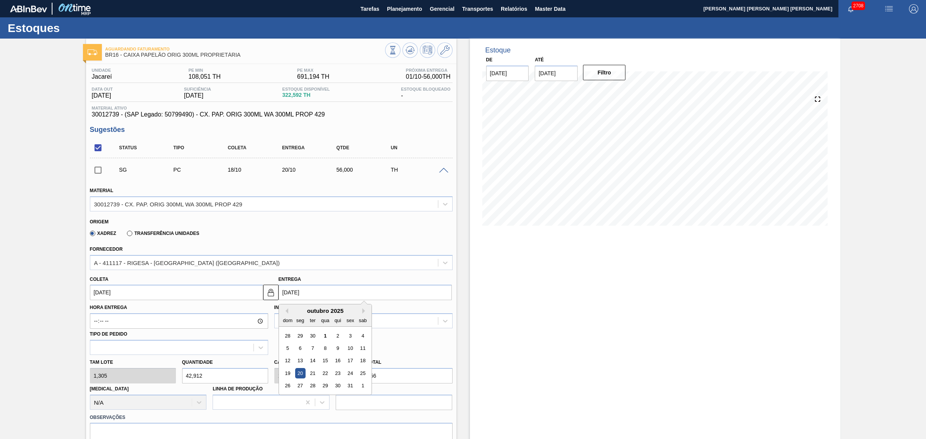
click at [333, 292] on input "[DATE]" at bounding box center [365, 292] width 173 height 15
click at [285, 313] on button "Previous Month" at bounding box center [285, 310] width 5 height 5
click at [303, 362] on div "15" at bounding box center [300, 361] width 10 height 10
type input "13/09/2025"
type input "15/09/2025"
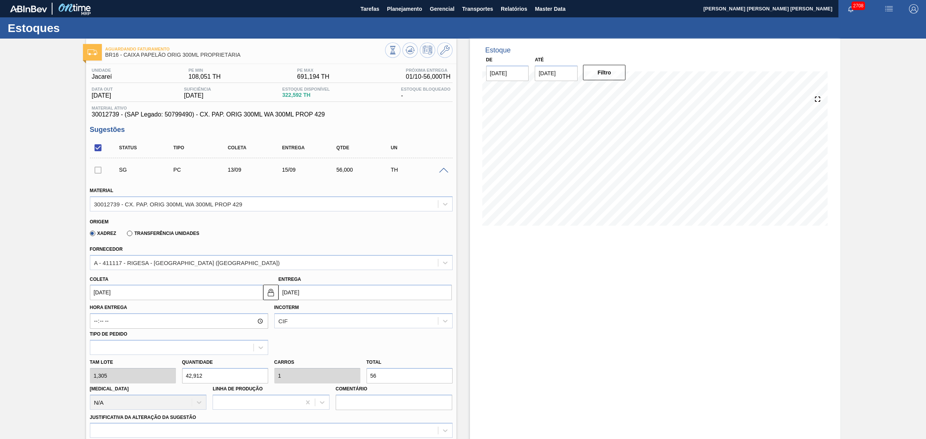
click at [313, 294] on input "15/09/2025" at bounding box center [365, 292] width 173 height 15
click at [363, 312] on button "Next Month" at bounding box center [364, 310] width 5 height 5
click at [323, 362] on div "15" at bounding box center [325, 361] width 10 height 10
type input "13/10/2025"
type input "15/10/2025"
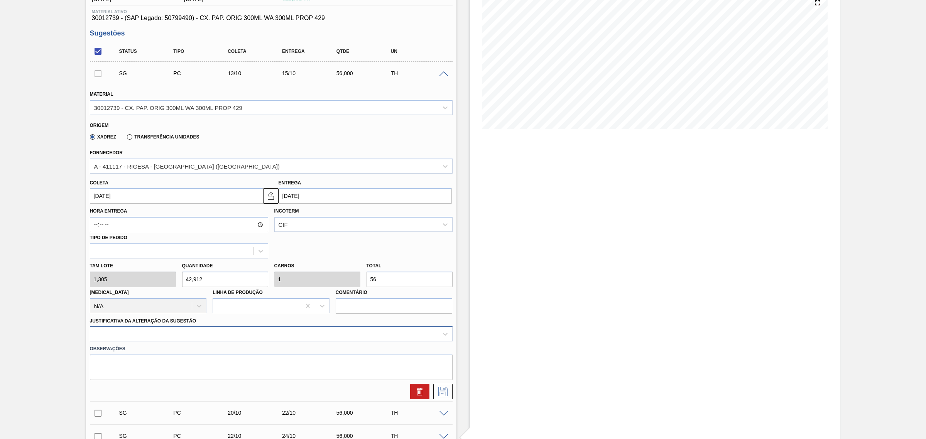
click at [321, 334] on div at bounding box center [271, 333] width 363 height 15
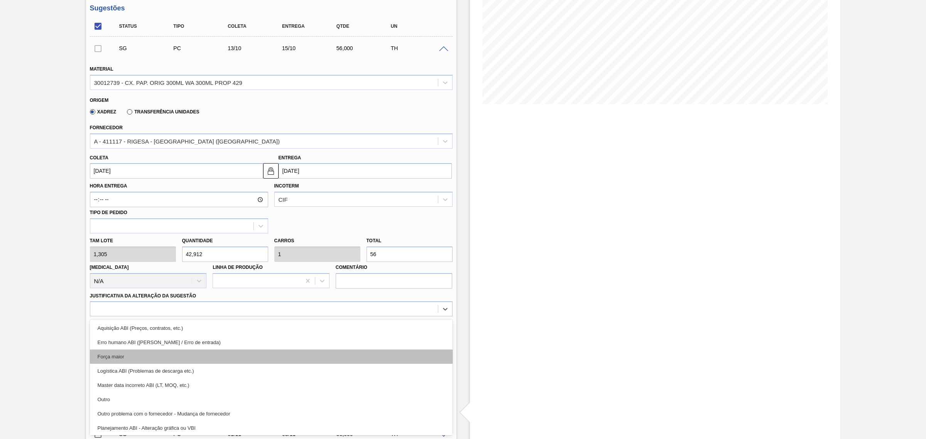
scroll to position [48, 0]
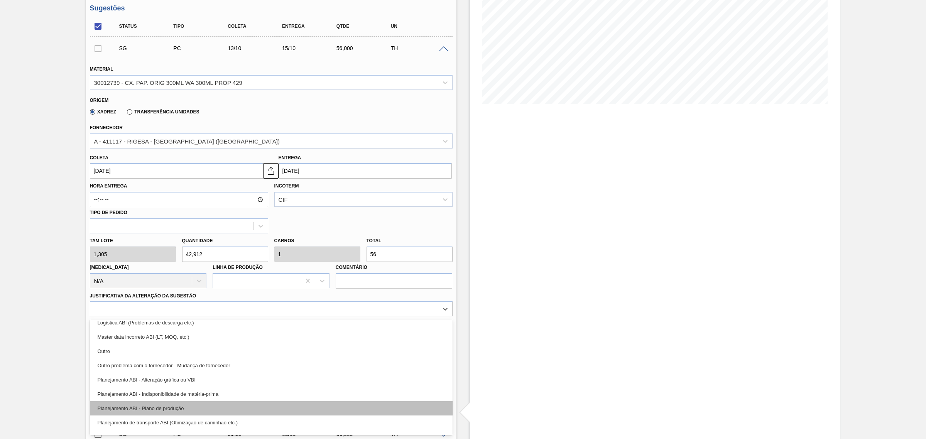
click at [319, 412] on div "Planejamento ABI - Plano de produção" at bounding box center [271, 408] width 363 height 14
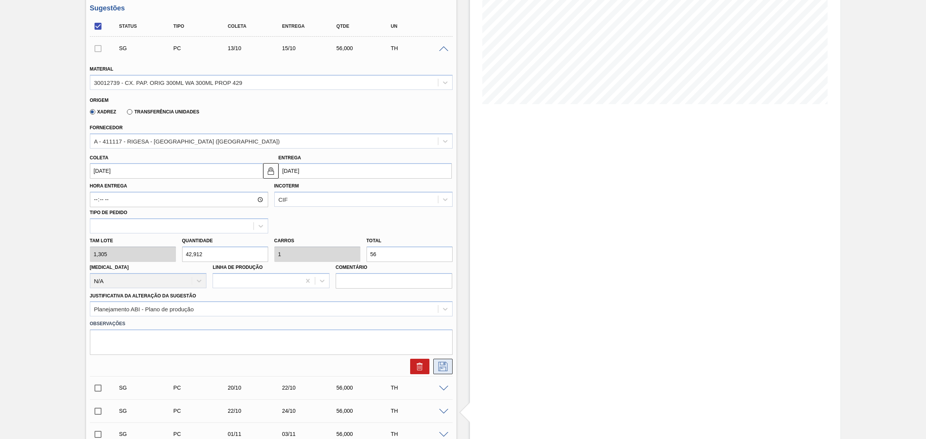
click at [443, 373] on button at bounding box center [442, 366] width 19 height 15
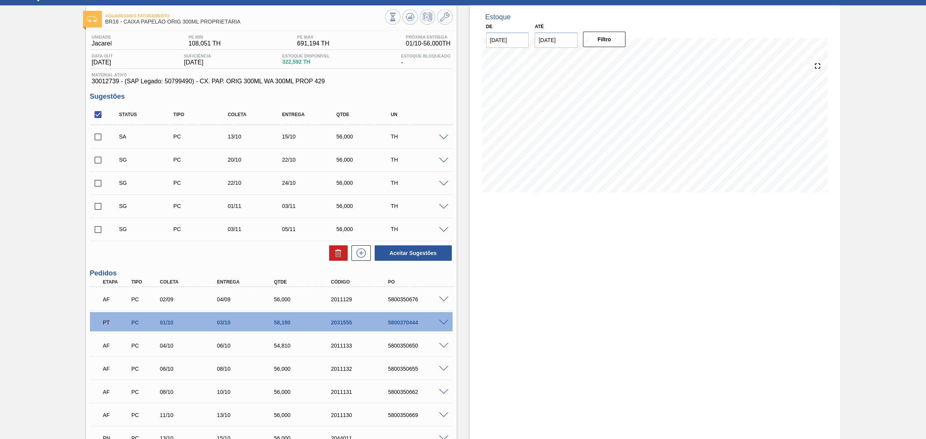
scroll to position [25, 0]
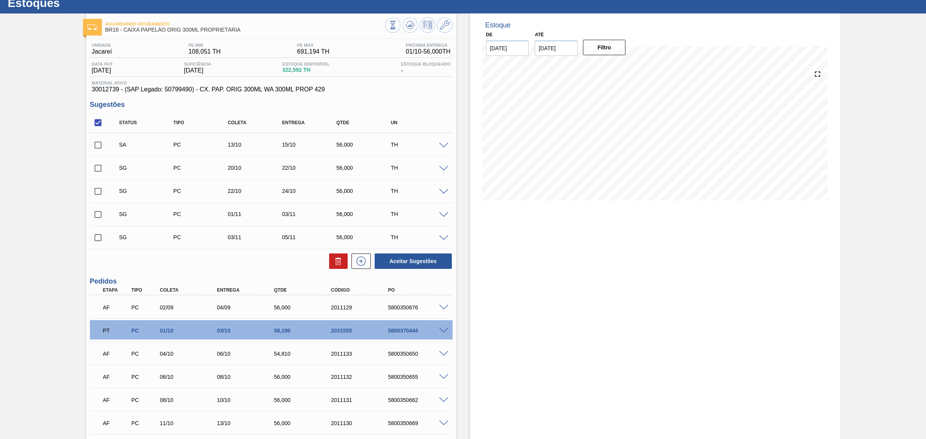
click at [446, 168] on span at bounding box center [443, 169] width 9 height 6
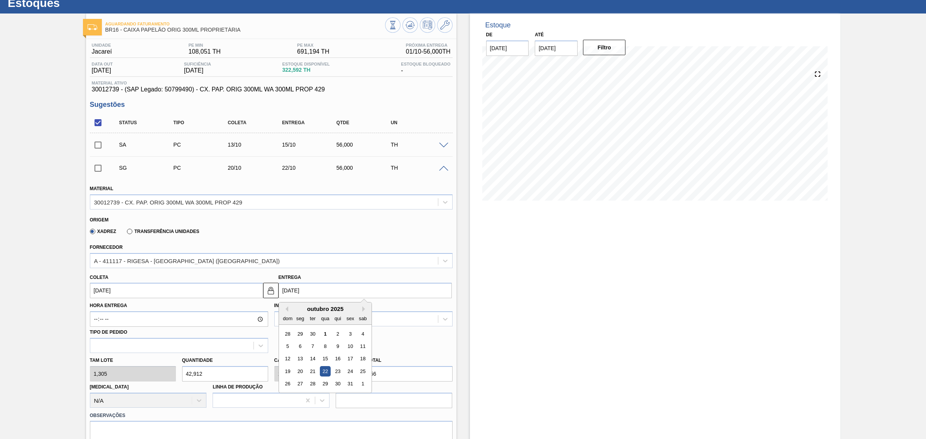
click at [325, 291] on input "22/10/2025" at bounding box center [365, 290] width 173 height 15
click at [289, 372] on div "19" at bounding box center [287, 371] width 10 height 10
type input "17/10/2025"
type input "19/10/2025"
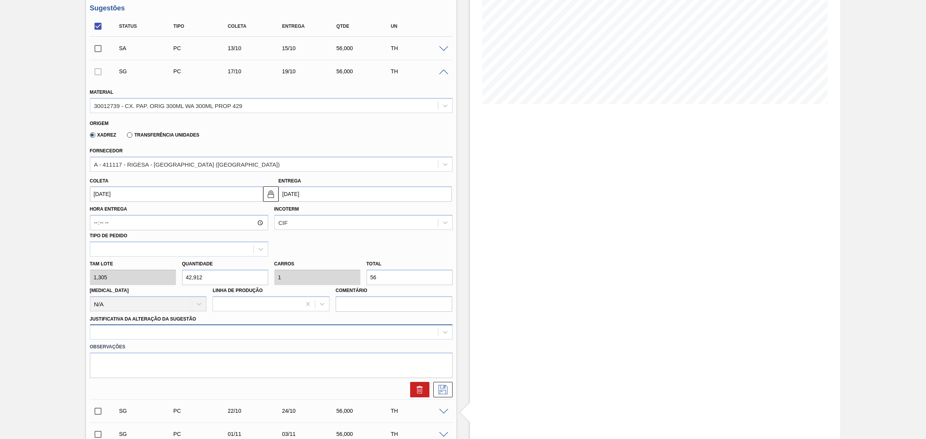
click at [332, 328] on div at bounding box center [271, 332] width 363 height 15
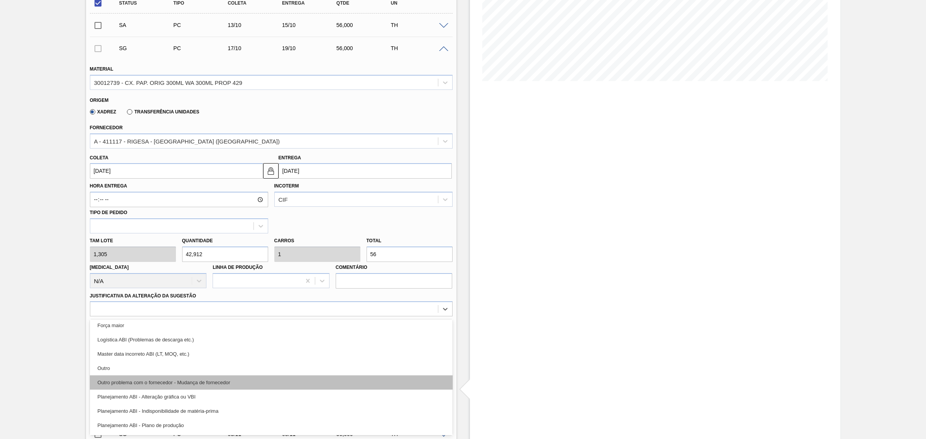
scroll to position [48, 0]
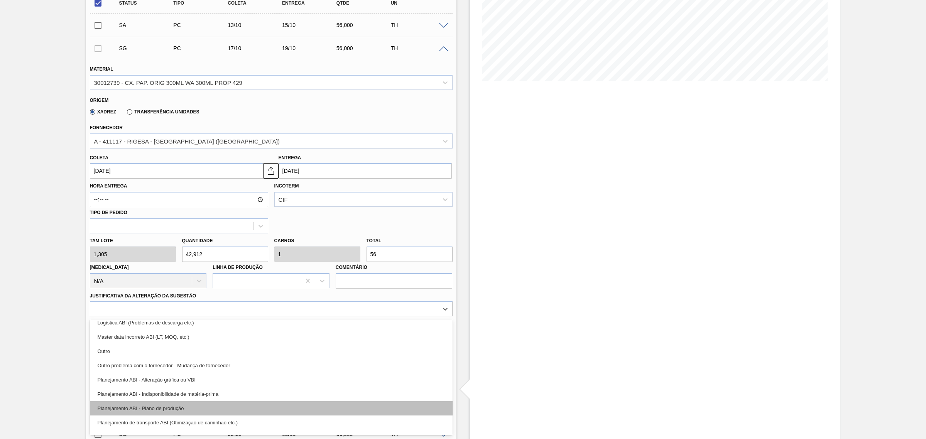
click at [280, 408] on div "Planejamento ABI - Plano de produção" at bounding box center [271, 408] width 363 height 14
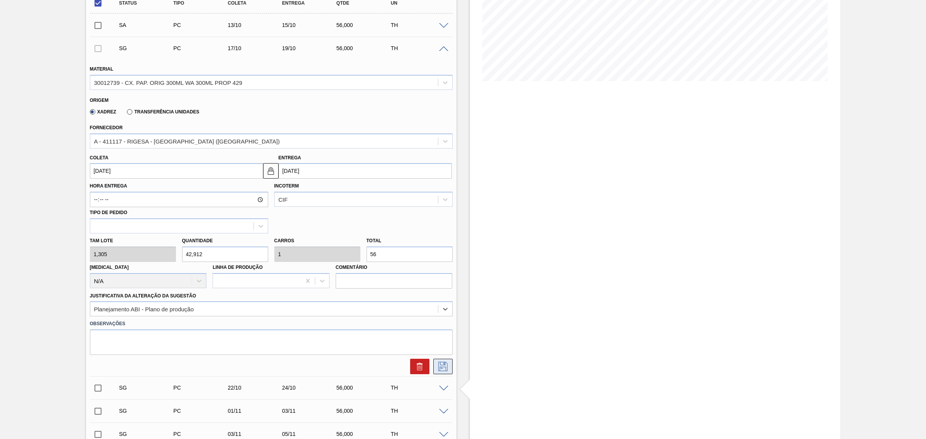
click at [443, 365] on icon at bounding box center [443, 366] width 12 height 9
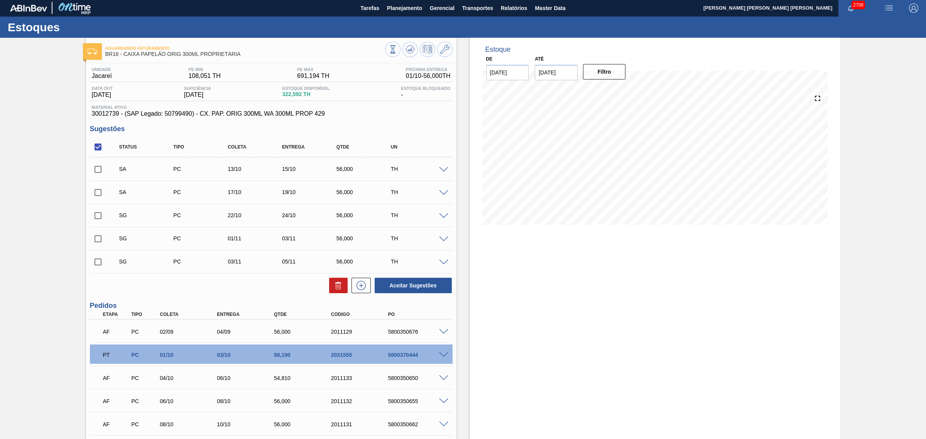
scroll to position [0, 0]
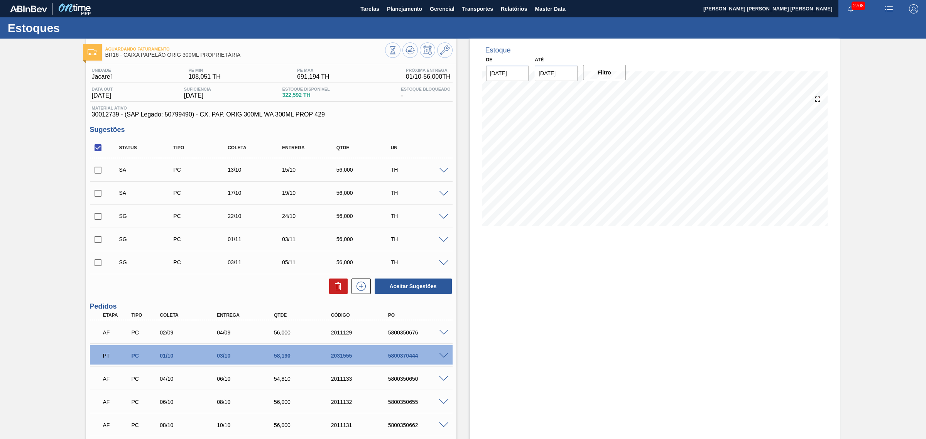
click at [442, 217] on span at bounding box center [443, 217] width 9 height 6
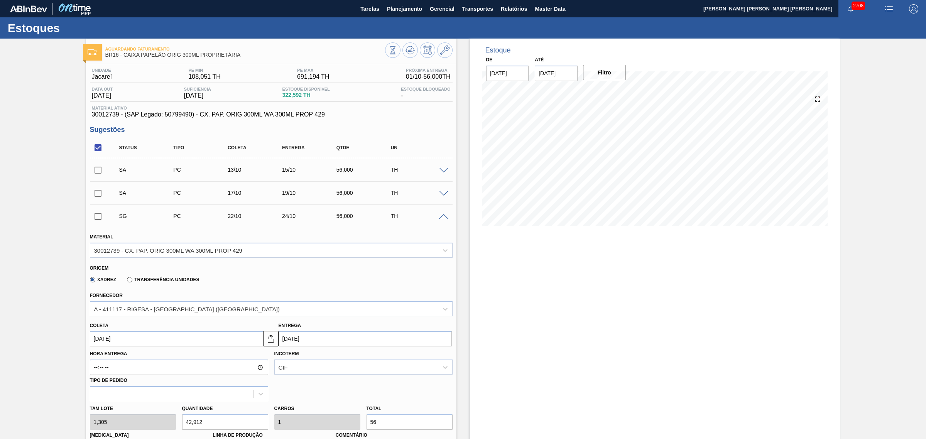
click at [328, 343] on input "24/10/2025" at bounding box center [365, 338] width 173 height 15
click at [336, 303] on div "23" at bounding box center [337, 303] width 10 height 10
type input "21/10/2025"
type input "23/10/2025"
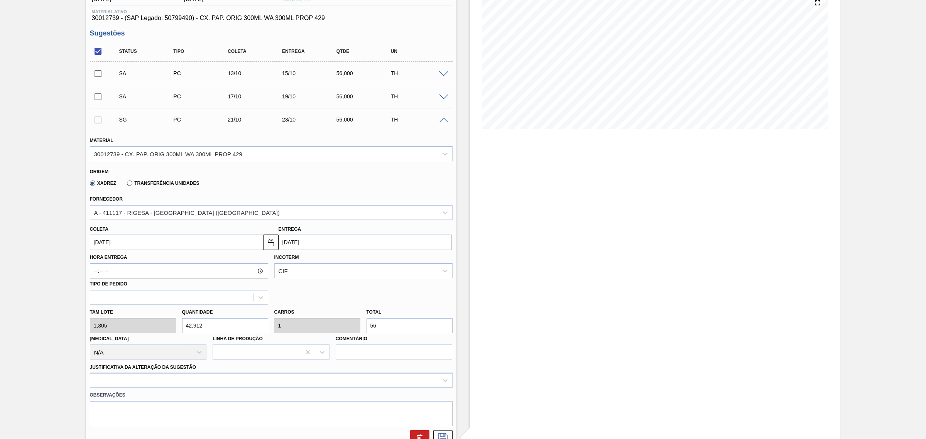
click at [326, 380] on div at bounding box center [271, 380] width 363 height 15
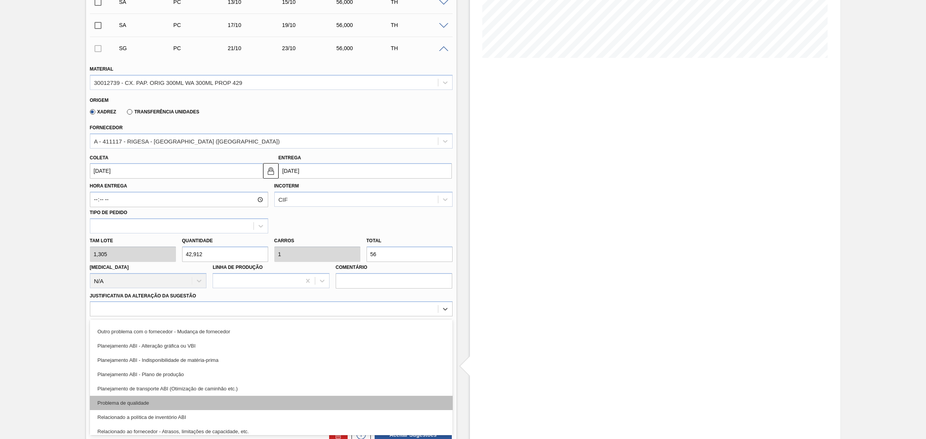
scroll to position [96, 0]
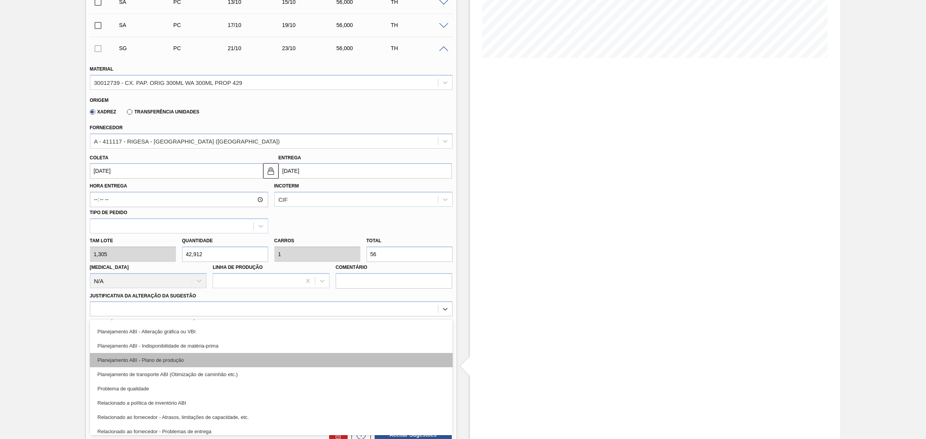
click at [277, 367] on div "Planejamento ABI - Plano de produção" at bounding box center [271, 360] width 363 height 14
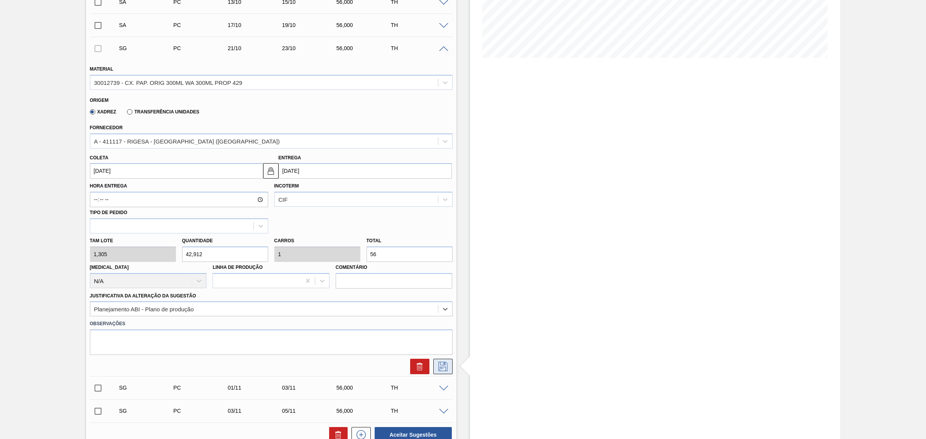
click at [433, 367] on button at bounding box center [442, 366] width 19 height 15
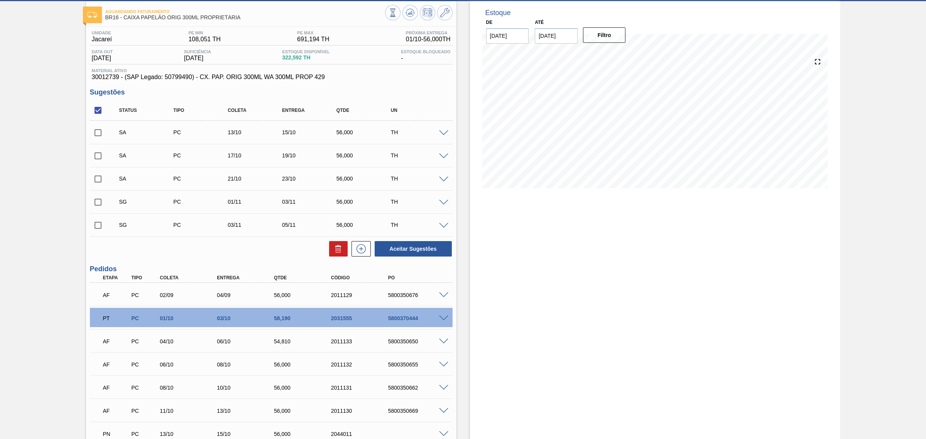
scroll to position [0, 0]
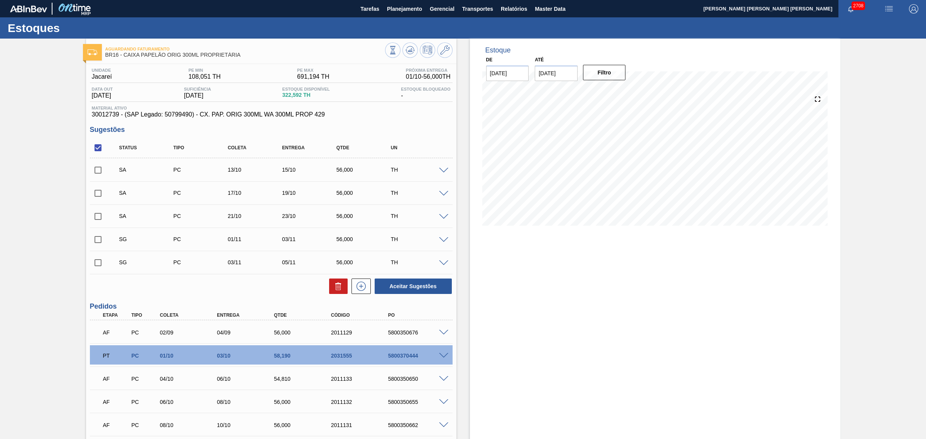
click at [442, 238] on span at bounding box center [443, 240] width 9 height 6
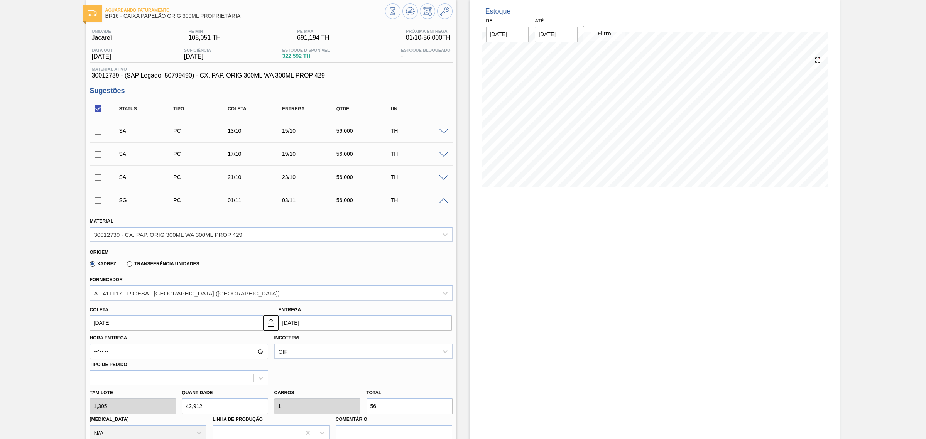
scroll to position [96, 0]
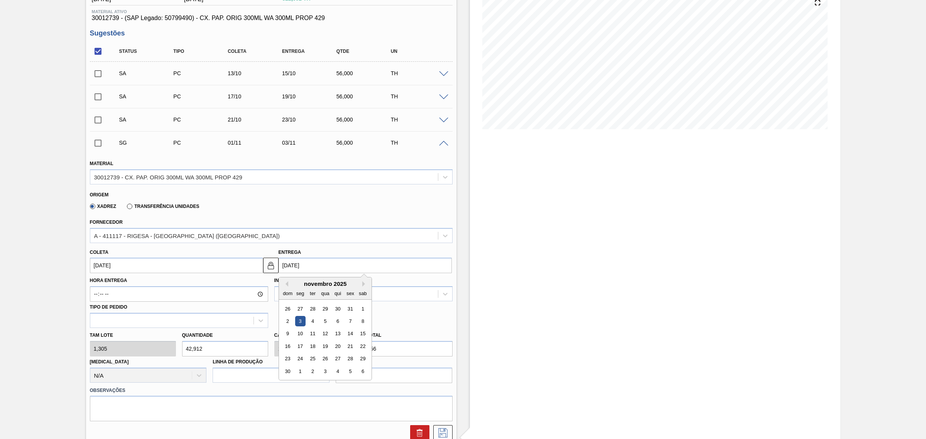
click at [316, 267] on input "03/11/2025" at bounding box center [365, 265] width 173 height 15
click at [285, 286] on button "Previous Month" at bounding box center [285, 283] width 5 height 5
click at [309, 344] on div "21" at bounding box center [312, 346] width 10 height 10
type input "19/10/2025"
type input "21/10/2025"
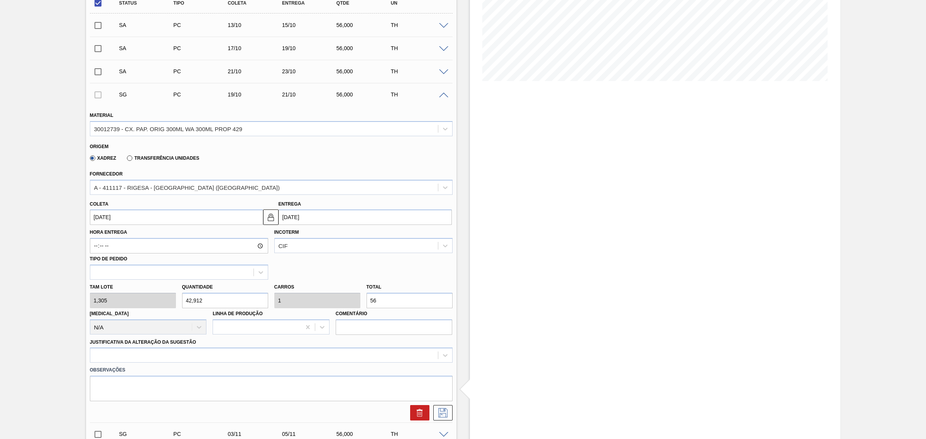
click at [314, 363] on div "Observações" at bounding box center [271, 382] width 369 height 39
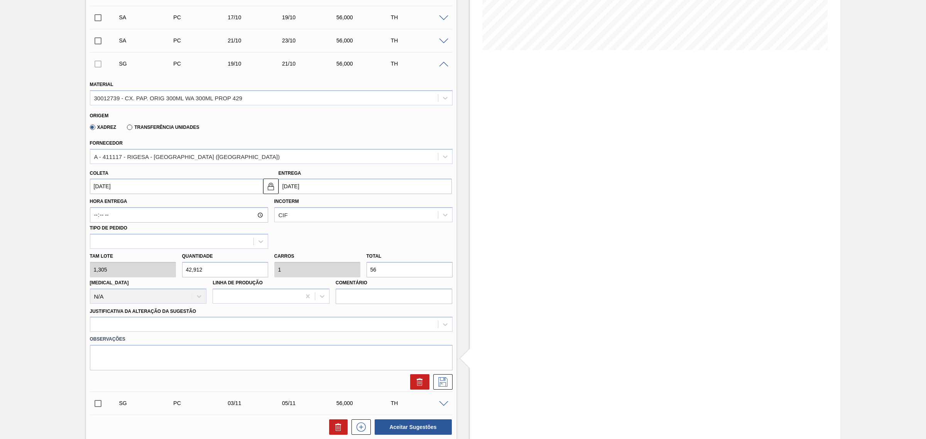
scroll to position [193, 0]
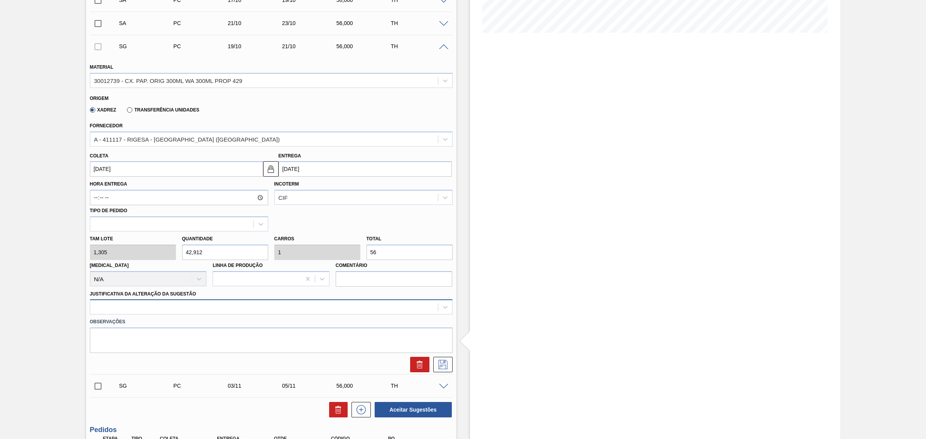
click at [294, 309] on div at bounding box center [264, 307] width 348 height 11
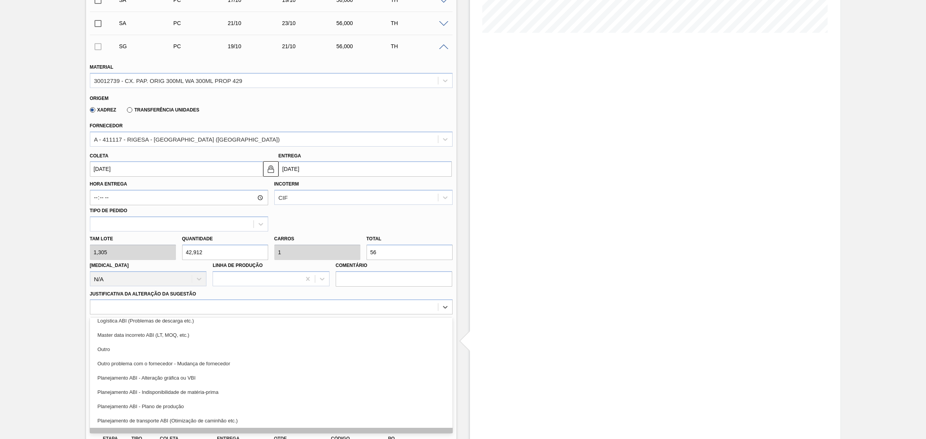
scroll to position [96, 0]
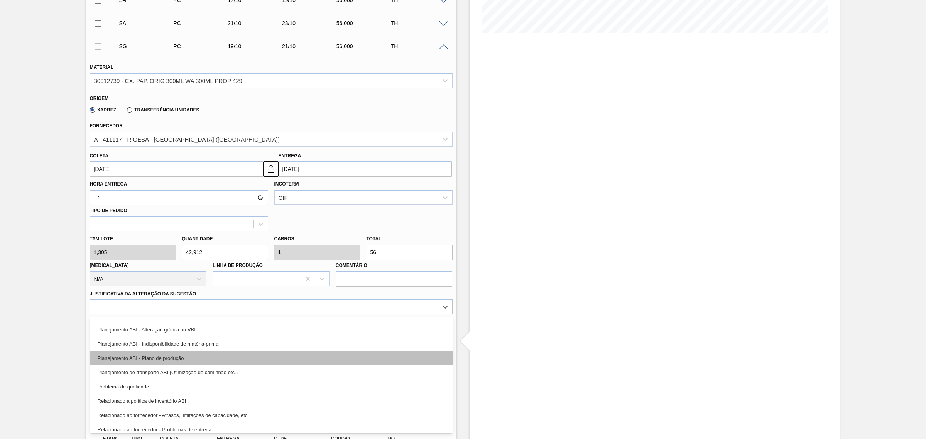
click at [290, 365] on div "Planejamento ABI - Plano de produção" at bounding box center [271, 358] width 363 height 14
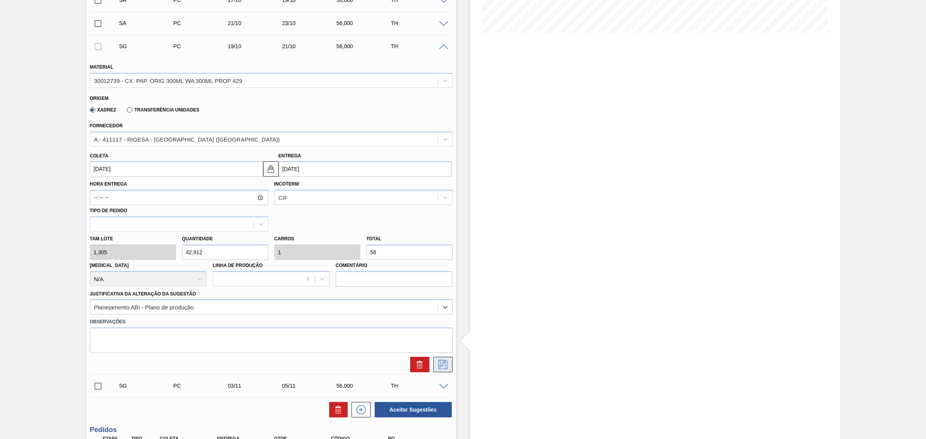
click at [441, 362] on icon at bounding box center [443, 364] width 12 height 9
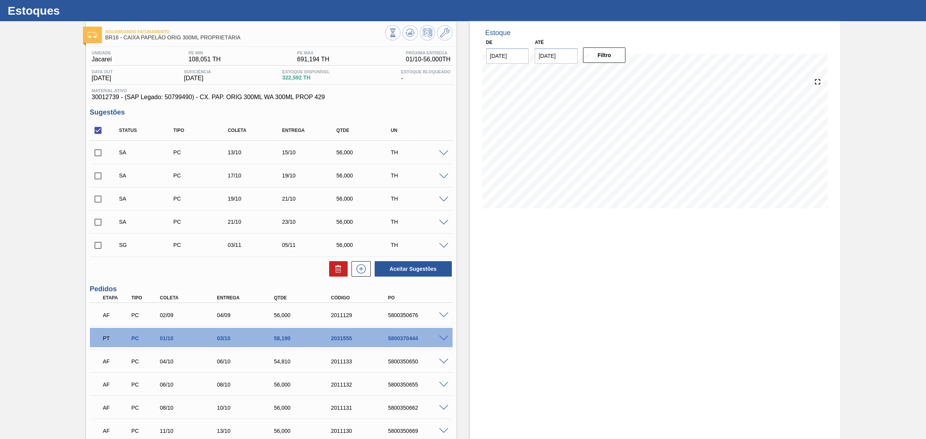
scroll to position [0, 0]
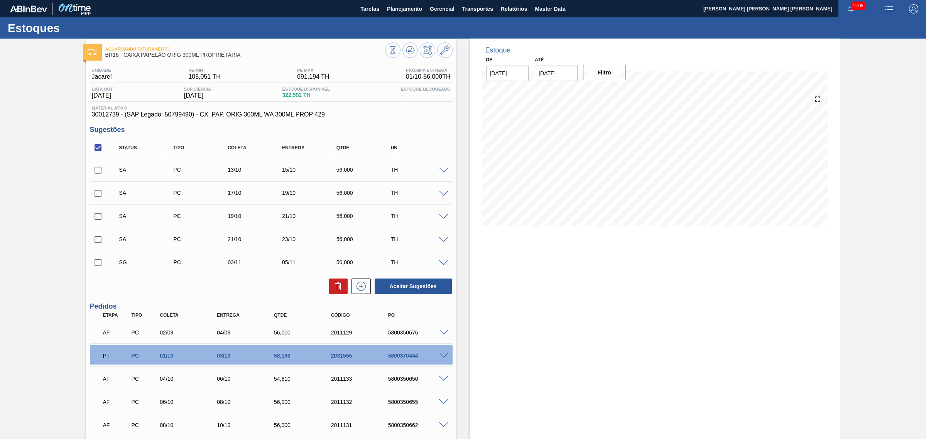
click at [441, 262] on span at bounding box center [443, 263] width 9 height 6
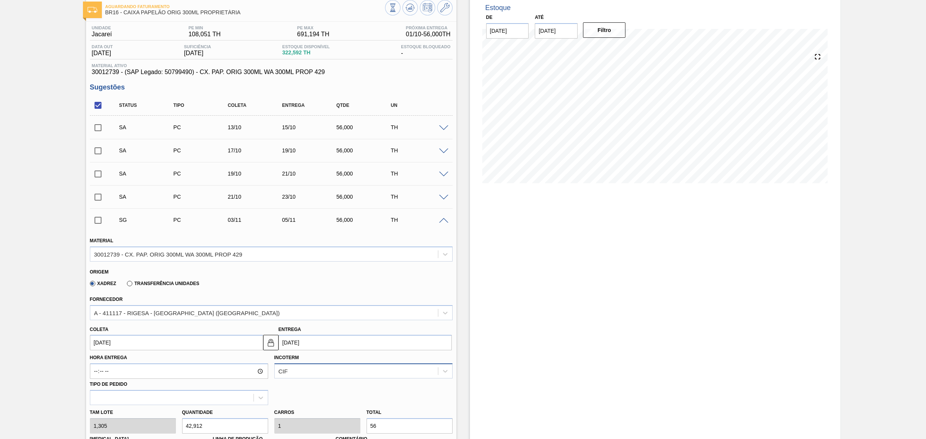
scroll to position [96, 0]
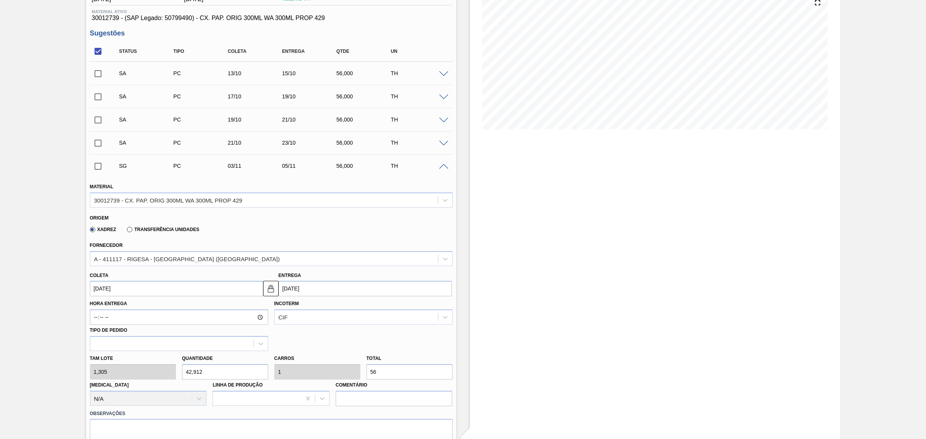
click at [336, 291] on input "05/11/2025" at bounding box center [365, 288] width 173 height 15
click at [284, 309] on button "Previous Month" at bounding box center [285, 306] width 5 height 5
click at [349, 358] on div "17" at bounding box center [350, 357] width 10 height 10
type input "15/10/2025"
type input "17/10/2025"
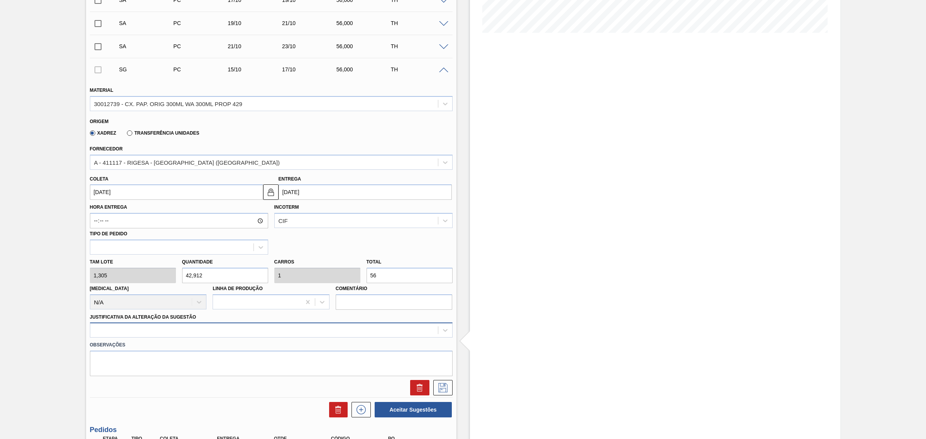
scroll to position [214, 0]
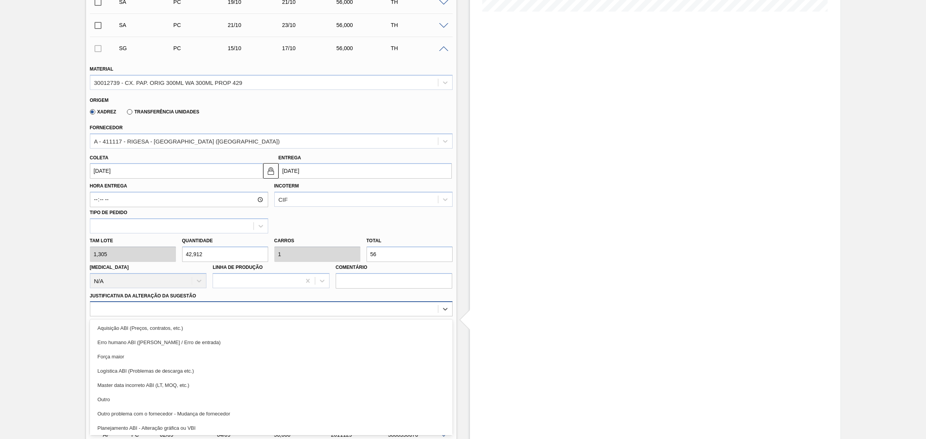
click at [302, 316] on div "option Aquisição ABI (Preços, contratos, etc.) focused, 1 of 18. 18 results ava…" at bounding box center [271, 308] width 363 height 15
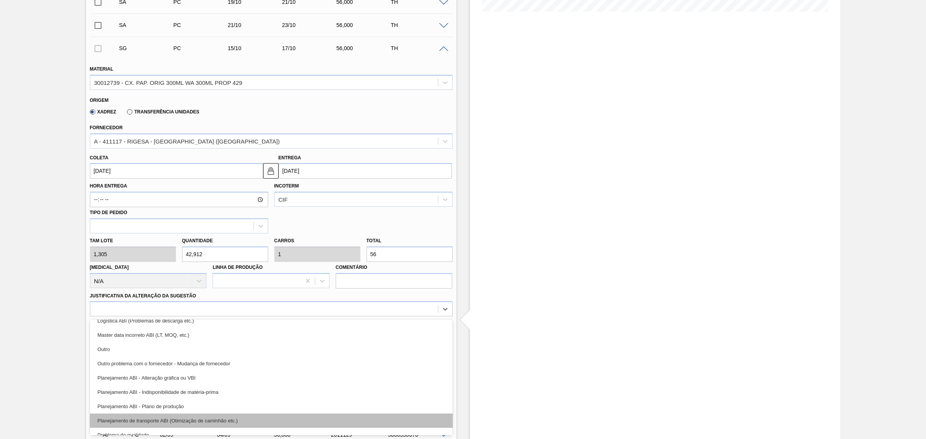
scroll to position [96, 0]
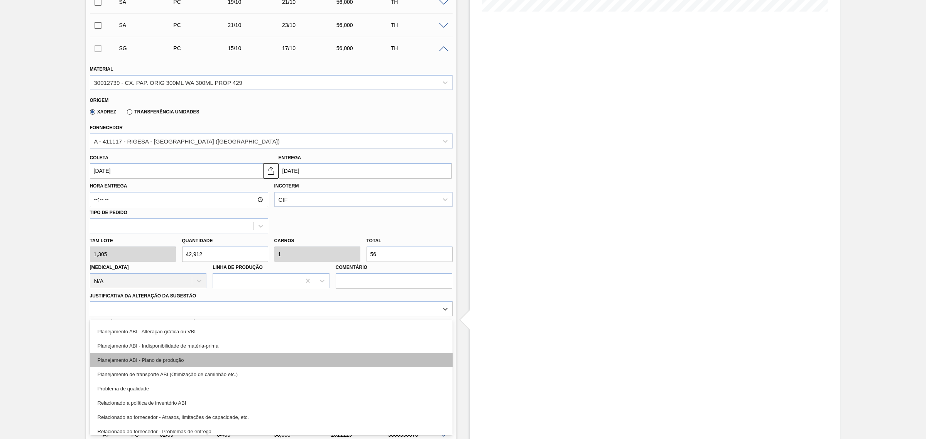
click at [269, 361] on div "Planejamento ABI - Plano de produção" at bounding box center [271, 360] width 363 height 14
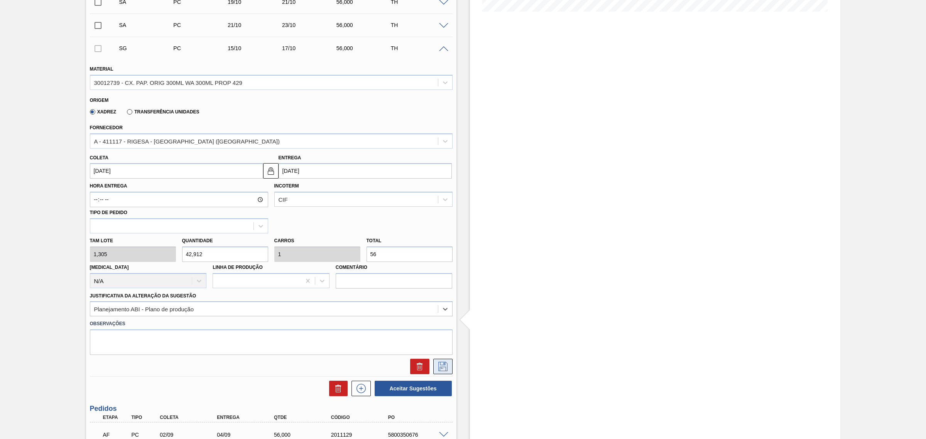
click at [439, 367] on icon at bounding box center [443, 366] width 12 height 9
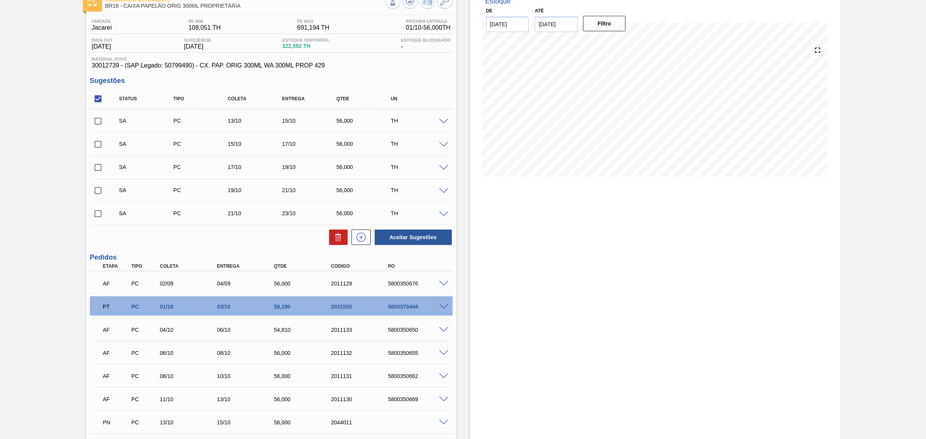
scroll to position [48, 0]
click at [100, 101] on input "checkbox" at bounding box center [98, 99] width 16 height 16
checkbox input "true"
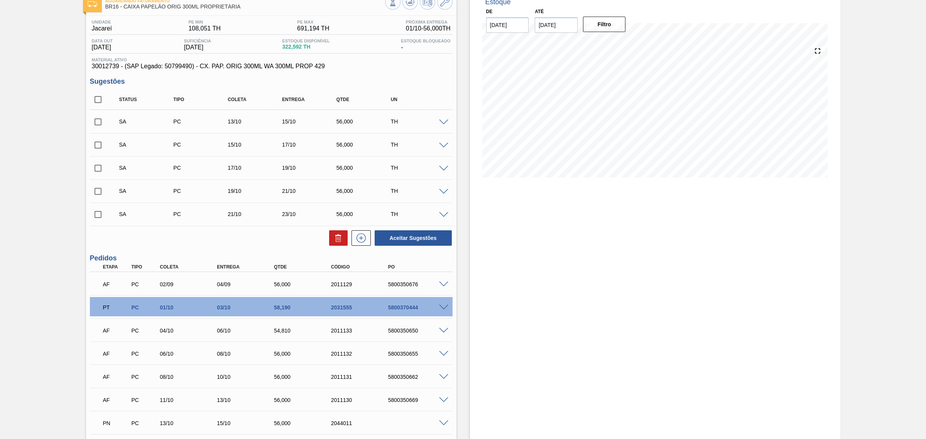
checkbox input "true"
click at [434, 237] on button "Aceitar Sugestões" at bounding box center [413, 237] width 77 height 15
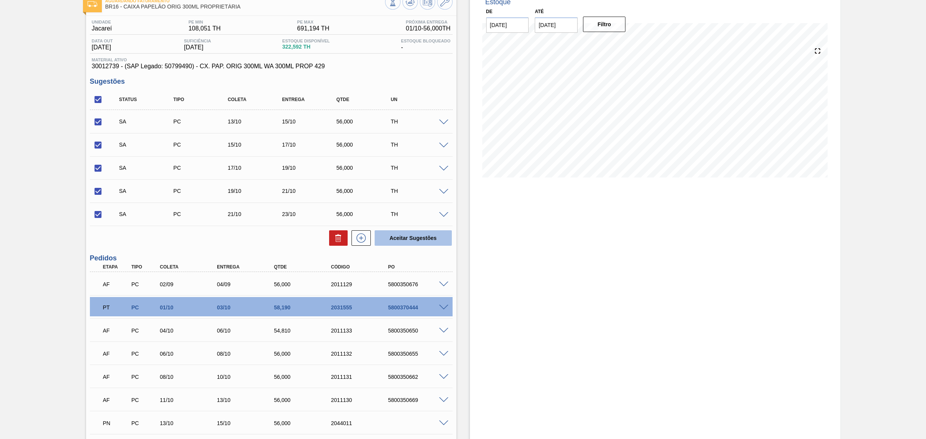
checkbox input "false"
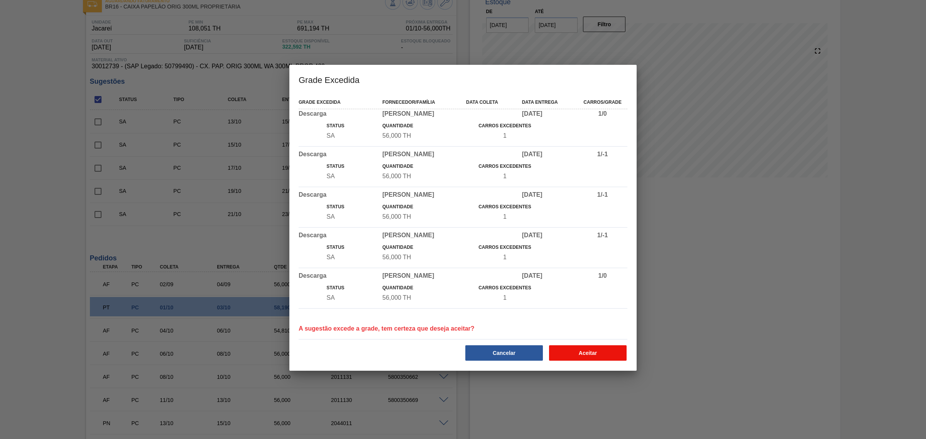
click at [578, 349] on button "Aceitar" at bounding box center [588, 352] width 78 height 15
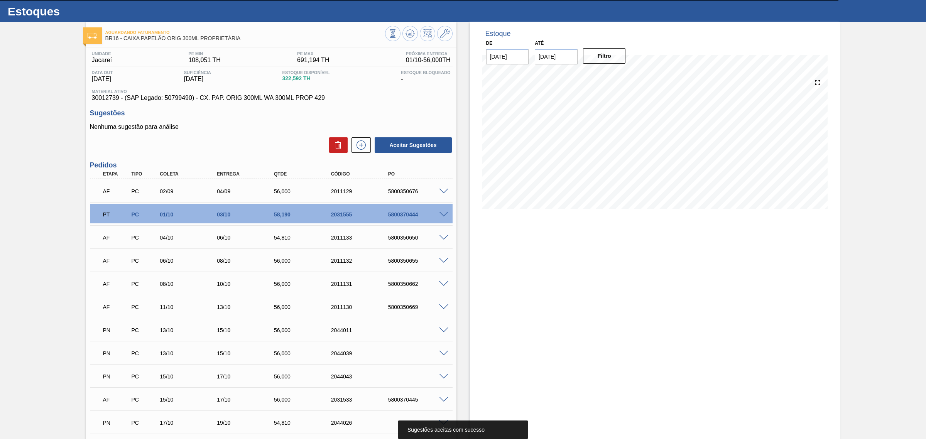
scroll to position [0, 0]
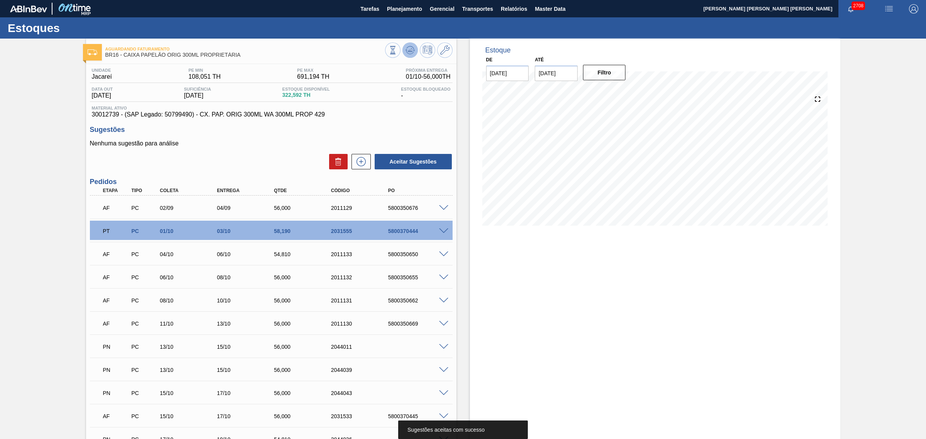
click at [407, 49] on icon at bounding box center [410, 50] width 9 height 9
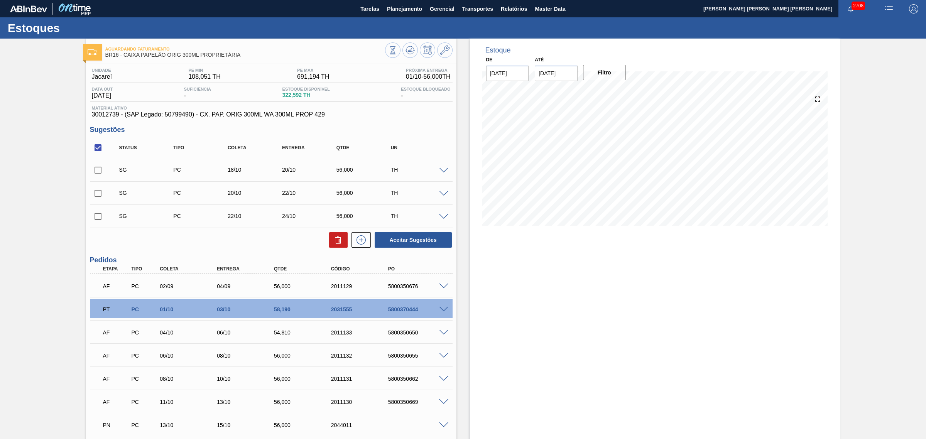
click at [439, 168] on div at bounding box center [444, 170] width 15 height 6
click at [442, 172] on span at bounding box center [443, 171] width 9 height 6
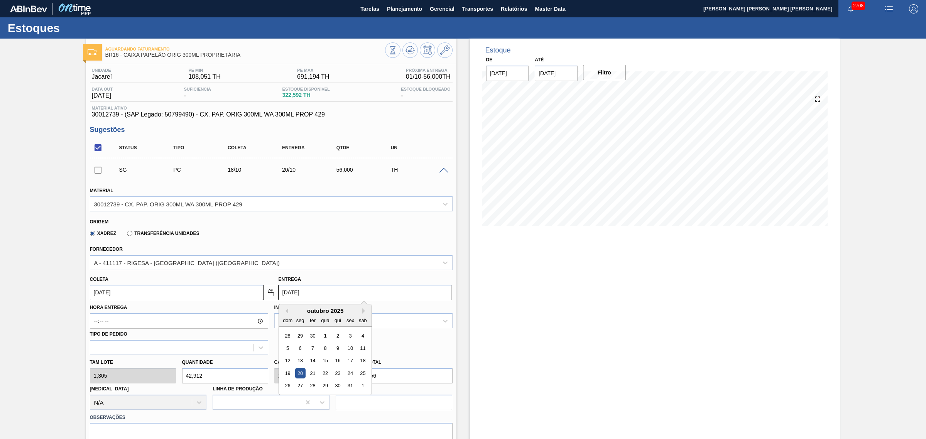
click at [348, 297] on input "[DATE]" at bounding box center [365, 292] width 173 height 15
click at [302, 360] on div "13" at bounding box center [300, 361] width 10 height 10
type input "11/10/2025"
type input "13/10/2025"
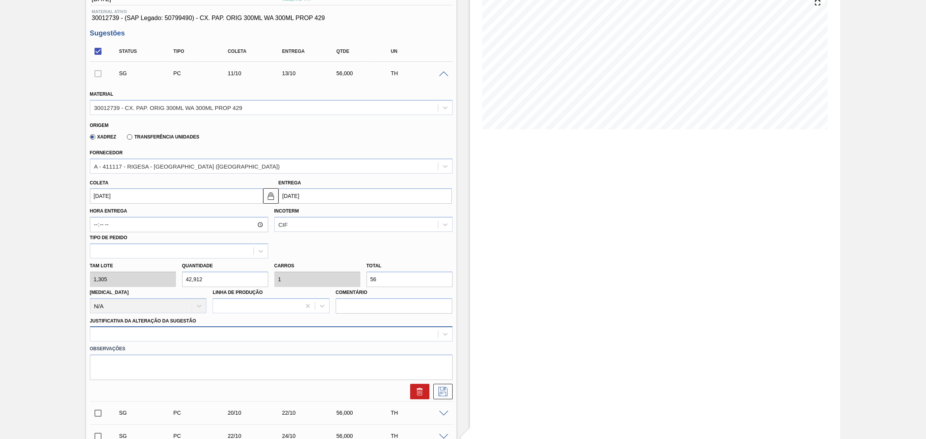
scroll to position [122, 0]
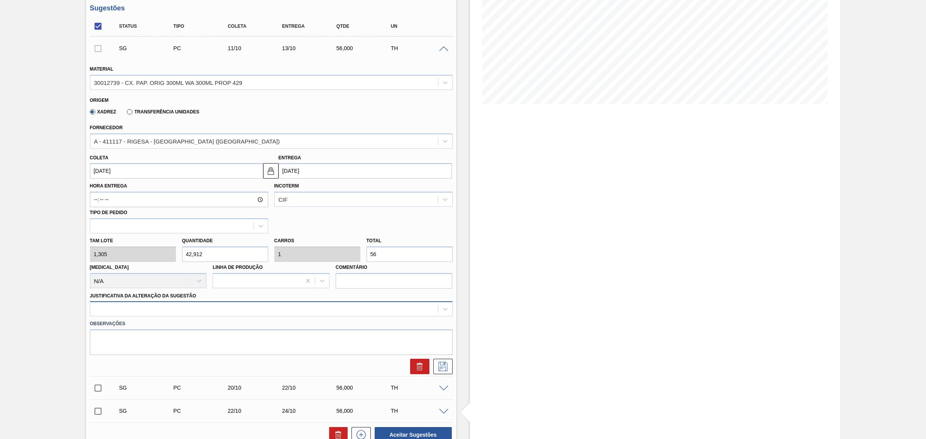
click at [256, 316] on div at bounding box center [271, 308] width 363 height 15
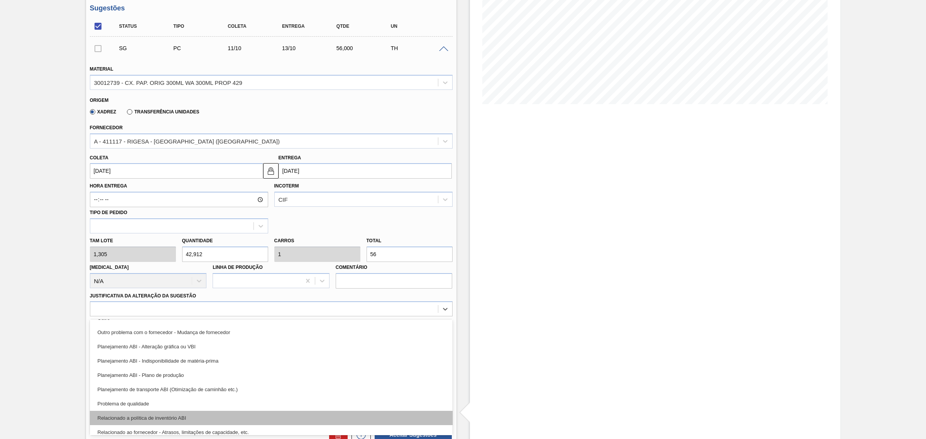
scroll to position [96, 0]
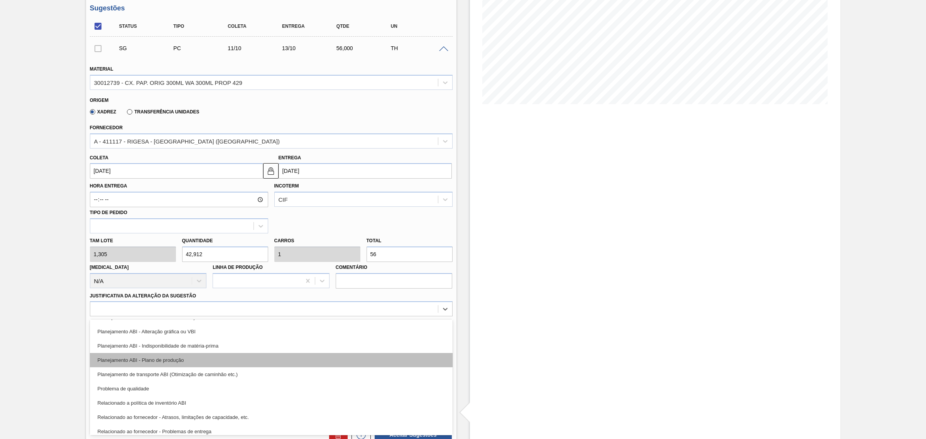
click at [248, 361] on div "Planejamento ABI - Plano de produção" at bounding box center [271, 360] width 363 height 14
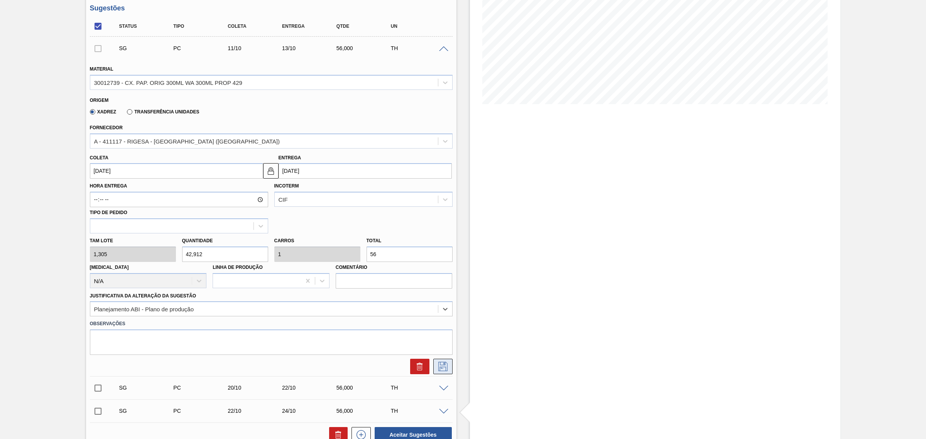
click at [437, 365] on icon at bounding box center [443, 366] width 12 height 9
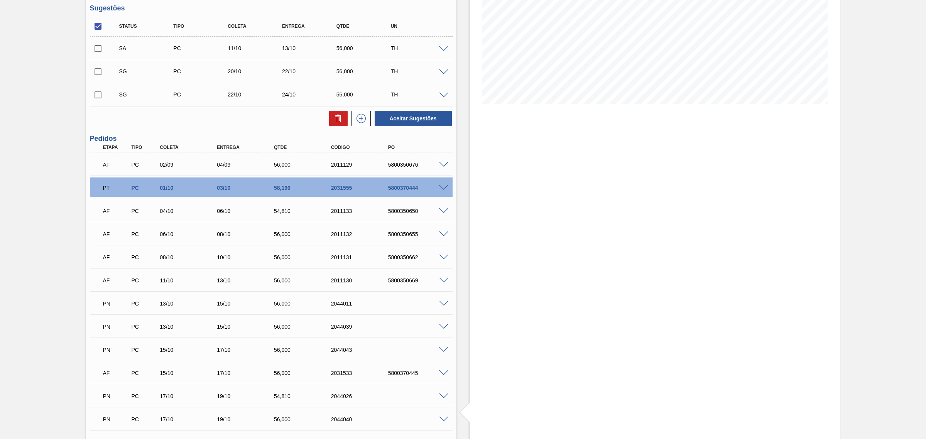
scroll to position [25, 0]
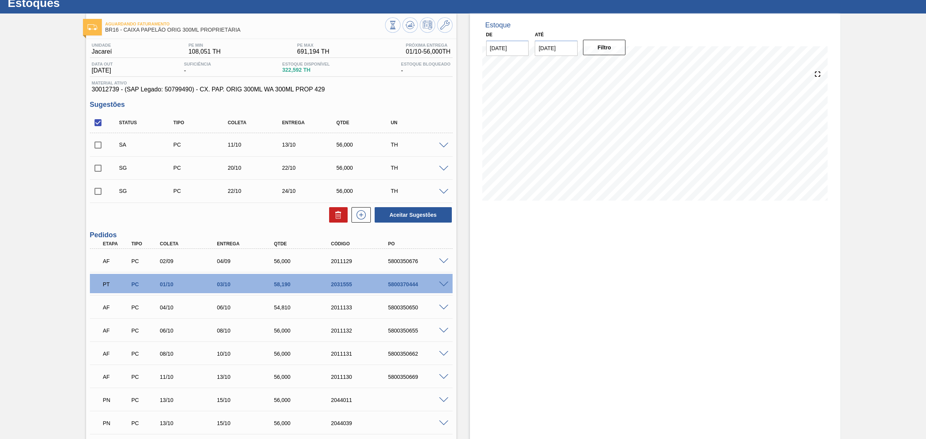
click at [440, 167] on span at bounding box center [443, 169] width 9 height 6
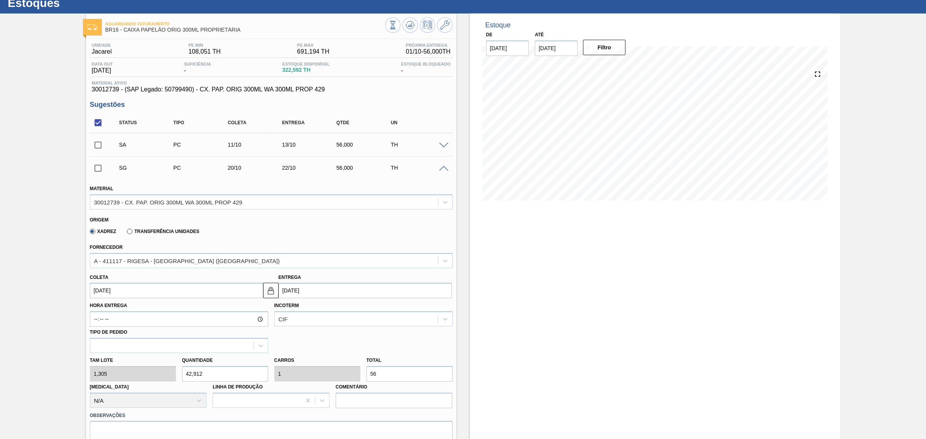
click at [331, 287] on input "22/10/2025" at bounding box center [365, 290] width 173 height 15
click at [360, 371] on div "25" at bounding box center [362, 371] width 10 height 10
type input "23/10/2025"
type input "25/10/2025"
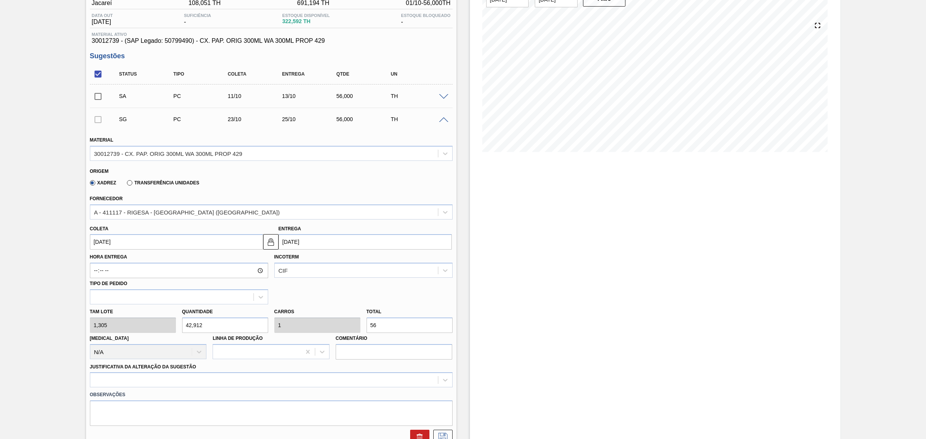
scroll to position [170, 0]
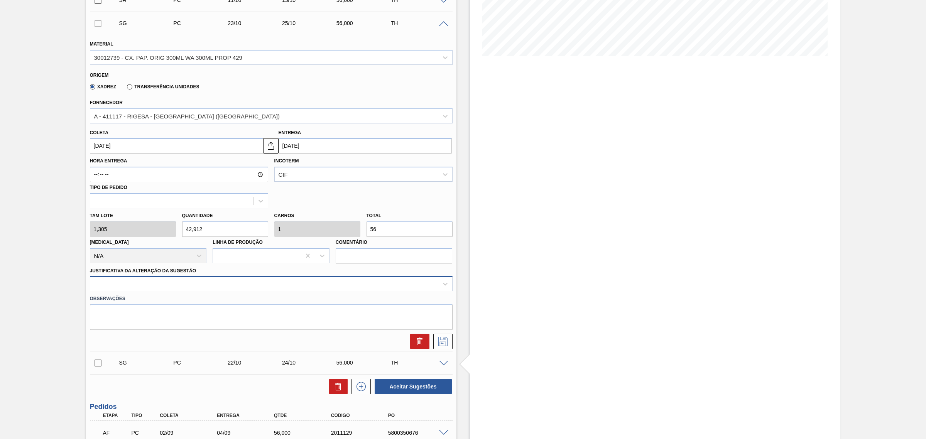
click at [290, 287] on div at bounding box center [264, 284] width 348 height 11
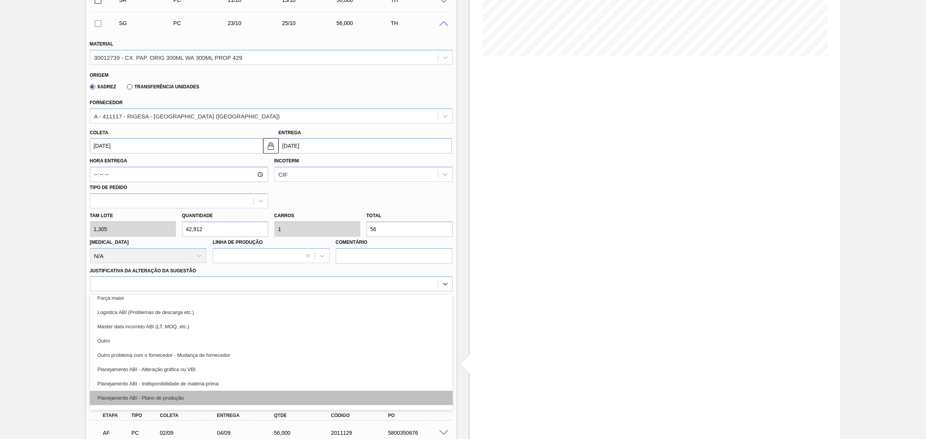
scroll to position [48, 0]
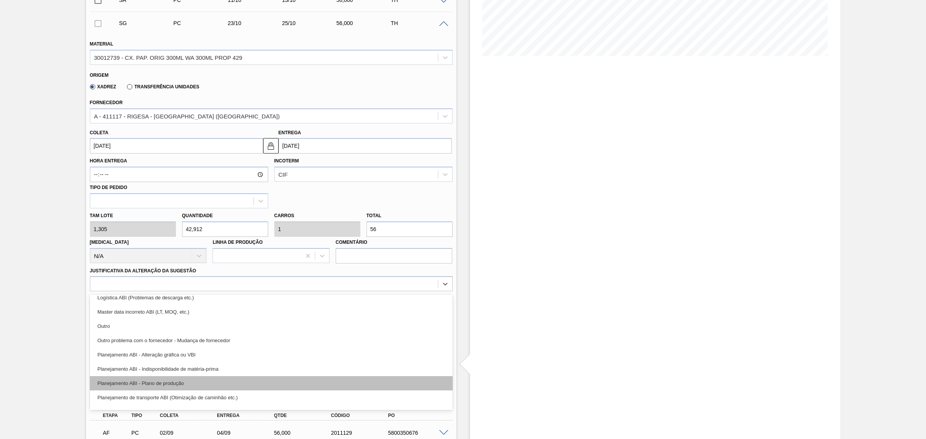
click at [294, 388] on div "Planejamento ABI - Plano de produção" at bounding box center [271, 383] width 363 height 14
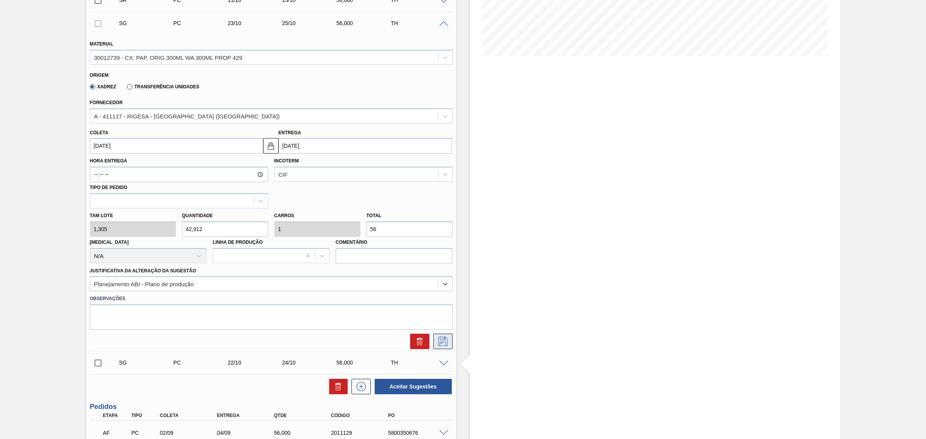
click at [437, 343] on icon at bounding box center [443, 341] width 12 height 9
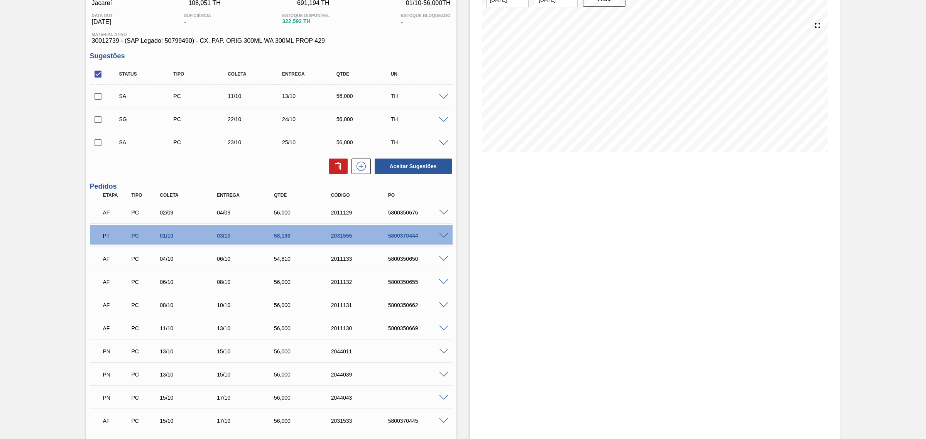
scroll to position [73, 0]
click at [102, 76] on input "checkbox" at bounding box center [98, 74] width 16 height 16
click at [95, 71] on input "checkbox" at bounding box center [98, 74] width 16 height 16
checkbox input "true"
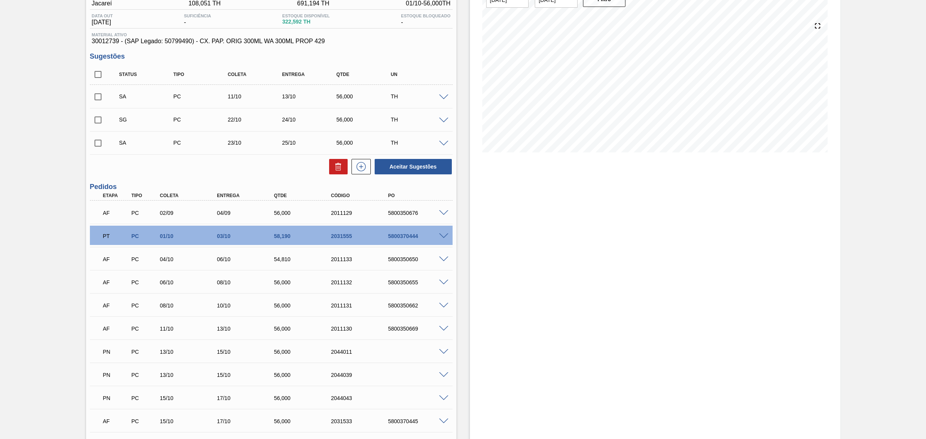
checkbox input "true"
click at [96, 150] on input "checkbox" at bounding box center [98, 143] width 16 height 16
checkbox input "false"
click at [97, 122] on input "checkbox" at bounding box center [98, 120] width 16 height 16
checkbox input "false"
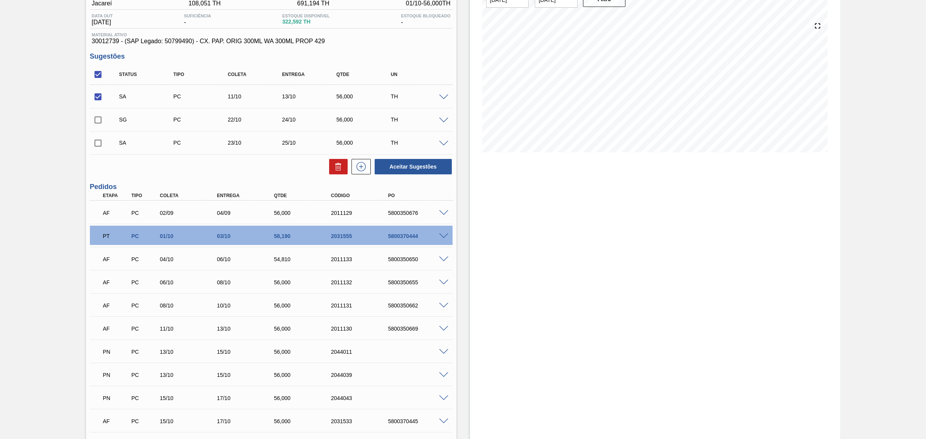
click at [100, 142] on input "checkbox" at bounding box center [98, 143] width 16 height 16
checkbox input "true"
click at [412, 161] on button "Aceitar Sugestões" at bounding box center [413, 166] width 77 height 15
checkbox input "false"
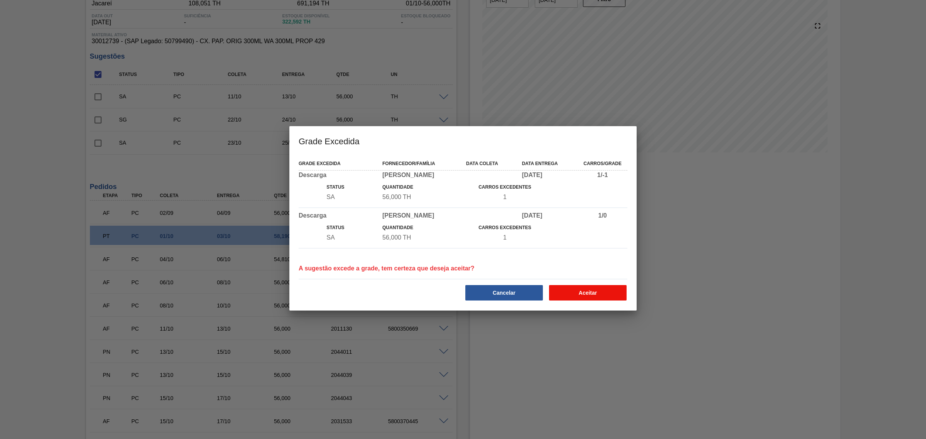
click at [566, 298] on button "Aceitar" at bounding box center [588, 292] width 78 height 15
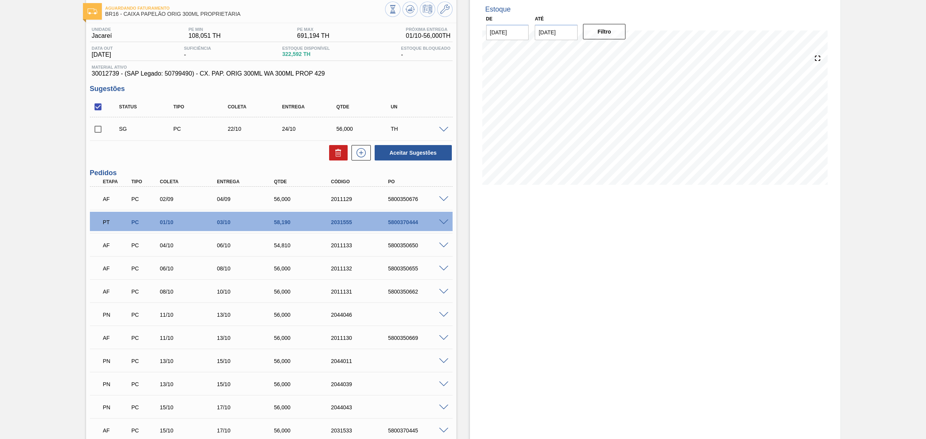
scroll to position [0, 0]
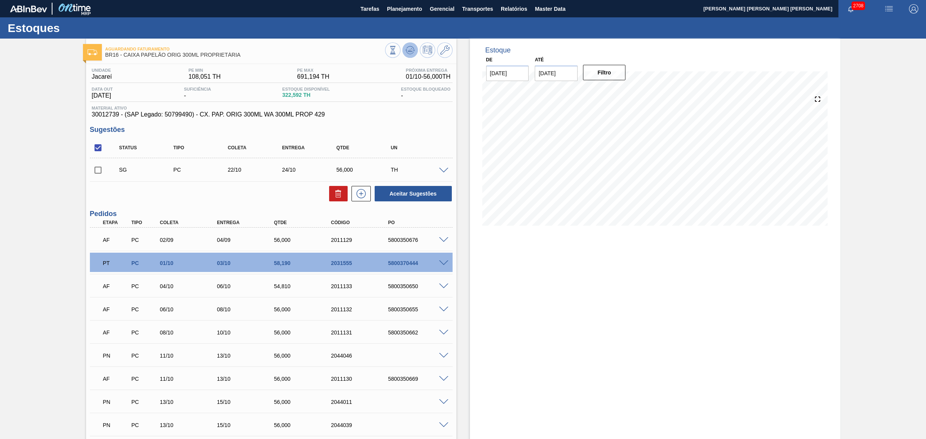
click at [409, 46] on icon at bounding box center [410, 50] width 9 height 9
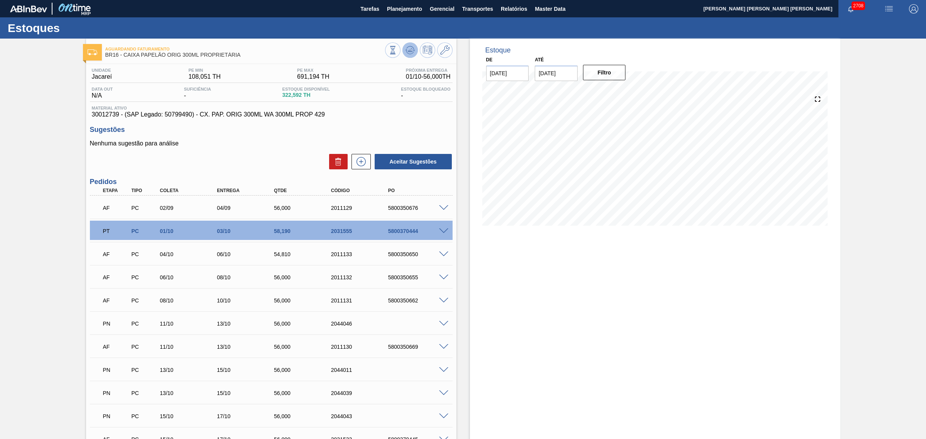
click at [402, 53] on button at bounding box center [409, 49] width 15 height 15
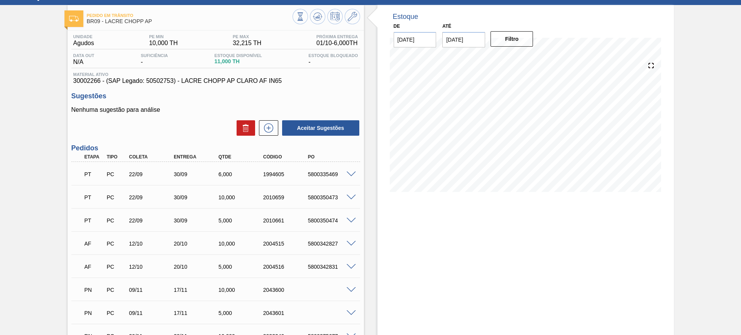
scroll to position [48, 0]
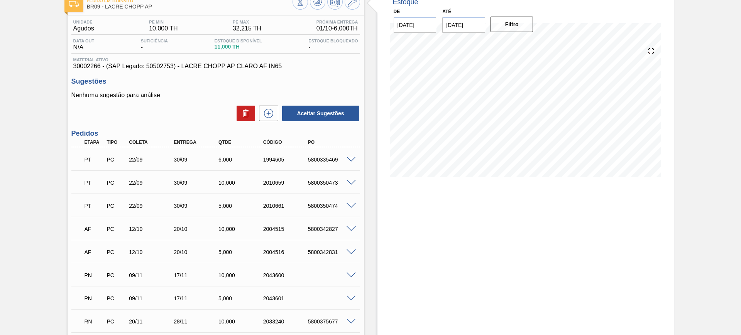
click at [323, 206] on div "5800350474" at bounding box center [331, 206] width 50 height 6
